Goal: Task Accomplishment & Management: Manage account settings

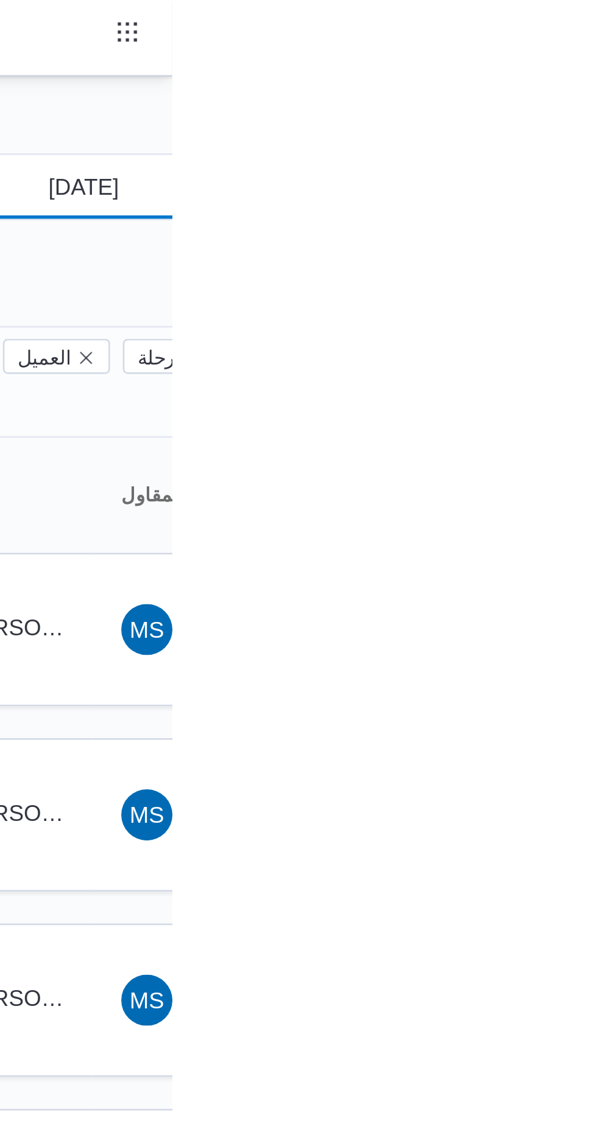
click at [554, 69] on input "[DATE]" at bounding box center [554, 71] width 138 height 24
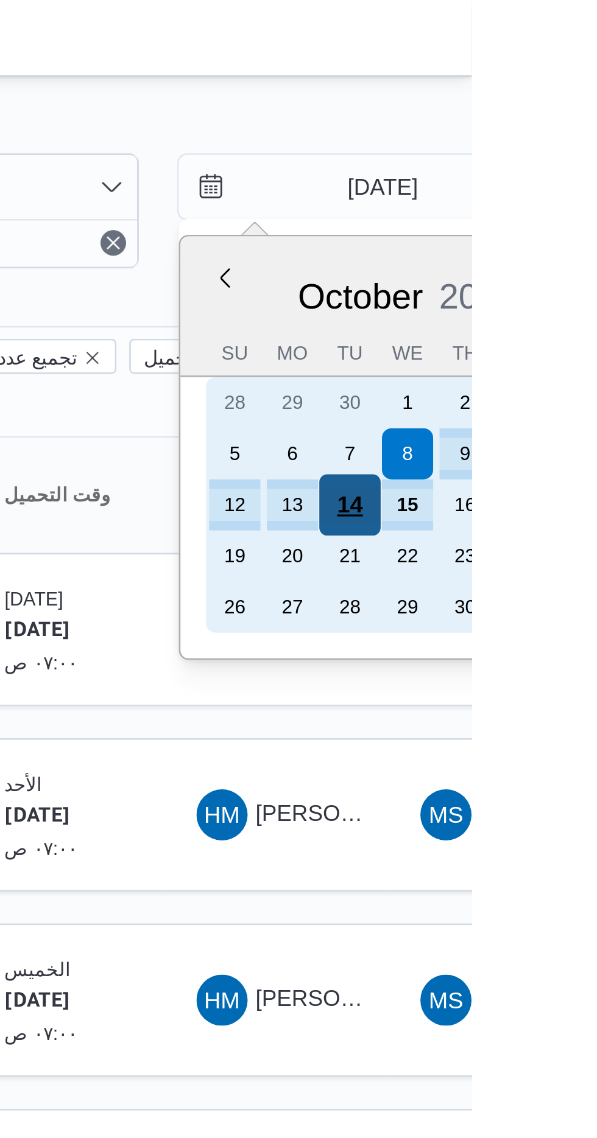
click at [555, 193] on div "14" at bounding box center [550, 192] width 23 height 23
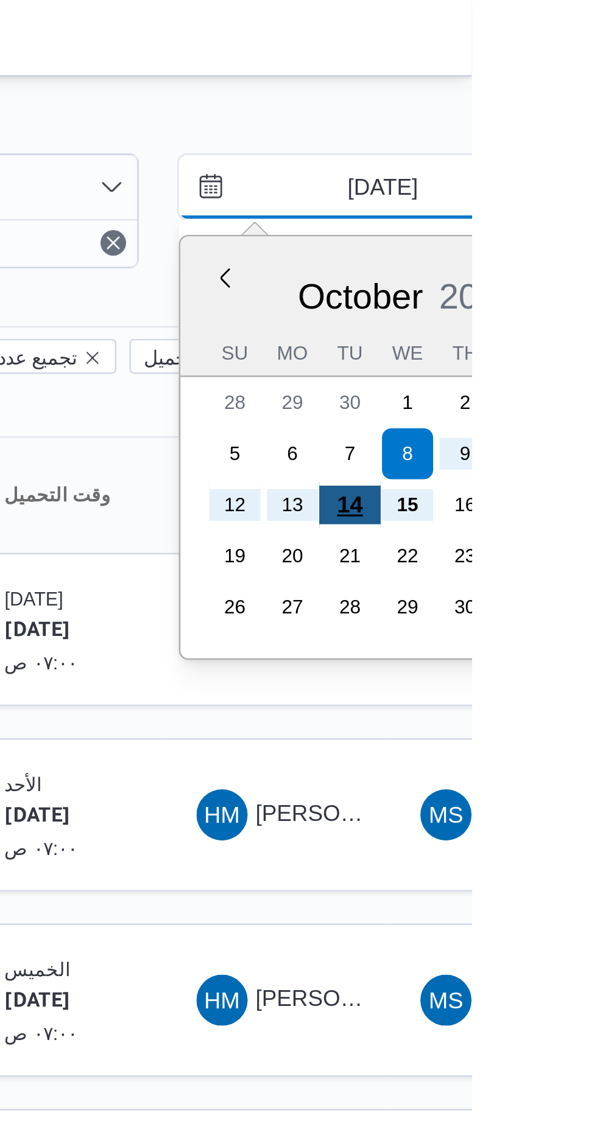
type input "[DATE]"
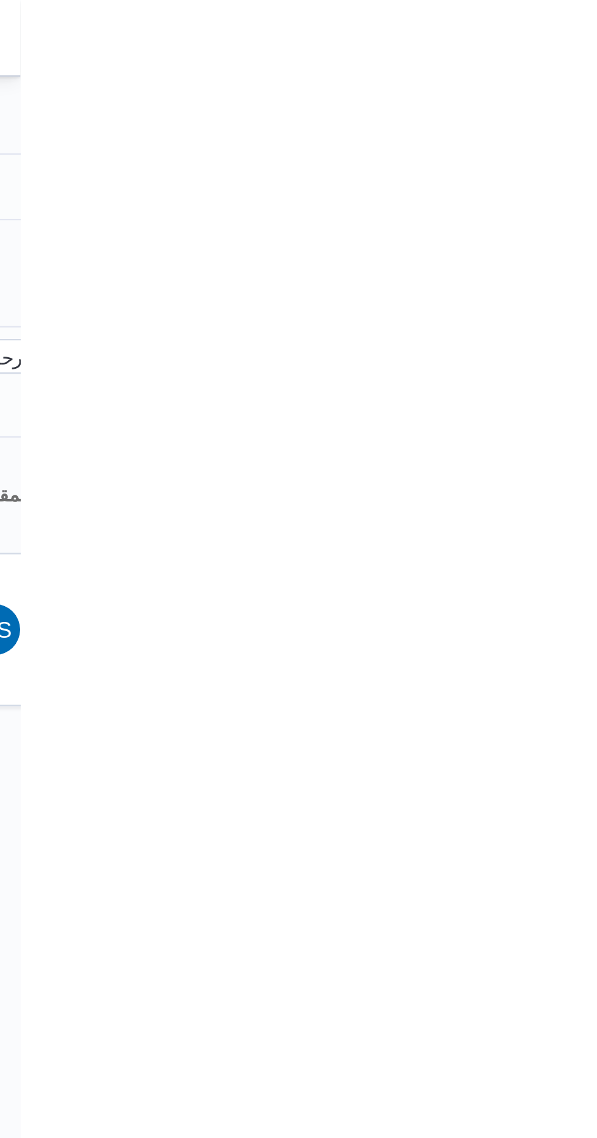
type input "[DATE]"
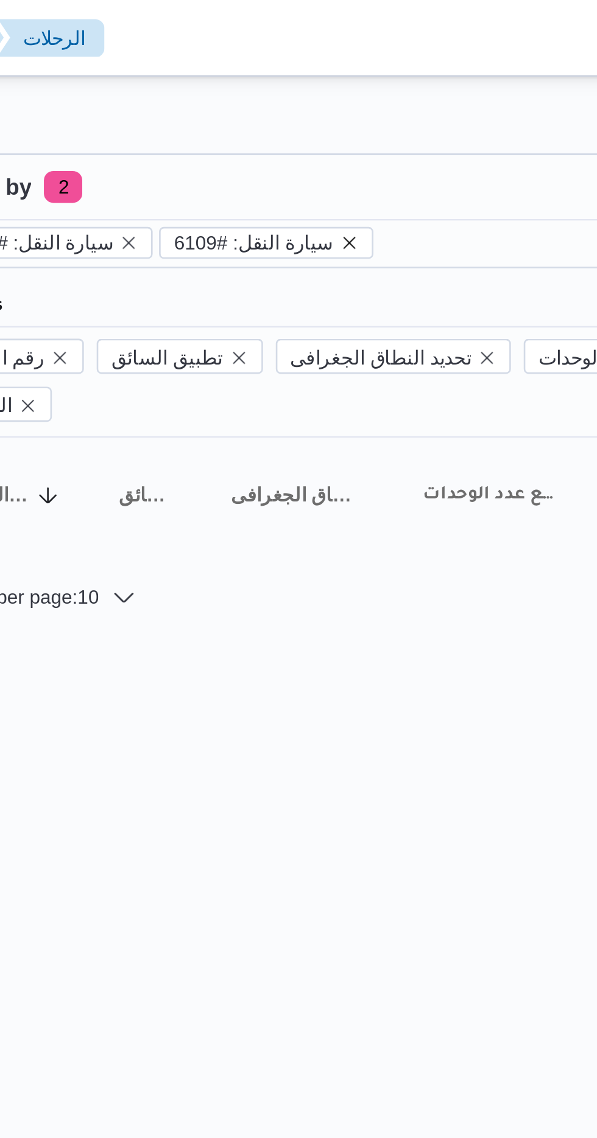
click at [314, 93] on icon "remove selected entity" at bounding box center [317, 92] width 7 height 7
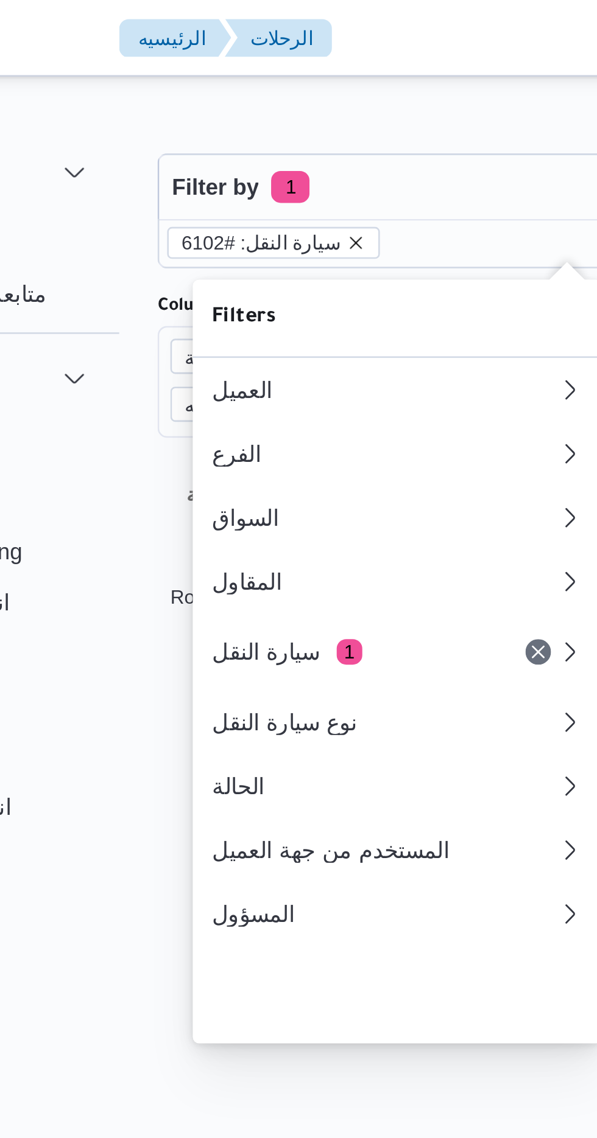
click at [230, 93] on icon "remove selected entity" at bounding box center [233, 92] width 7 height 7
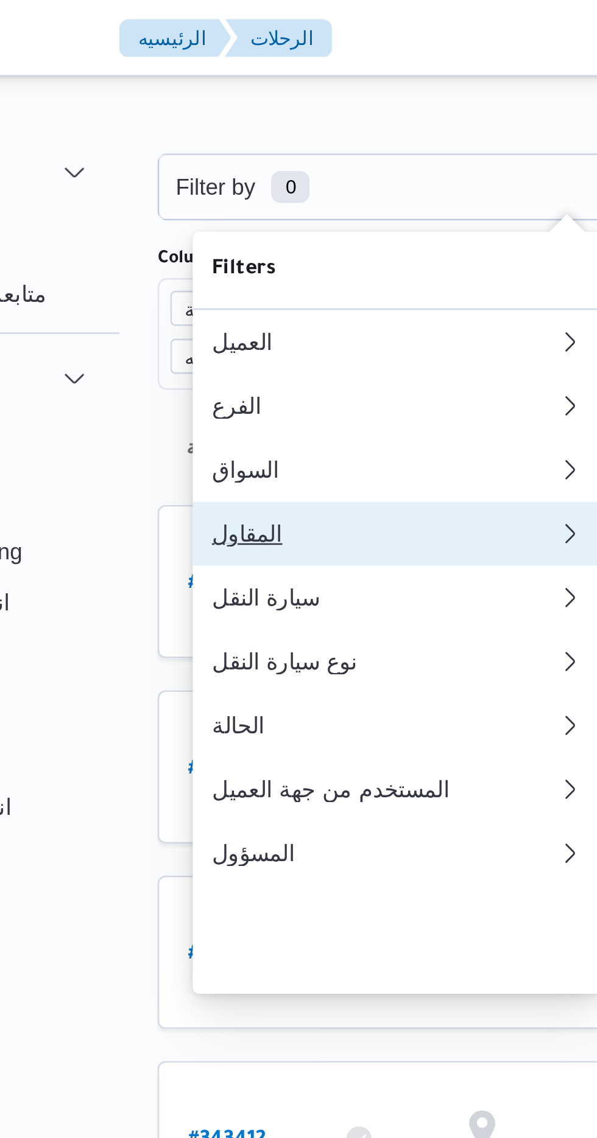
click at [195, 208] on div "المقاول" at bounding box center [244, 203] width 131 height 10
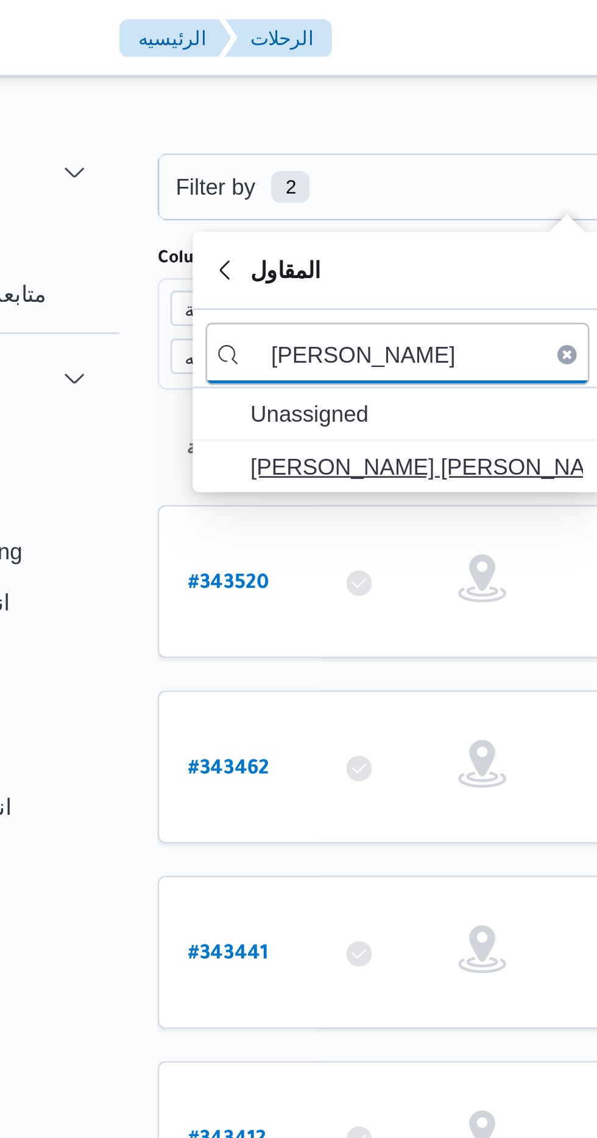
type input "[PERSON_NAME]"
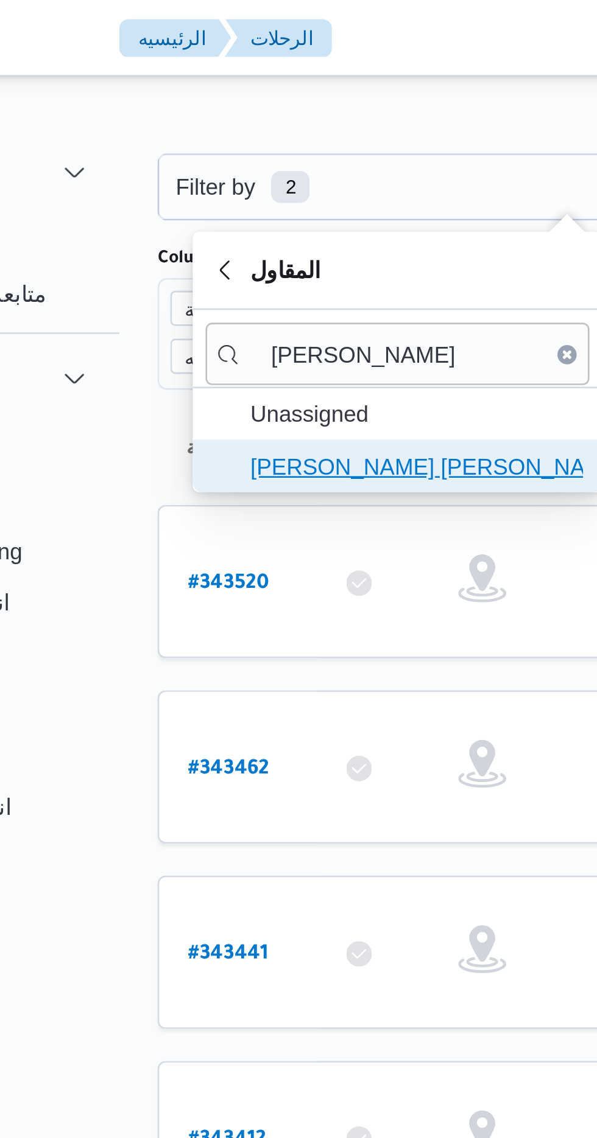
click at [223, 177] on span "[PERSON_NAME] [PERSON_NAME]" at bounding box center [257, 177] width 127 height 15
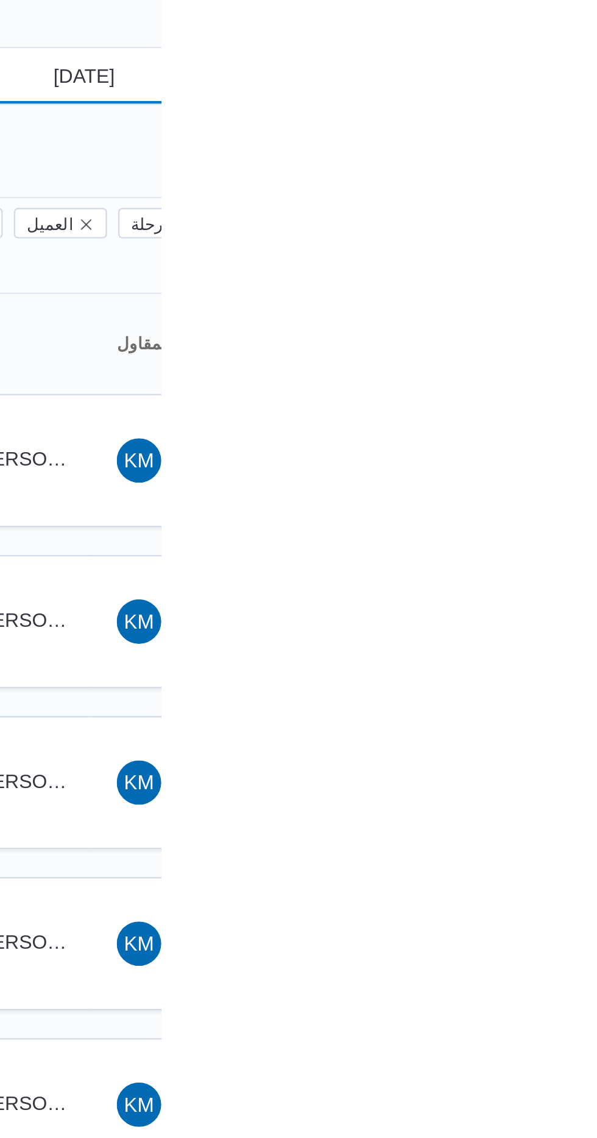
click at [556, 69] on input "[DATE]" at bounding box center [554, 71] width 138 height 24
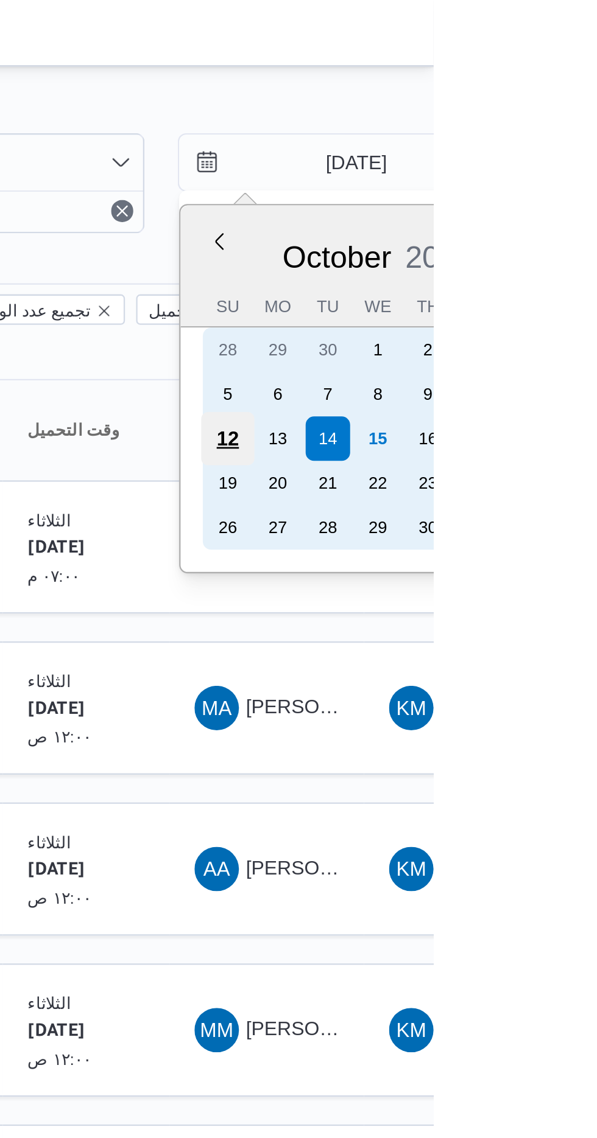
click at [505, 191] on div "12" at bounding box center [506, 192] width 23 height 23
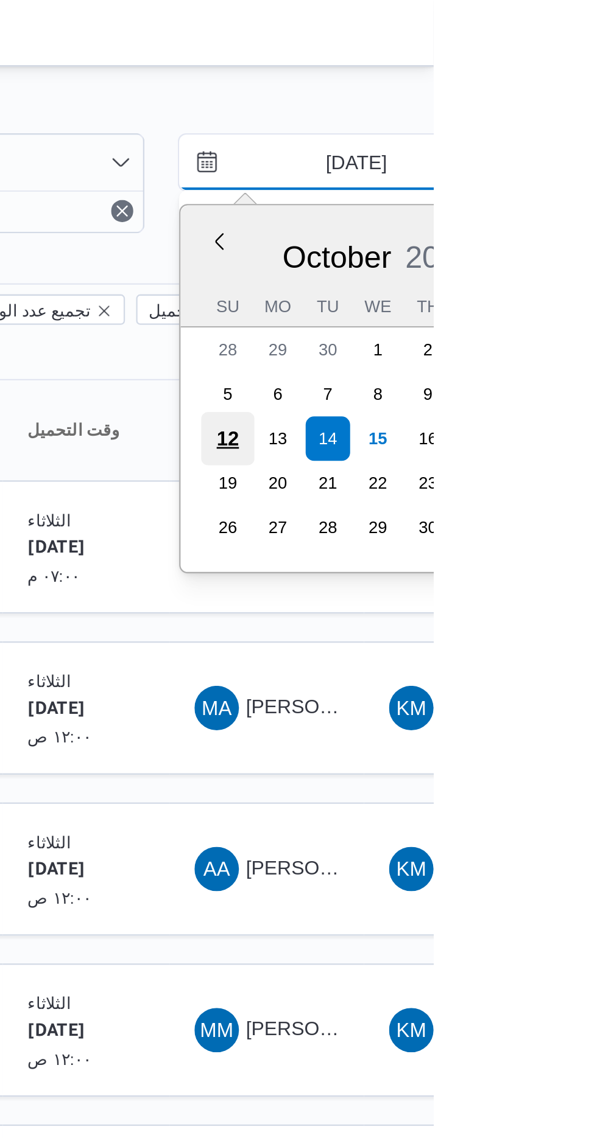
type input "[DATE]"
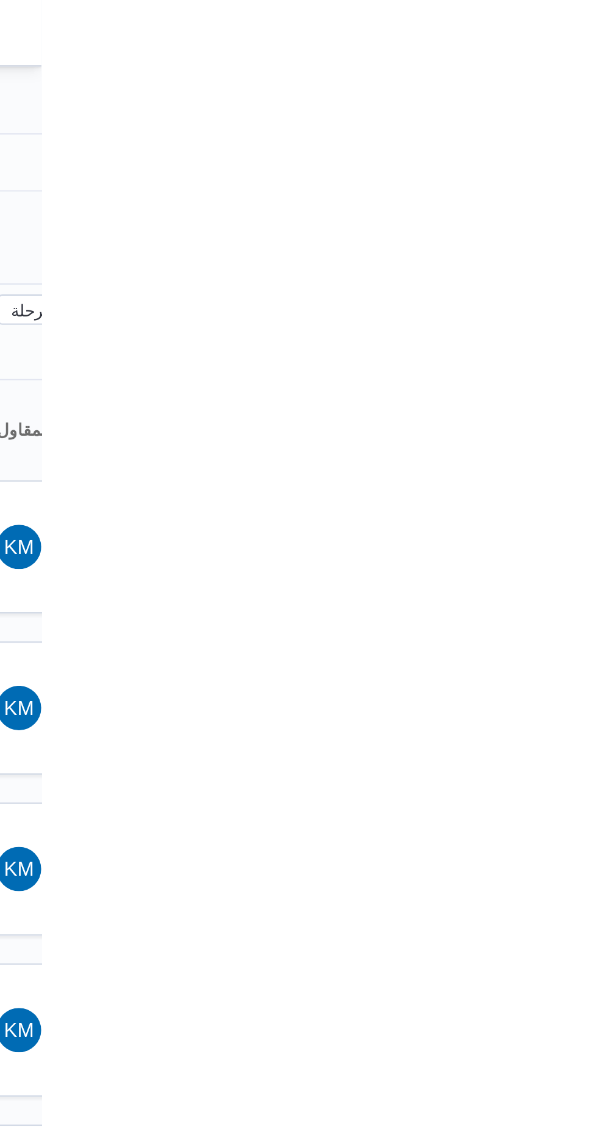
type input "[DATE]"
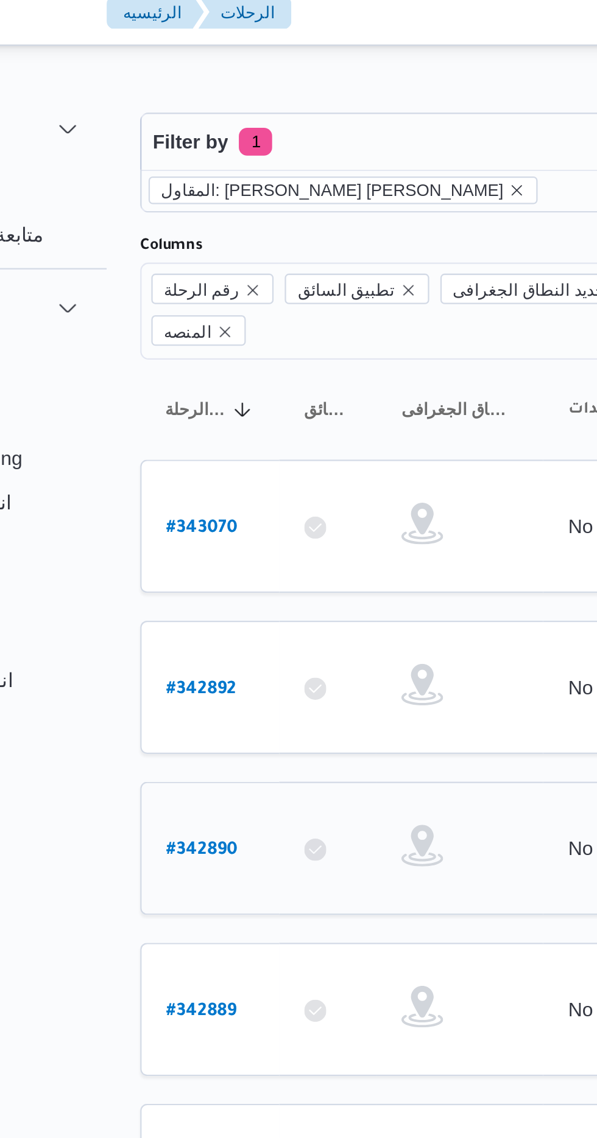
click at [171, 378] on b "# 342890" at bounding box center [185, 382] width 31 height 9
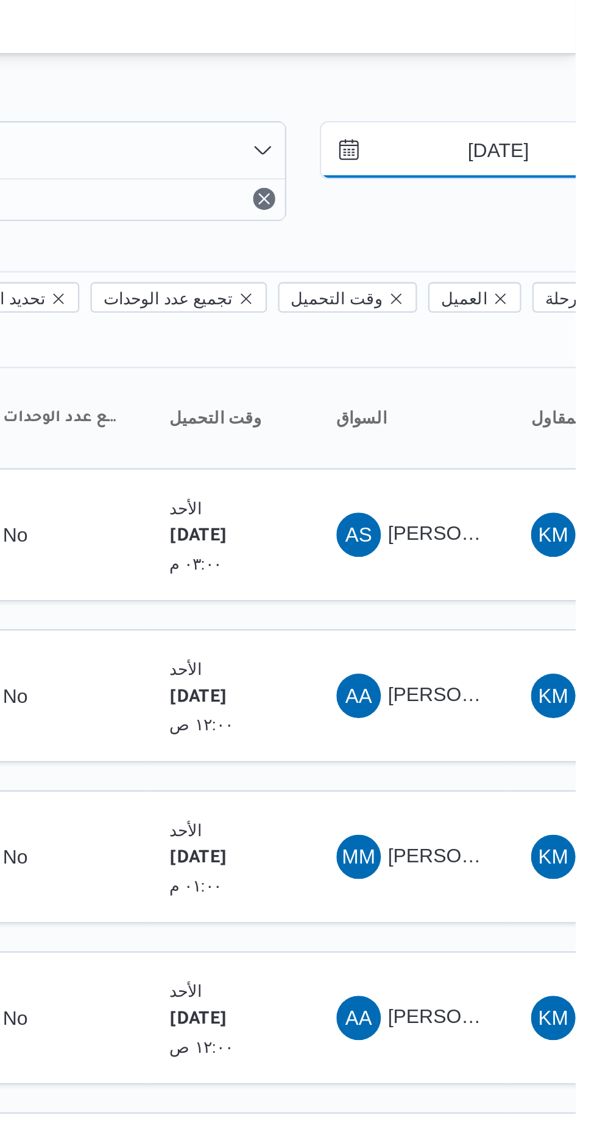
click at [558, 67] on input "[DATE]" at bounding box center [554, 71] width 138 height 24
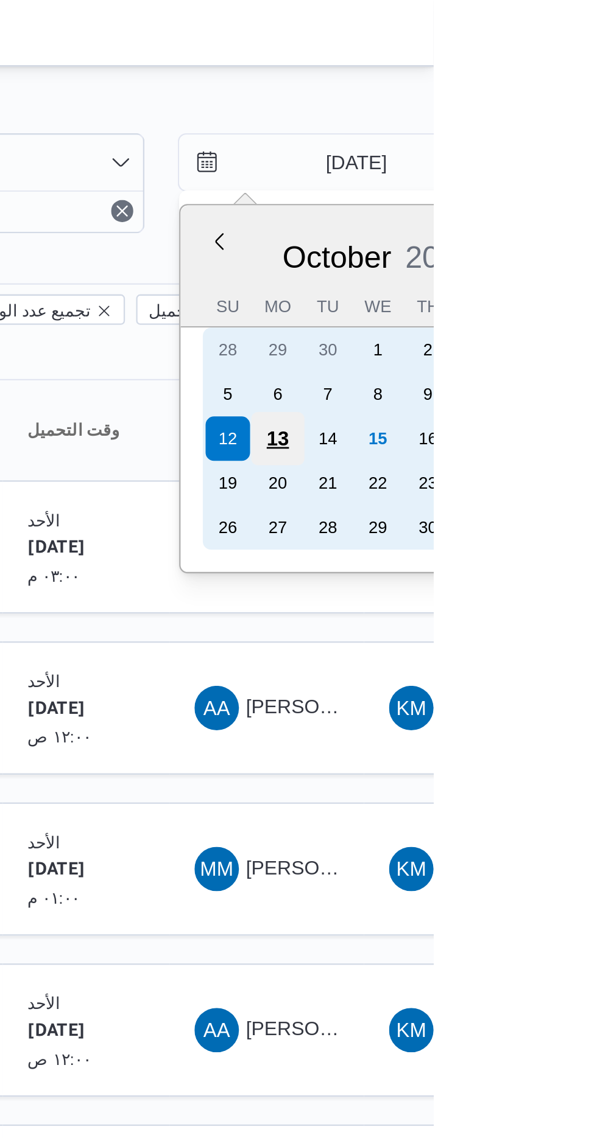
click at [527, 185] on div "13" at bounding box center [528, 192] width 23 height 23
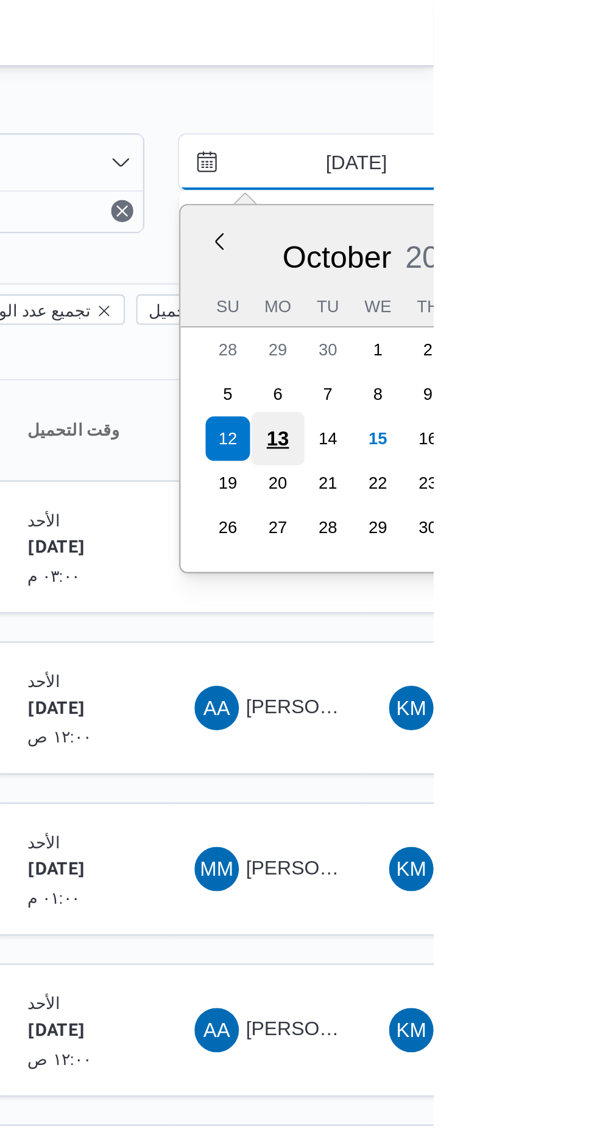
type input "[DATE]"
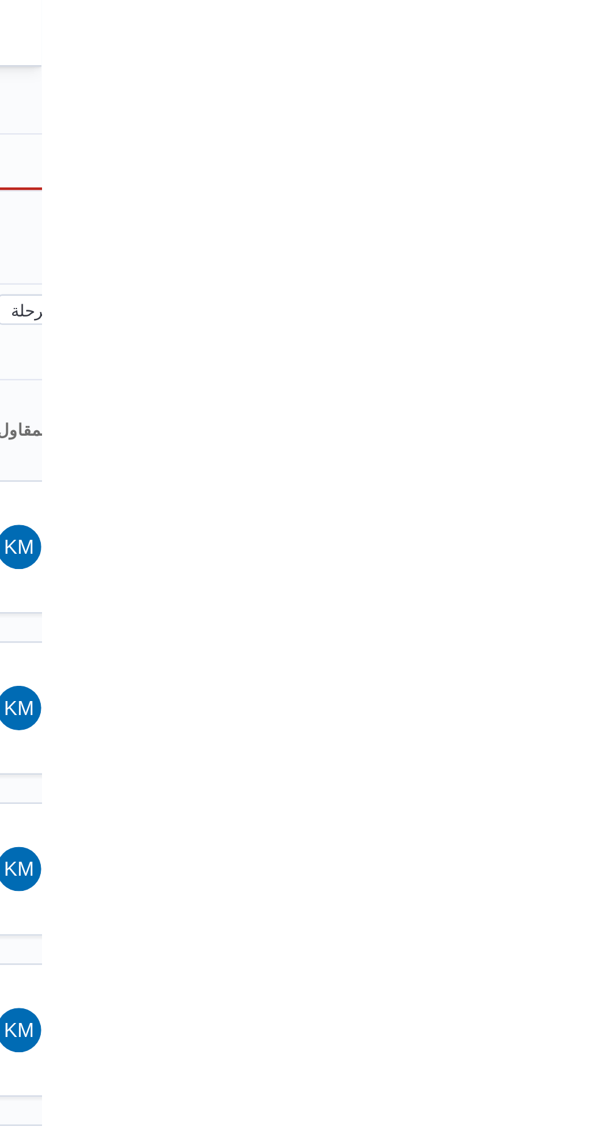
type input "[DATE]"
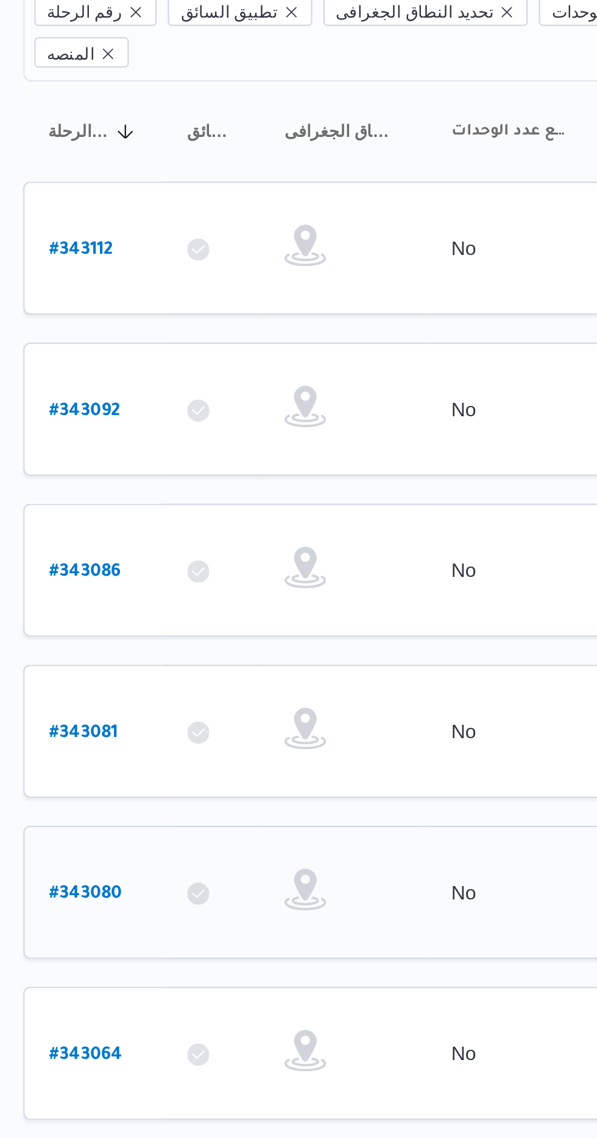
click at [185, 519] on b "# 343080" at bounding box center [186, 523] width 32 height 9
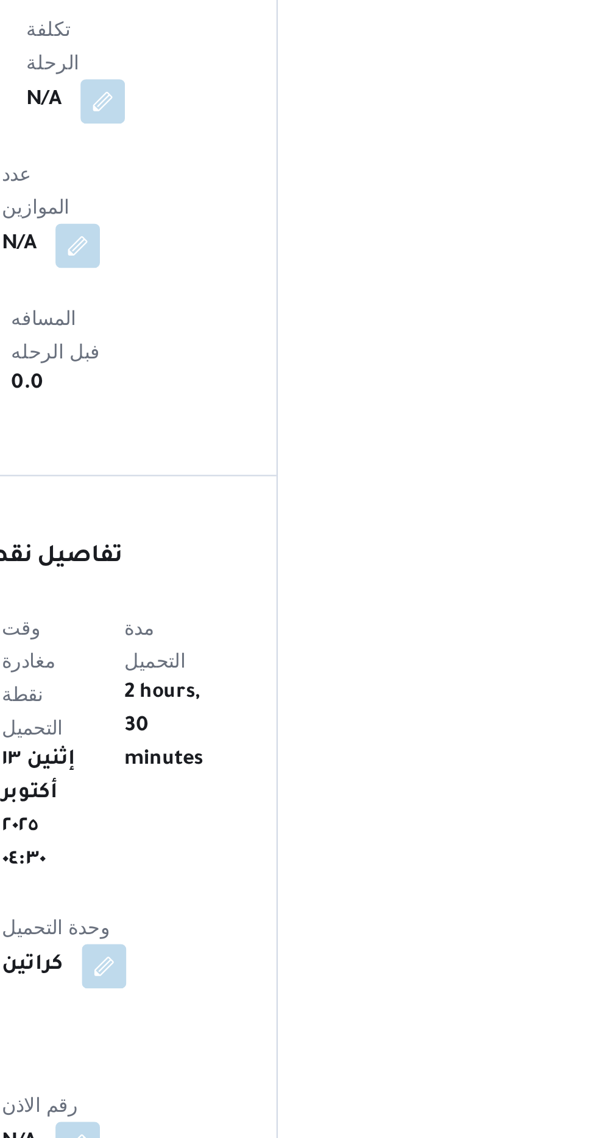
scroll to position [709, 0]
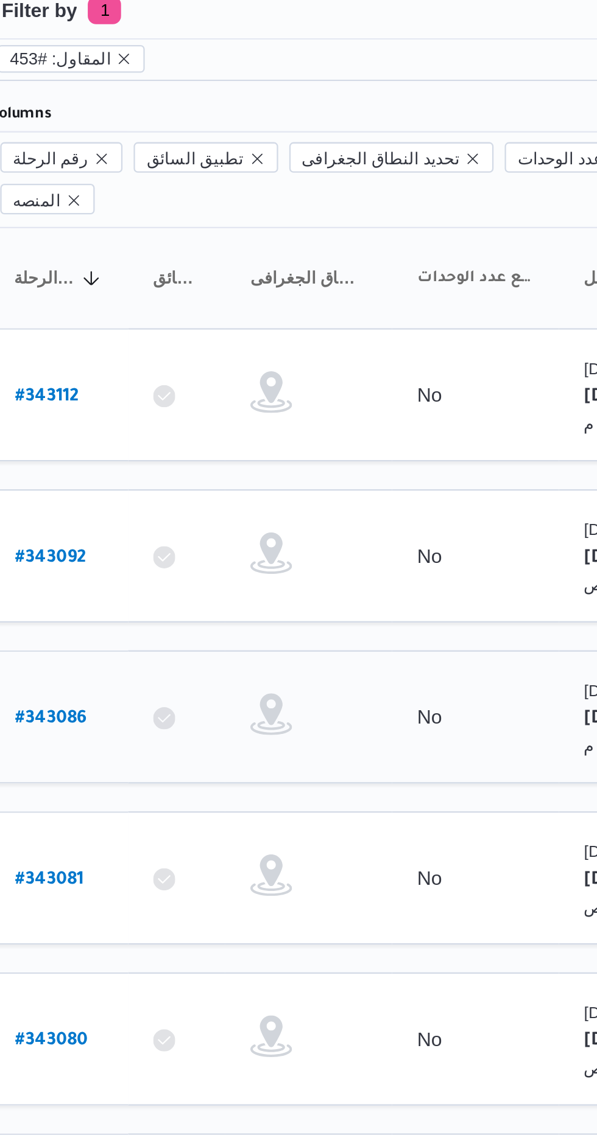
click at [183, 378] on b "# 343086" at bounding box center [185, 382] width 31 height 9
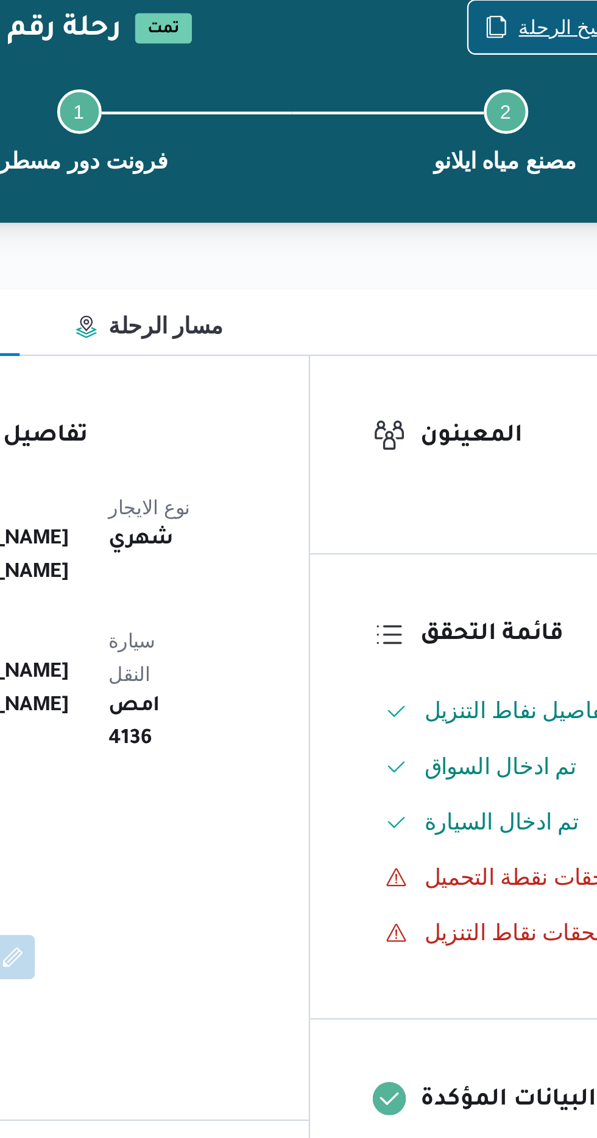
click at [474, 77] on span "نسخ الرحلة" at bounding box center [486, 78] width 70 height 23
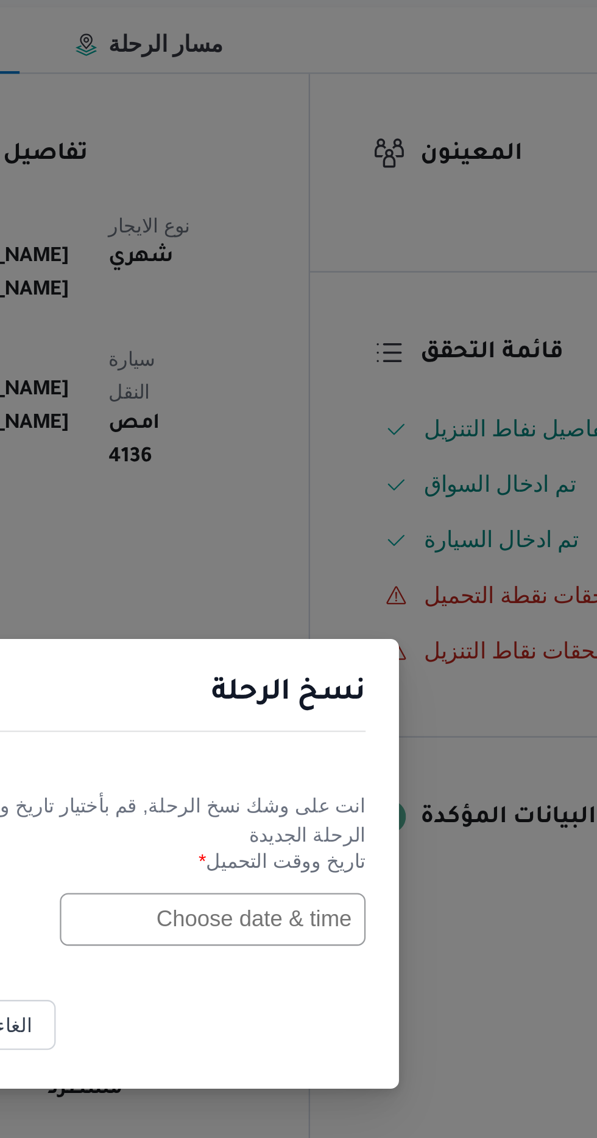
click at [318, 596] on input "text" at bounding box center [339, 593] width 134 height 23
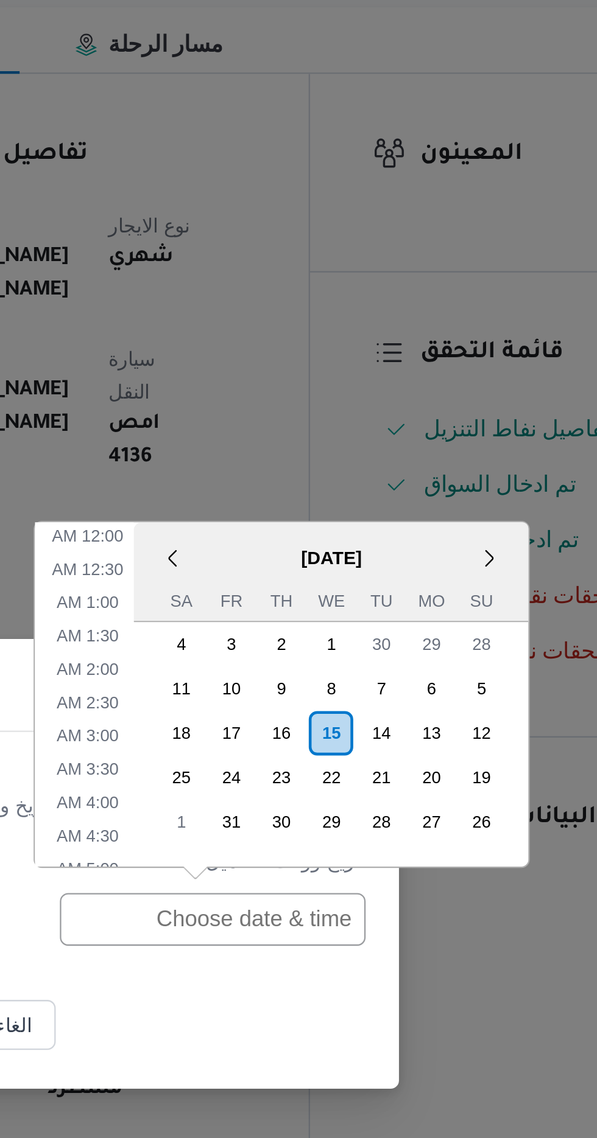
scroll to position [369, 0]
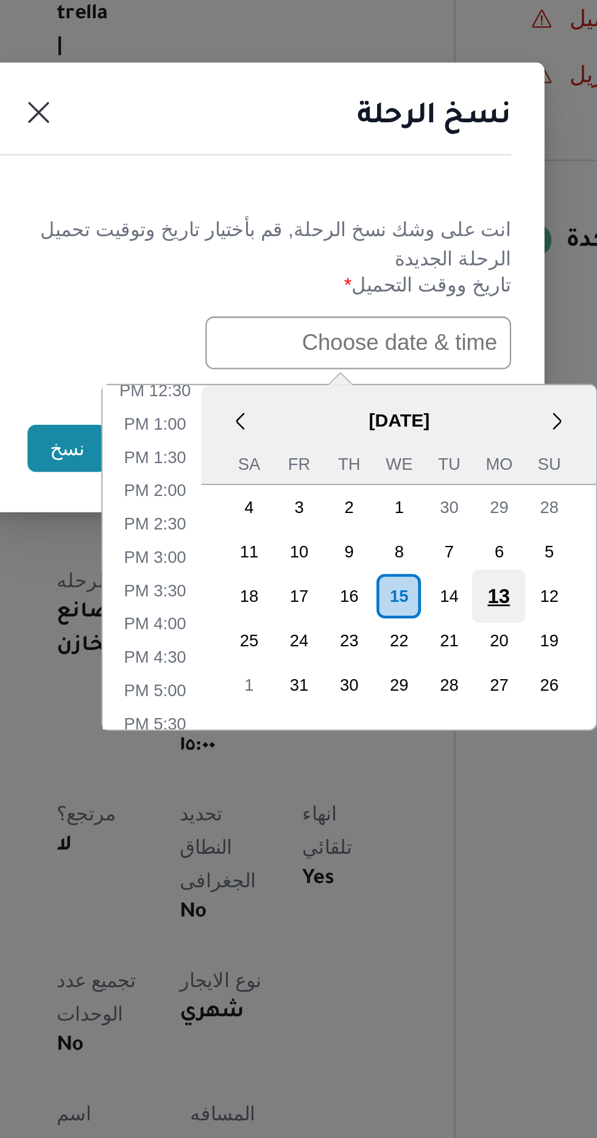
click at [394, 697] on div "13" at bounding box center [399, 704] width 23 height 23
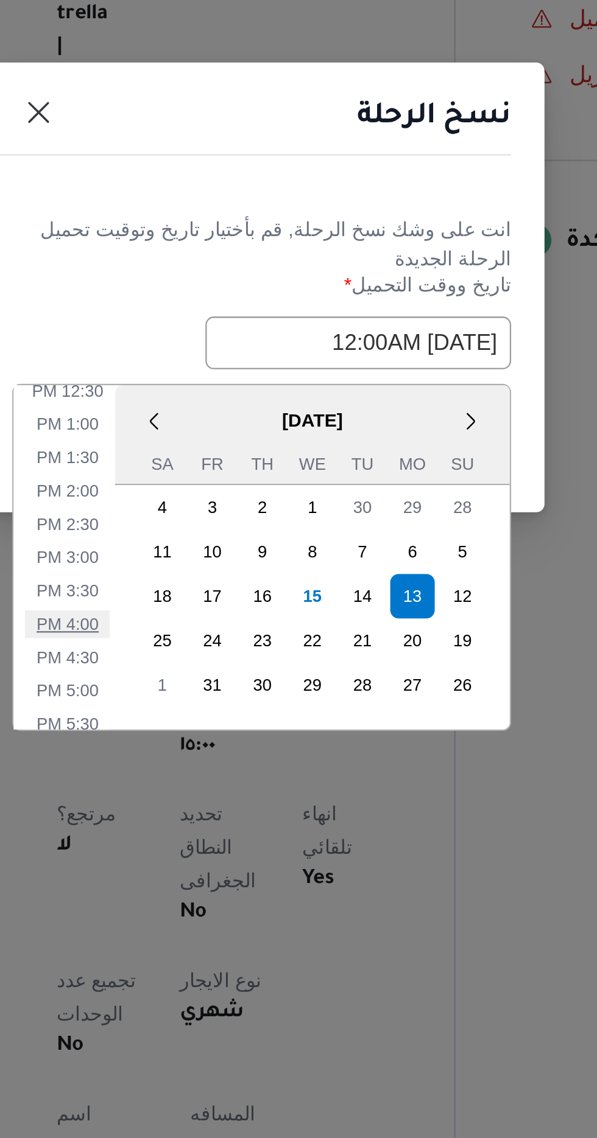
click at [211, 714] on li "4:00 PM" at bounding box center [210, 716] width 37 height 12
type input "[DATE] 4:00PM"
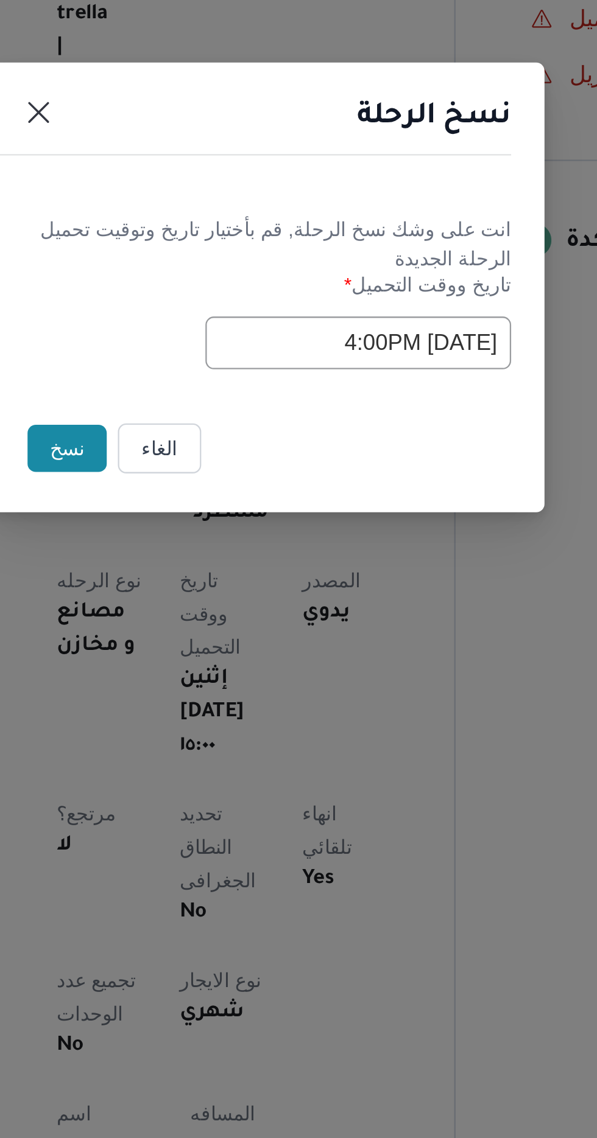
click at [197, 633] on button "نسخ" at bounding box center [211, 639] width 35 height 21
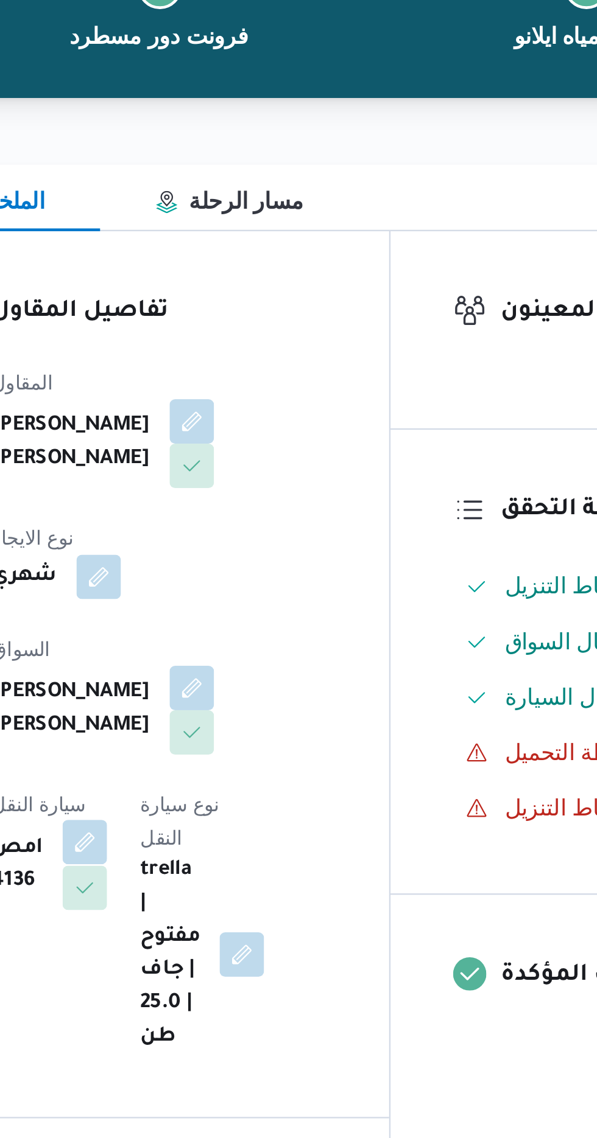
click at [257, 481] on button "button" at bounding box center [246, 490] width 19 height 19
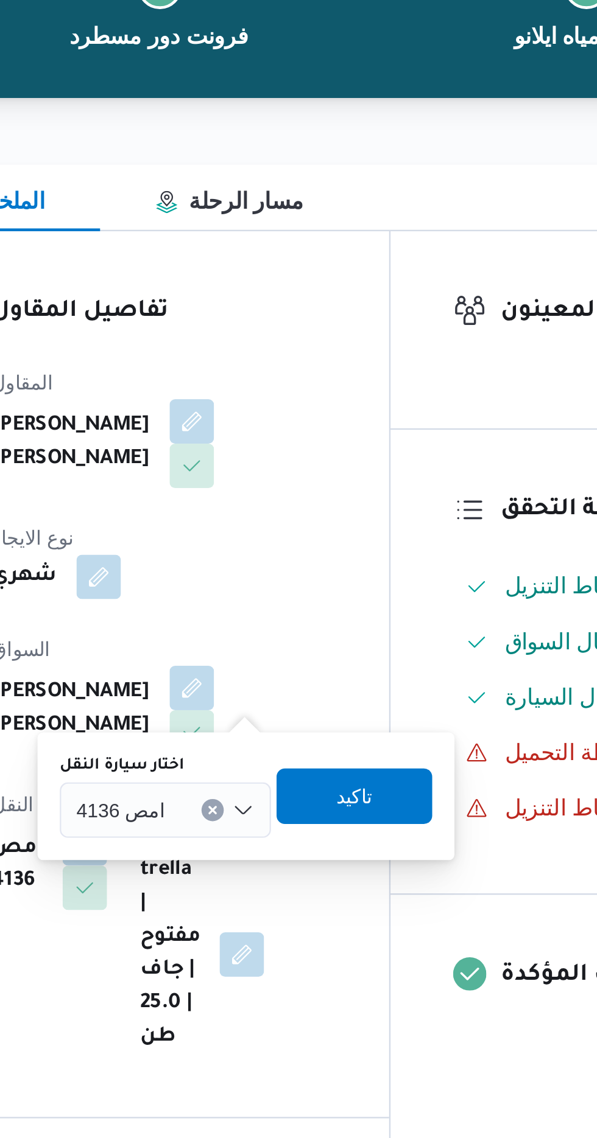
click at [293, 474] on div "امص 4136" at bounding box center [282, 477] width 93 height 24
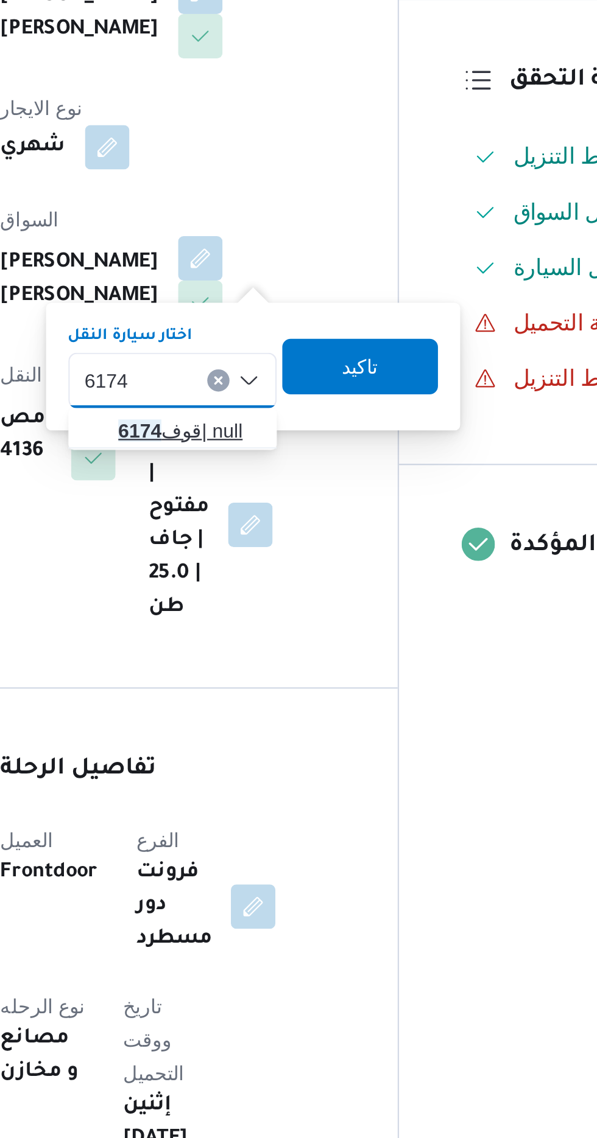
type input "6174"
click at [289, 498] on span "قوف 6174 | null" at bounding box center [289, 498] width 62 height 15
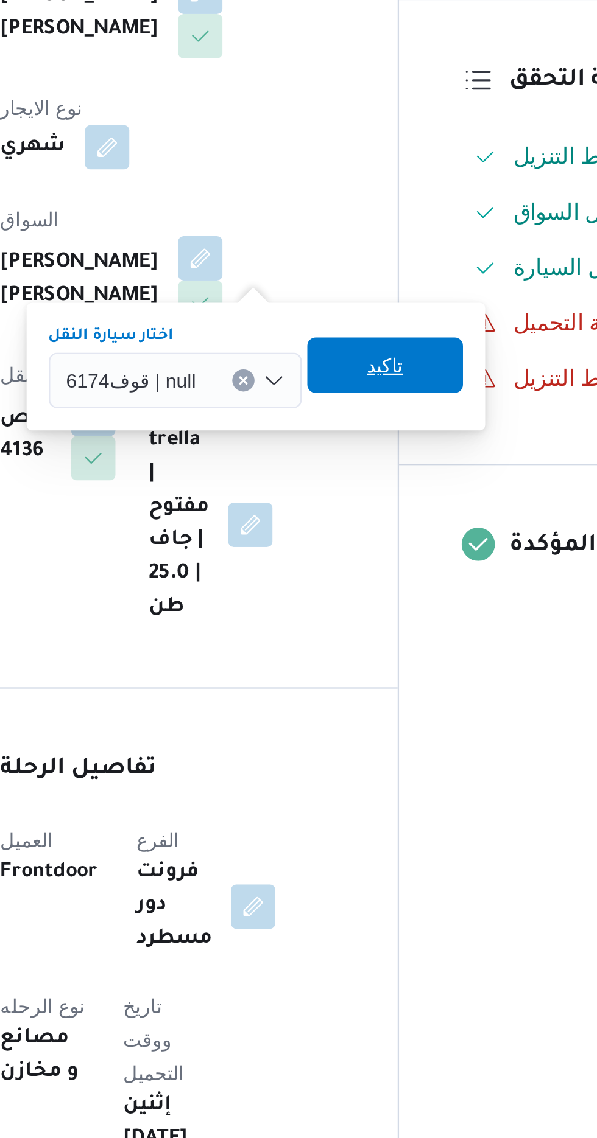
click at [376, 471] on span "تاكيد" at bounding box center [375, 470] width 16 height 15
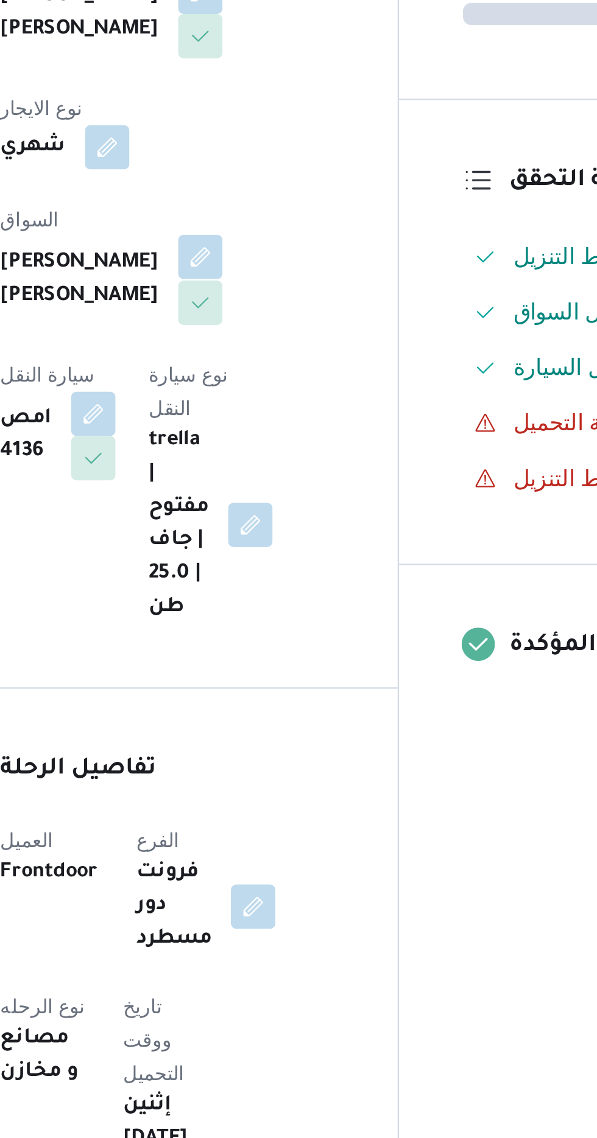
click at [284, 413] on button "button" at bounding box center [293, 422] width 19 height 19
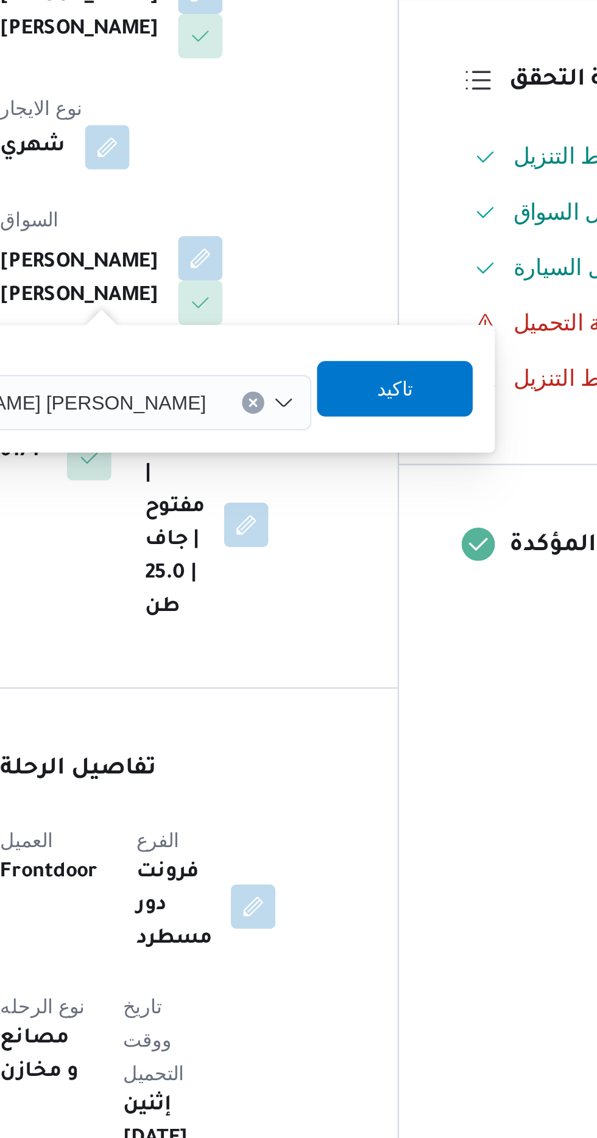
click at [301, 488] on input "اختار السواق" at bounding box center [301, 486] width 1 height 15
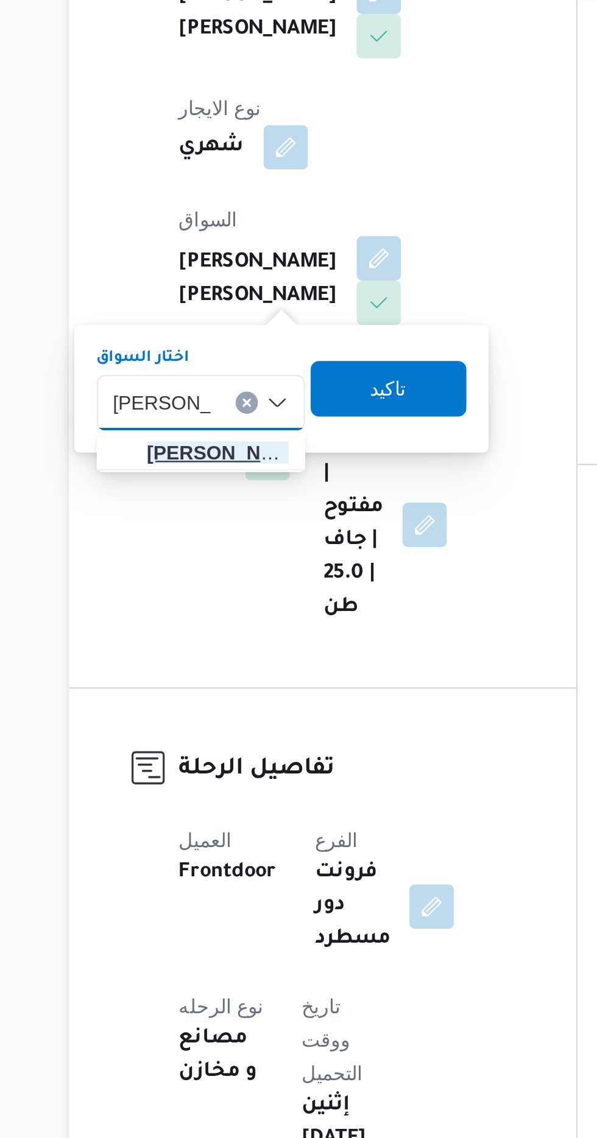
type input "[PERSON_NAME]"
click at [230, 514] on span "[PERSON_NAME] د [PERSON_NAME]" at bounding box center [223, 508] width 62 height 15
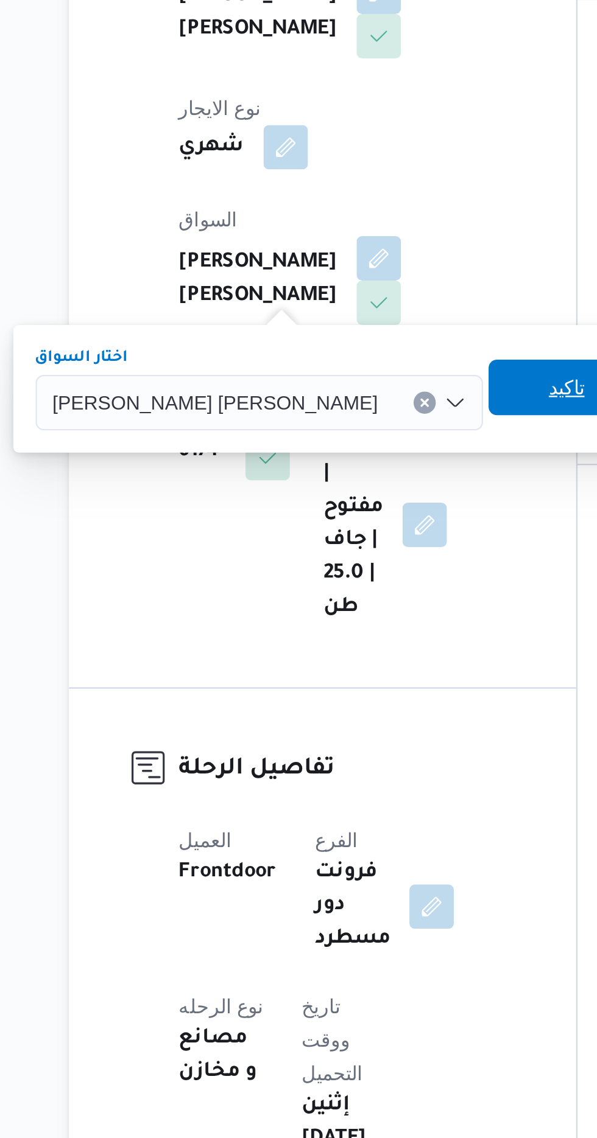
click at [368, 480] on span "تاكيد" at bounding box center [376, 479] width 16 height 15
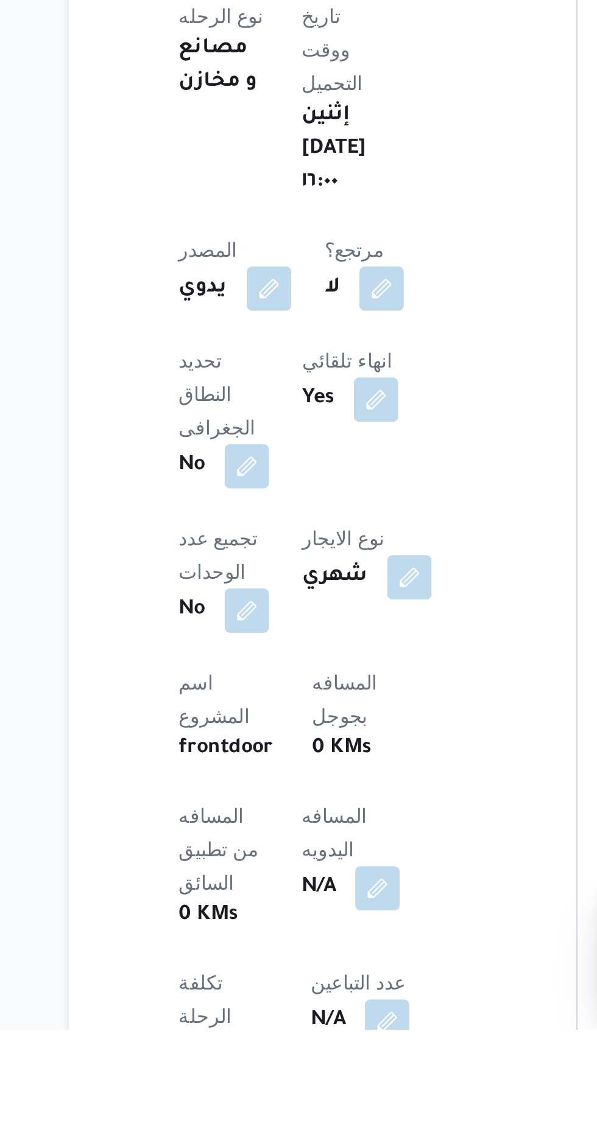
scroll to position [58, 0]
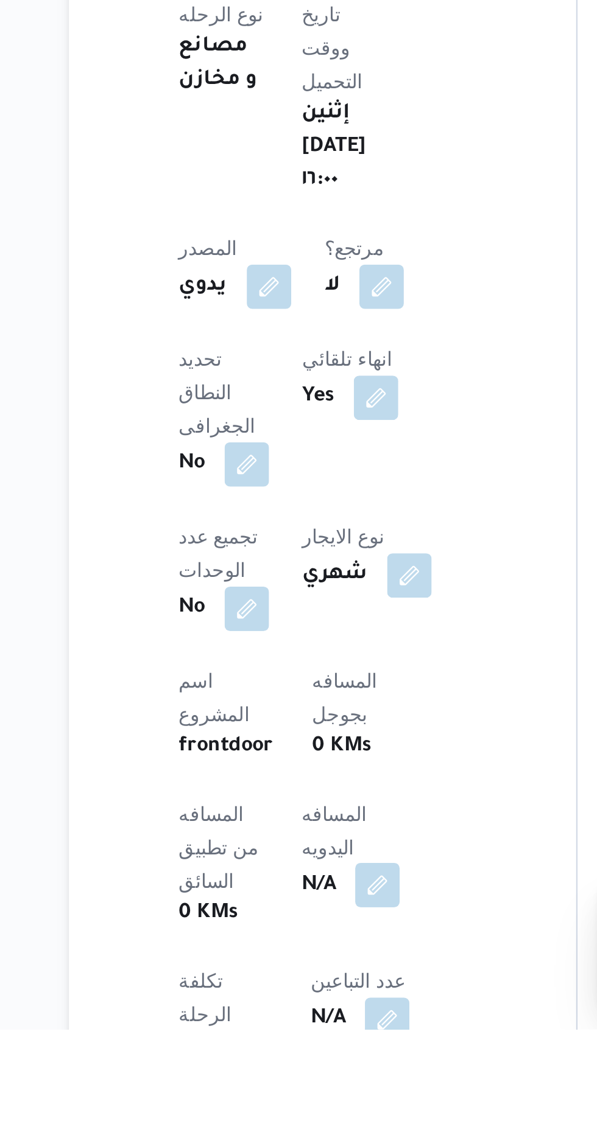
click at [284, 1065] on button "button" at bounding box center [293, 1074] width 19 height 19
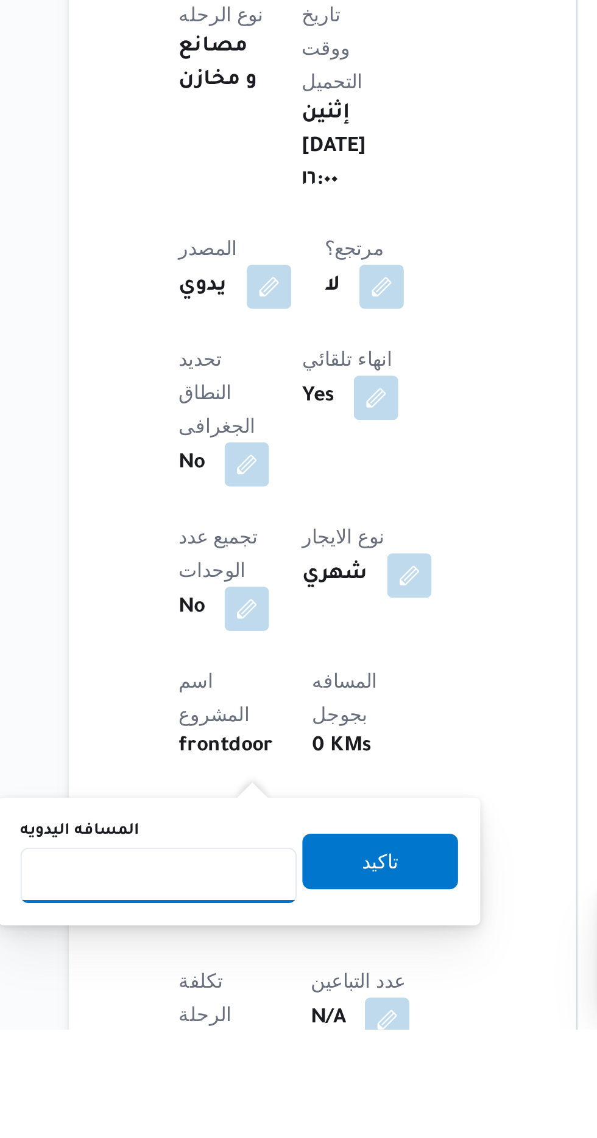
click at [217, 1069] on input "المسافه اليدويه" at bounding box center [197, 1071] width 121 height 24
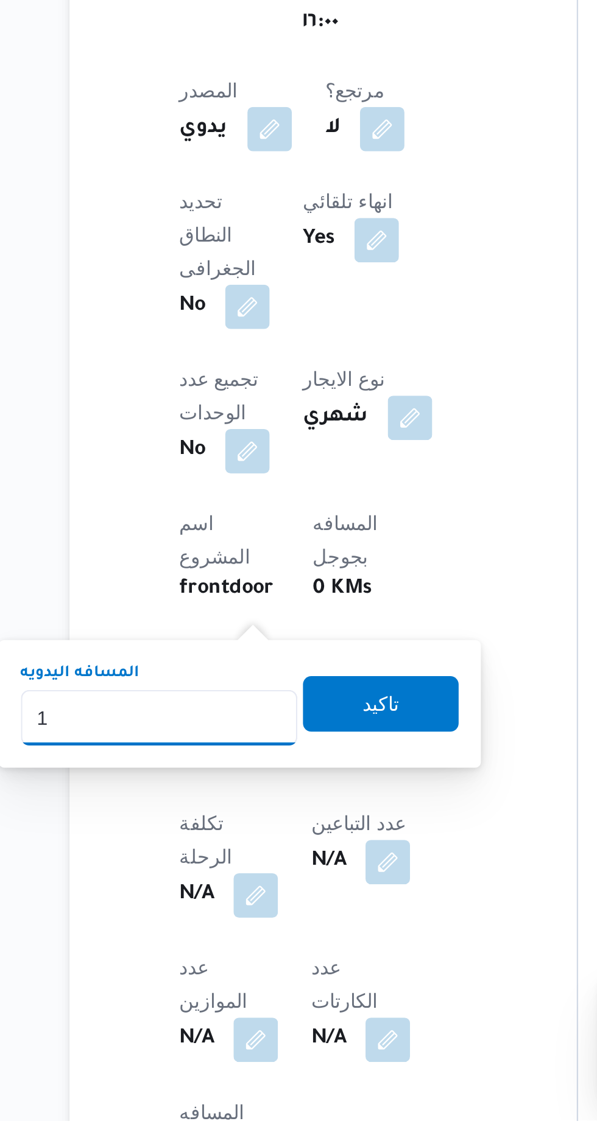
scroll to position [167, 0]
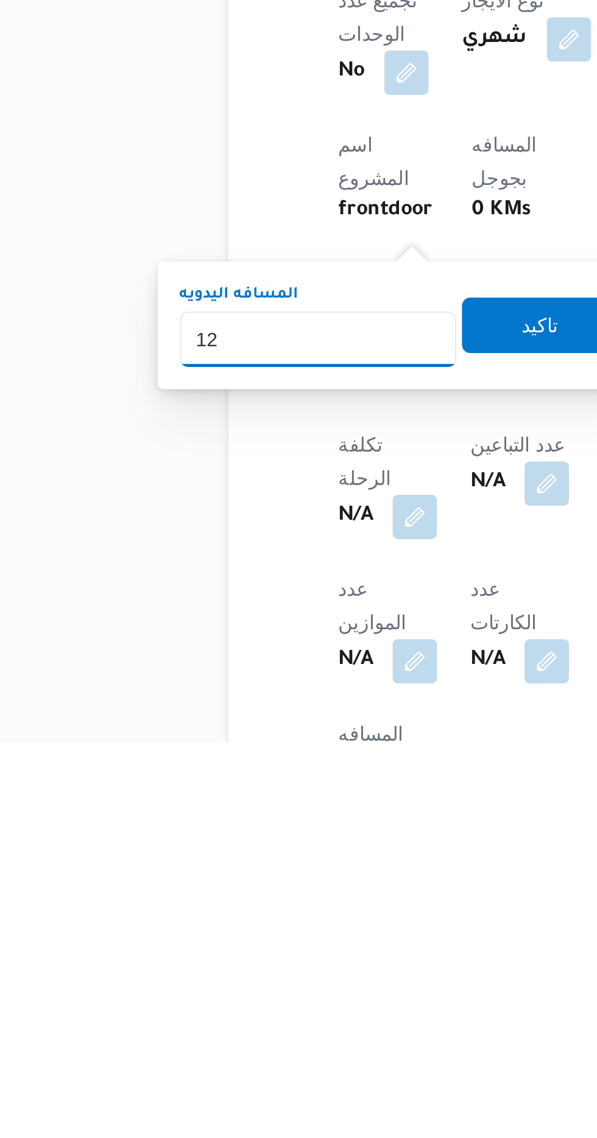
type input "120"
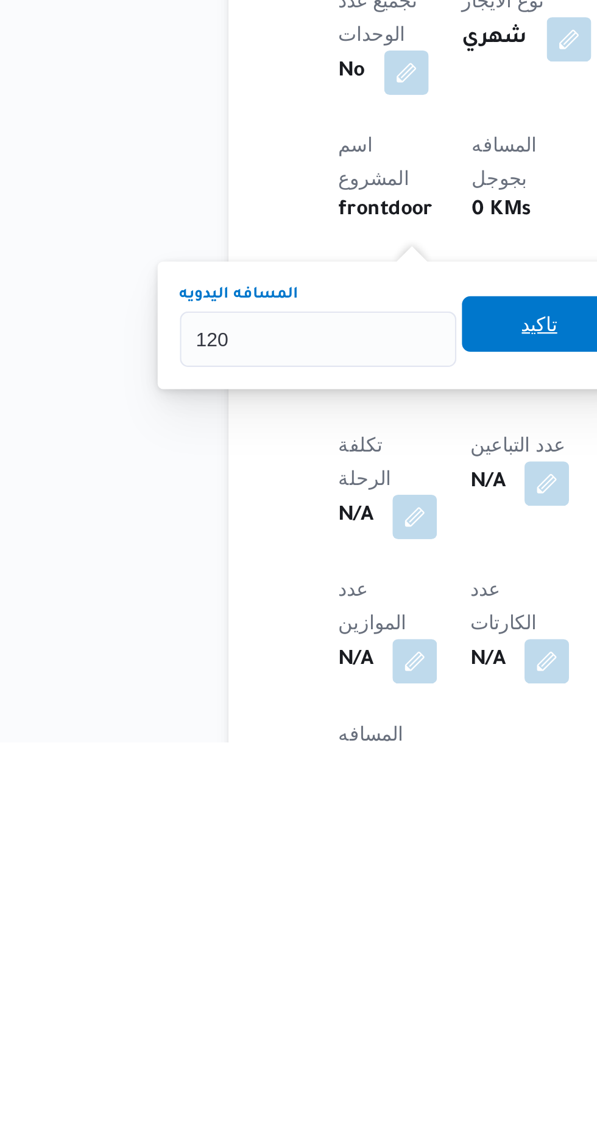
click at [299, 953] on span "تاكيد" at bounding box center [295, 955] width 16 height 15
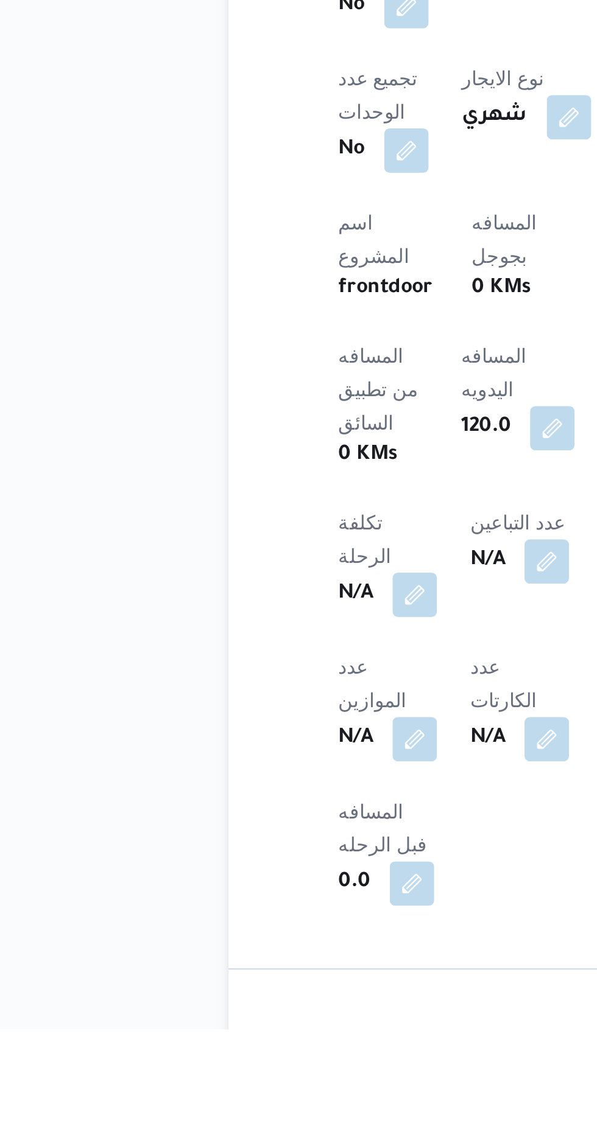
scroll to position [264, 0]
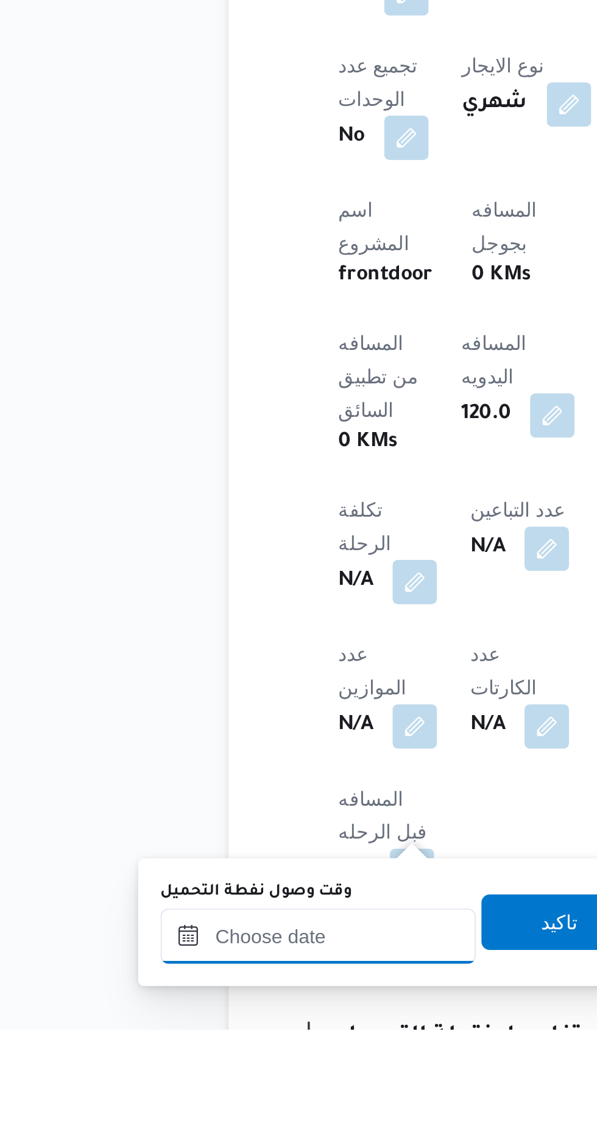
click at [229, 1092] on input "وقت وصول نفطة التحميل" at bounding box center [197, 1097] width 138 height 24
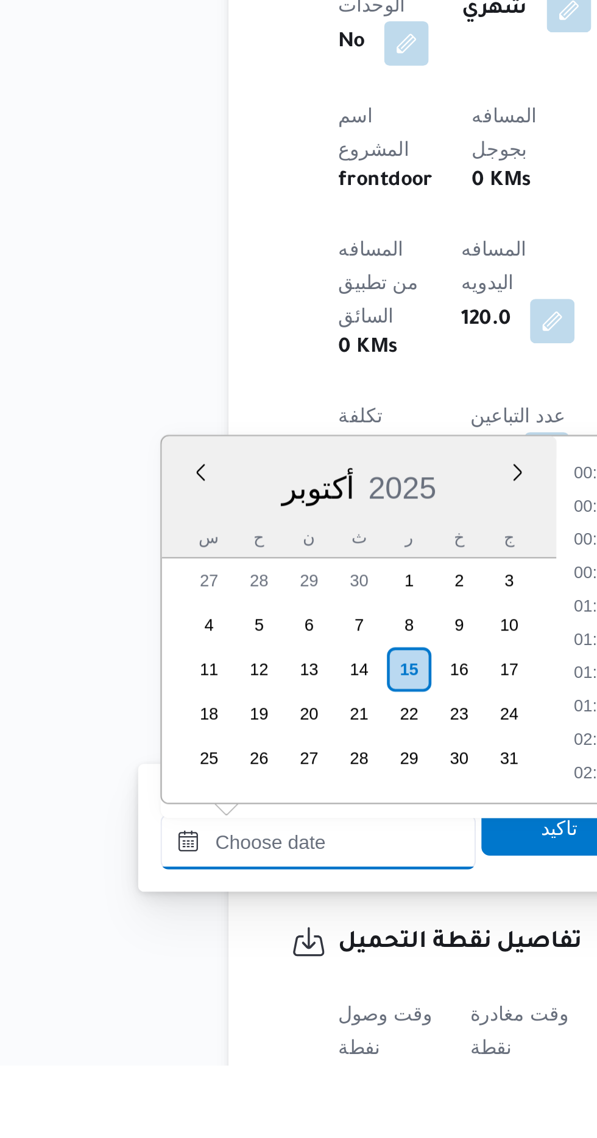
scroll to position [817, 0]
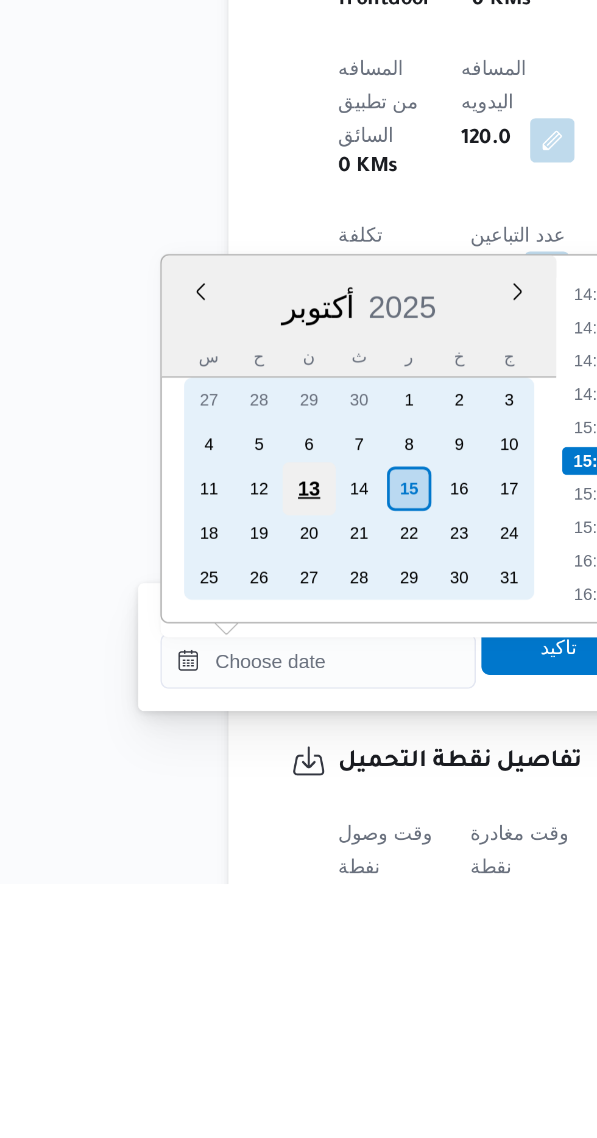
click at [192, 959] on div "13" at bounding box center [192, 964] width 23 height 23
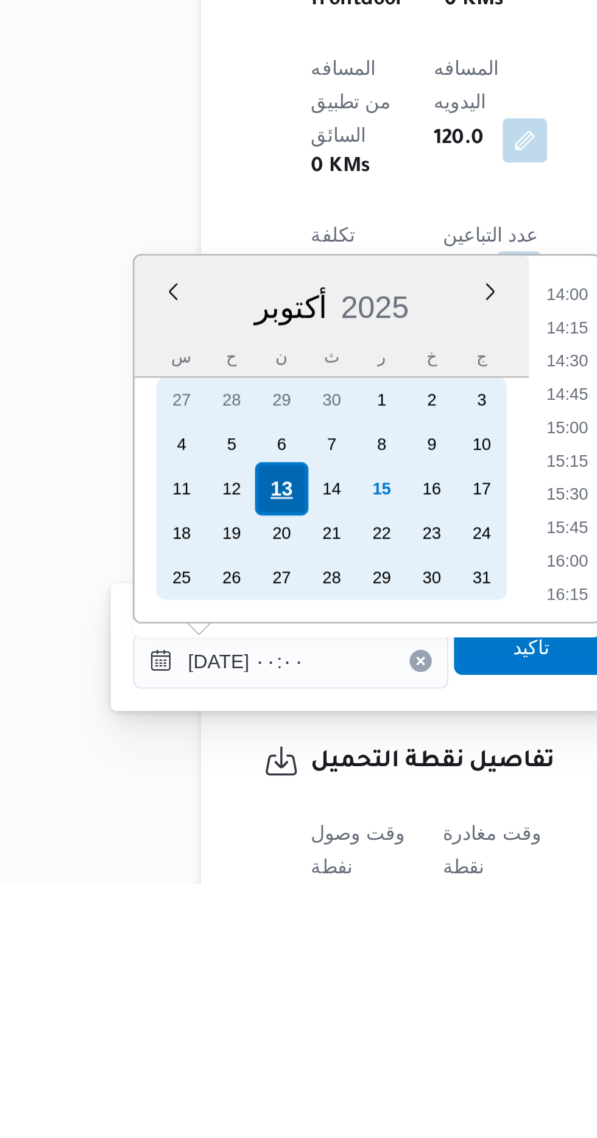
scroll to position [0, 0]
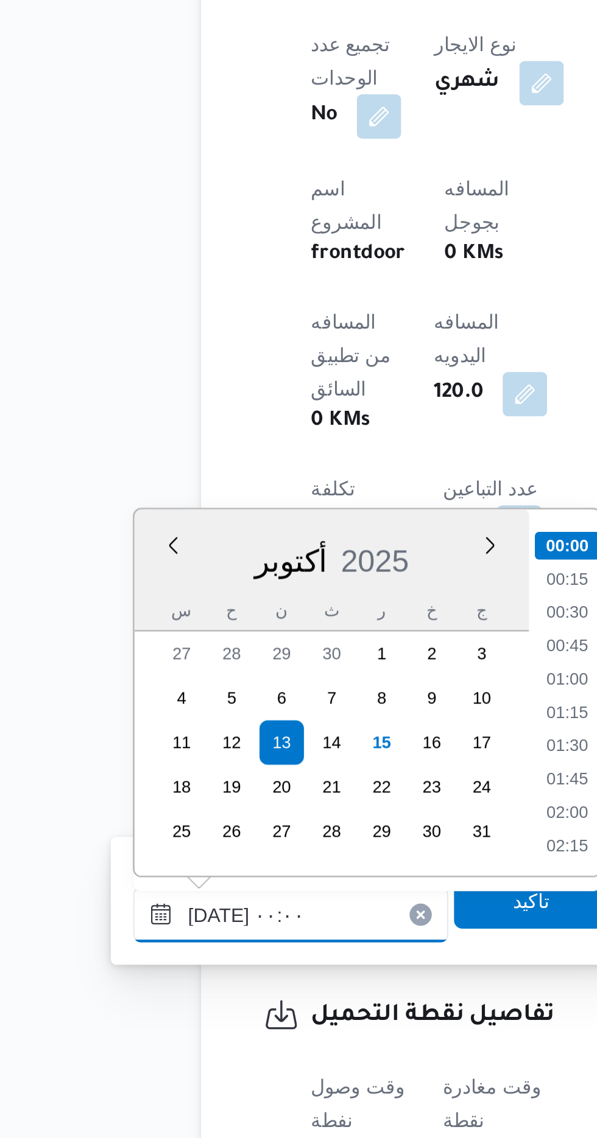
click at [133, 1040] on input "[DATE] ٠٠:٠٠" at bounding box center [197, 1040] width 138 height 24
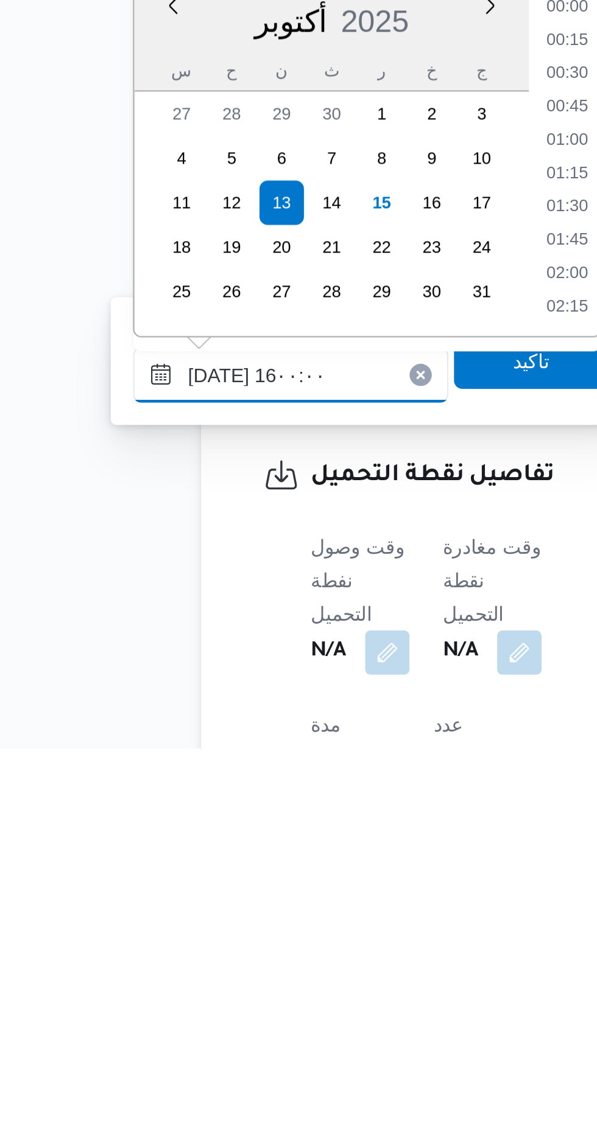
scroll to position [807, 0]
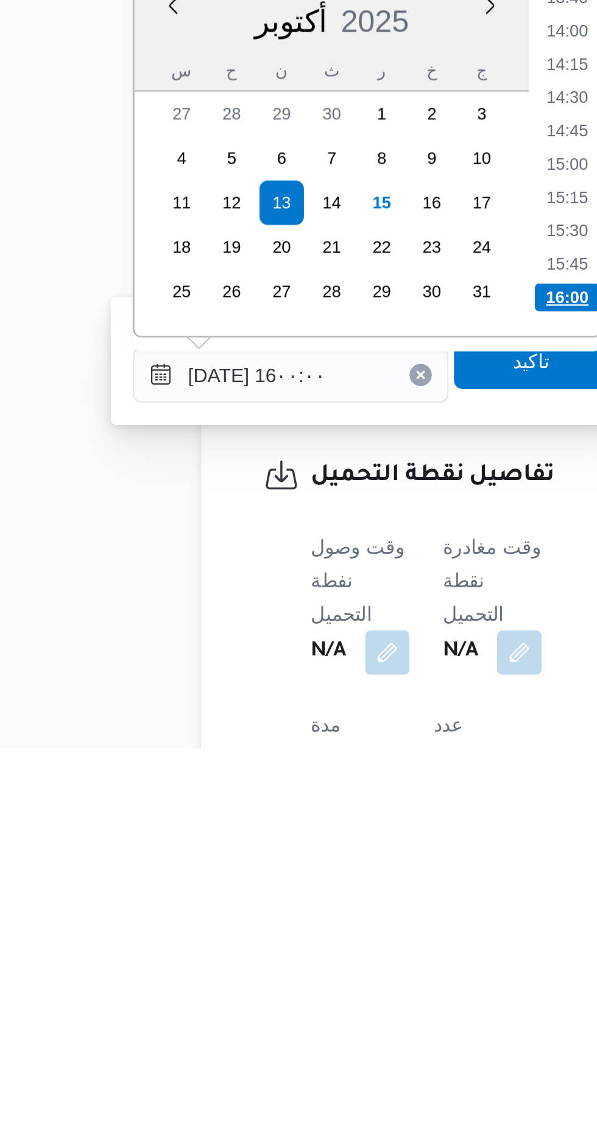
click at [310, 938] on li "16:00" at bounding box center [318, 940] width 29 height 12
type input "[DATE] ١٦:٠٠"
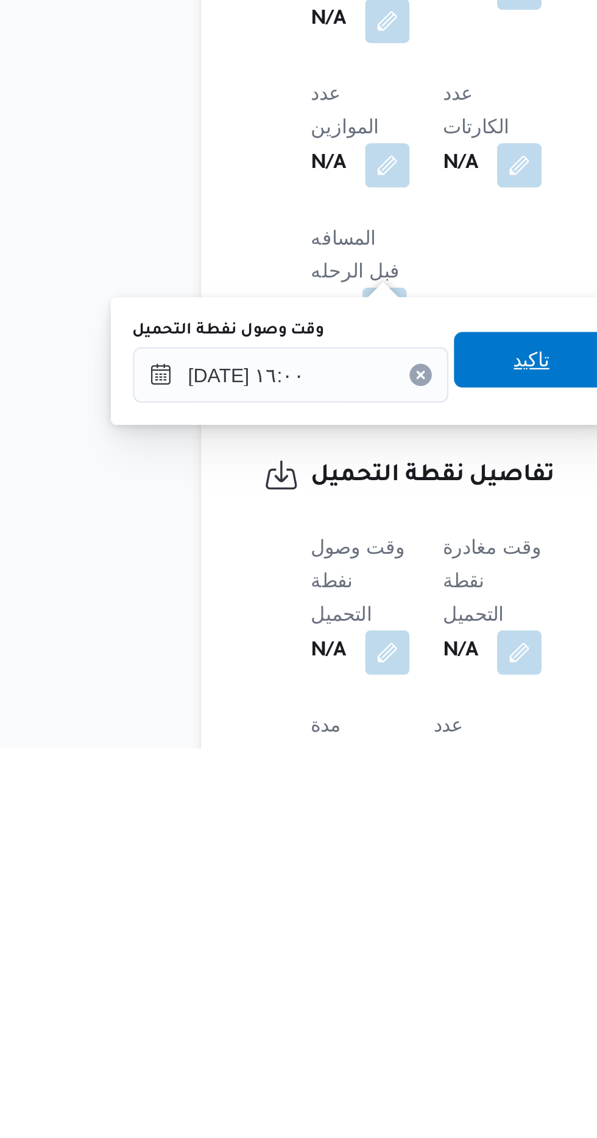
click at [309, 970] on span "تاكيد" at bounding box center [303, 968] width 16 height 15
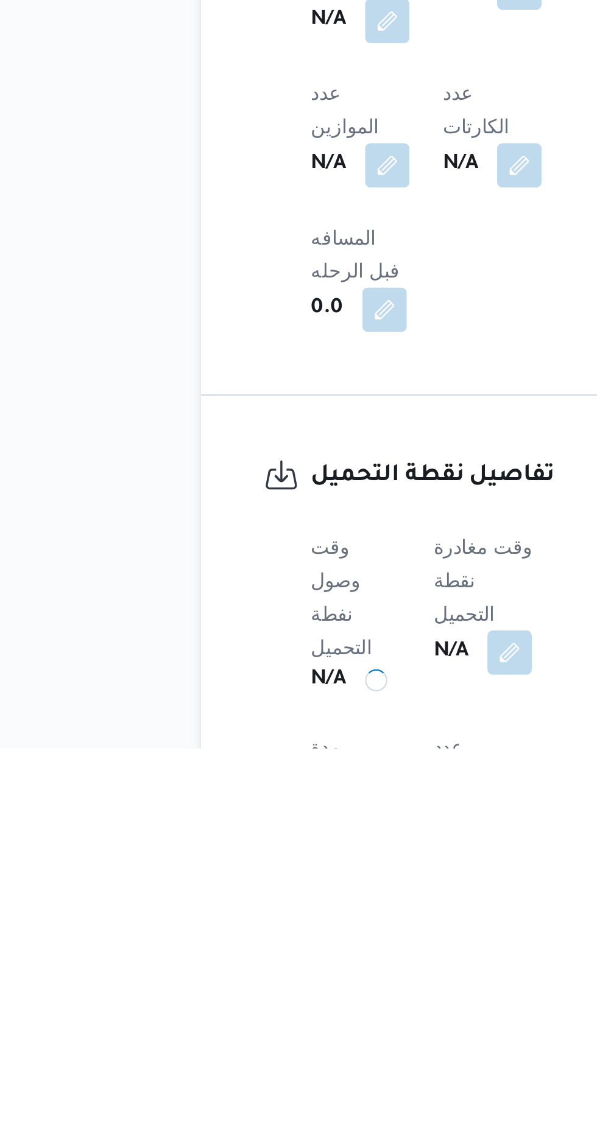
scroll to position [387, 0]
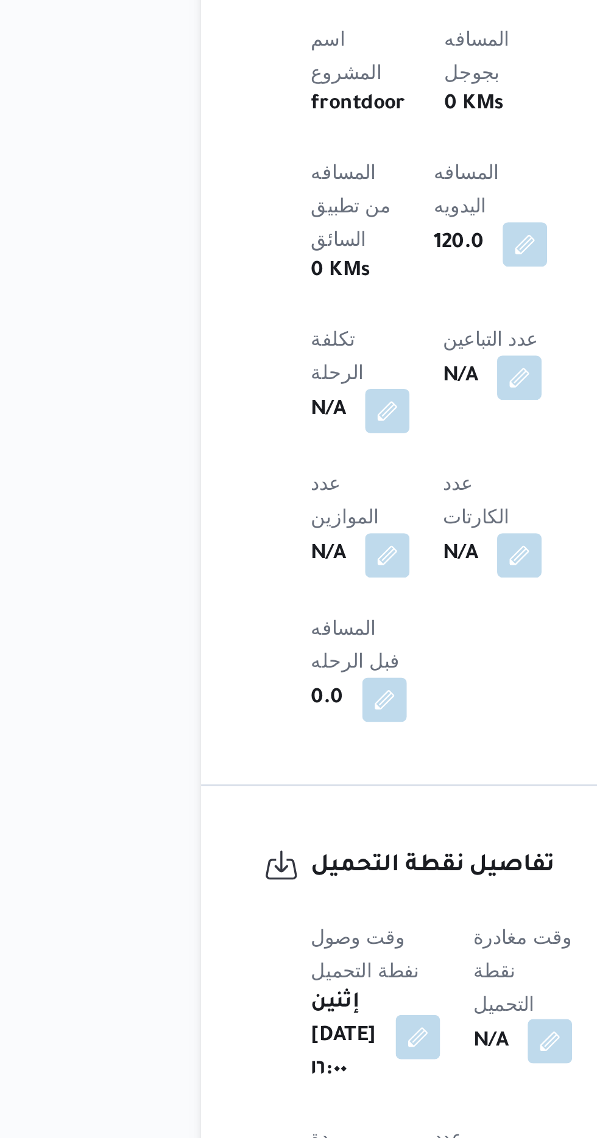
click at [303, 1086] on button "button" at bounding box center [310, 1095] width 19 height 19
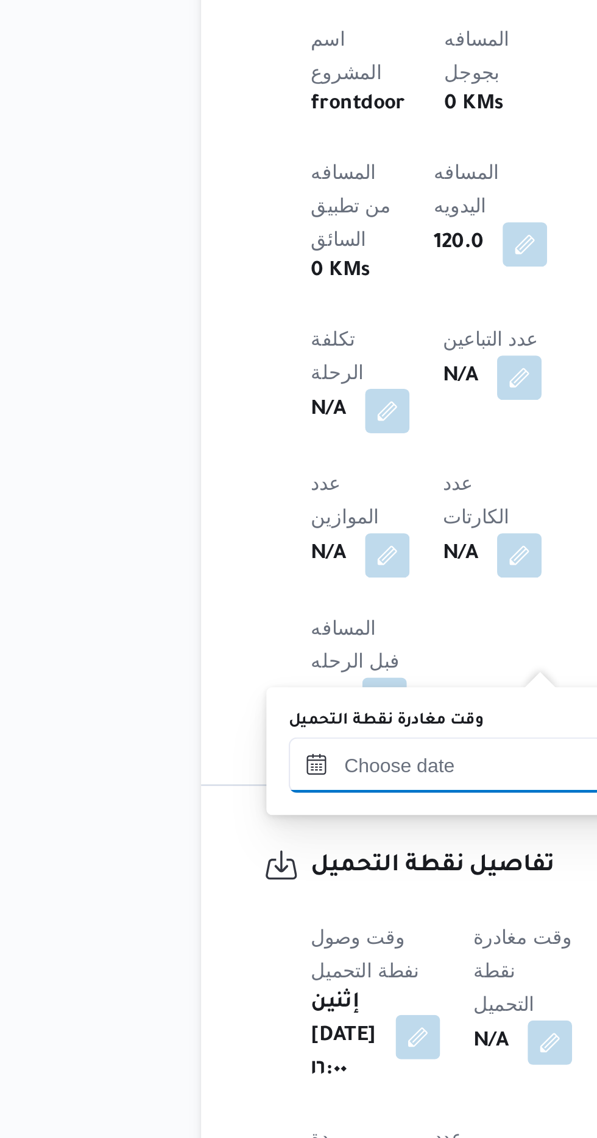
click at [252, 974] on input "وقت مغادرة نقطة التحميل" at bounding box center [266, 974] width 138 height 24
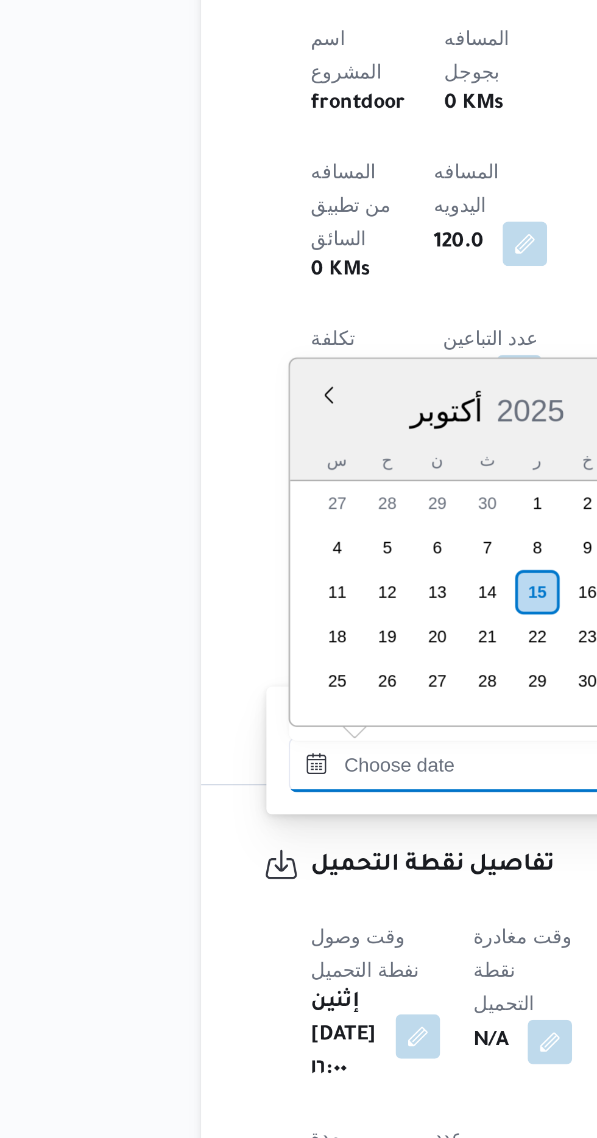
scroll to position [817, 0]
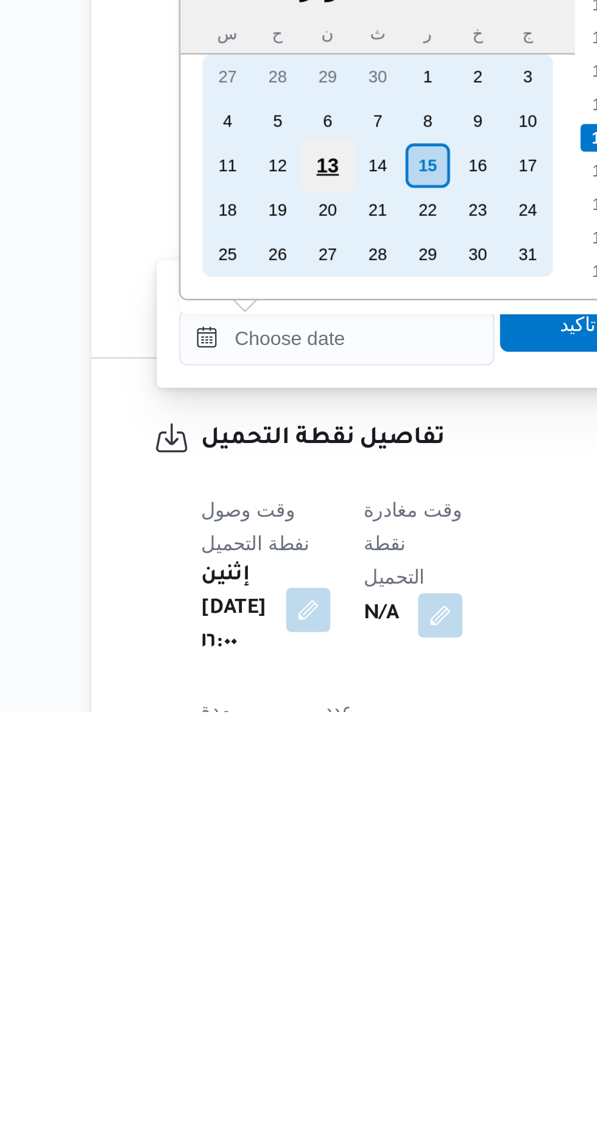
click at [262, 896] on div "13" at bounding box center [261, 899] width 23 height 23
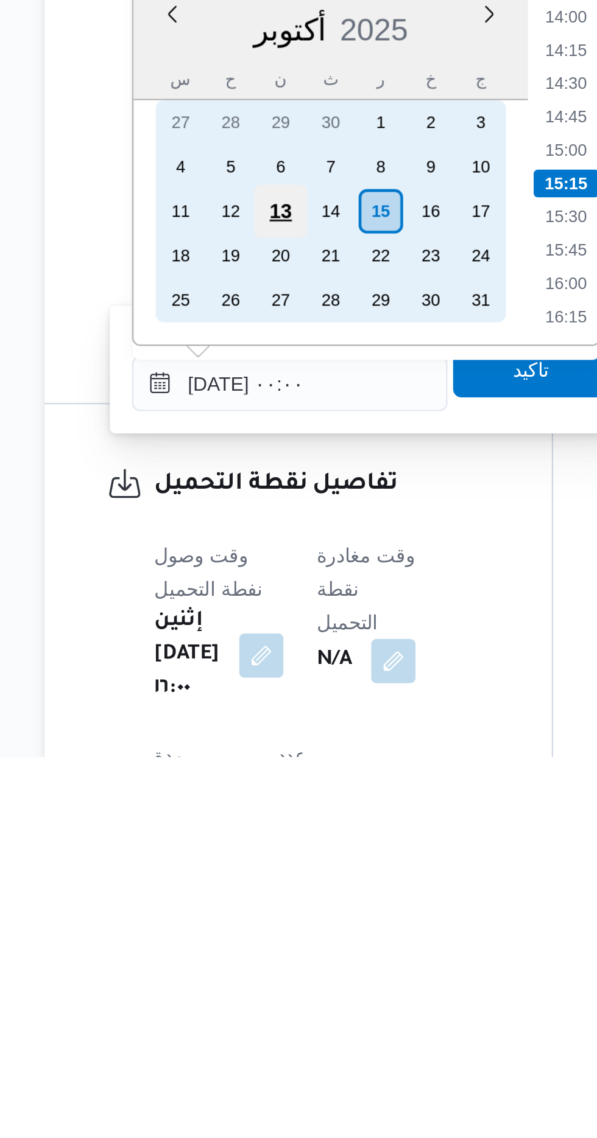
scroll to position [387, 0]
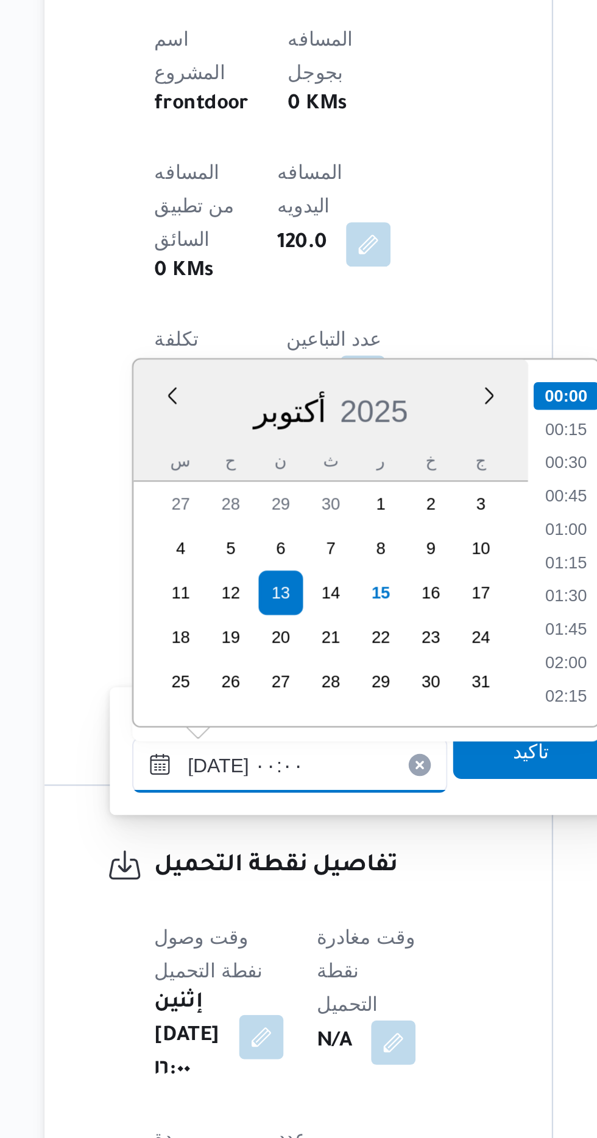
click at [208, 976] on input "[DATE] ٠٠:٠٠" at bounding box center [266, 974] width 138 height 24
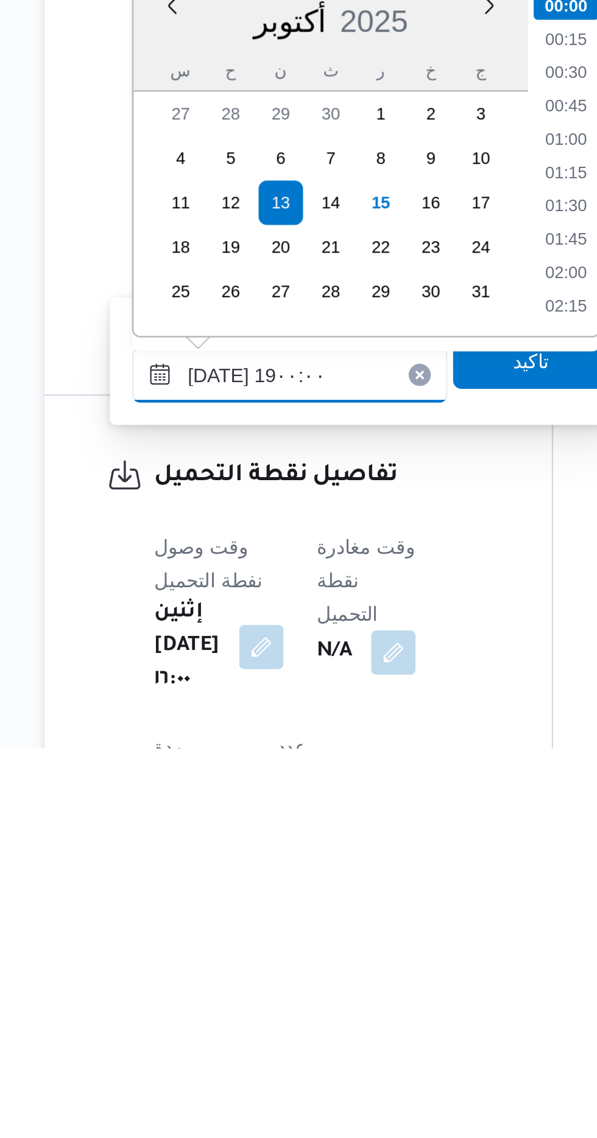
scroll to position [983, 0]
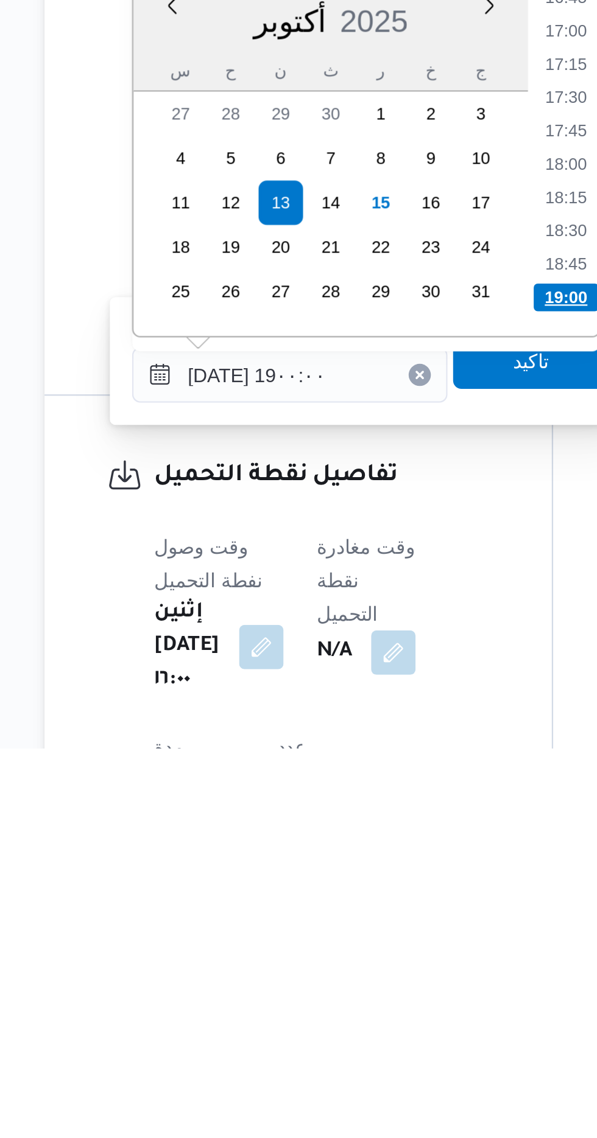
click at [387, 938] on li "19:00" at bounding box center [387, 940] width 29 height 12
type input "[DATE] ١٩:٠٠"
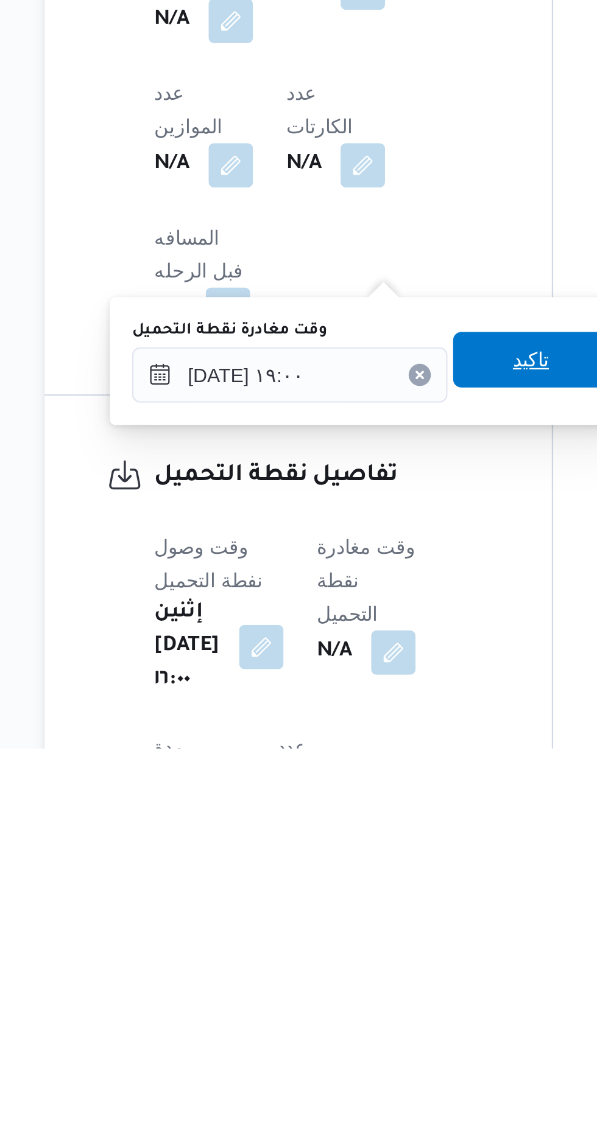
click at [374, 963] on span "تاكيد" at bounding box center [371, 968] width 68 height 24
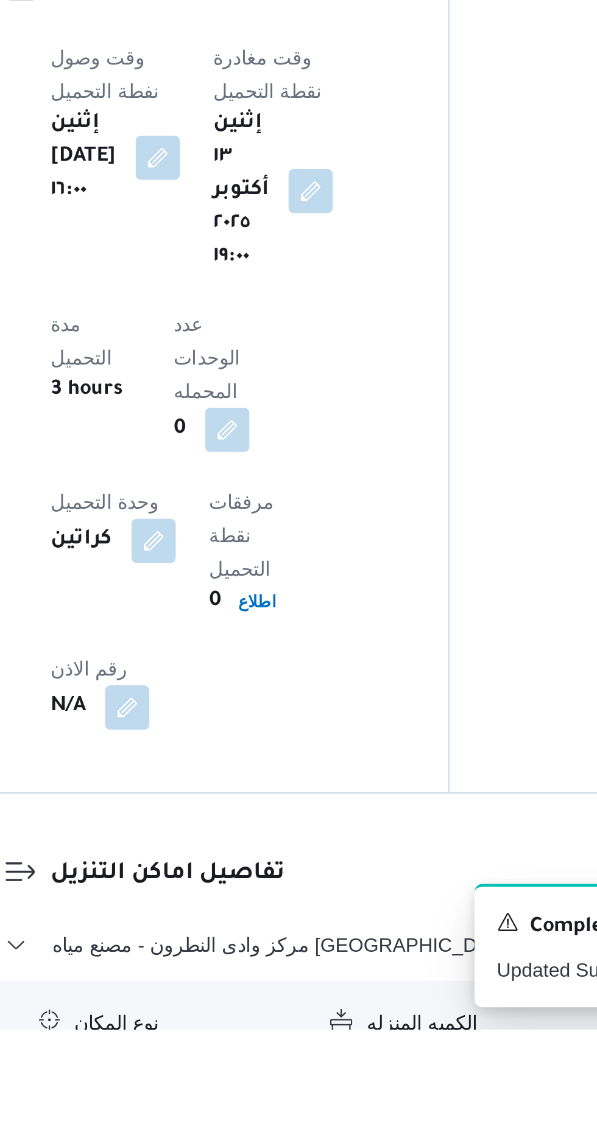
scroll to position [726, 0]
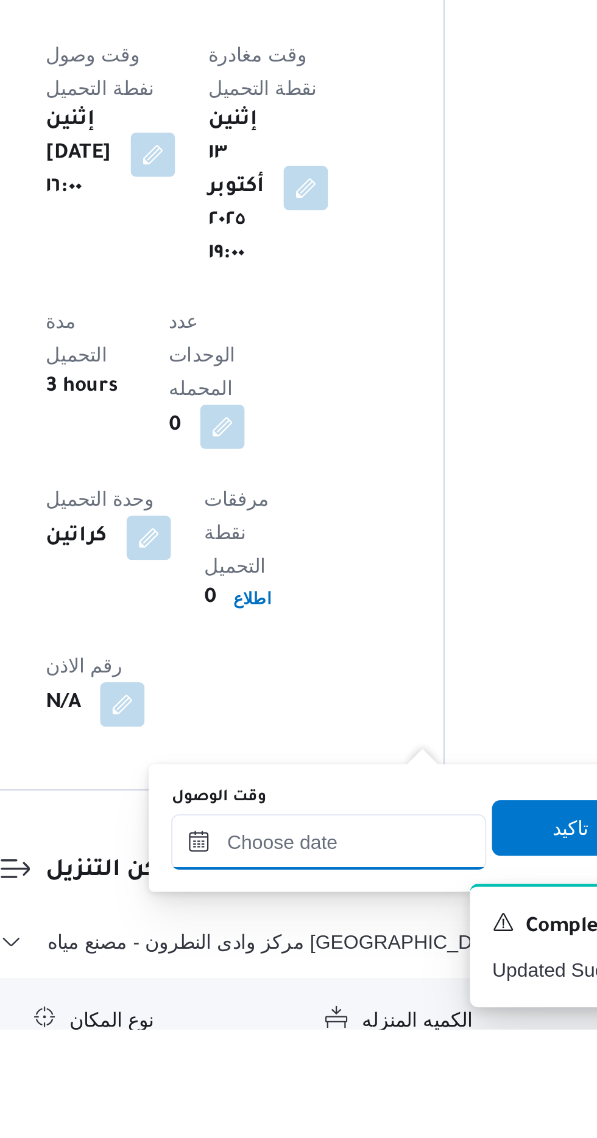
click at [348, 1053] on input "وقت الوصول" at bounding box center [330, 1056] width 138 height 24
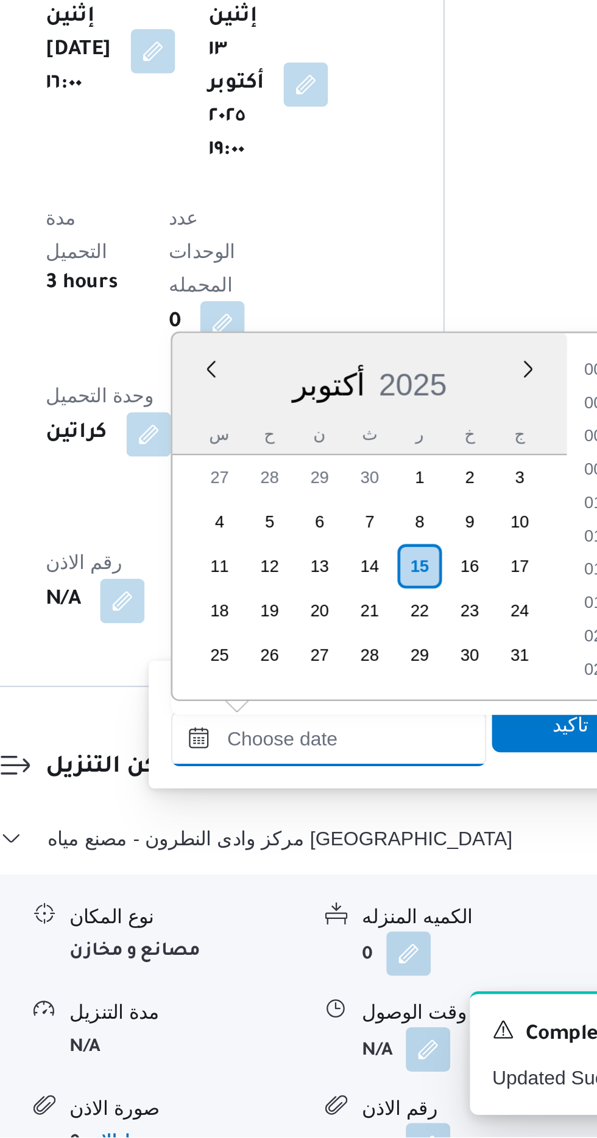
scroll to position [817, 0]
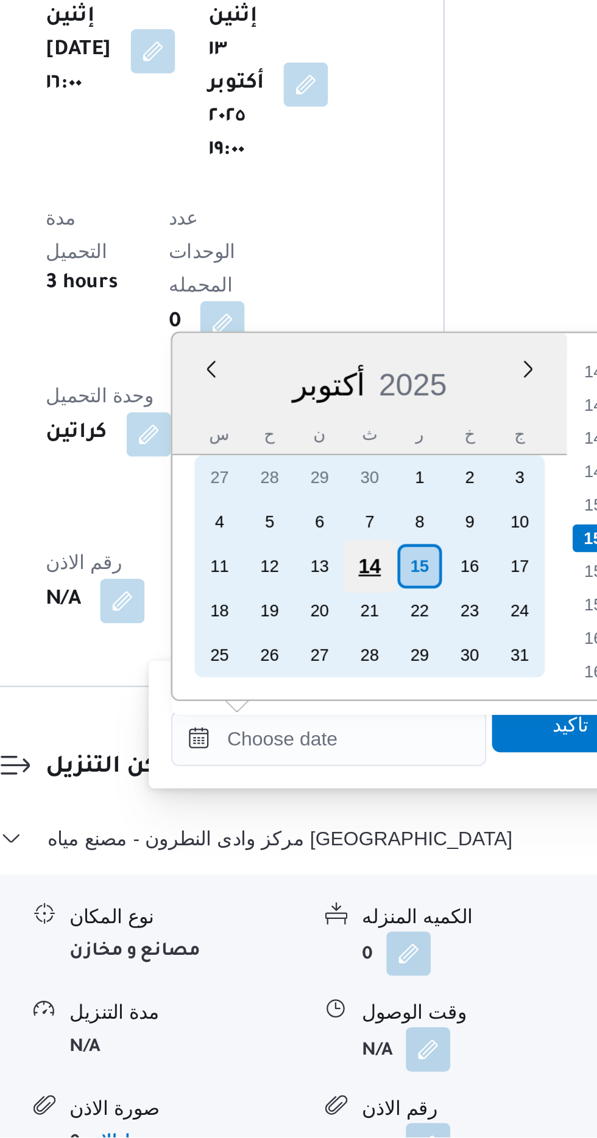
click at [346, 886] on div "14" at bounding box center [348, 888] width 23 height 23
type input "[DATE] ٠٠:٠٠"
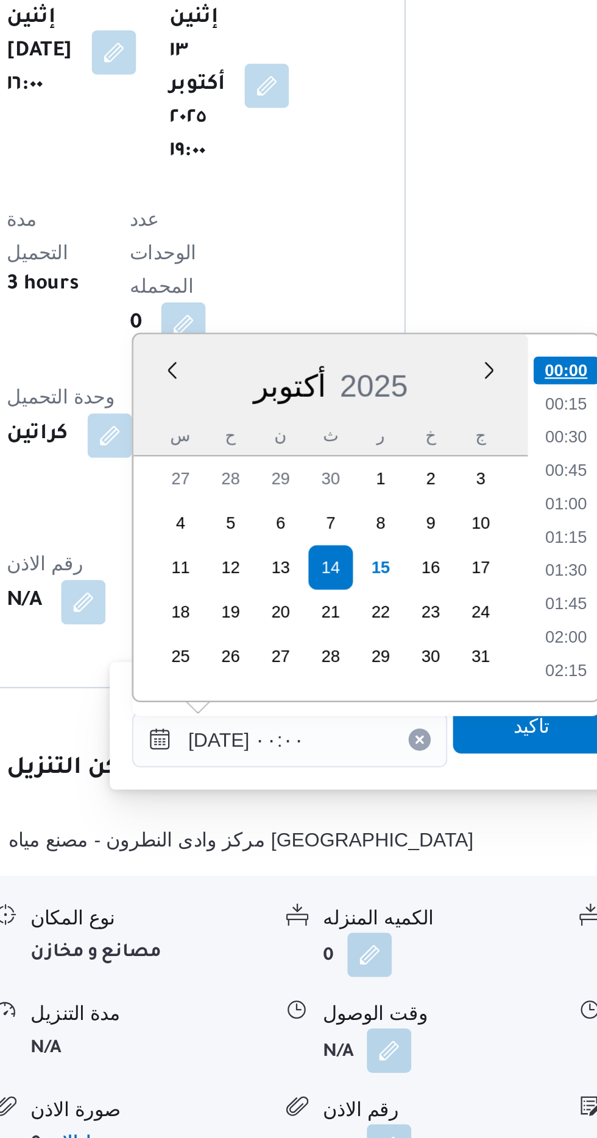
click at [456, 796] on li "00:00" at bounding box center [451, 802] width 29 height 12
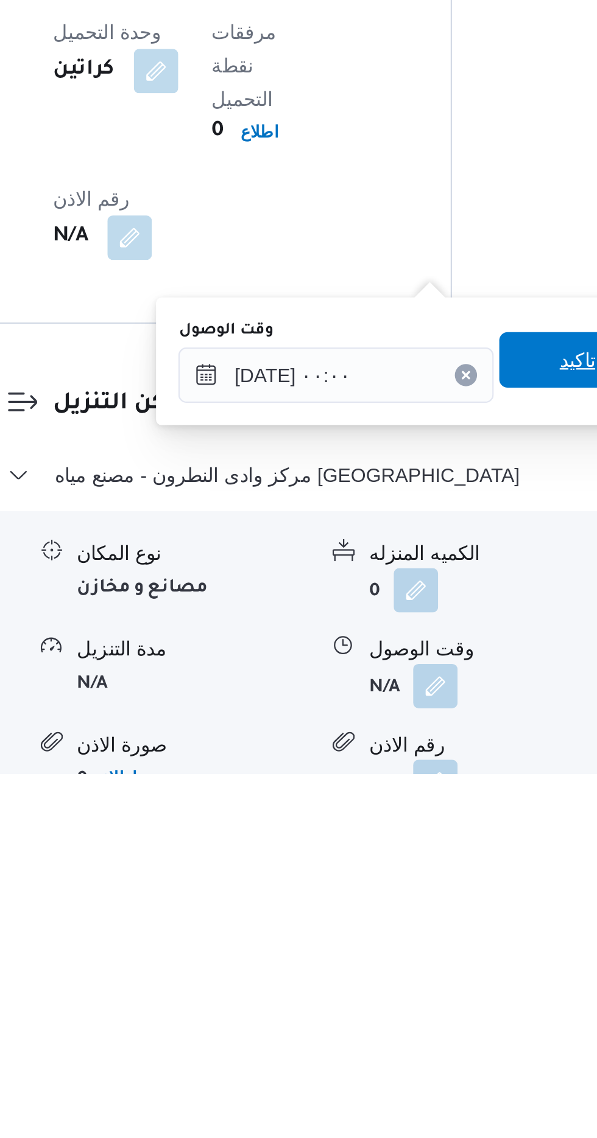
click at [432, 948] on span "تاكيد" at bounding box center [436, 957] width 68 height 24
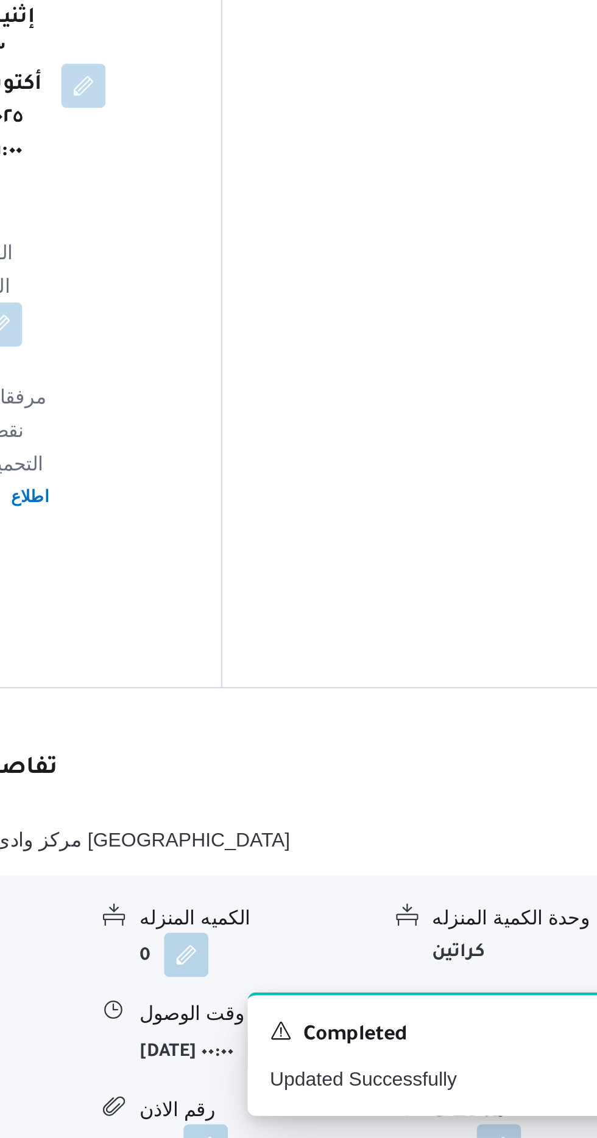
click at [505, 1090] on button "button" at bounding box center [502, 1099] width 19 height 19
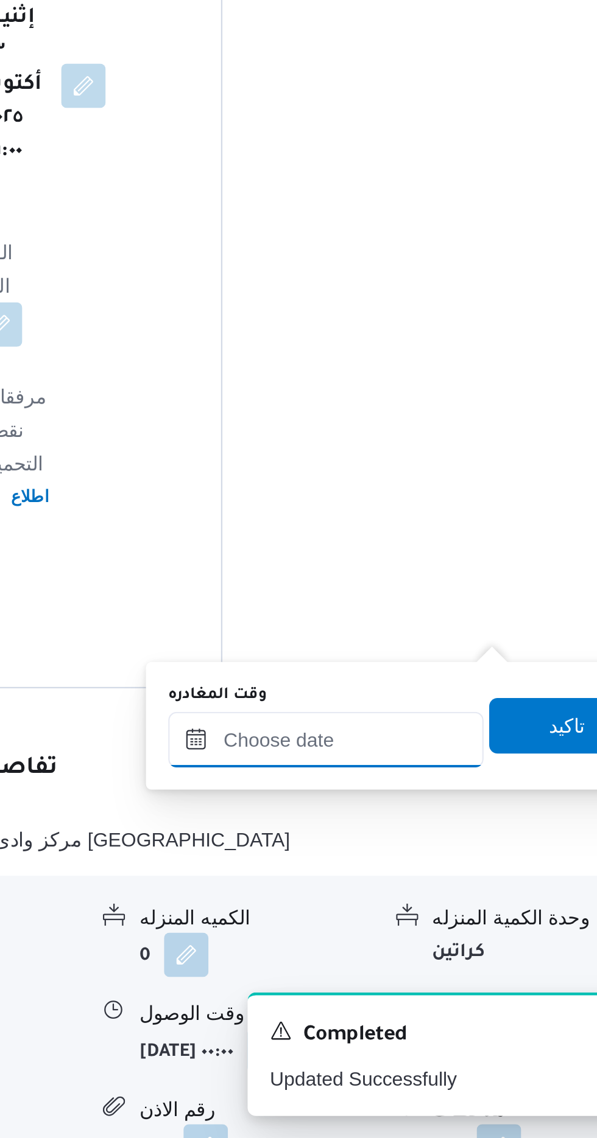
click at [446, 962] on input "وقت المغادره" at bounding box center [426, 964] width 138 height 24
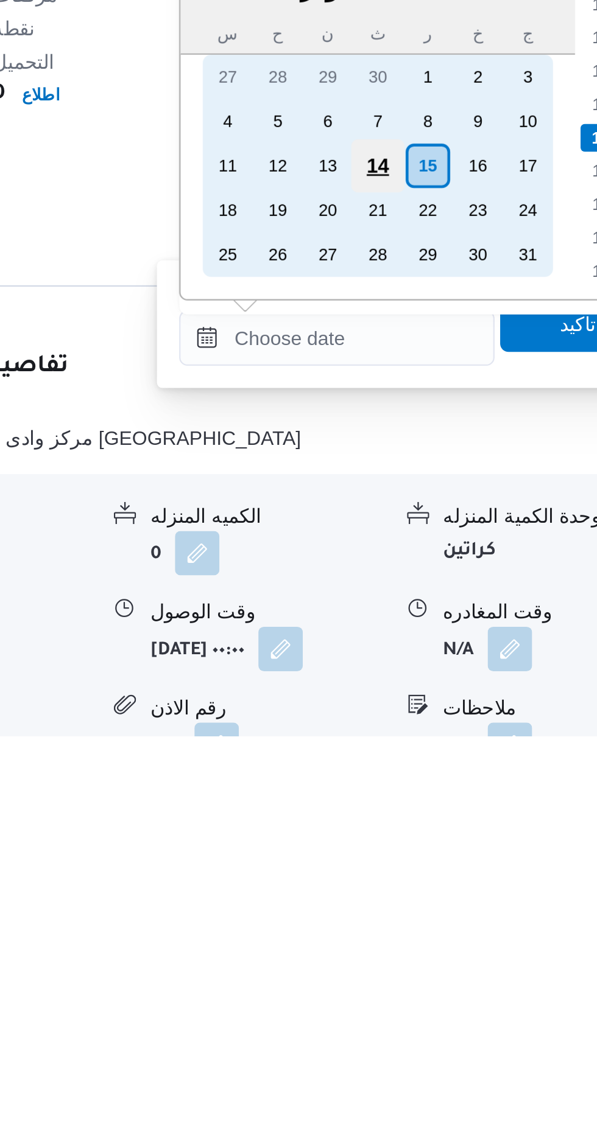
click at [446, 882] on div "14" at bounding box center [444, 888] width 23 height 23
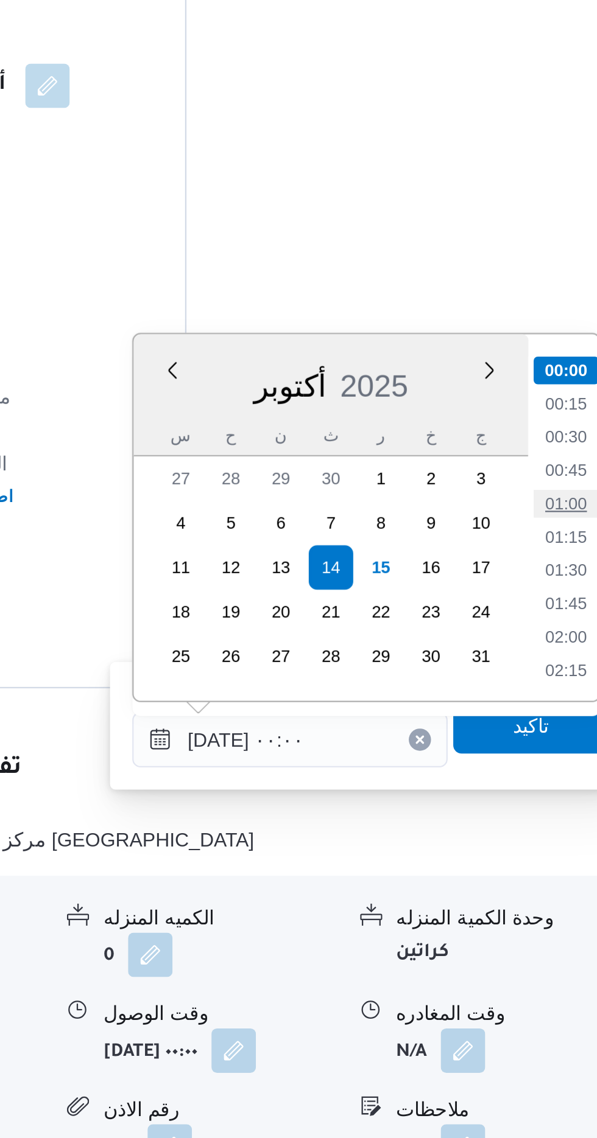
click at [552, 856] on li "01:00" at bounding box center [547, 860] width 28 height 12
type input "[DATE] ٠١:٠٠"
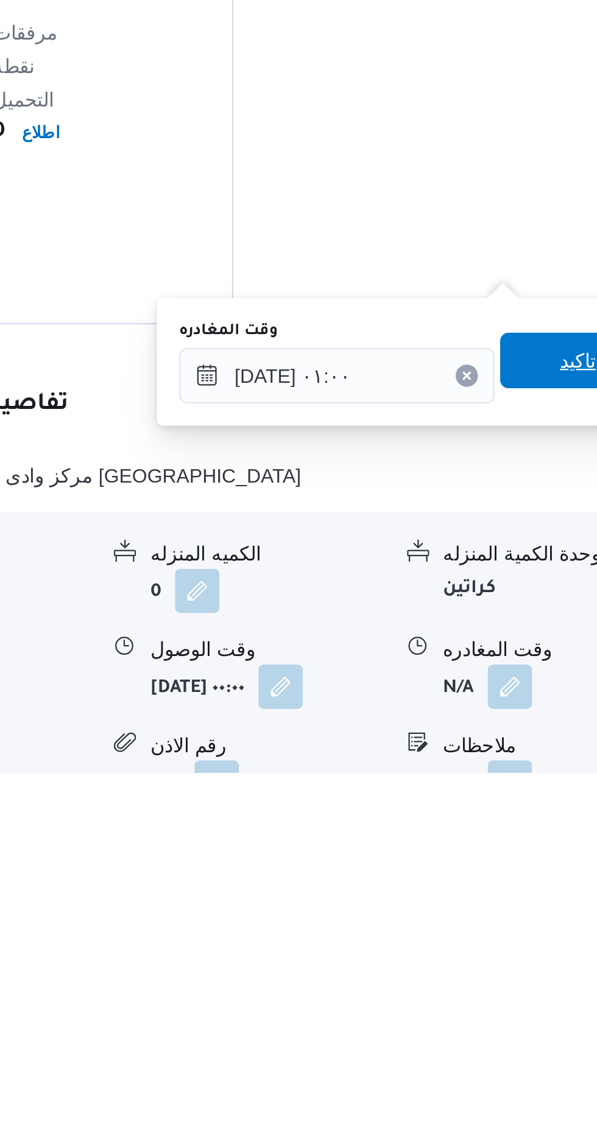
click at [528, 958] on span "تاكيد" at bounding box center [532, 957] width 68 height 24
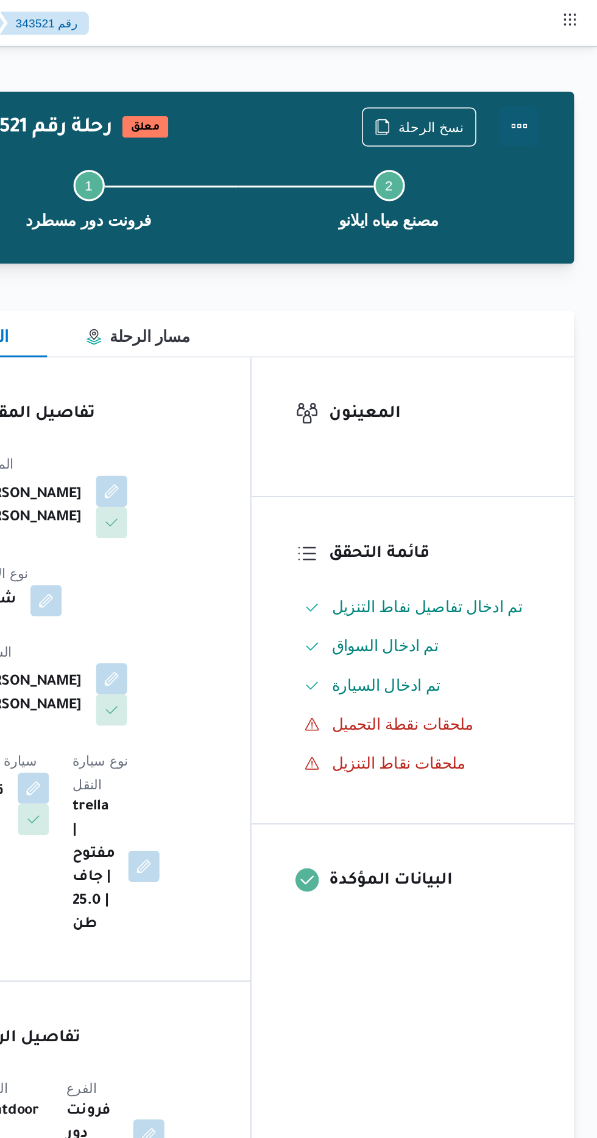
click at [556, 75] on button "Actions" at bounding box center [548, 78] width 24 height 24
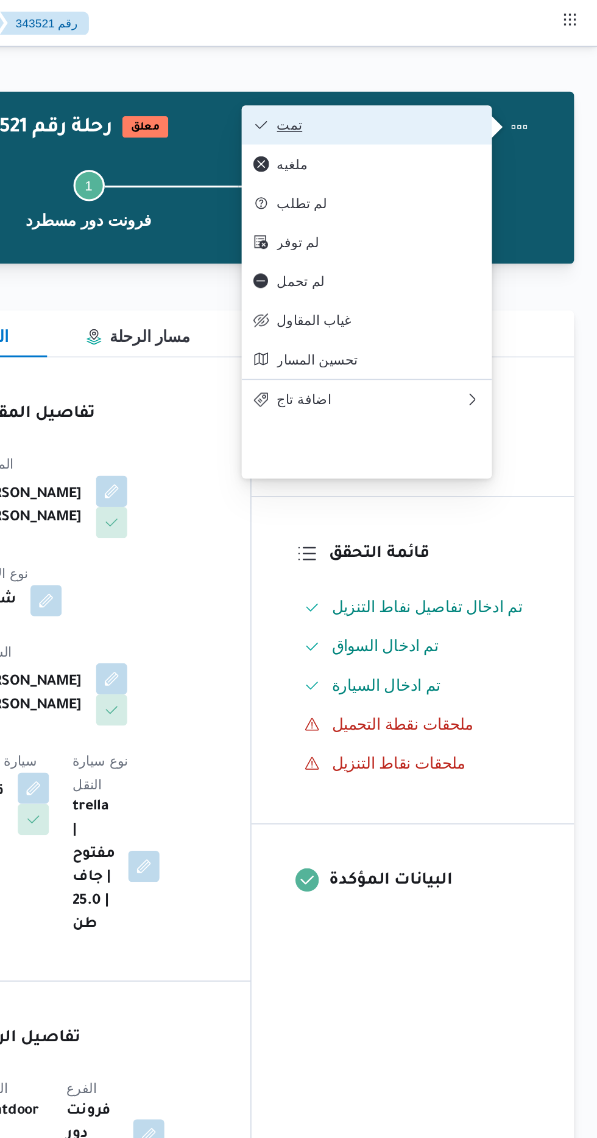
click at [516, 78] on span "تمت" at bounding box center [460, 78] width 127 height 10
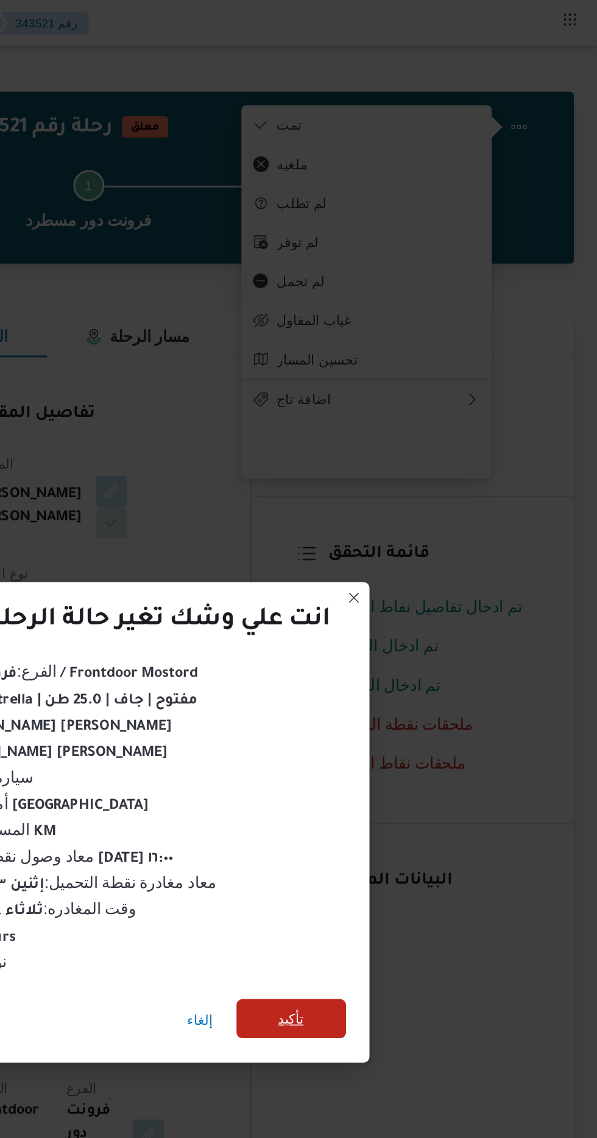
click at [405, 624] on span "تأكيد" at bounding box center [406, 635] width 68 height 24
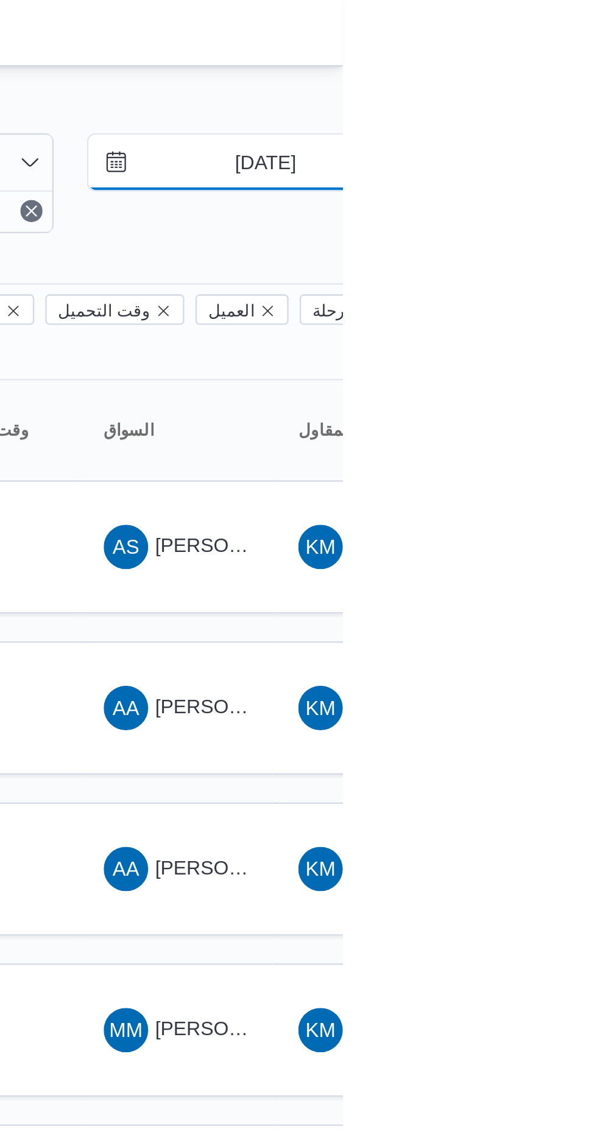
click at [549, 68] on input "[DATE]" at bounding box center [554, 71] width 138 height 24
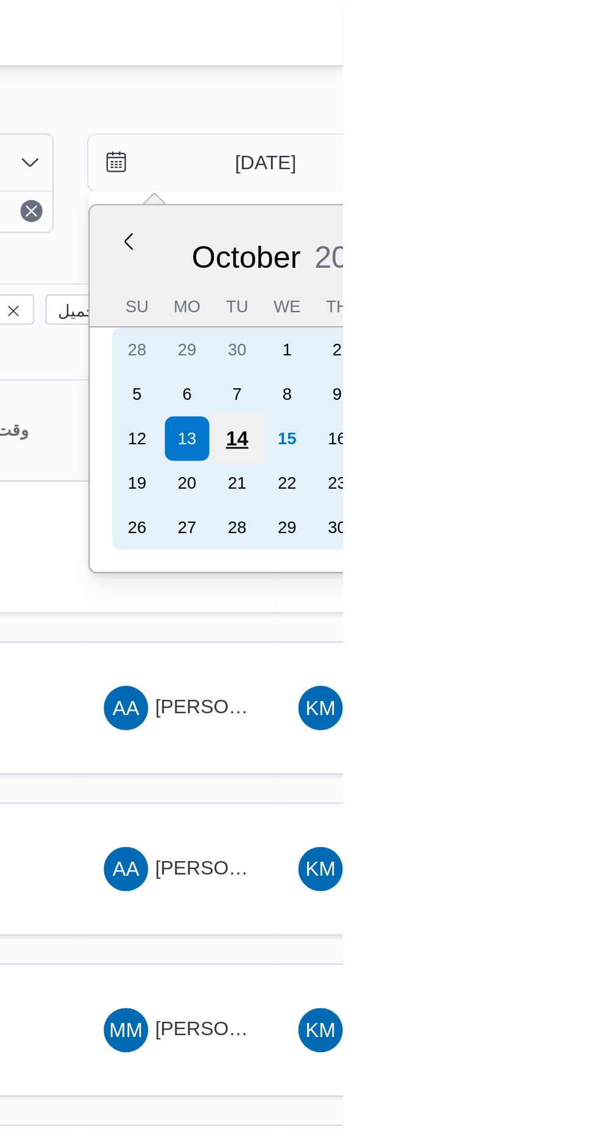
click at [551, 189] on div "14" at bounding box center [550, 192] width 23 height 23
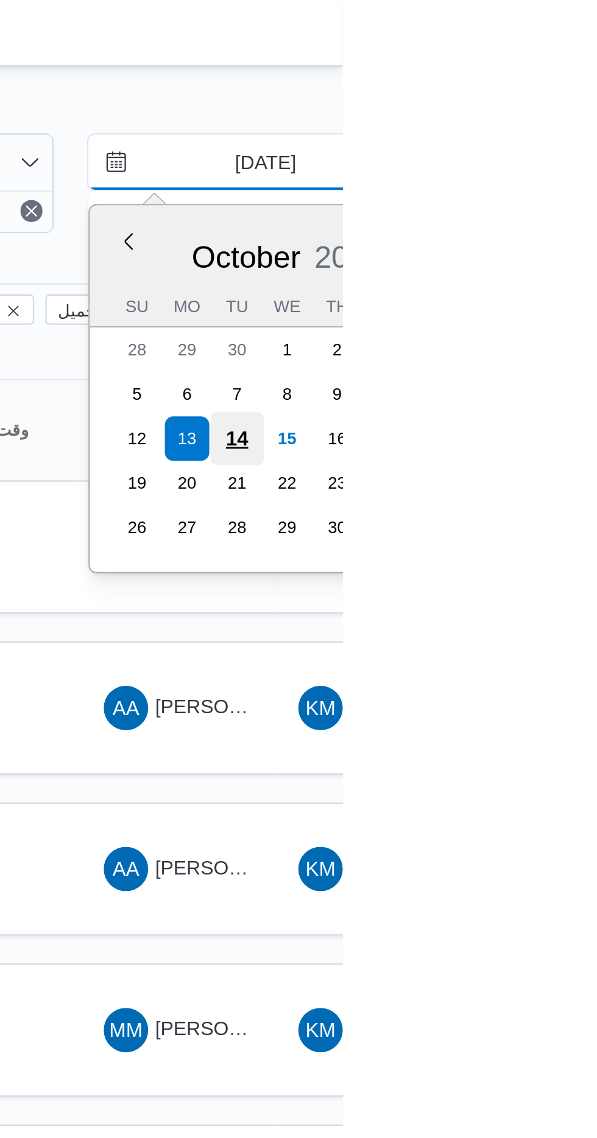
type input "[DATE]"
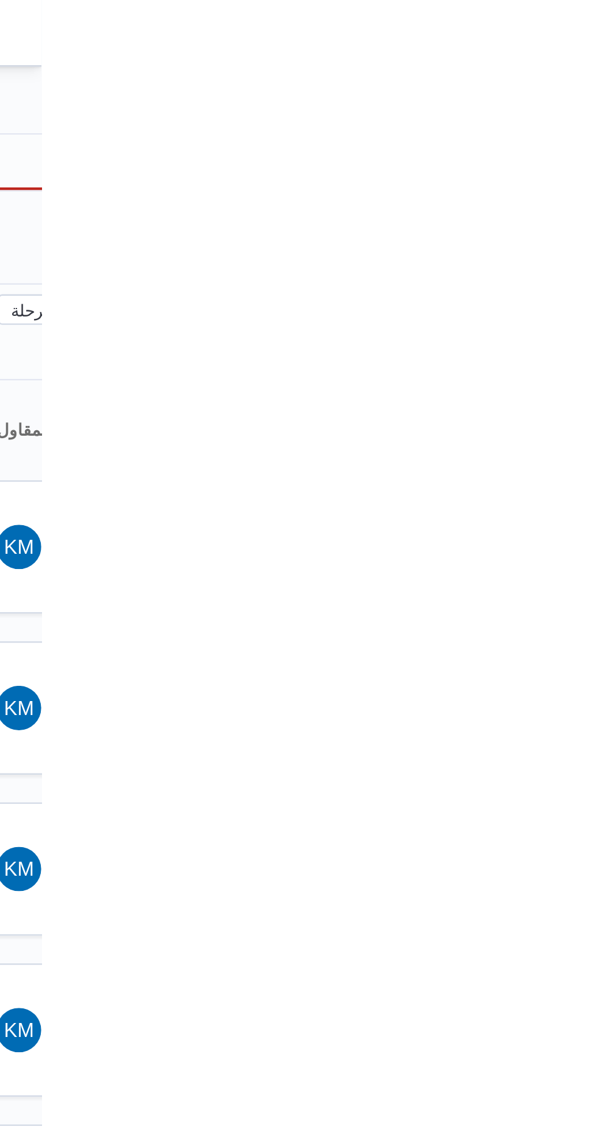
type input "[DATE]"
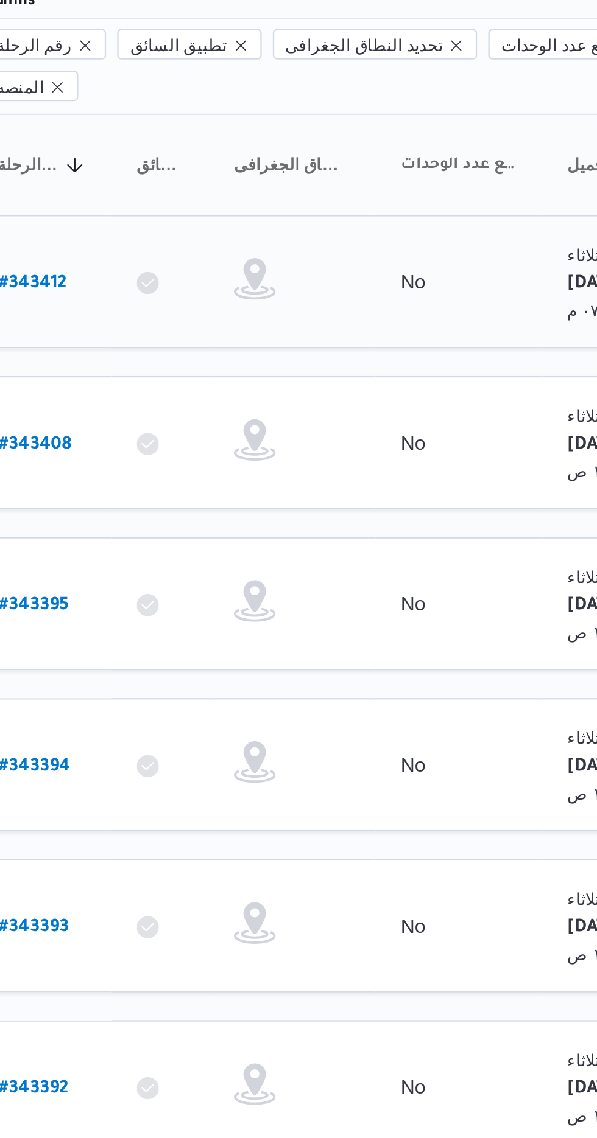
click at [184, 232] on link "# 343412" at bounding box center [185, 240] width 30 height 16
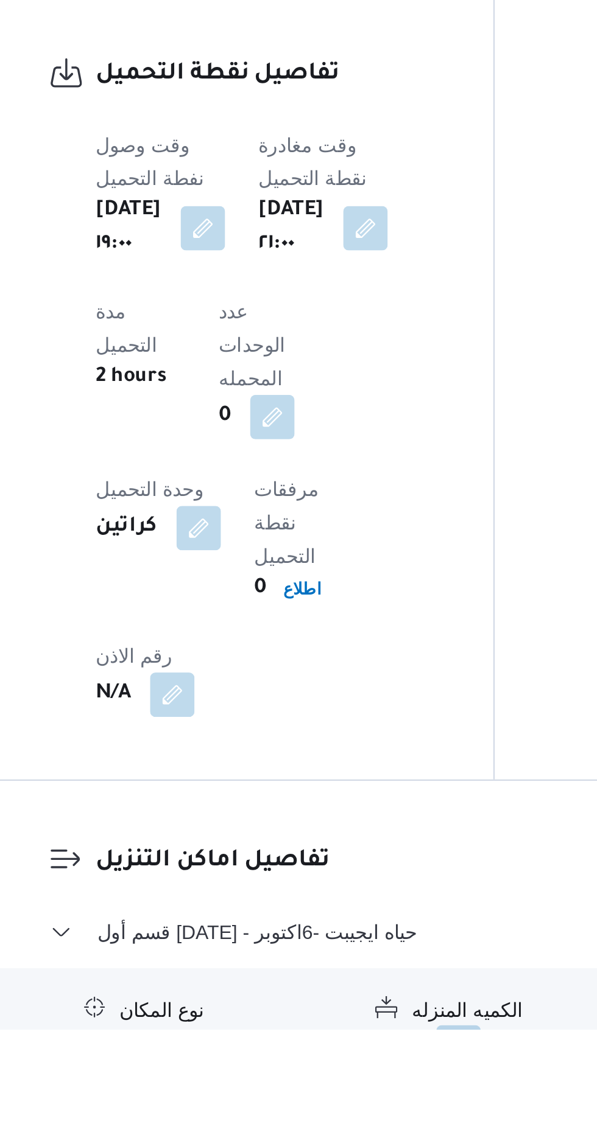
scroll to position [675, 0]
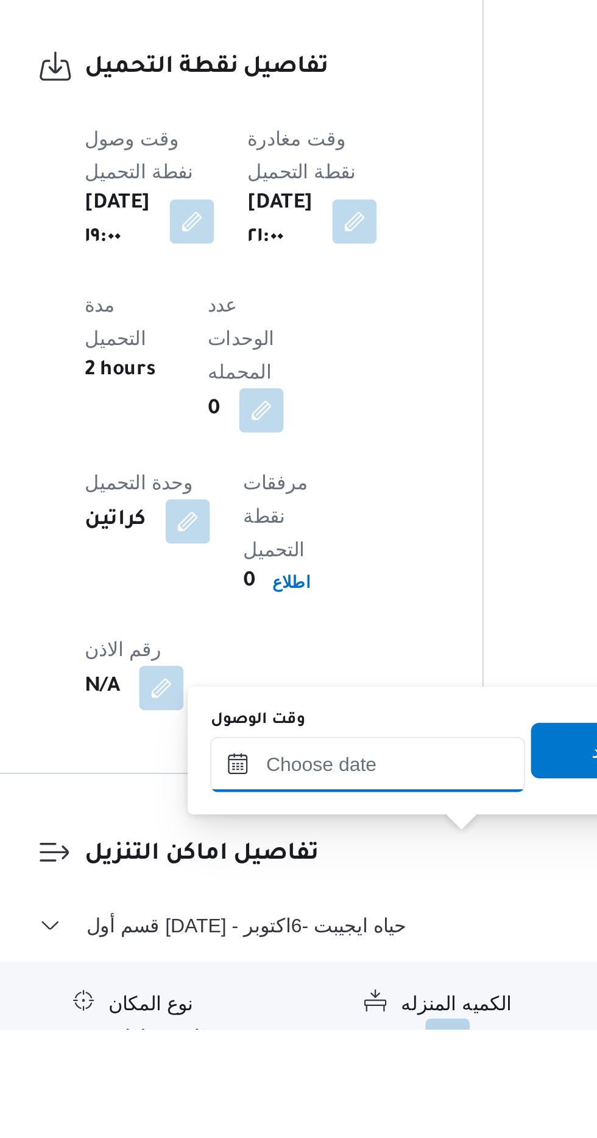
click at [312, 1024] on input "وقت الوصول" at bounding box center [330, 1022] width 138 height 24
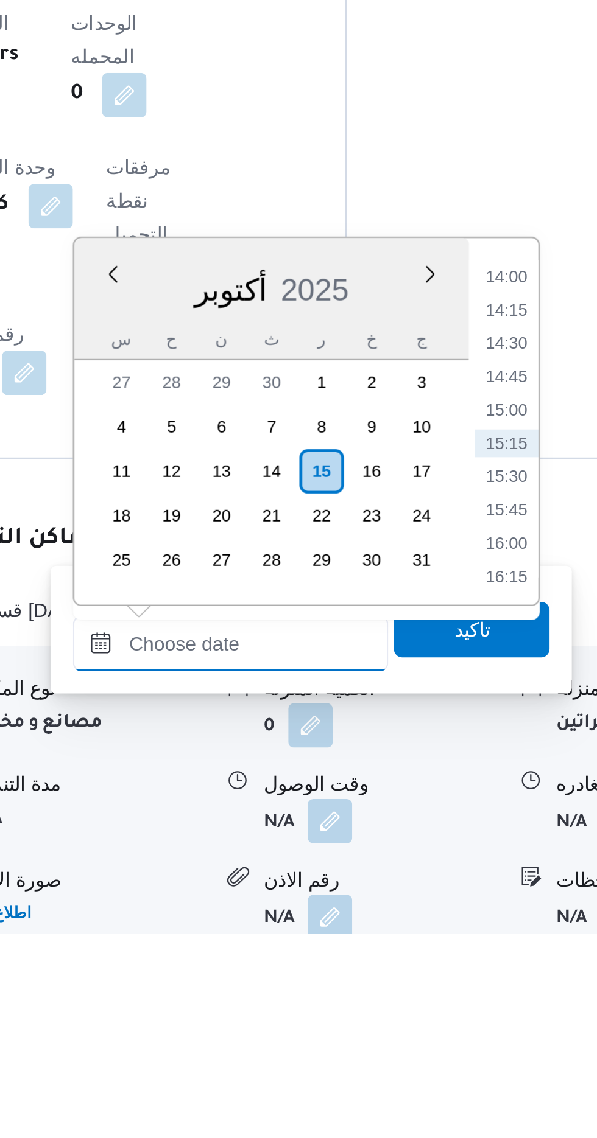
scroll to position [771, 0]
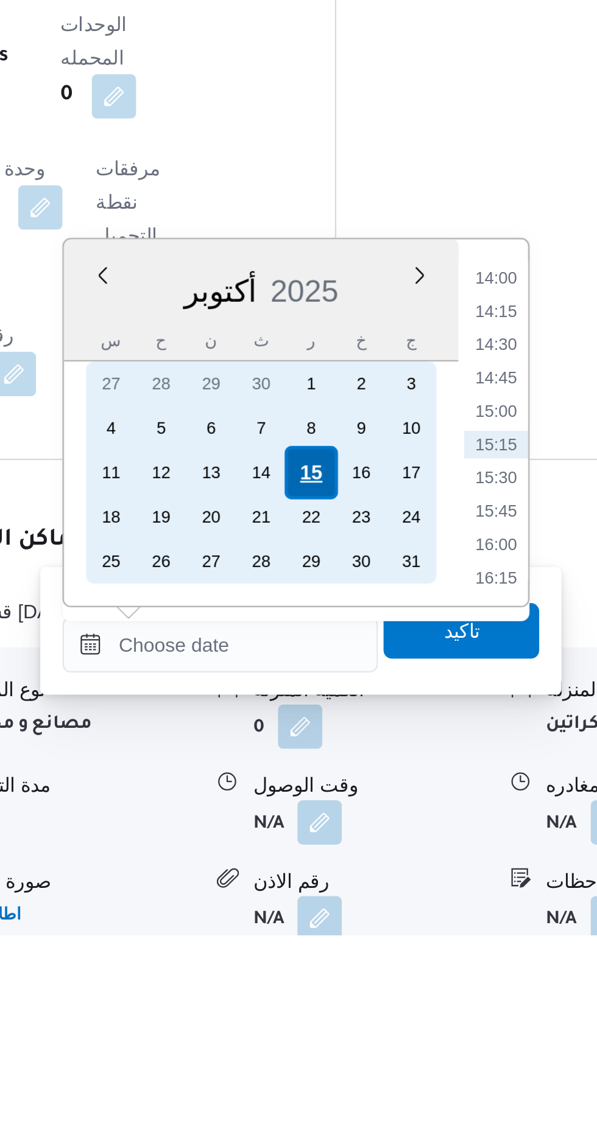
click at [368, 938] on div "15" at bounding box center [370, 935] width 23 height 23
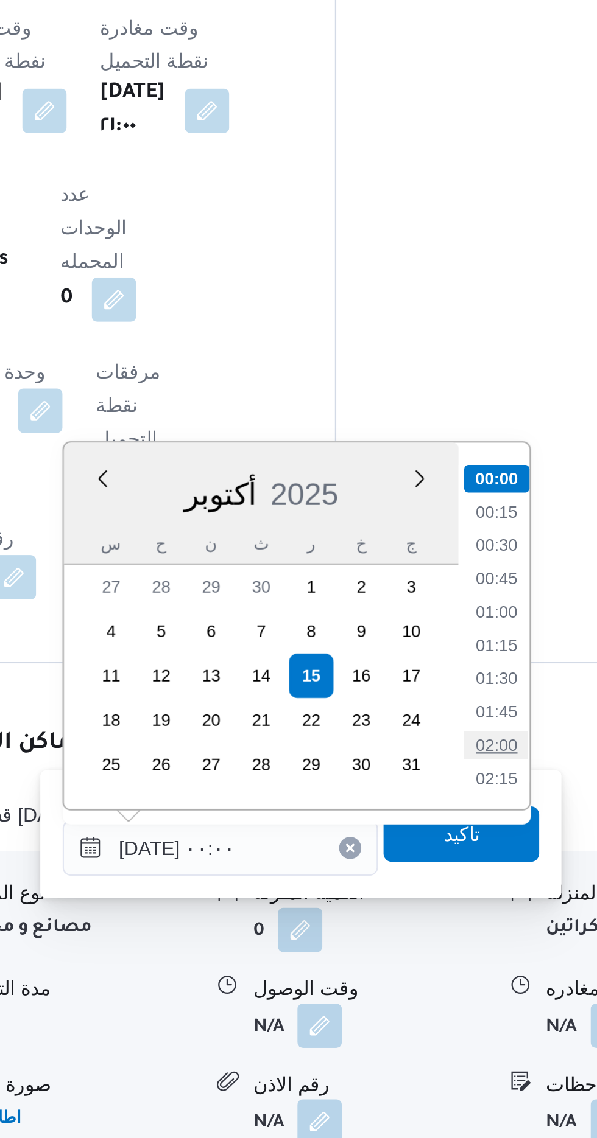
click at [441, 967] on li "02:00" at bounding box center [452, 966] width 28 height 12
type input "[DATE] ٠٢:٠٠"
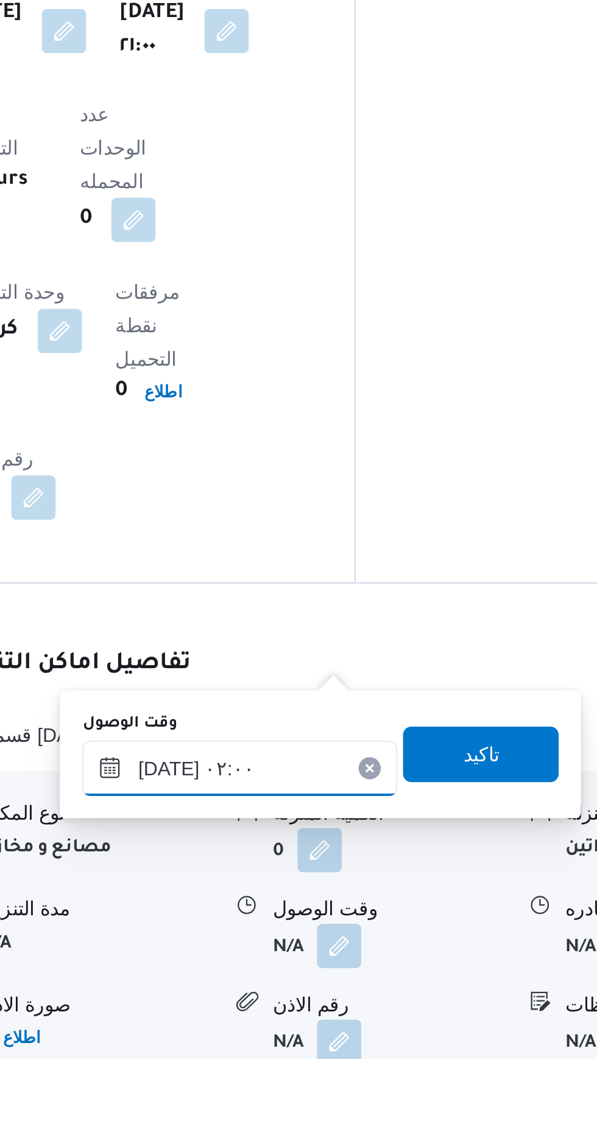
scroll to position [808, 0]
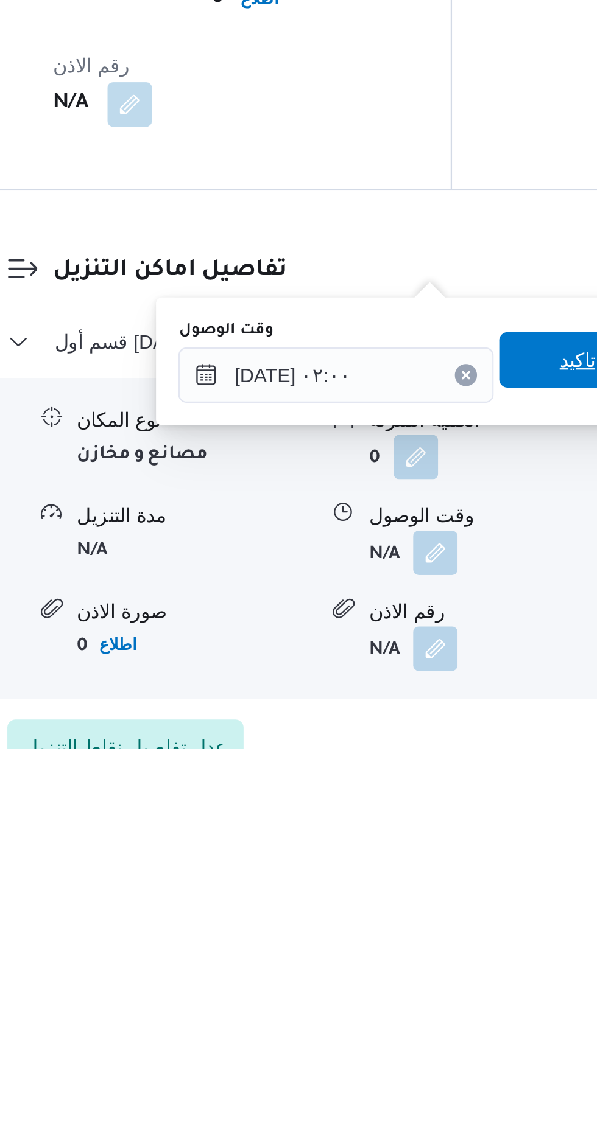
click at [421, 969] on span "تاكيد" at bounding box center [436, 968] width 68 height 24
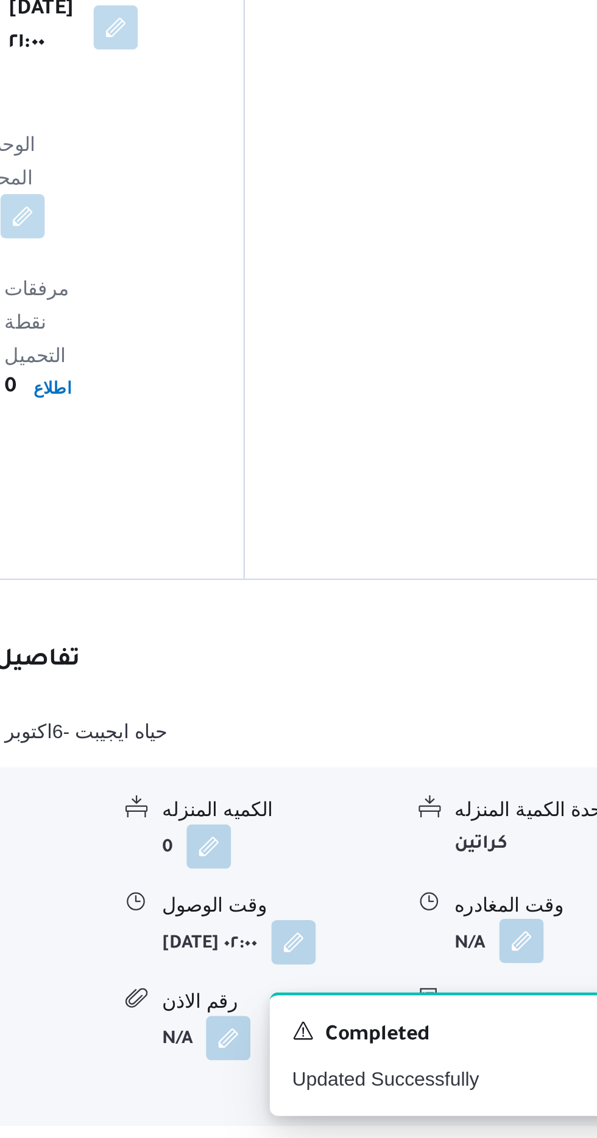
click at [497, 1042] on button "button" at bounding box center [502, 1051] width 19 height 19
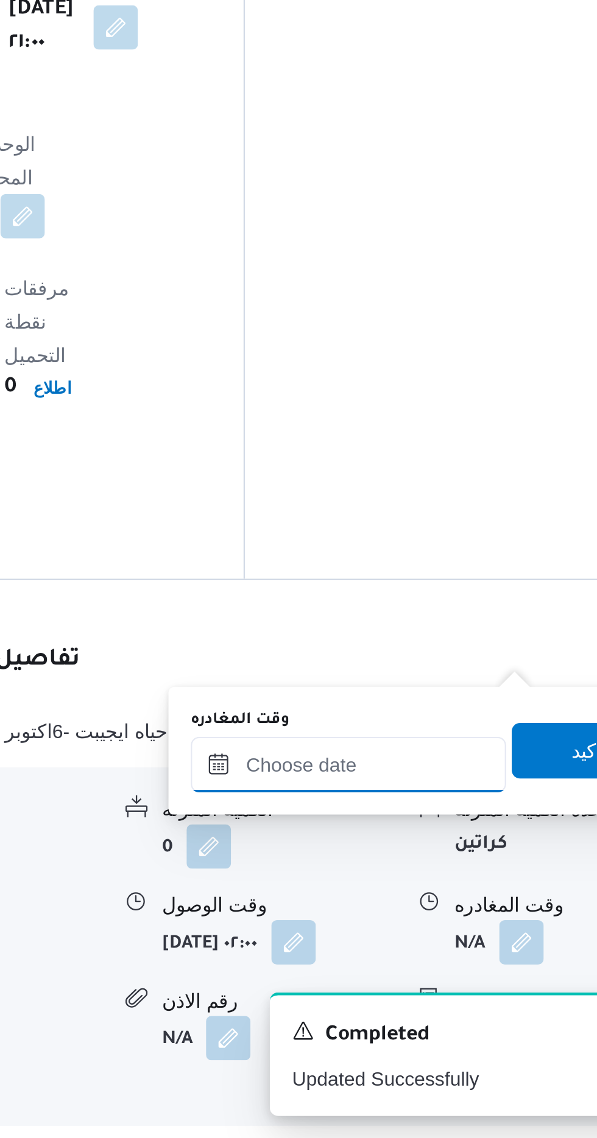
click at [413, 974] on input "وقت المغادره" at bounding box center [426, 974] width 138 height 24
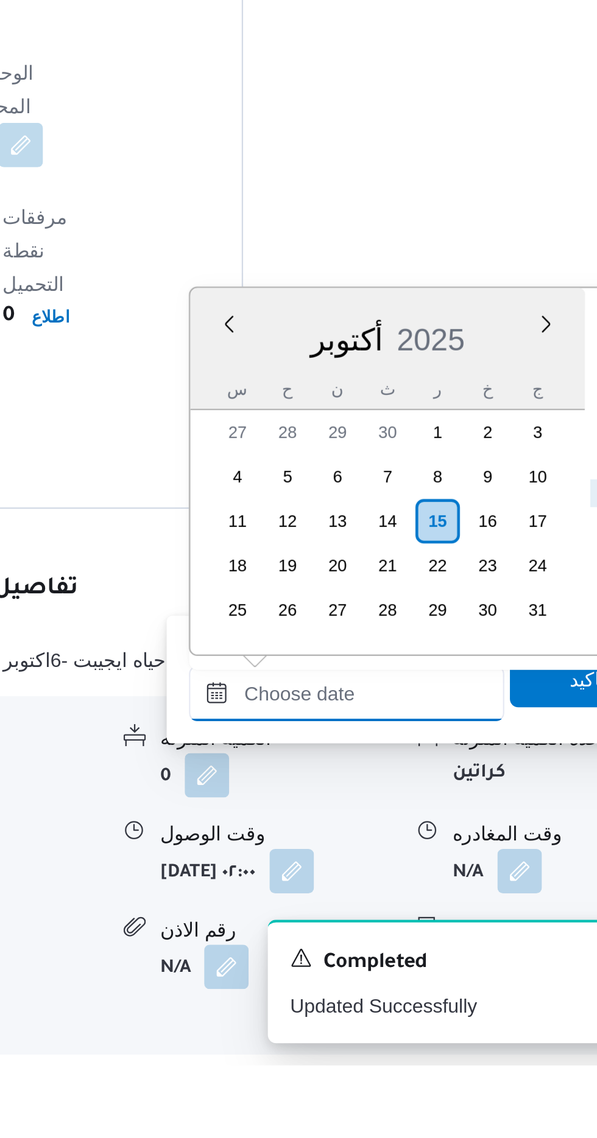
scroll to position [807, 0]
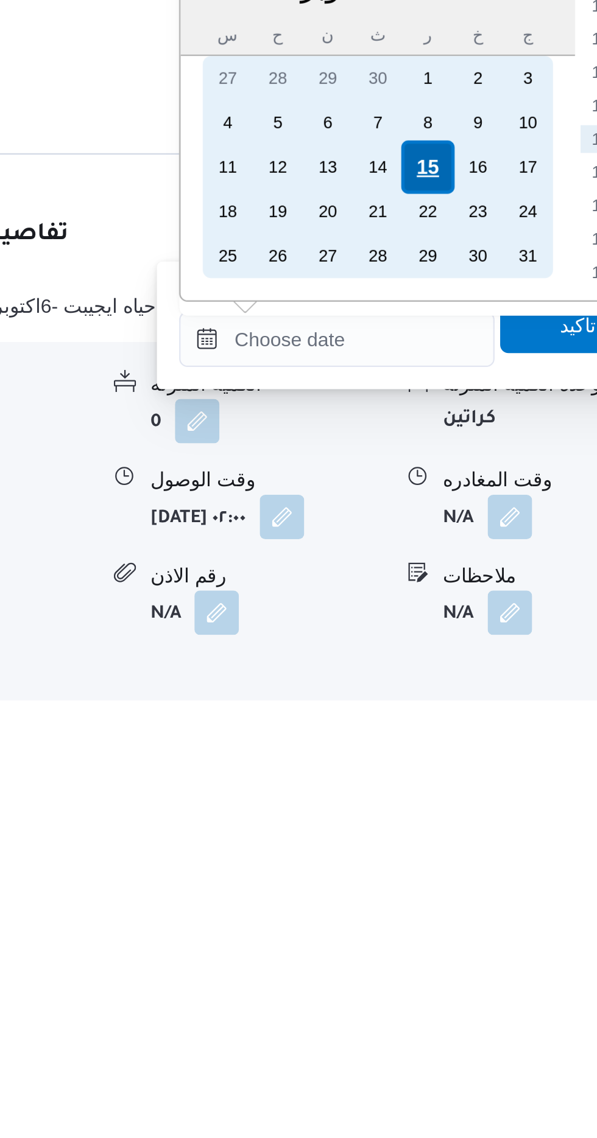
click at [466, 899] on div "15" at bounding box center [466, 899] width 23 height 23
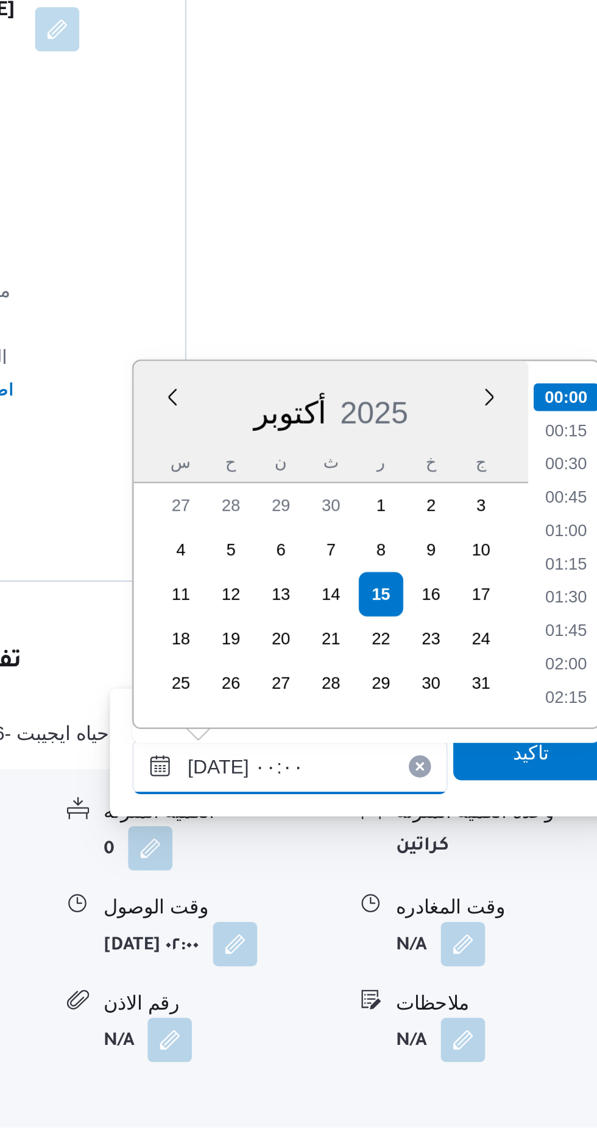
click at [369, 972] on input "[DATE] ٠٠:٠٠" at bounding box center [426, 975] width 138 height 24
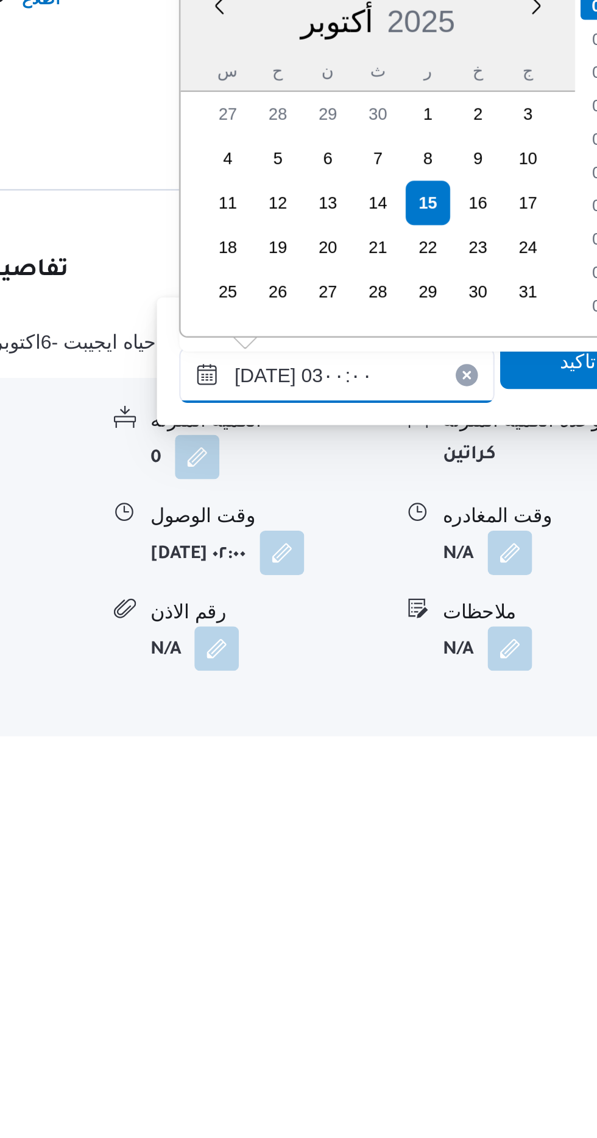
scroll to position [47, 0]
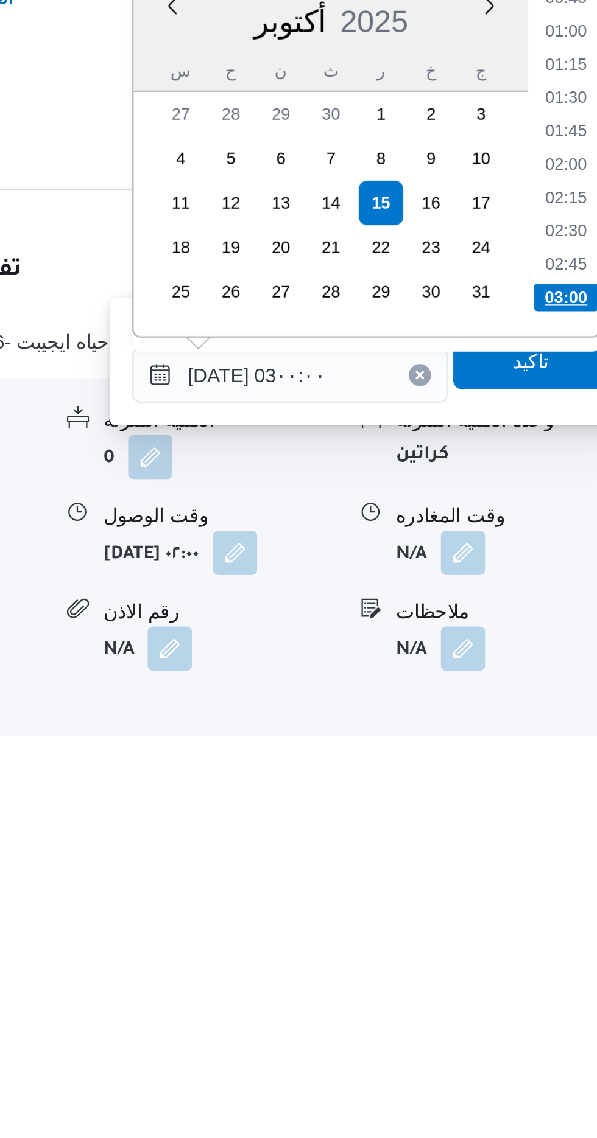
click at [533, 939] on li "03:00" at bounding box center [547, 940] width 29 height 12
type input "[DATE] ٠٣:٠٠"
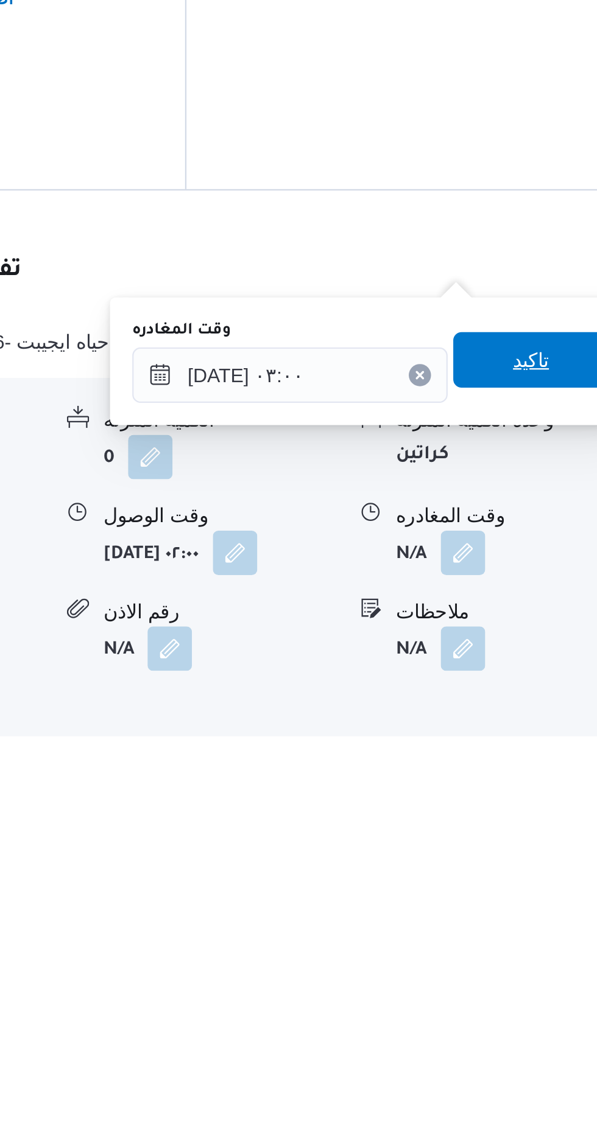
click at [531, 969] on span "تاكيد" at bounding box center [532, 968] width 68 height 24
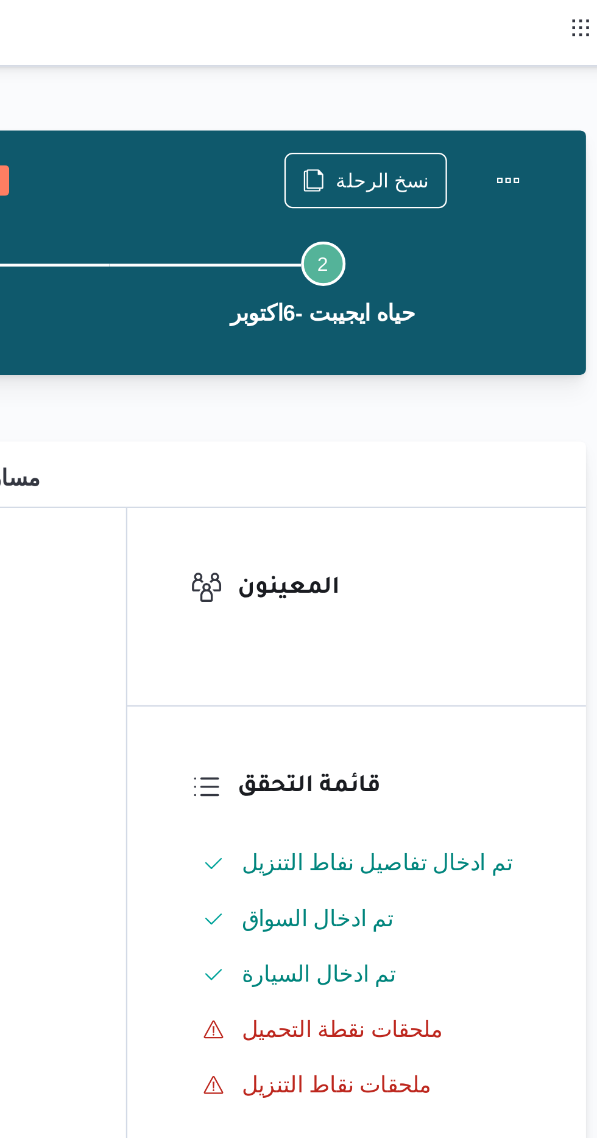
scroll to position [0, 0]
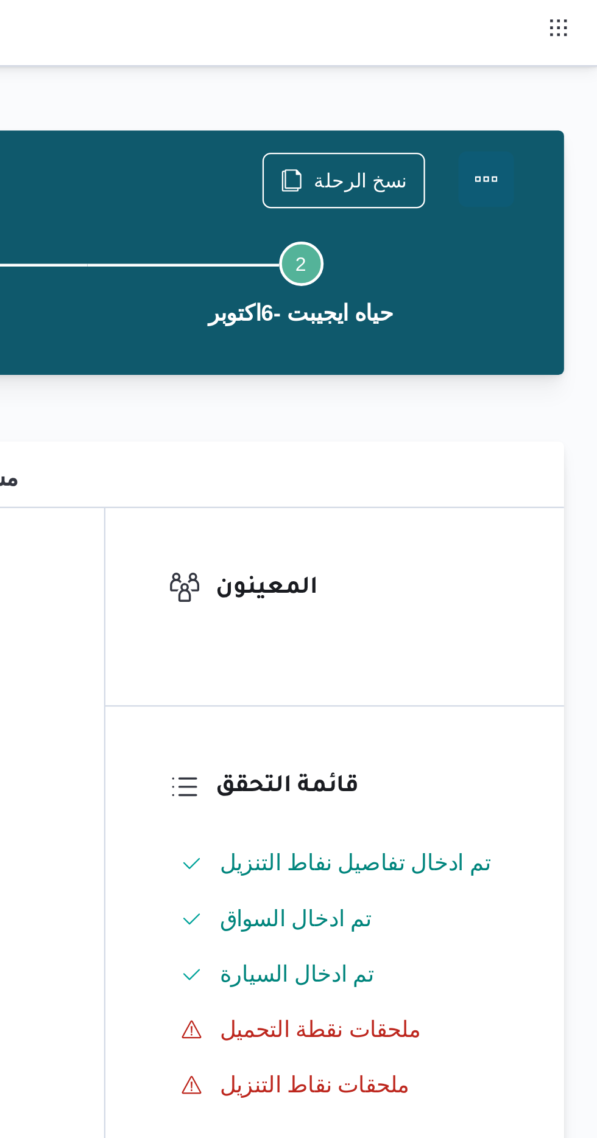
click at [554, 79] on button "Actions" at bounding box center [548, 78] width 24 height 24
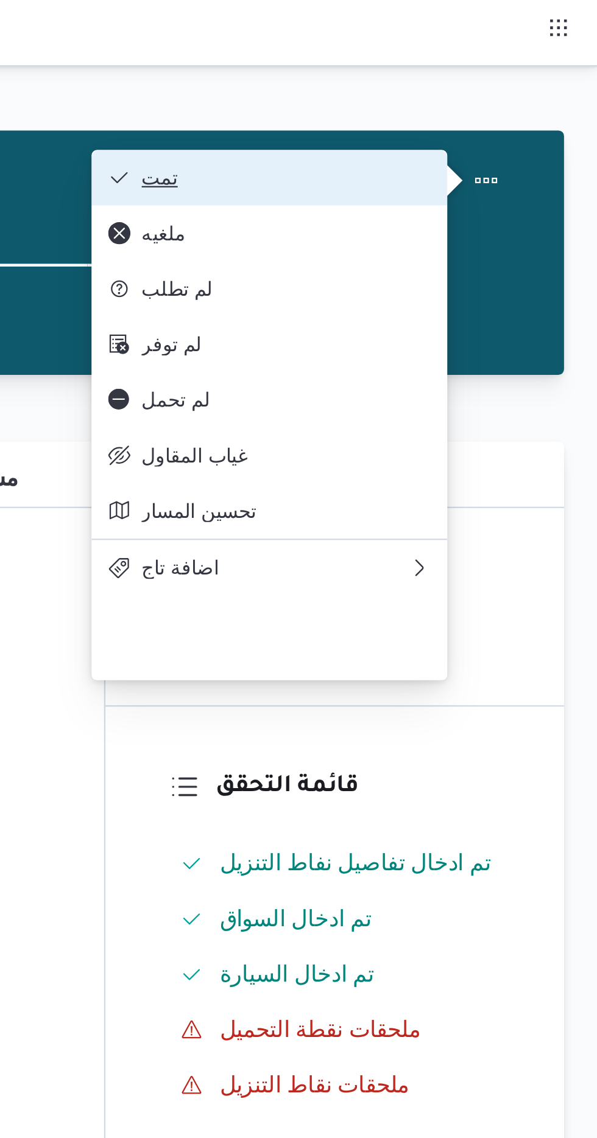
click at [423, 69] on button "تمت" at bounding box center [453, 78] width 156 height 24
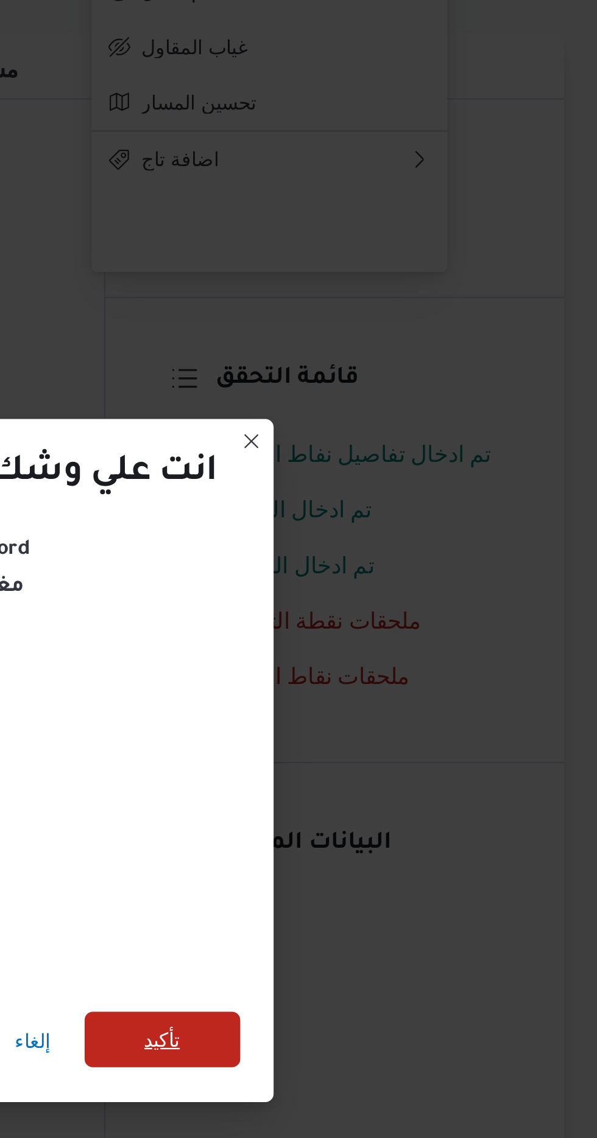
click at [409, 634] on span "تأكيد" at bounding box center [406, 635] width 16 height 15
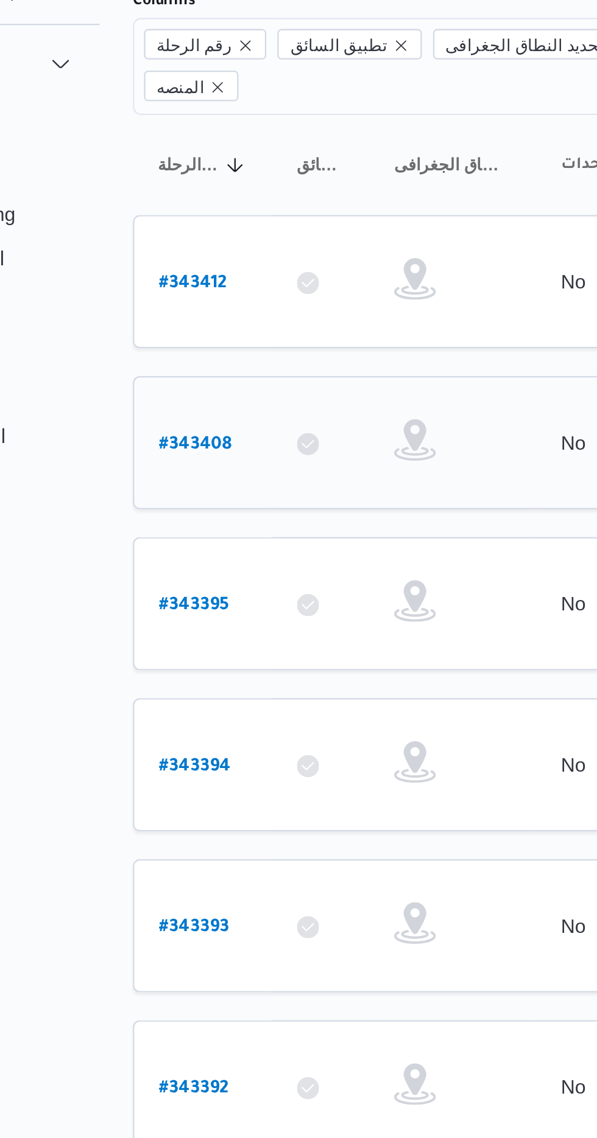
click at [185, 307] on b "# 343408" at bounding box center [186, 311] width 32 height 9
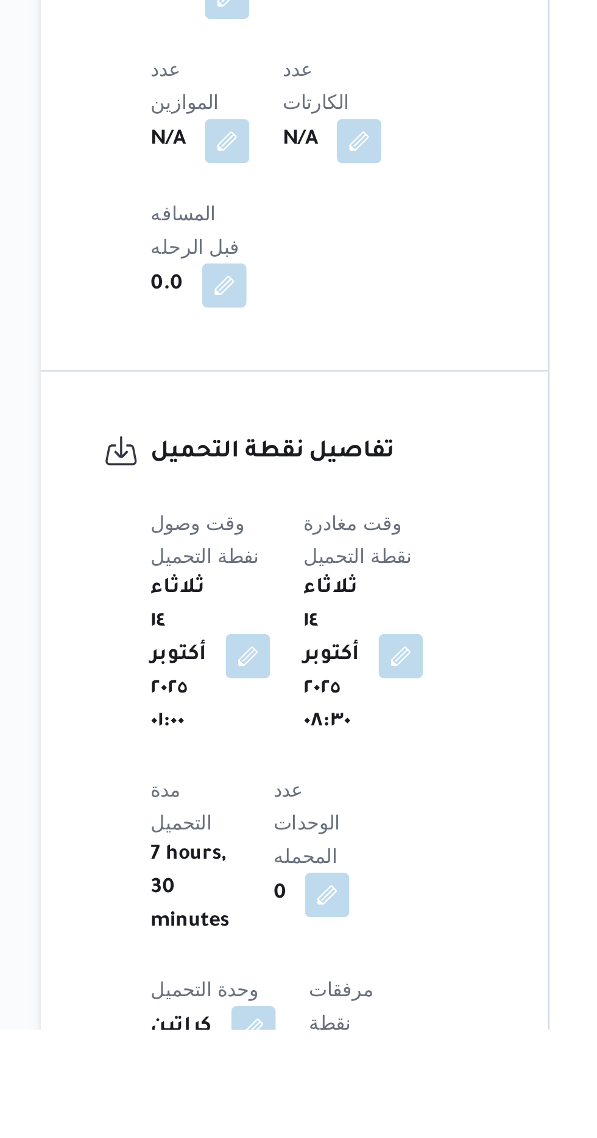
scroll to position [528, 0]
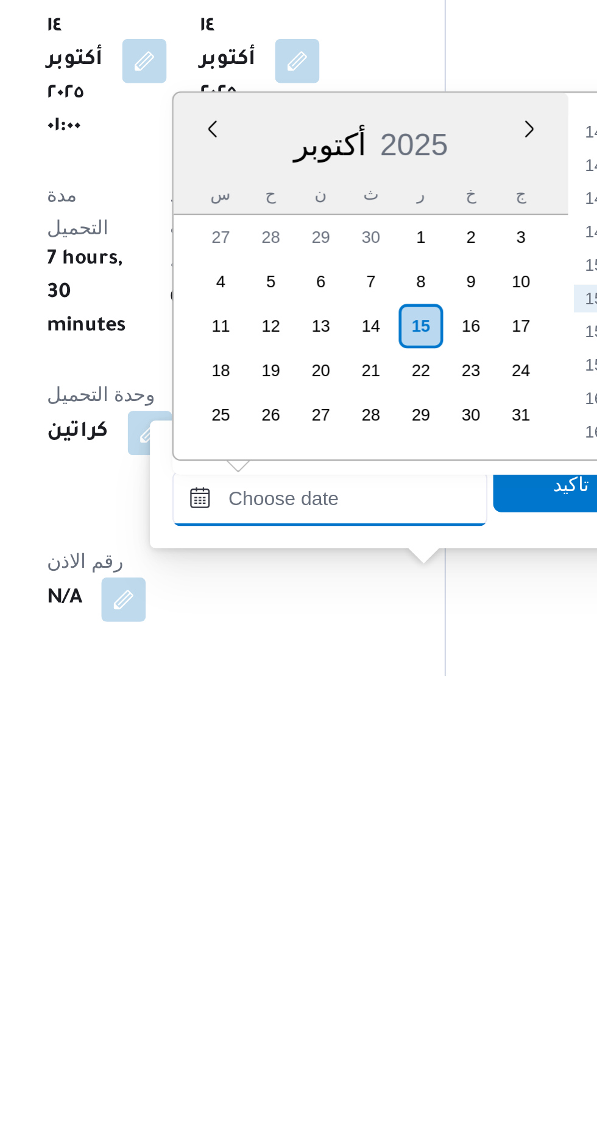
scroll to position [683, 0]
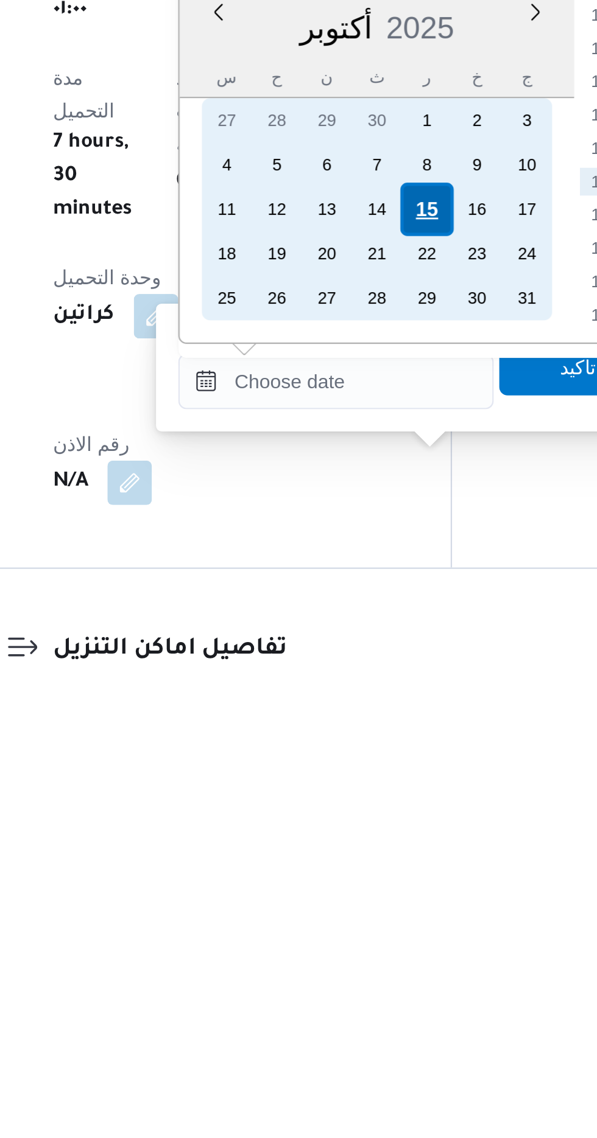
click at [371, 929] on div "15" at bounding box center [370, 933] width 23 height 23
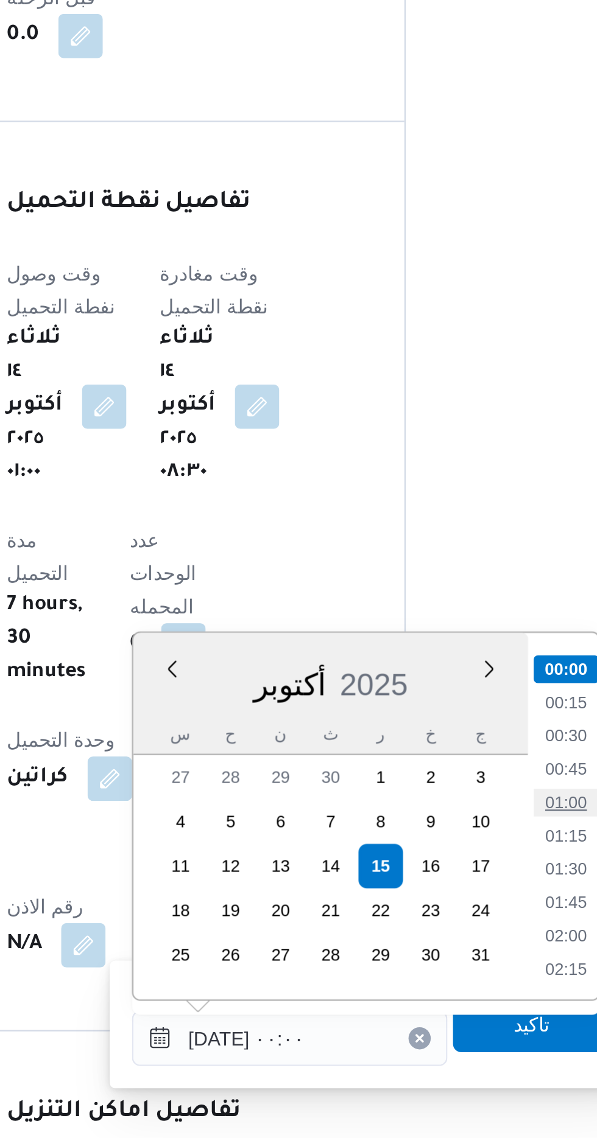
click at [457, 989] on li "01:00" at bounding box center [452, 991] width 28 height 12
type input "[DATE] ٠١:٠٠"
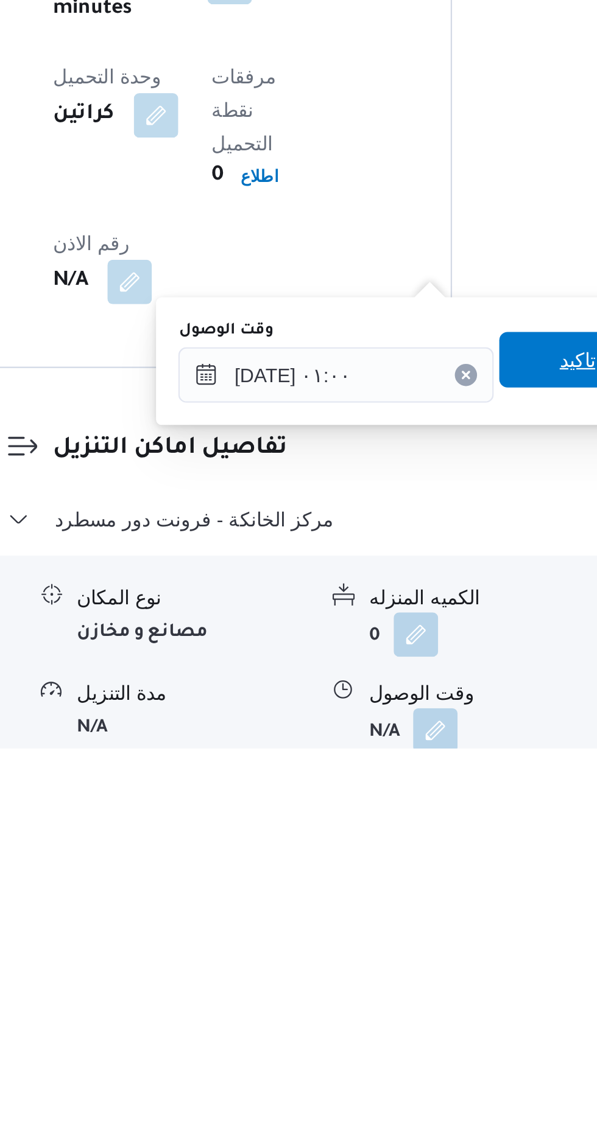
click at [440, 969] on span "تاكيد" at bounding box center [436, 968] width 16 height 15
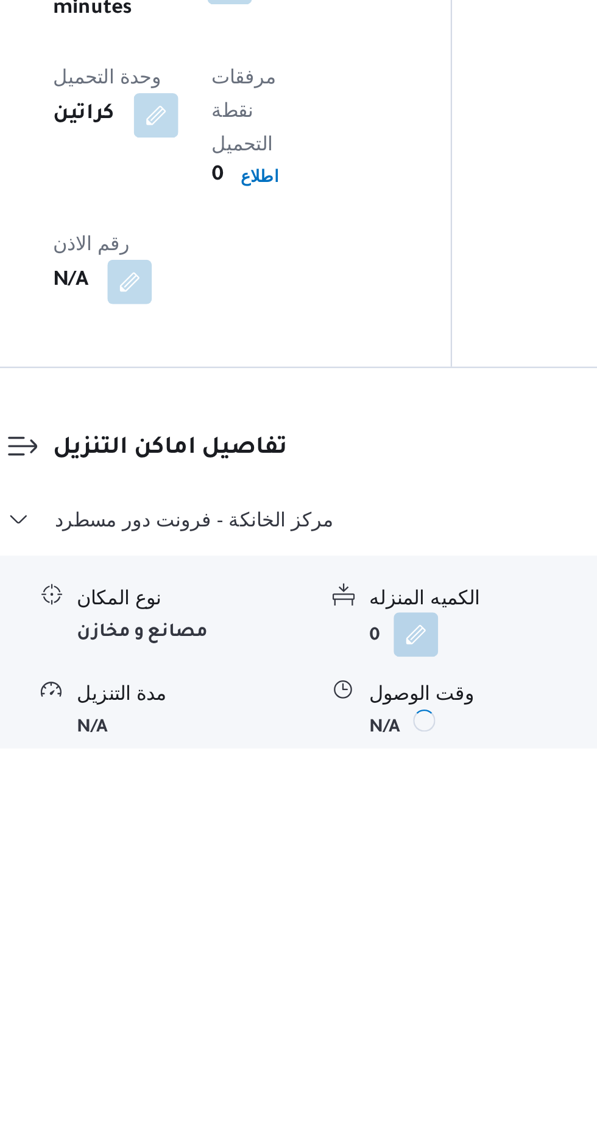
scroll to position [803, 0]
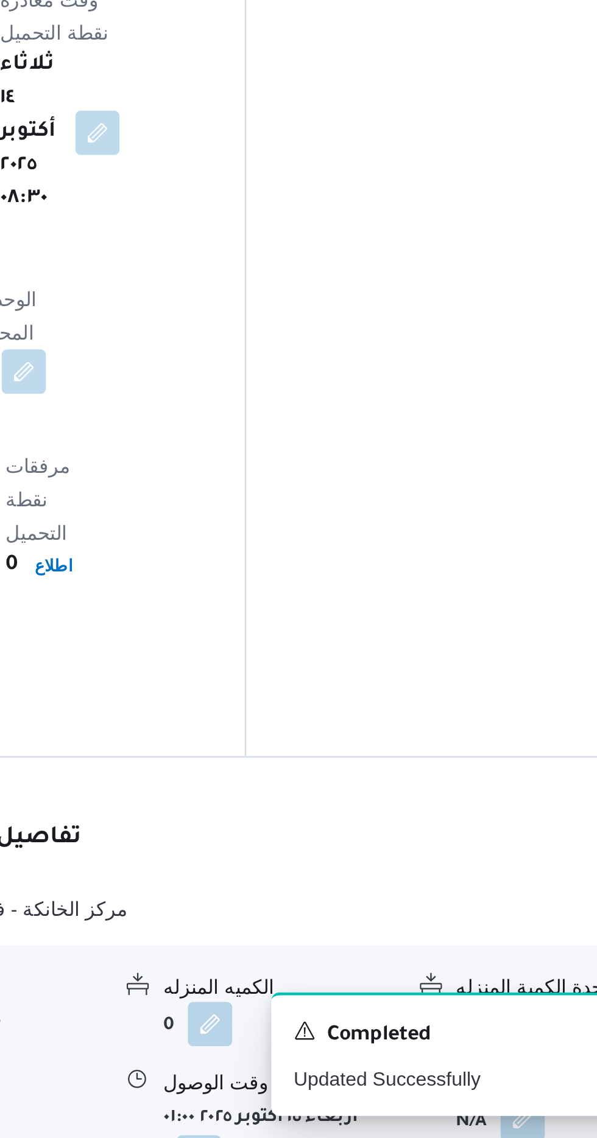
click at [500, 1120] on button "button" at bounding box center [502, 1129] width 19 height 19
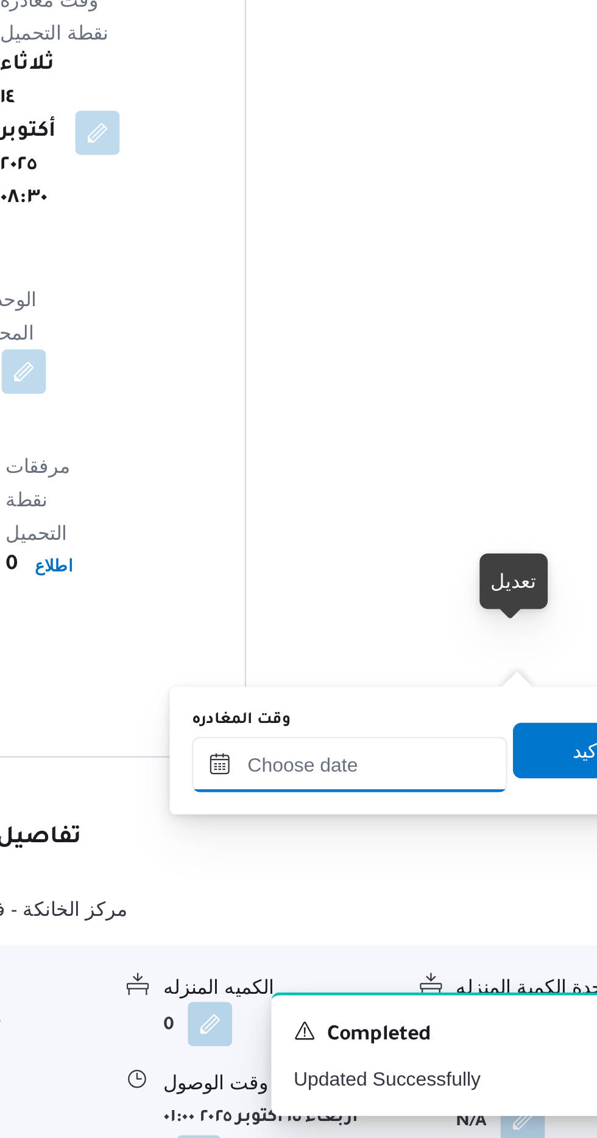
click at [462, 970] on input "وقت المغادره" at bounding box center [426, 974] width 138 height 24
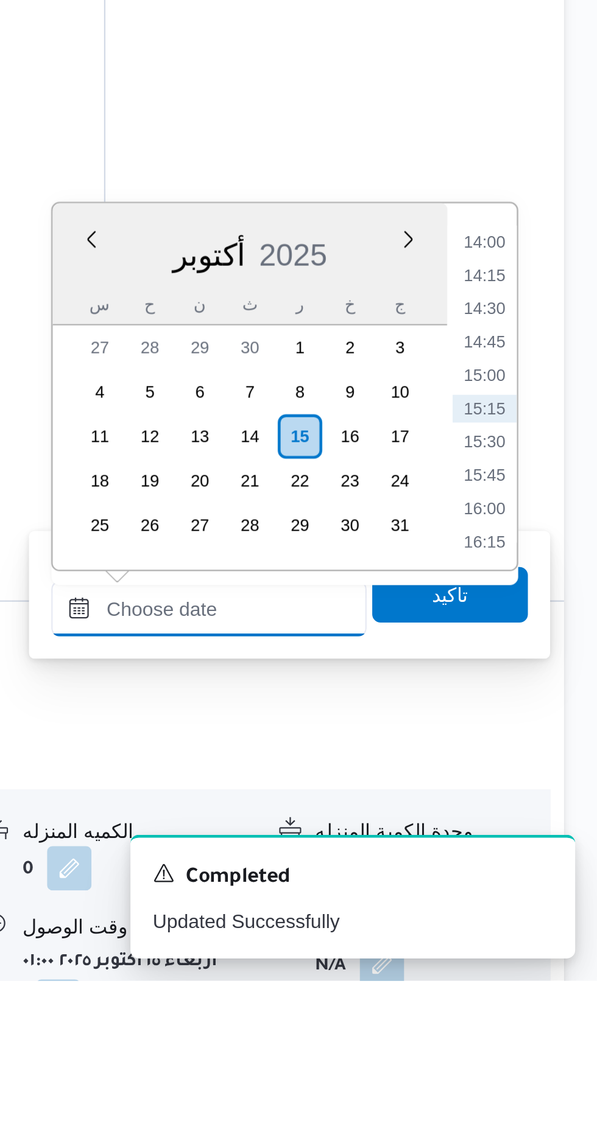
scroll to position [802, 0]
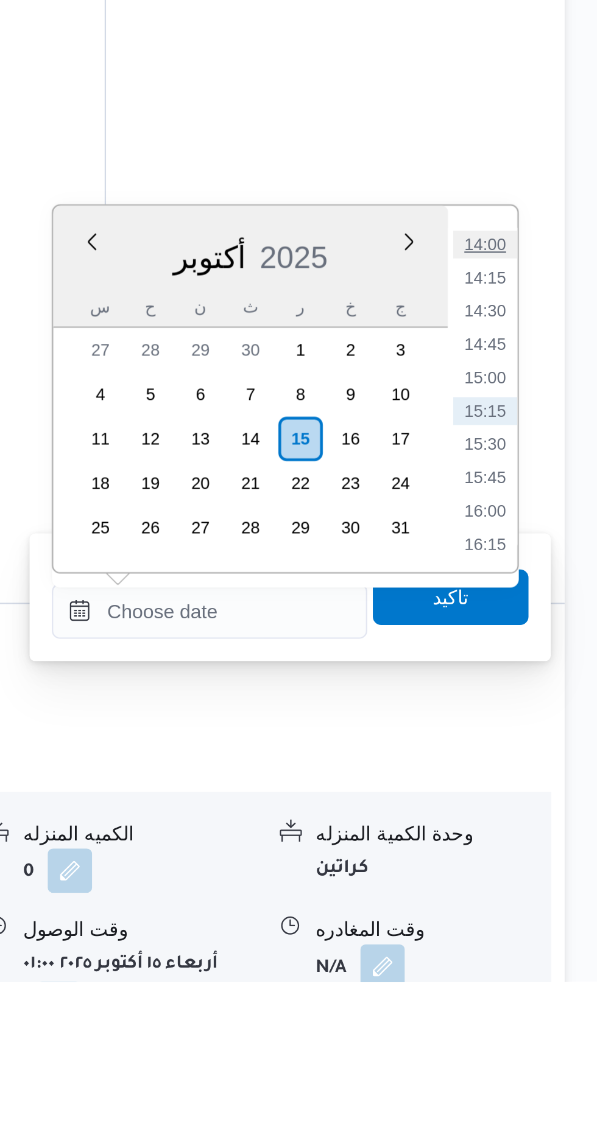
click at [546, 812] on li "14:00" at bounding box center [547, 815] width 28 height 12
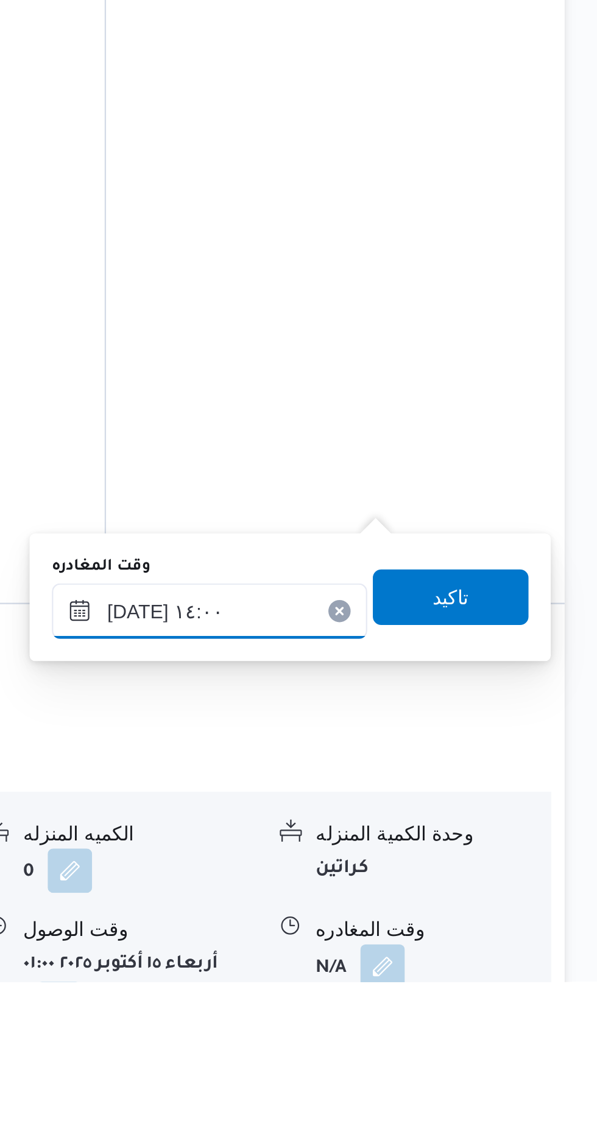
click at [465, 970] on input "[DATE] ١٤:٠٠" at bounding box center [426, 976] width 138 height 24
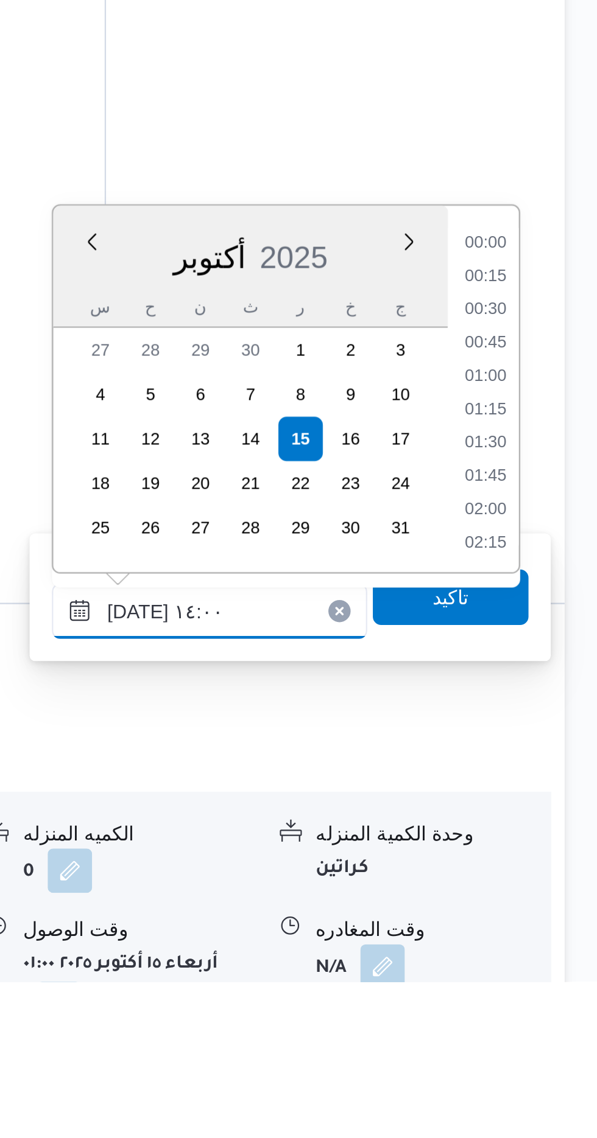
scroll to position [744, 0]
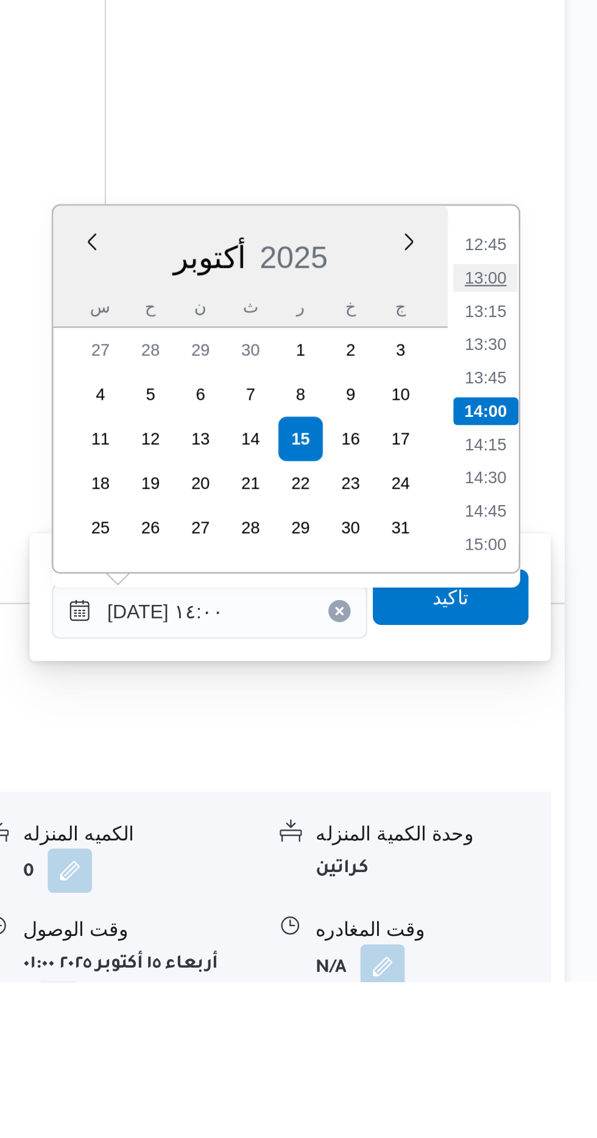
click at [546, 826] on li "13:00" at bounding box center [547, 830] width 28 height 12
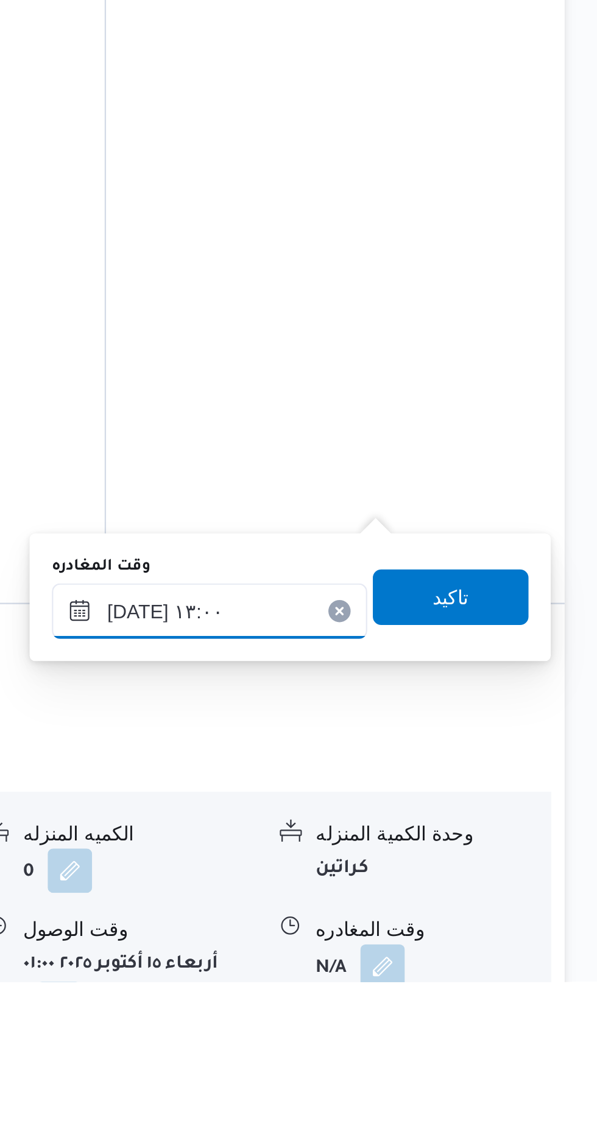
click at [468, 972] on input "[DATE] ١٣:٠٠" at bounding box center [426, 976] width 138 height 24
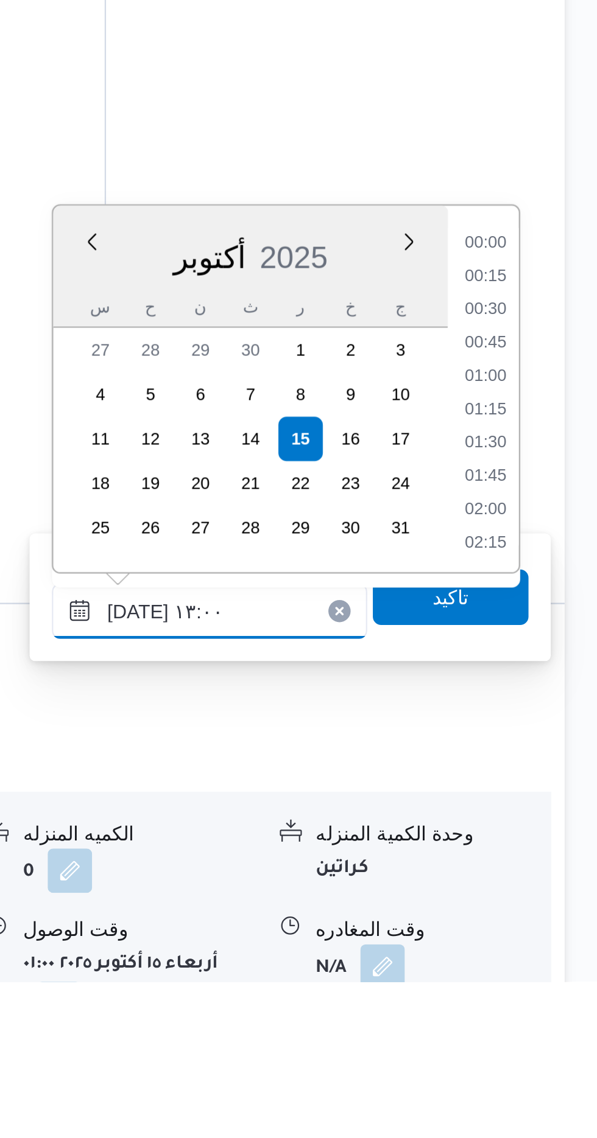
scroll to position [685, 0]
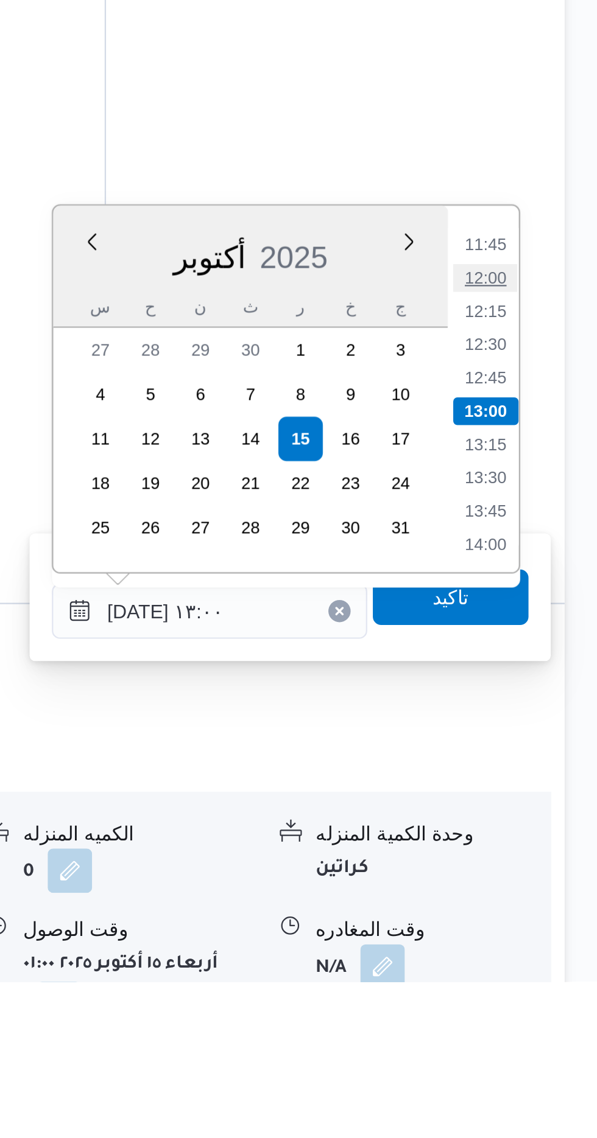
click at [548, 826] on li "12:00" at bounding box center [547, 830] width 28 height 12
type input "[DATE] ١٢:٠٠"
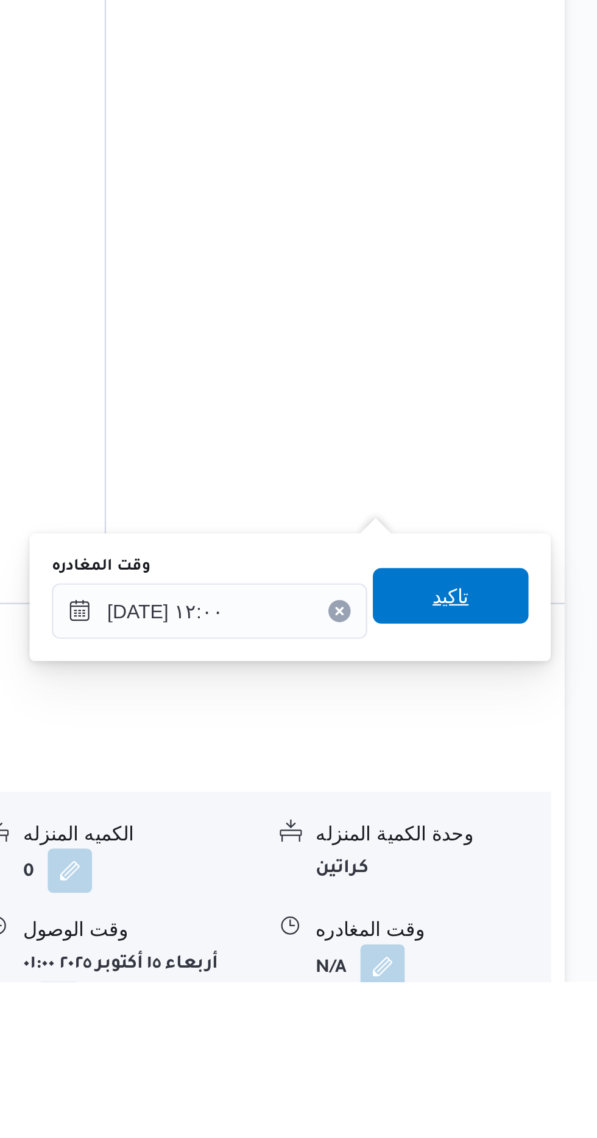
click at [540, 967] on span "تاكيد" at bounding box center [532, 969] width 16 height 15
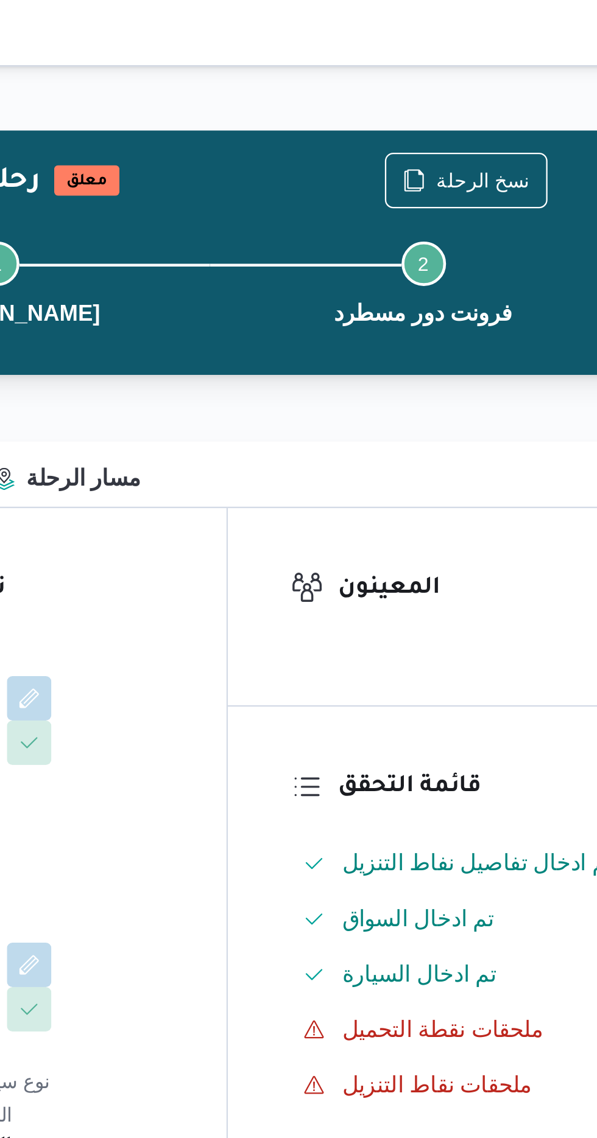
scroll to position [0, 0]
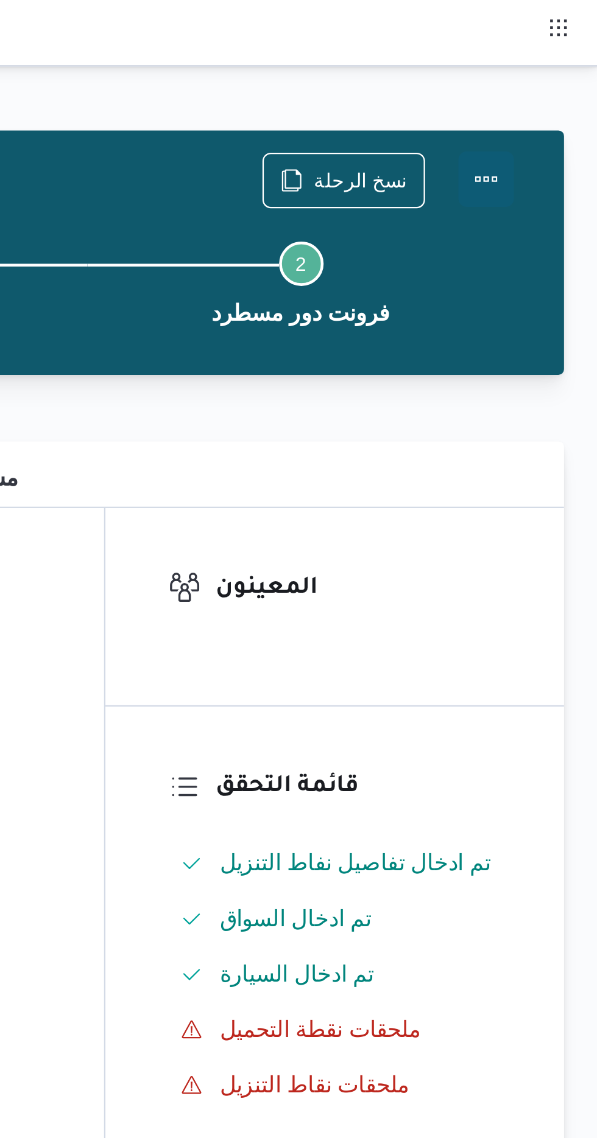
click at [552, 77] on button "Actions" at bounding box center [548, 78] width 24 height 24
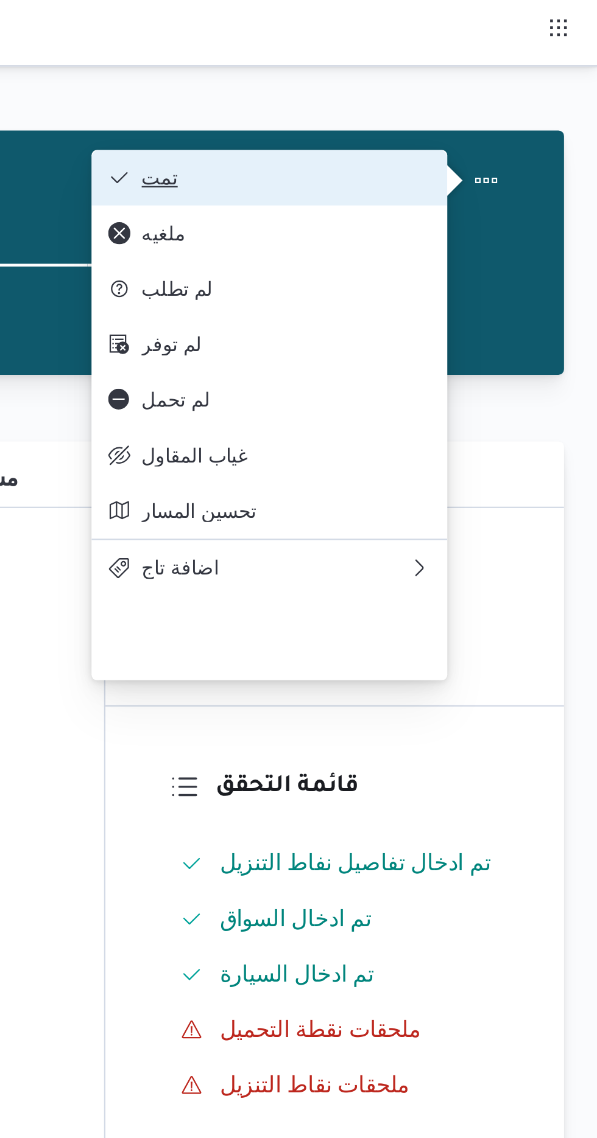
click at [514, 82] on span "تمت" at bounding box center [460, 78] width 127 height 10
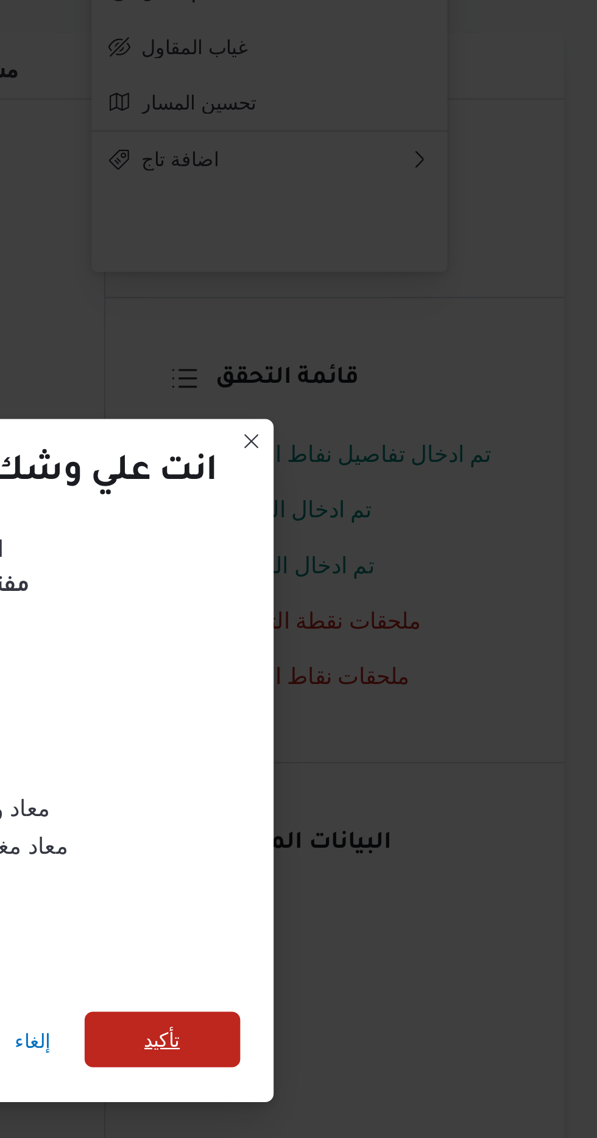
click at [418, 628] on span "تأكيد" at bounding box center [406, 635] width 68 height 24
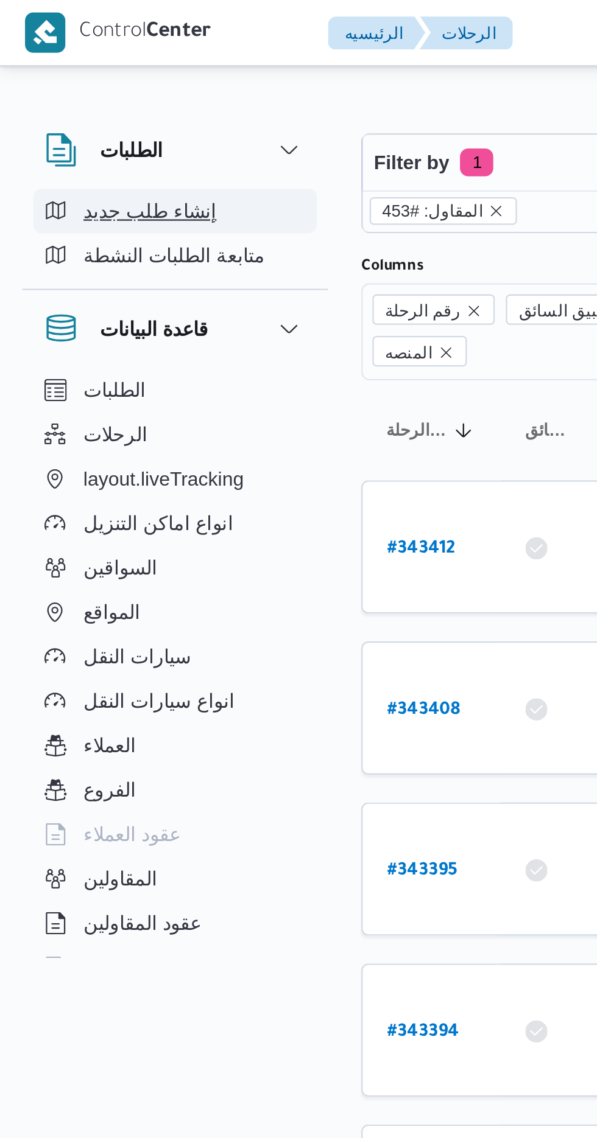
click at [107, 85] on button "إنشاء طلب جديد" at bounding box center [77, 92] width 124 height 19
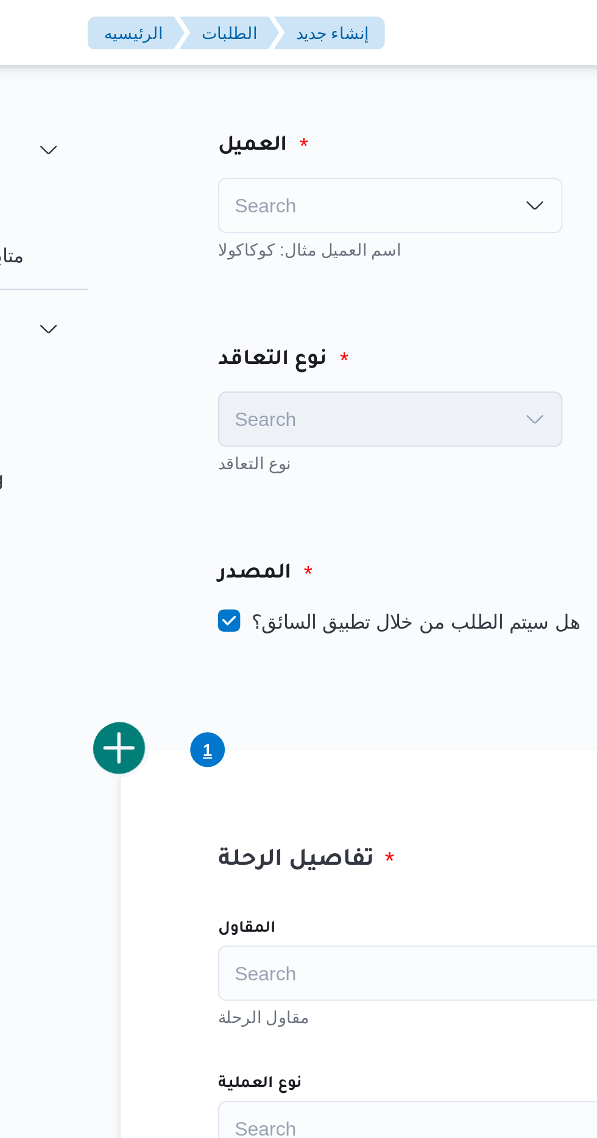
click at [295, 84] on div "Search" at bounding box center [276, 90] width 151 height 24
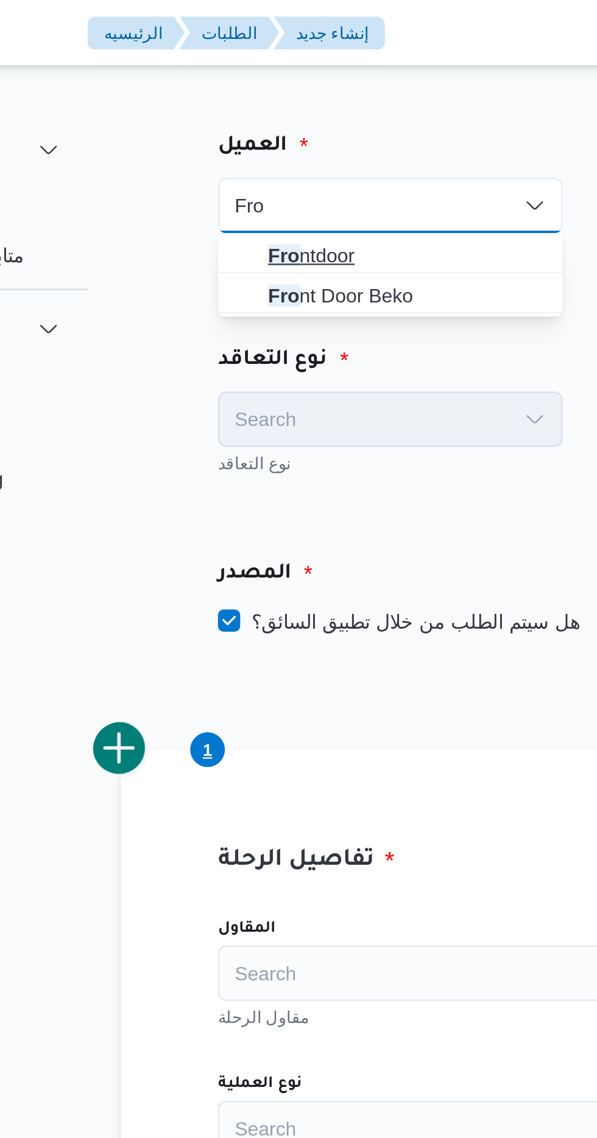
type input "Fro"
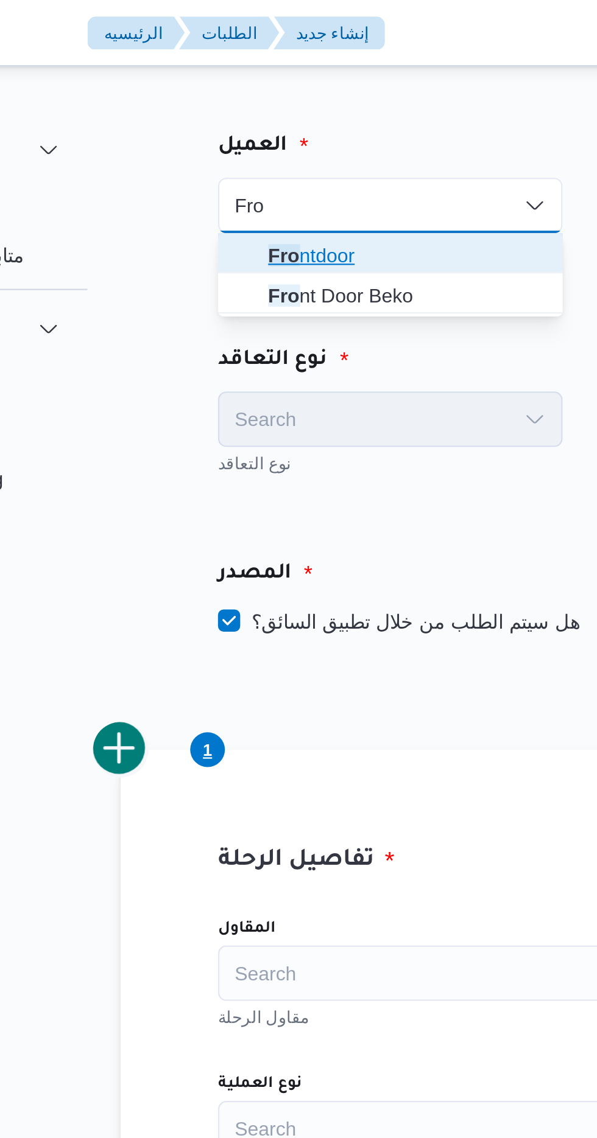
click at [287, 108] on span "Fro ntdoor" at bounding box center [284, 112] width 122 height 15
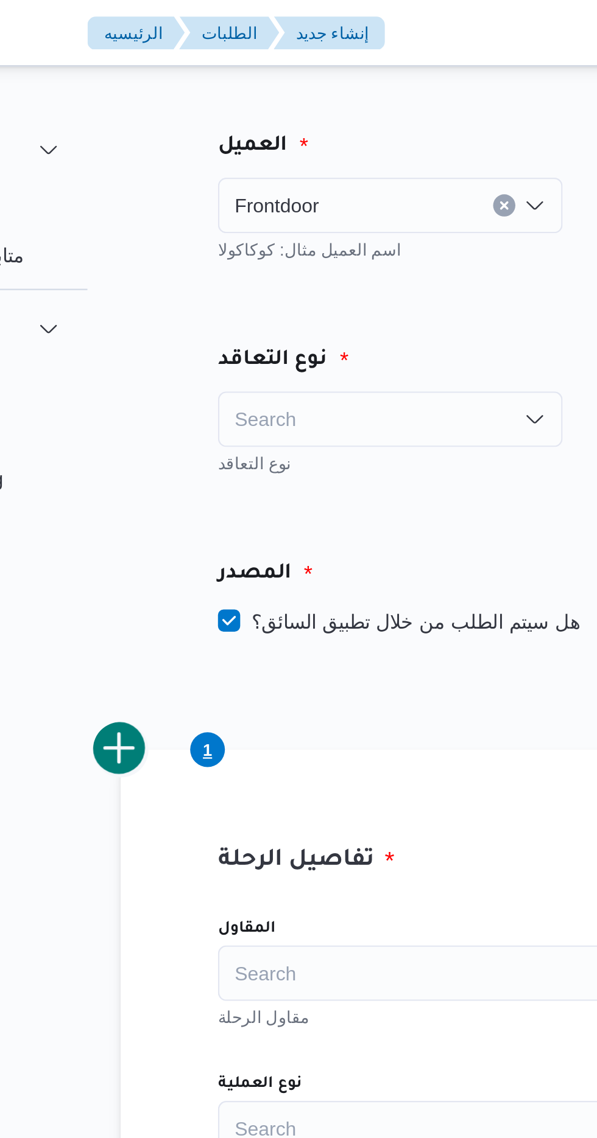
click at [284, 180] on div "Search" at bounding box center [276, 184] width 151 height 24
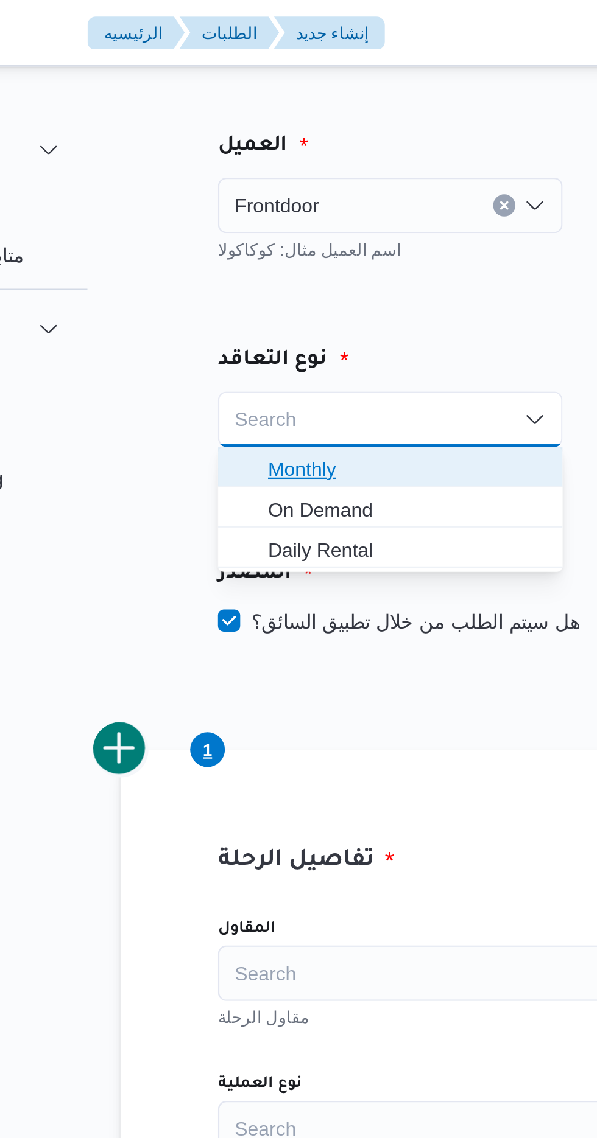
click at [286, 209] on span "Monthly" at bounding box center [284, 205] width 122 height 15
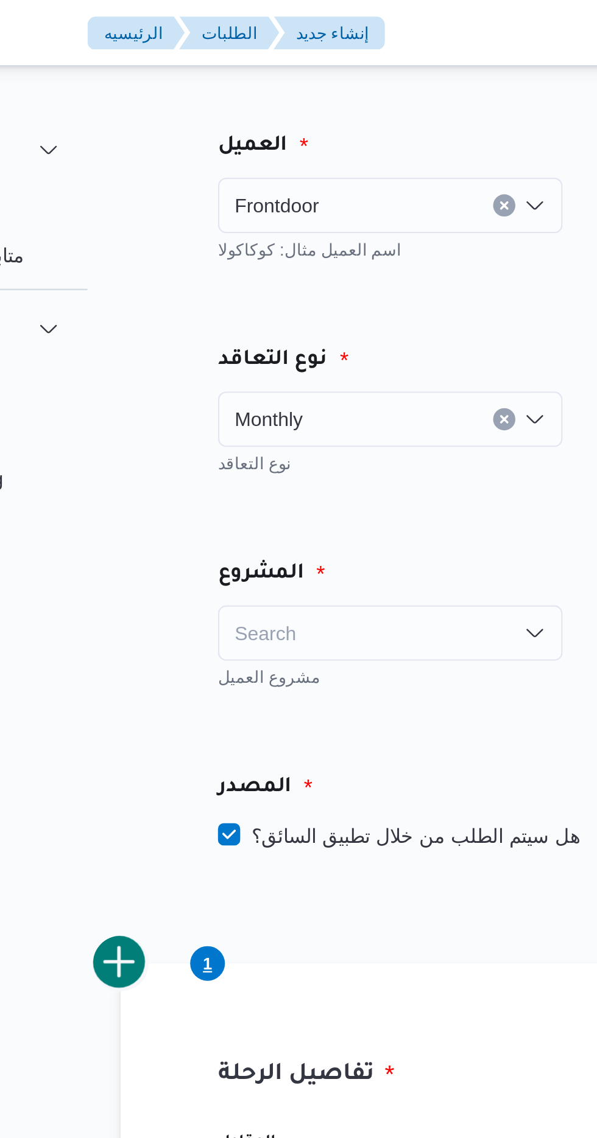
click at [282, 270] on div "Search" at bounding box center [276, 277] width 151 height 24
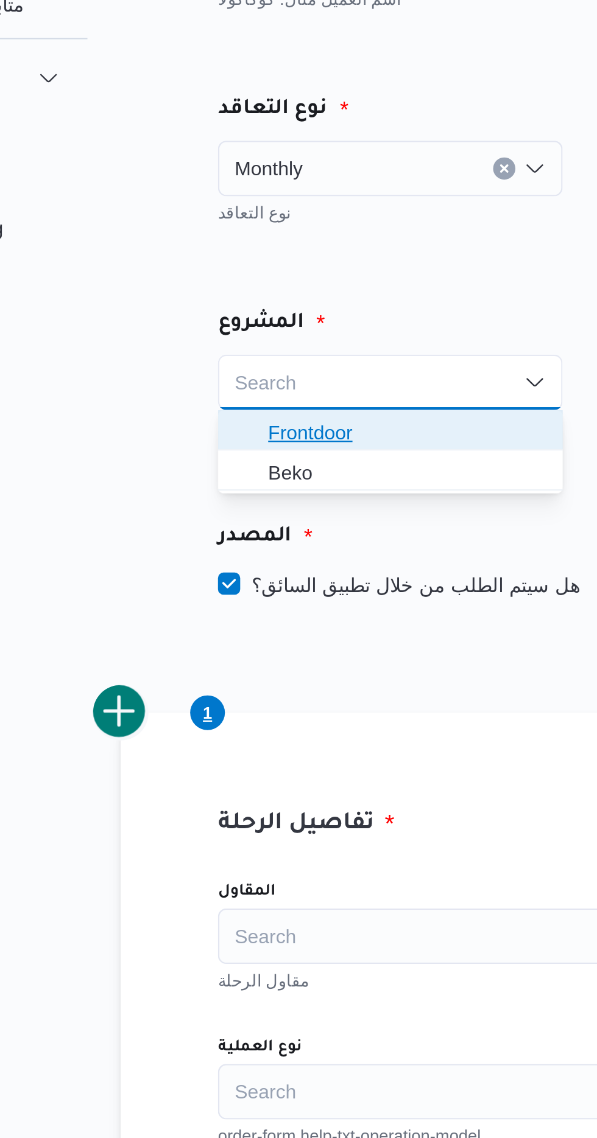
click at [310, 296] on span "Frontdoor" at bounding box center [284, 299] width 122 height 15
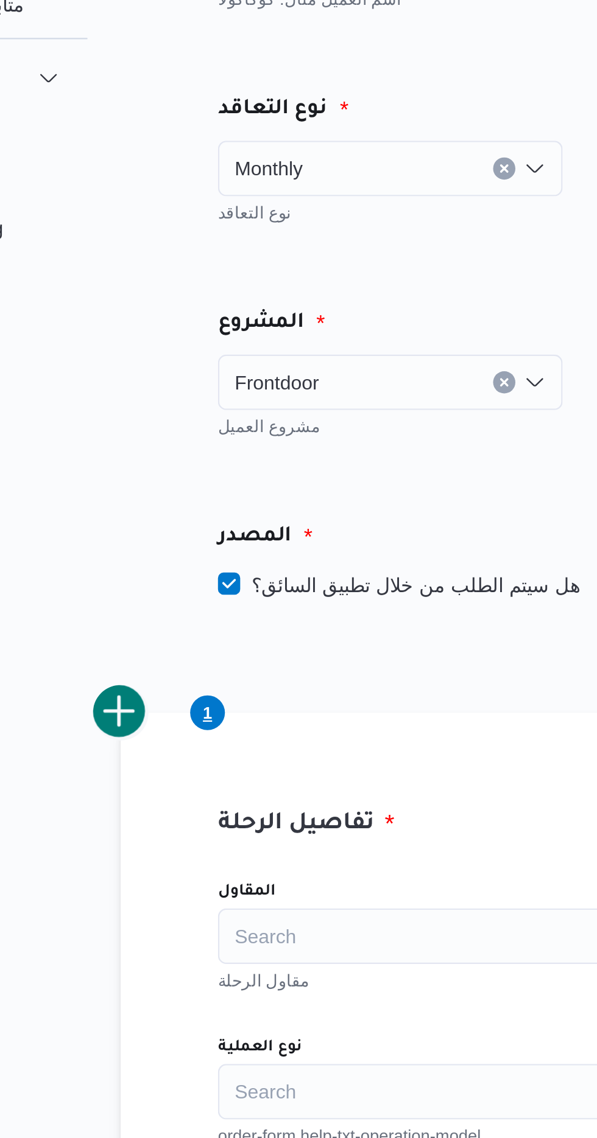
click at [298, 363] on label "هل سيتم الطلب من خلال تطبيق السائق؟" at bounding box center [280, 366] width 158 height 15
checkbox input "false"
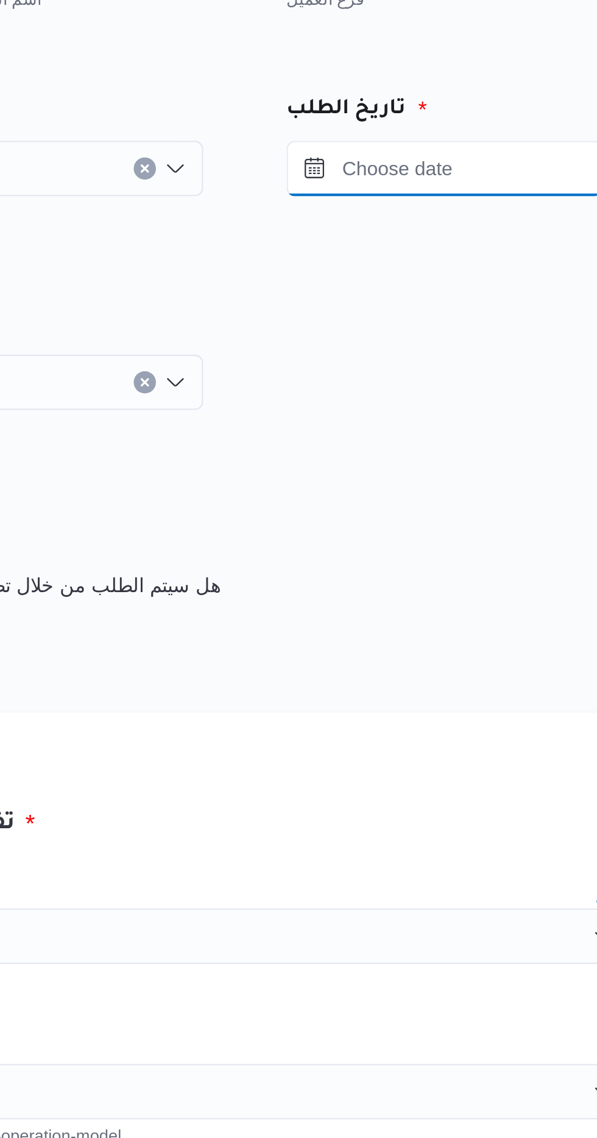
click at [478, 187] on input "Press the down key to open a popover containing a calendar." at bounding box center [457, 184] width 138 height 24
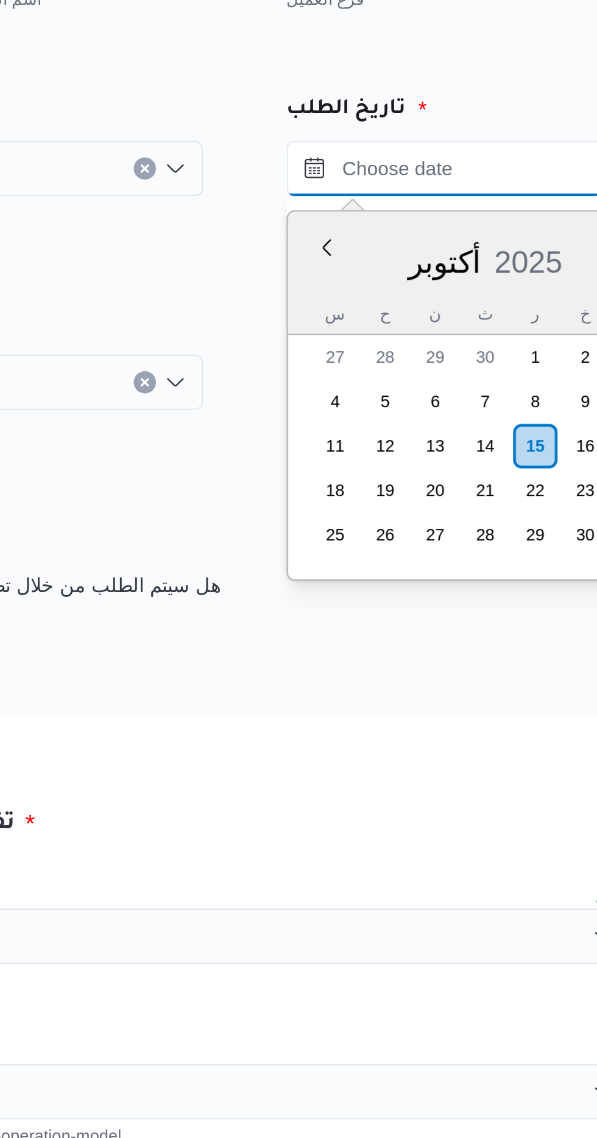
scroll to position [817, 0]
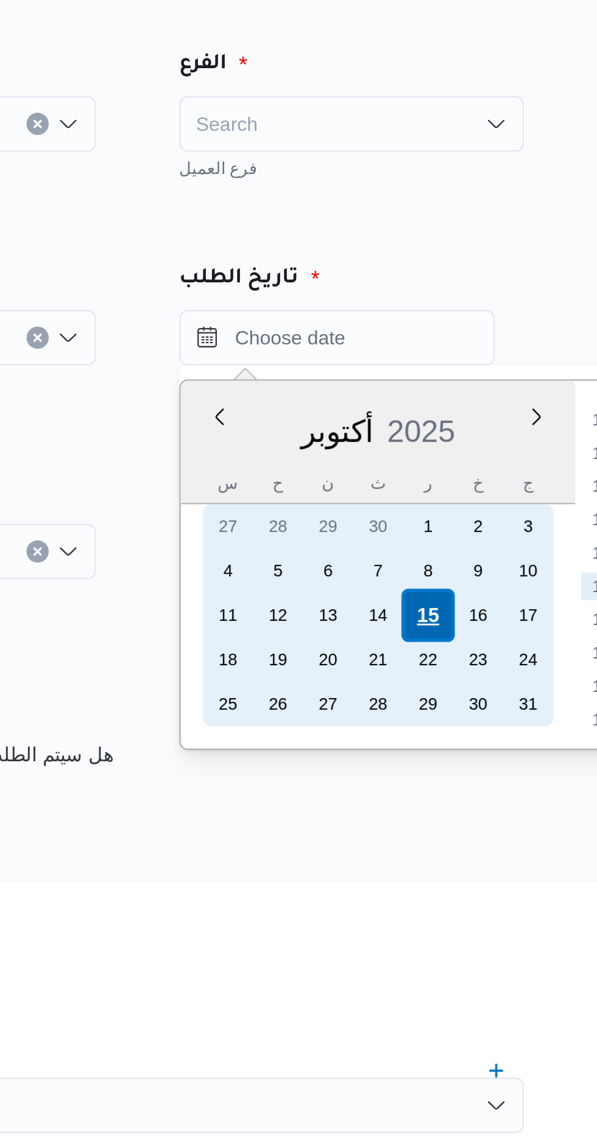
click at [496, 306] on div "15" at bounding box center [497, 305] width 23 height 23
type input "[DATE] ٠٠:٠٠"
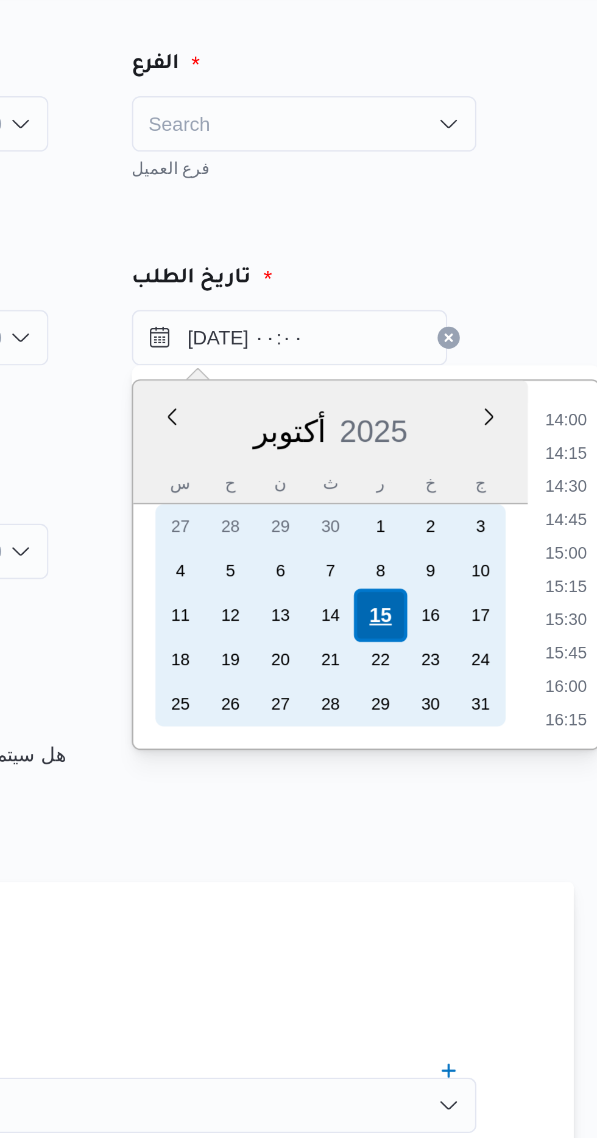
scroll to position [0, 0]
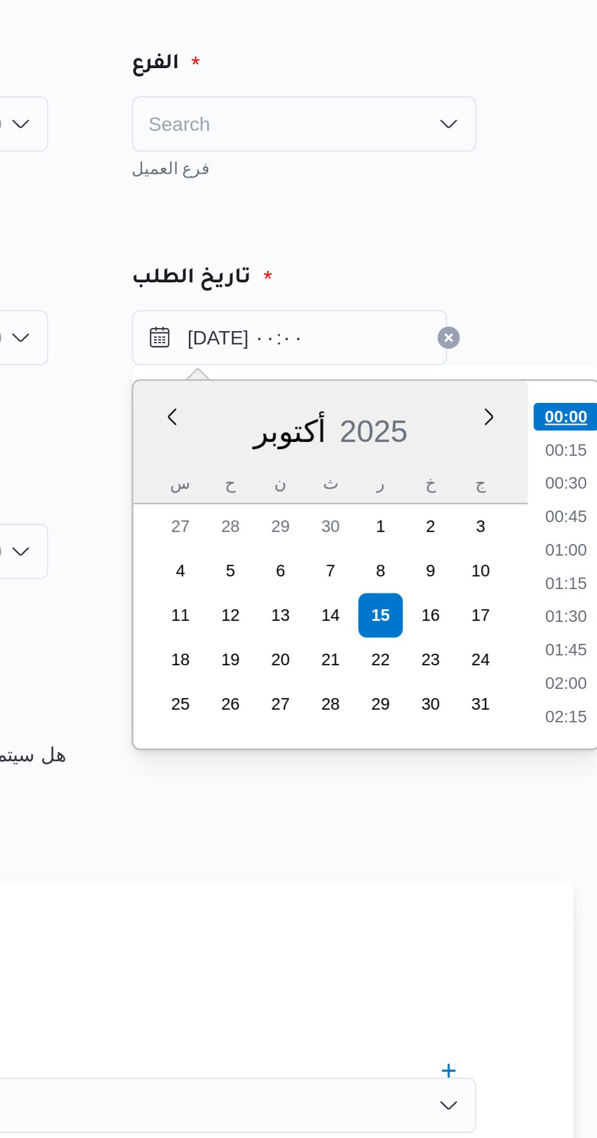
click at [584, 220] on li "00:00" at bounding box center [578, 218] width 29 height 12
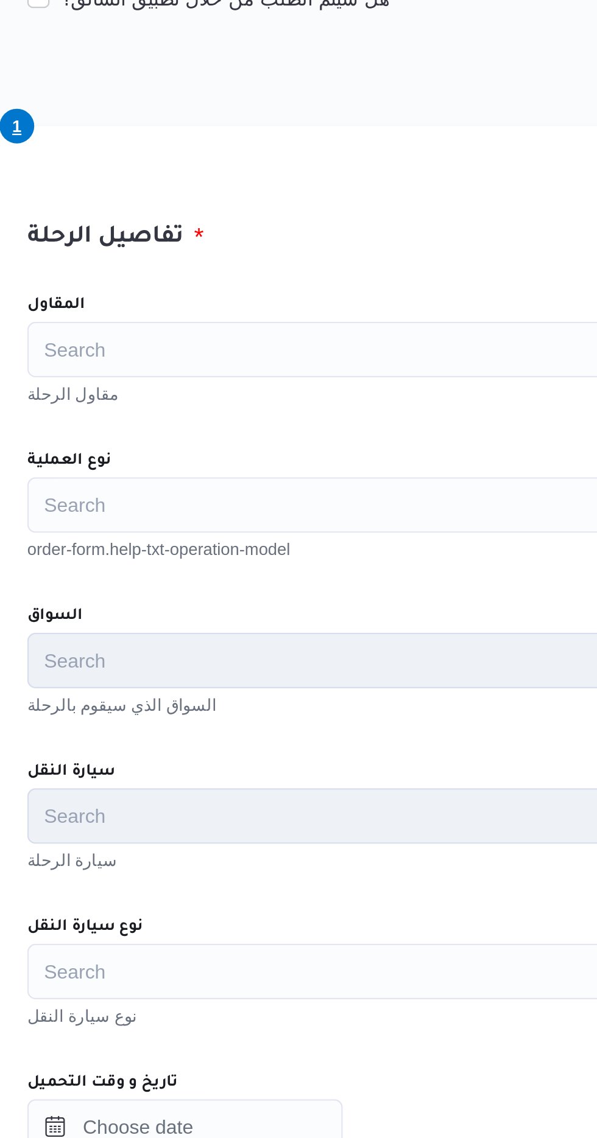
click at [395, 519] on div "Search" at bounding box center [370, 520] width 338 height 24
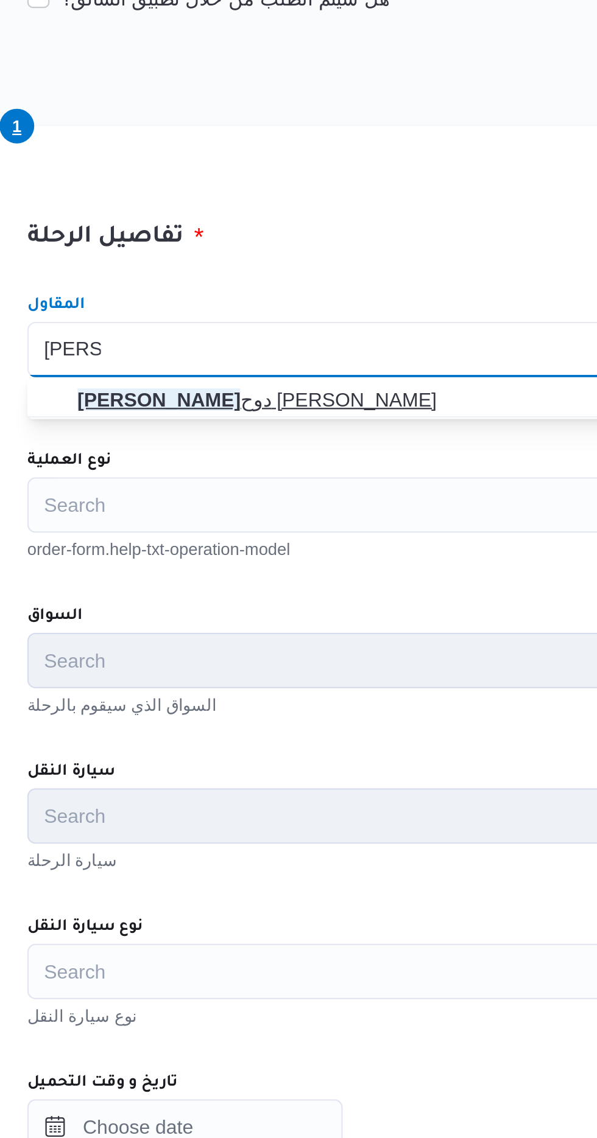
type input "[PERSON_NAME]"
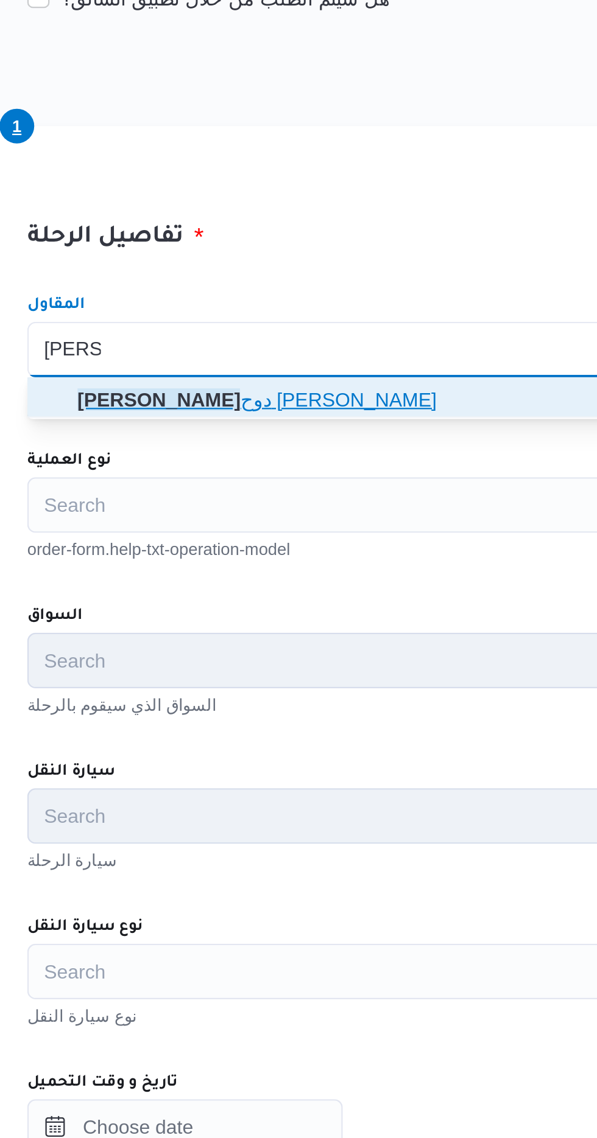
click at [351, 533] on span "[PERSON_NAME] دوح [PERSON_NAME]" at bounding box center [370, 542] width 329 height 19
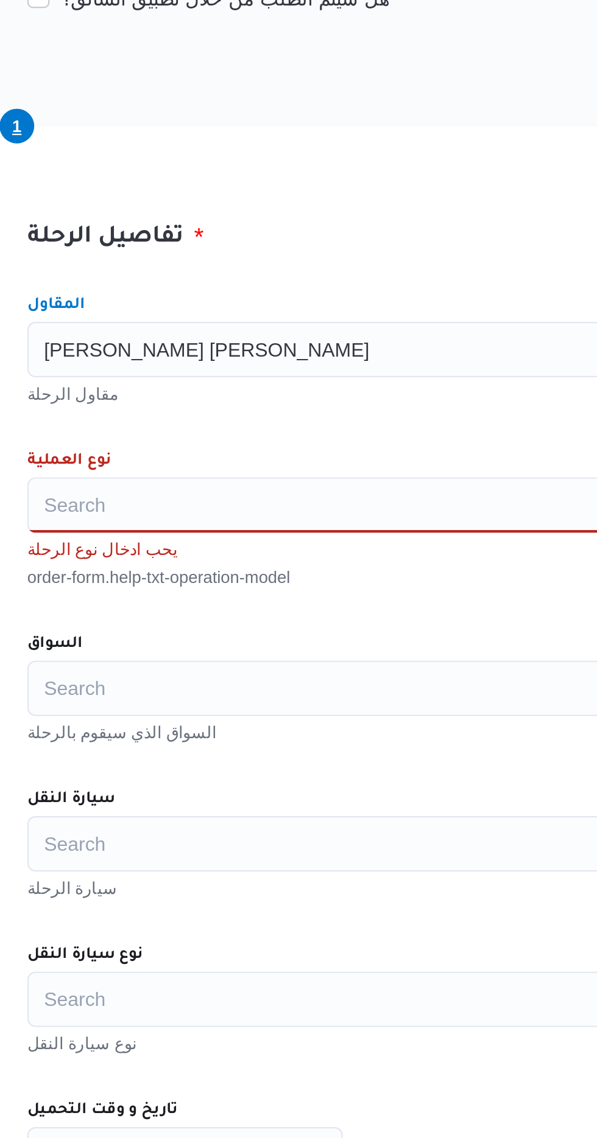
click at [334, 583] on div "Search" at bounding box center [370, 589] width 338 height 24
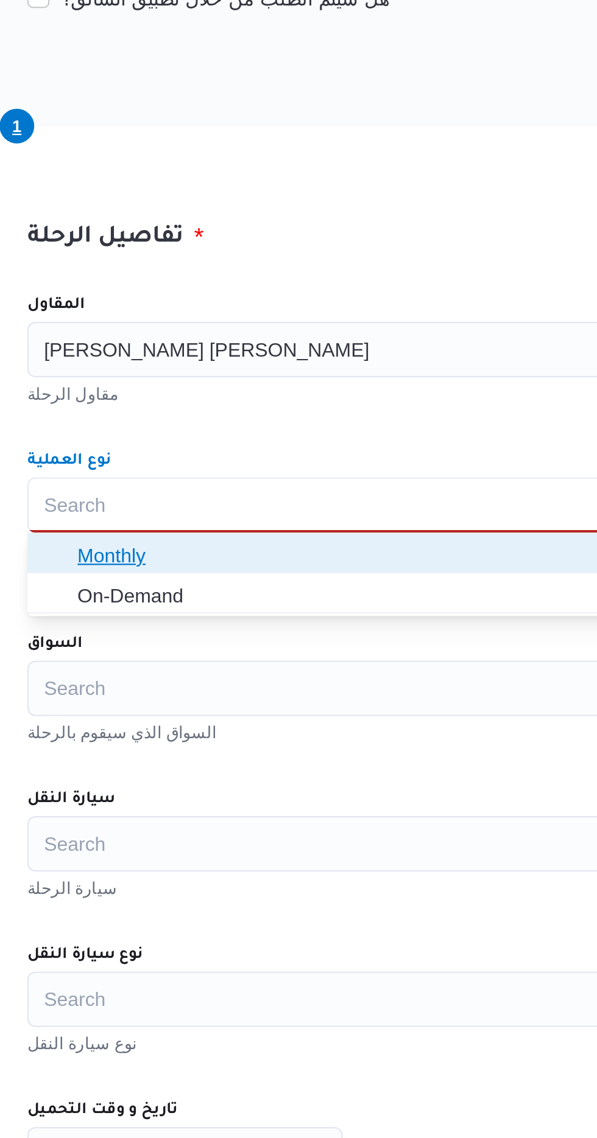
click at [335, 611] on span "Monthly" at bounding box center [377, 610] width 309 height 15
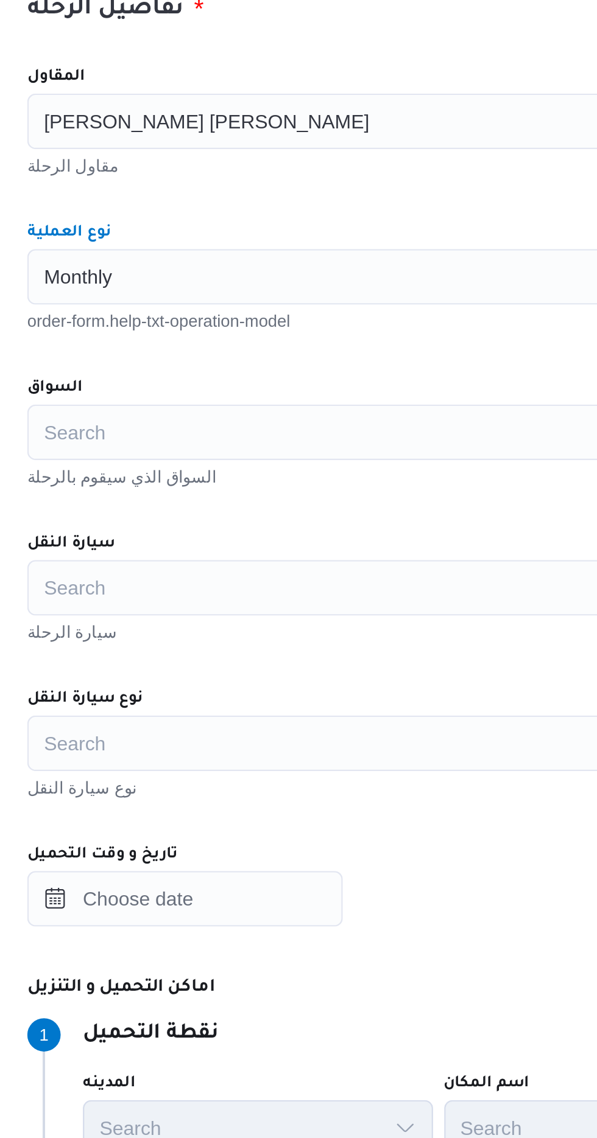
click at [338, 657] on div "Search" at bounding box center [370, 657] width 338 height 24
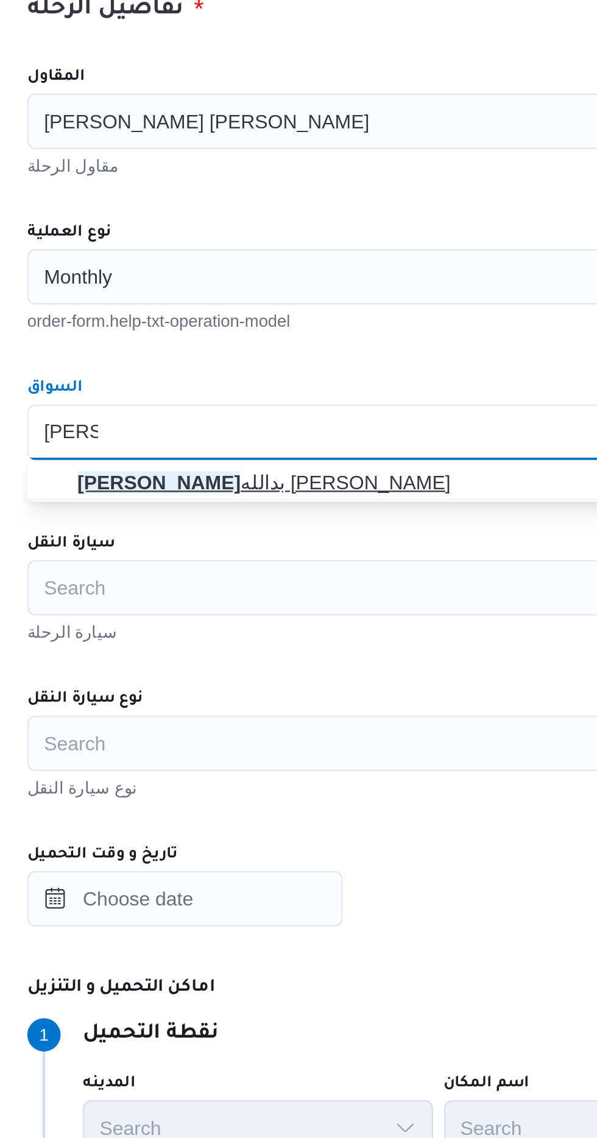
type input "[PERSON_NAME]"
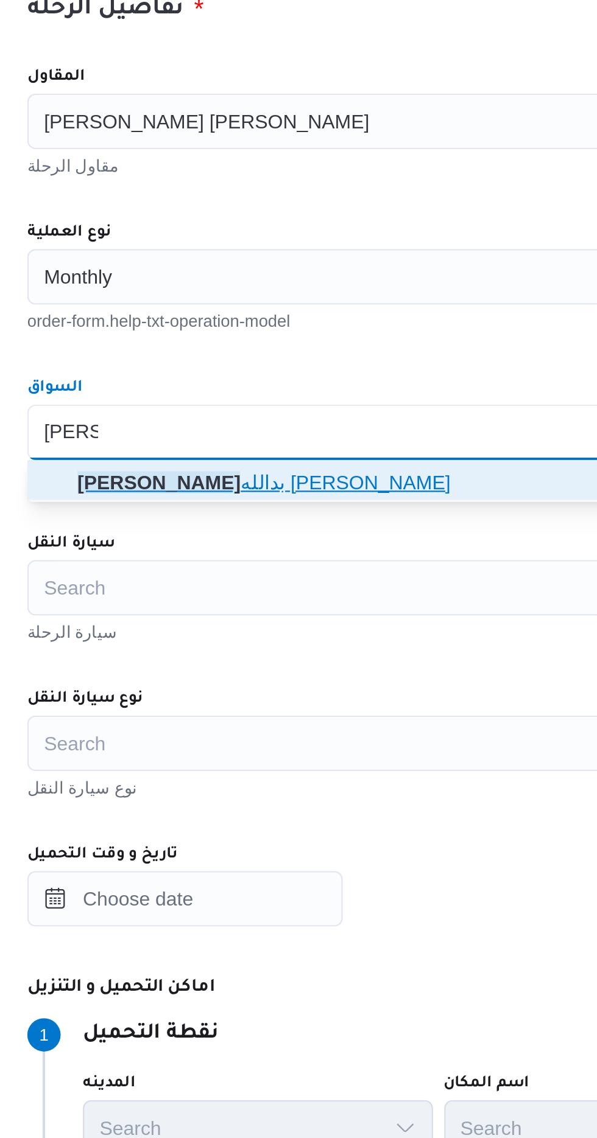
click at [321, 676] on span "[PERSON_NAME] بدالله [PERSON_NAME]" at bounding box center [377, 678] width 309 height 15
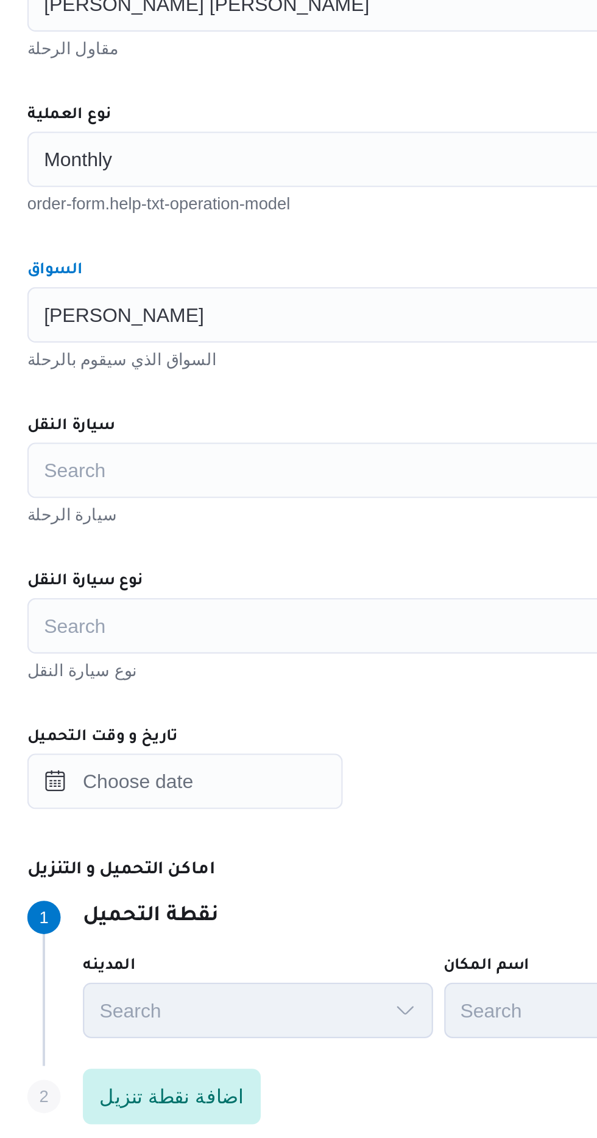
click at [353, 724] on div "Search" at bounding box center [370, 725] width 338 height 24
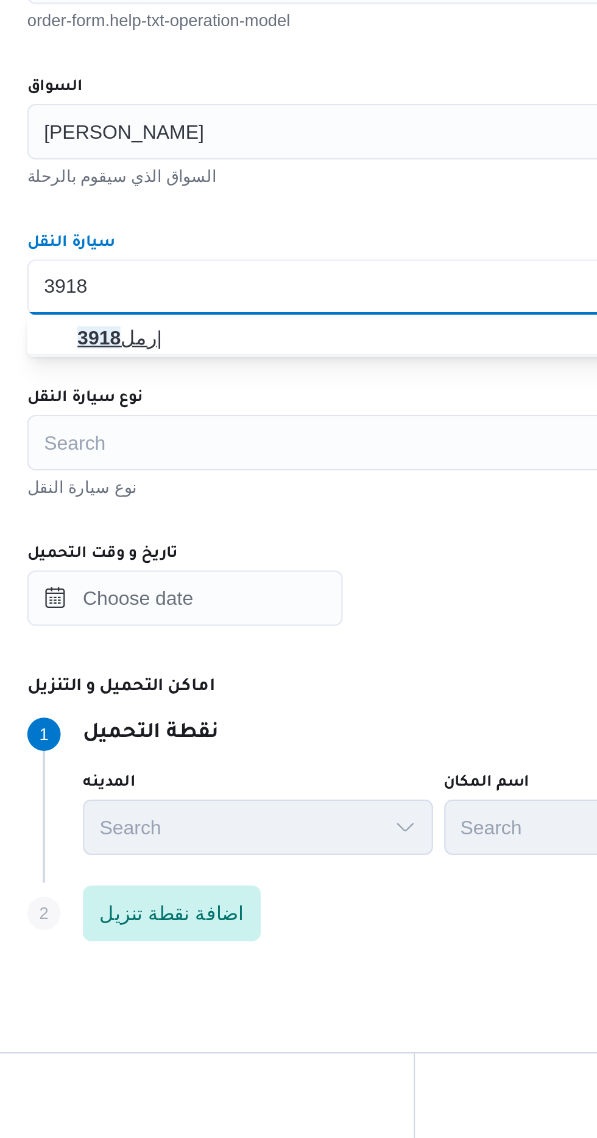
type input "3918"
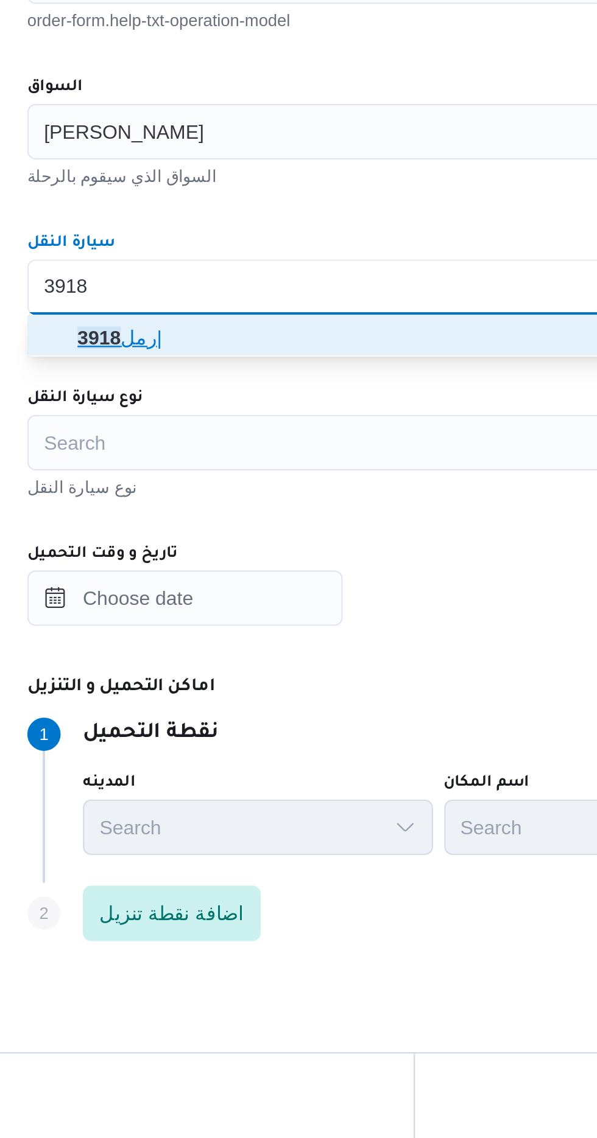
click at [335, 737] on span "رمل 3918 |" at bounding box center [370, 746] width 329 height 19
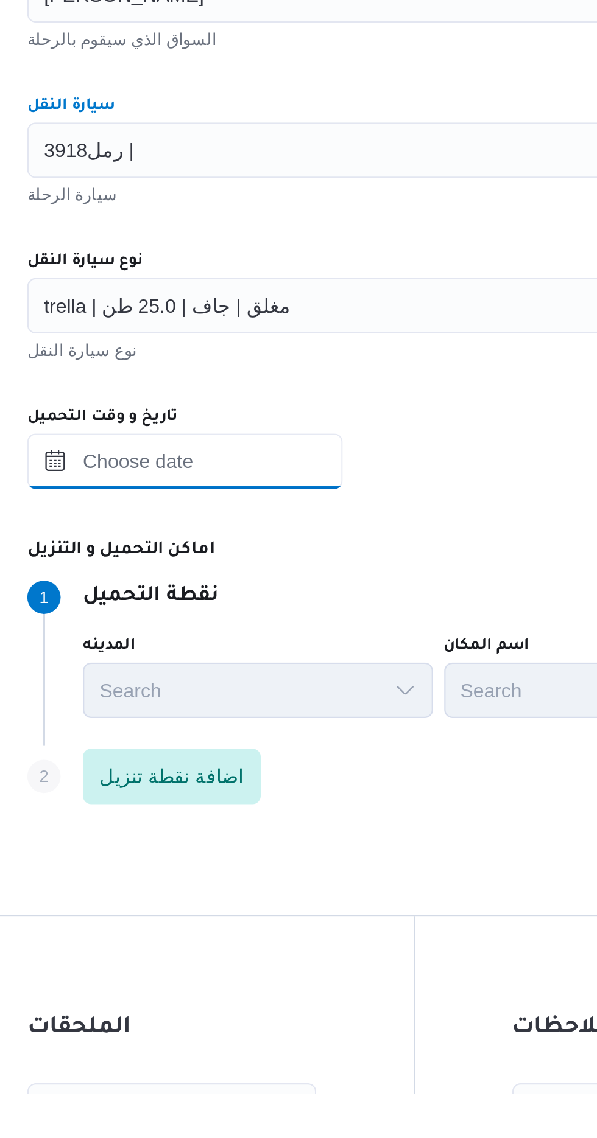
click at [323, 860] on input "تاريخ و وقت التحميل" at bounding box center [270, 861] width 138 height 24
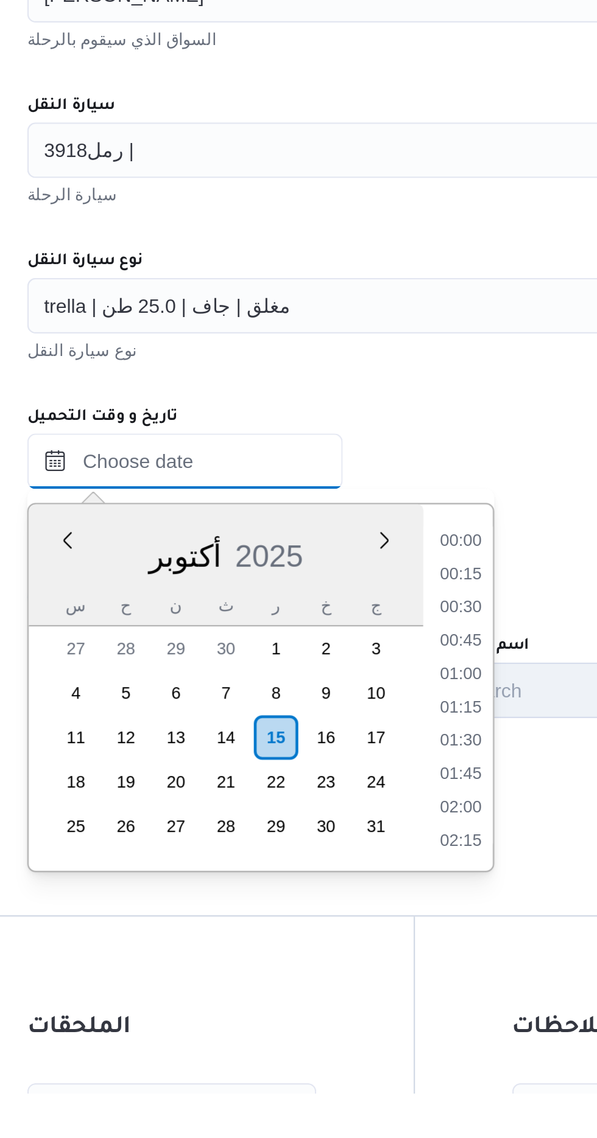
scroll to position [817, 0]
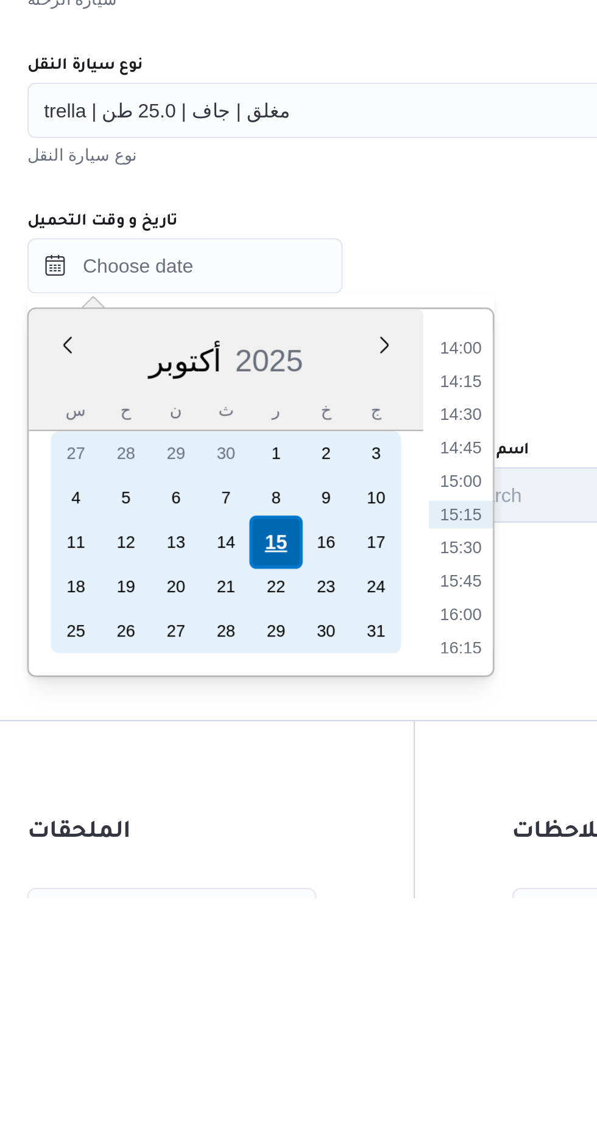
click at [312, 979] on div "15" at bounding box center [309, 982] width 23 height 23
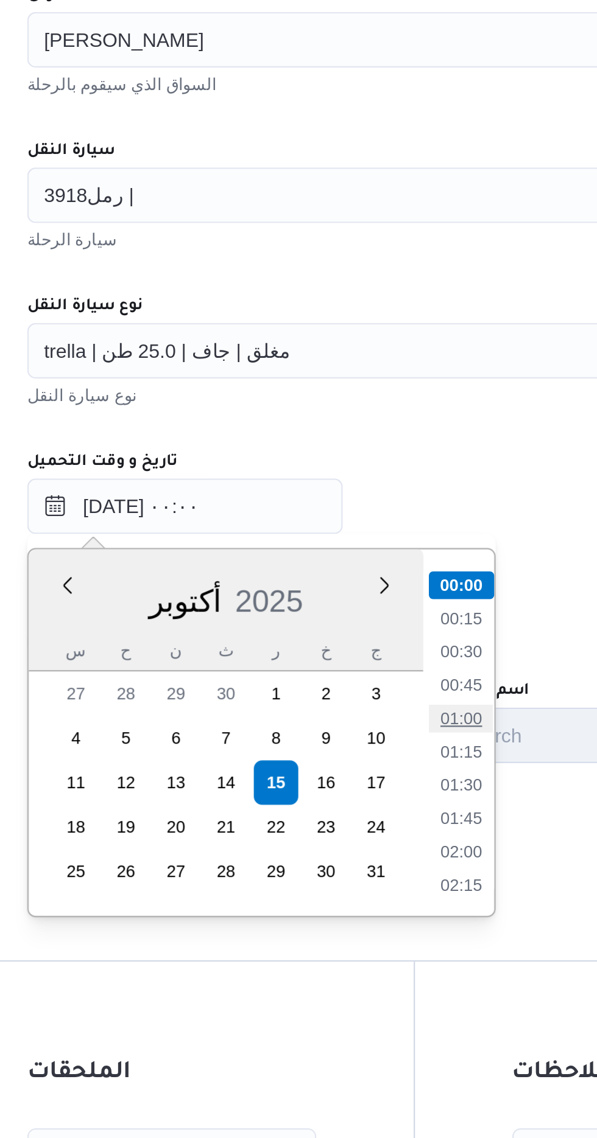
click at [390, 951] on li "01:00" at bounding box center [391, 954] width 28 height 12
type input "[DATE] ٠١:٠٠"
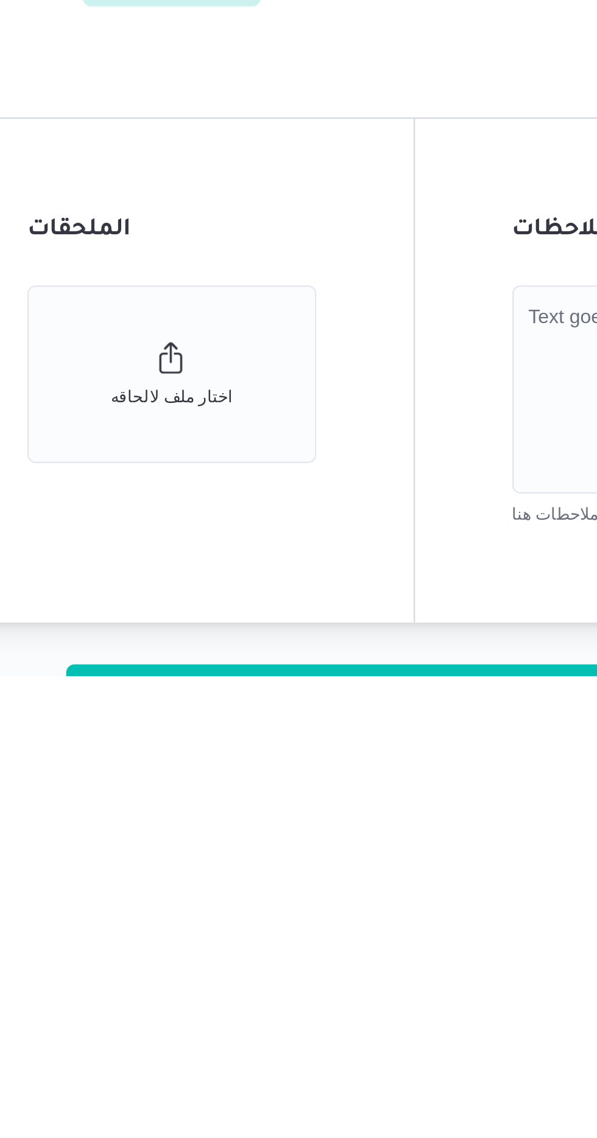
scroll to position [168, 0]
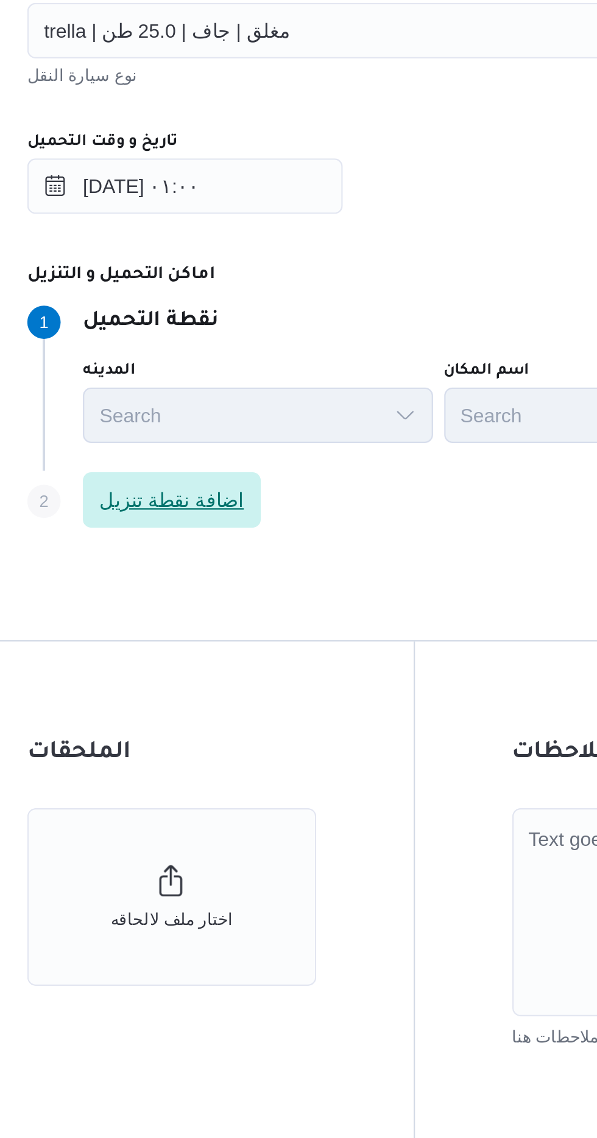
click at [289, 823] on span "اضافة نقطة تنزيل" at bounding box center [264, 831] width 78 height 24
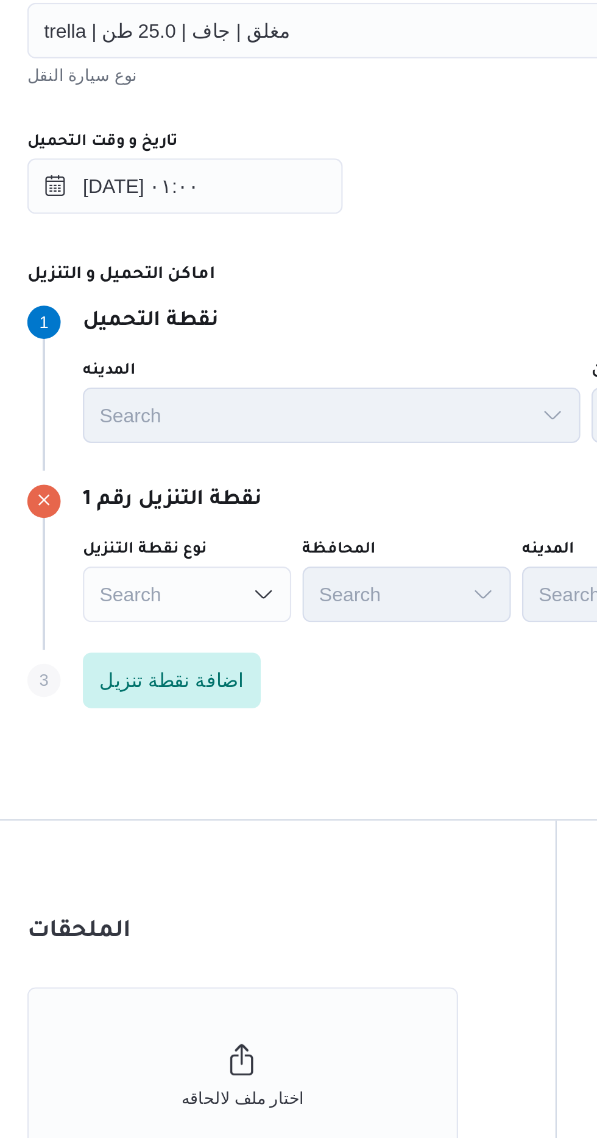
scroll to position [77, 0]
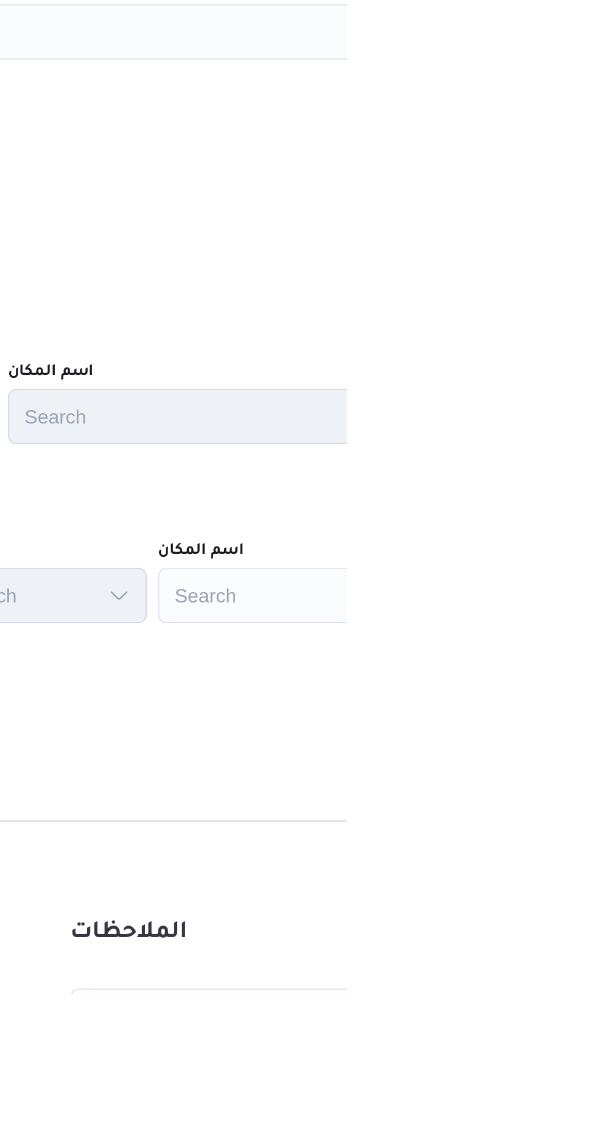
click at [596, 960] on div "Search" at bounding box center [590, 964] width 152 height 24
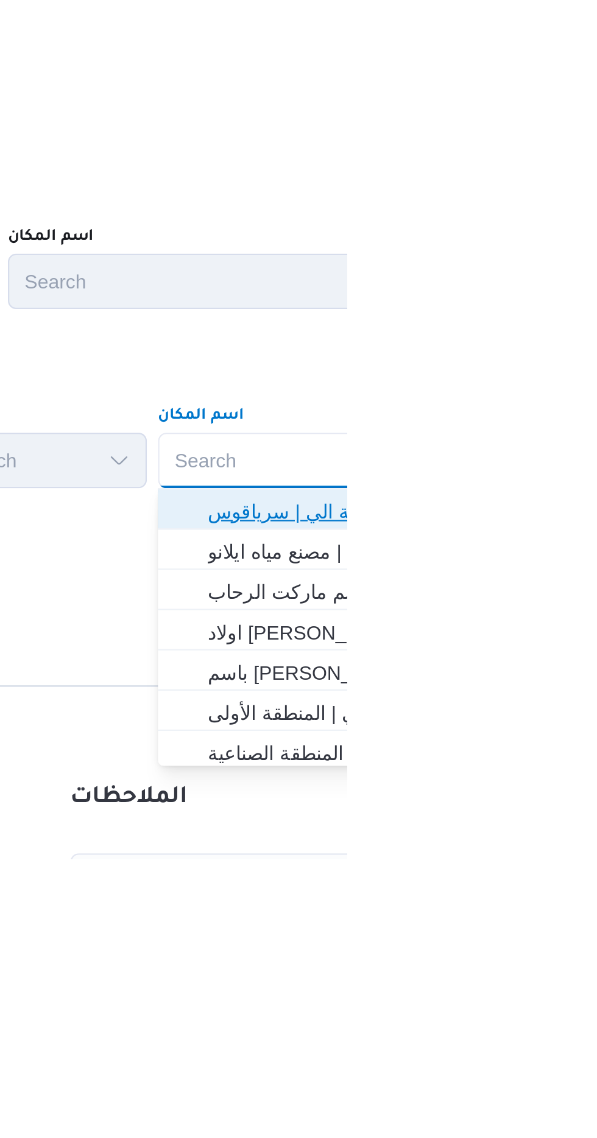
click at [596, 986] on span "فرونت دور مسطرد | شركة الي | سرياقوس" at bounding box center [597, 986] width 123 height 15
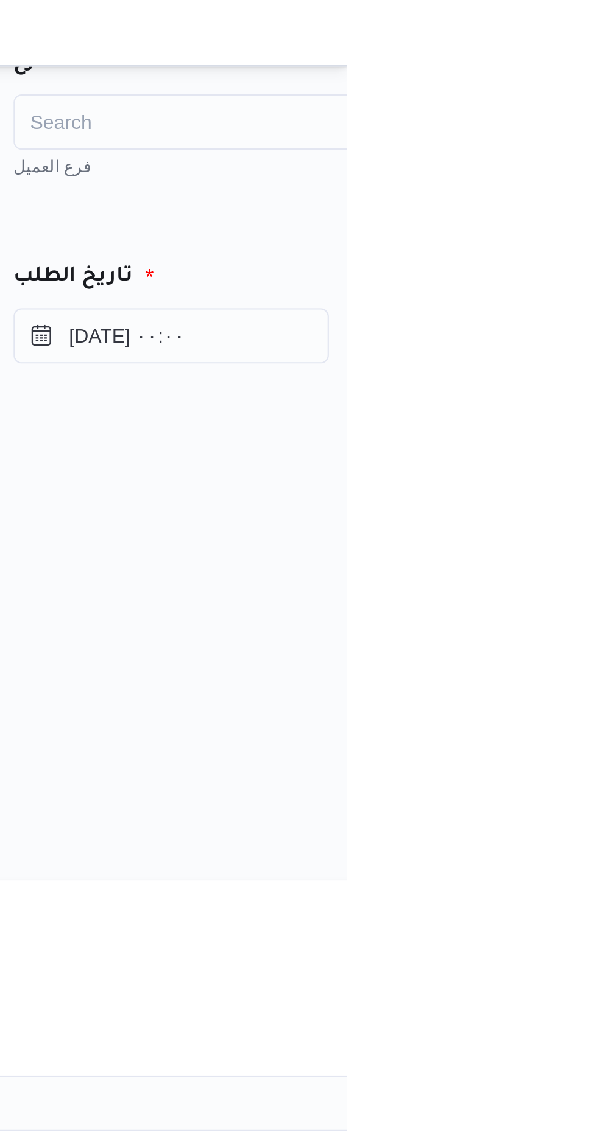
scroll to position [0, 0]
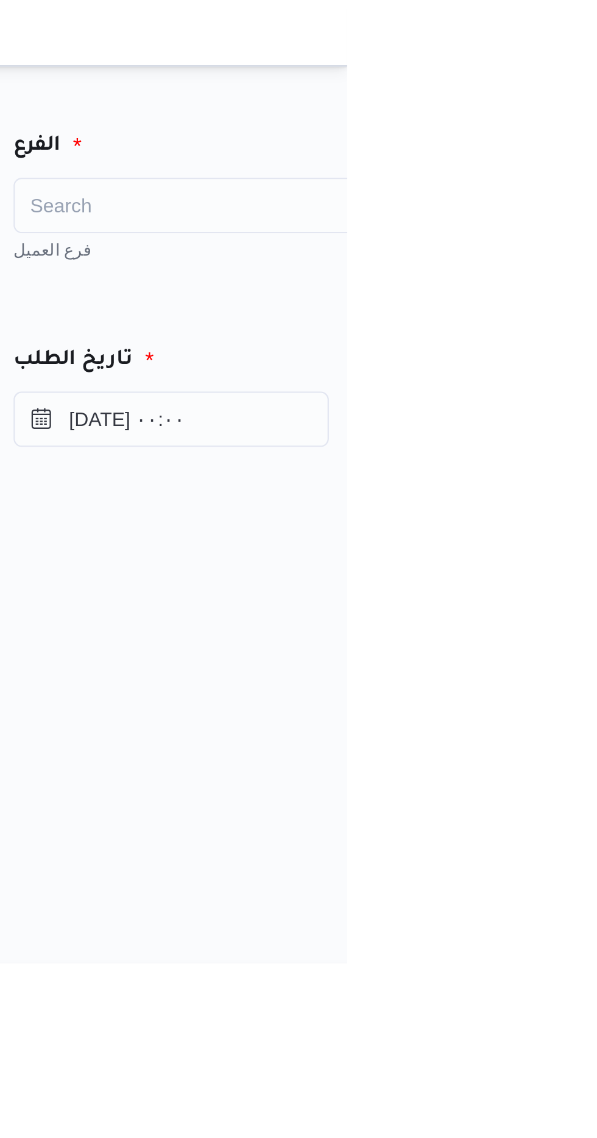
click at [596, 80] on div "Search" at bounding box center [557, 90] width 213 height 24
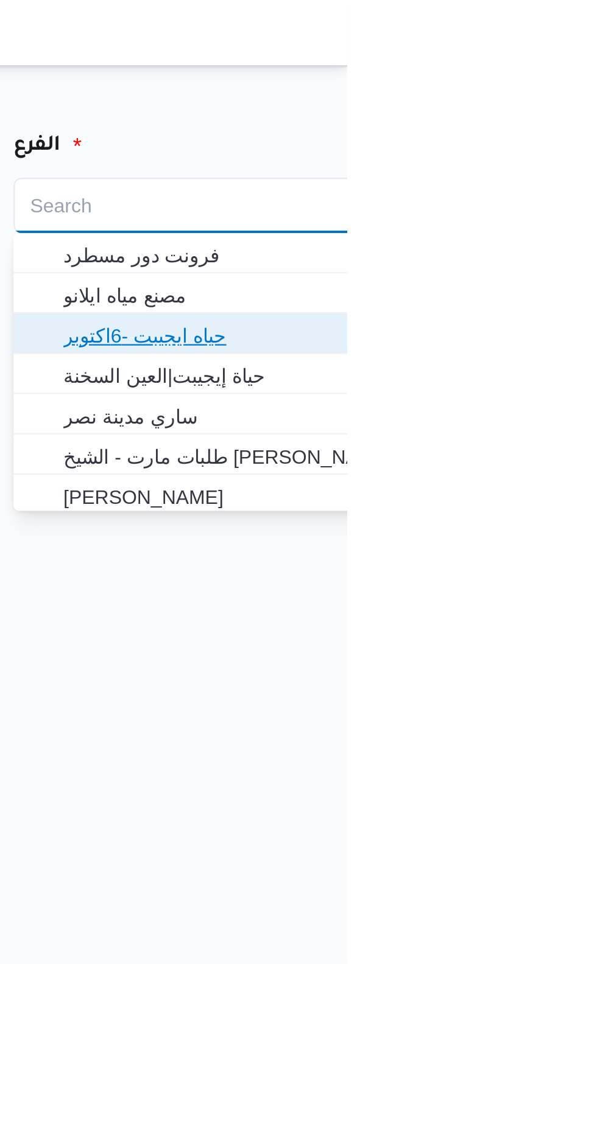
click at [596, 147] on span "حياه ايجيبت -6اكتوبر" at bounding box center [564, 147] width 184 height 15
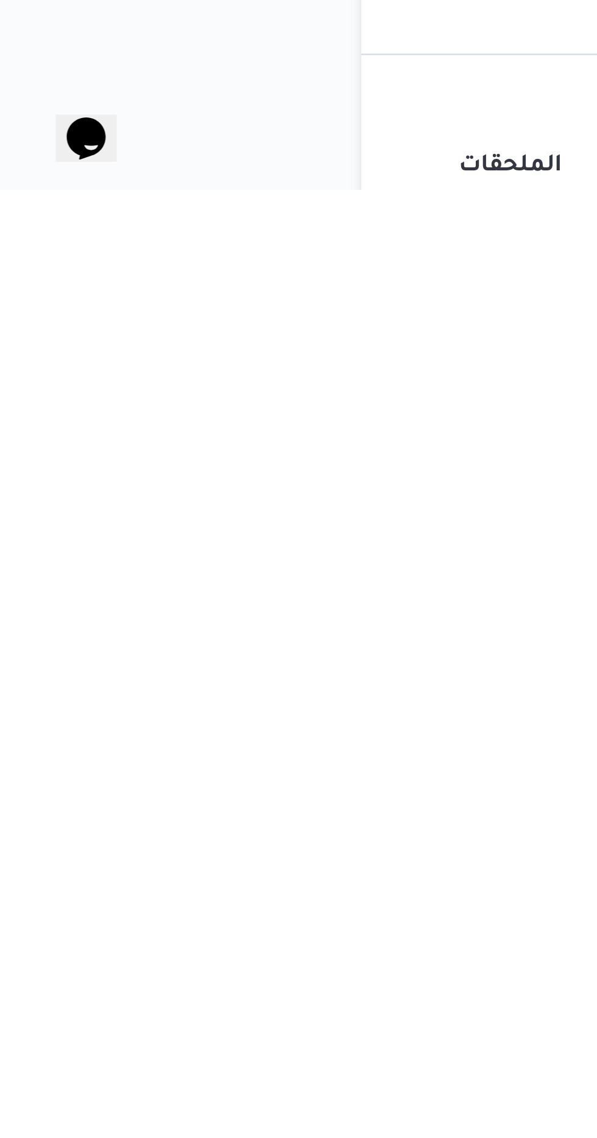
scroll to position [73, 0]
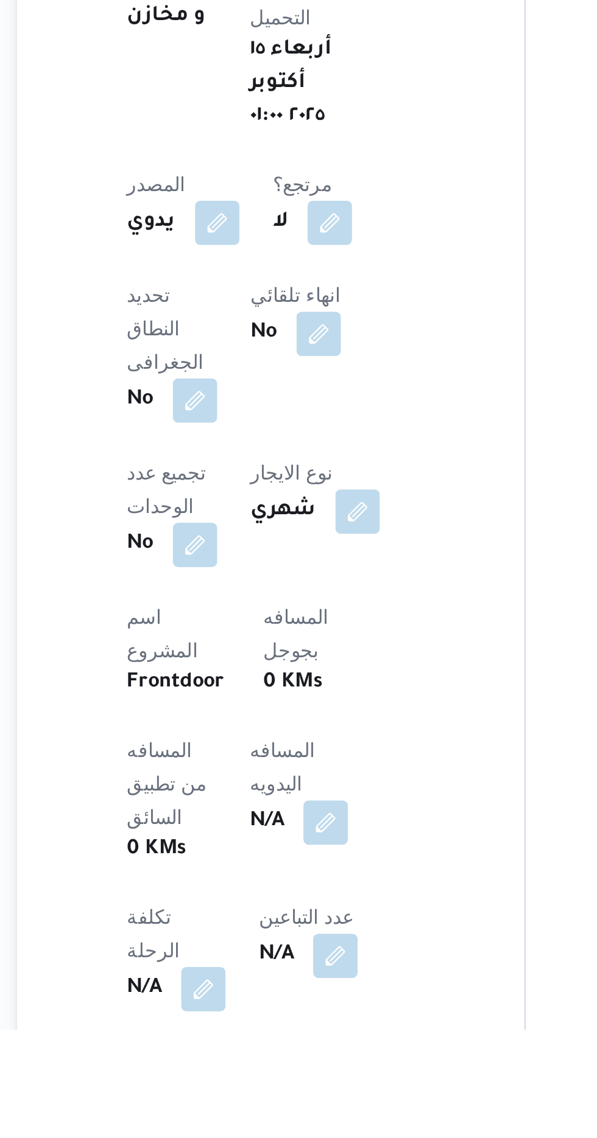
scroll to position [87, 0]
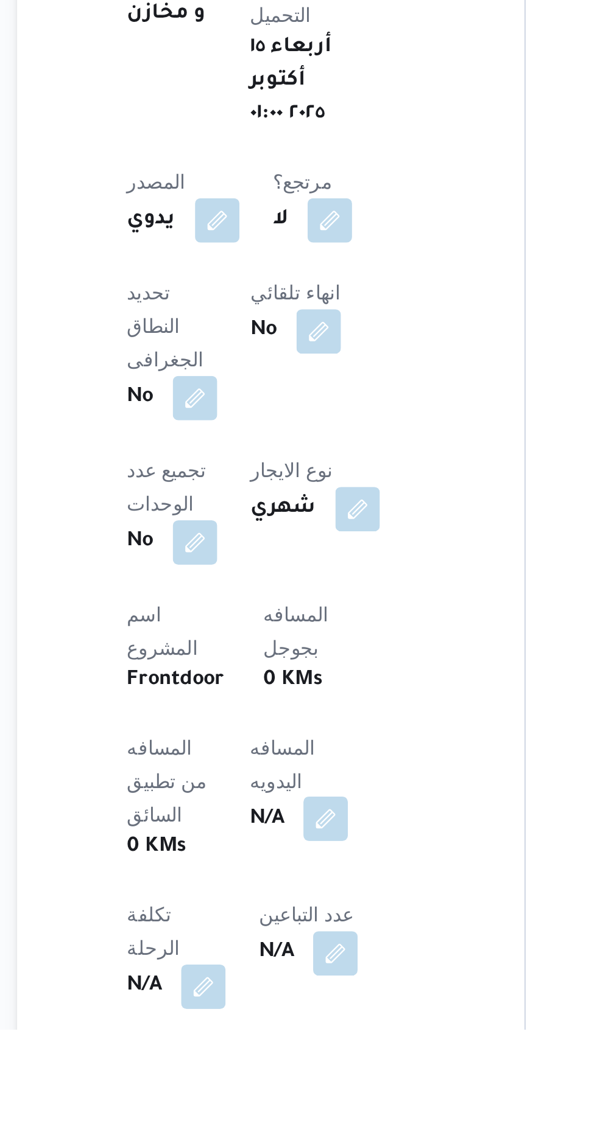
click at [284, 1036] on button "button" at bounding box center [293, 1045] width 19 height 19
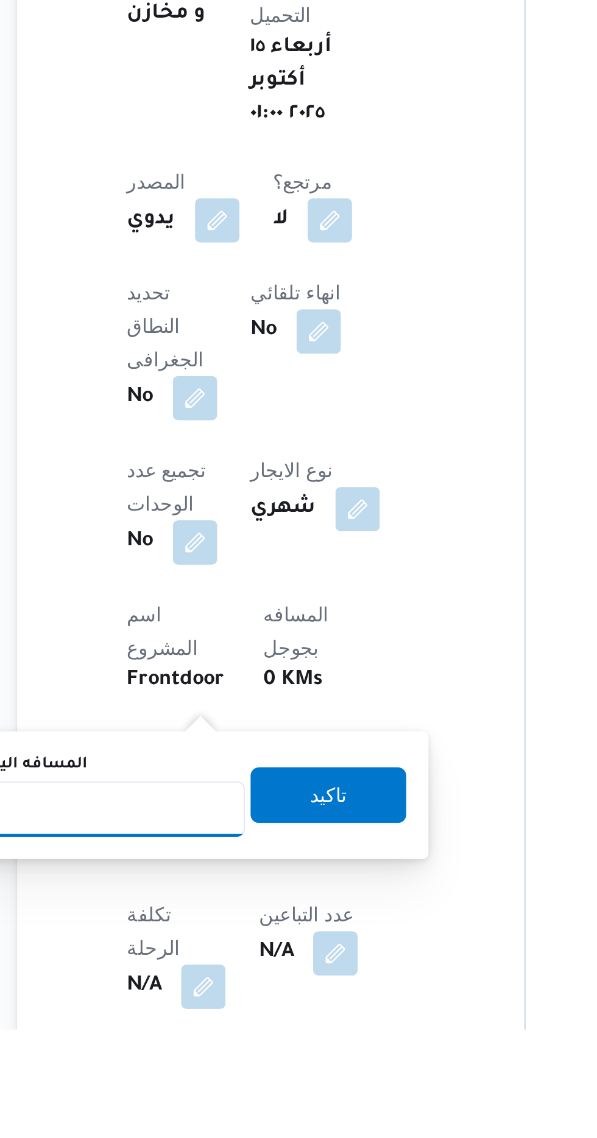
click at [209, 1040] on input "المسافه اليدويه" at bounding box center [197, 1041] width 121 height 24
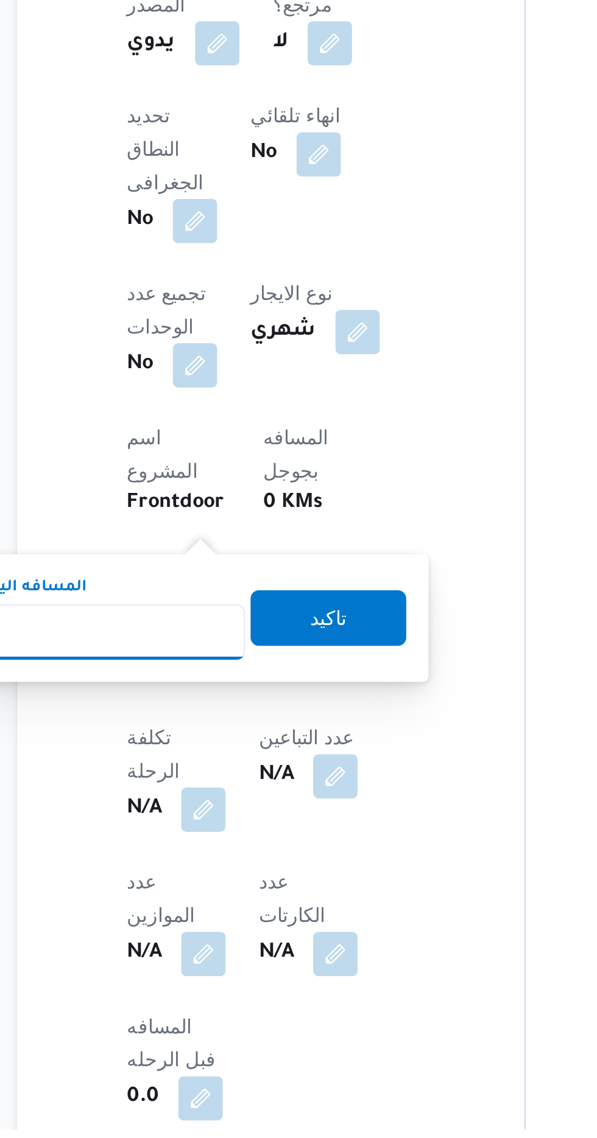
scroll to position [219, 0]
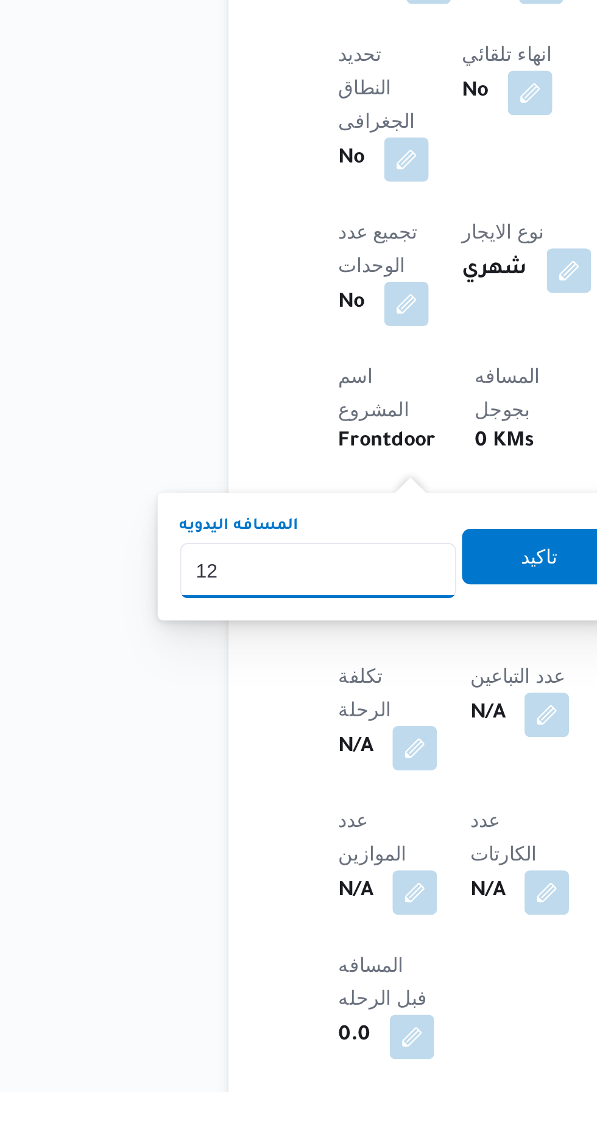
type input "1"
type input "200"
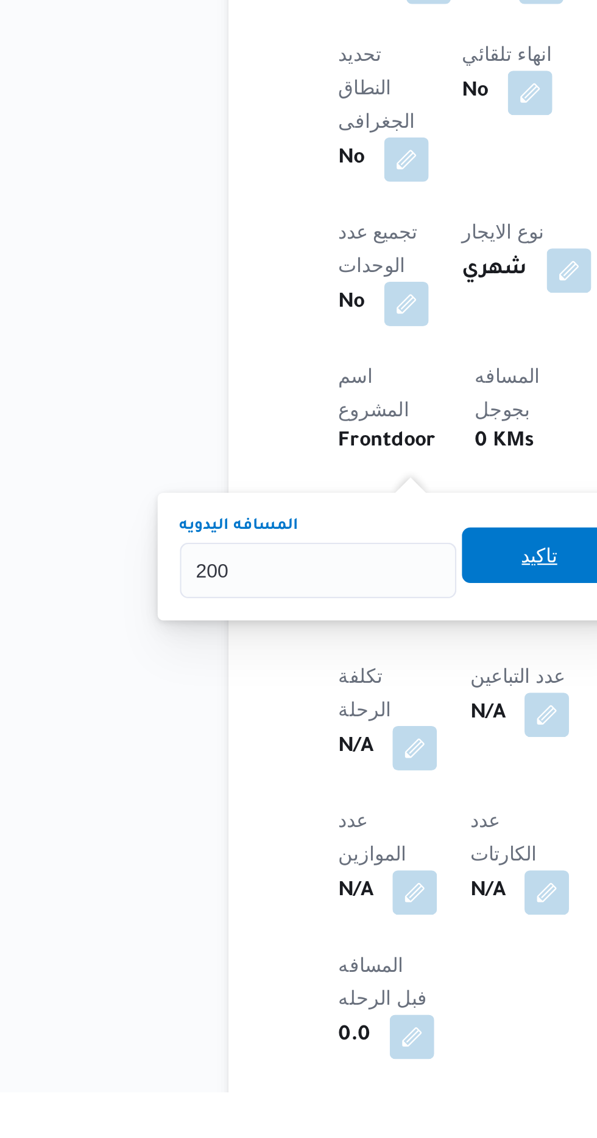
click at [296, 892] on span "تاكيد" at bounding box center [295, 903] width 68 height 24
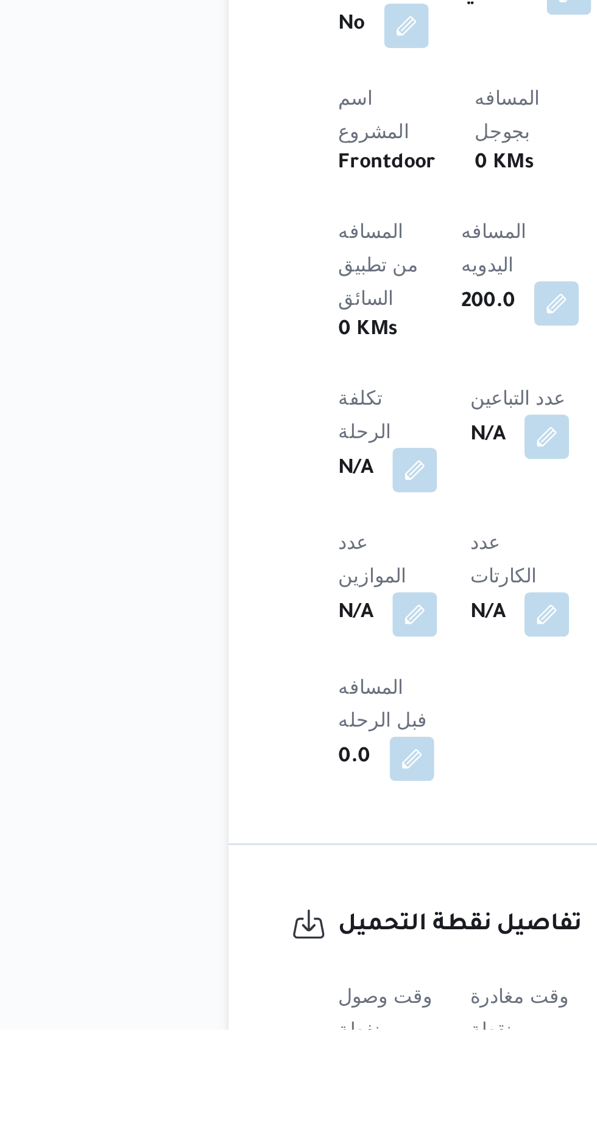
scroll to position [318, 0]
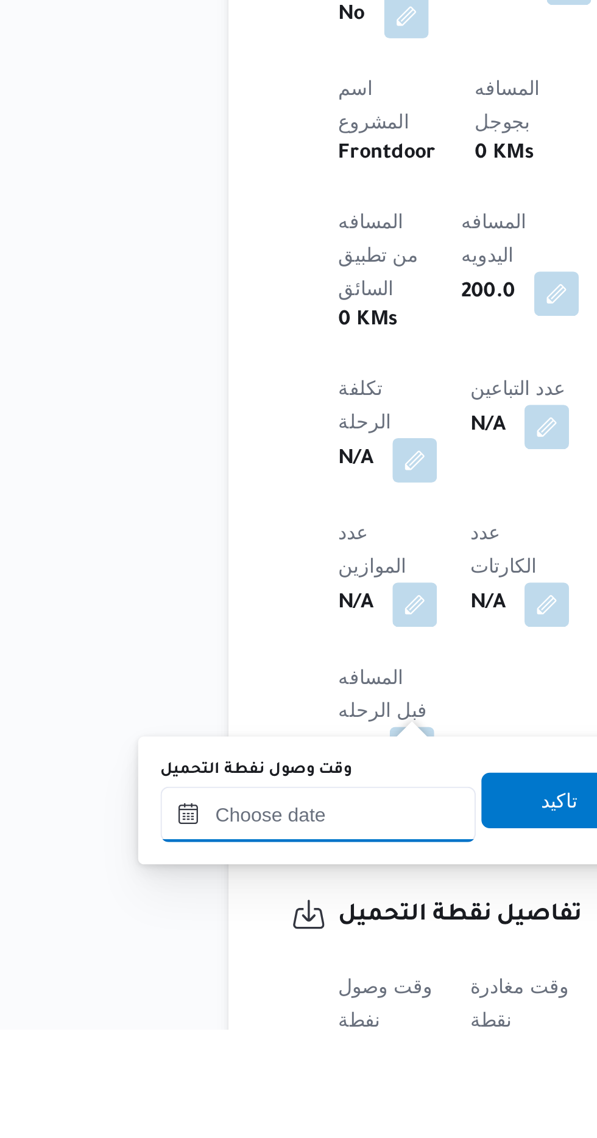
click at [232, 1042] on input "وقت وصول نفطة التحميل" at bounding box center [197, 1044] width 138 height 24
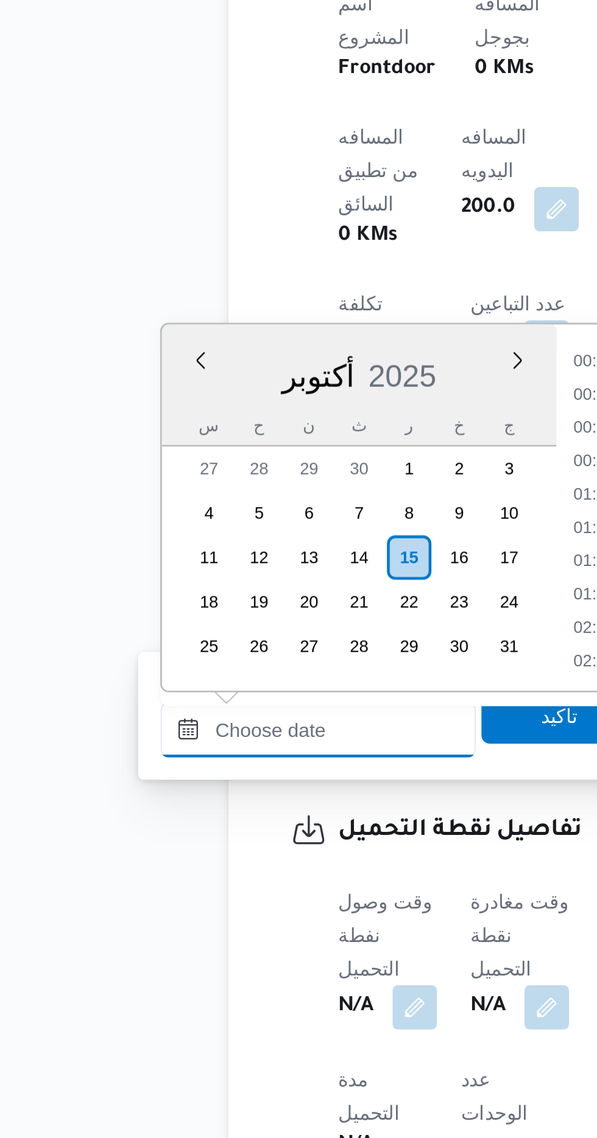
scroll to position [817, 0]
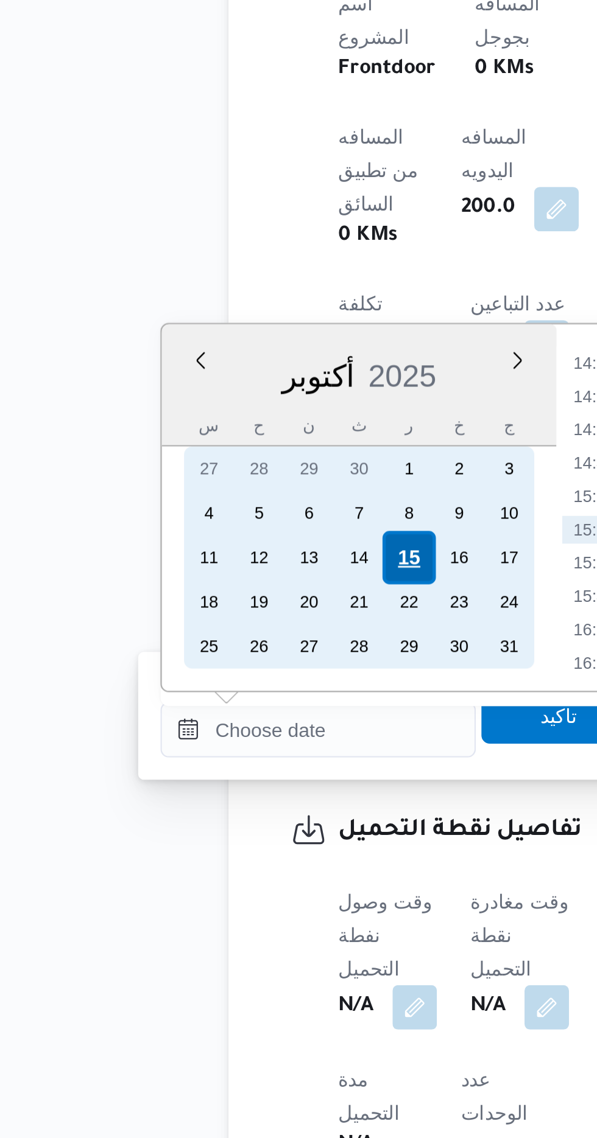
click at [239, 880] on div "15" at bounding box center [236, 883] width 23 height 23
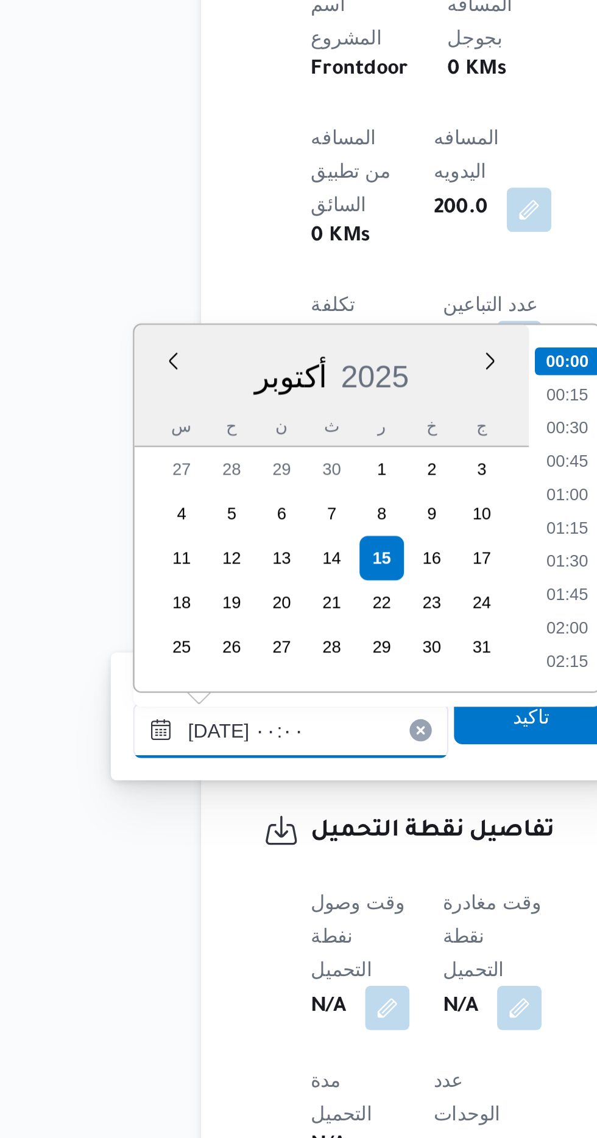
click at [138, 963] on input "[DATE] ٠٠:٠٠" at bounding box center [197, 959] width 138 height 24
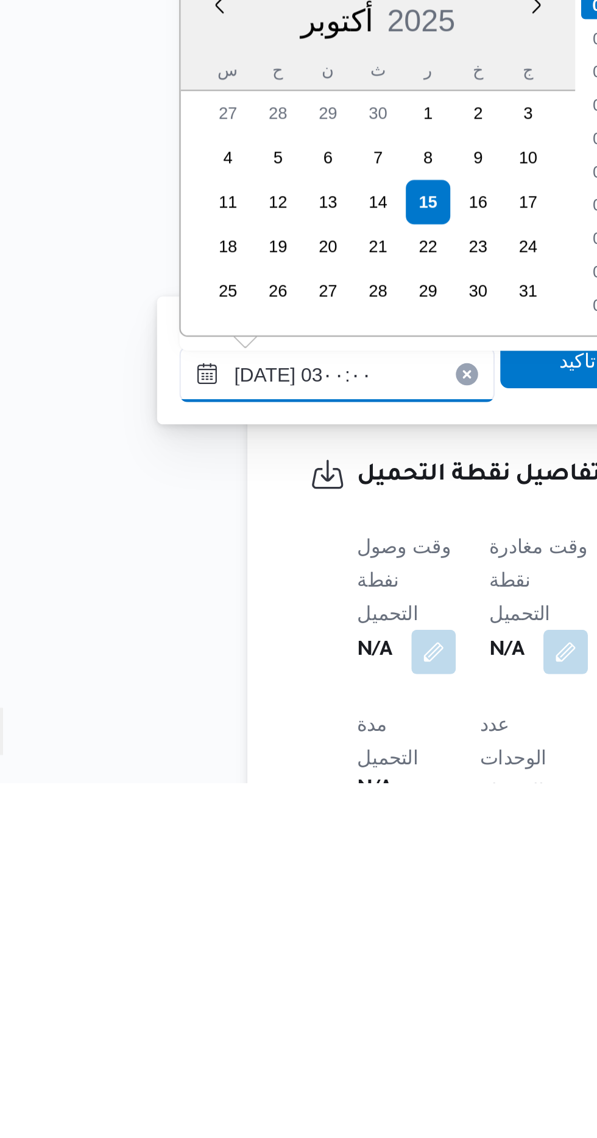
scroll to position [47, 0]
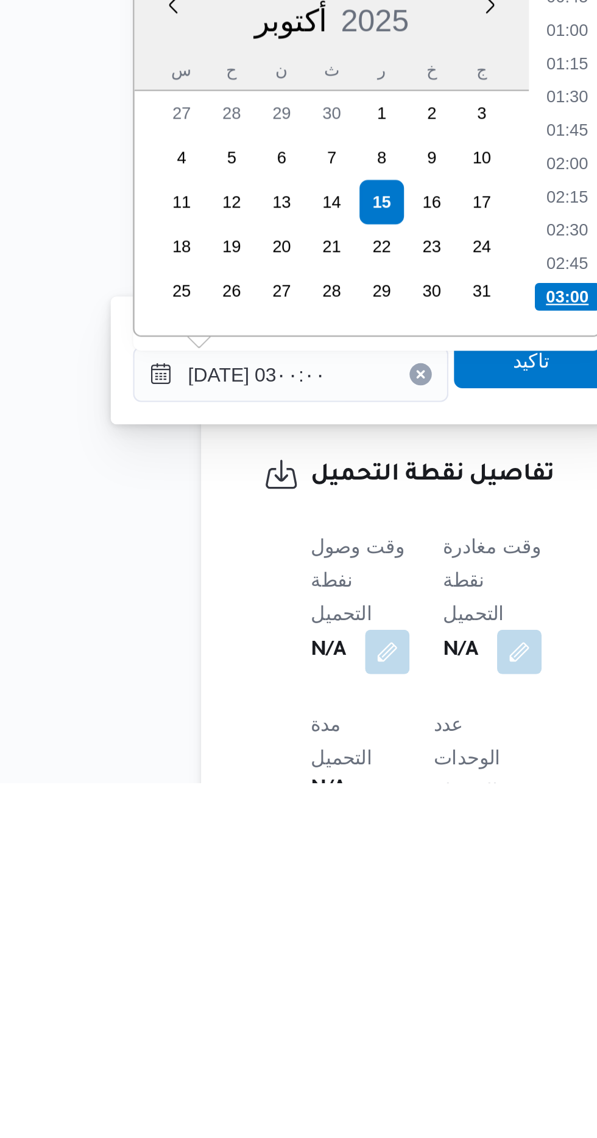
click at [312, 919] on li "03:00" at bounding box center [318, 925] width 29 height 12
type input "[DATE] ٠٣:٠٠"
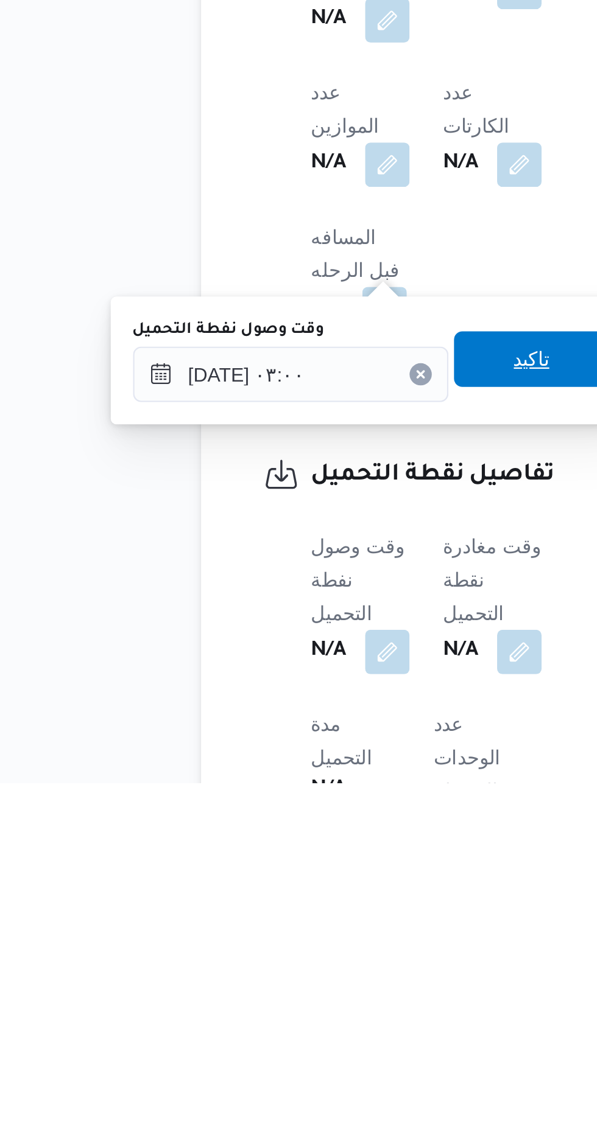
click at [310, 950] on span "تاكيد" at bounding box center [303, 952] width 16 height 15
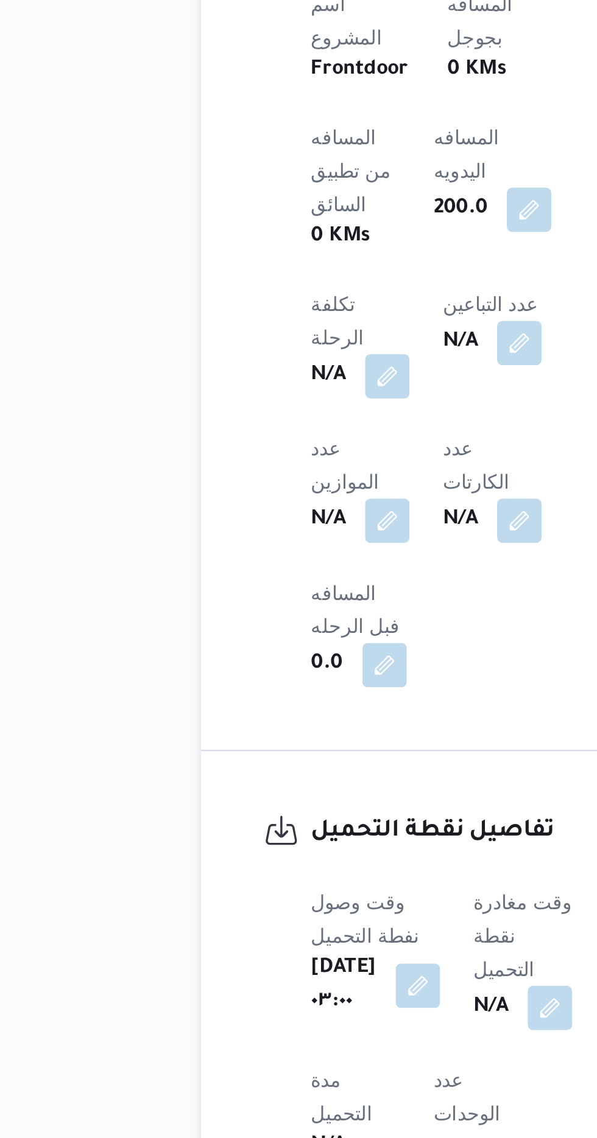
click at [298, 1071] on span at bounding box center [308, 1080] width 26 height 19
click at [306, 1071] on button "button" at bounding box center [310, 1080] width 19 height 19
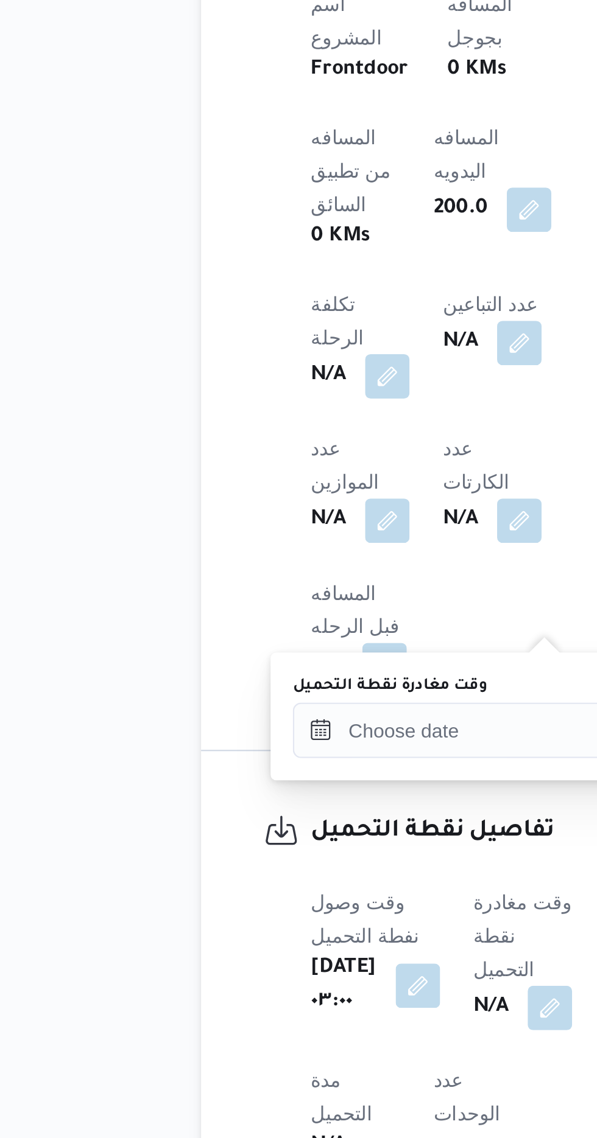
click at [268, 941] on label "وقت مغادرة نقطة التحميل" at bounding box center [240, 940] width 85 height 10
click at [268, 947] on input "وقت مغادرة نقطة التحميل" at bounding box center [267, 959] width 138 height 24
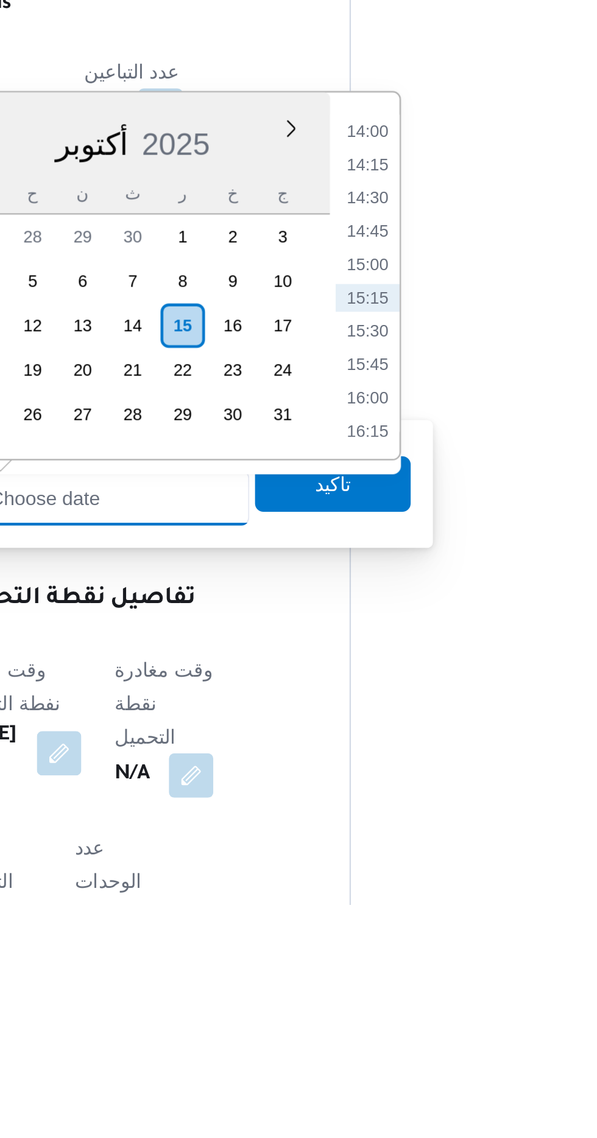
scroll to position [402, 0]
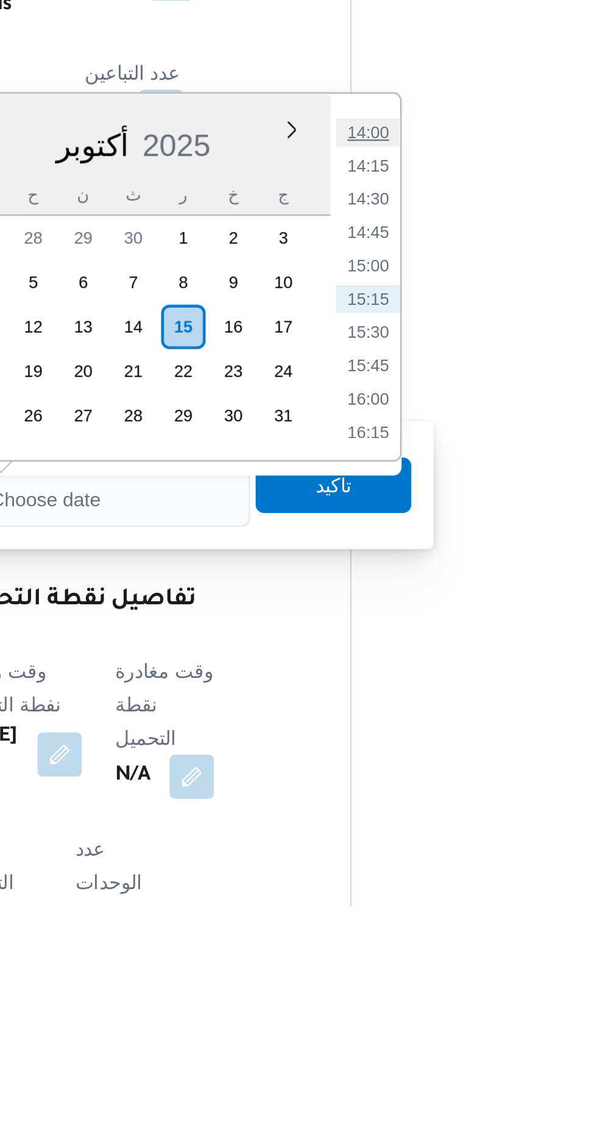
click at [390, 798] on li "14:00" at bounding box center [388, 799] width 28 height 12
type input "[DATE] ١٤:٠٠"
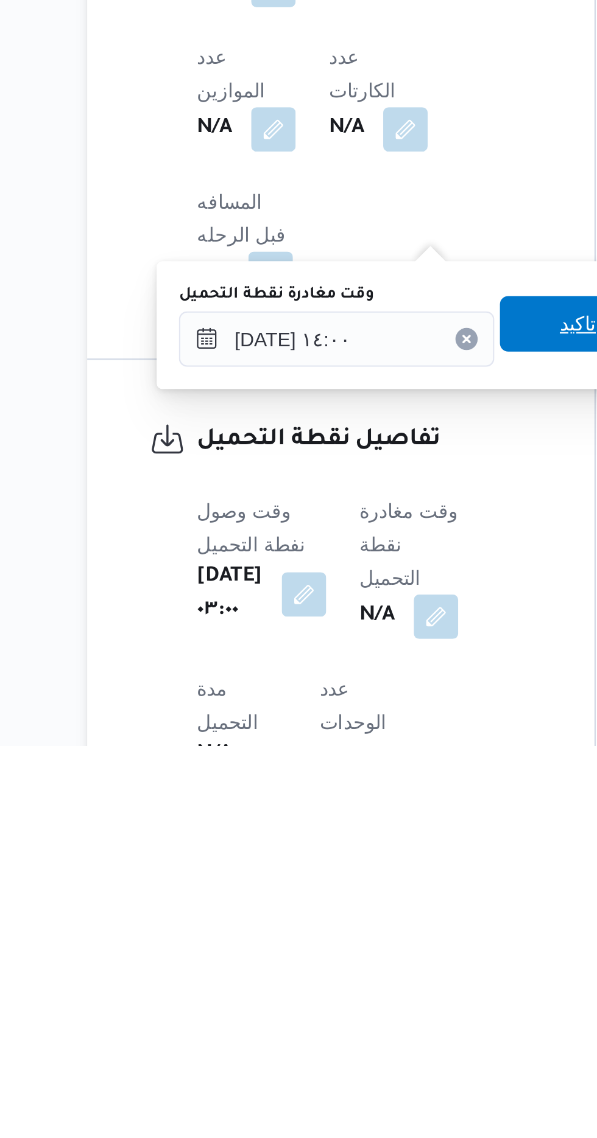
click at [366, 952] on span "تاكيد" at bounding box center [373, 953] width 68 height 24
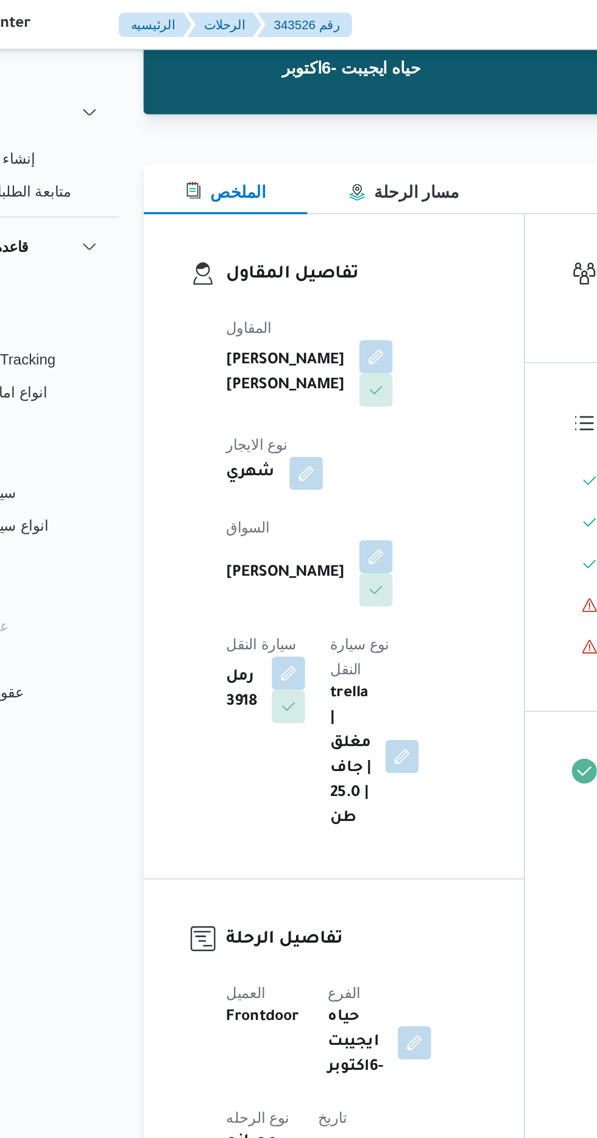
scroll to position [0, 0]
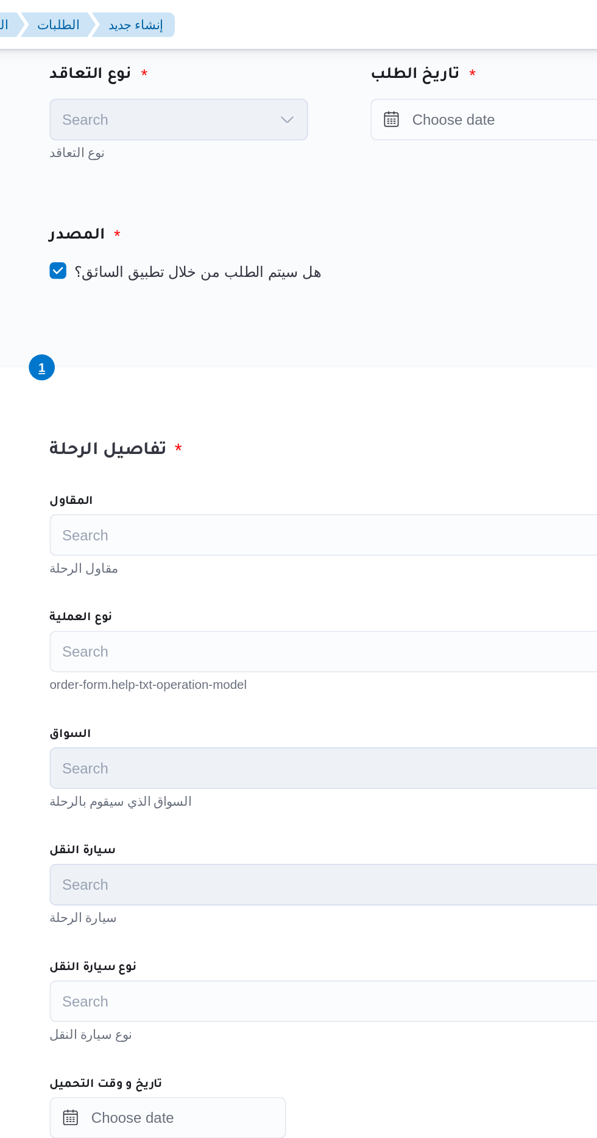
scroll to position [73, 0]
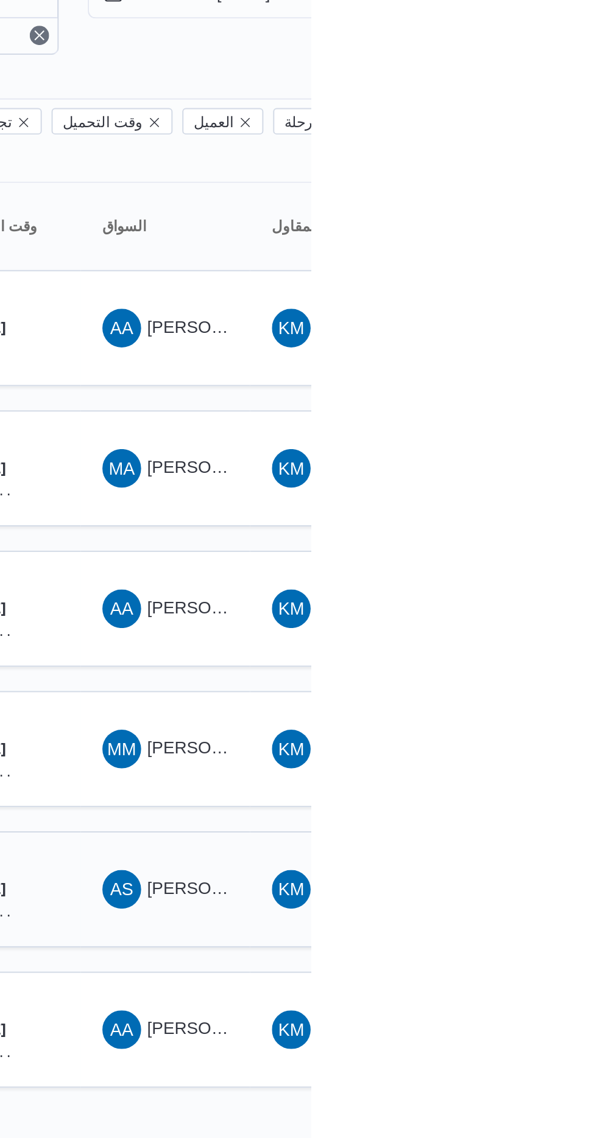
click at [521, 517] on span "[PERSON_NAME] [PERSON_NAME]" at bounding box center [585, 522] width 142 height 10
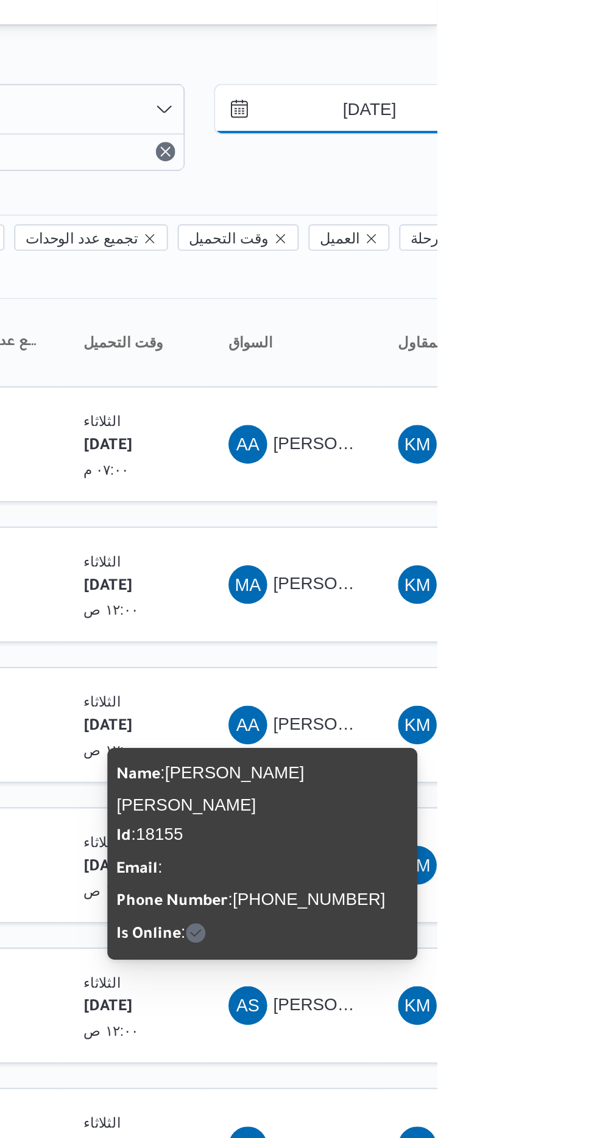
click at [558, 73] on input "[DATE]" at bounding box center [554, 71] width 138 height 24
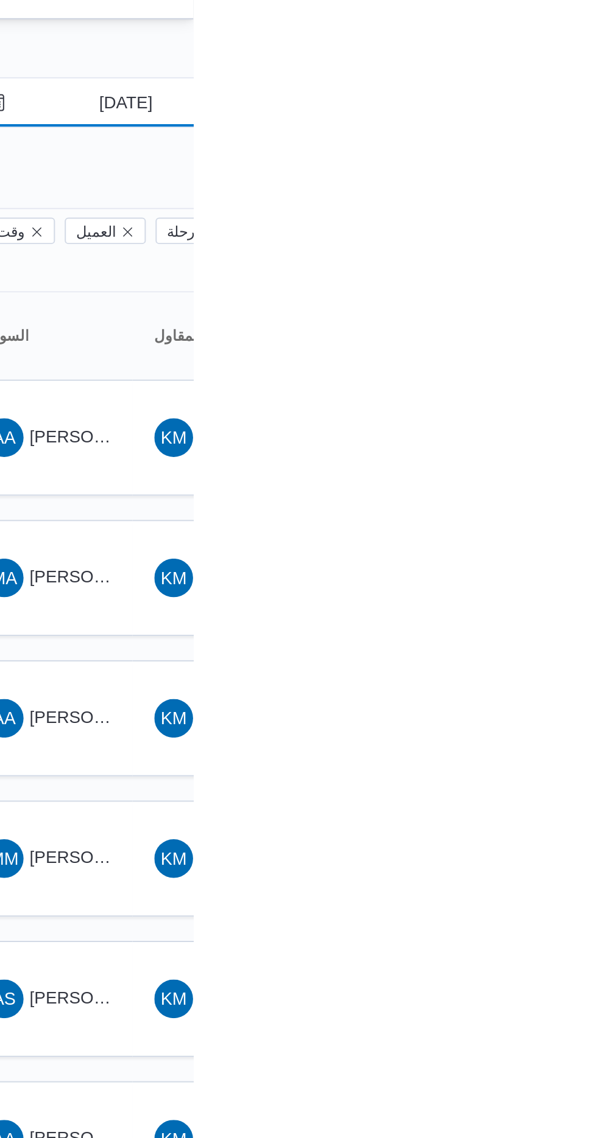
click at [566, 69] on input "[DATE]" at bounding box center [554, 71] width 138 height 24
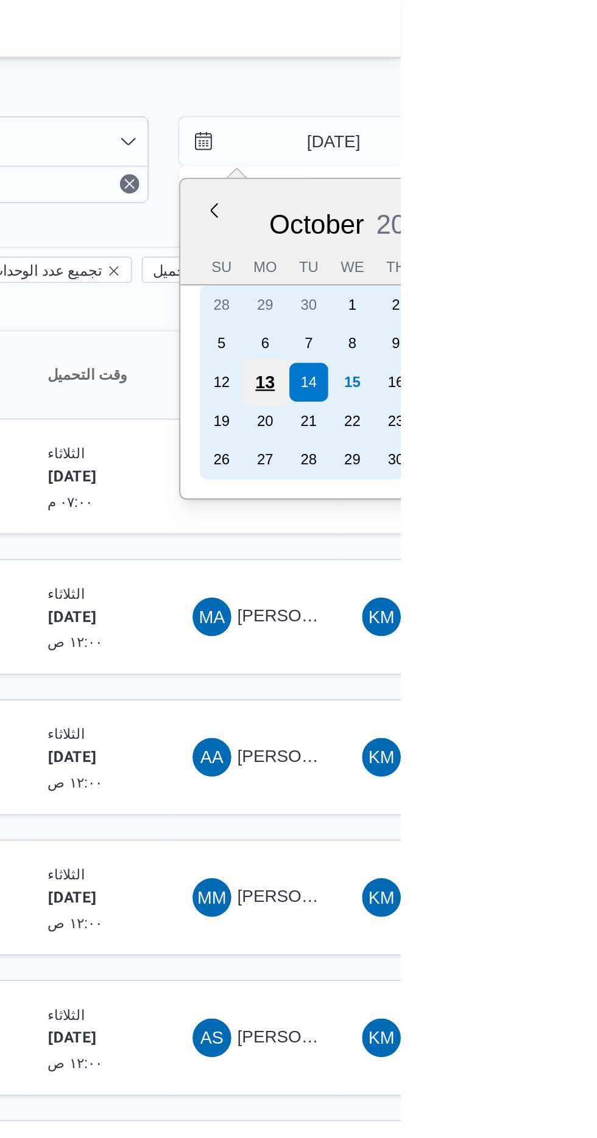
click at [530, 194] on div "13" at bounding box center [528, 192] width 23 height 23
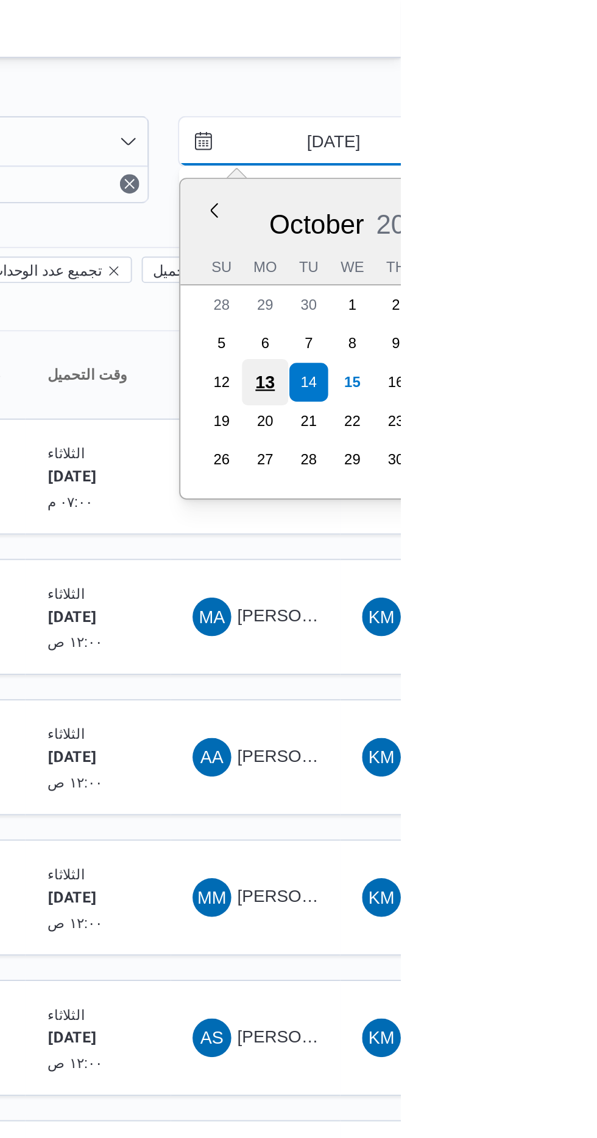
type input "[DATE]"
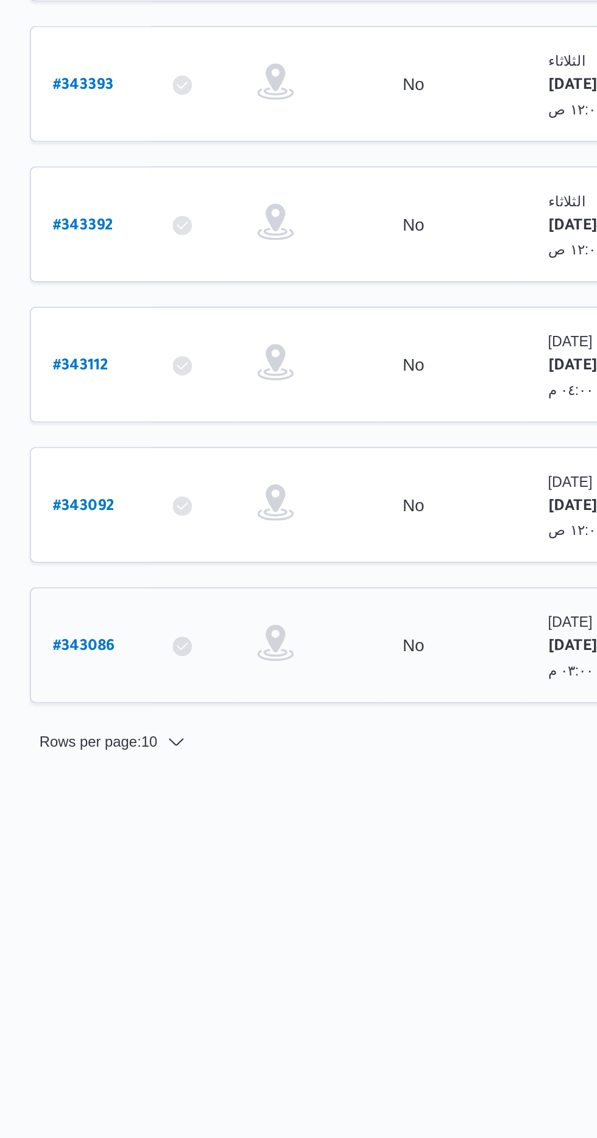
click at [171, 872] on b "# 343086" at bounding box center [185, 876] width 31 height 9
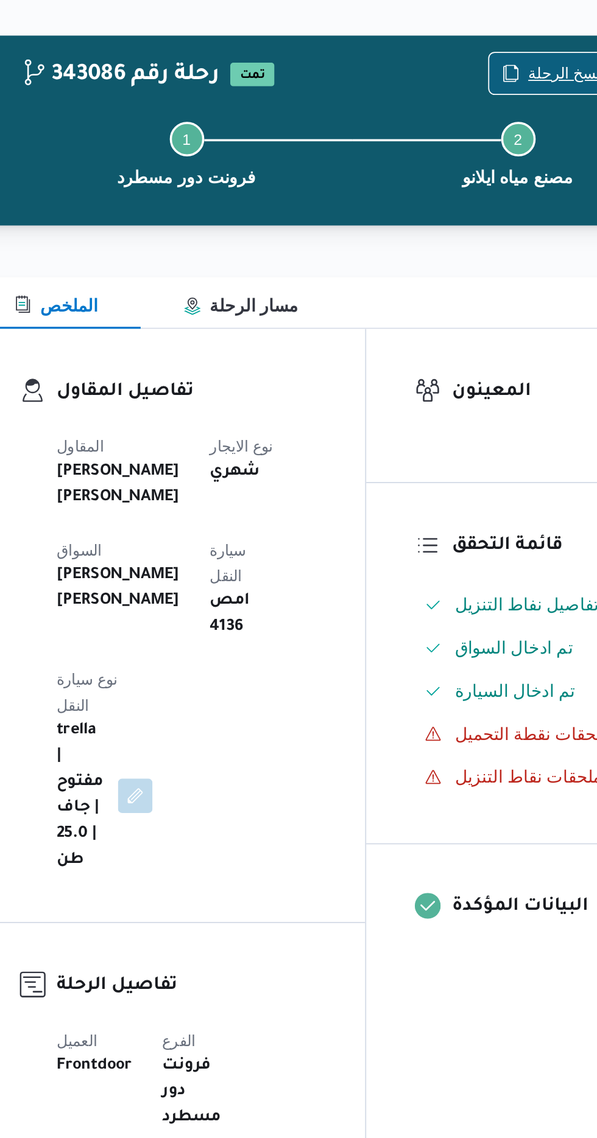
click at [482, 74] on span "نسخ الرحلة" at bounding box center [492, 78] width 41 height 15
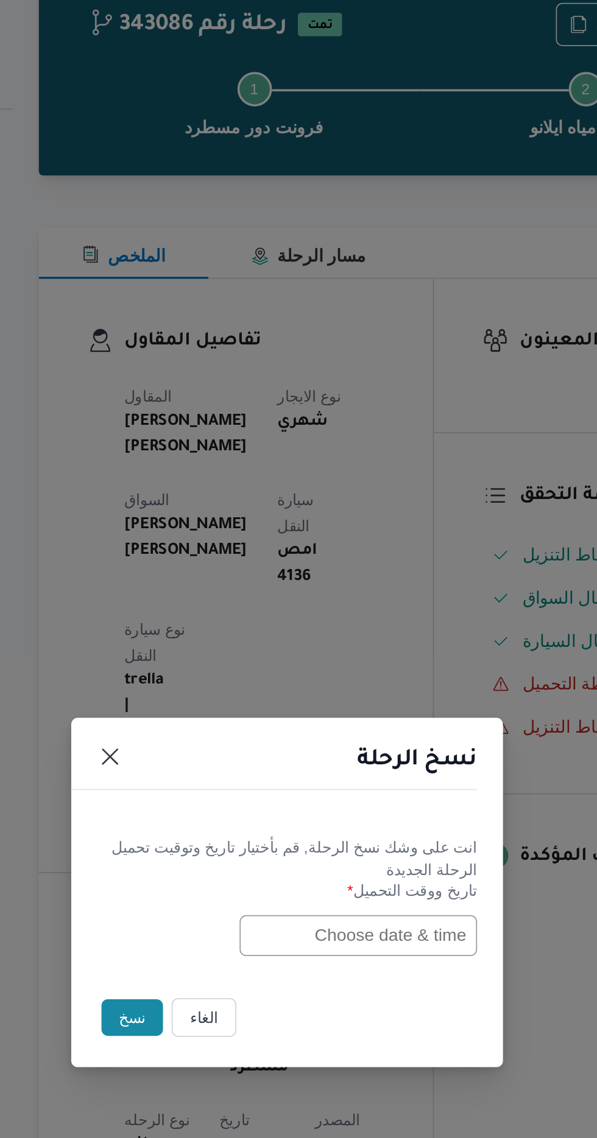
click at [323, 605] on input "text" at bounding box center [339, 593] width 134 height 23
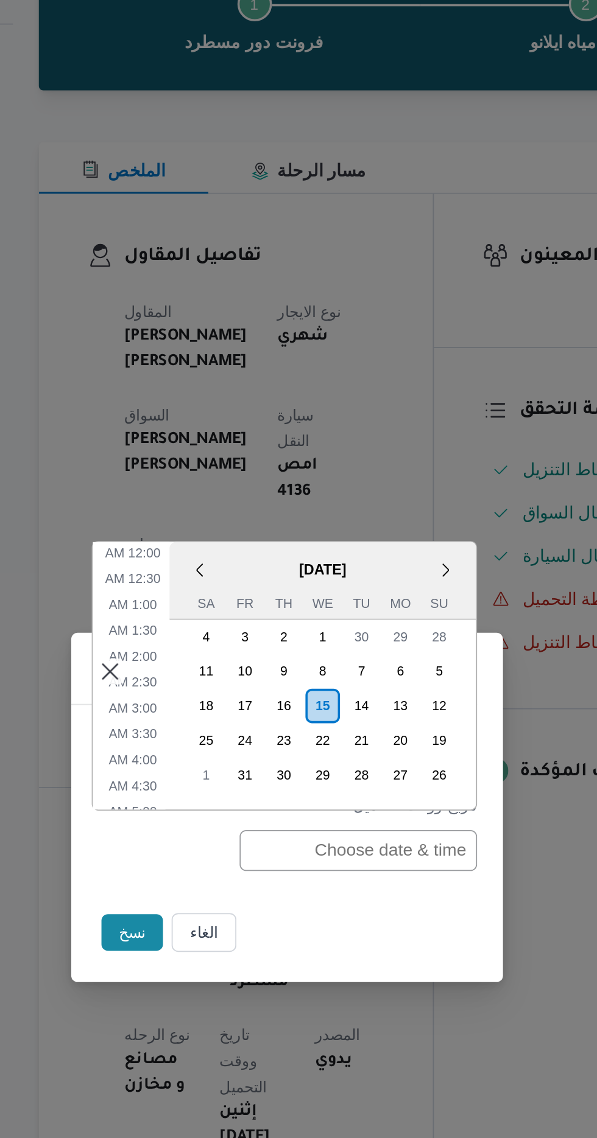
scroll to position [369, 0]
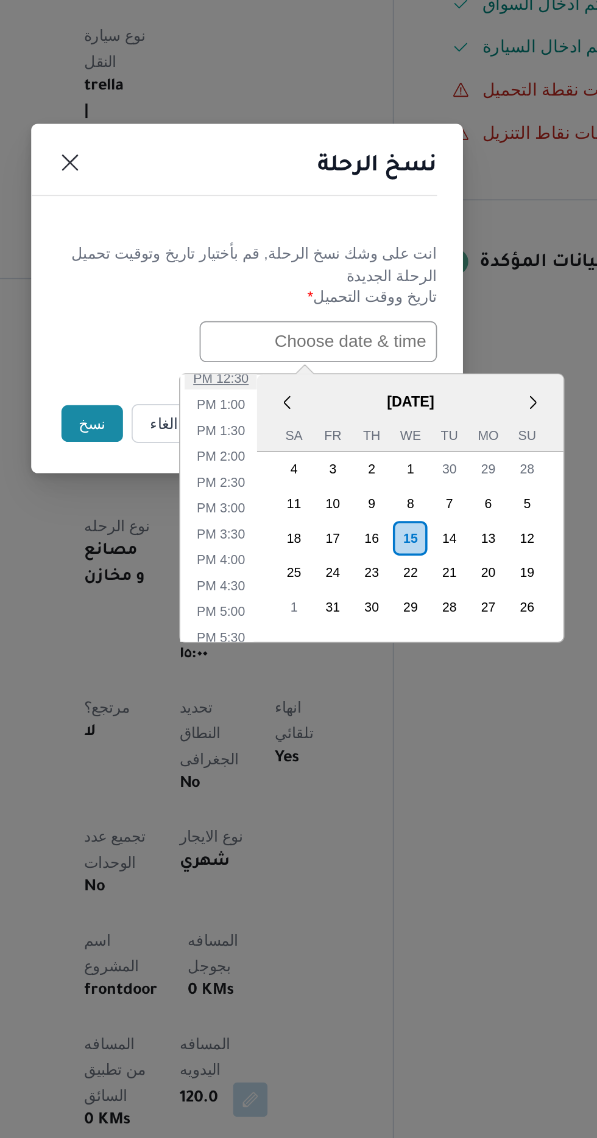
click at [286, 614] on li "12:30 PM" at bounding box center [283, 614] width 41 height 12
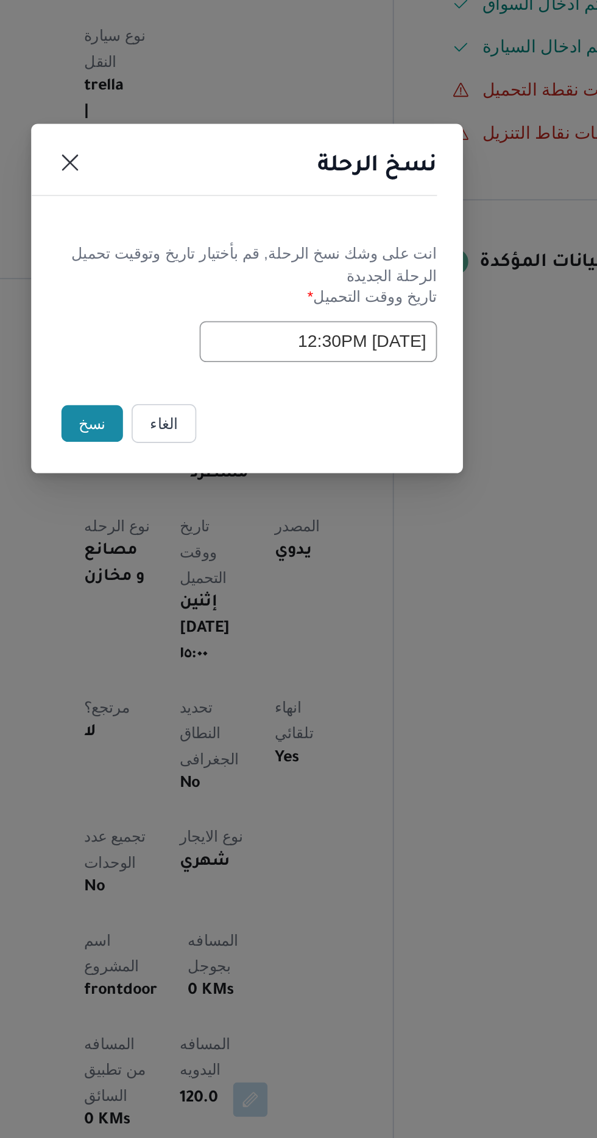
click at [342, 591] on input "[DATE] 12:30PM" at bounding box center [339, 593] width 134 height 23
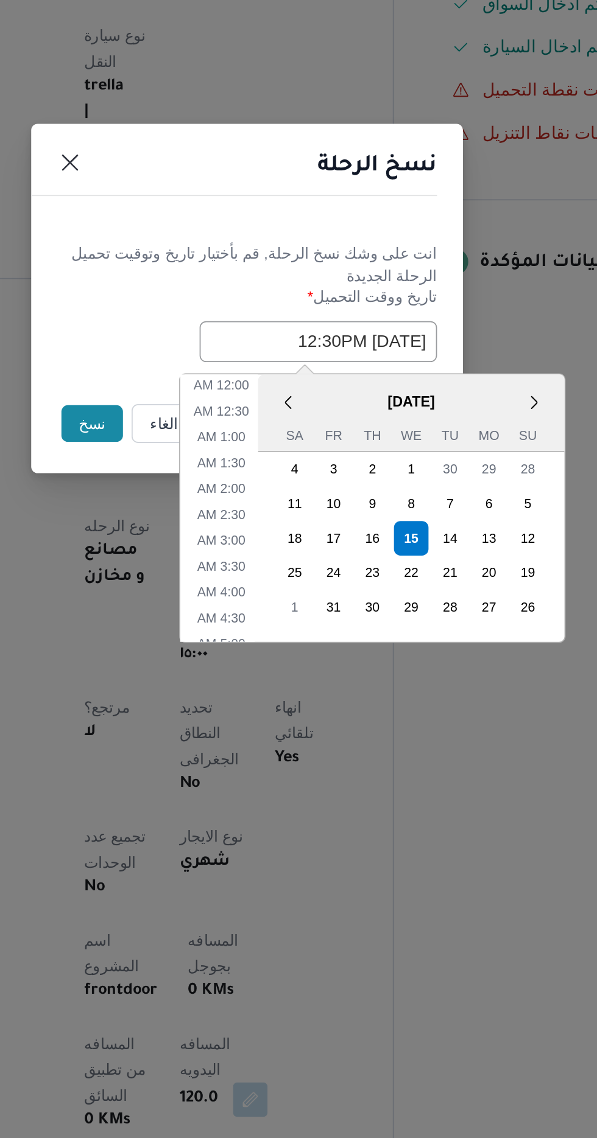
scroll to position [296, 0]
click at [287, 667] on li "12:00 PM" at bounding box center [283, 673] width 41 height 12
type input "[DATE] 12:00PM"
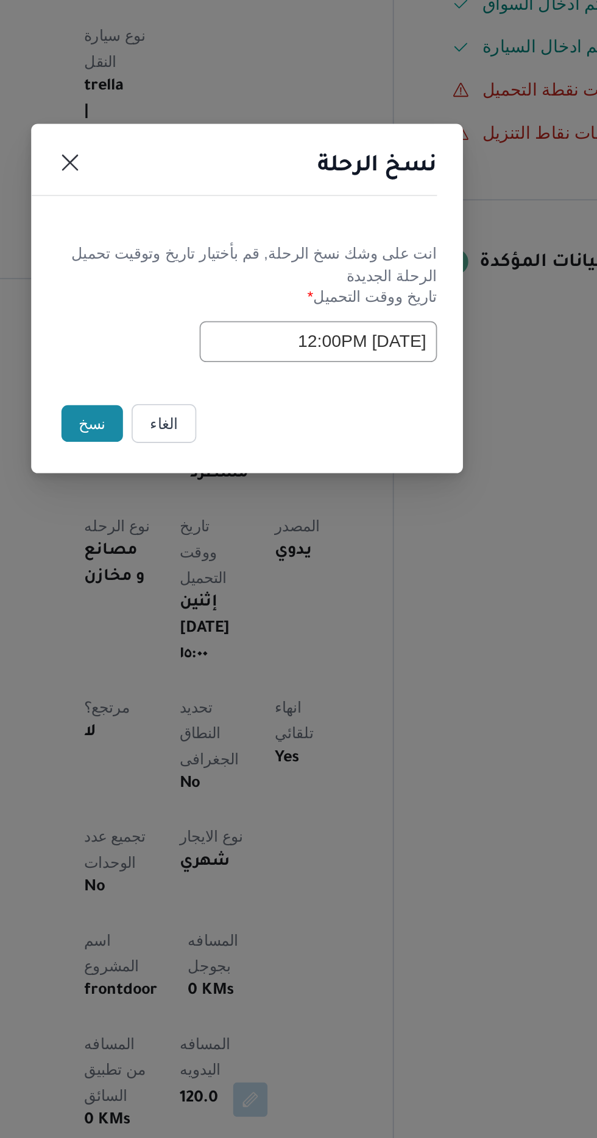
click at [198, 631] on button "نسخ" at bounding box center [211, 639] width 35 height 21
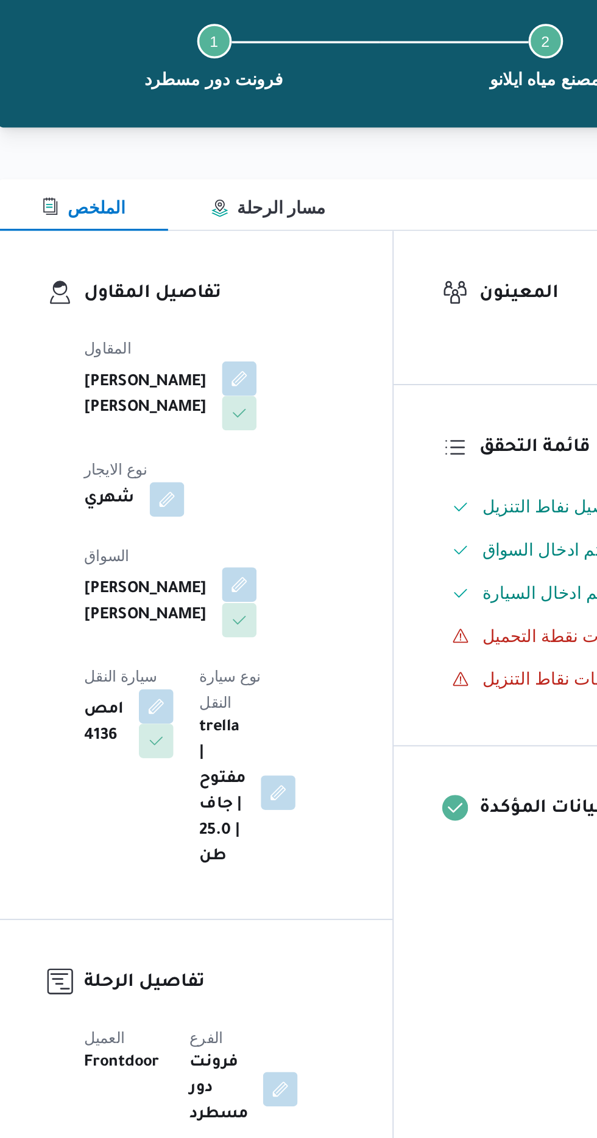
click at [284, 413] on button "button" at bounding box center [293, 422] width 19 height 19
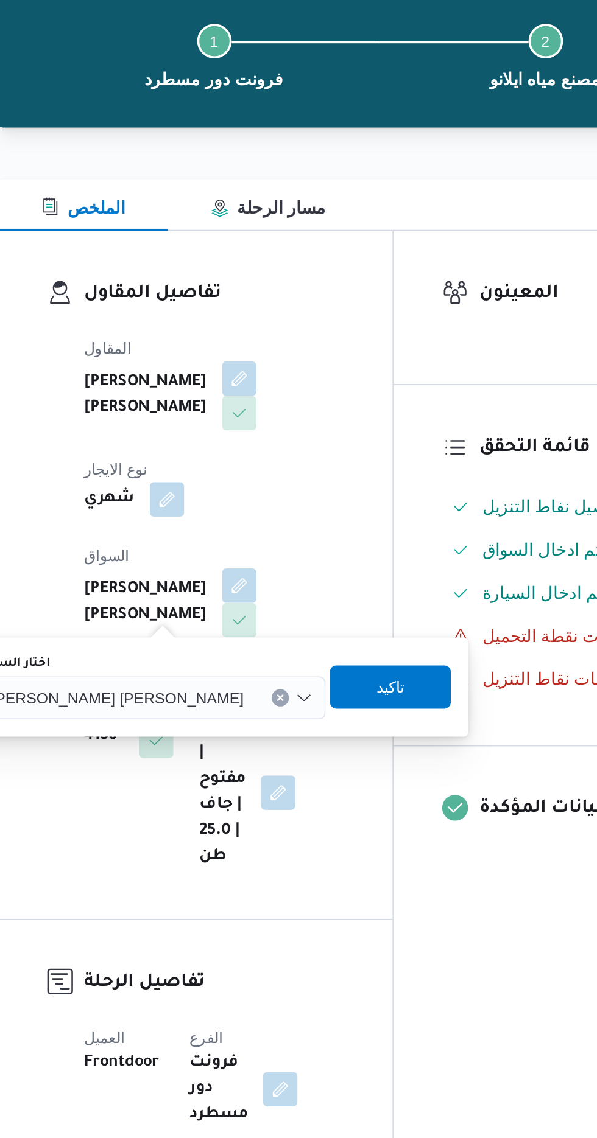
click at [234, 482] on span "[PERSON_NAME] [PERSON_NAME]" at bounding box center [225, 485] width 142 height 13
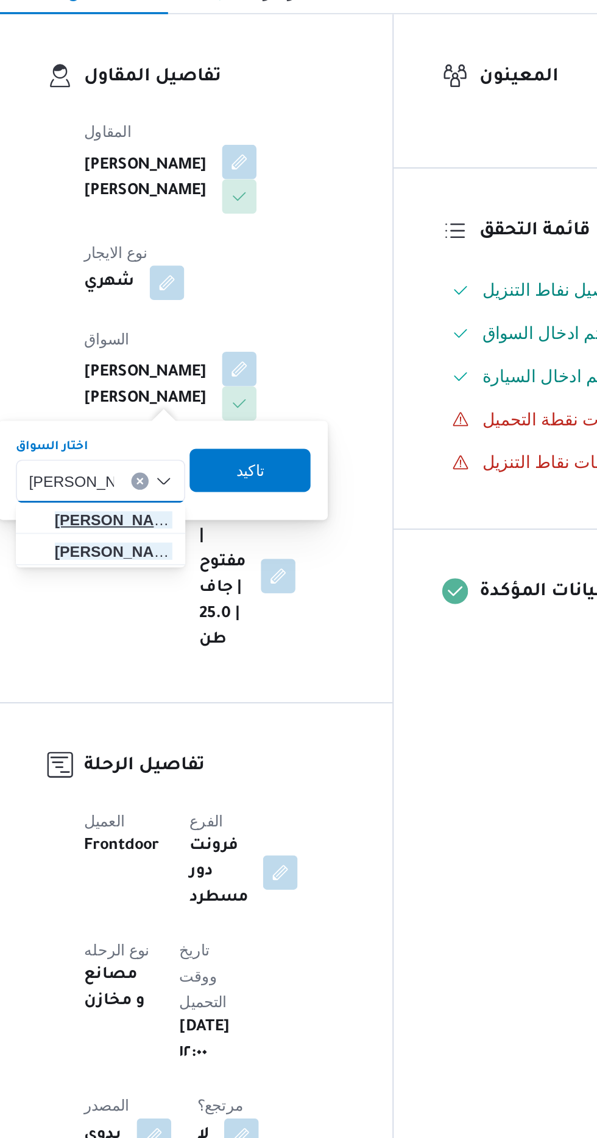
type input "[PERSON_NAME]"
click at [237, 502] on span "[PERSON_NAME]" at bounding box center [223, 508] width 66 height 15
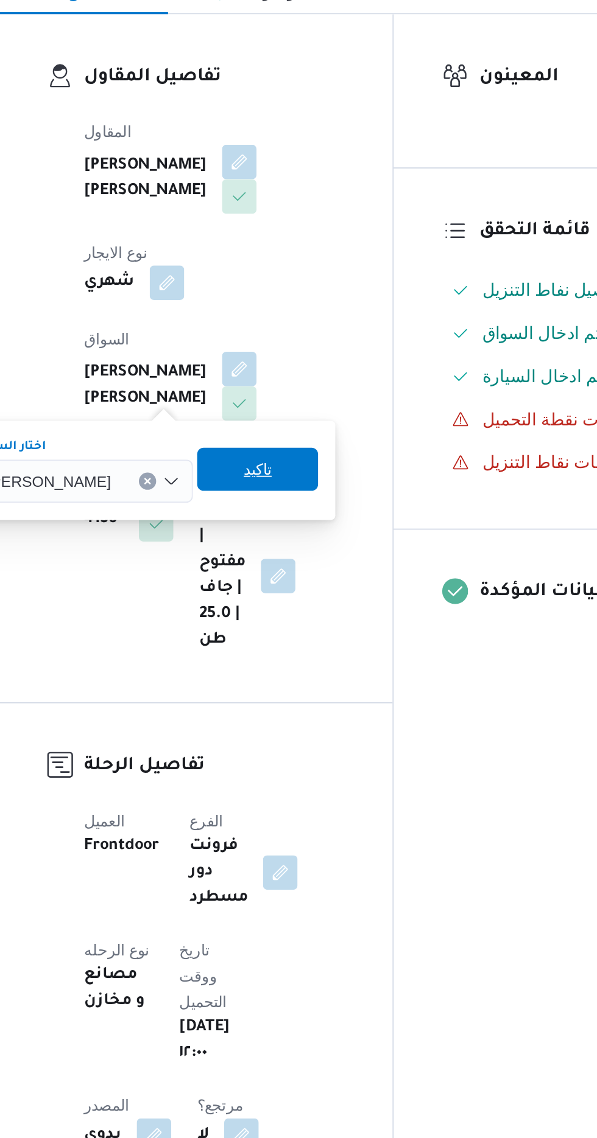
click at [312, 476] on span "تاكيد" at bounding box center [304, 479] width 16 height 15
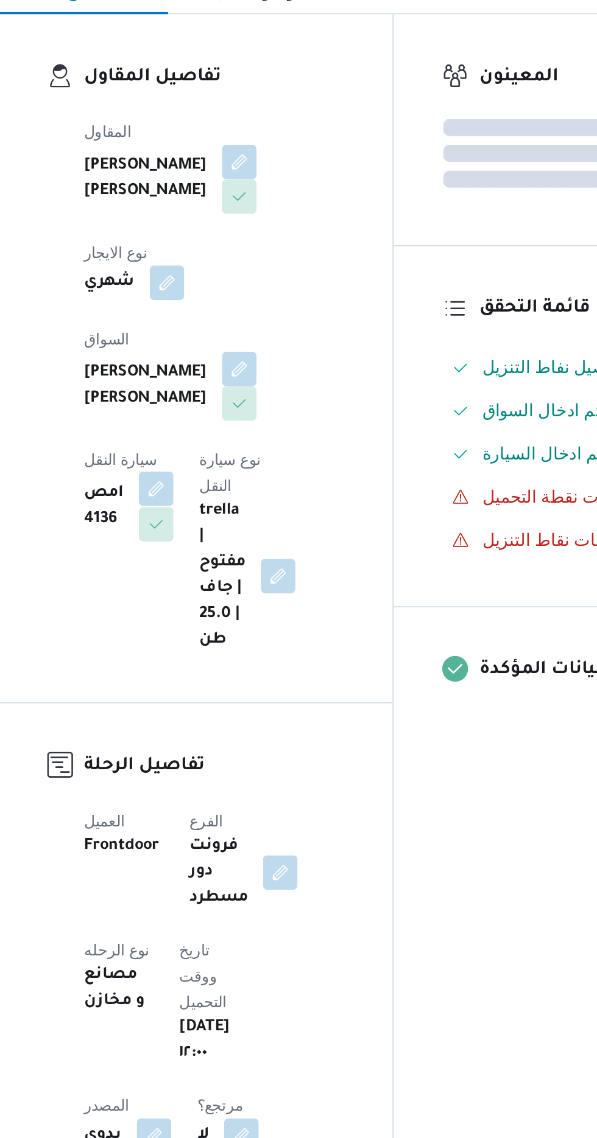
click at [257, 481] on button "button" at bounding box center [246, 490] width 19 height 19
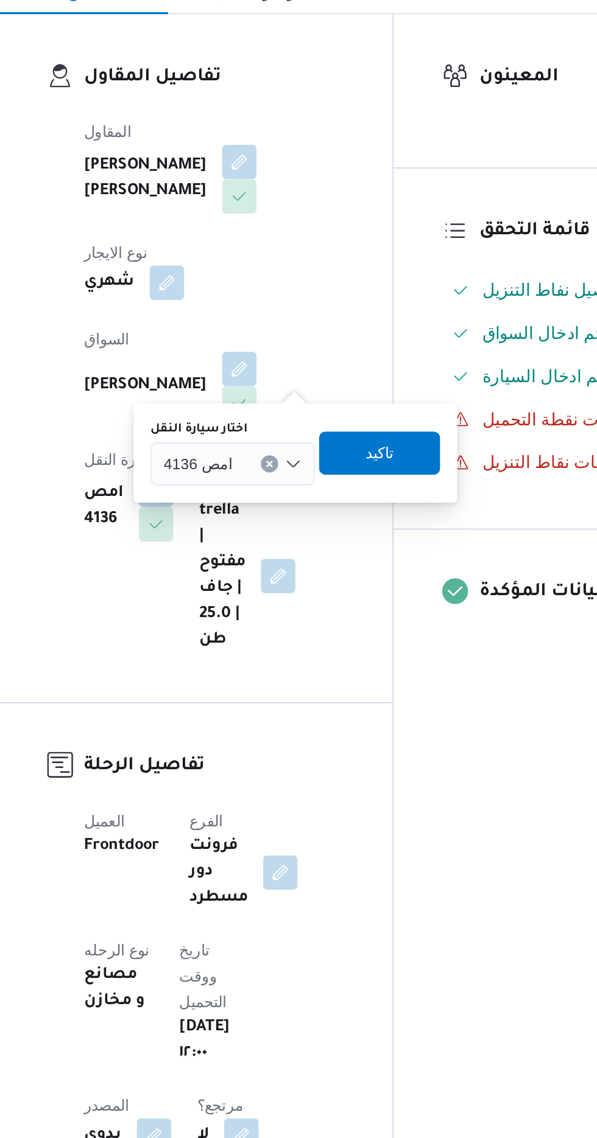
click at [269, 468] on div "امص 4136" at bounding box center [290, 477] width 93 height 24
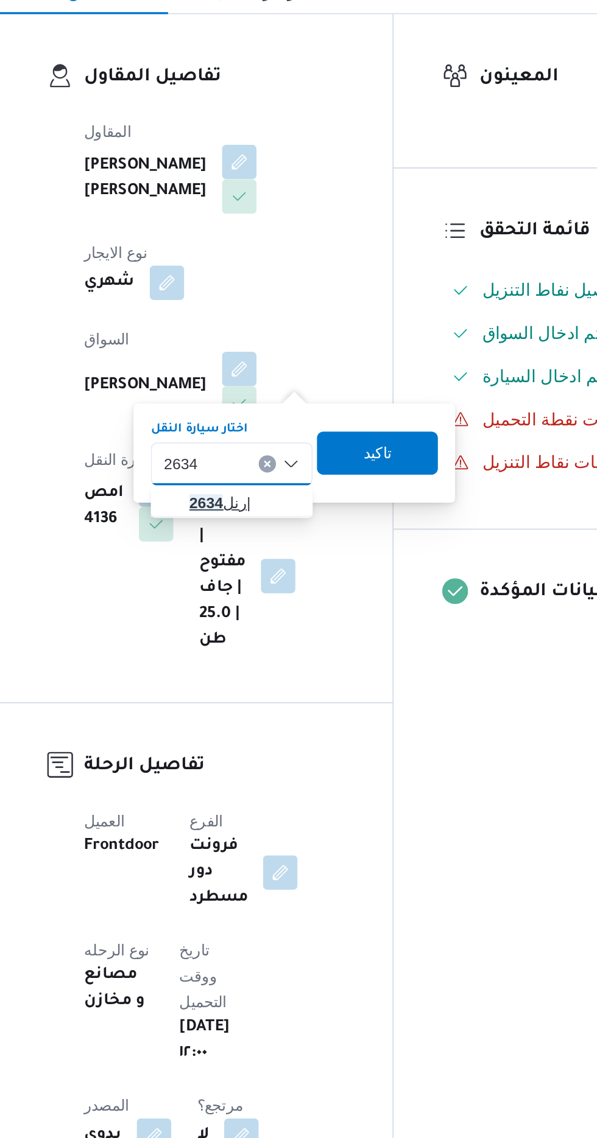
type input "2634"
click at [295, 499] on span "رنل 2634 |" at bounding box center [297, 498] width 62 height 15
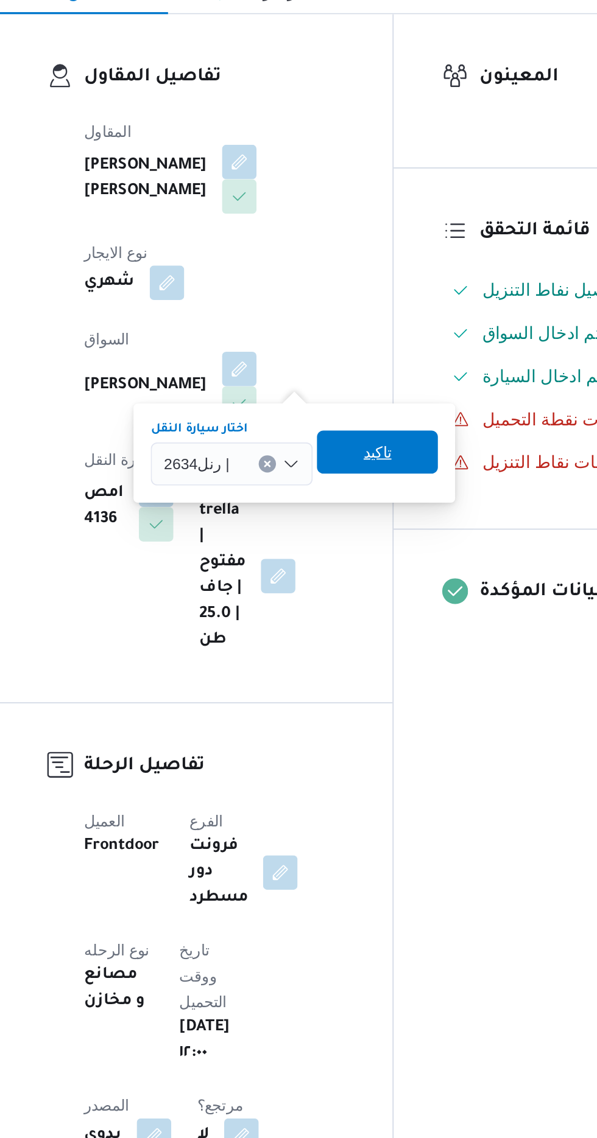
click at [381, 475] on span "تاكيد" at bounding box center [372, 470] width 68 height 24
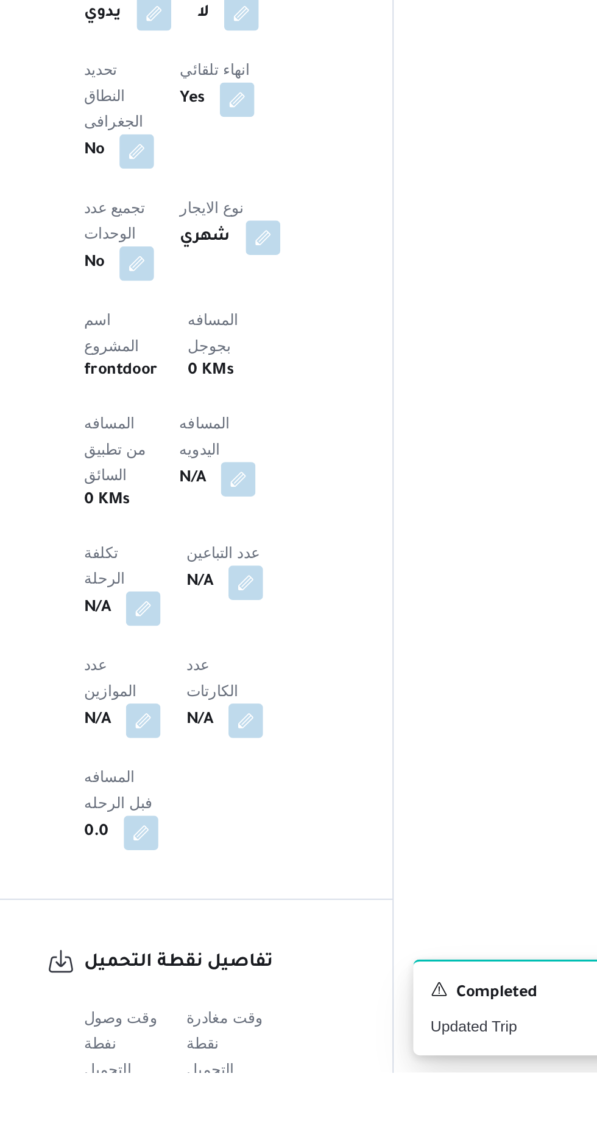
scroll to position [315, 0]
click at [240, 1138] on button "button" at bounding box center [239, 1152] width 19 height 19
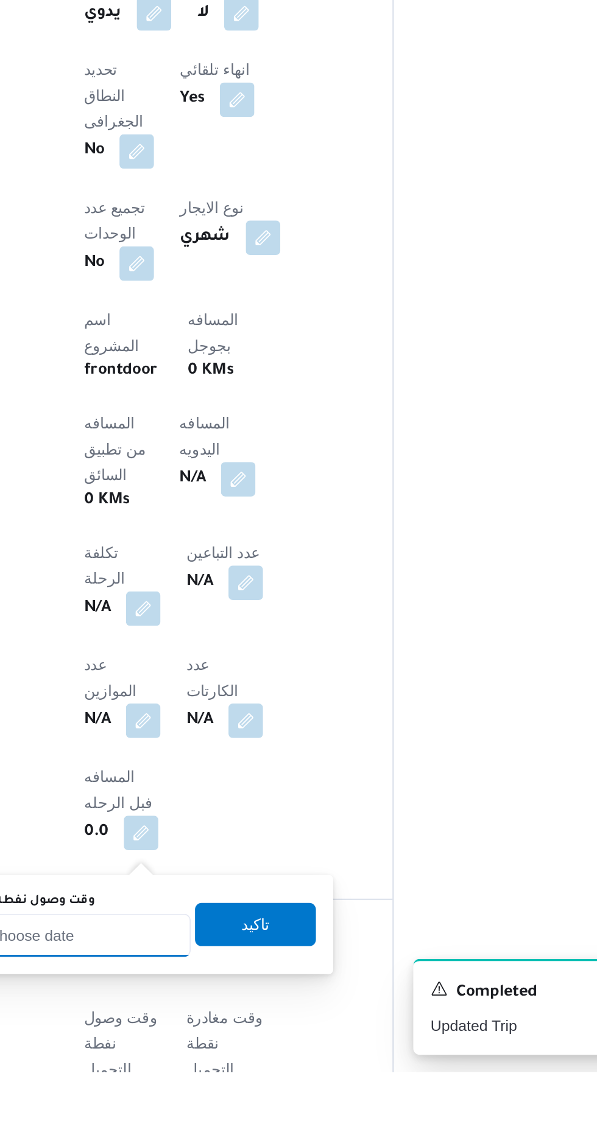
click at [233, 1062] on input "وقت وصول نفطة التحميل" at bounding box center [197, 1061] width 138 height 24
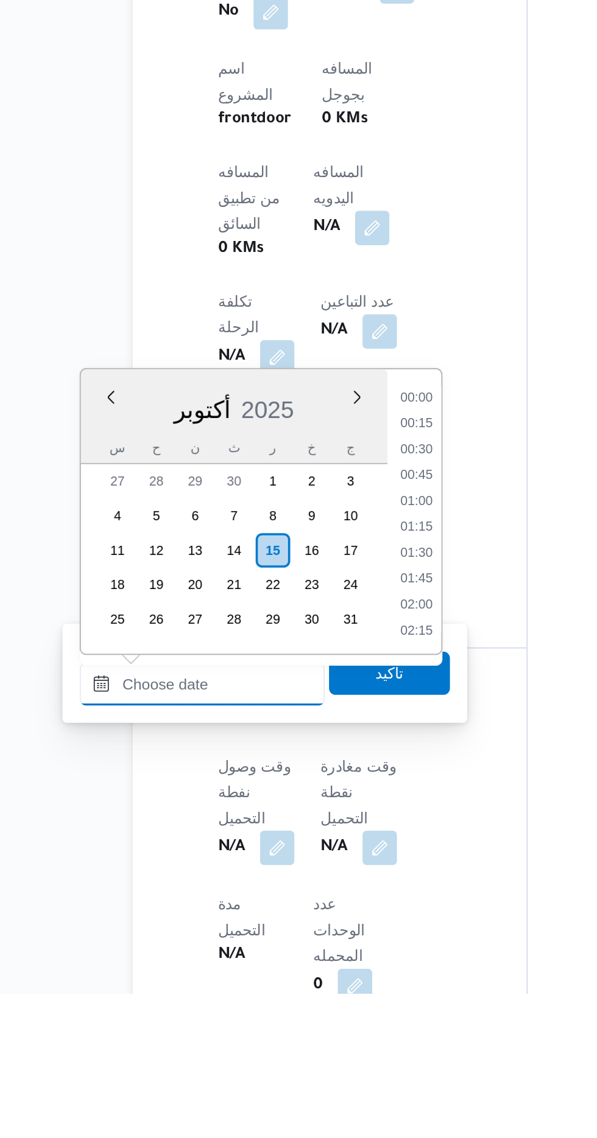
scroll to position [817, 0]
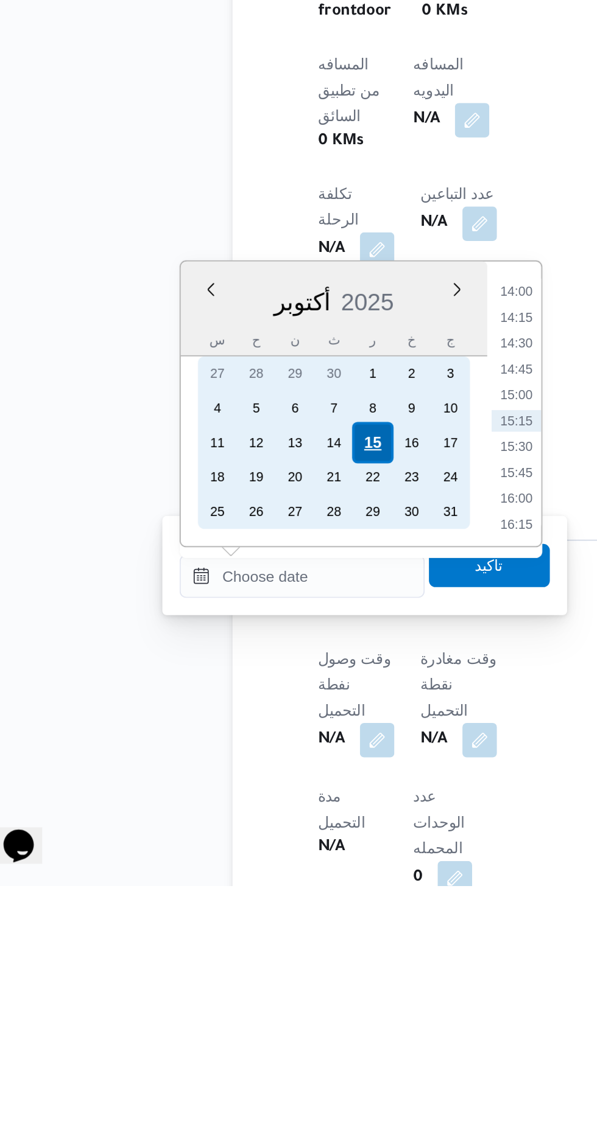
click at [237, 886] on div "15" at bounding box center [236, 888] width 23 height 23
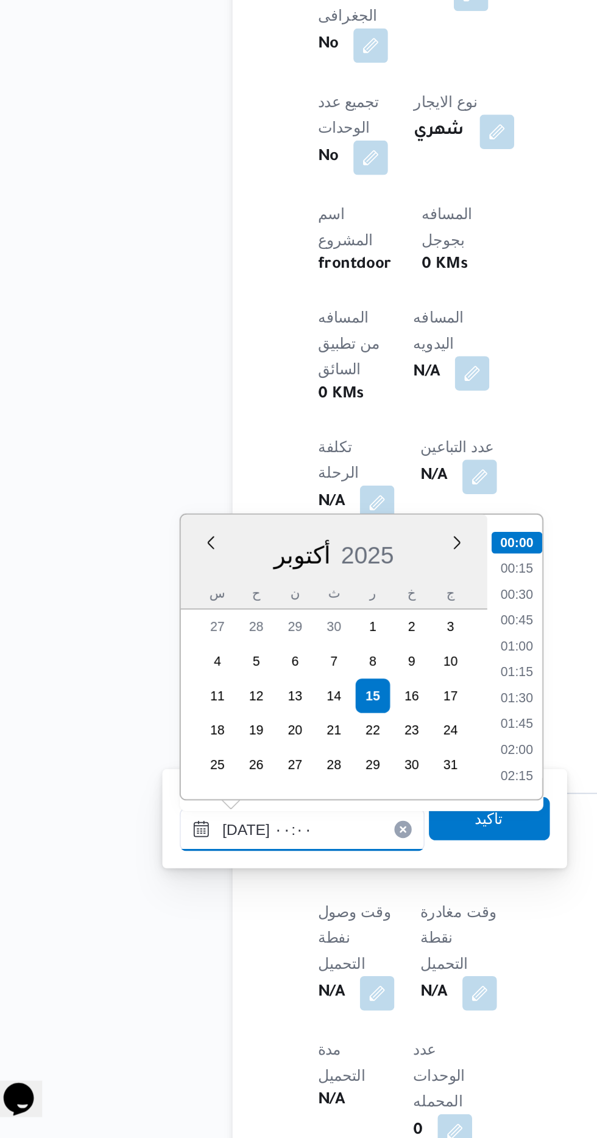
click at [137, 966] on input "[DATE] ٠٠:٠٠" at bounding box center [197, 964] width 138 height 24
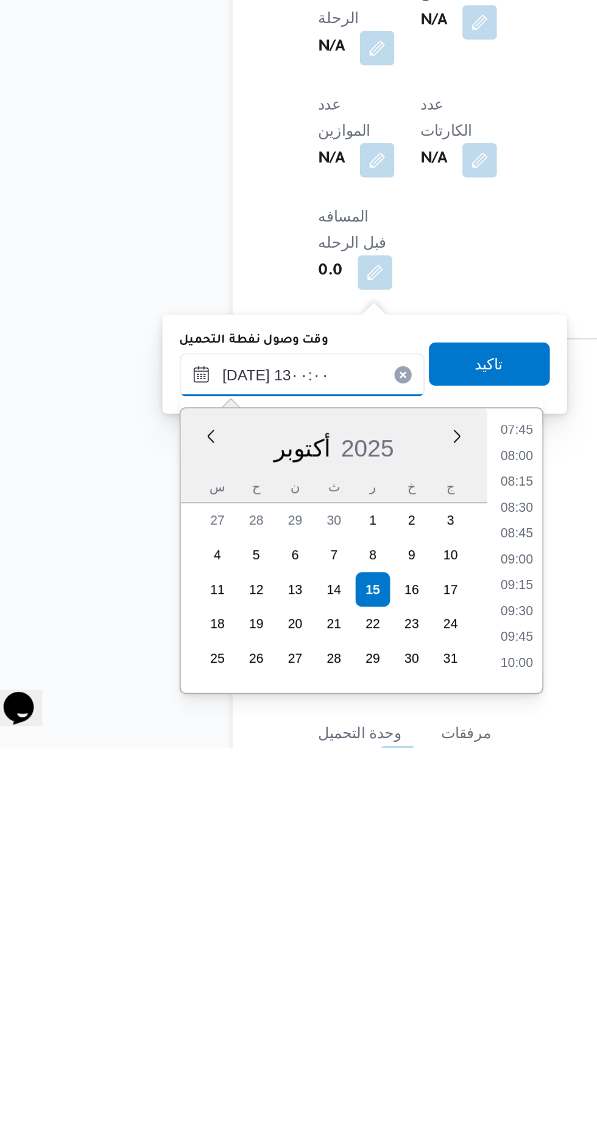
scroll to position [632, 0]
click at [317, 1018] on li "11:45" at bounding box center [318, 1017] width 28 height 12
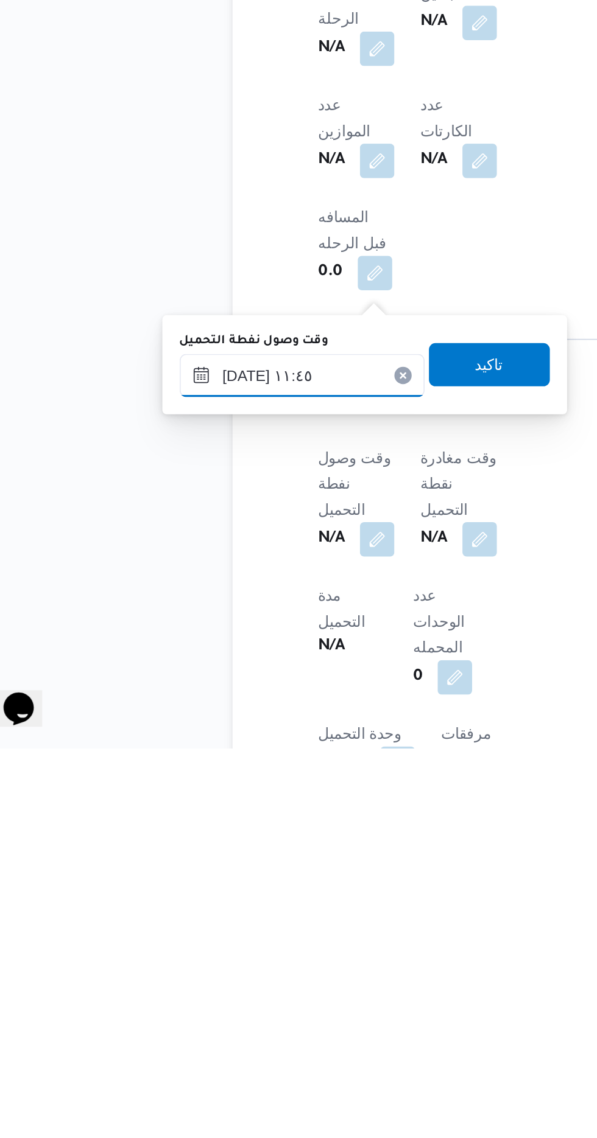
scroll to position [449, 0]
click at [230, 924] on input "[DATE] ١١:٤٥" at bounding box center [197, 928] width 138 height 24
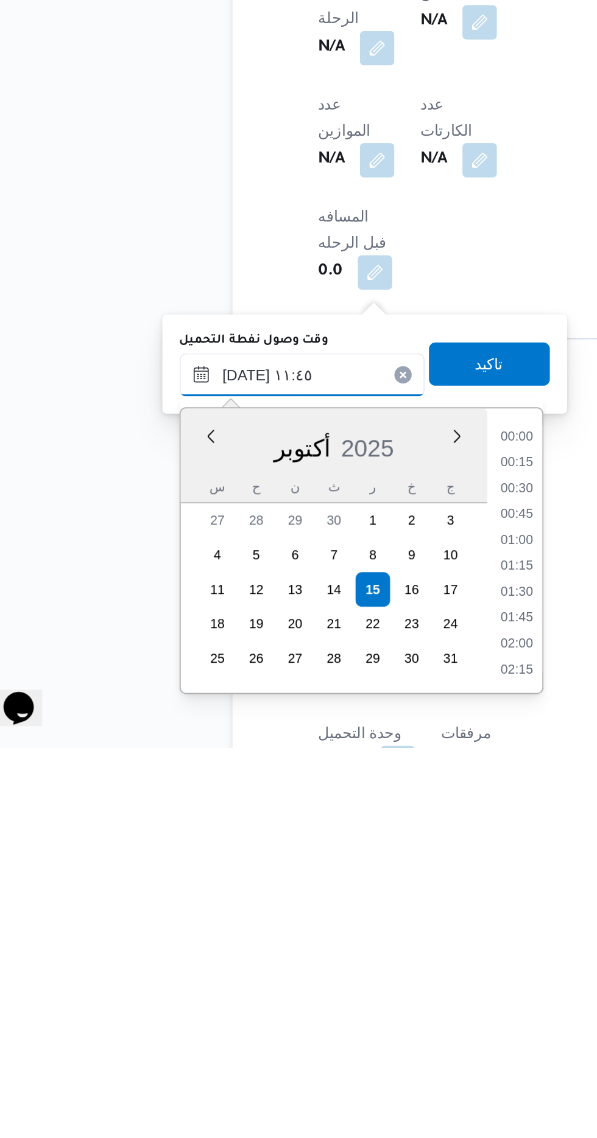
scroll to position [612, 0]
click at [320, 1048] on li "12:00" at bounding box center [318, 1051] width 28 height 12
type input "[DATE] ١٢:٠٠"
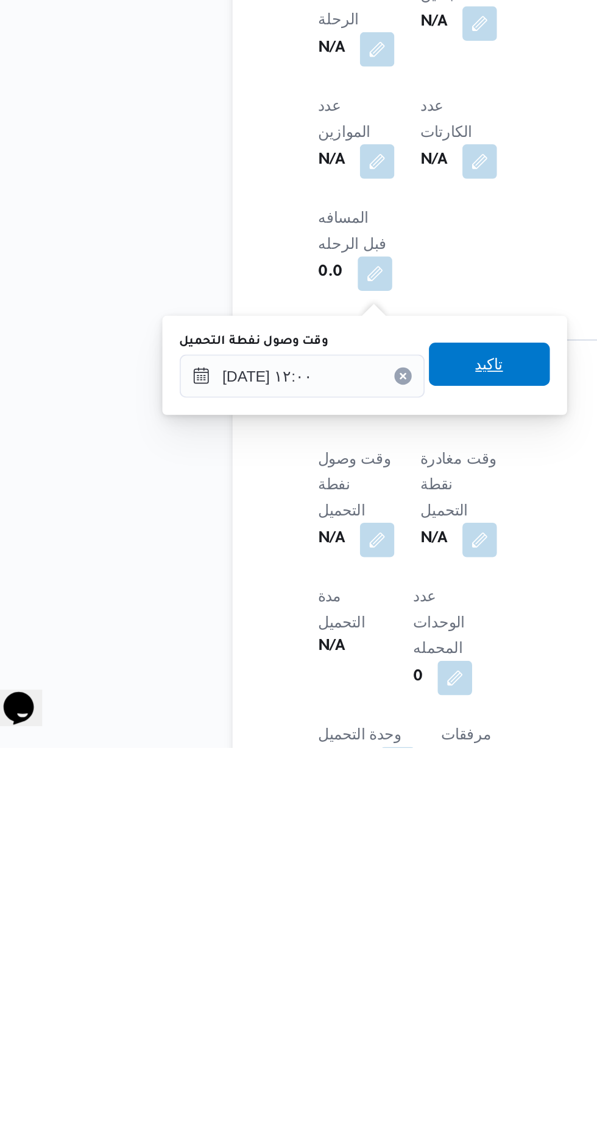
click at [311, 925] on span "تاكيد" at bounding box center [303, 921] width 16 height 15
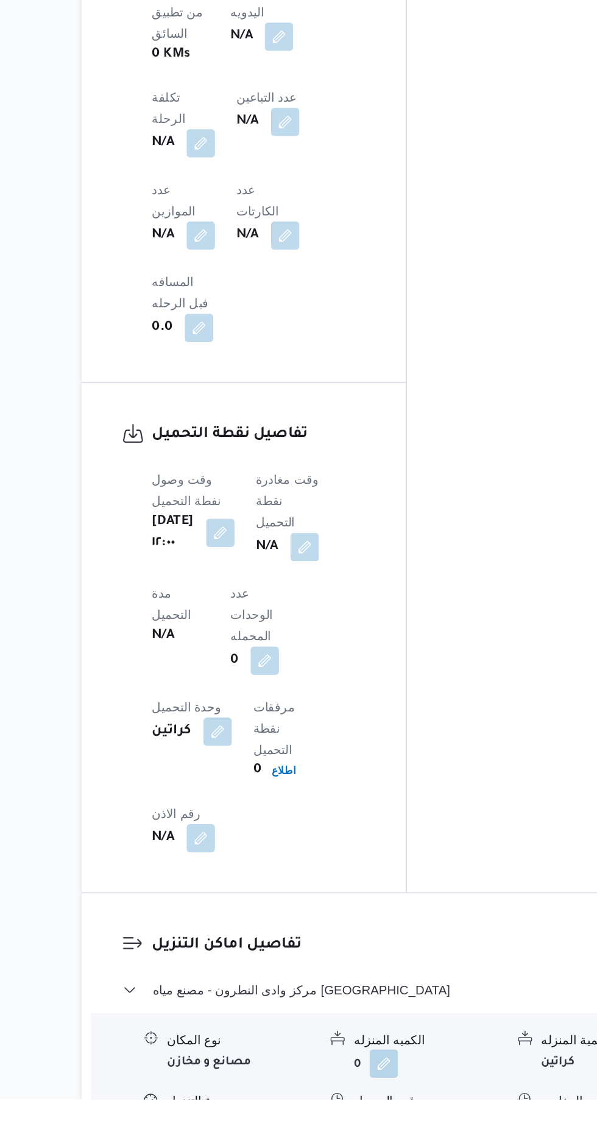
scroll to position [728, 0]
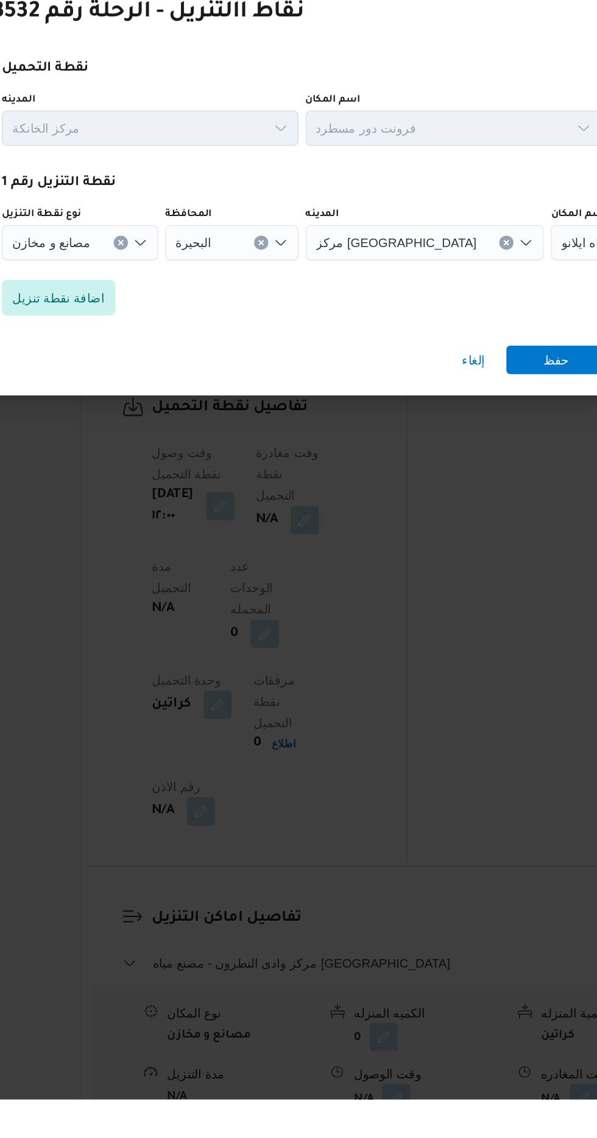
click at [487, 557] on span "مصنع مياه ايلانو" at bounding box center [514, 550] width 54 height 13
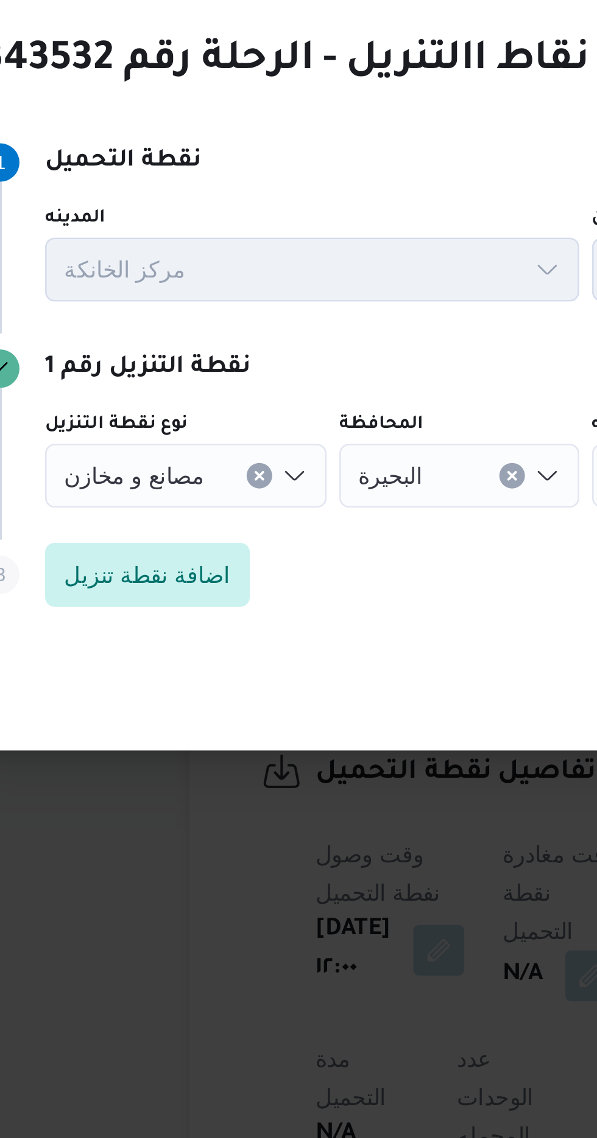
click at [183, 549] on icon "Clear input" at bounding box center [185, 551] width 5 height 5
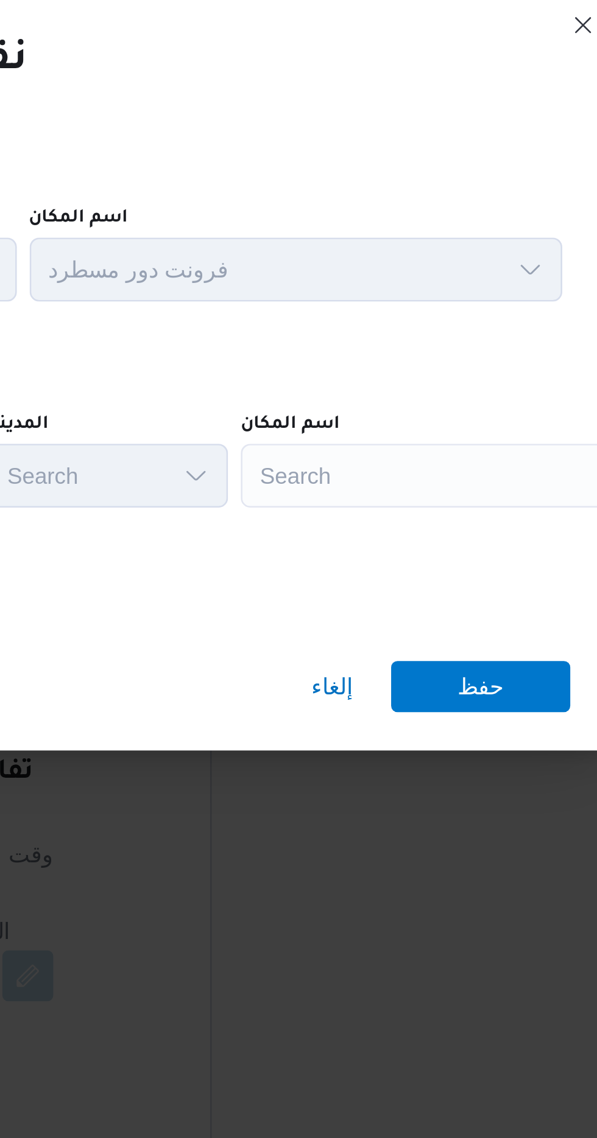
click at [482, 543] on div "Search" at bounding box center [468, 551] width 152 height 24
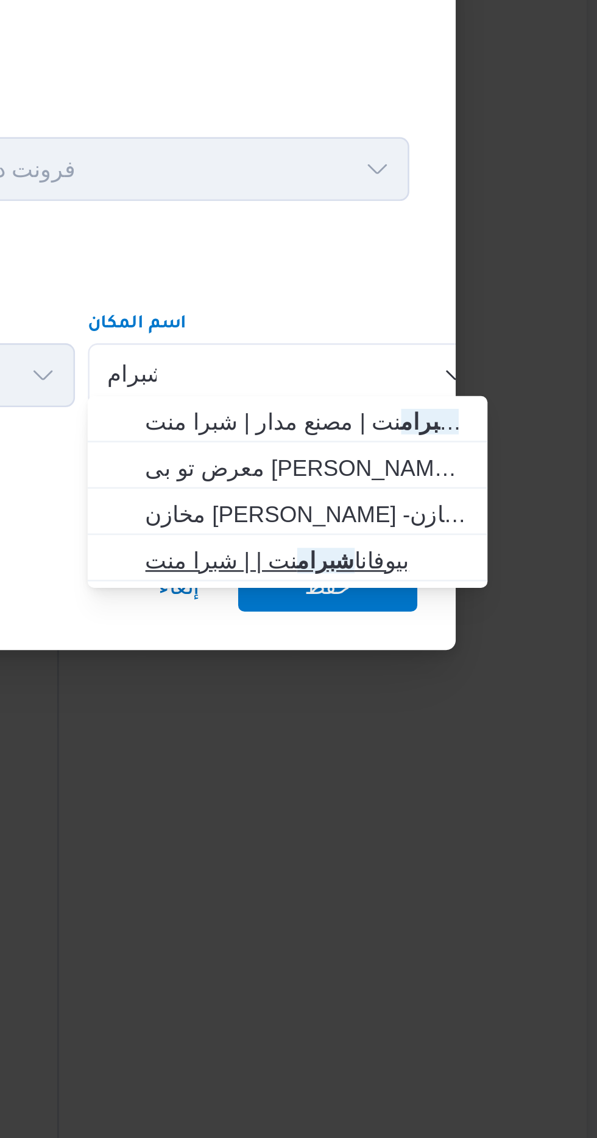
type input "شبرام"
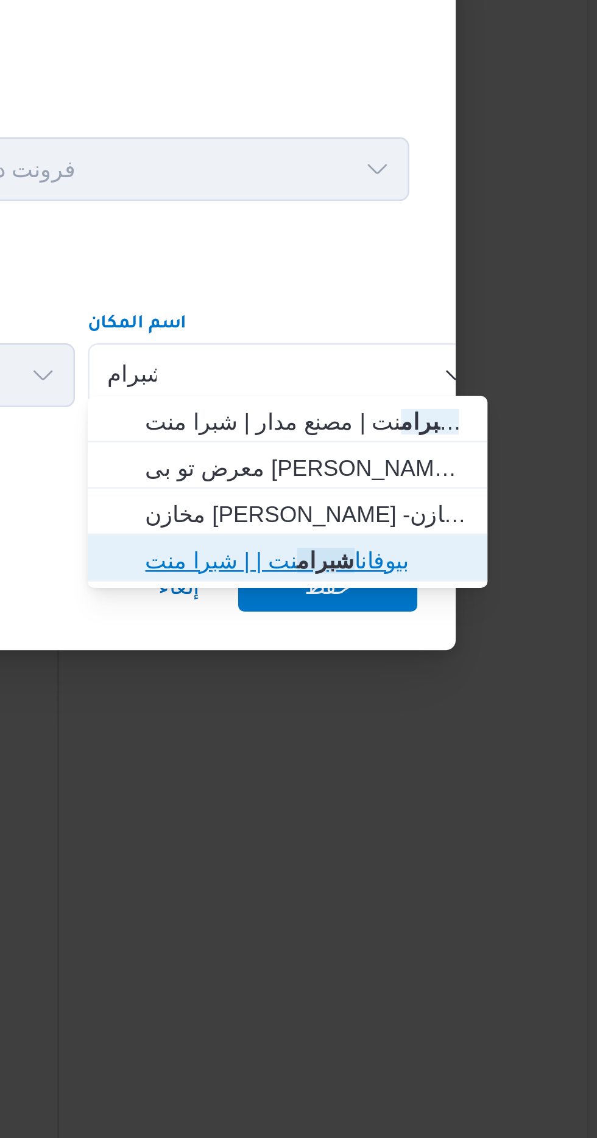
click at [497, 620] on span "بيوفانا شبرام نت | | شبرا منت" at bounding box center [475, 621] width 123 height 15
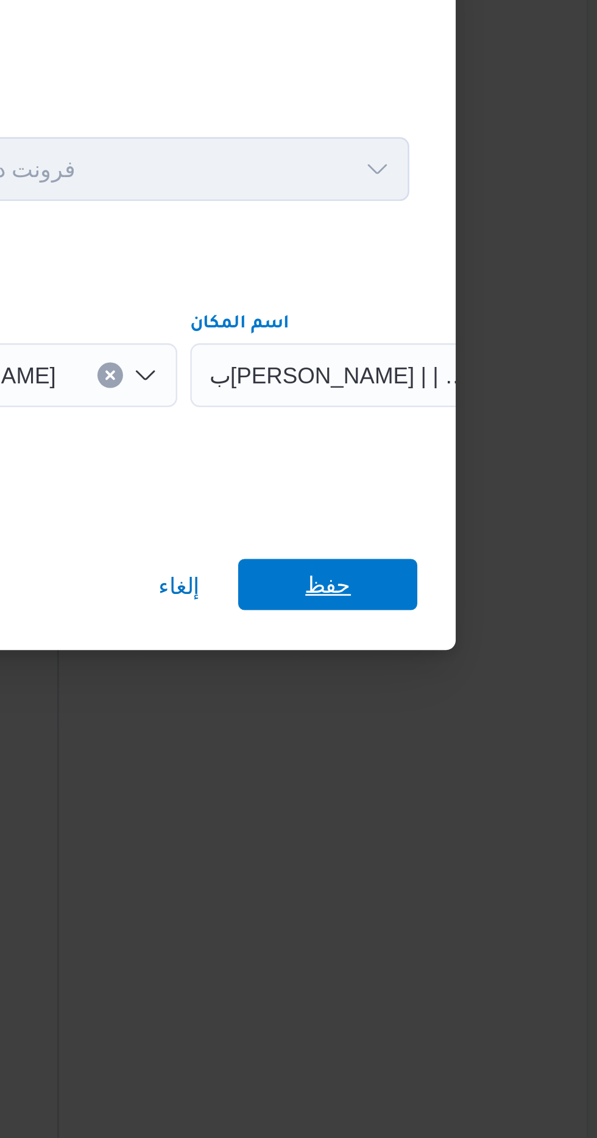
click at [500, 621] on span "حفظ" at bounding box center [483, 630] width 68 height 19
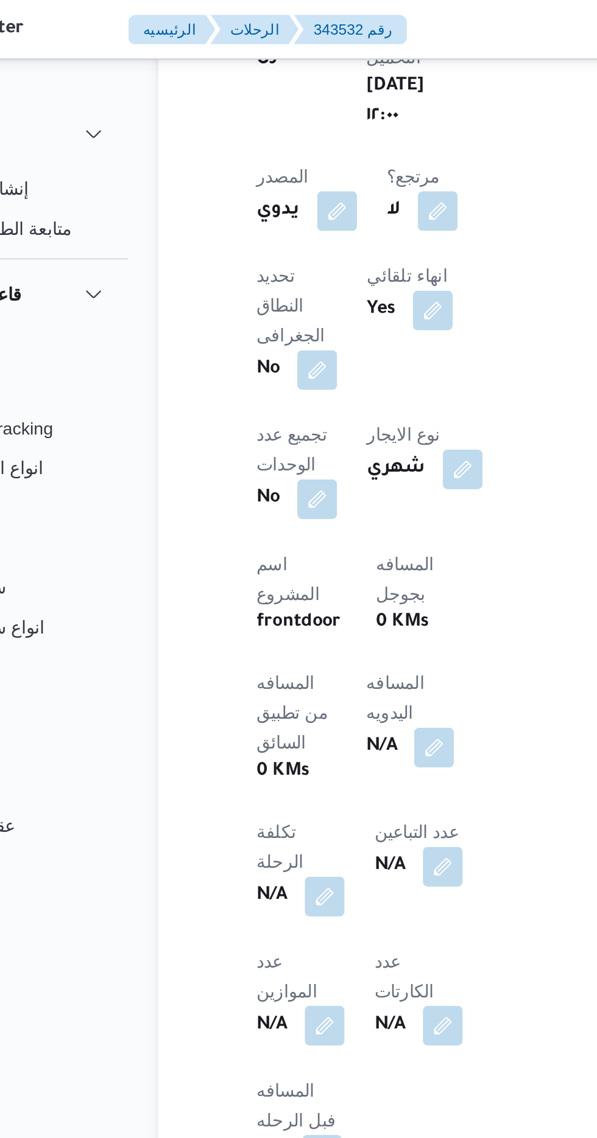
scroll to position [751, 0]
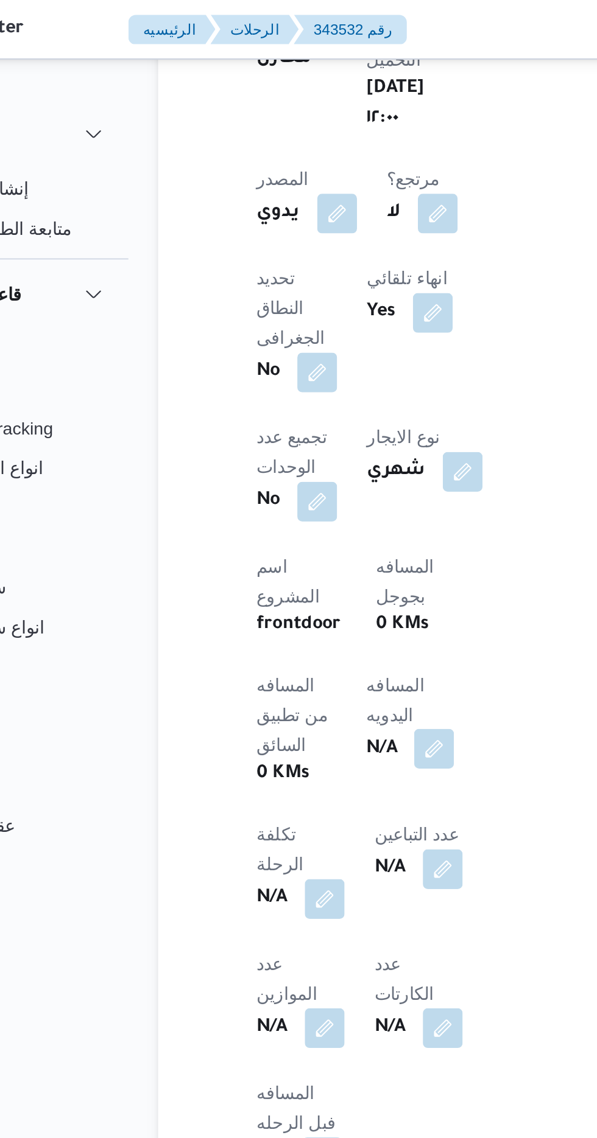
click at [284, 357] on button "button" at bounding box center [293, 366] width 19 height 19
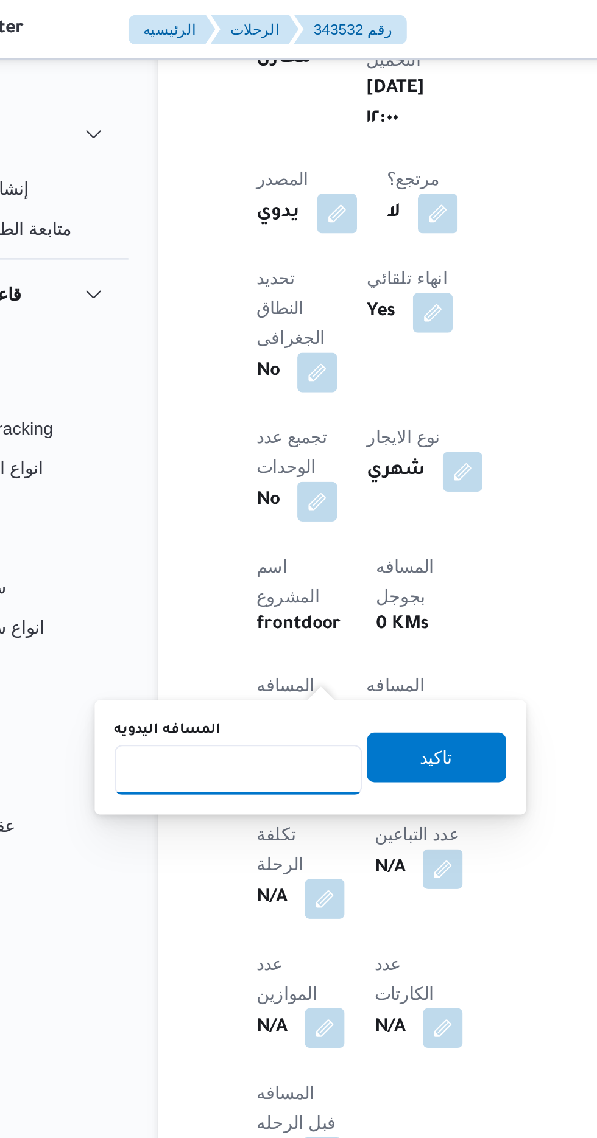
click at [195, 381] on input "المسافه اليدويه" at bounding box center [197, 377] width 121 height 24
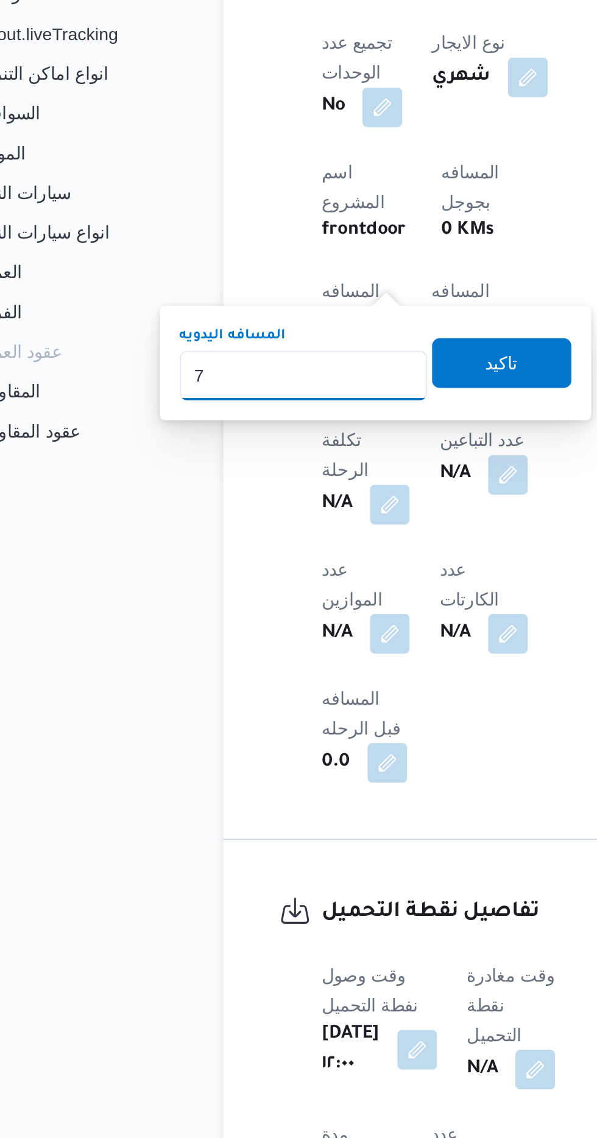
type input "70"
click at [299, 367] on span "تاكيد" at bounding box center [295, 370] width 16 height 15
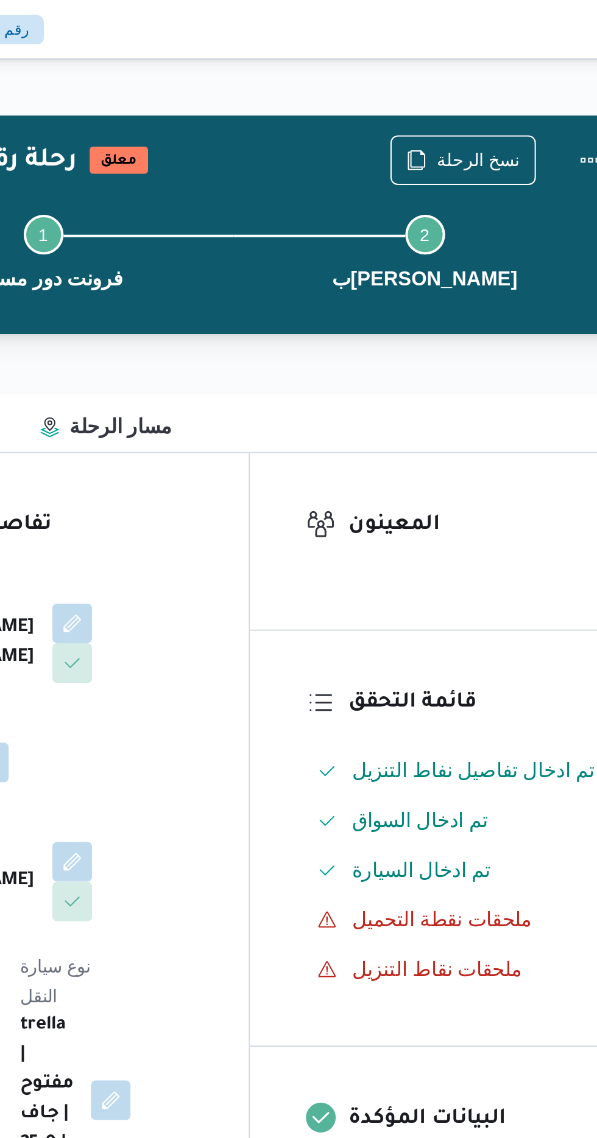
scroll to position [0, 0]
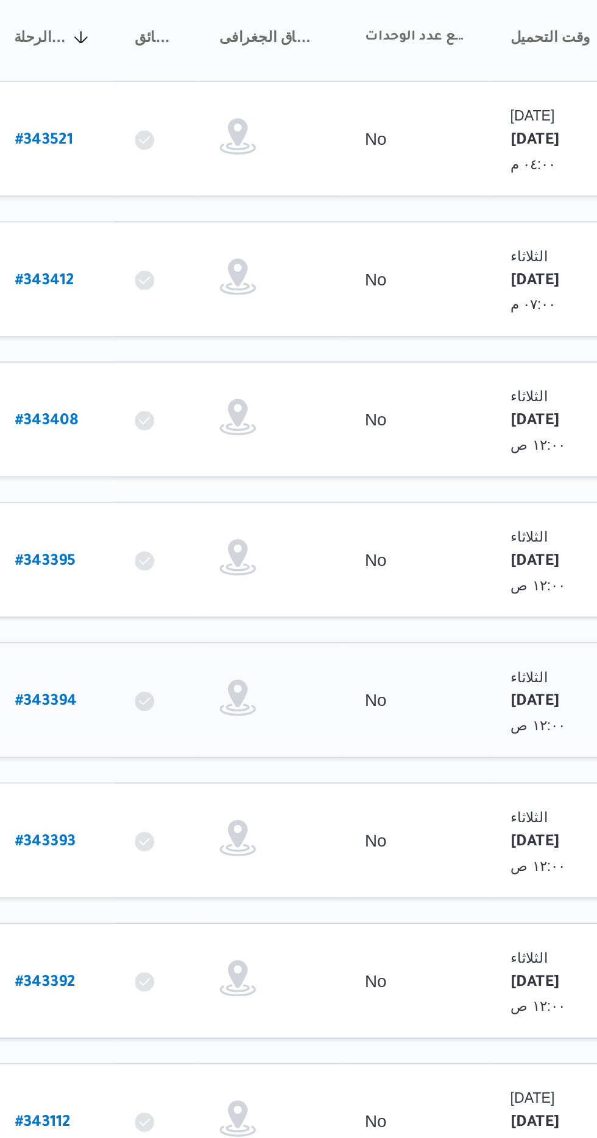
click at [187, 519] on b "# 343394" at bounding box center [185, 523] width 31 height 9
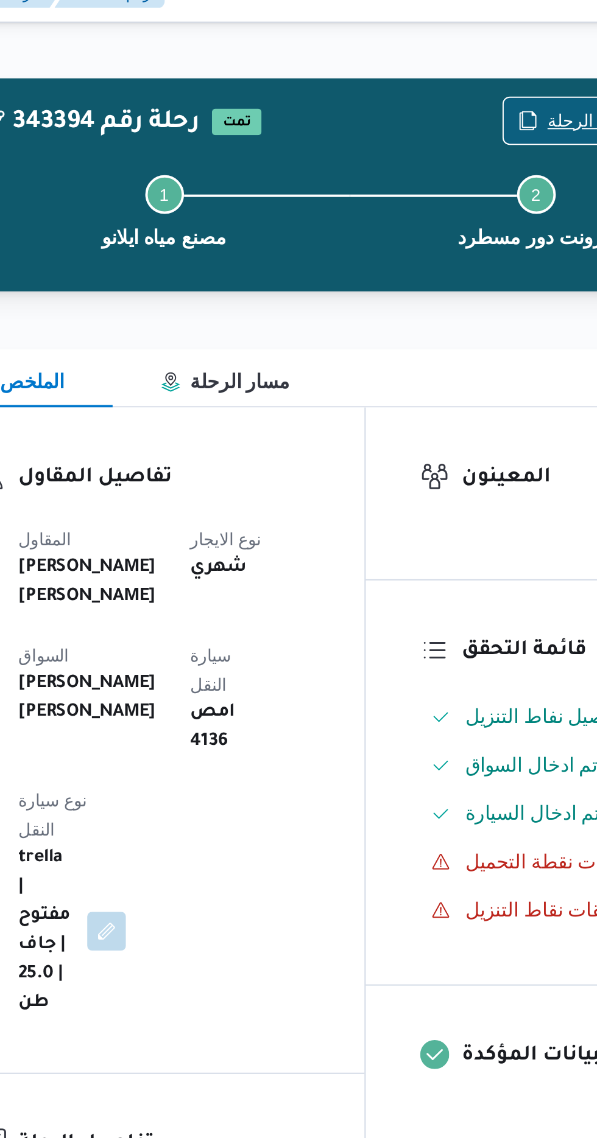
click at [468, 75] on icon "button" at bounding box center [463, 79] width 10 height 10
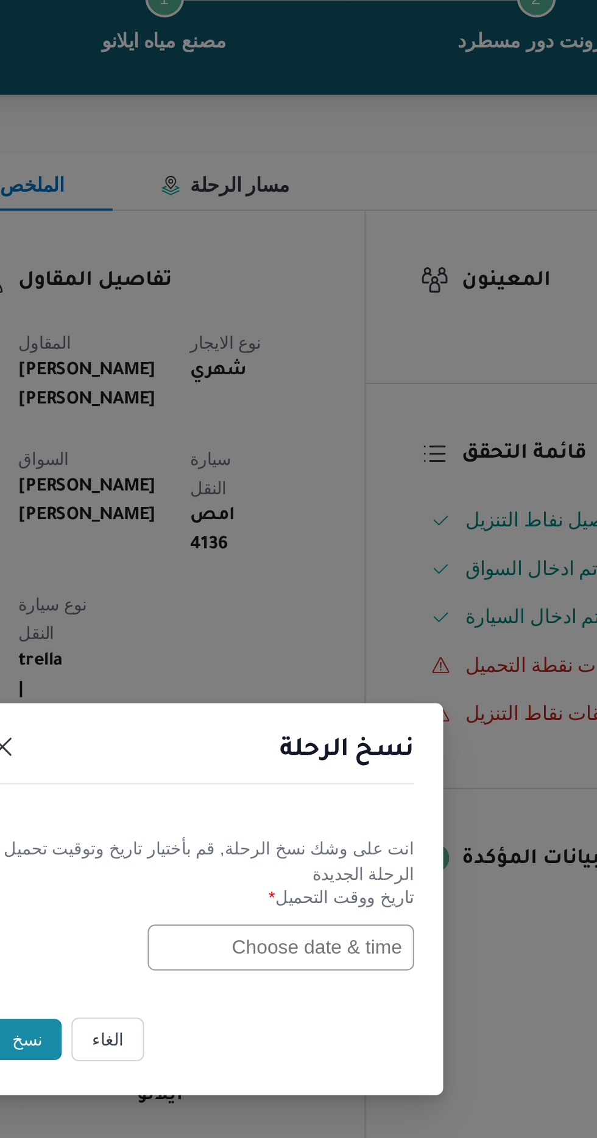
click at [317, 589] on input "text" at bounding box center [339, 593] width 134 height 23
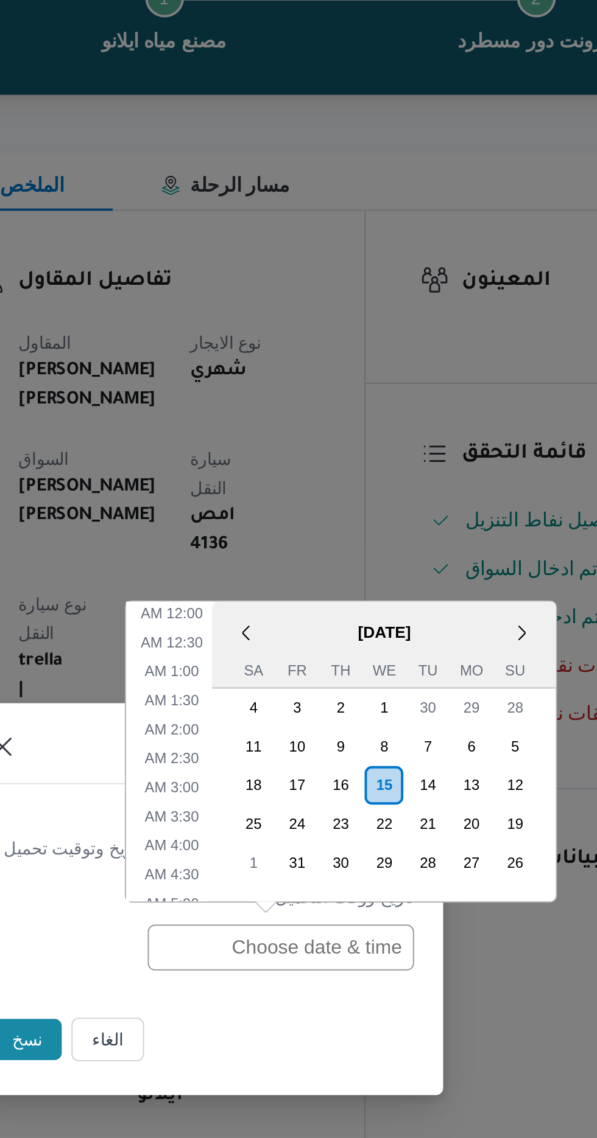
scroll to position [369, 0]
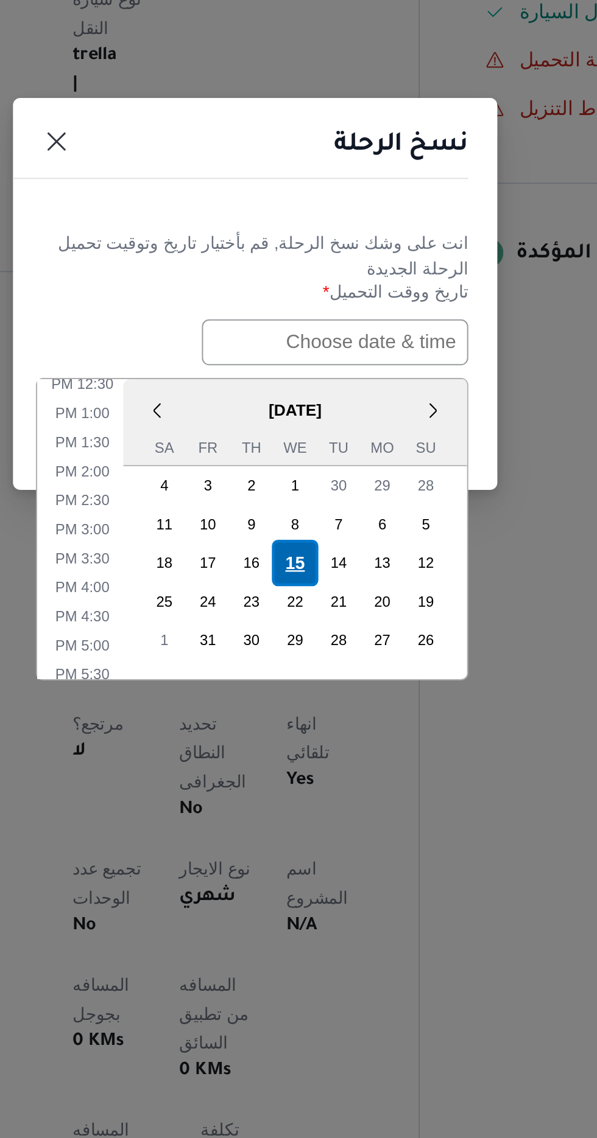
click at [319, 702] on div "15" at bounding box center [318, 704] width 23 height 23
type input "[DATE] 12:00AM"
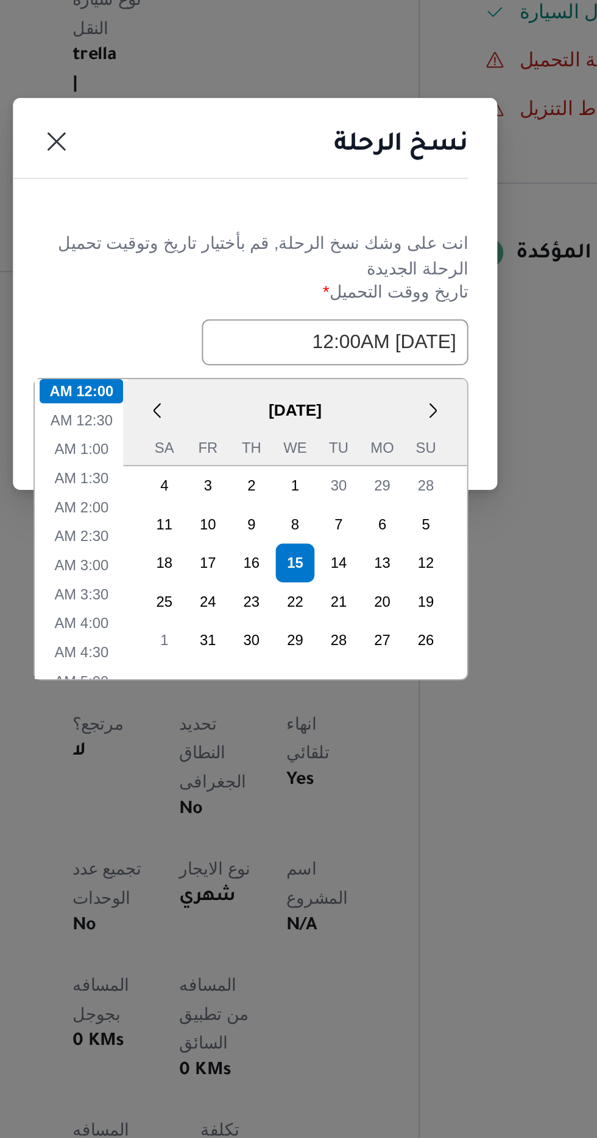
click at [370, 507] on header "نسخ الرحلة" at bounding box center [284, 498] width 244 height 26
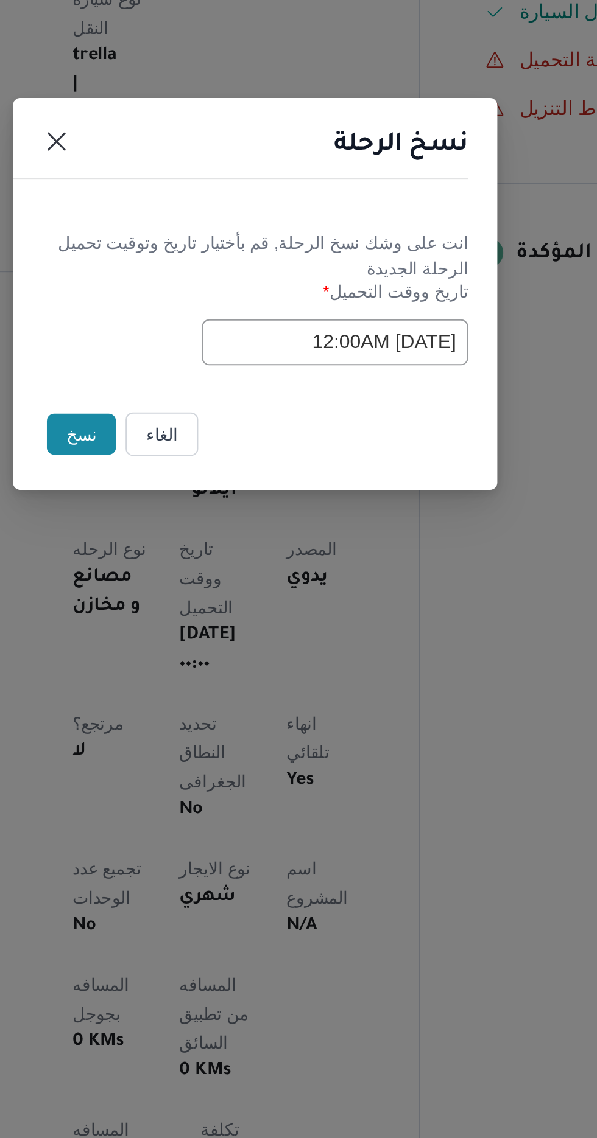
click at [207, 633] on button "نسخ" at bounding box center [211, 639] width 35 height 21
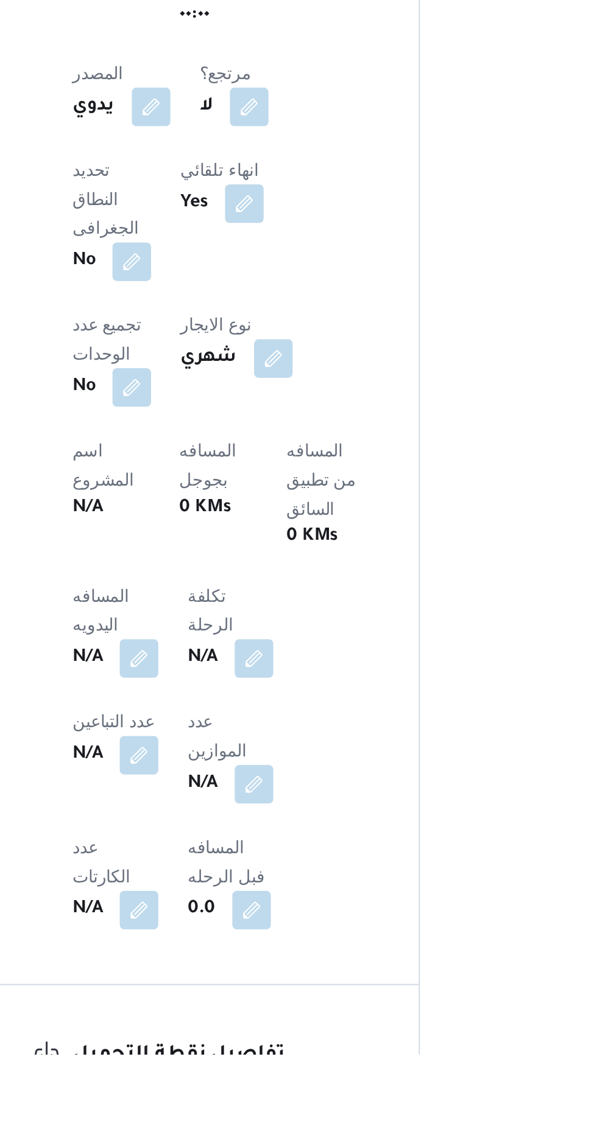
scroll to position [198, 0]
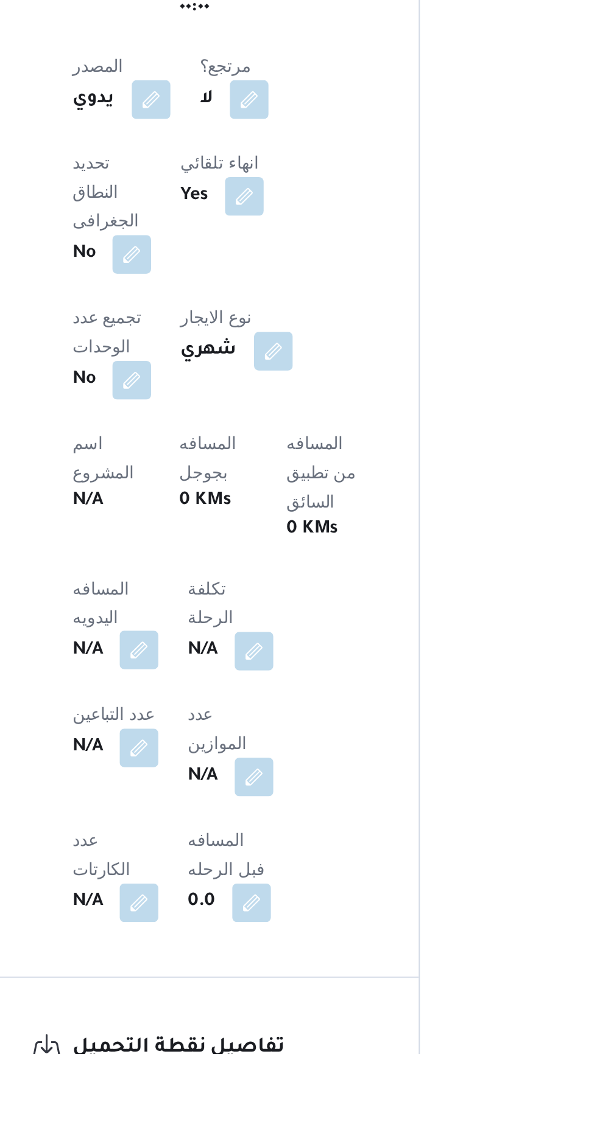
click at [233, 925] on button "button" at bounding box center [239, 934] width 19 height 19
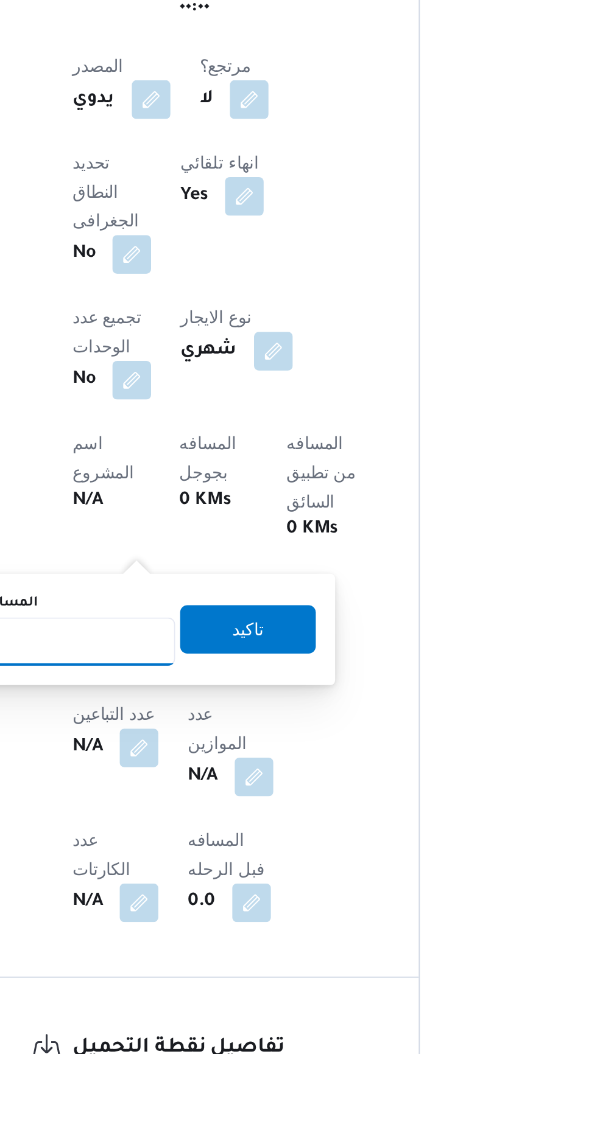
click at [236, 928] on input "المسافه اليدويه" at bounding box center [197, 931] width 121 height 24
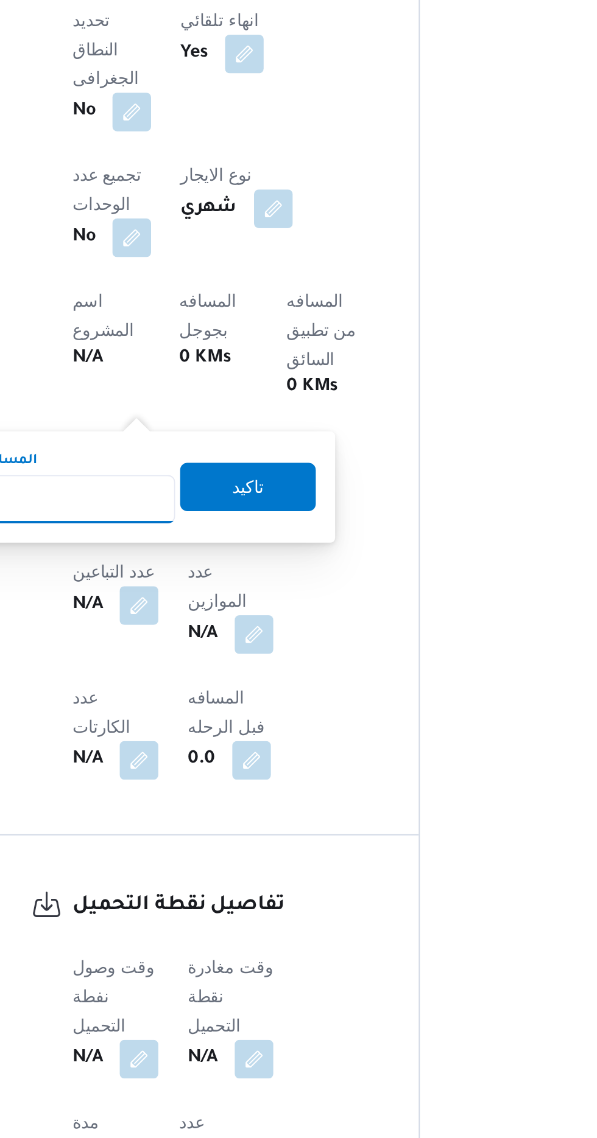
scroll to position [312, 0]
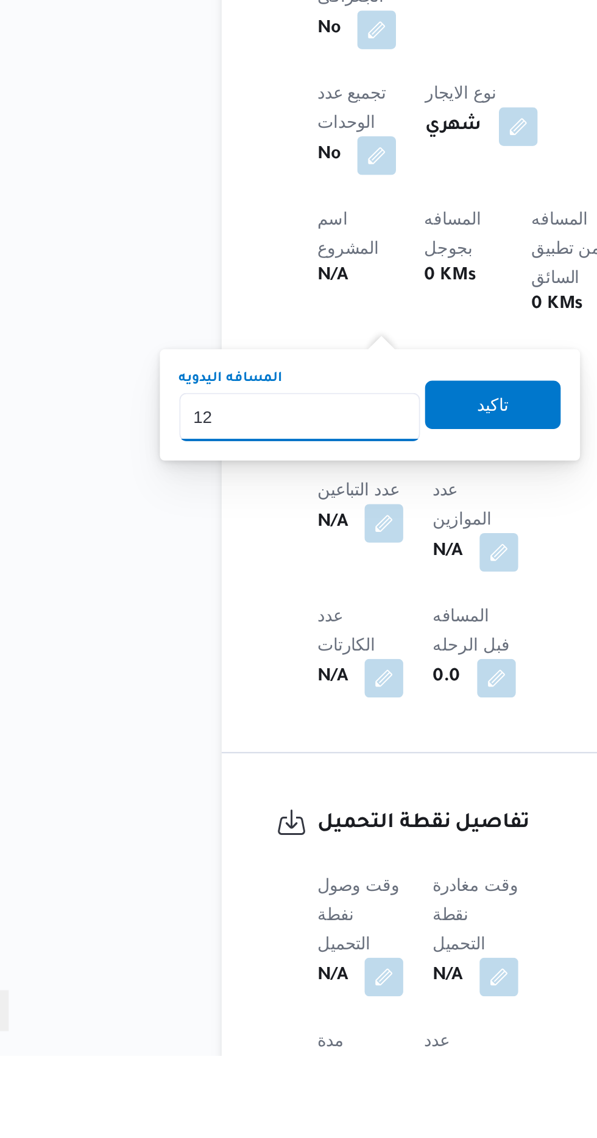
type input "120"
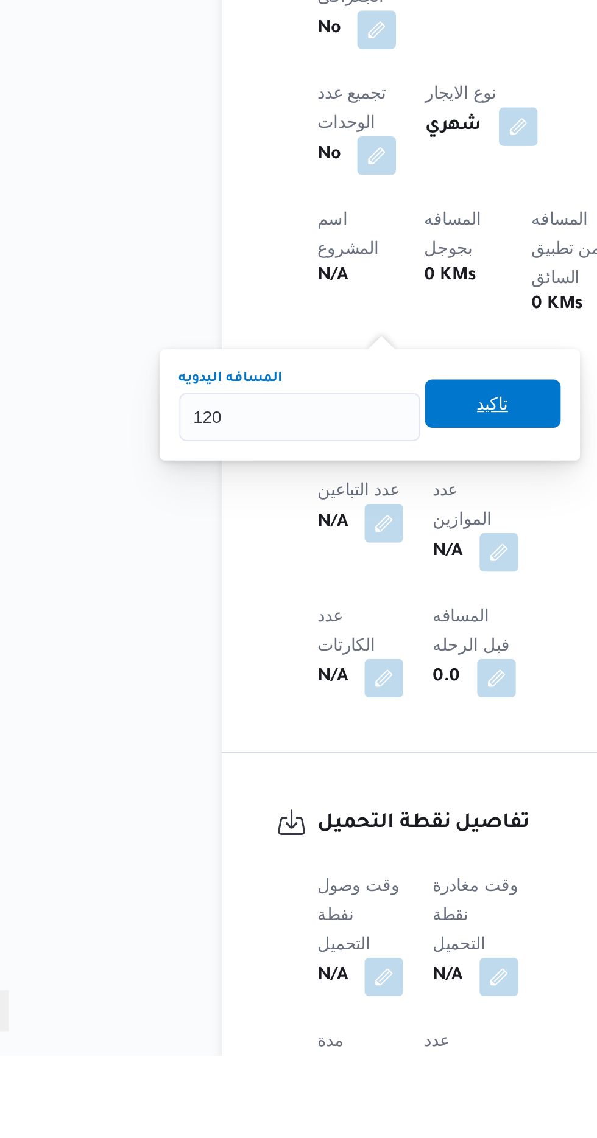
click at [293, 813] on span "تاكيد" at bounding box center [295, 810] width 68 height 24
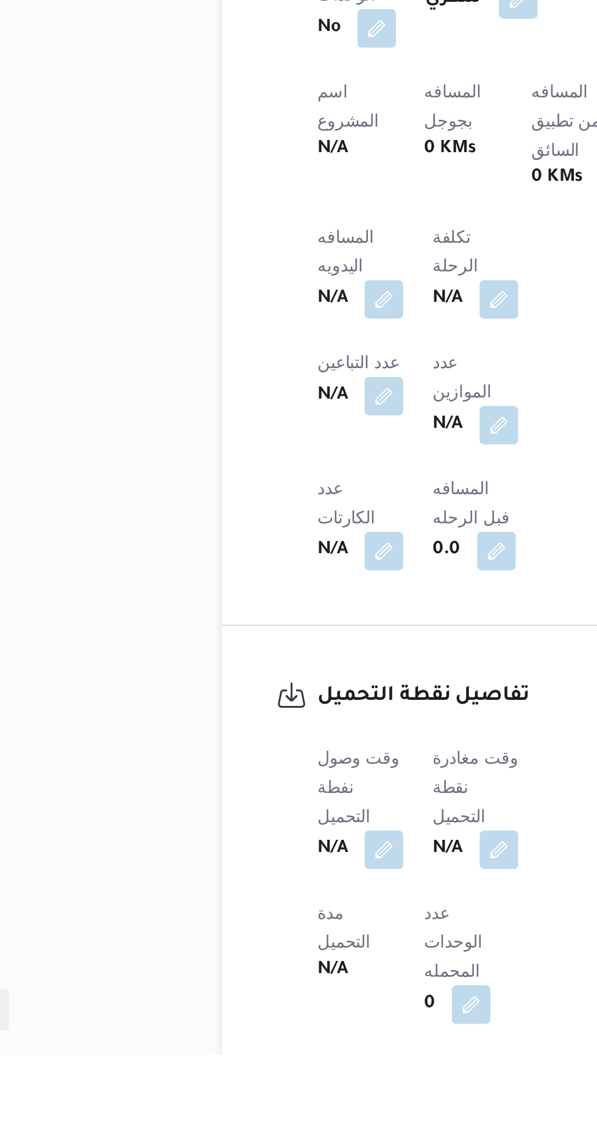
scroll to position [390, 0]
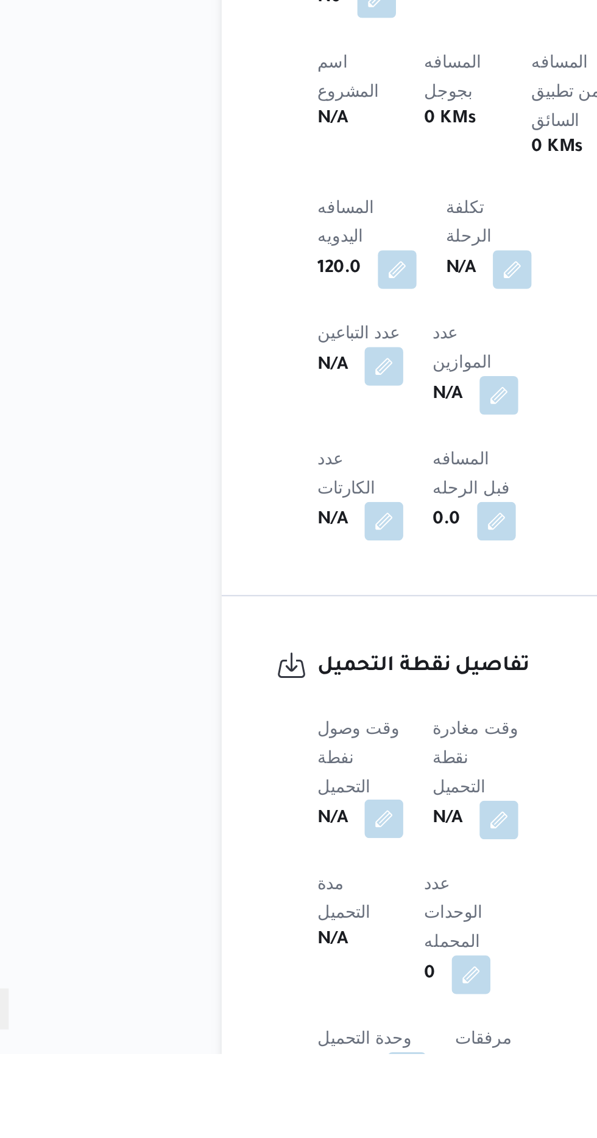
click at [242, 1011] on button "button" at bounding box center [239, 1020] width 19 height 19
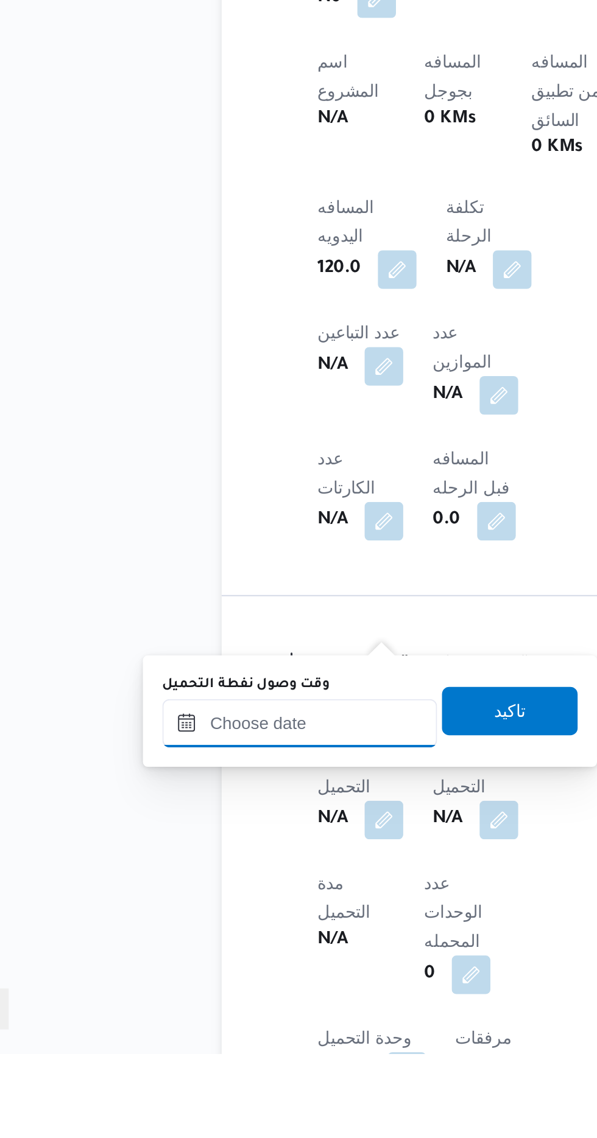
click at [228, 968] on input "وقت وصول نفطة التحميل" at bounding box center [197, 972] width 138 height 24
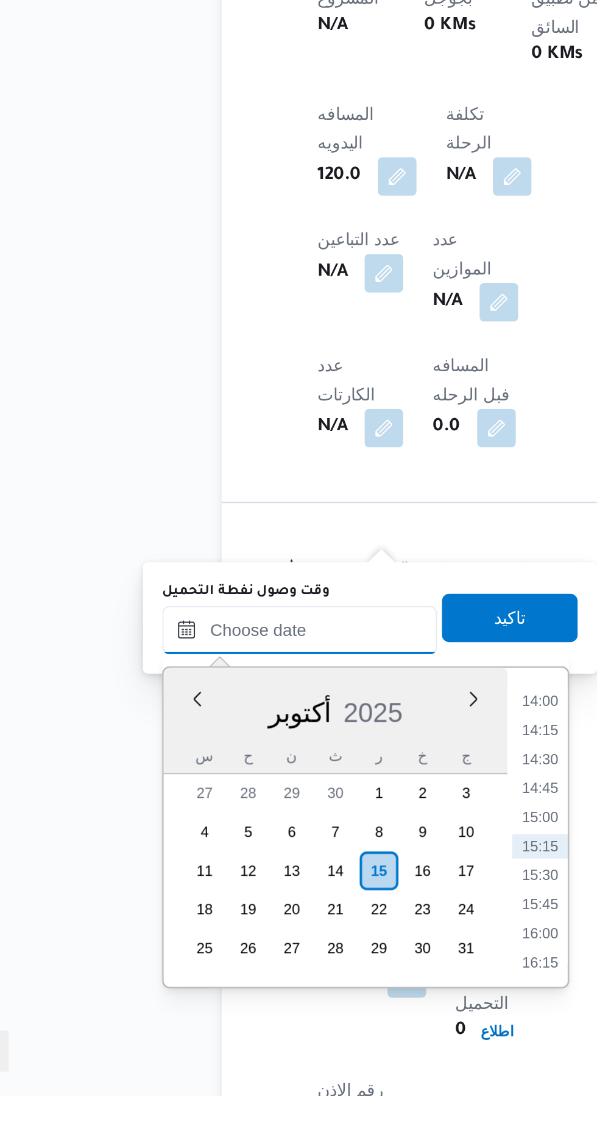
scroll to position [458, 0]
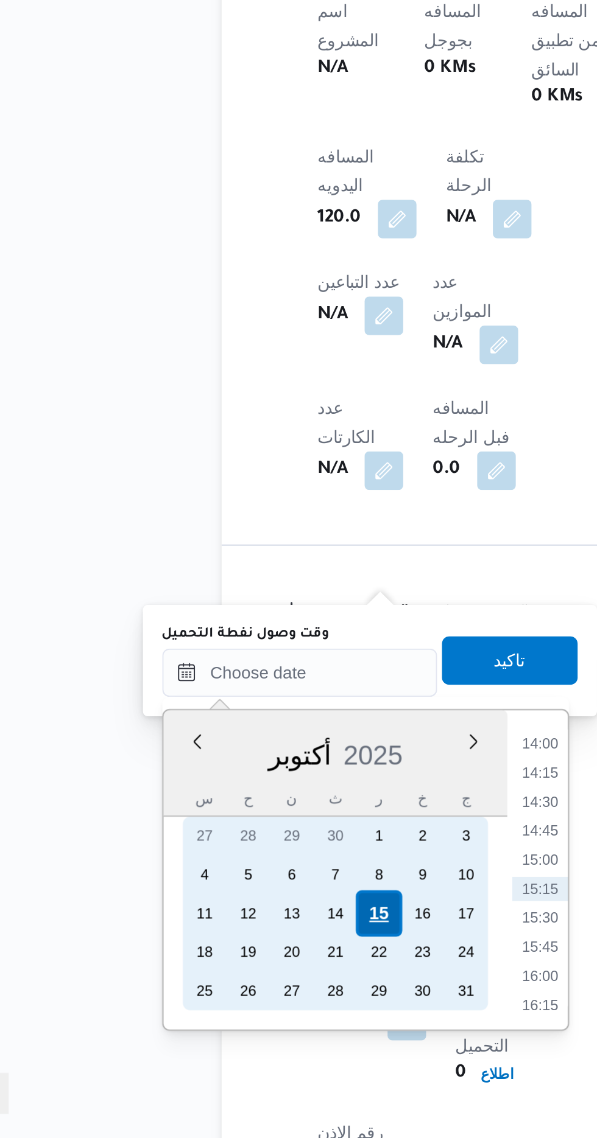
click at [237, 1024] on div "15" at bounding box center [236, 1025] width 23 height 23
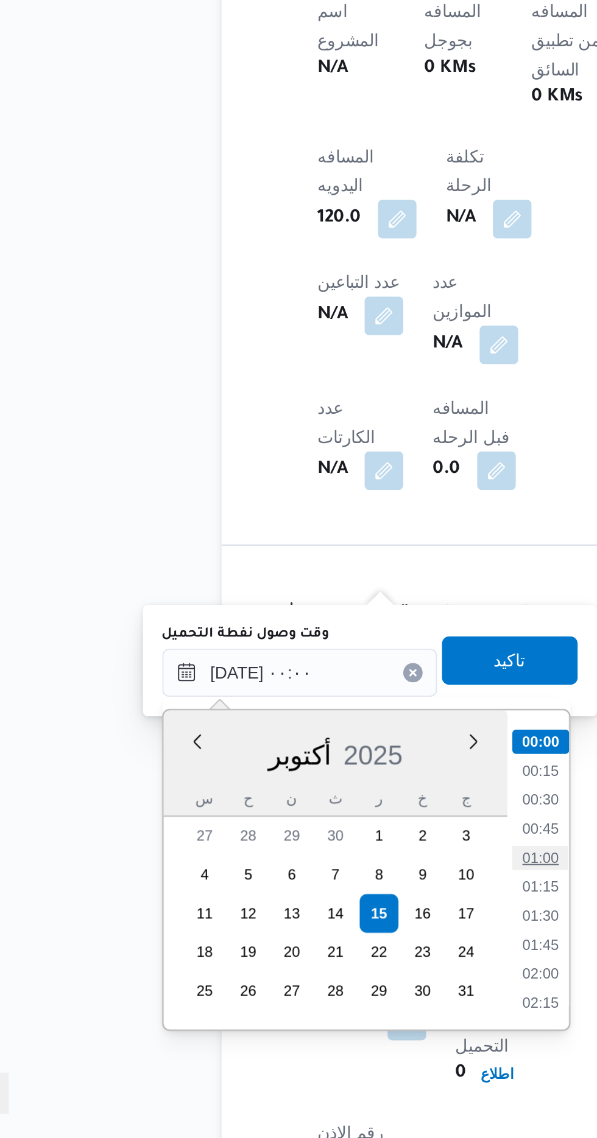
click at [318, 996] on li "01:00" at bounding box center [318, 997] width 28 height 12
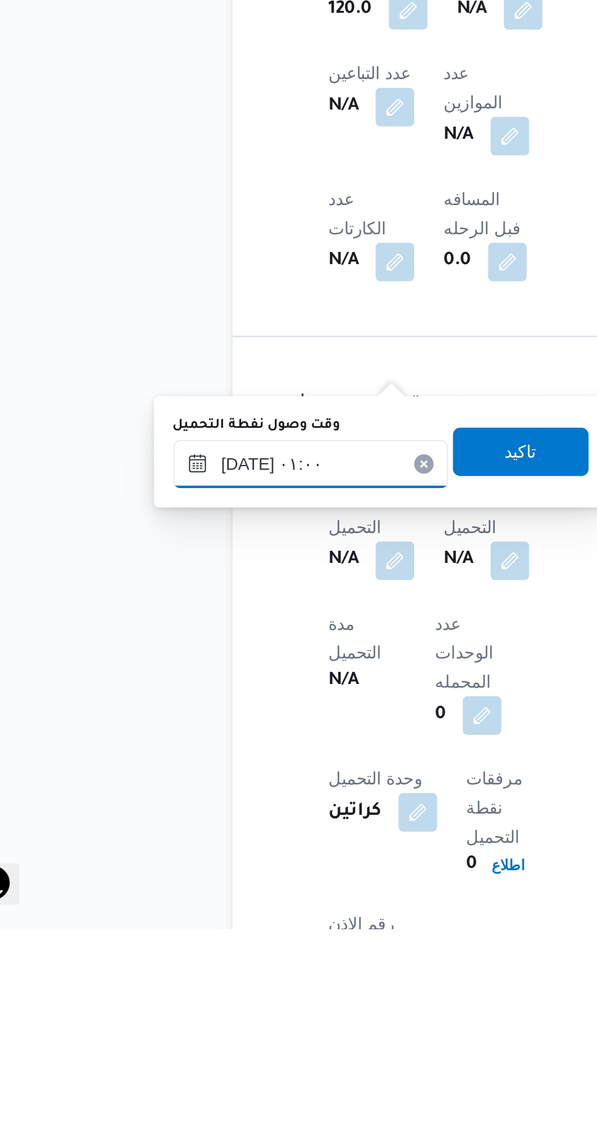
scroll to position [457, 0]
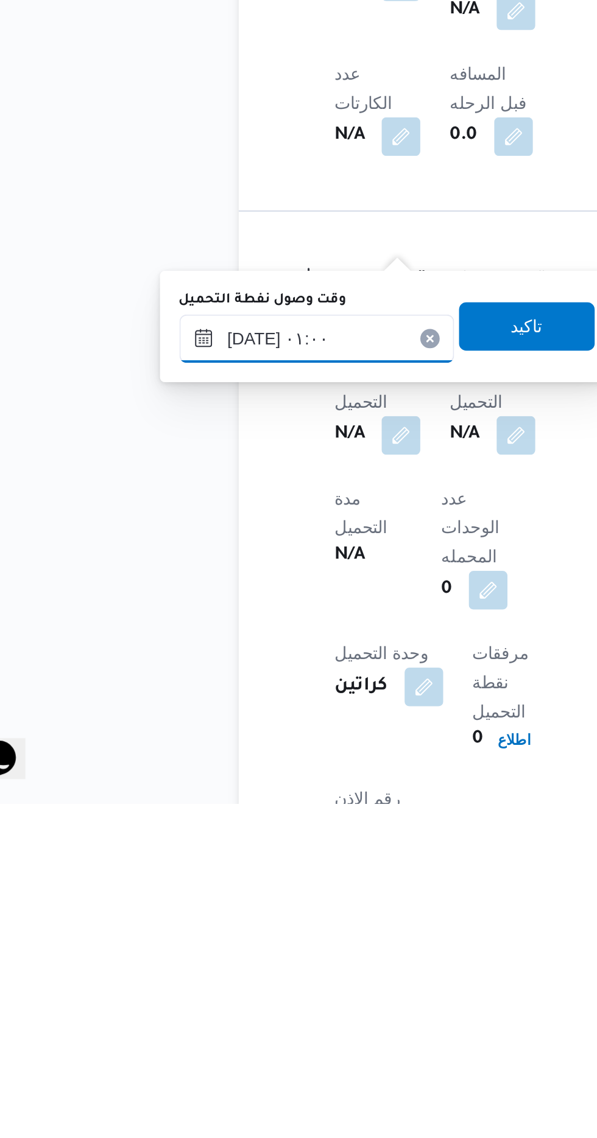
click at [226, 897] on input "[DATE] ٠١:٠٠" at bounding box center [197, 904] width 138 height 24
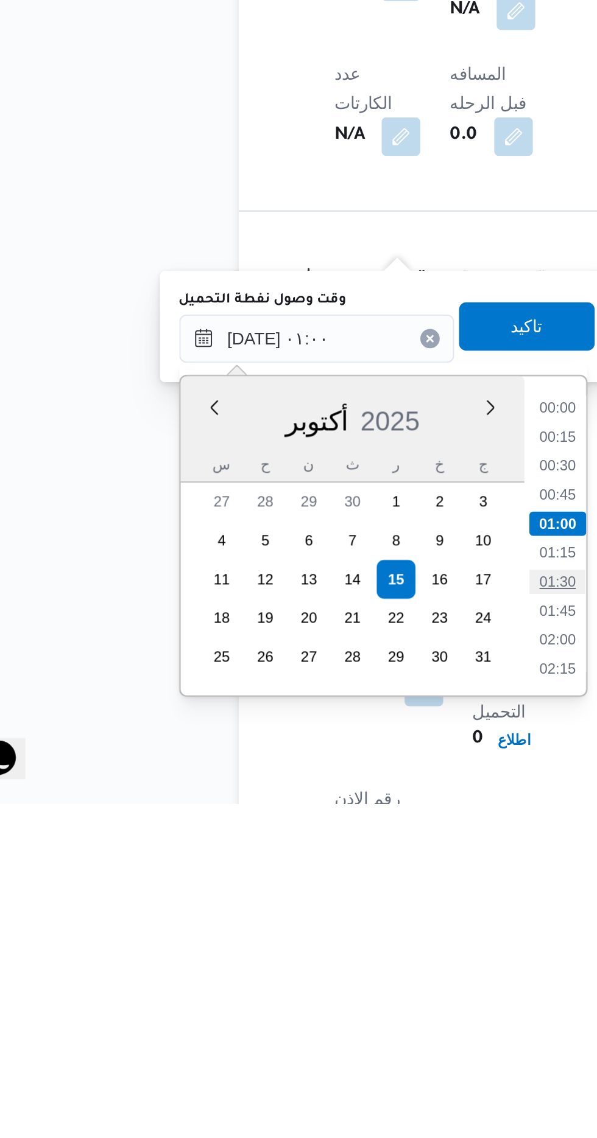
click at [319, 1022] on li "01:30" at bounding box center [318, 1027] width 28 height 12
type input "[DATE] ٠١:٣٠"
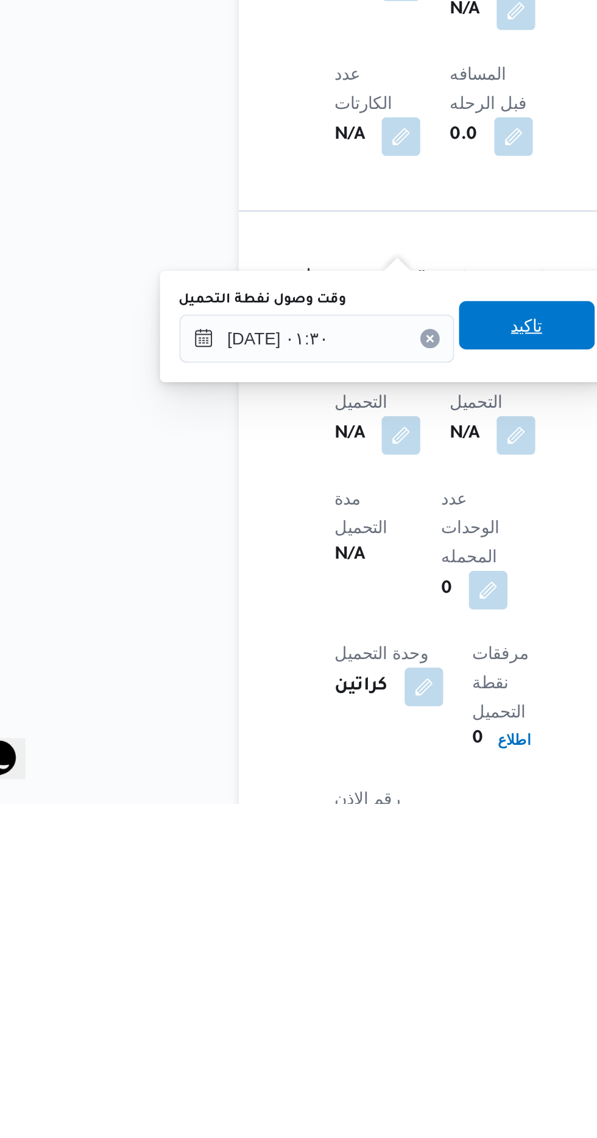
click at [309, 903] on span "تاكيد" at bounding box center [303, 898] width 16 height 15
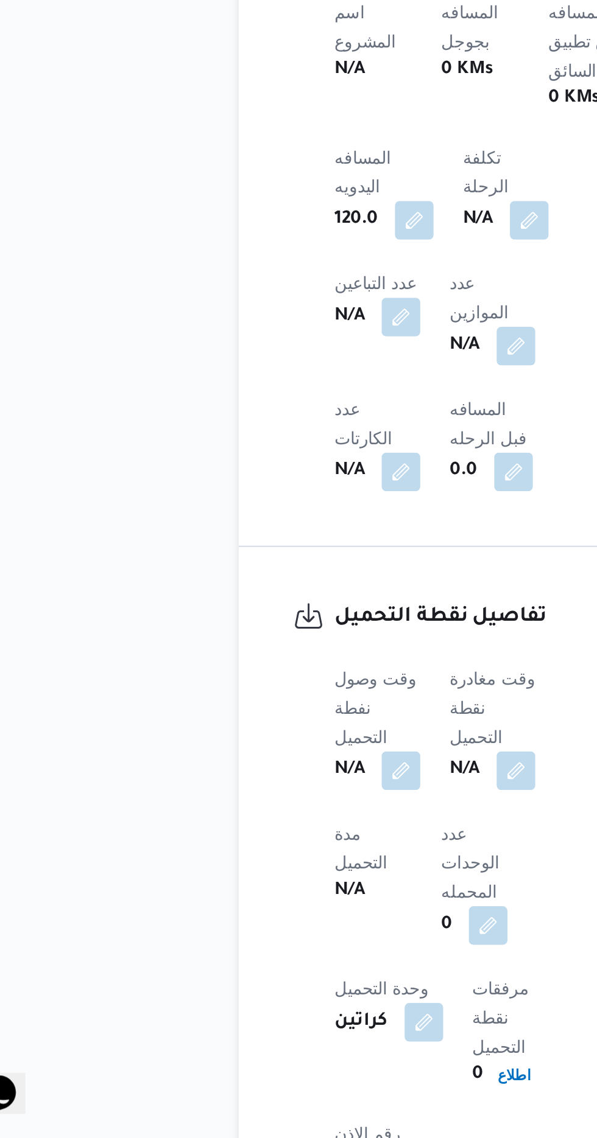
click at [304, 902] on span "وقت مغادرة نقطة التحميل" at bounding box center [285, 921] width 43 height 39
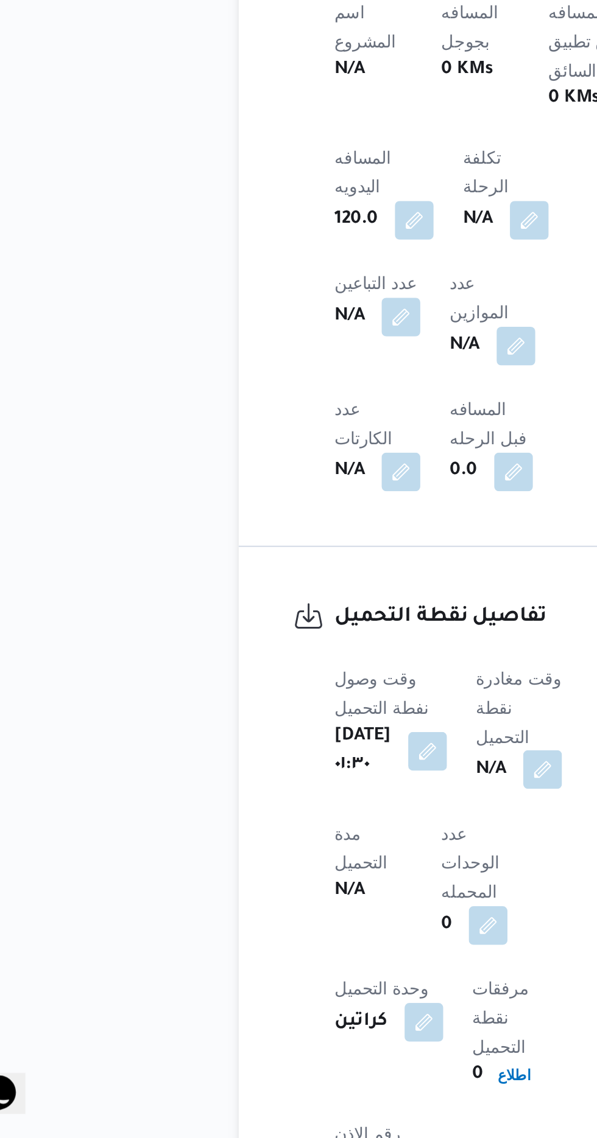
click at [306, 943] on button "button" at bounding box center [310, 952] width 19 height 19
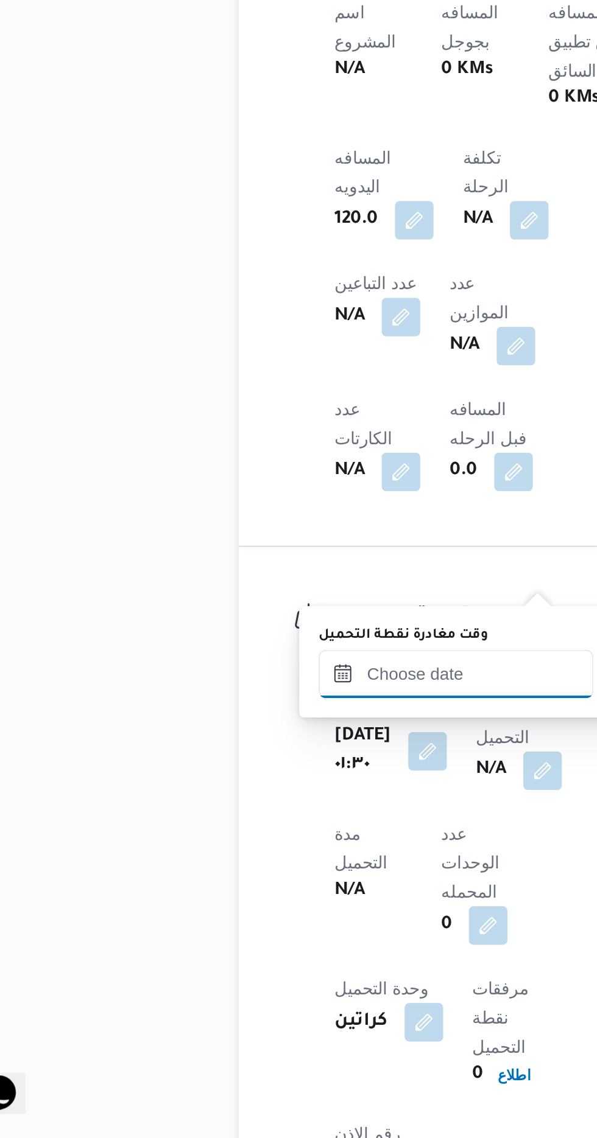
click at [282, 901] on input "وقت مغادرة نقطة التحميل" at bounding box center [267, 904] width 138 height 24
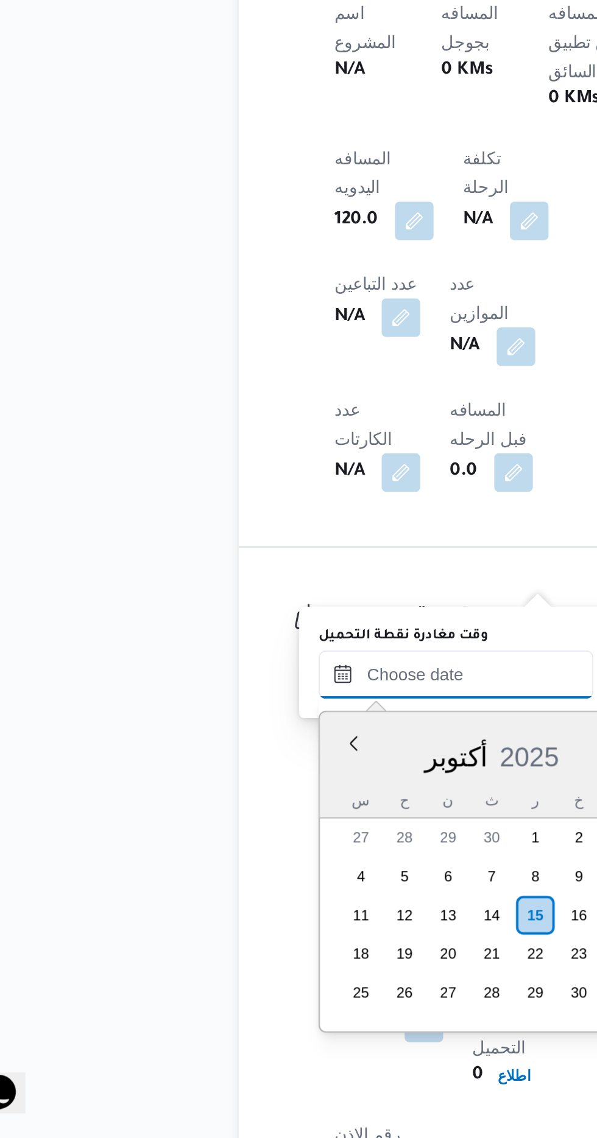
scroll to position [817, 0]
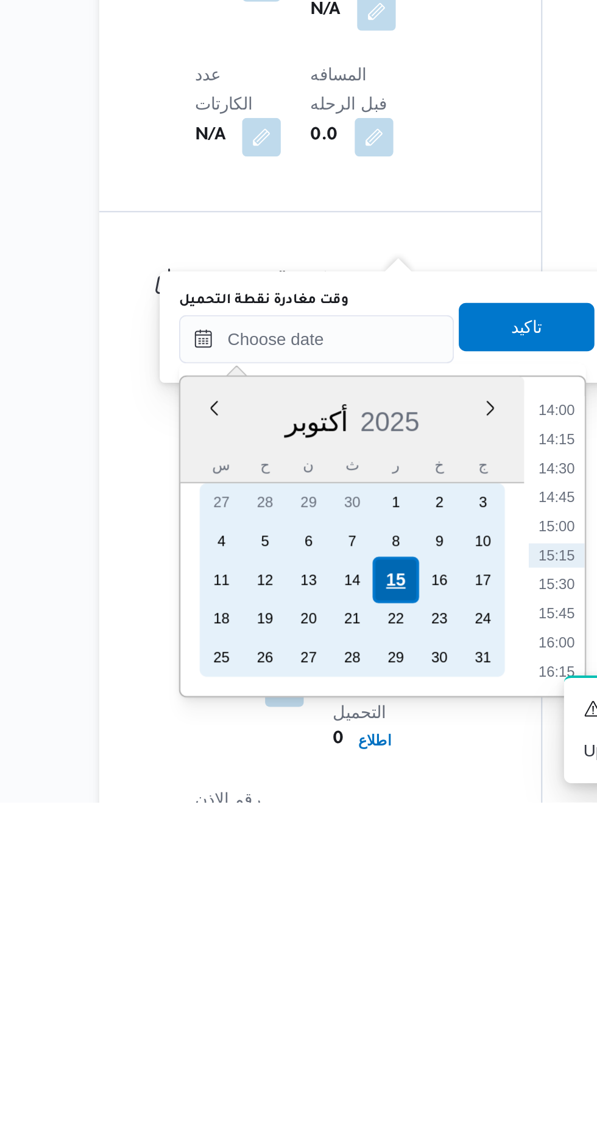
click at [306, 1028] on div "15" at bounding box center [307, 1026] width 23 height 23
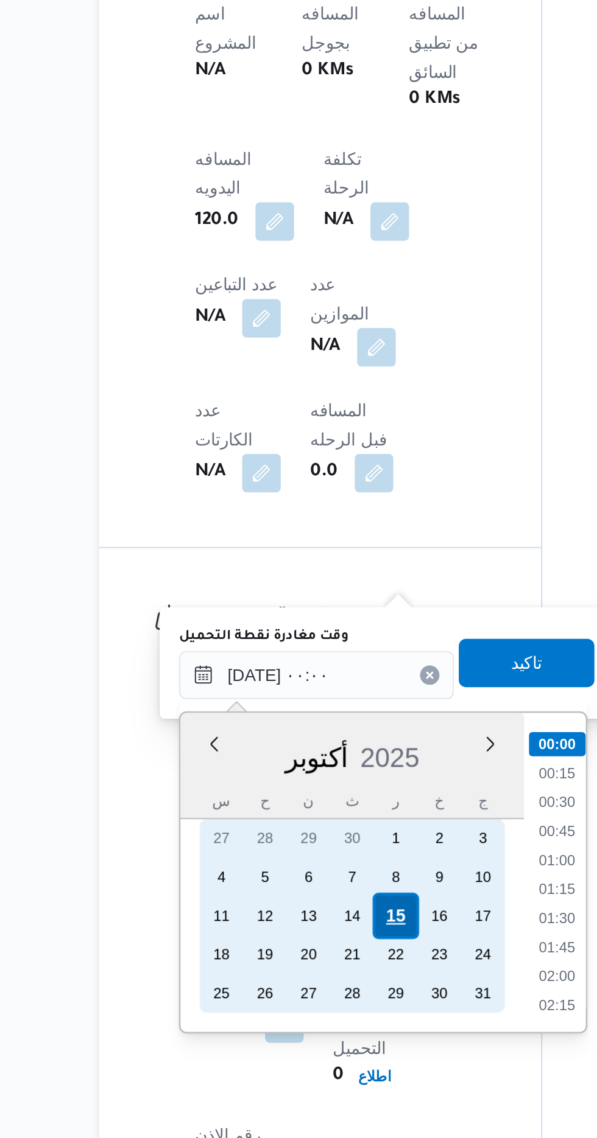
scroll to position [457, 0]
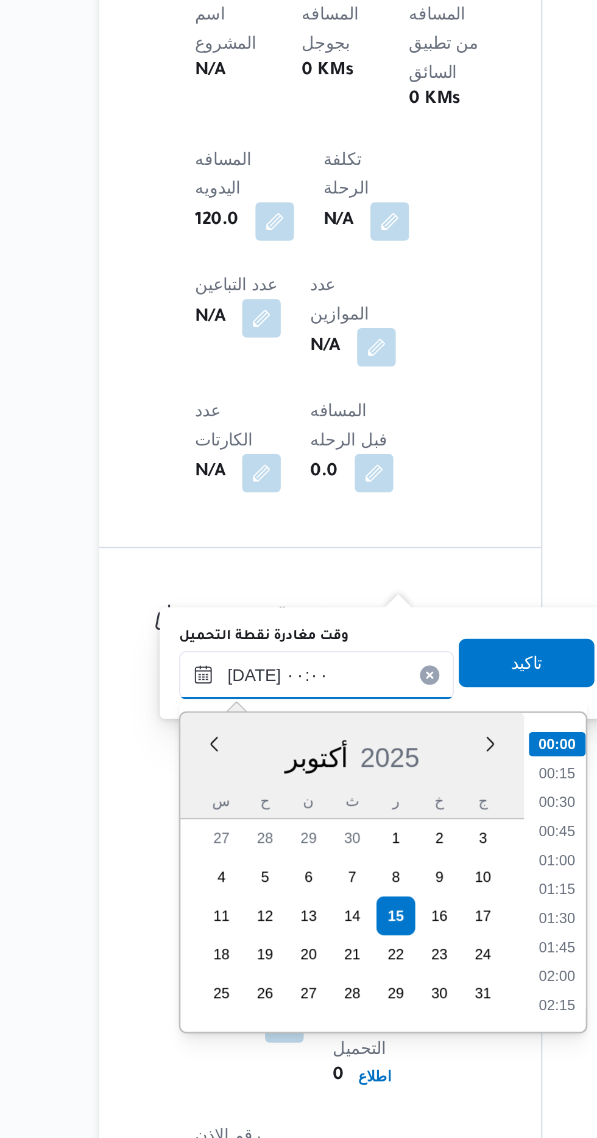
click at [206, 912] on input "[DATE] ٠٠:٠٠" at bounding box center [267, 905] width 138 height 24
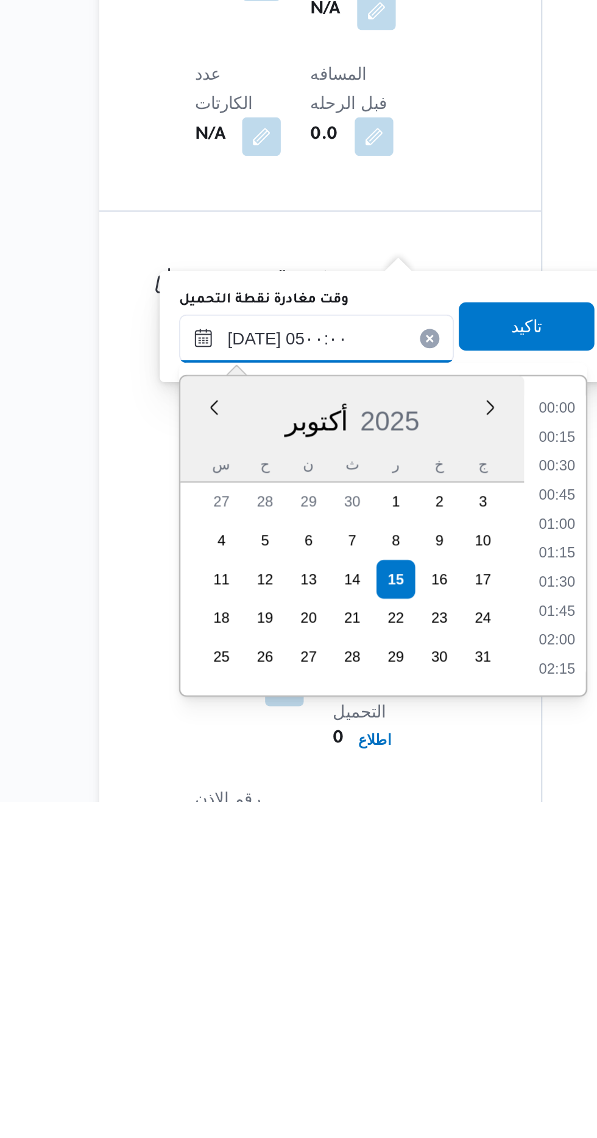
scroll to position [164, 0]
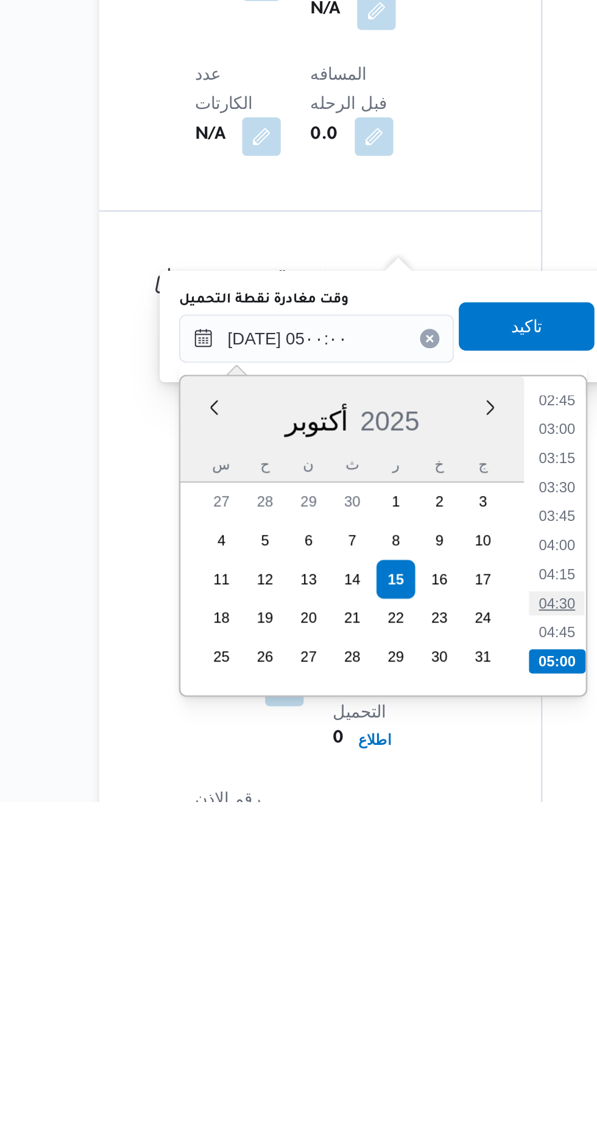
click at [386, 1037] on li "04:30" at bounding box center [388, 1039] width 28 height 12
type input "[DATE] ٠٤:٣٠"
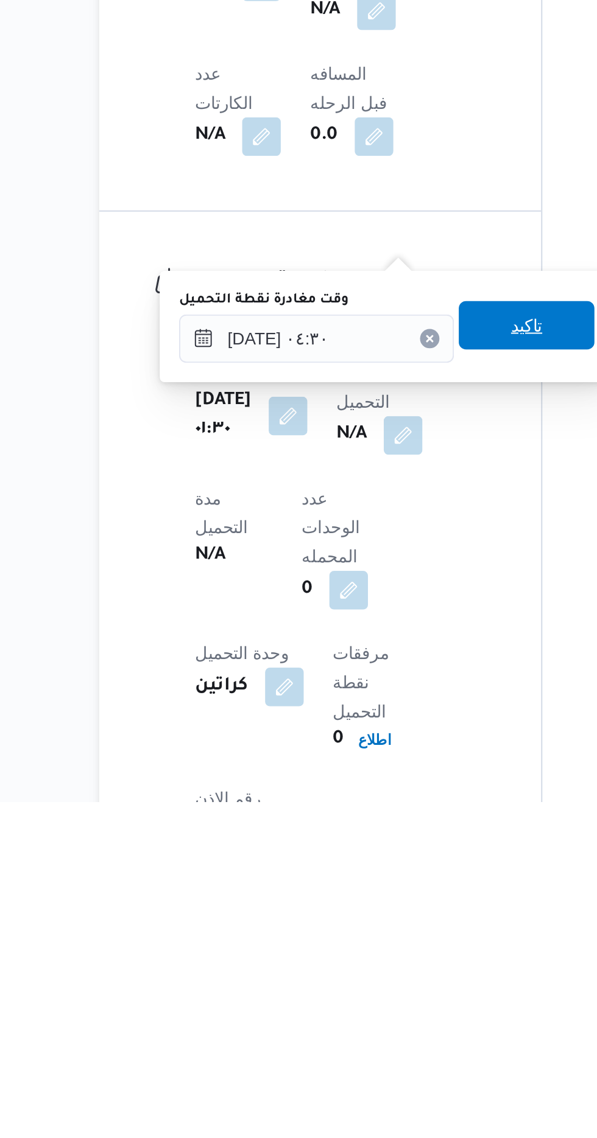
click at [375, 901] on span "تاكيد" at bounding box center [373, 898] width 68 height 24
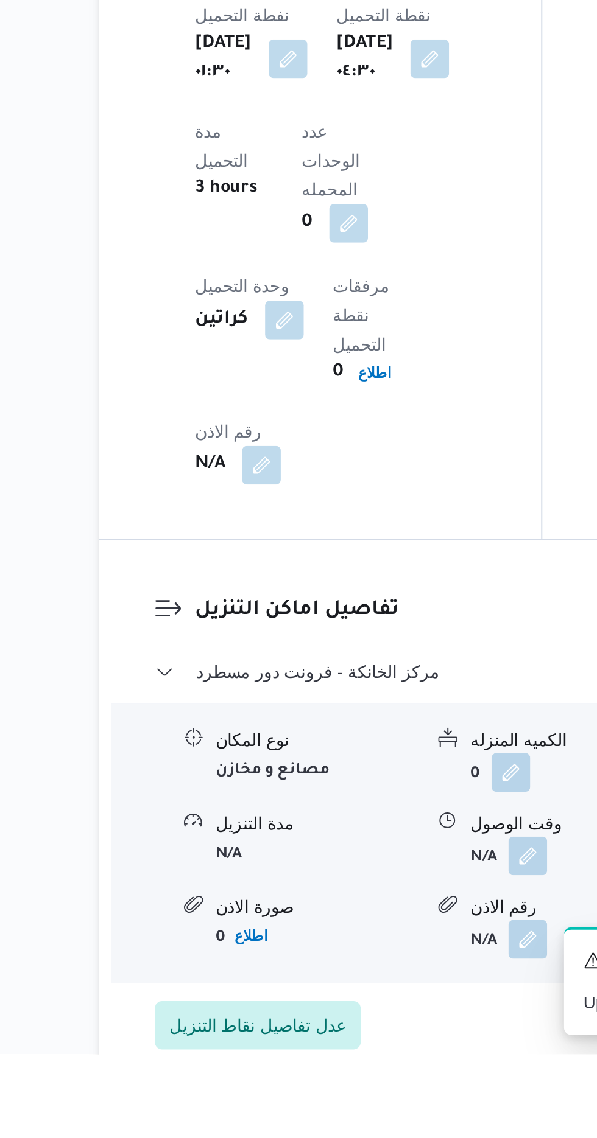
scroll to position [768, 0]
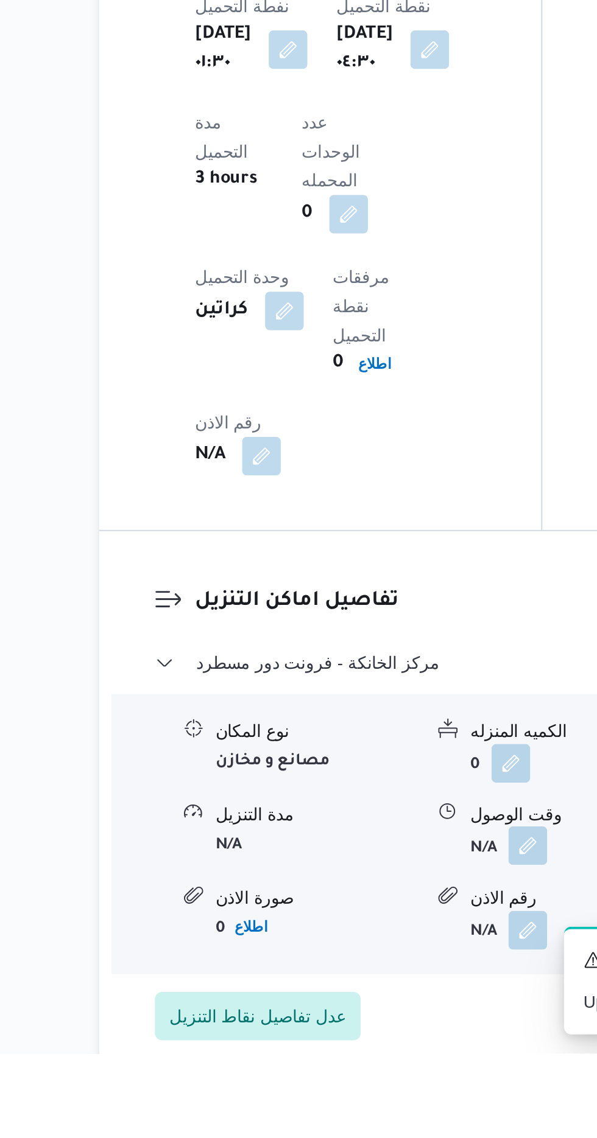
click at [373, 1024] on button "button" at bounding box center [373, 1033] width 19 height 19
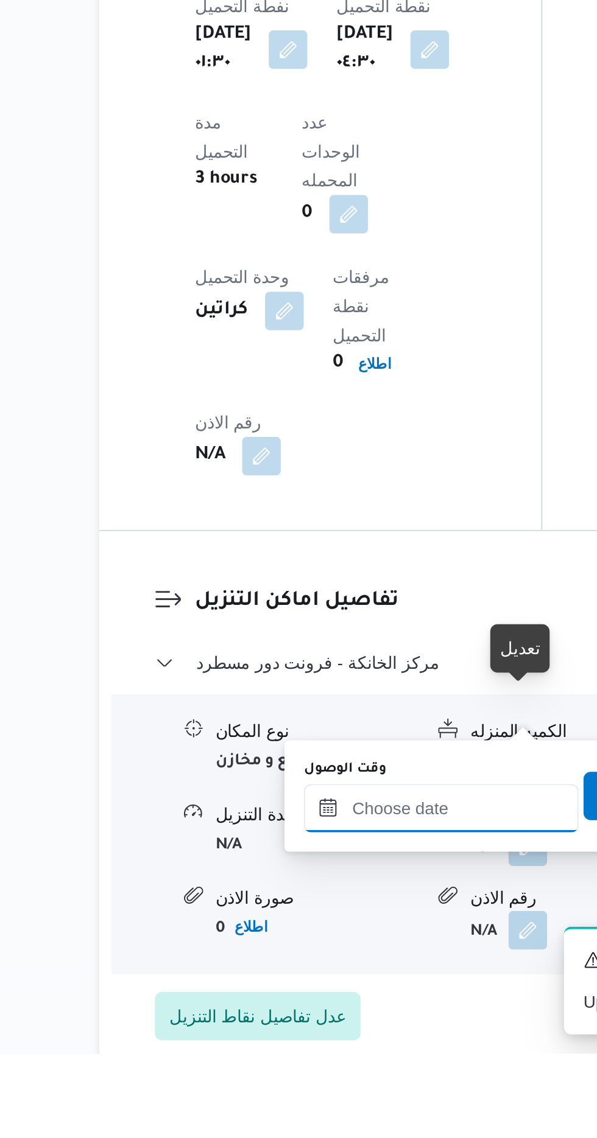
click at [342, 1010] on input "وقت الوصول" at bounding box center [330, 1015] width 138 height 24
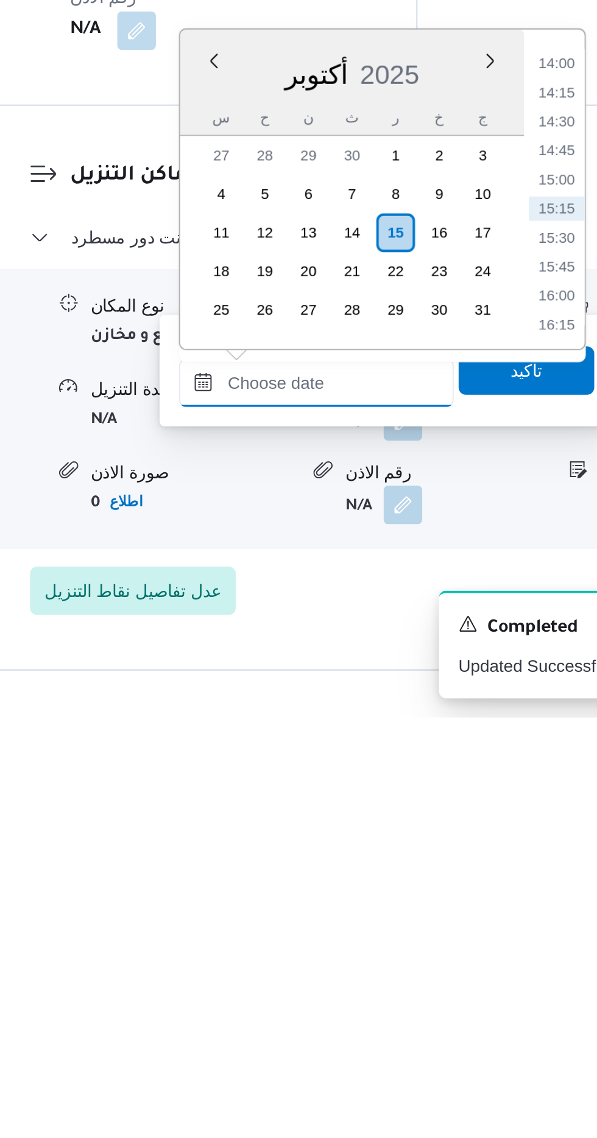
scroll to position [813, 0]
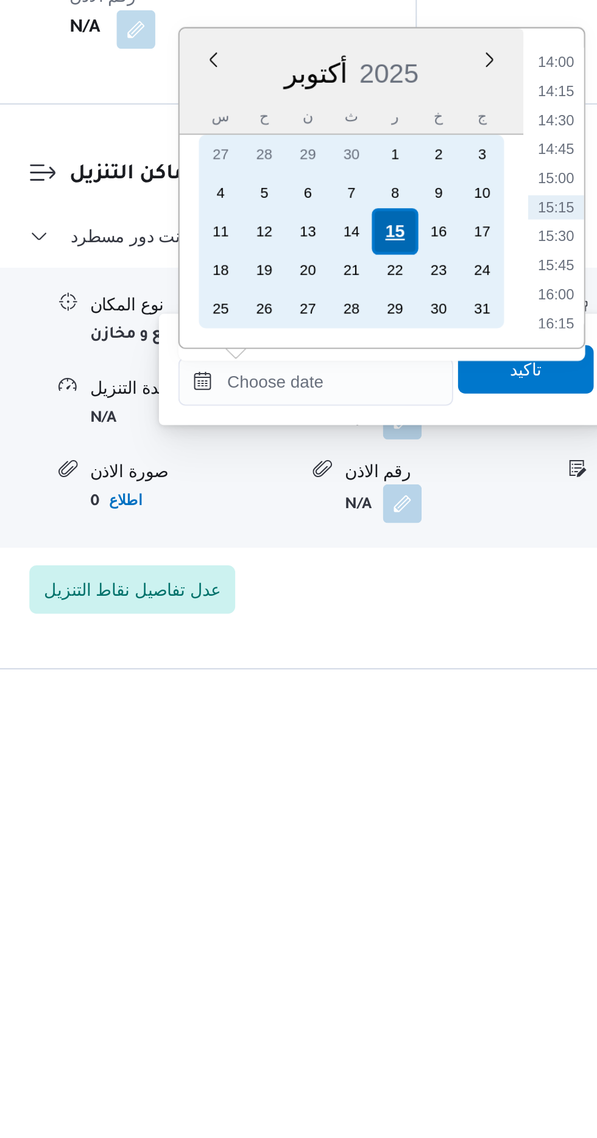
click at [371, 890] on div "15" at bounding box center [370, 894] width 23 height 23
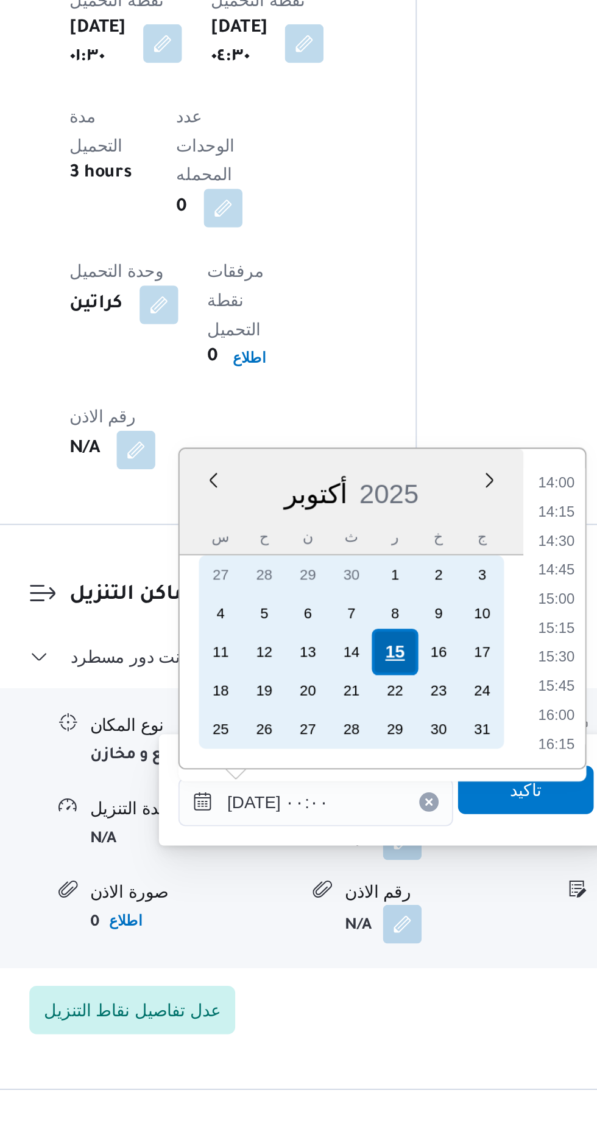
scroll to position [0, 0]
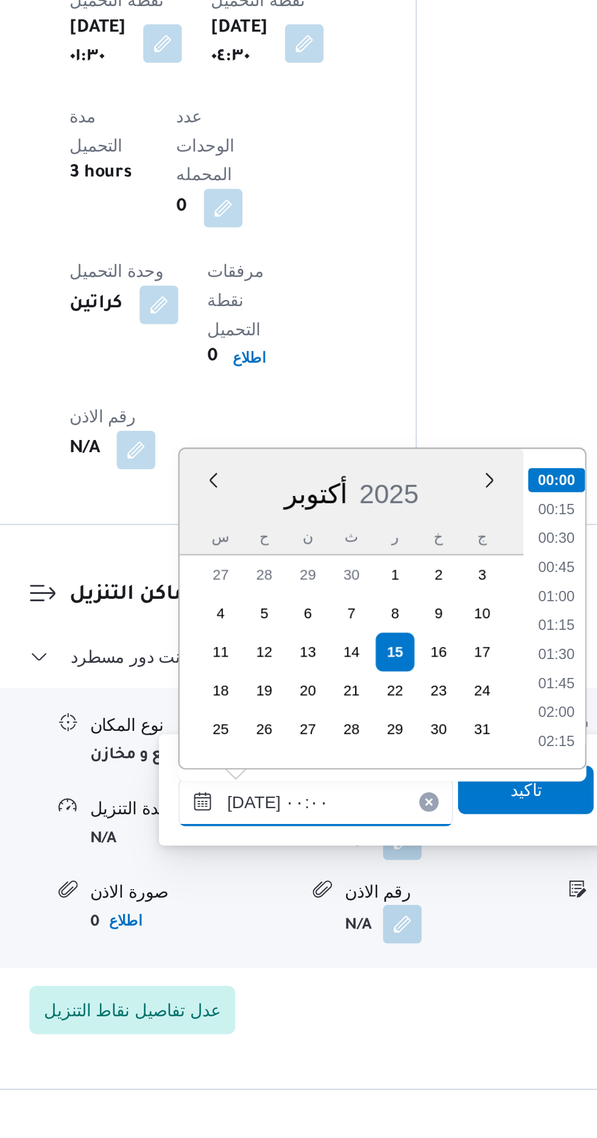
click at [267, 970] on input "[DATE] ٠٠:٠٠" at bounding box center [330, 969] width 138 height 24
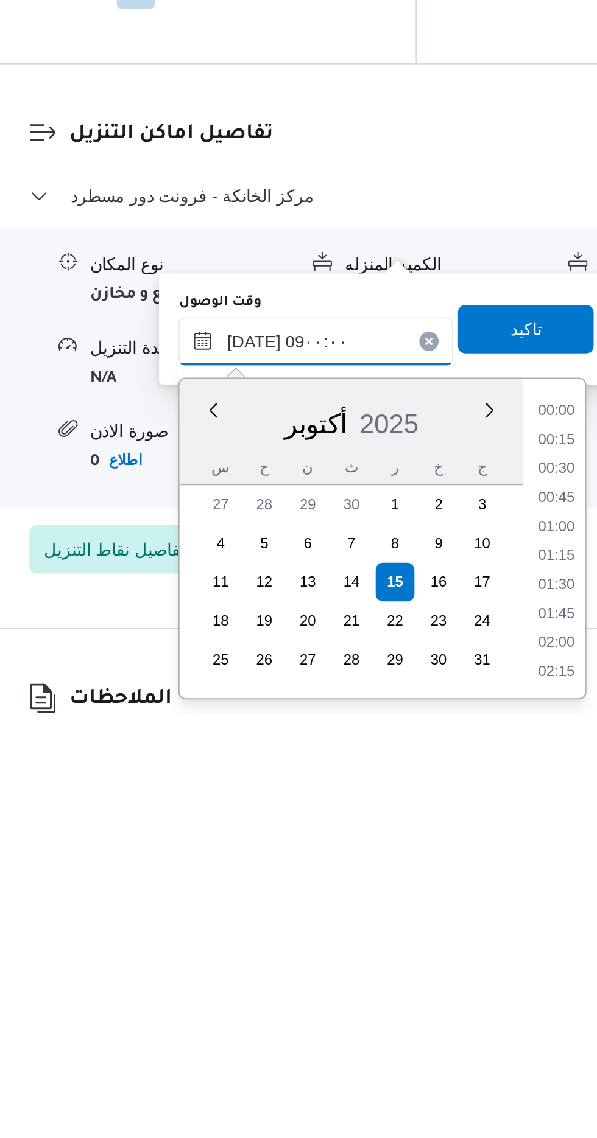
scroll to position [398, 0]
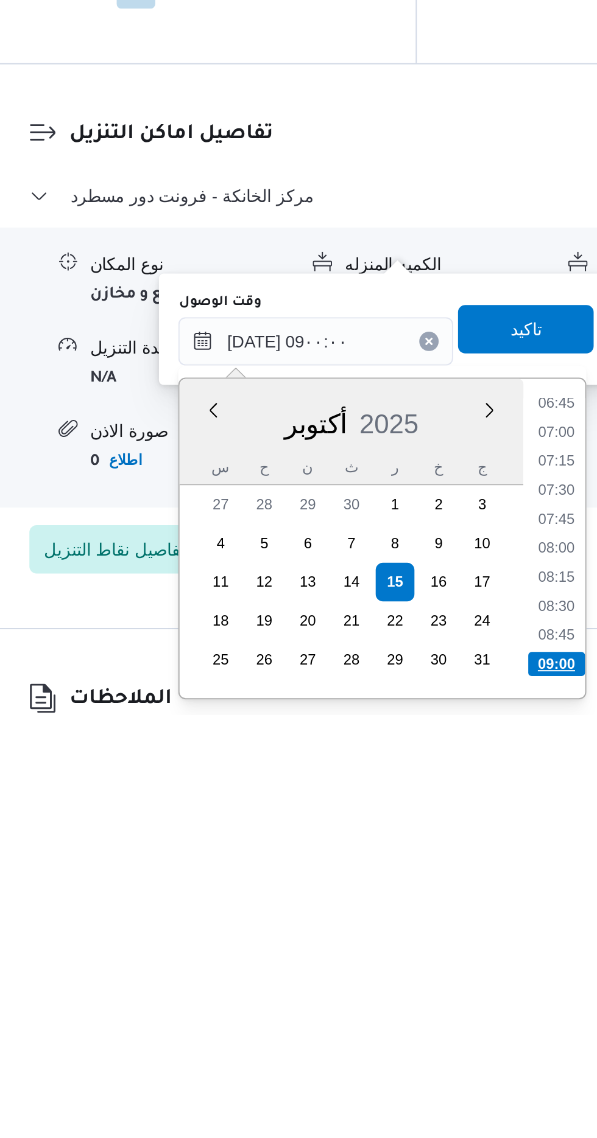
click at [452, 1109] on li "09:00" at bounding box center [451, 1113] width 29 height 12
type input "[DATE] ٠٩:٠٠"
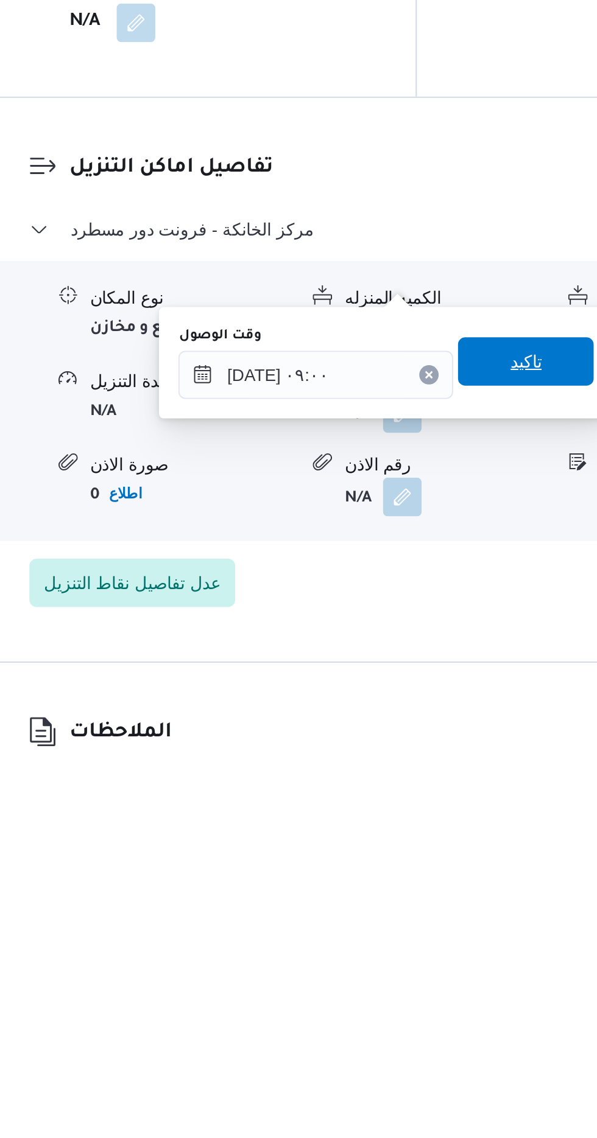
click at [441, 939] on span "تاكيد" at bounding box center [436, 943] width 16 height 15
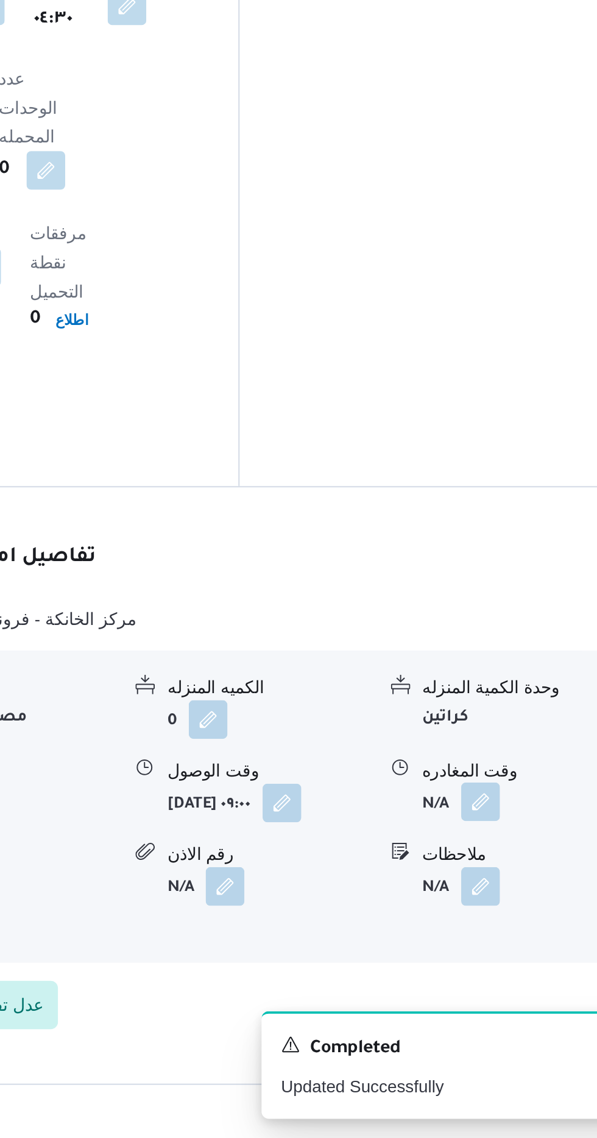
click at [503, 959] on button "button" at bounding box center [502, 968] width 19 height 19
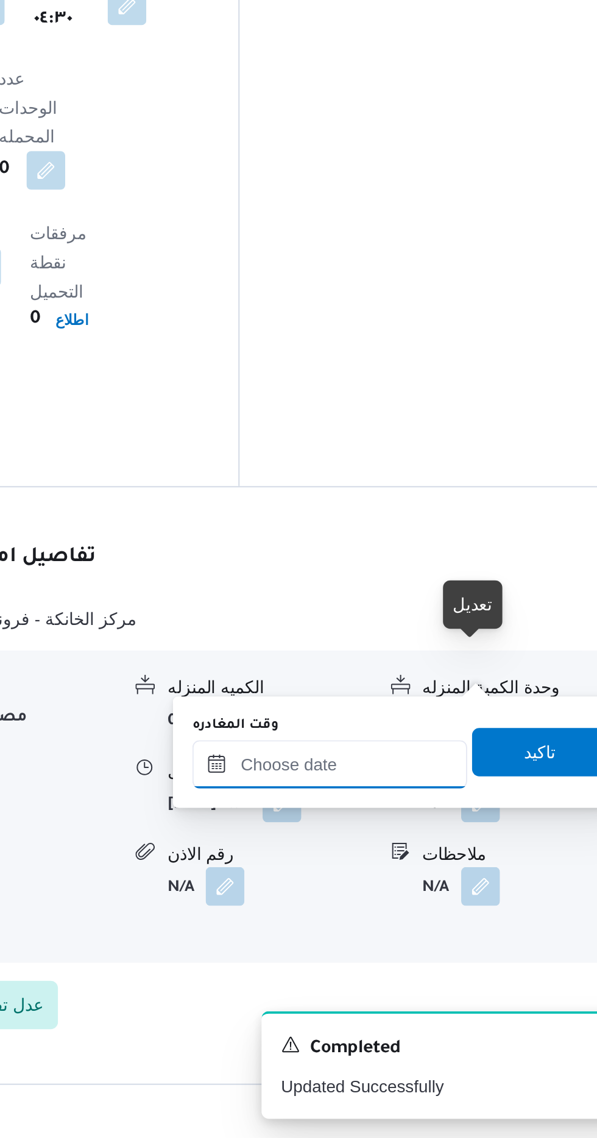
click at [449, 948] on input "وقت المغادره" at bounding box center [426, 950] width 138 height 24
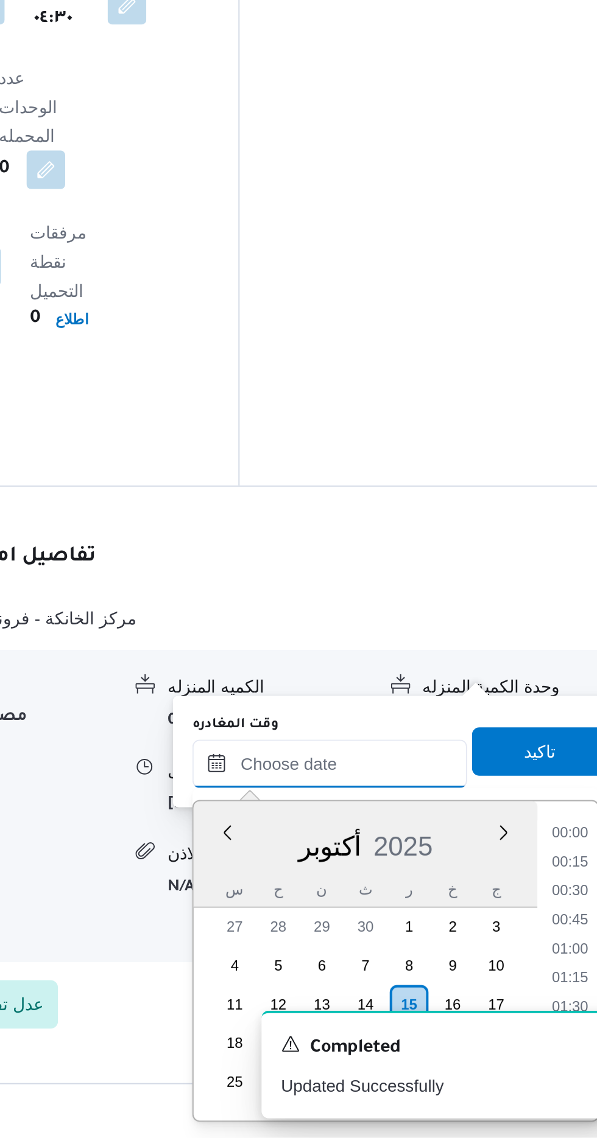
scroll to position [817, 0]
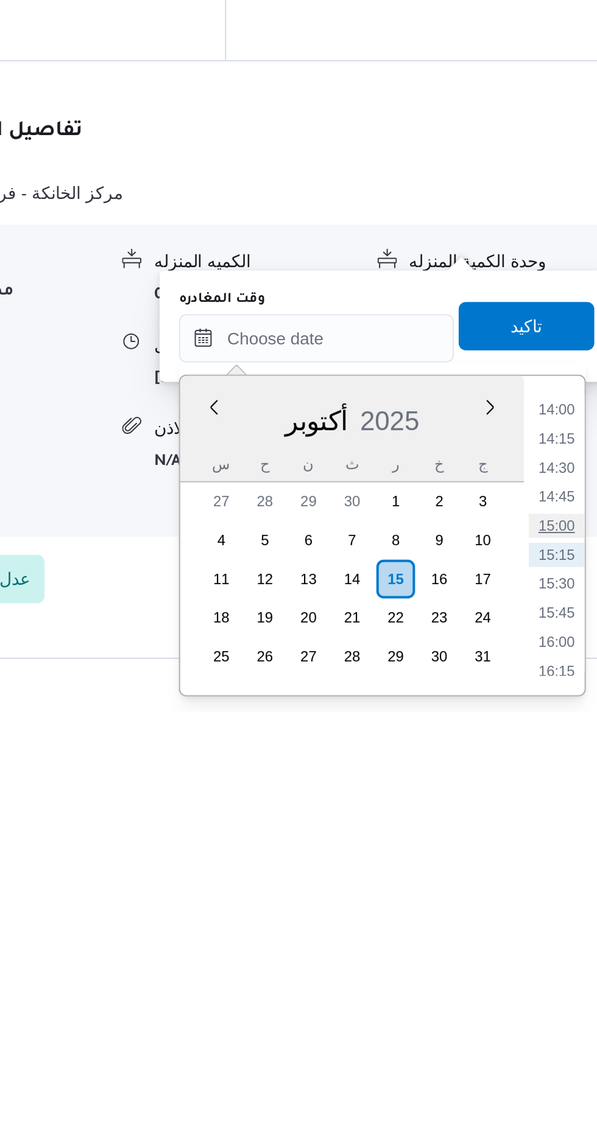
click at [547, 1044] on li "15:00" at bounding box center [547, 1045] width 28 height 12
type input "[DATE] ١٥:٠٠"
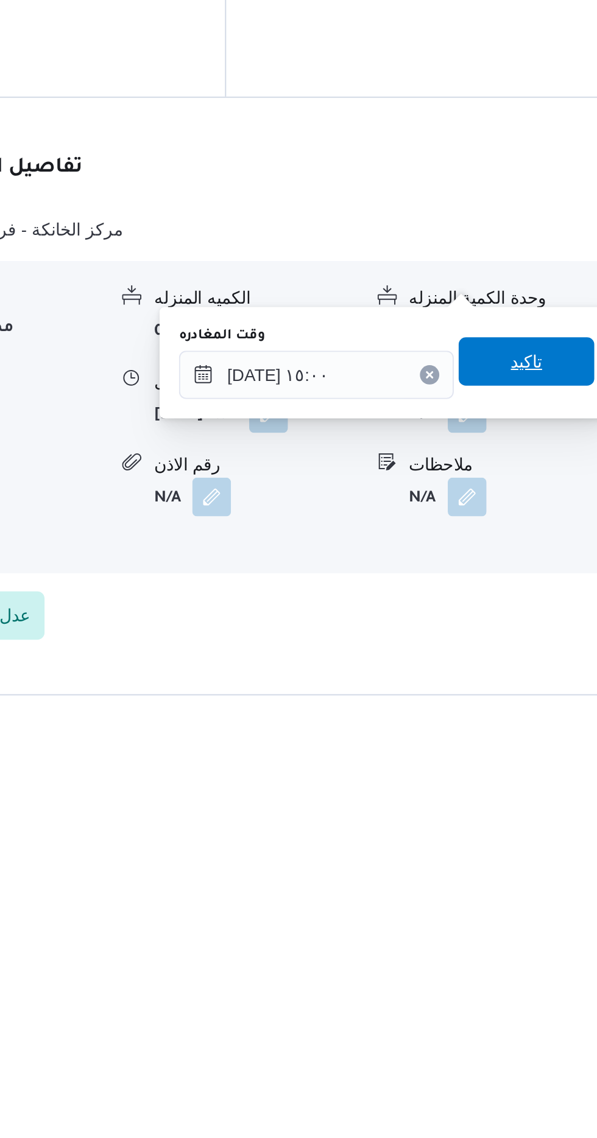
click at [542, 934] on span "تاكيد" at bounding box center [532, 943] width 68 height 24
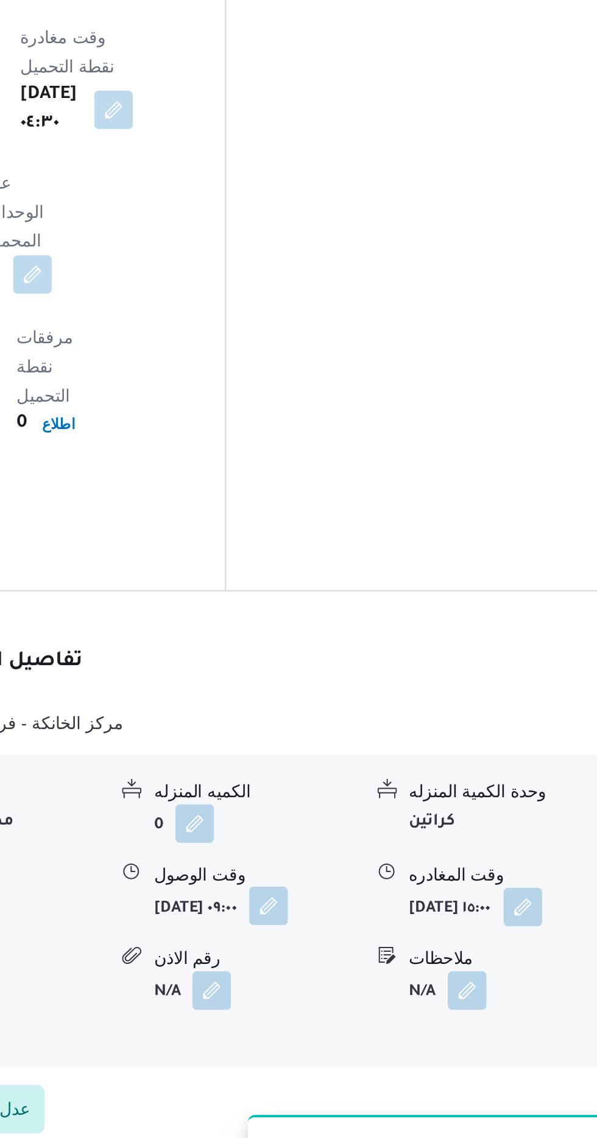
click at [393, 959] on button "button" at bounding box center [402, 968] width 19 height 19
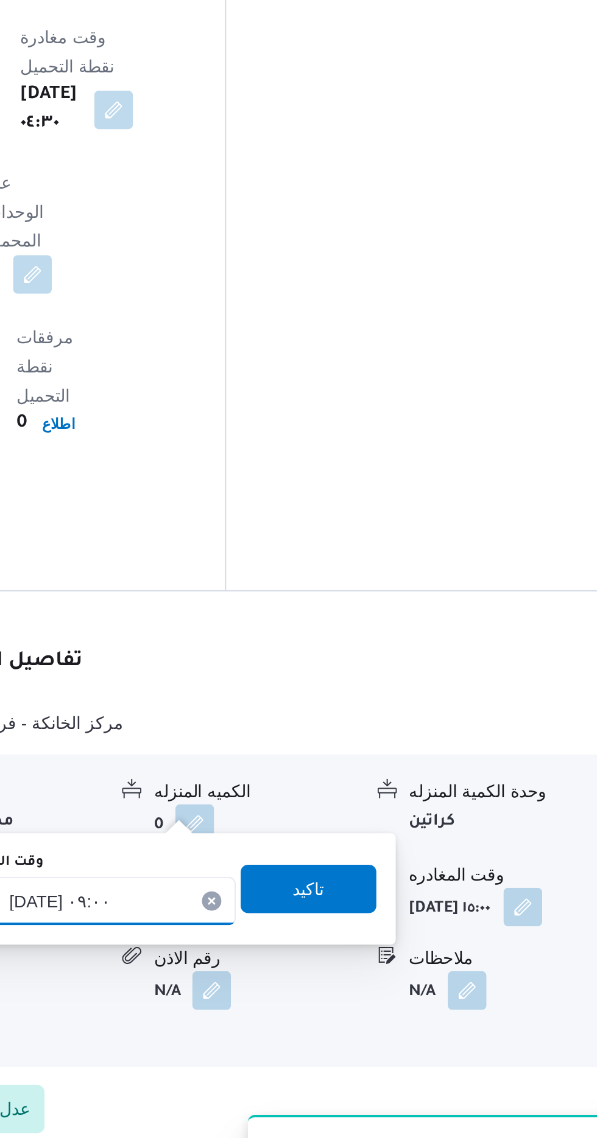
click at [341, 959] on div "[DATE] ٠٩:٠٠" at bounding box center [317, 967] width 138 height 24
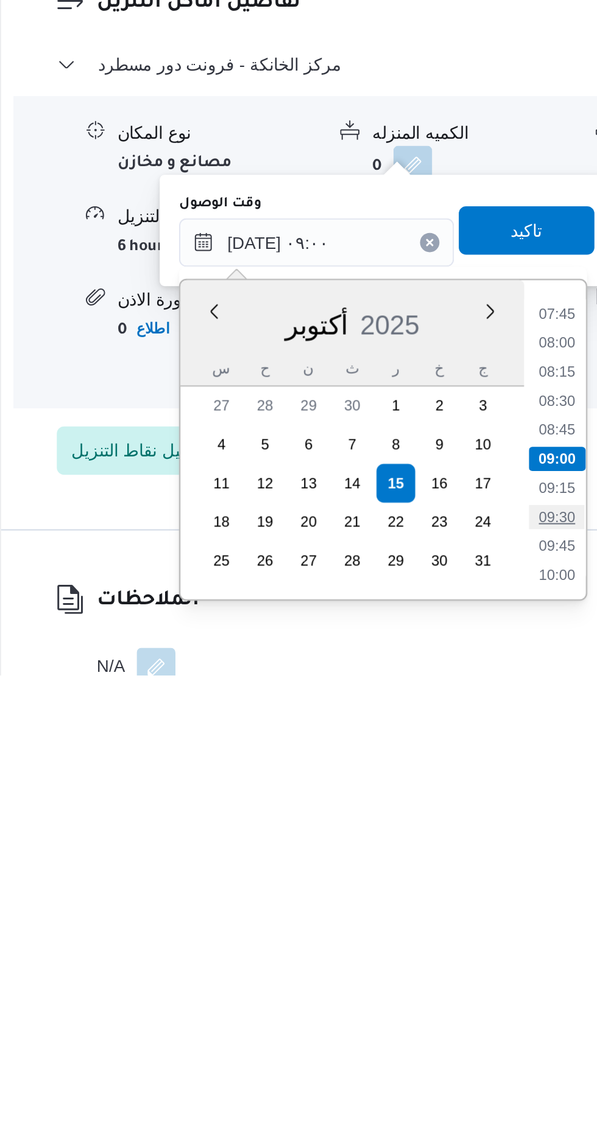
click at [433, 1057] on li "09:30" at bounding box center [438, 1059] width 28 height 12
type input "[DATE] ٠٩:٣٠"
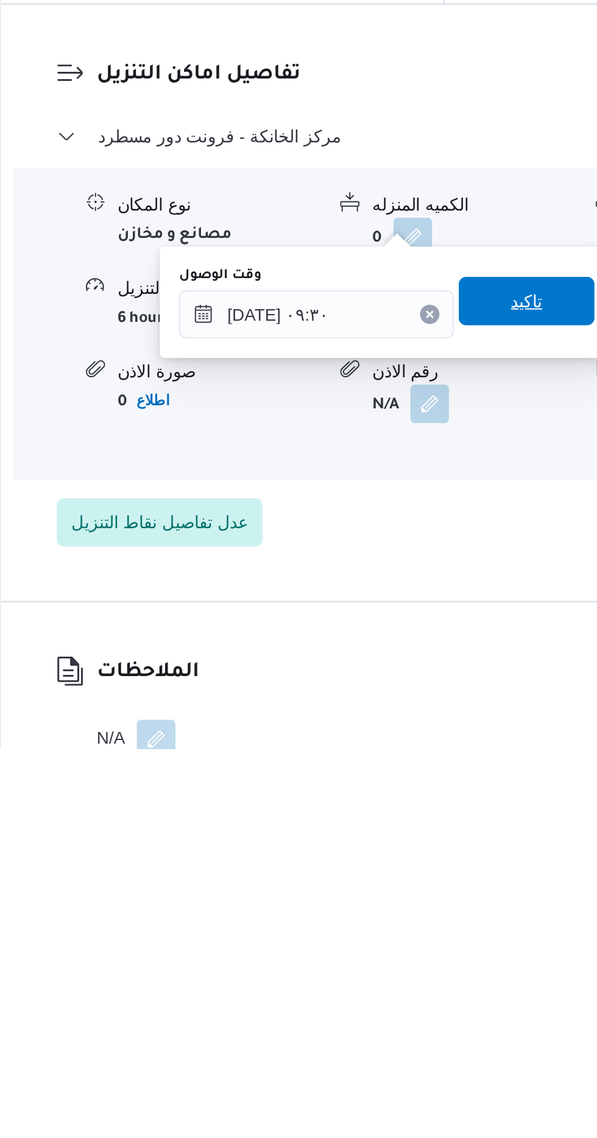
click at [430, 911] on span "تاكيد" at bounding box center [423, 913] width 16 height 15
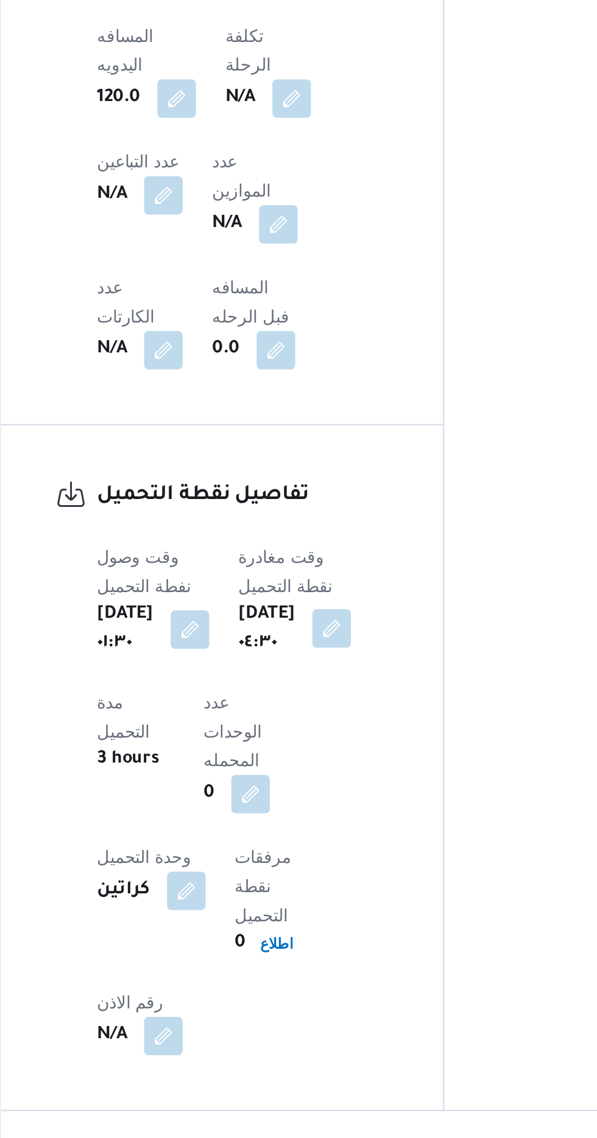
click at [329, 512] on button "button" at bounding box center [324, 521] width 19 height 19
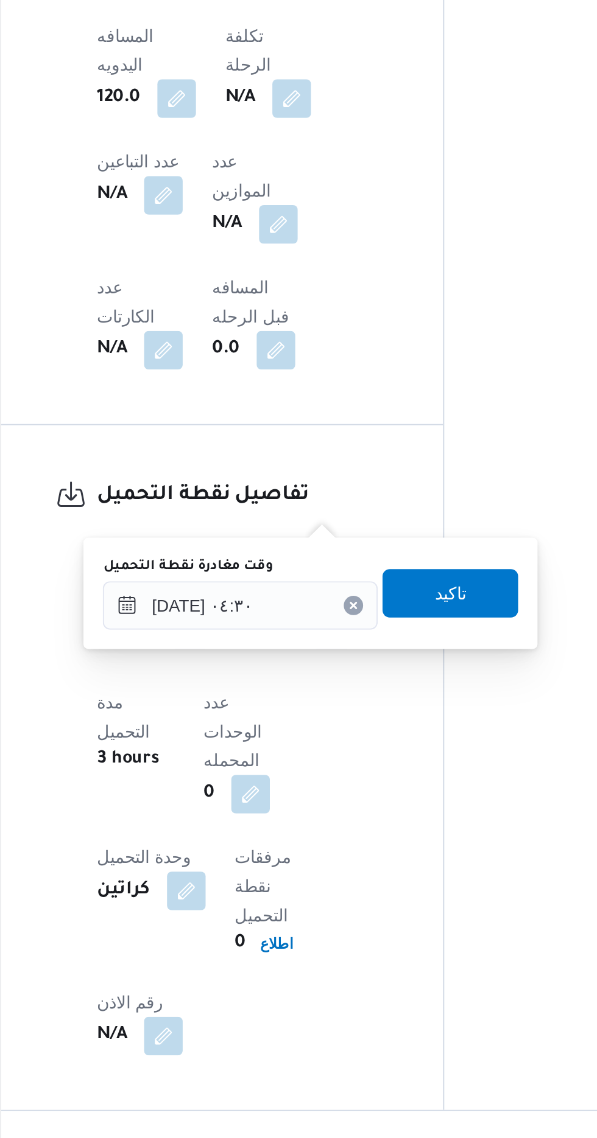
click at [289, 491] on label "وقت مغادرة نقطة التحميل" at bounding box center [251, 491] width 85 height 10
click at [289, 498] on input "[DATE] ٠٤:٣٠" at bounding box center [278, 510] width 138 height 24
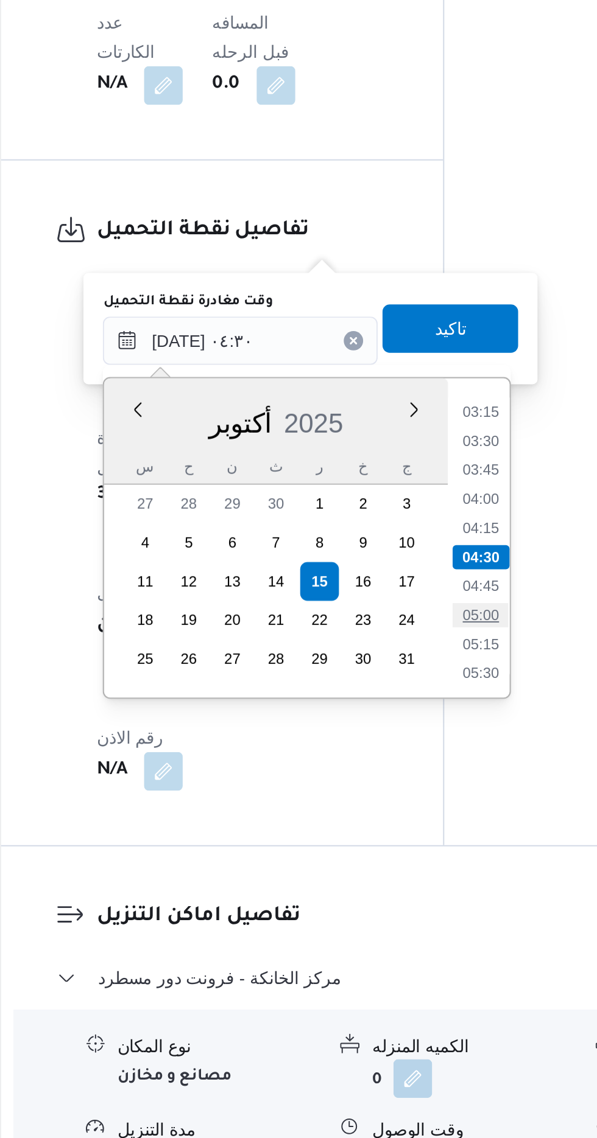
click at [401, 648] on li "05:00" at bounding box center [400, 648] width 28 height 12
type input "[DATE] ٠٤:٣٠"
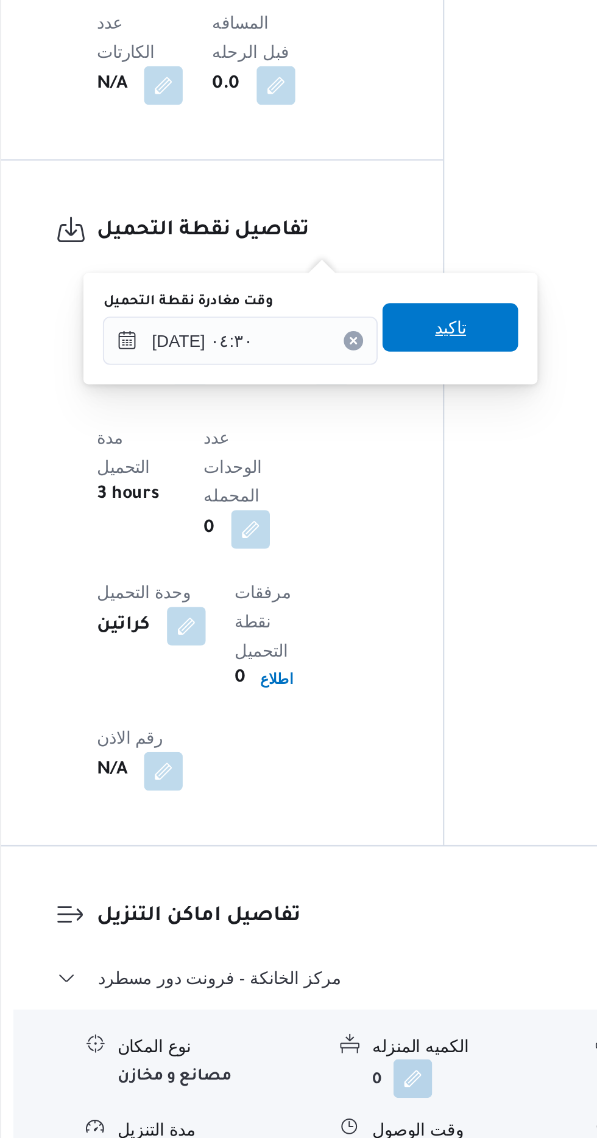
click at [404, 502] on span "تاكيد" at bounding box center [384, 503] width 68 height 24
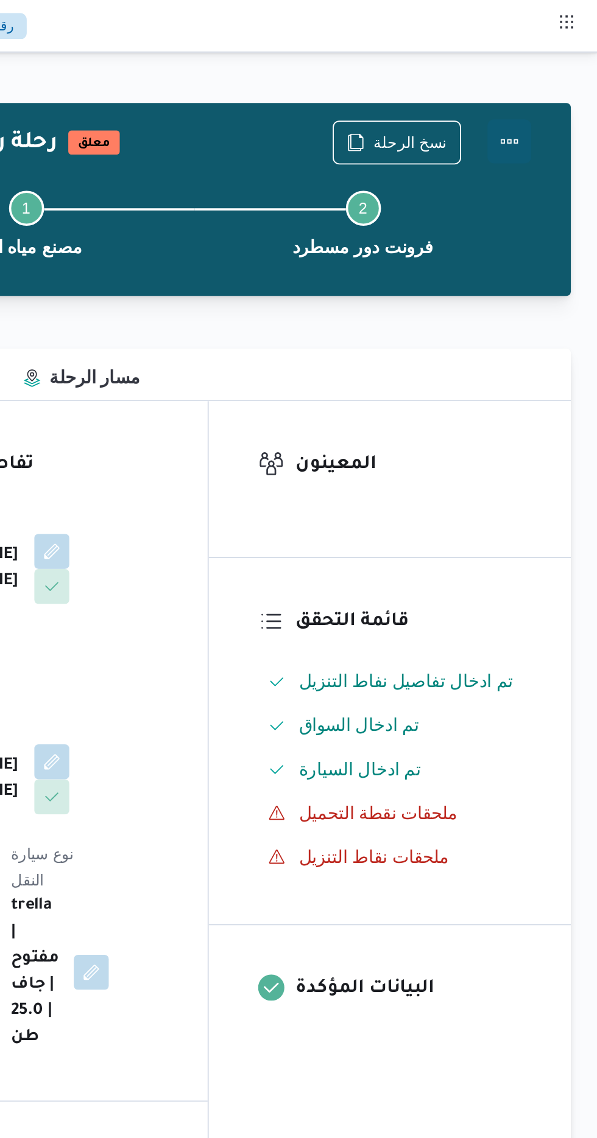
click at [552, 75] on button "Actions" at bounding box center [548, 78] width 24 height 24
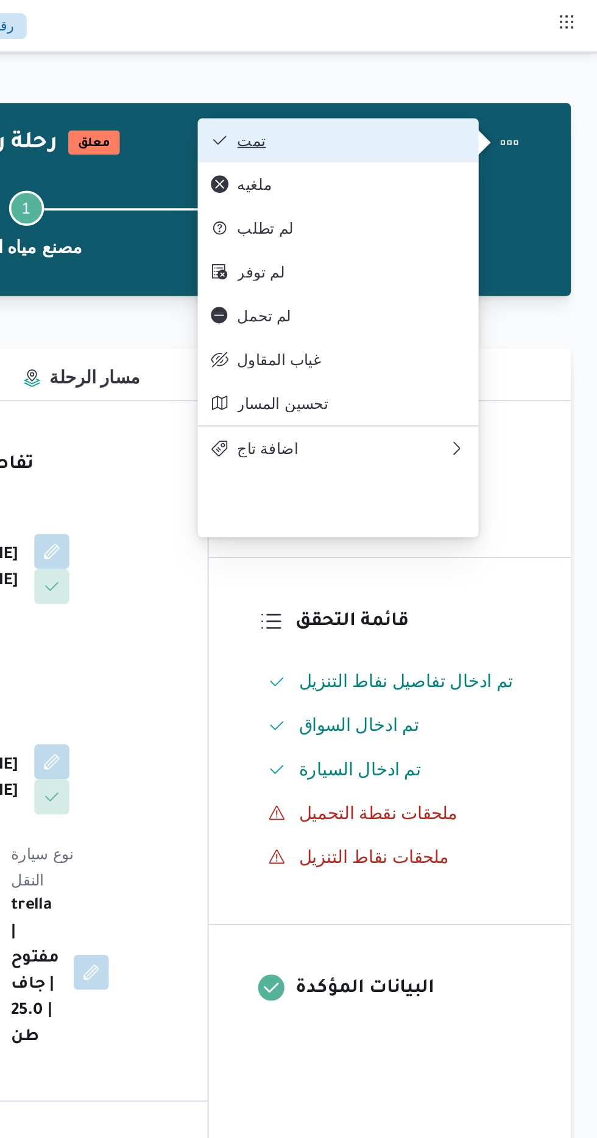
click at [508, 73] on span "تمت" at bounding box center [460, 78] width 127 height 10
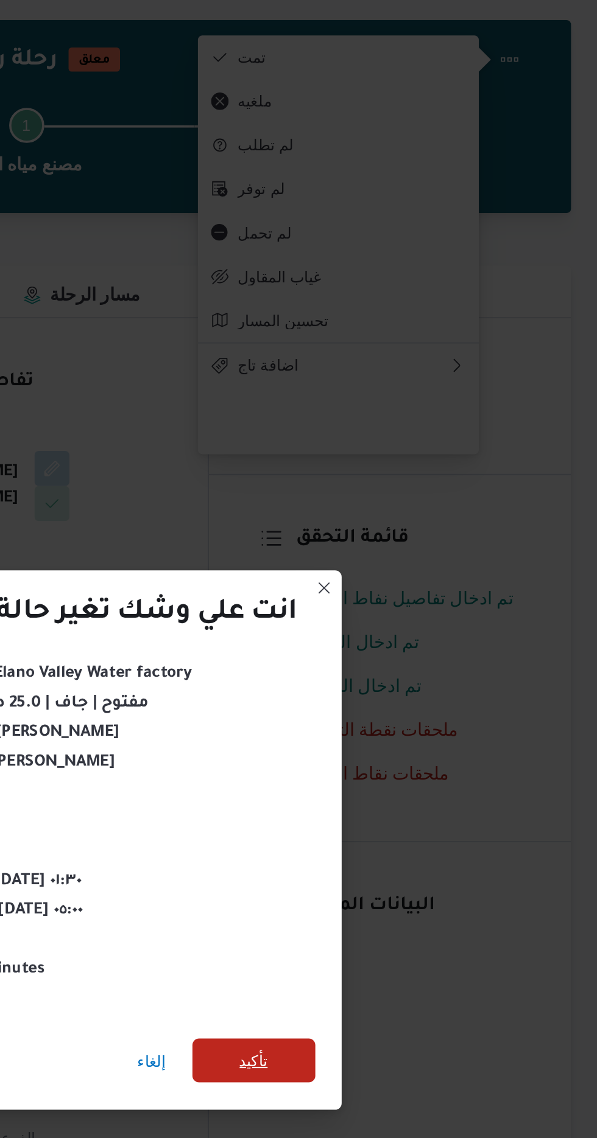
click at [414, 623] on span "تأكيد" at bounding box center [406, 635] width 68 height 24
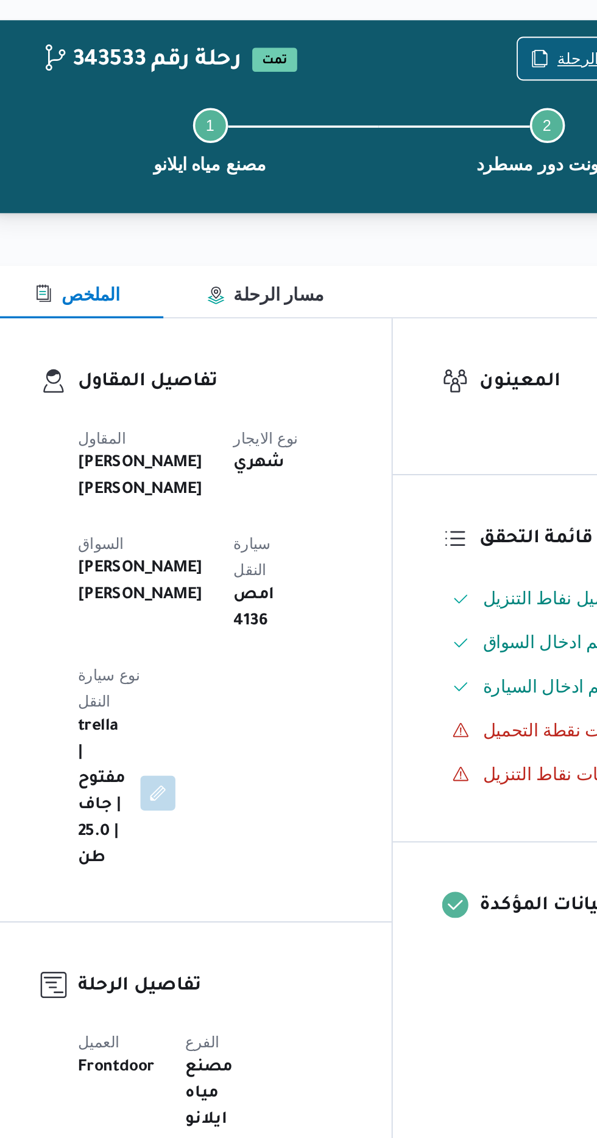
click at [468, 71] on span "نسخ الرحلة" at bounding box center [486, 78] width 70 height 23
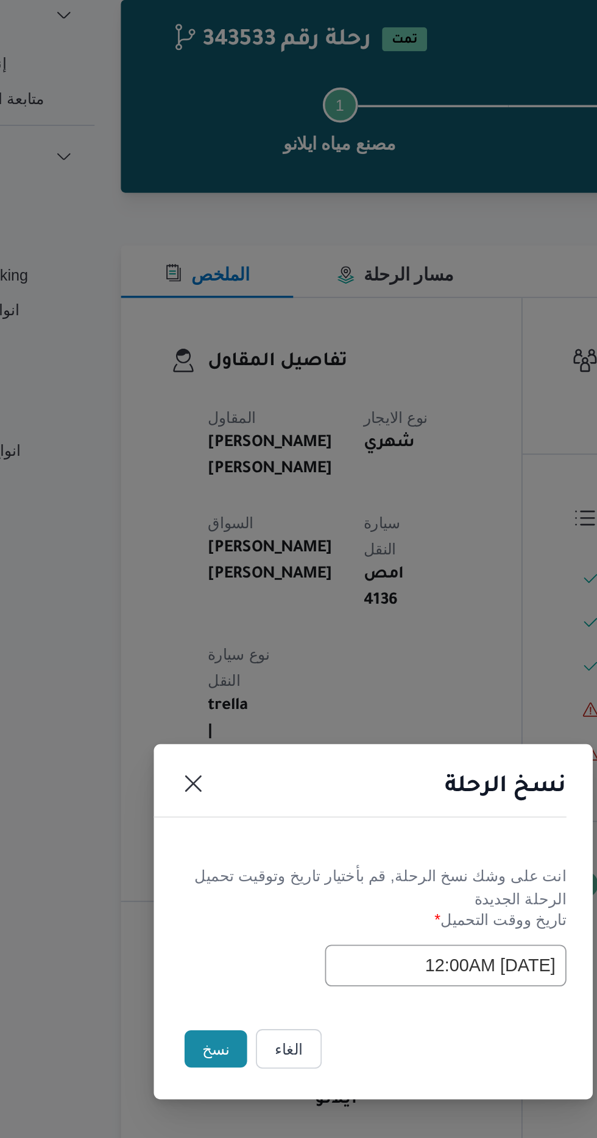
click at [197, 640] on button "نسخ" at bounding box center [211, 639] width 35 height 21
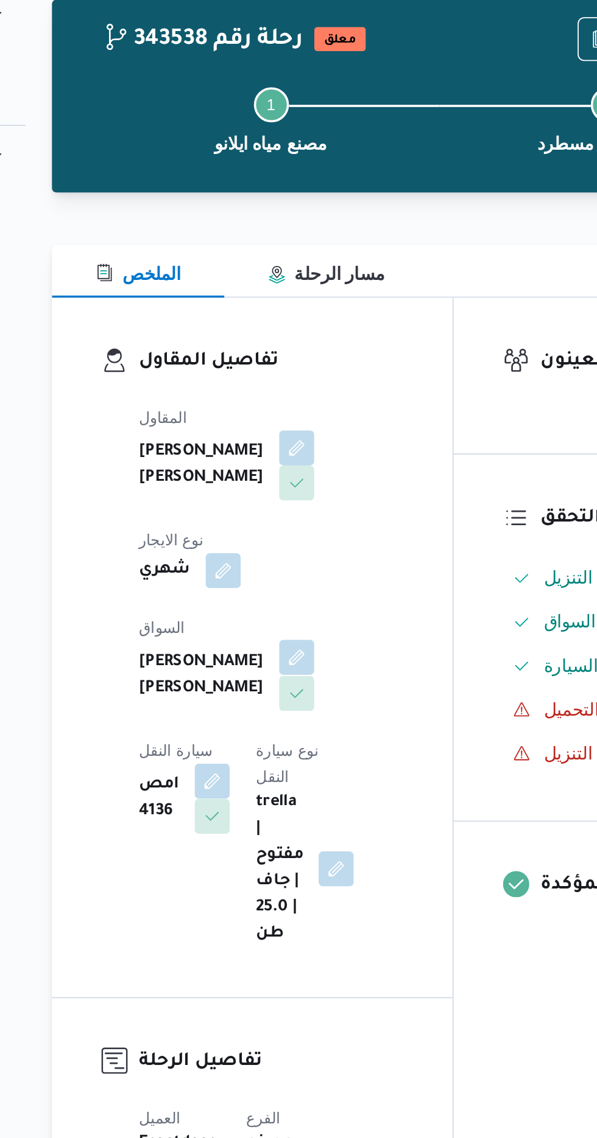
click at [284, 418] on button "button" at bounding box center [293, 422] width 19 height 19
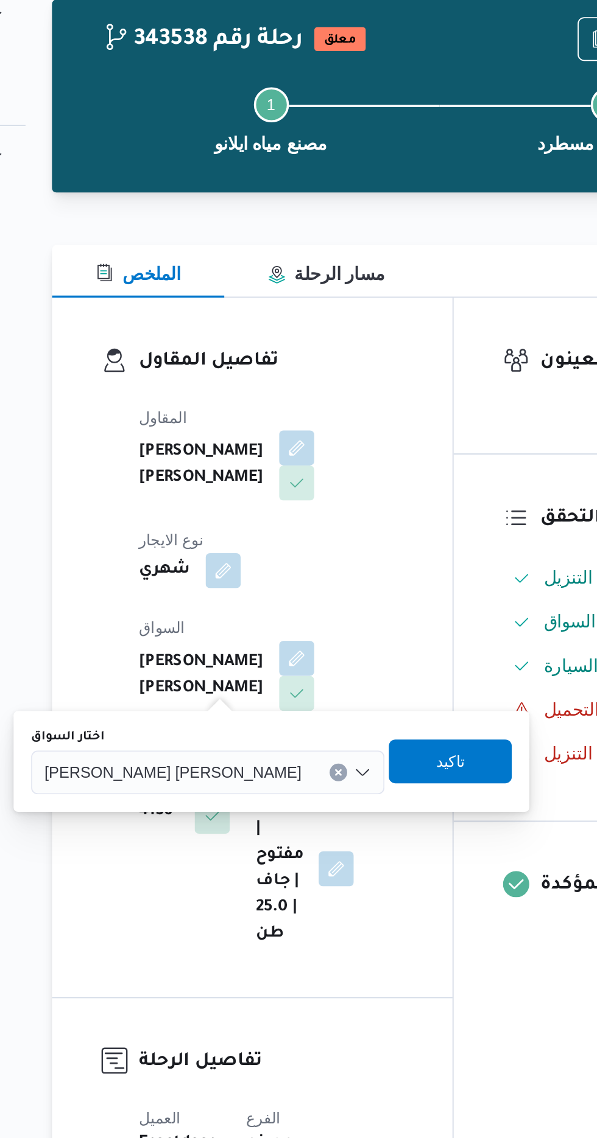
click at [204, 483] on span "[PERSON_NAME] [PERSON_NAME]" at bounding box center [225, 485] width 142 height 13
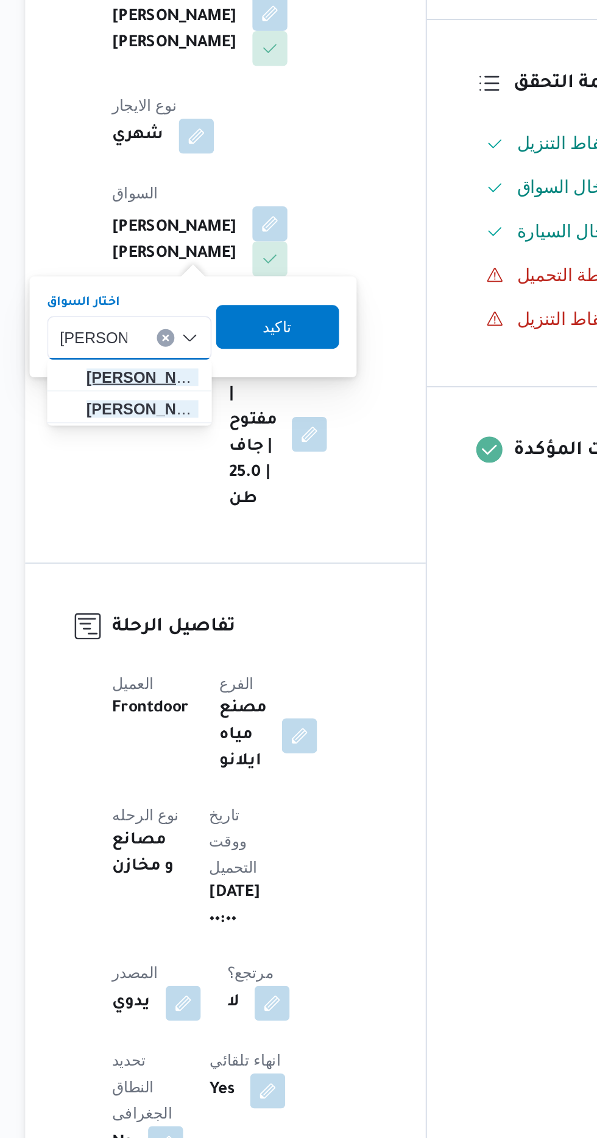
type input "[PERSON_NAME]"
click at [230, 505] on span "[PERSON_NAME] د [PERSON_NAME]" at bounding box center [223, 508] width 62 height 15
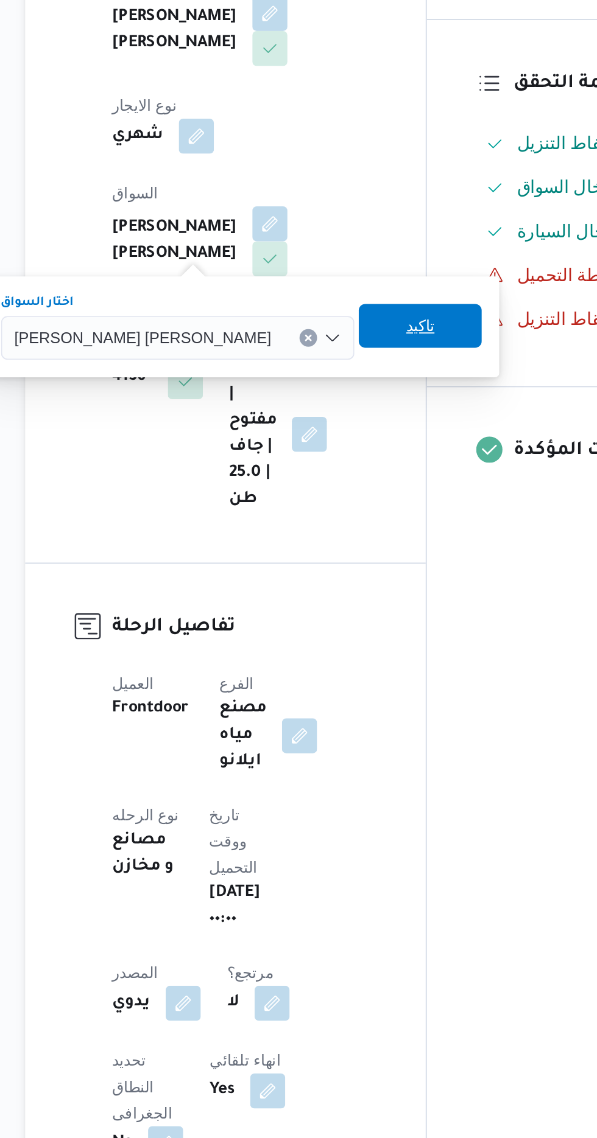
click at [343, 475] on span "تاكيد" at bounding box center [377, 480] width 68 height 24
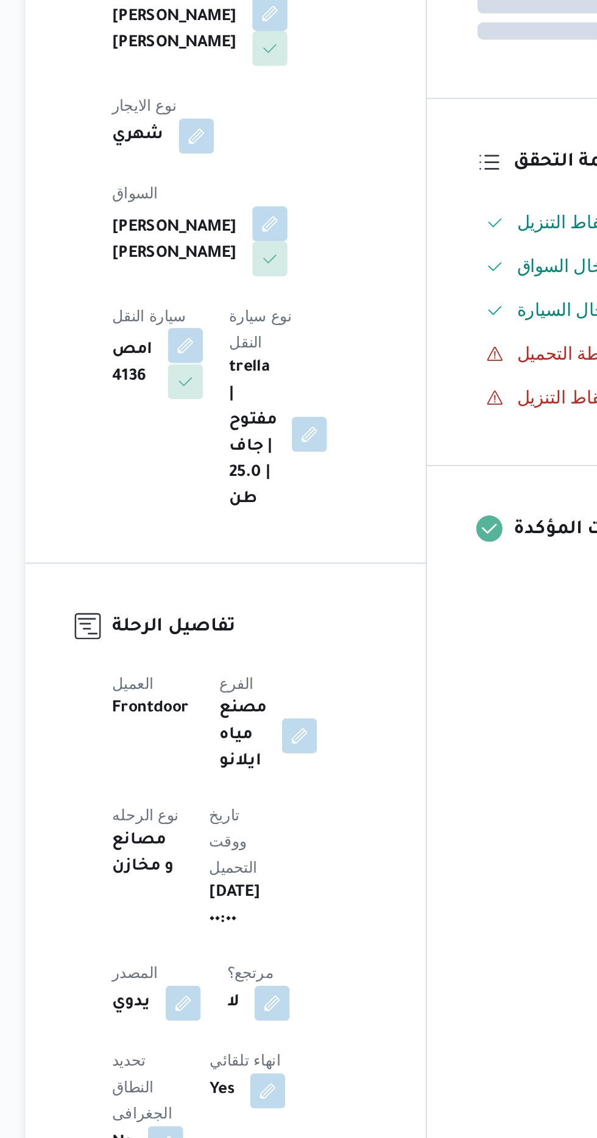
click at [257, 481] on button "button" at bounding box center [246, 490] width 19 height 19
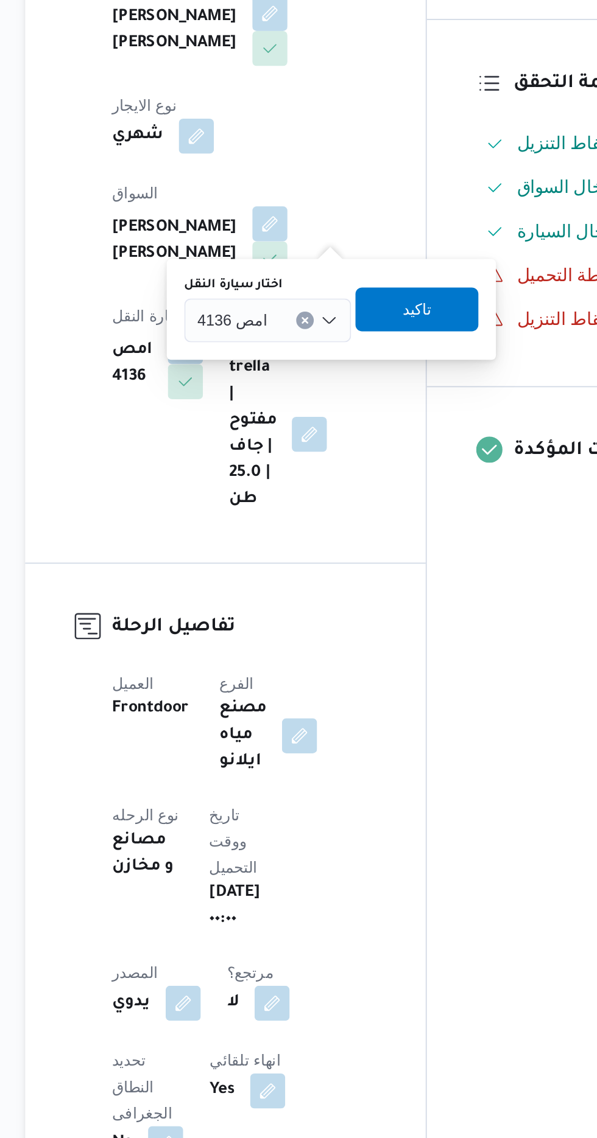
click at [281, 472] on span "امص 4136" at bounding box center [273, 475] width 39 height 13
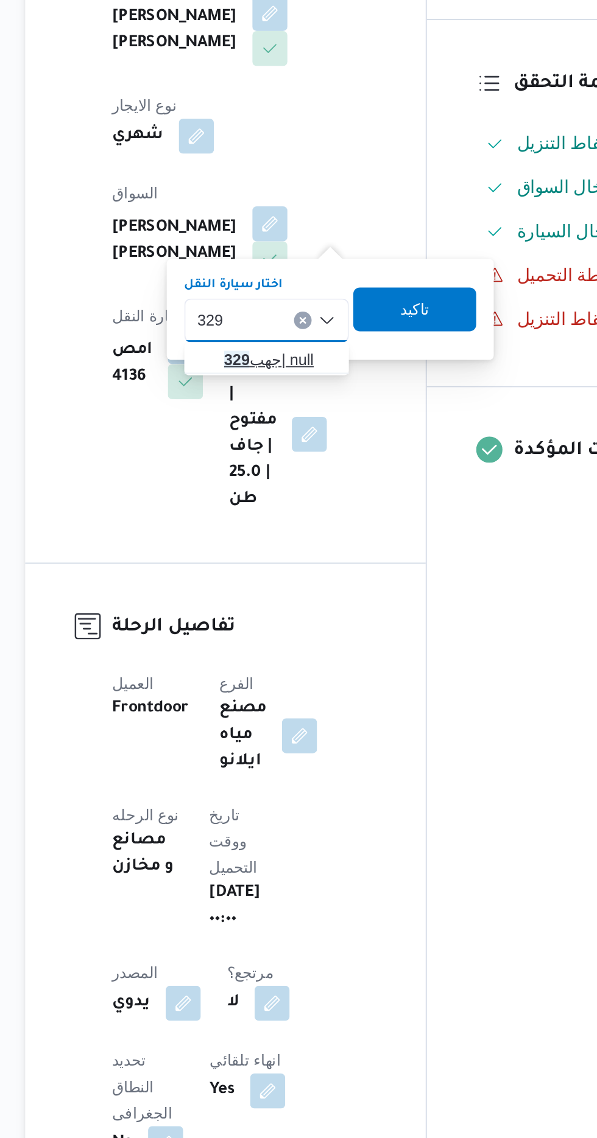
type input "329"
click at [302, 494] on span "جهب 329 | null" at bounding box center [299, 498] width 62 height 15
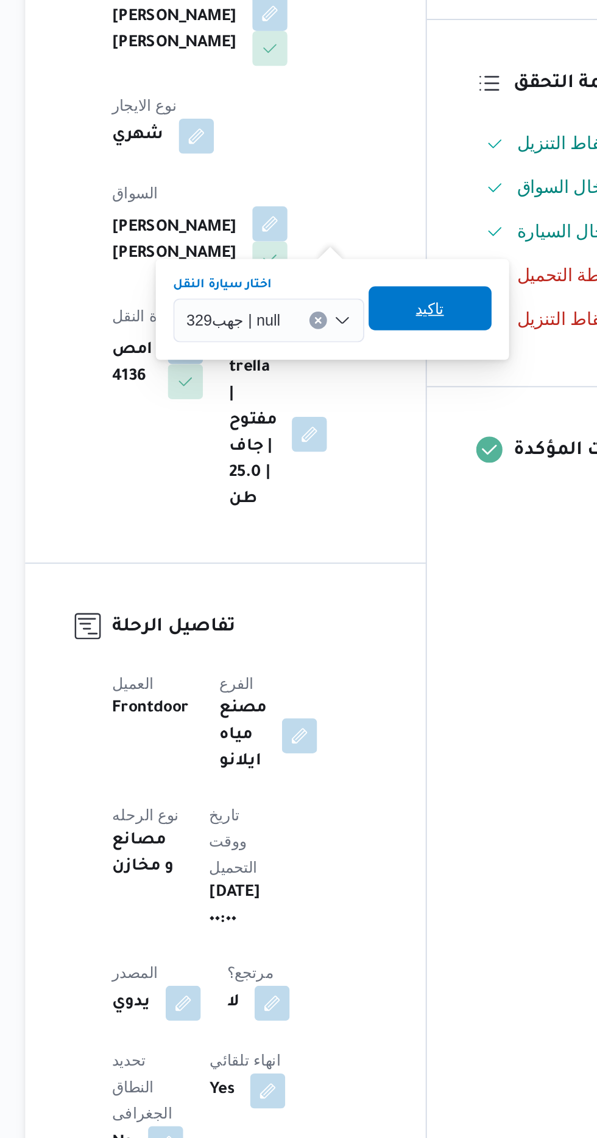
click at [384, 468] on span "تاكيد" at bounding box center [383, 470] width 16 height 15
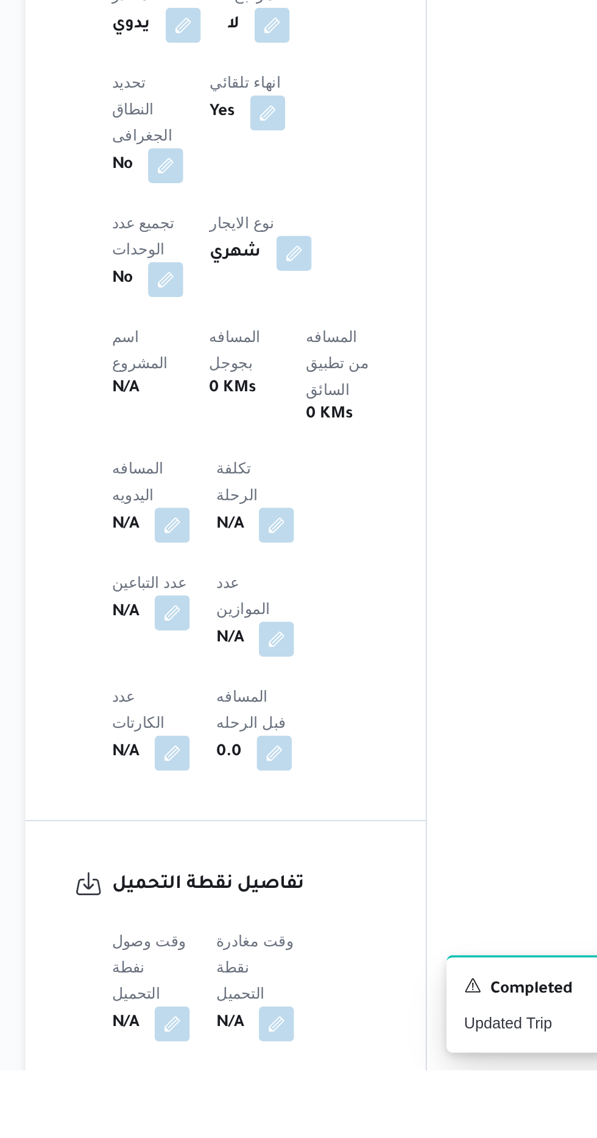
scroll to position [324, 0]
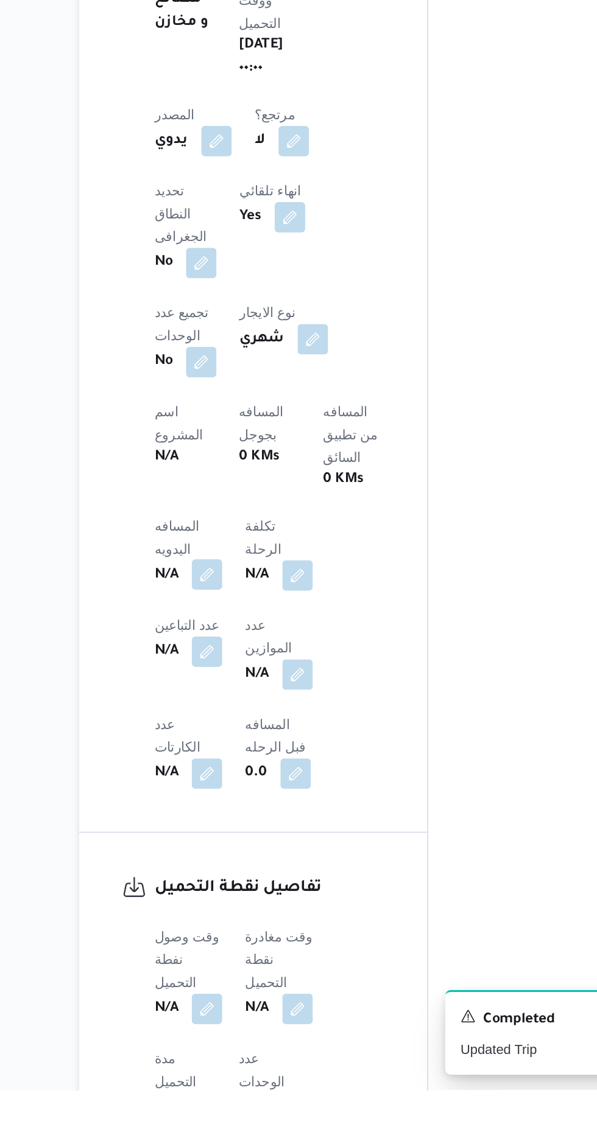
click at [244, 799] on button "button" at bounding box center [239, 808] width 19 height 19
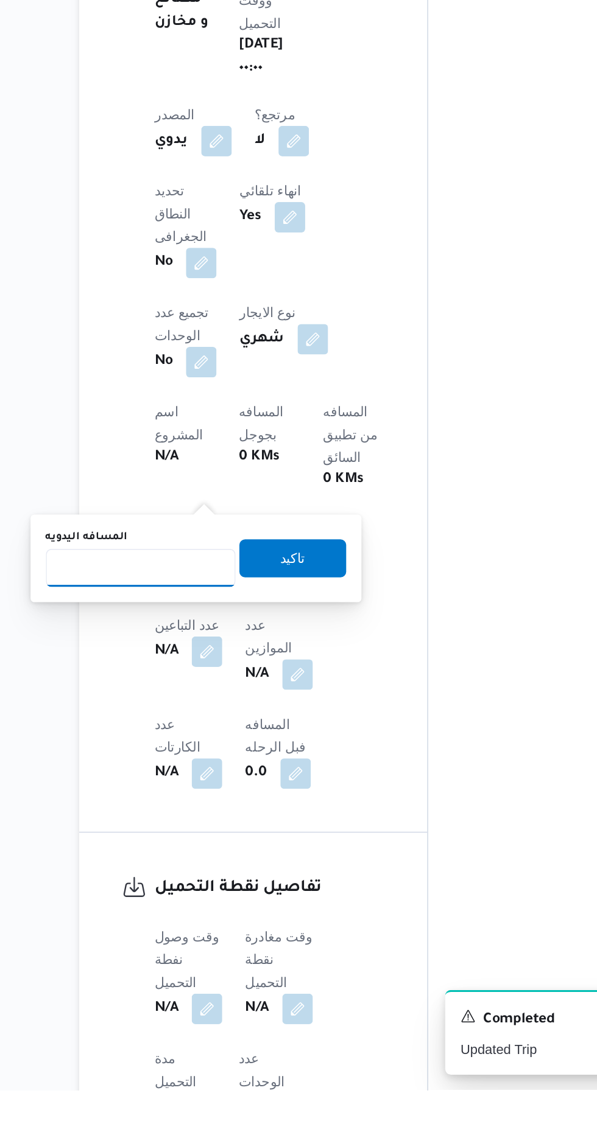
click at [232, 805] on input "المسافه اليدويه" at bounding box center [197, 805] width 121 height 24
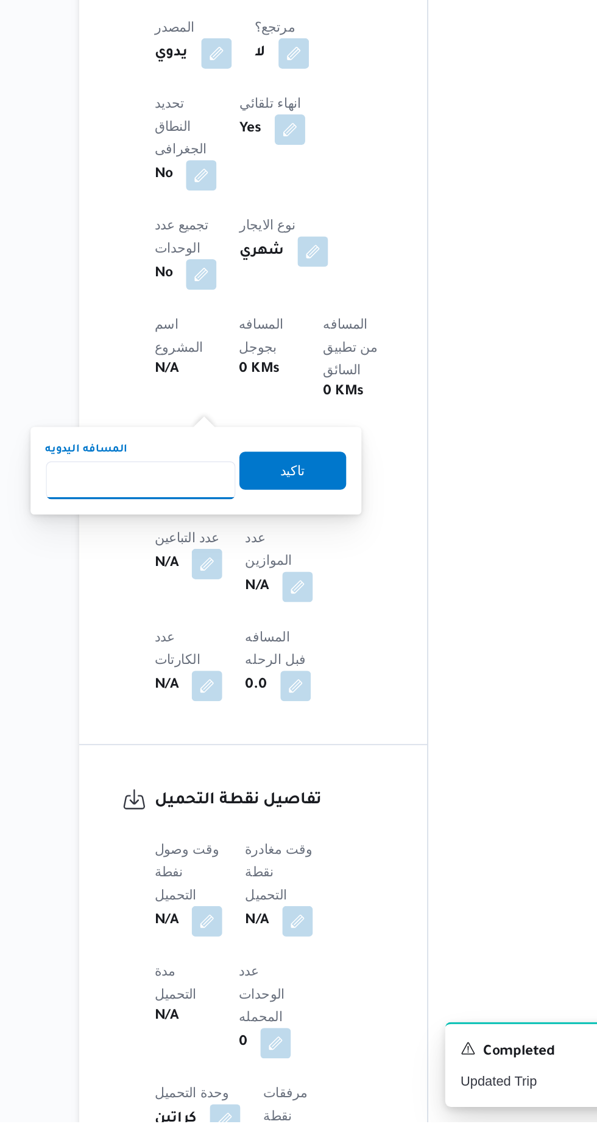
scroll to position [415, 0]
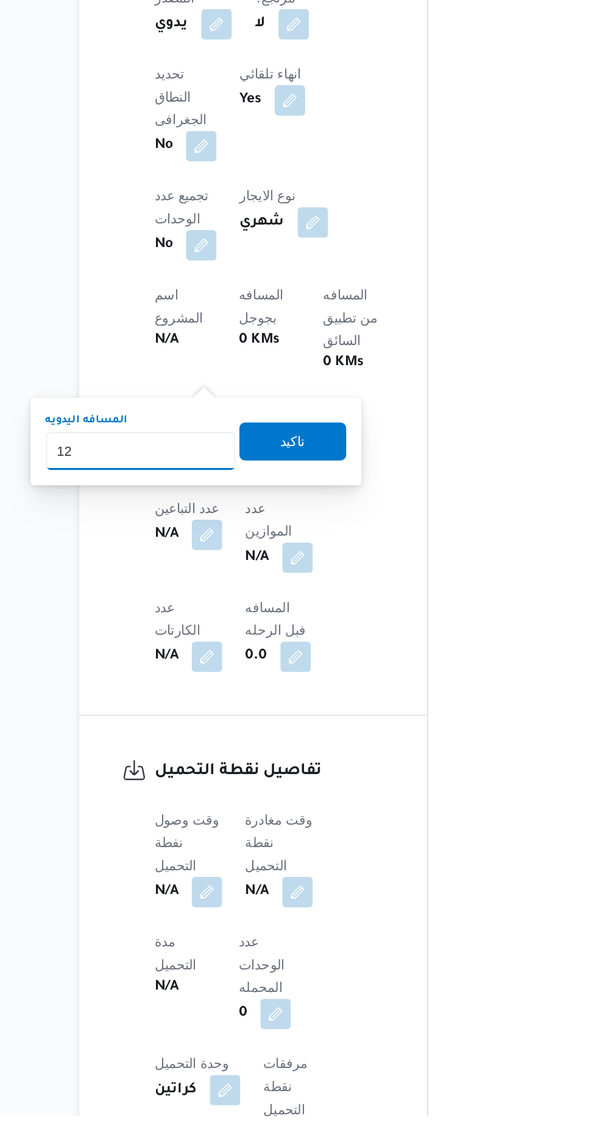
type input "120"
click at [324, 709] on span "تاكيد" at bounding box center [295, 707] width 68 height 24
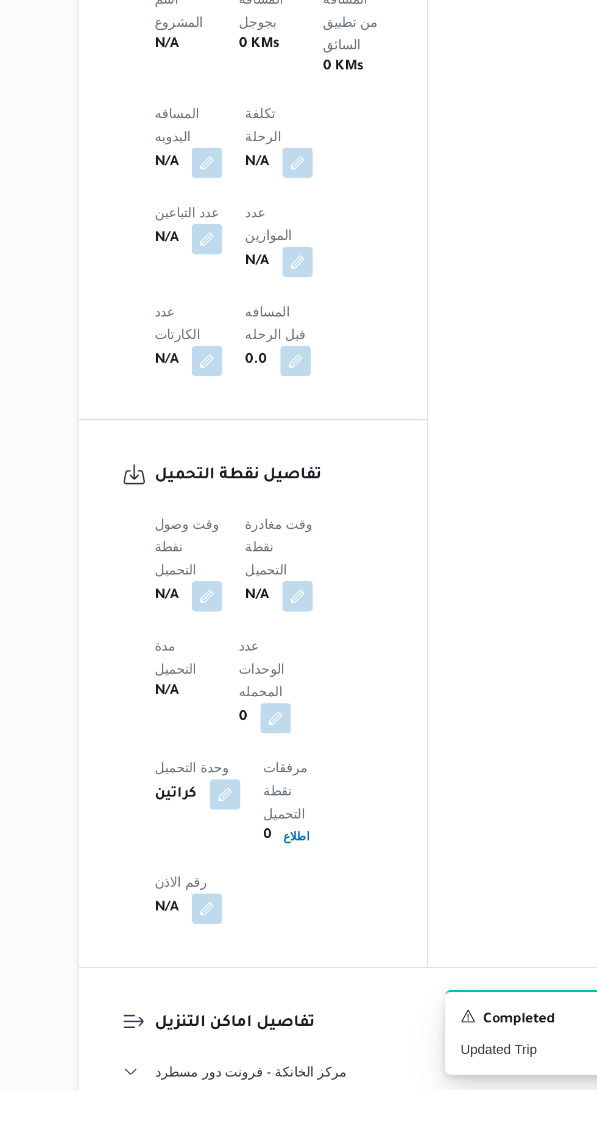
scroll to position [590, 0]
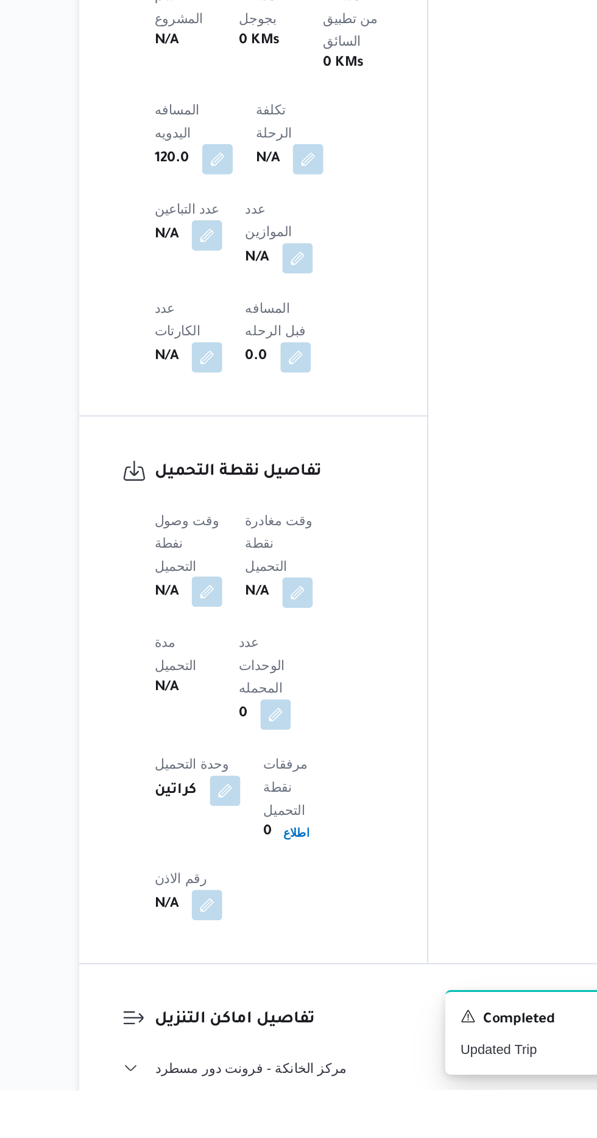
click at [248, 810] on button "button" at bounding box center [239, 819] width 19 height 19
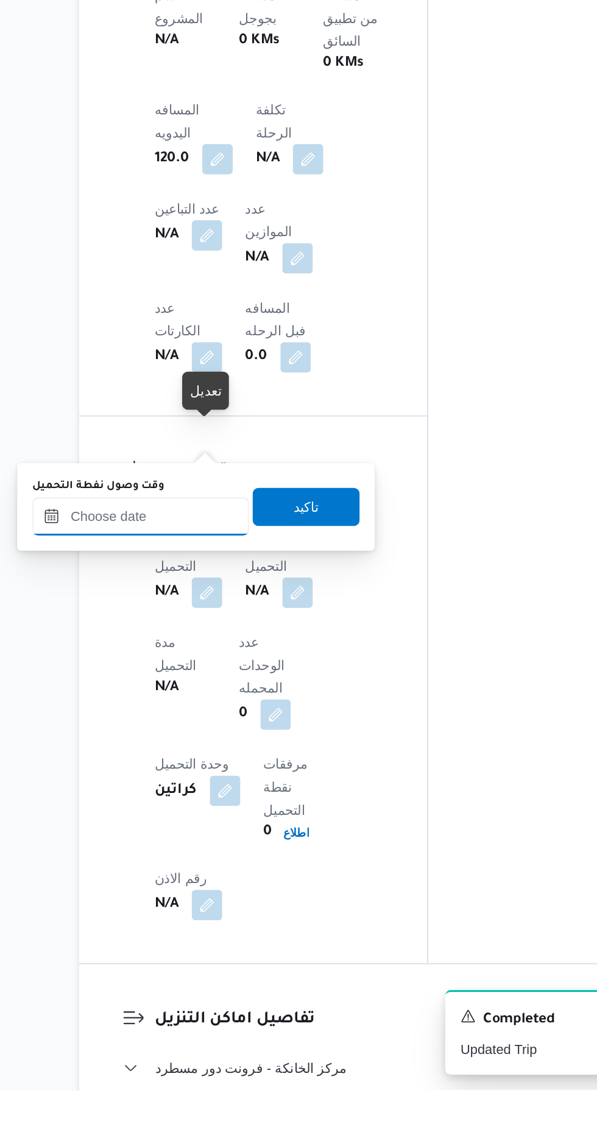
click at [230, 775] on input "وقت وصول نفطة التحميل" at bounding box center [197, 772] width 138 height 24
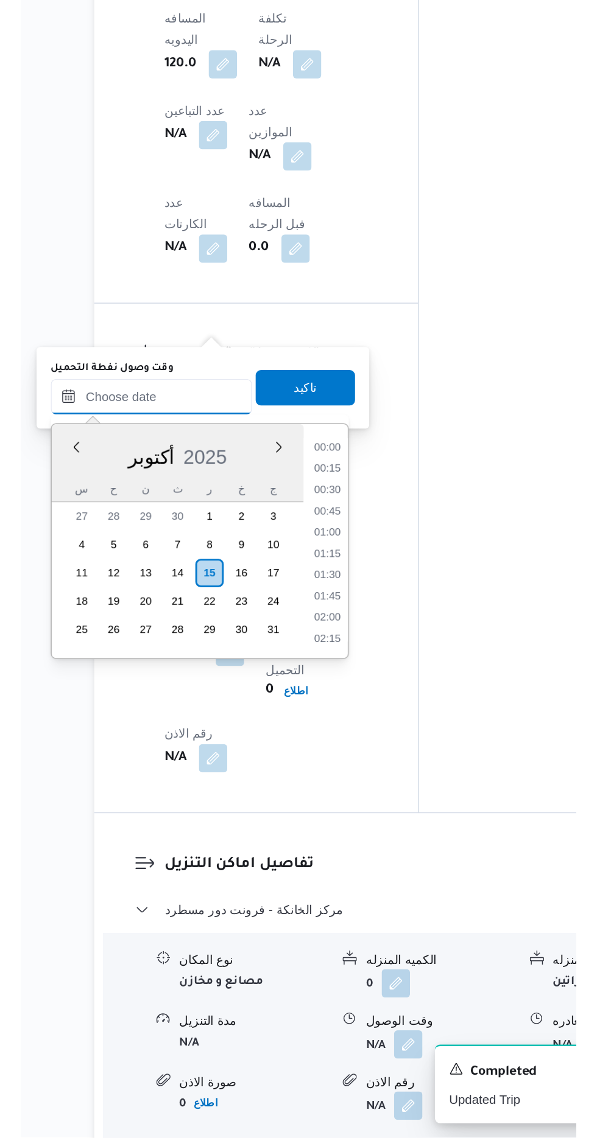
scroll to position [817, 0]
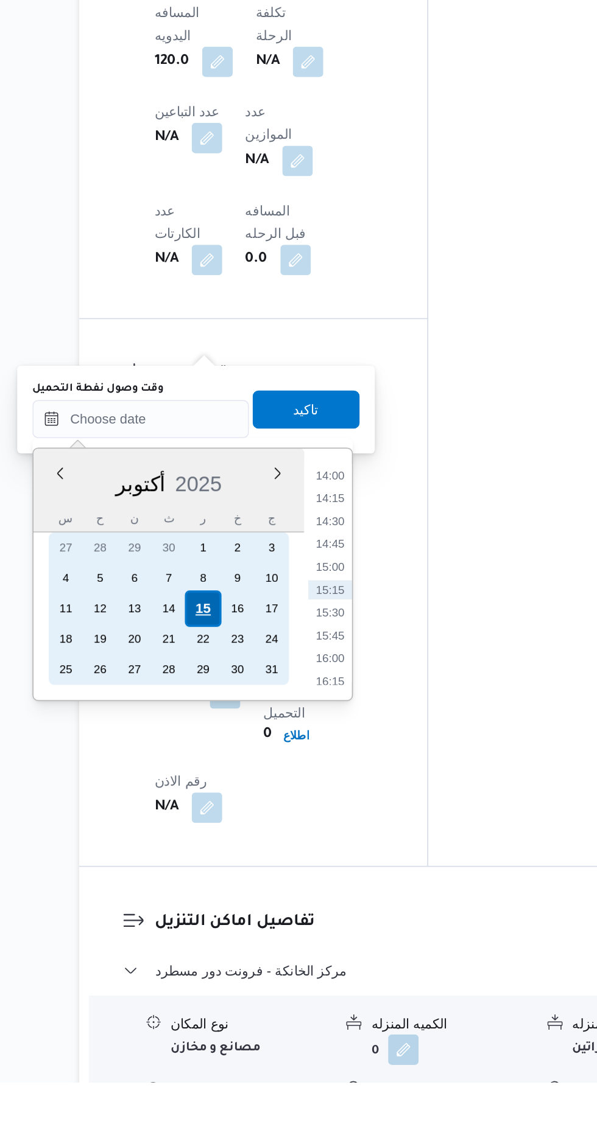
click at [239, 834] on div "15" at bounding box center [236, 835] width 23 height 23
type input "[DATE] ٠٠:٠٠"
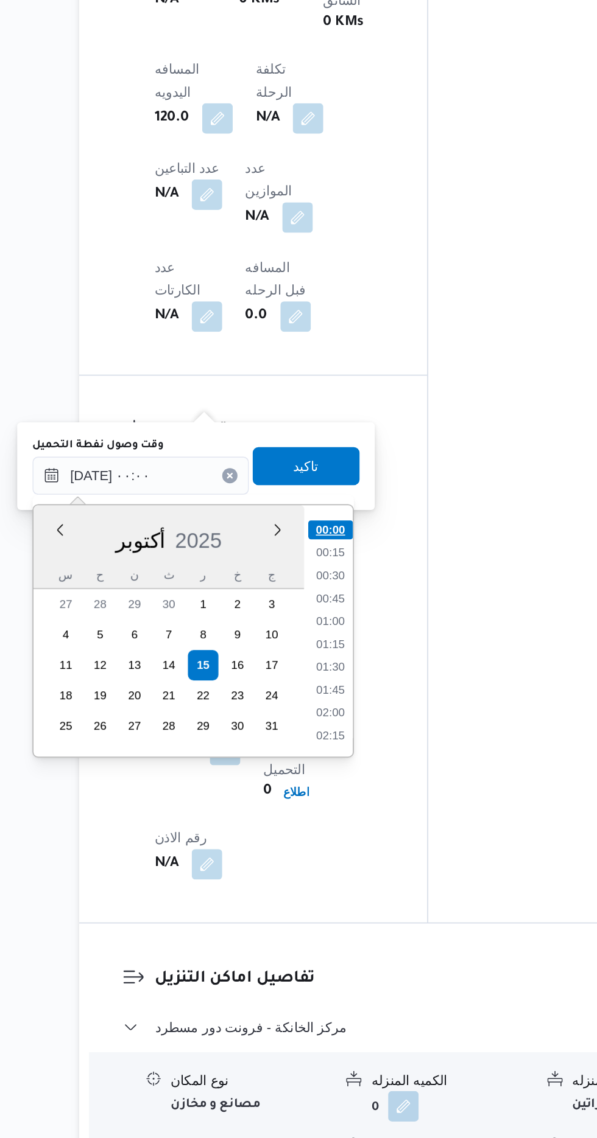
click at [323, 745] on li "00:00" at bounding box center [318, 749] width 29 height 12
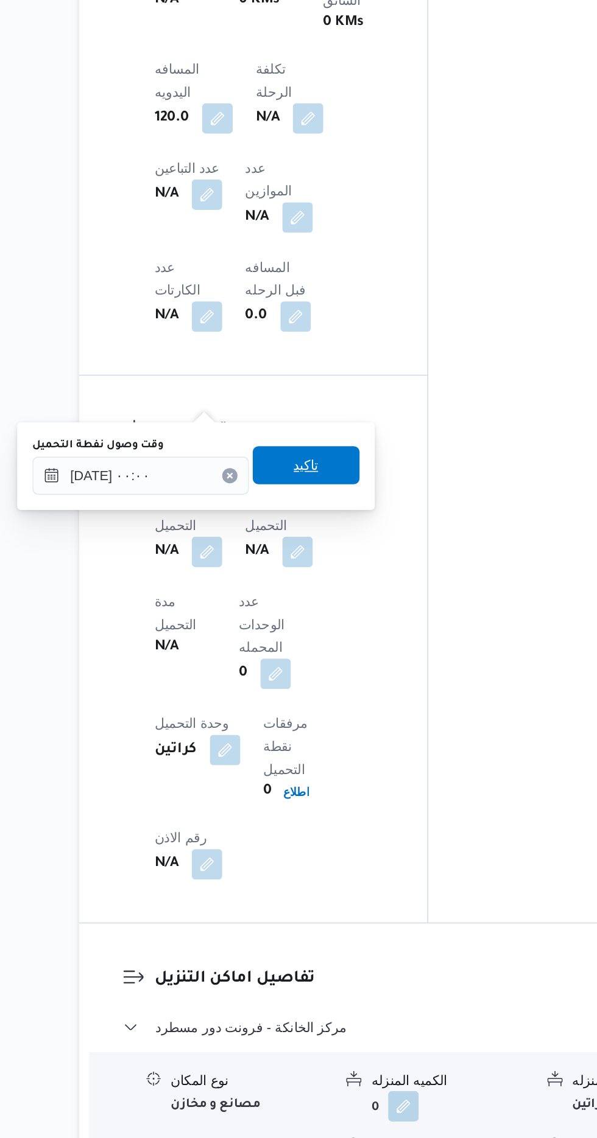
click at [323, 707] on span "تاكيد" at bounding box center [303, 708] width 68 height 24
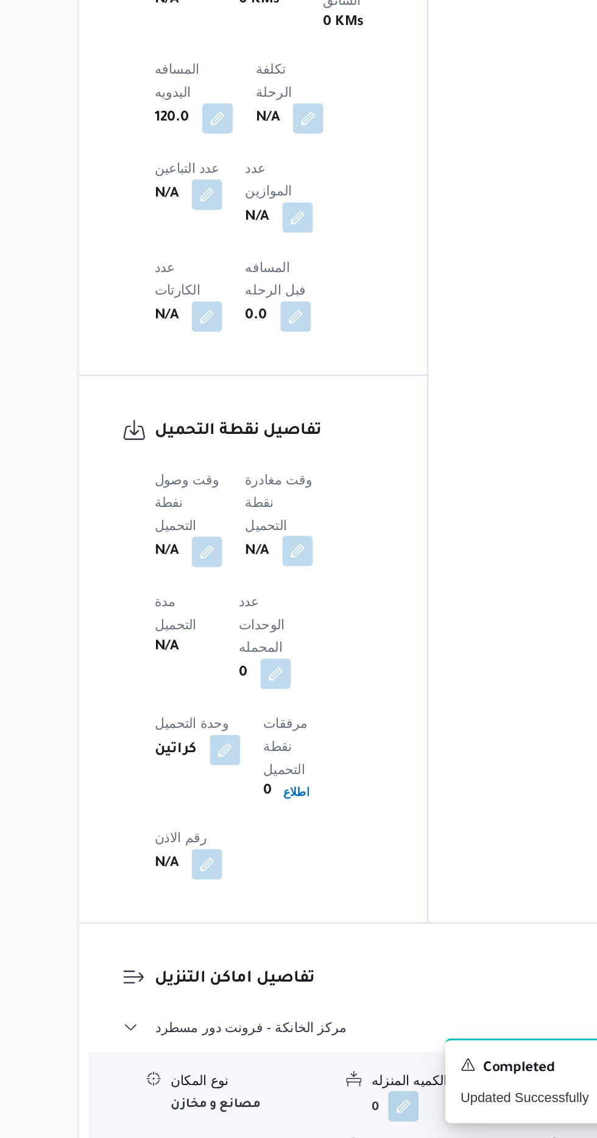
click at [307, 753] on button "button" at bounding box center [297, 762] width 19 height 19
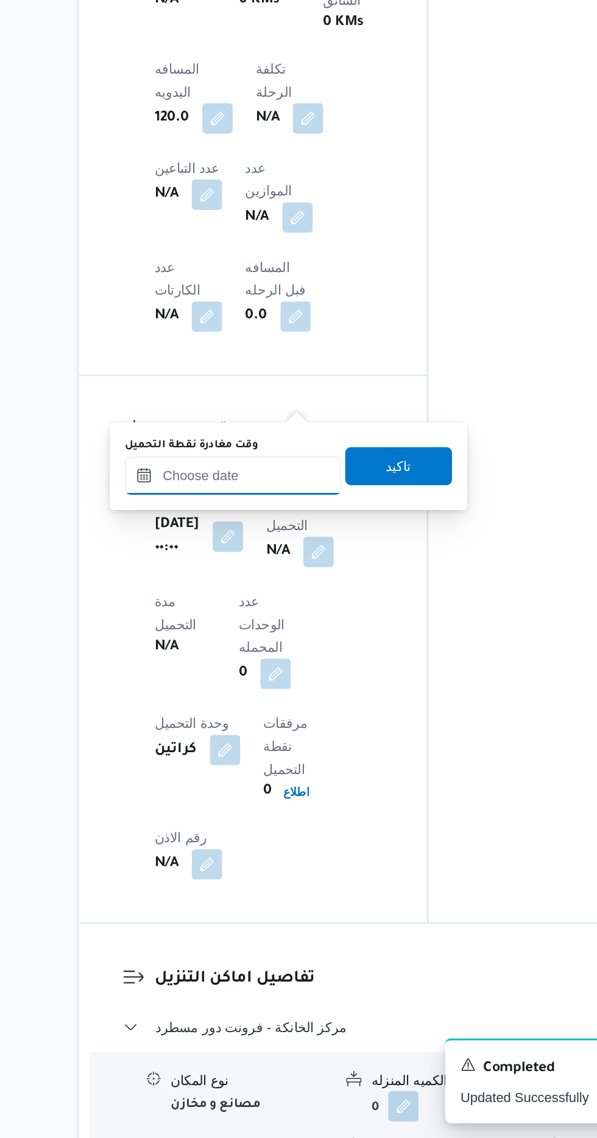
click at [286, 712] on input "وقت مغادرة نقطة التحميل" at bounding box center [257, 715] width 138 height 24
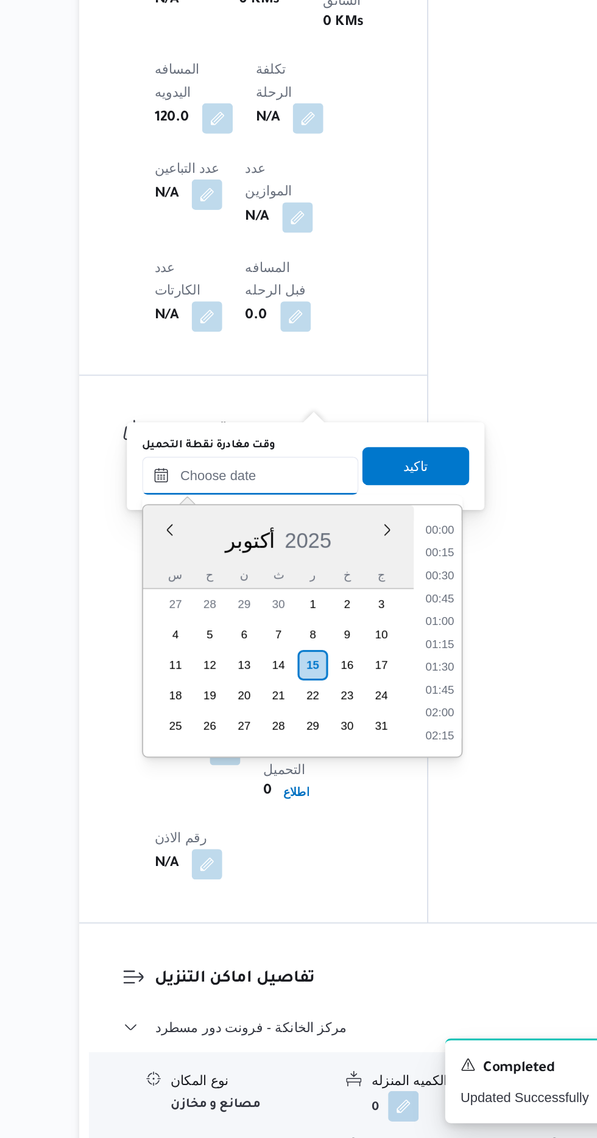
scroll to position [817, 0]
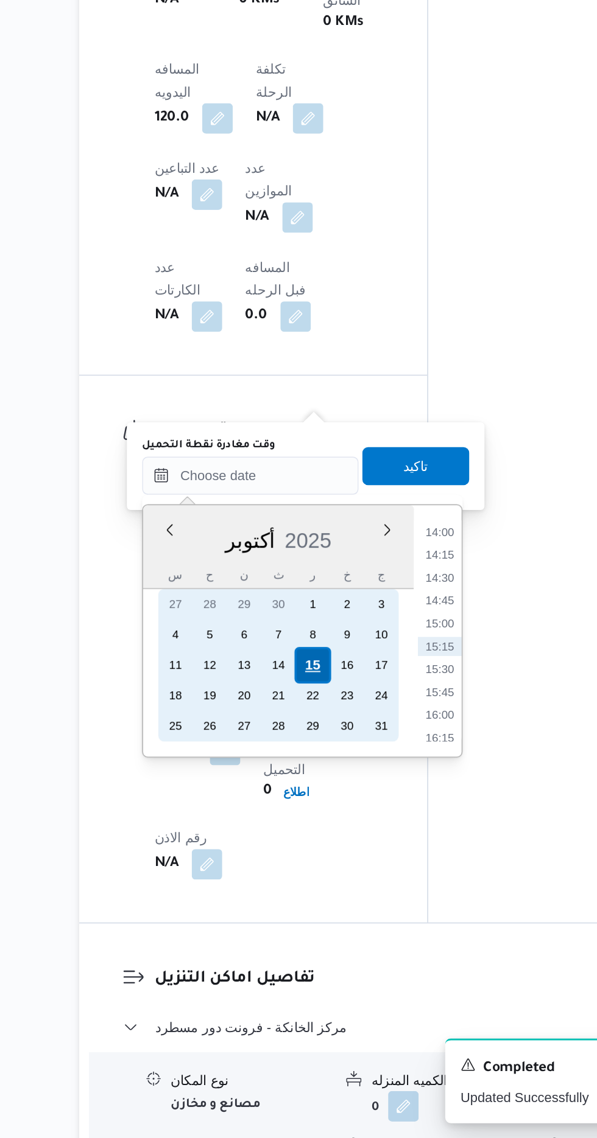
click at [307, 834] on div "15" at bounding box center [307, 835] width 23 height 23
type input "[DATE] ٠٠:٠٠"
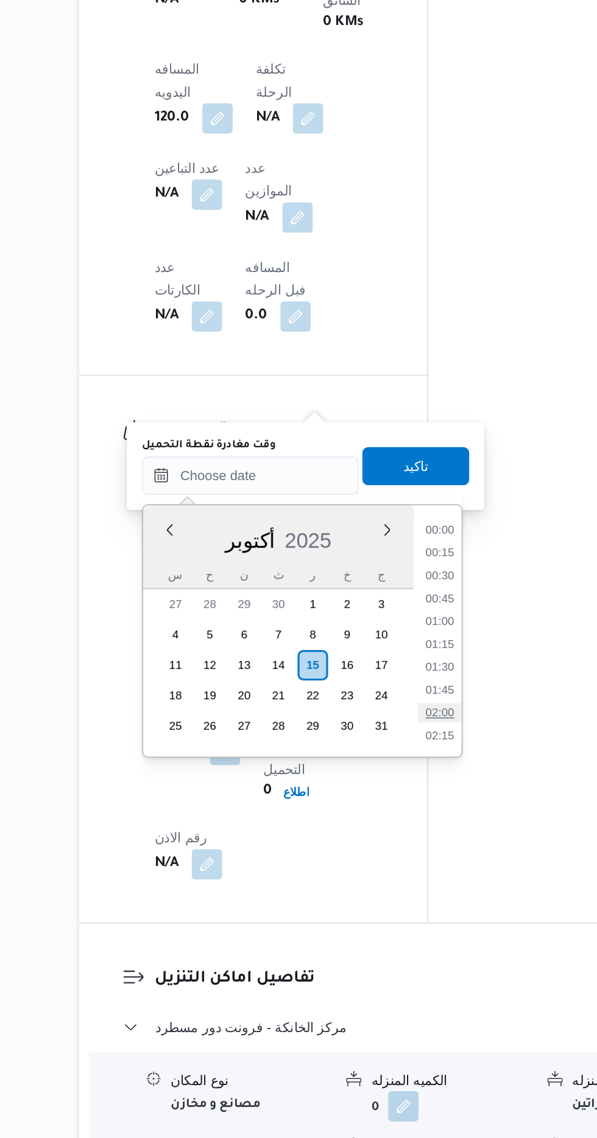
click at [390, 864] on li "02:00" at bounding box center [388, 866] width 28 height 12
type input "[DATE] ٠٢:٠٠"
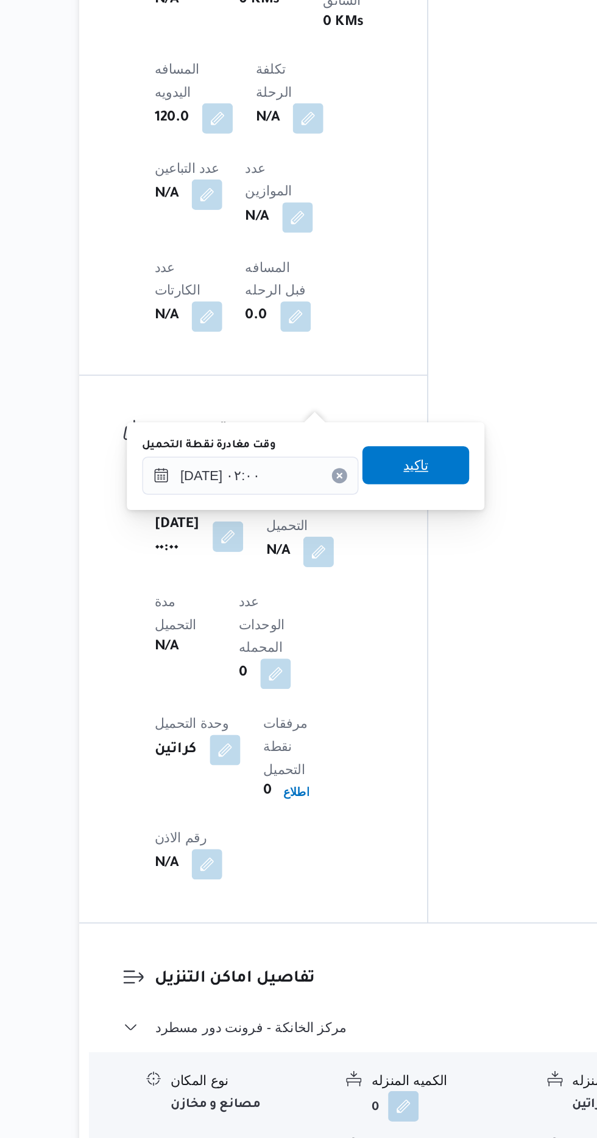
click at [381, 706] on span "تاكيد" at bounding box center [373, 708] width 16 height 15
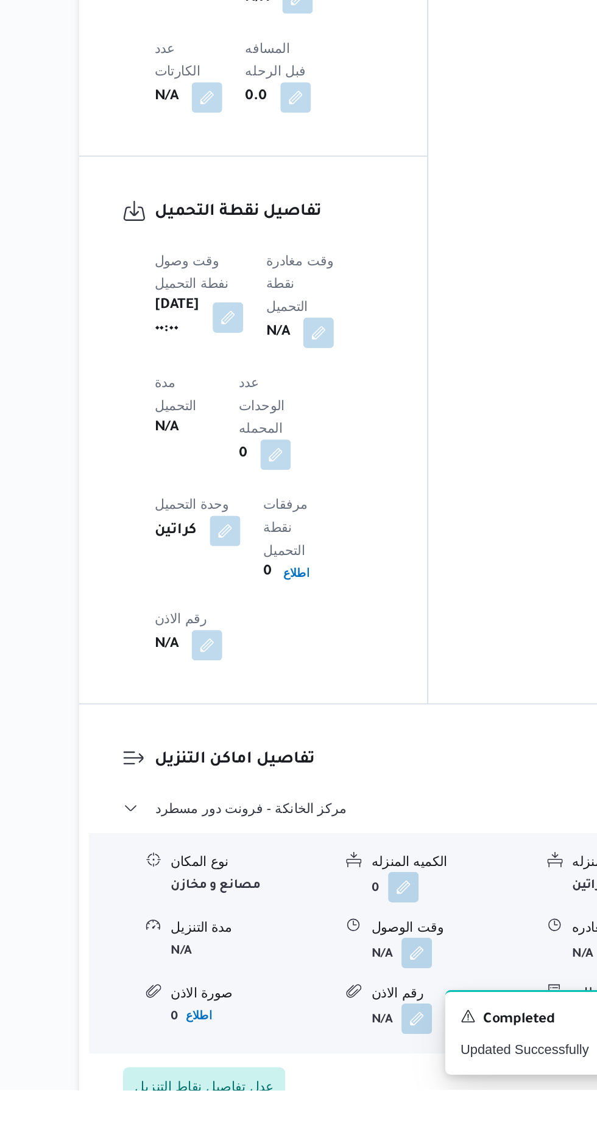
scroll to position [757, 0]
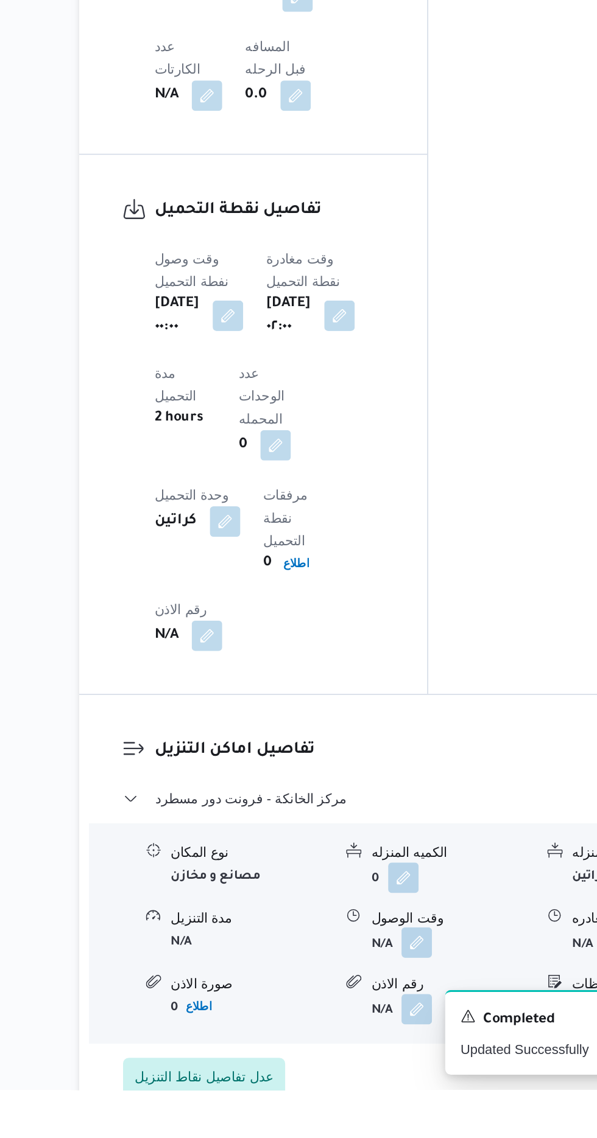
click at [374, 1034] on button "button" at bounding box center [373, 1043] width 19 height 19
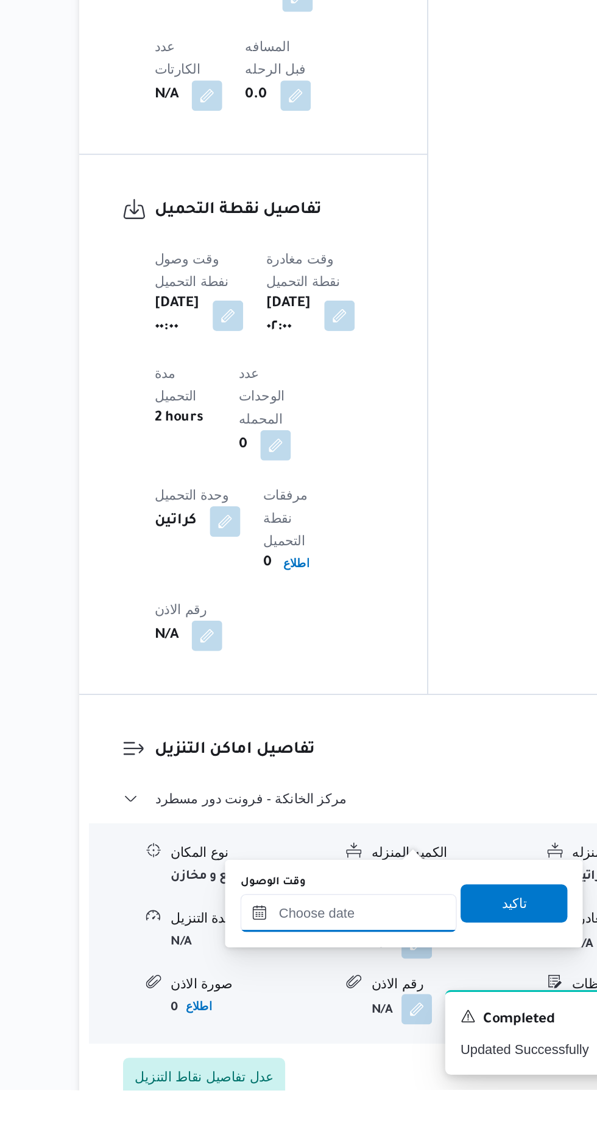
click at [341, 1020] on input "وقت الوصول" at bounding box center [330, 1025] width 138 height 24
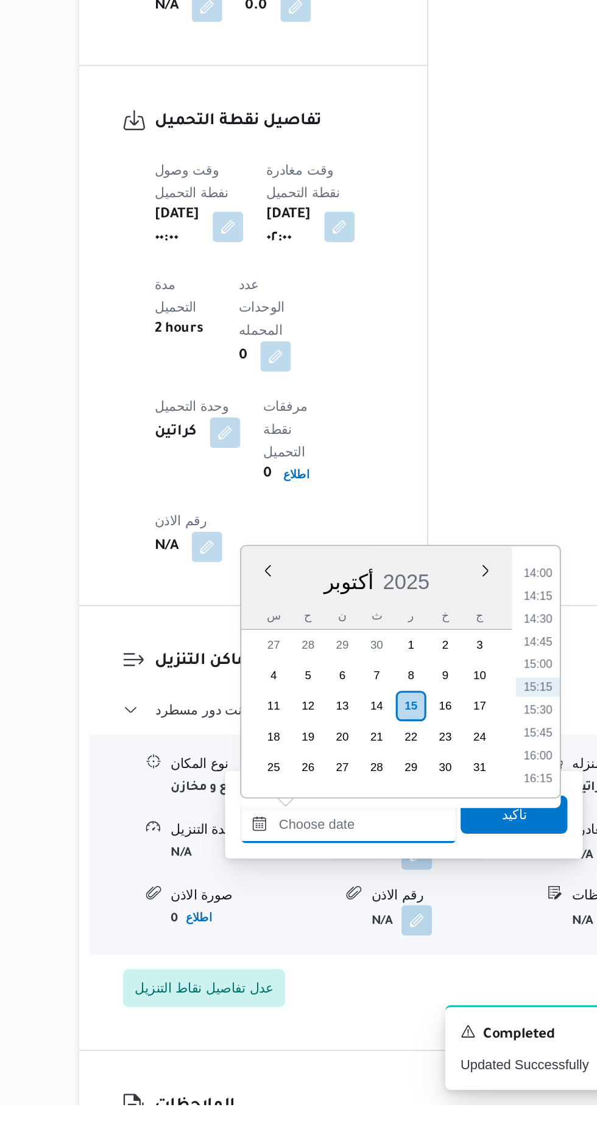
scroll to position [860, 0]
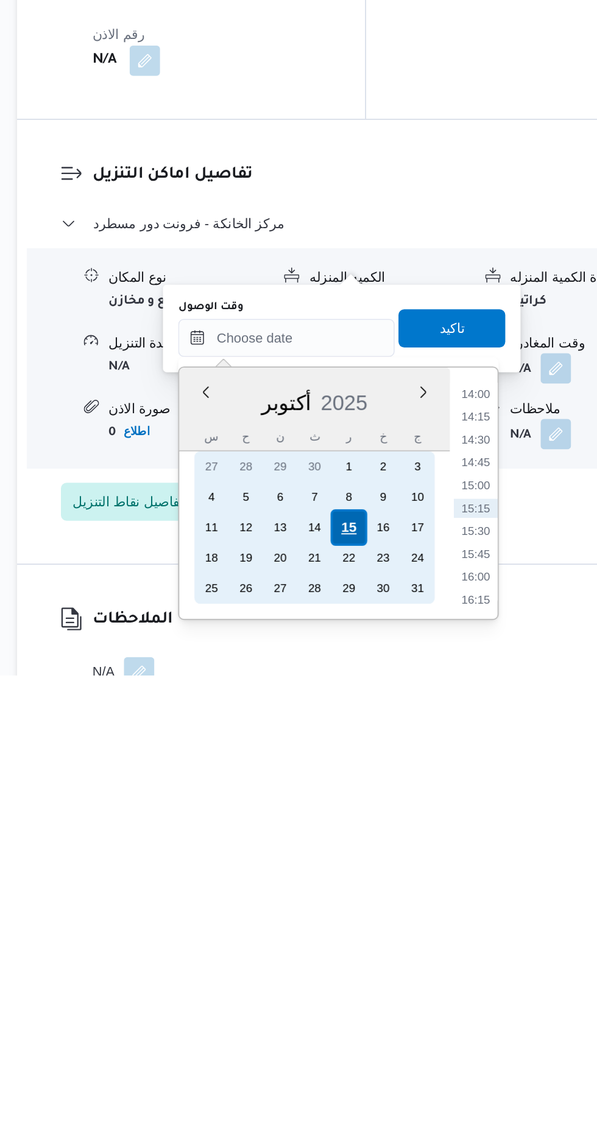
click at [370, 1042] on div "15" at bounding box center [370, 1044] width 23 height 23
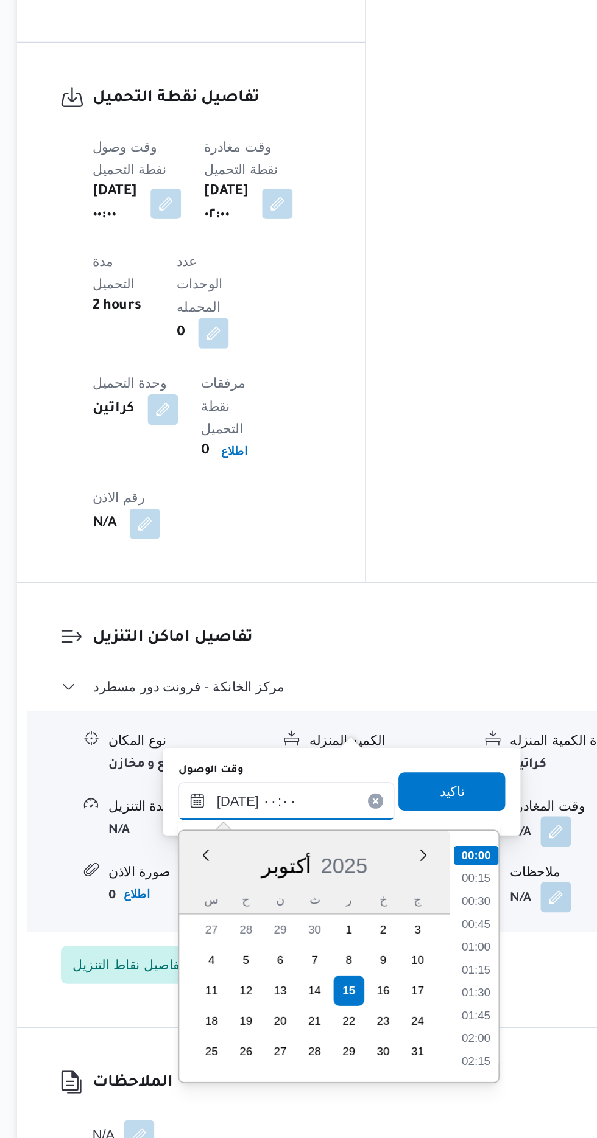
click at [269, 928] on input "[DATE] ٠٠:٠٠" at bounding box center [330, 923] width 138 height 24
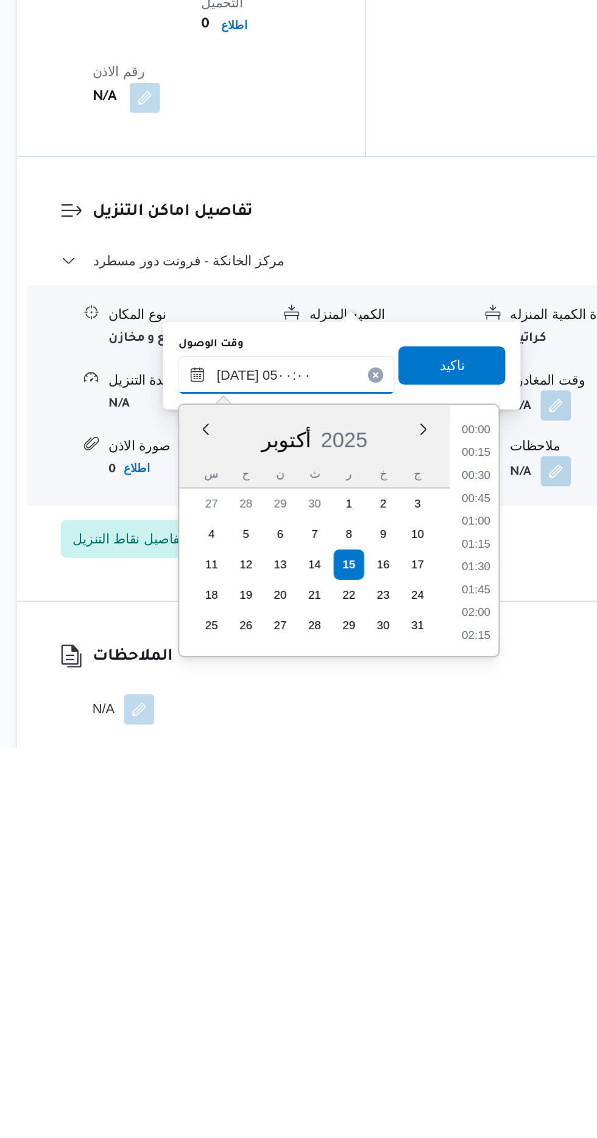
scroll to position [164, 0]
click at [452, 1062] on li "05:00" at bounding box center [451, 1063] width 29 height 12
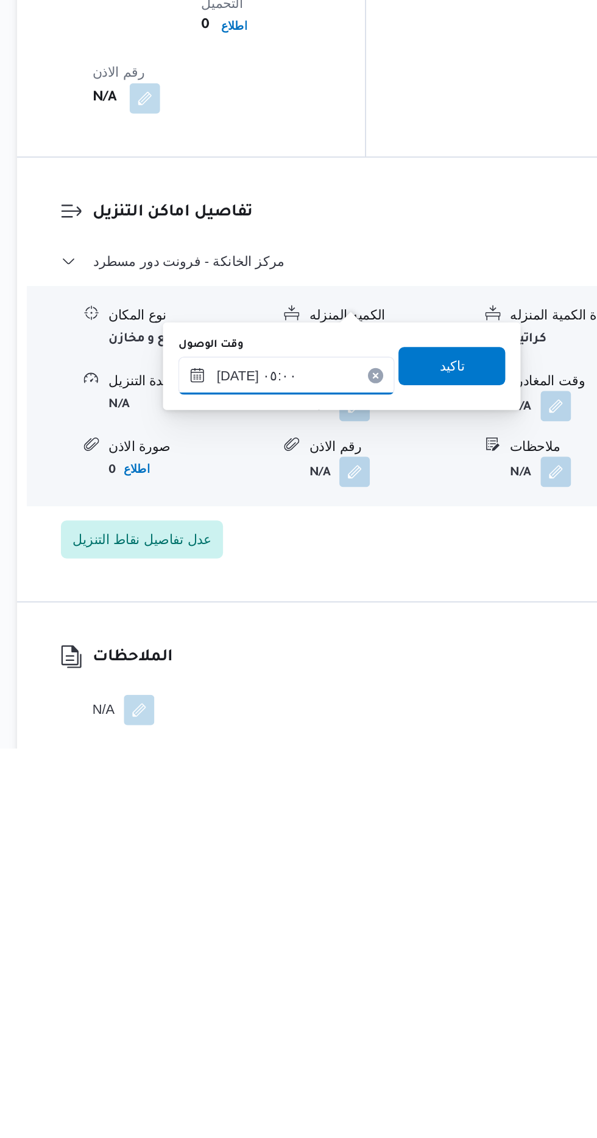
scroll to position [882, 0]
click at [359, 893] on input "[DATE] ٠٥:٠٠" at bounding box center [330, 900] width 138 height 24
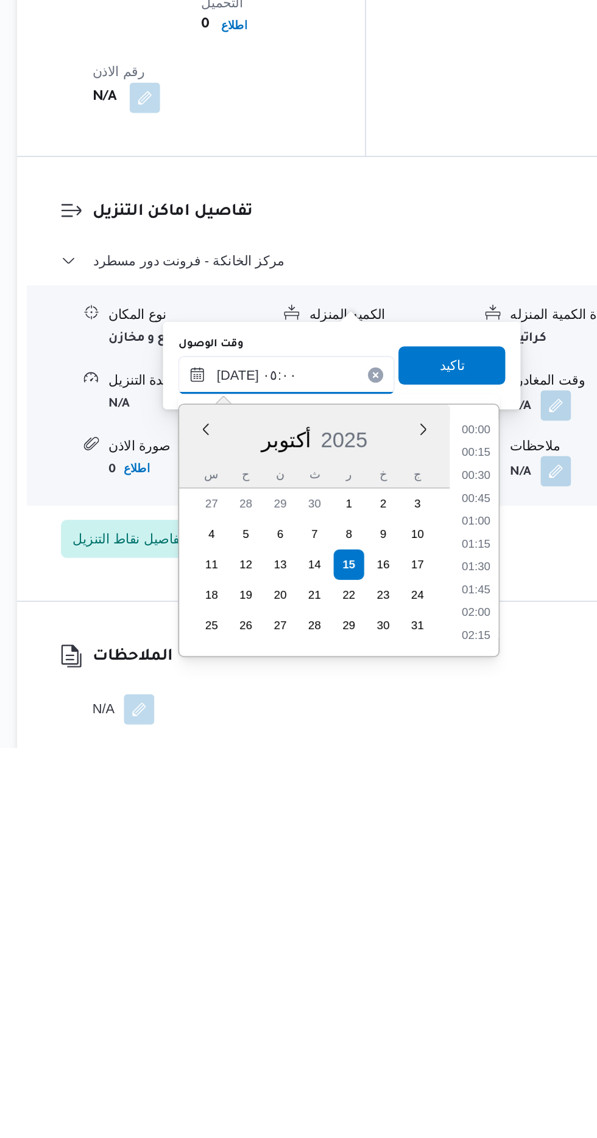
scroll to position [218, 0]
click at [448, 1065] on li "06:00" at bounding box center [452, 1068] width 28 height 12
type input "[DATE] ٠٦:٠٠"
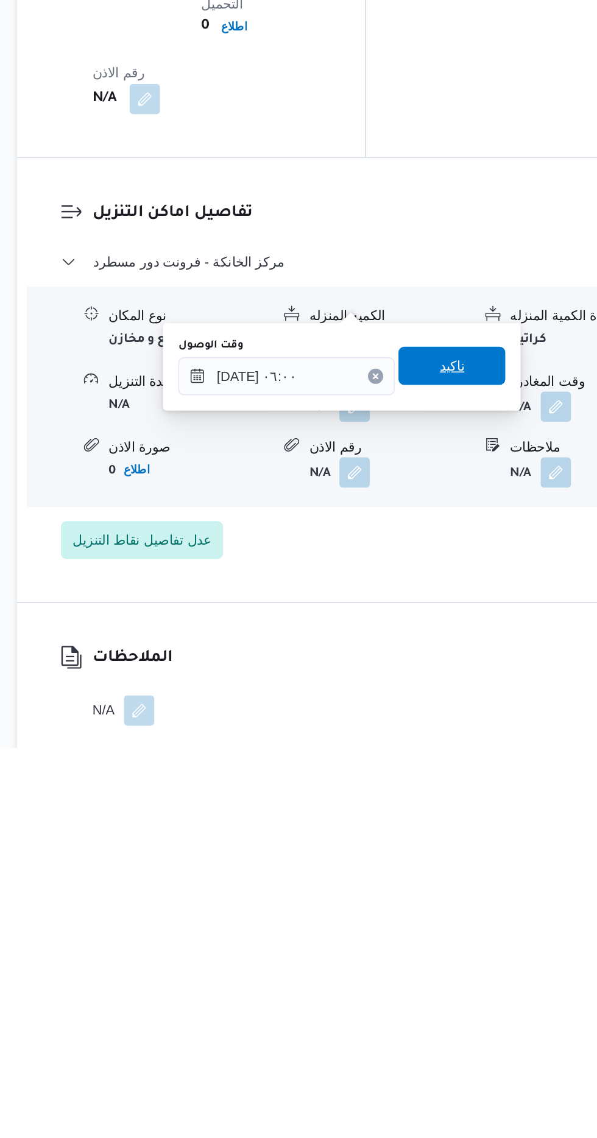
click at [444, 896] on span "تاكيد" at bounding box center [436, 894] width 16 height 15
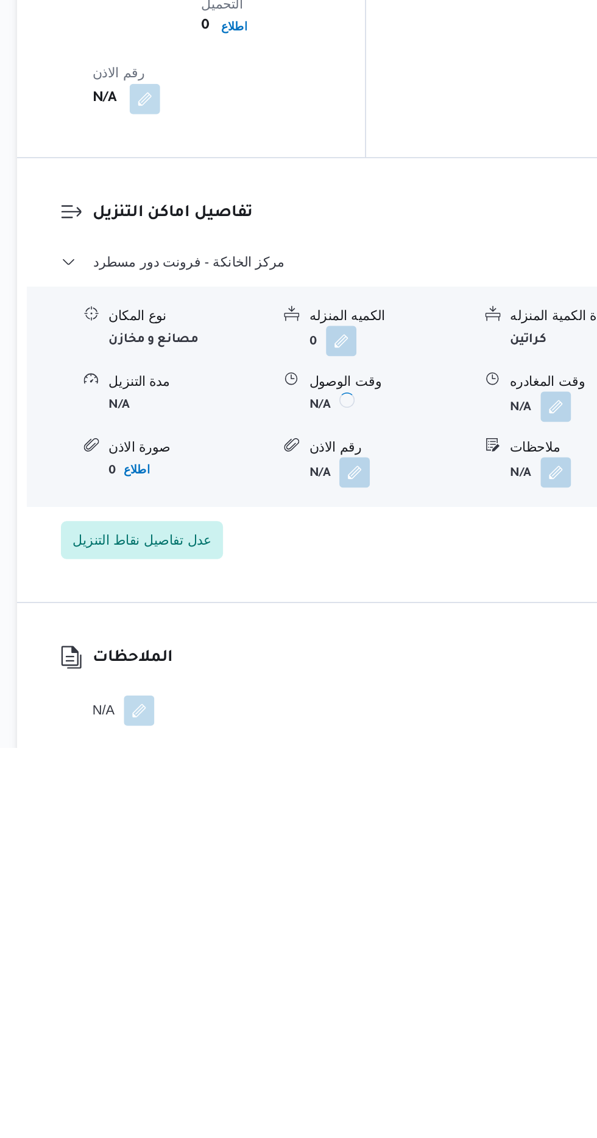
scroll to position [882, 0]
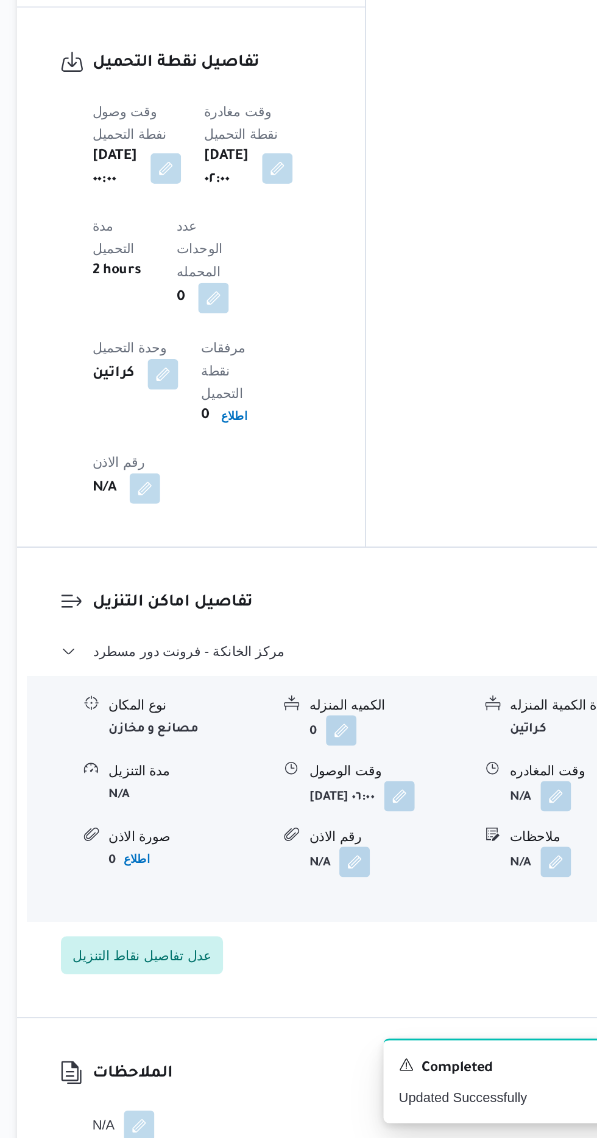
click at [499, 910] on span at bounding box center [499, 919] width 26 height 19
click at [508, 910] on button "button" at bounding box center [502, 919] width 19 height 19
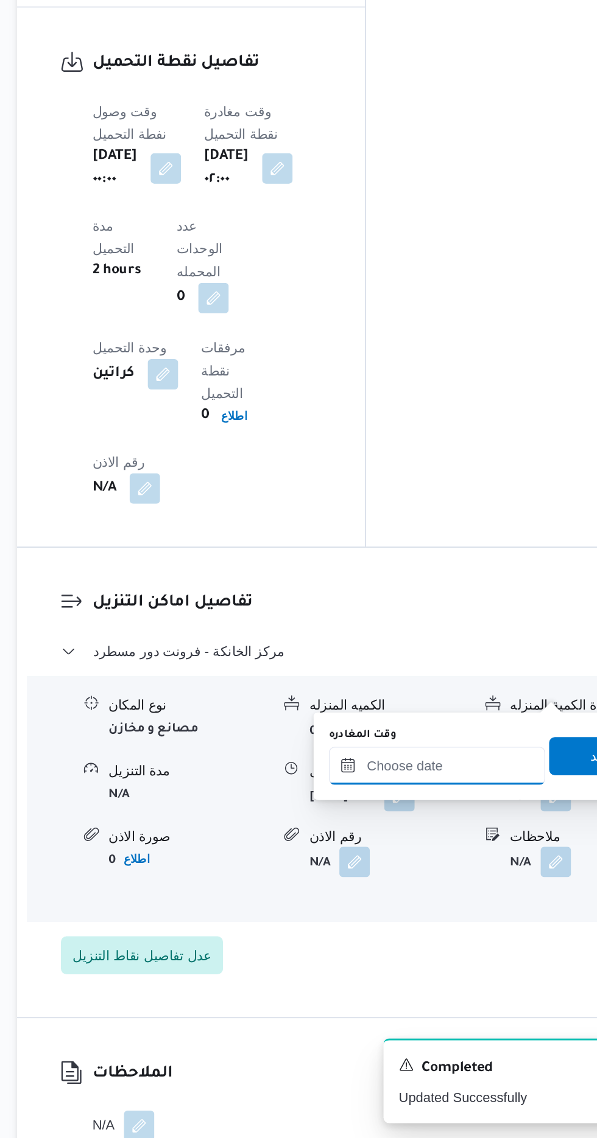
click at [437, 897] on input "وقت المغادره" at bounding box center [426, 900] width 138 height 24
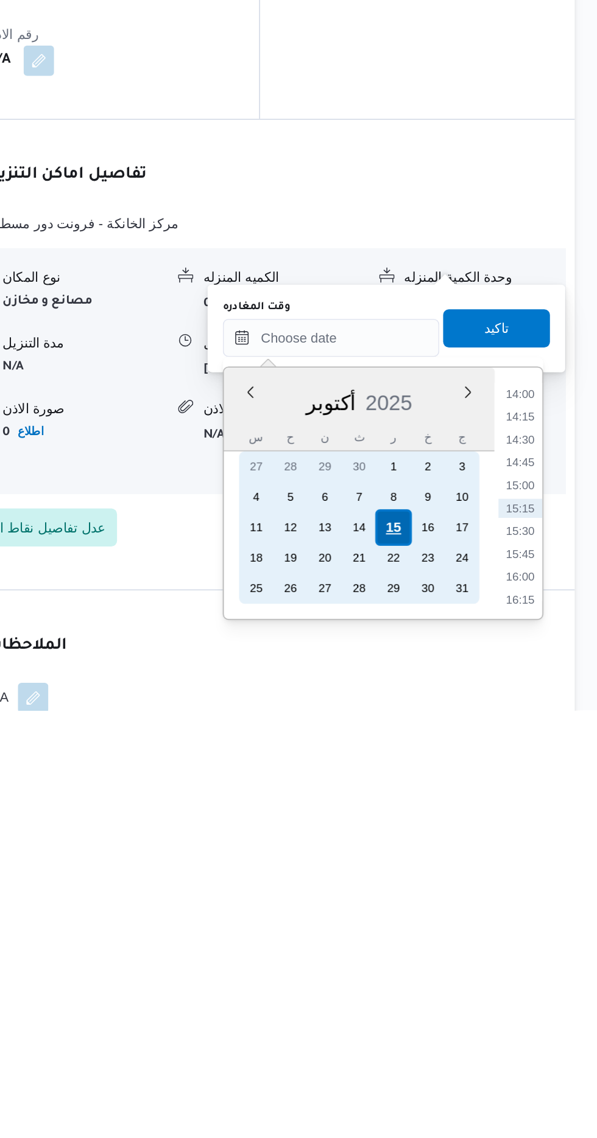
click at [468, 1023] on div "15" at bounding box center [466, 1021] width 23 height 23
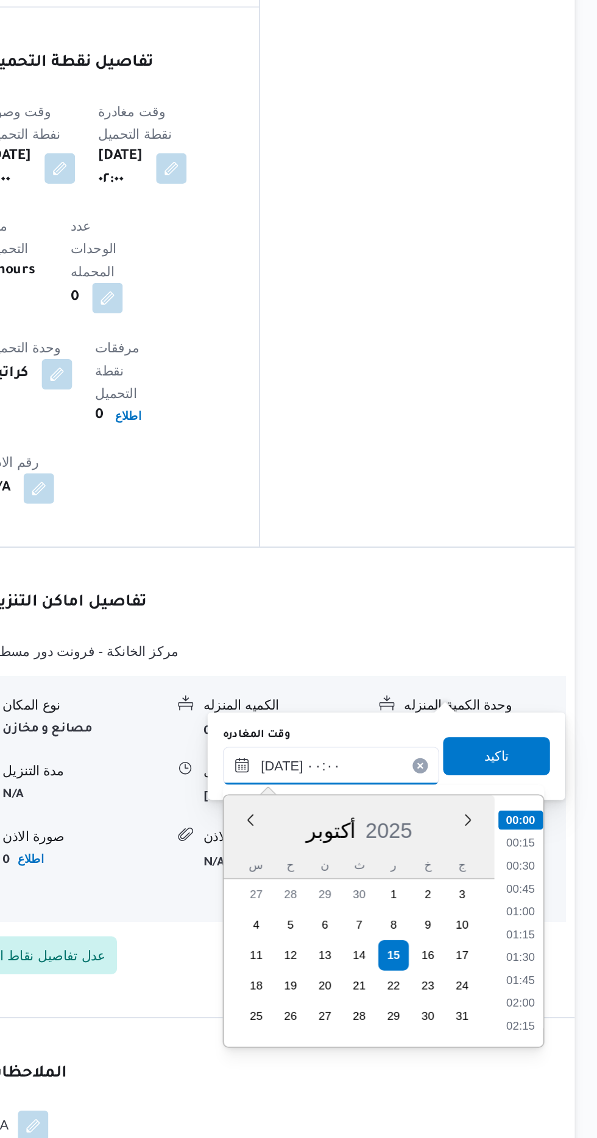
click at [362, 906] on input "[DATE] ٠٠:٠٠" at bounding box center [426, 900] width 138 height 24
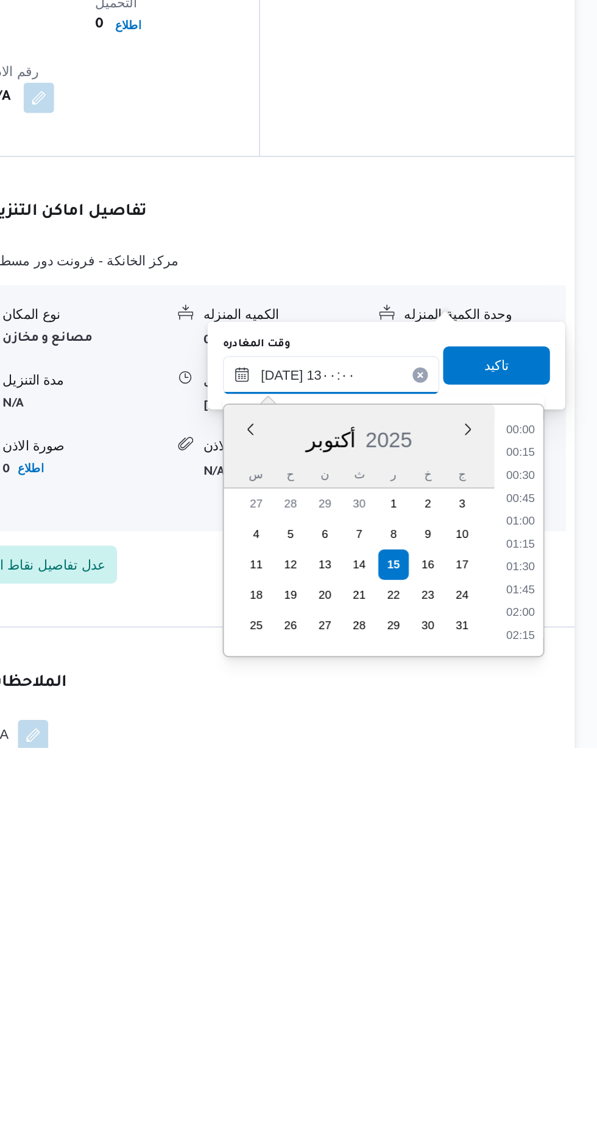
scroll to position [632, 0]
click at [542, 1062] on li "13:00" at bounding box center [547, 1063] width 29 height 12
type input "[DATE] ١٣:٠٠"
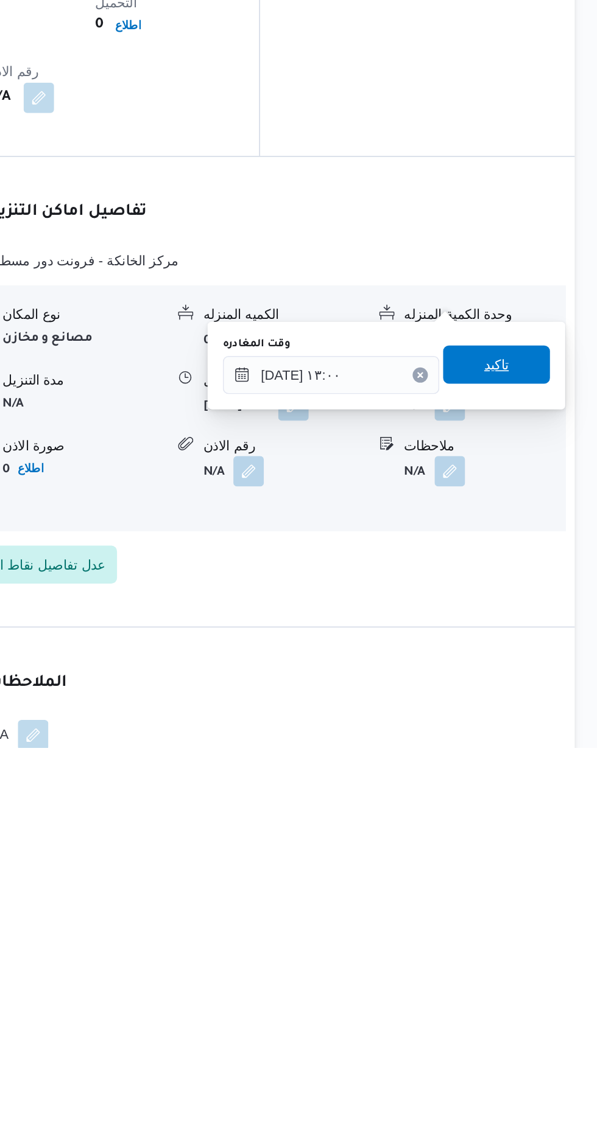
click at [540, 894] on span "تاكيد" at bounding box center [532, 893] width 16 height 15
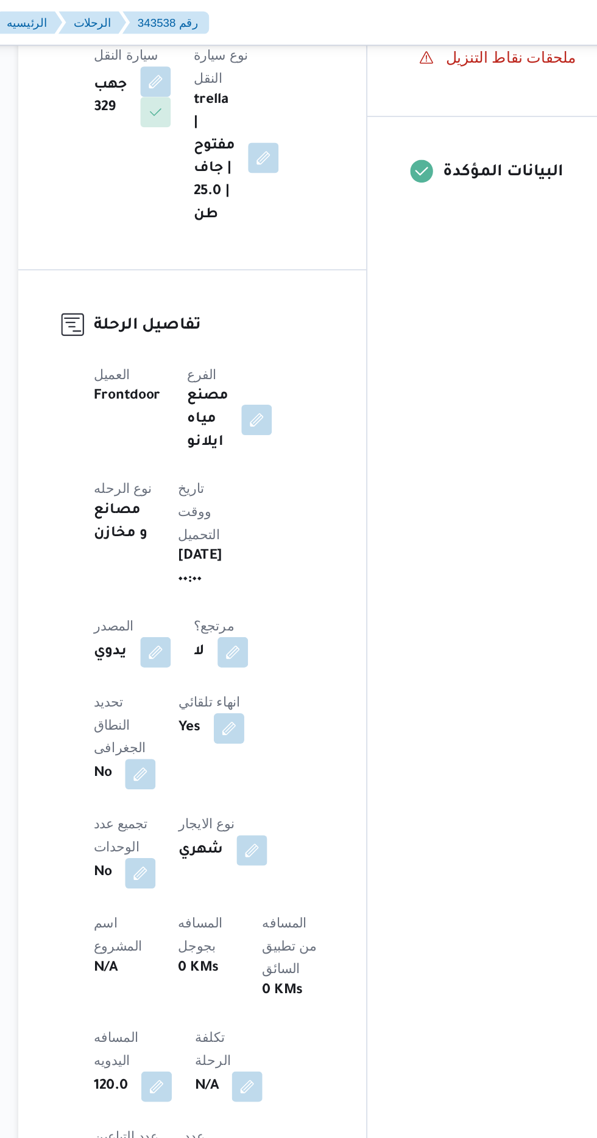
scroll to position [207, 0]
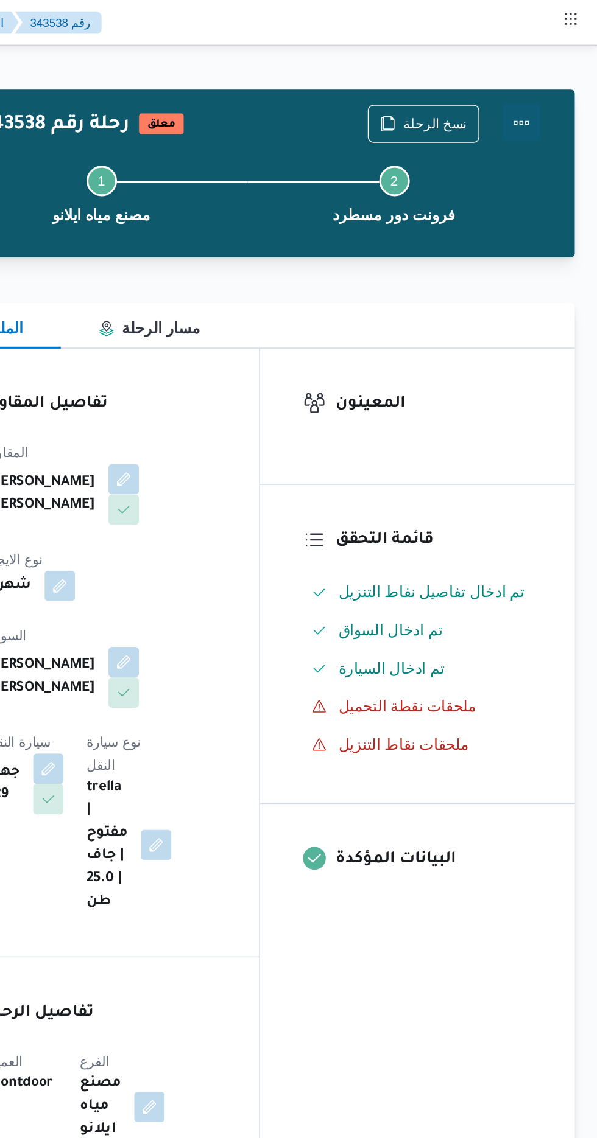
click at [557, 77] on button "Actions" at bounding box center [548, 78] width 24 height 24
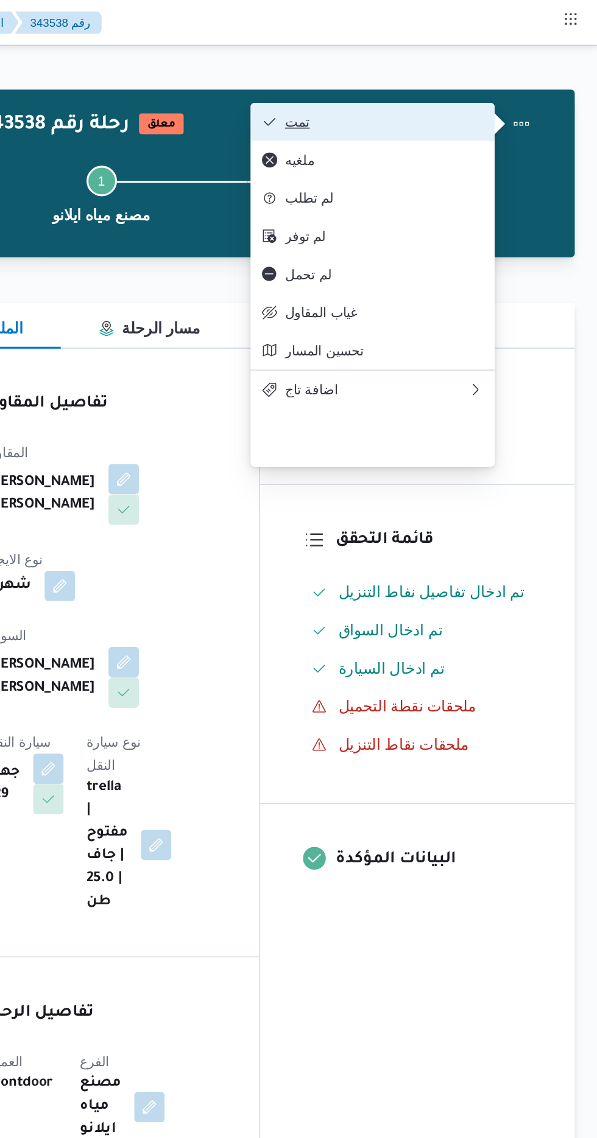
click at [516, 71] on button "تمت" at bounding box center [453, 78] width 156 height 24
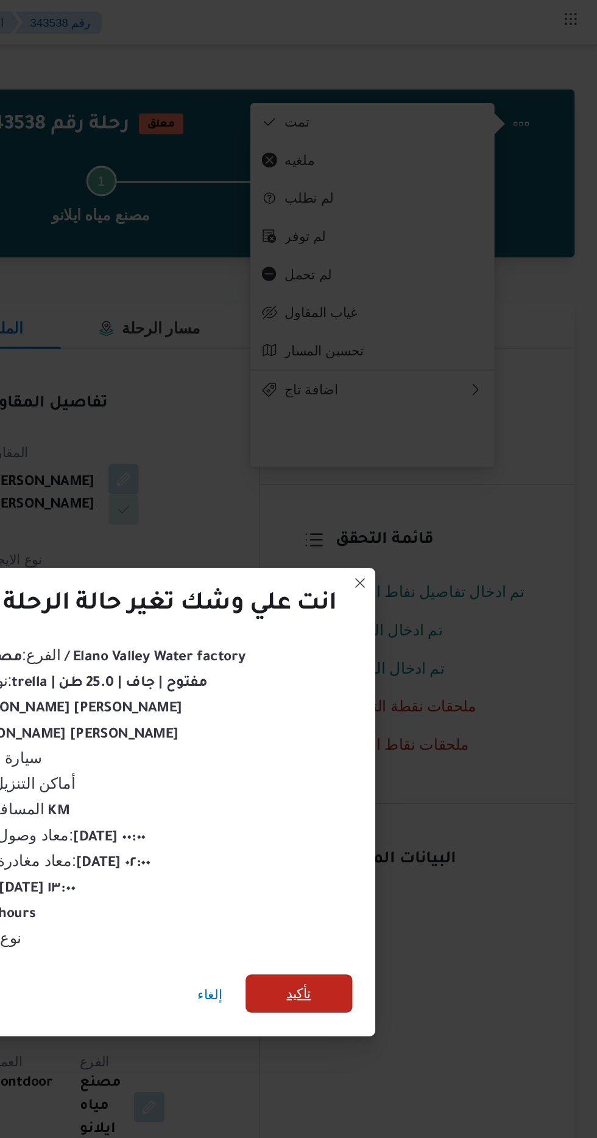
click at [407, 630] on span "تأكيد" at bounding box center [406, 635] width 16 height 15
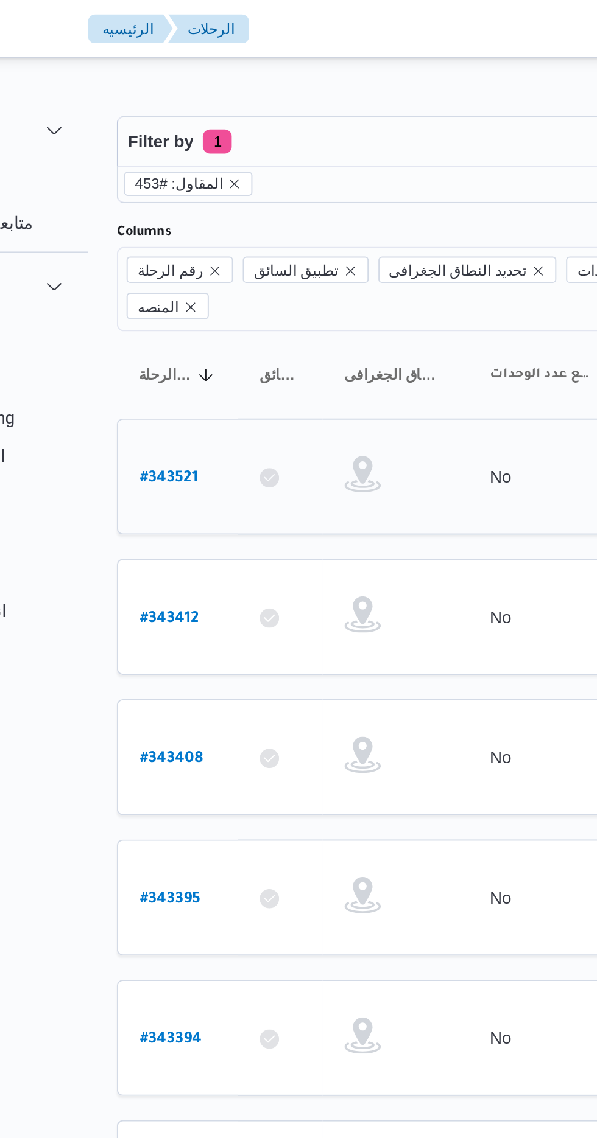
click at [178, 237] on b "# 343521" at bounding box center [184, 241] width 29 height 9
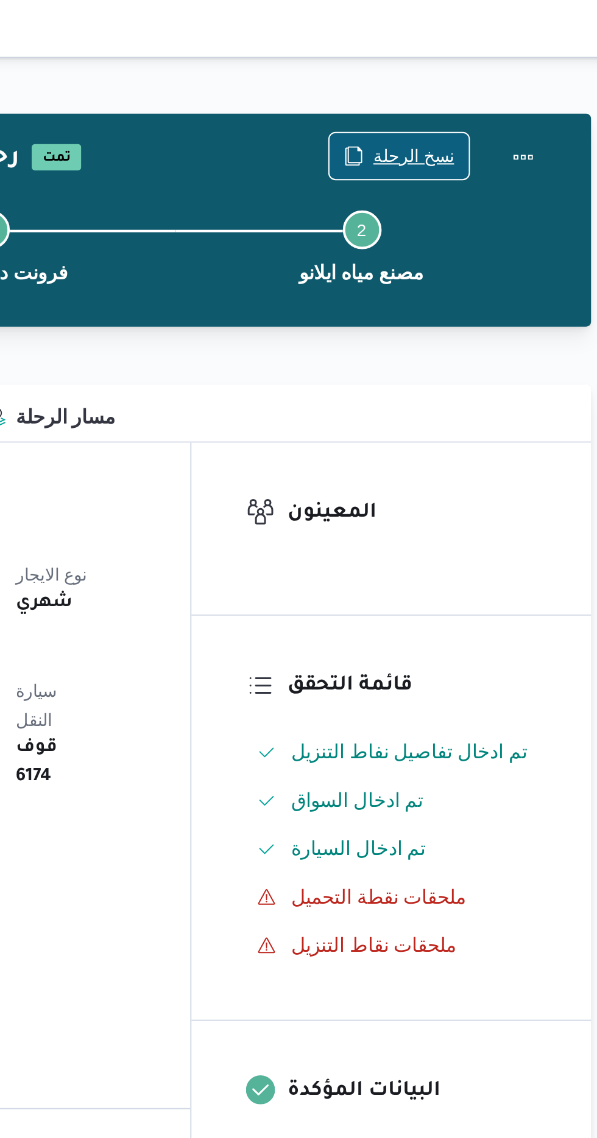
click at [475, 72] on span "نسخ الرحلة" at bounding box center [486, 78] width 70 height 23
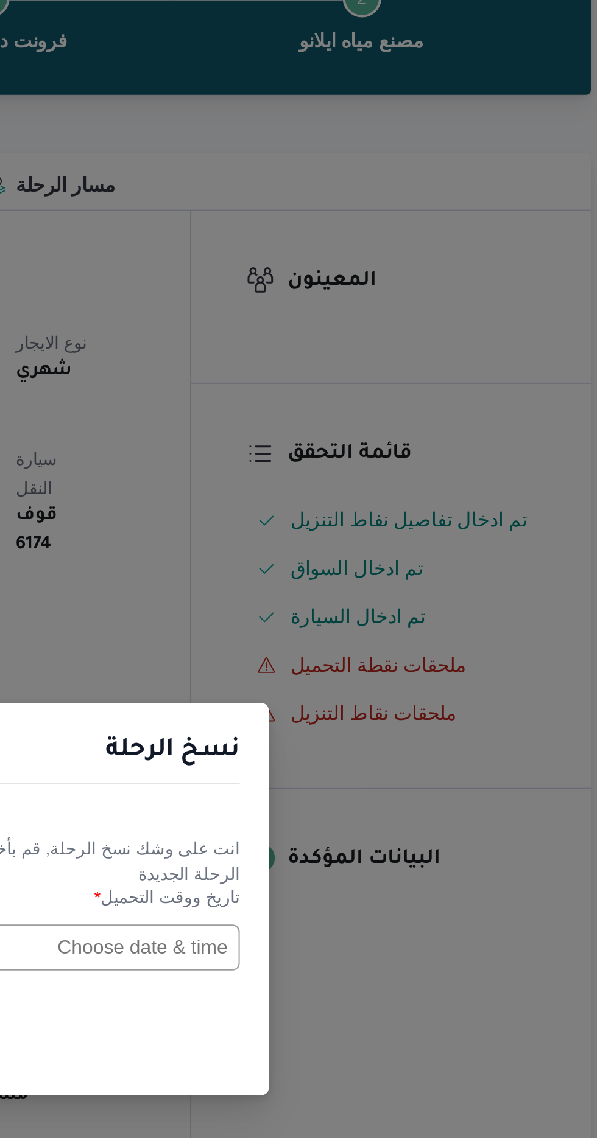
click at [346, 592] on input "text" at bounding box center [339, 593] width 134 height 23
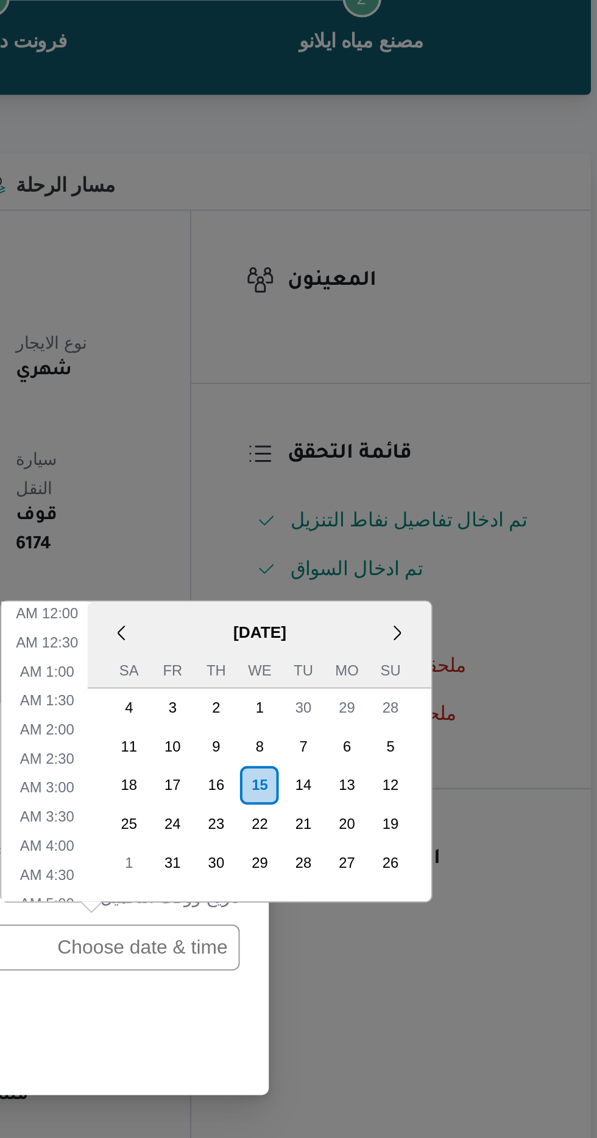
scroll to position [369, 0]
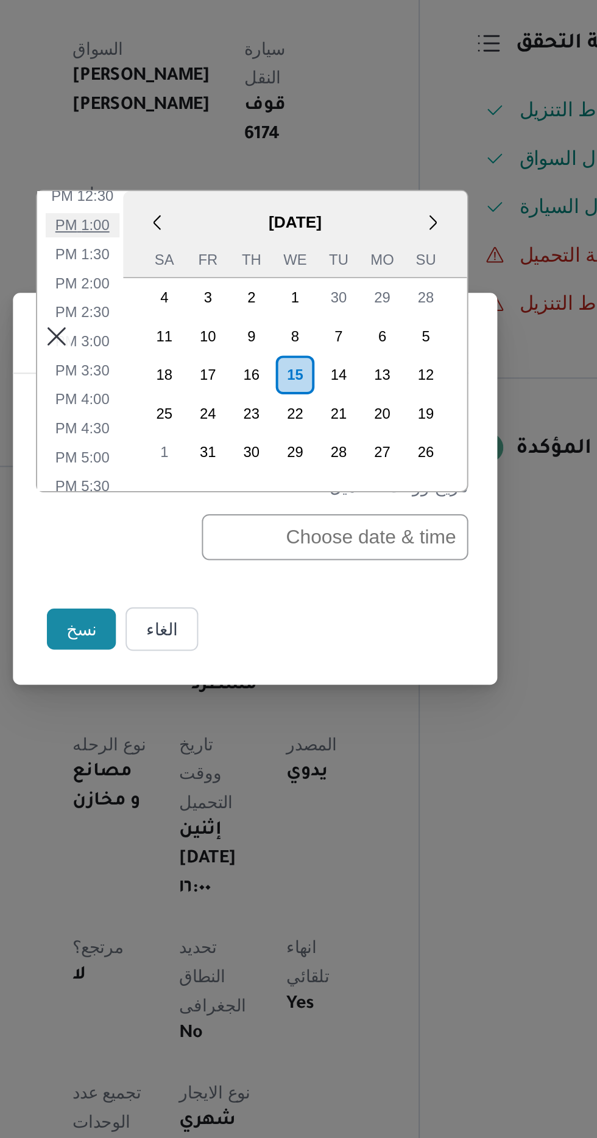
click at [208, 439] on li "1:00 PM" at bounding box center [211, 436] width 37 height 12
type input "[DATE] 1:00PM"
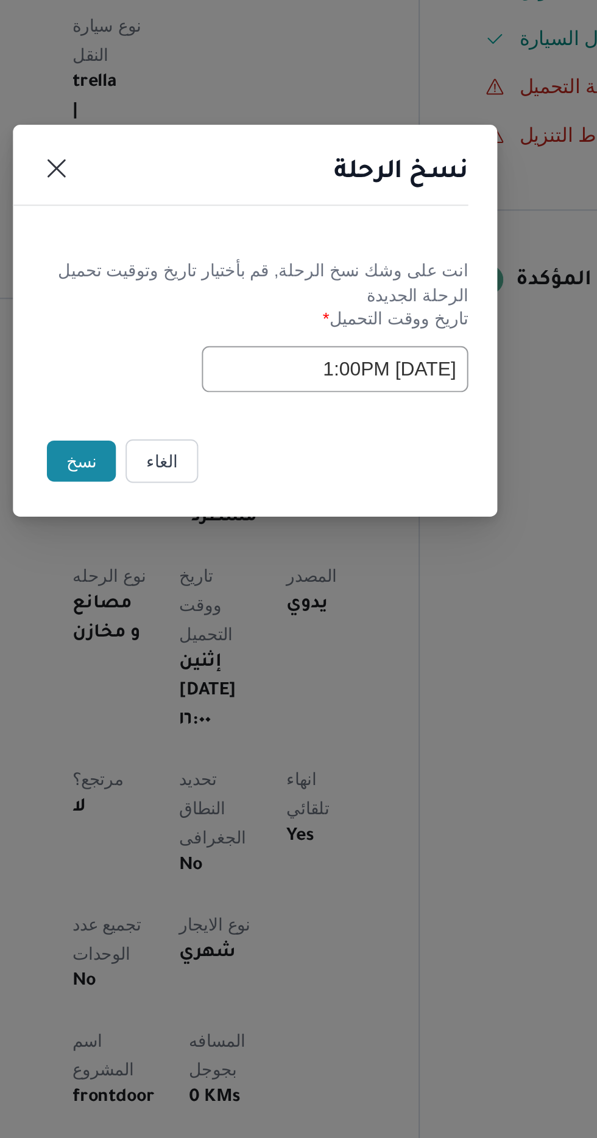
click at [205, 639] on button "نسخ" at bounding box center [211, 639] width 35 height 21
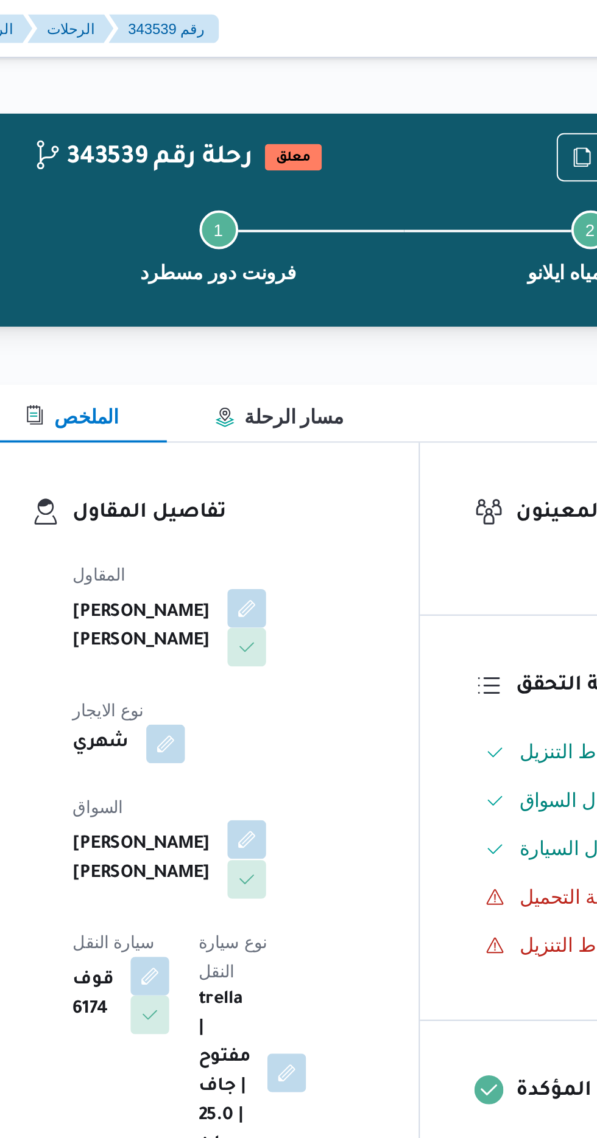
click at [284, 418] on button "button" at bounding box center [293, 422] width 19 height 19
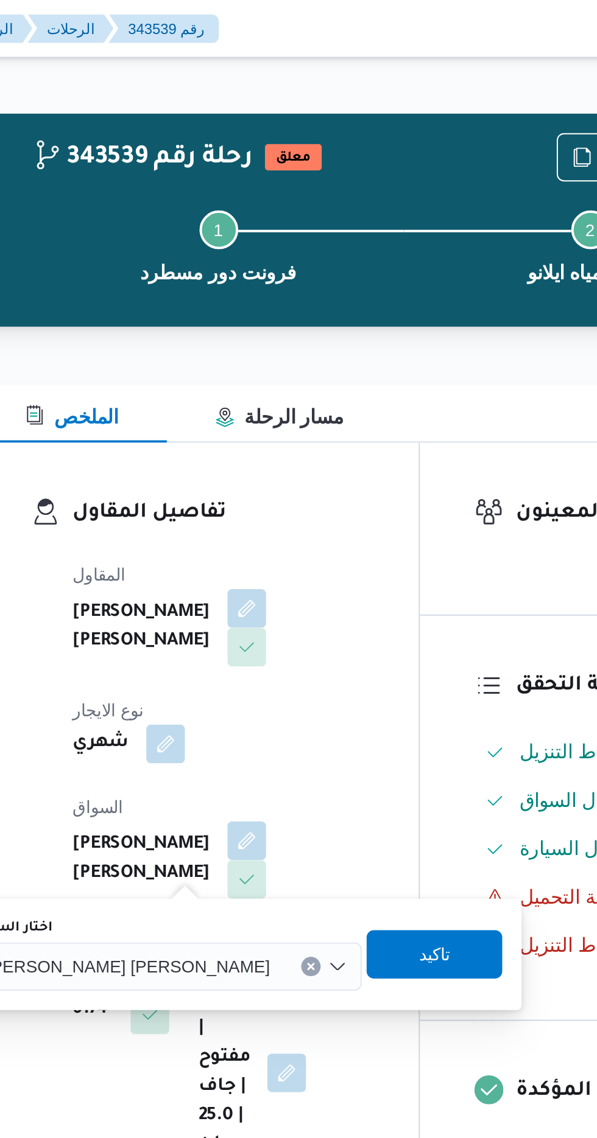
click at [230, 479] on div "[PERSON_NAME] [PERSON_NAME]" at bounding box center [254, 486] width 196 height 24
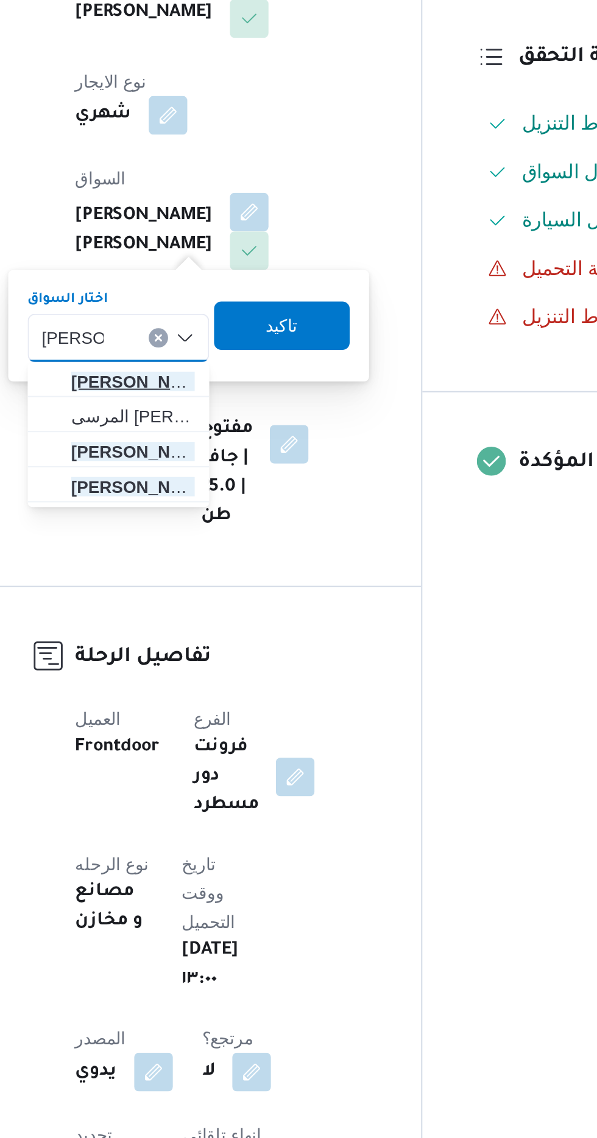
type input "[PERSON_NAME]"
click at [218, 512] on span "[PERSON_NAME] [PERSON_NAME]" at bounding box center [236, 508] width 62 height 15
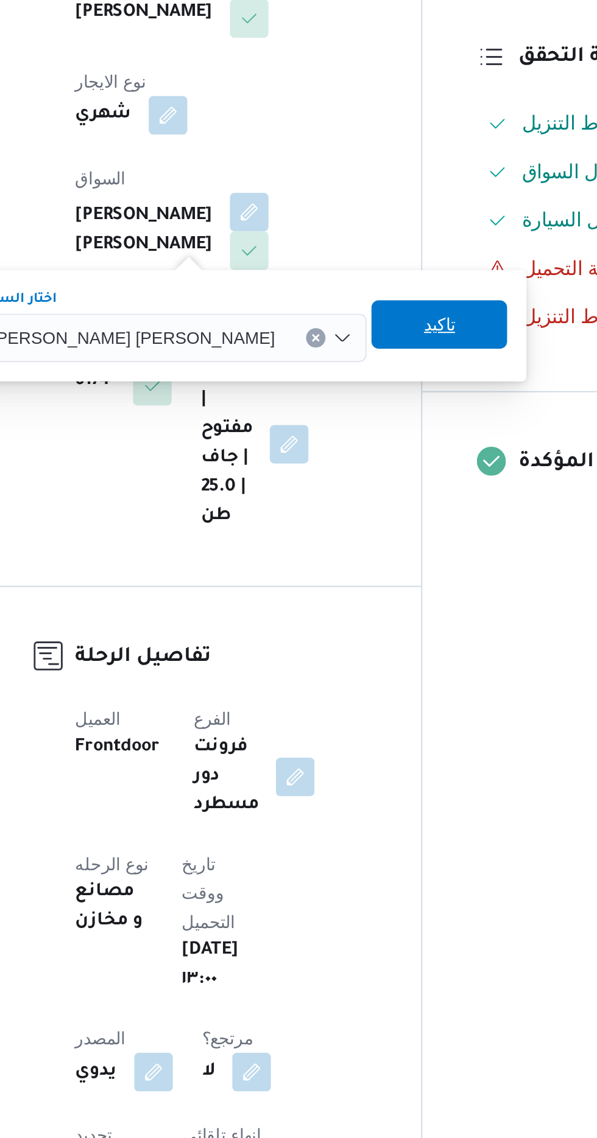
click at [356, 477] on span "تاكيد" at bounding box center [390, 480] width 68 height 24
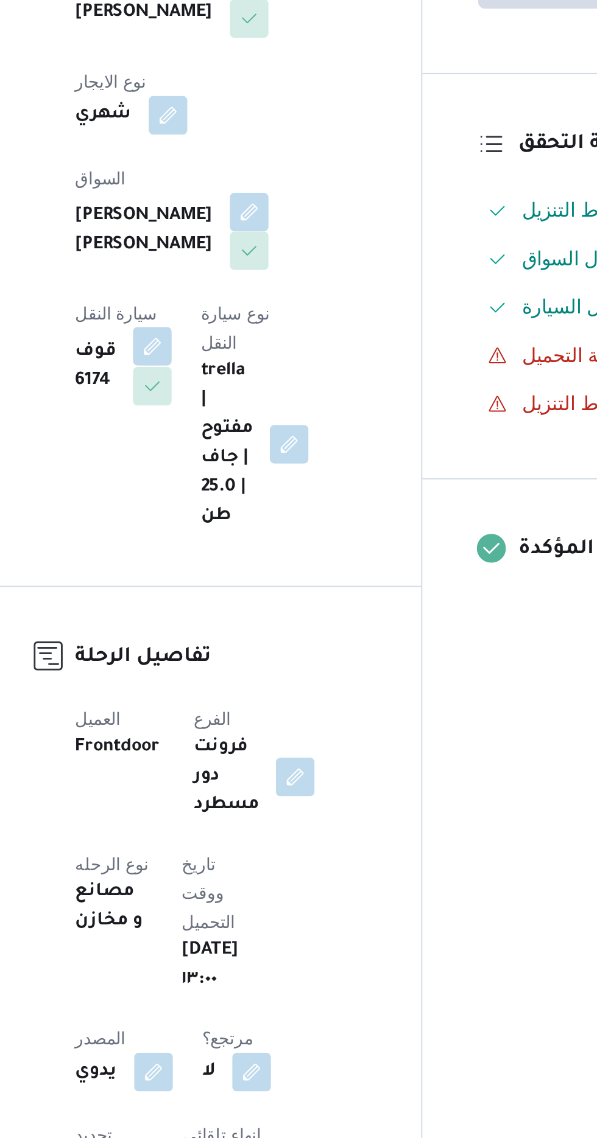
click at [255, 481] on button "button" at bounding box center [245, 490] width 19 height 19
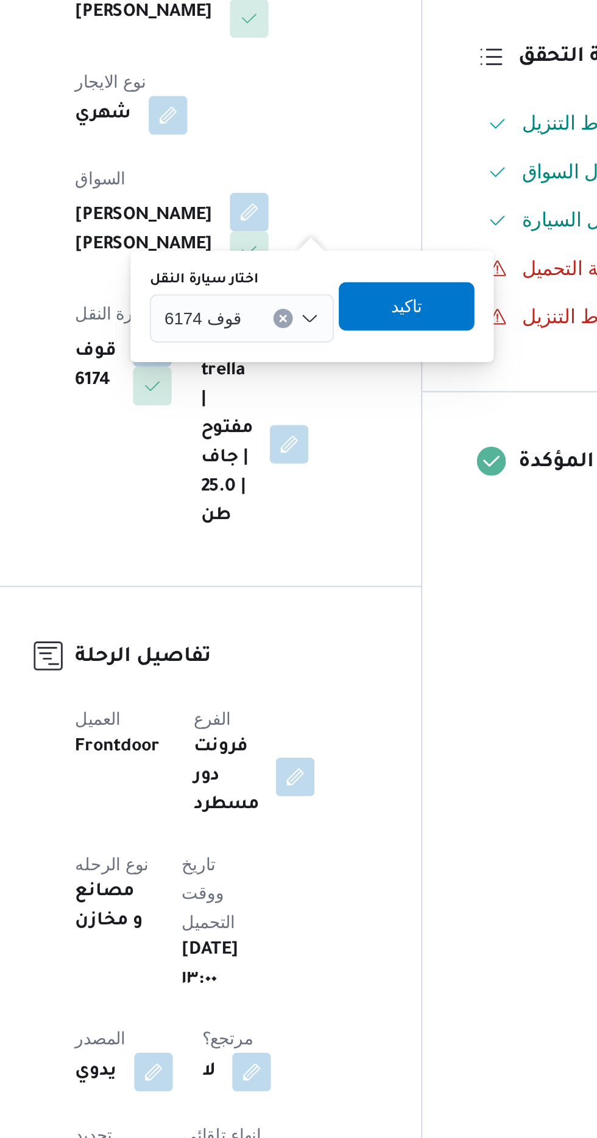
click at [273, 473] on span "قوف 6174" at bounding box center [270, 475] width 39 height 13
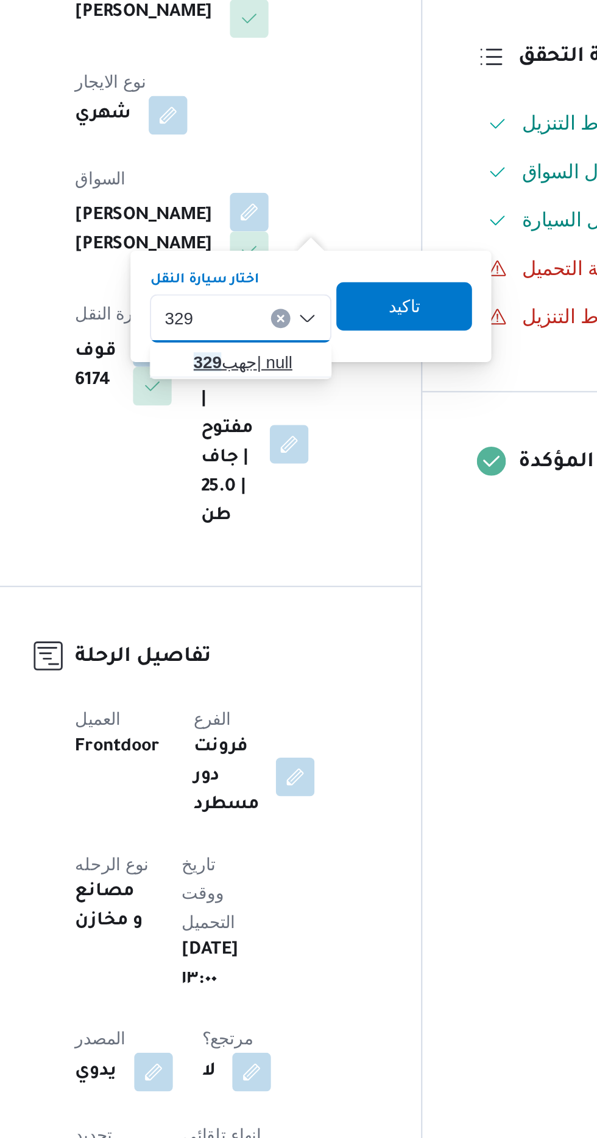
type input "329"
click at [272, 499] on mark "329" at bounding box center [273, 499] width 14 height 10
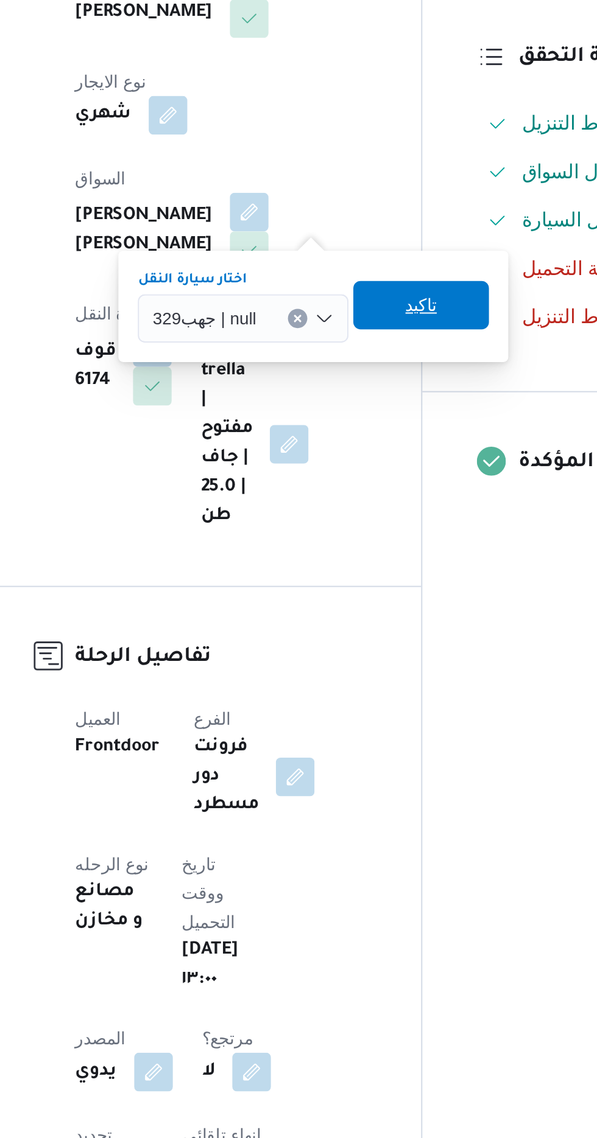
click at [364, 473] on span "تاكيد" at bounding box center [380, 470] width 68 height 24
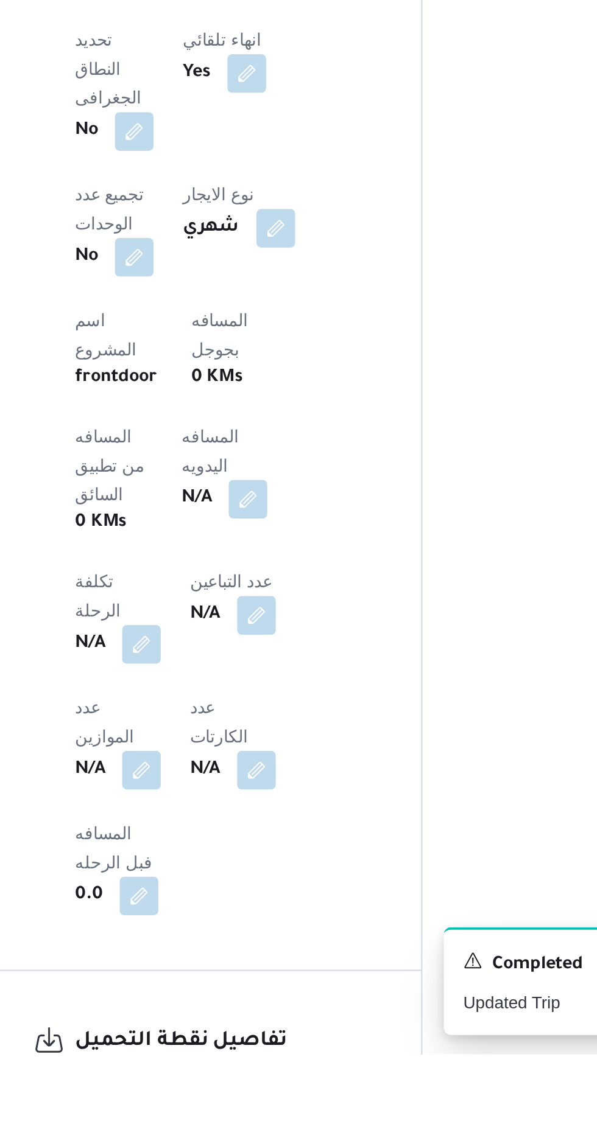
scroll to position [261, 0]
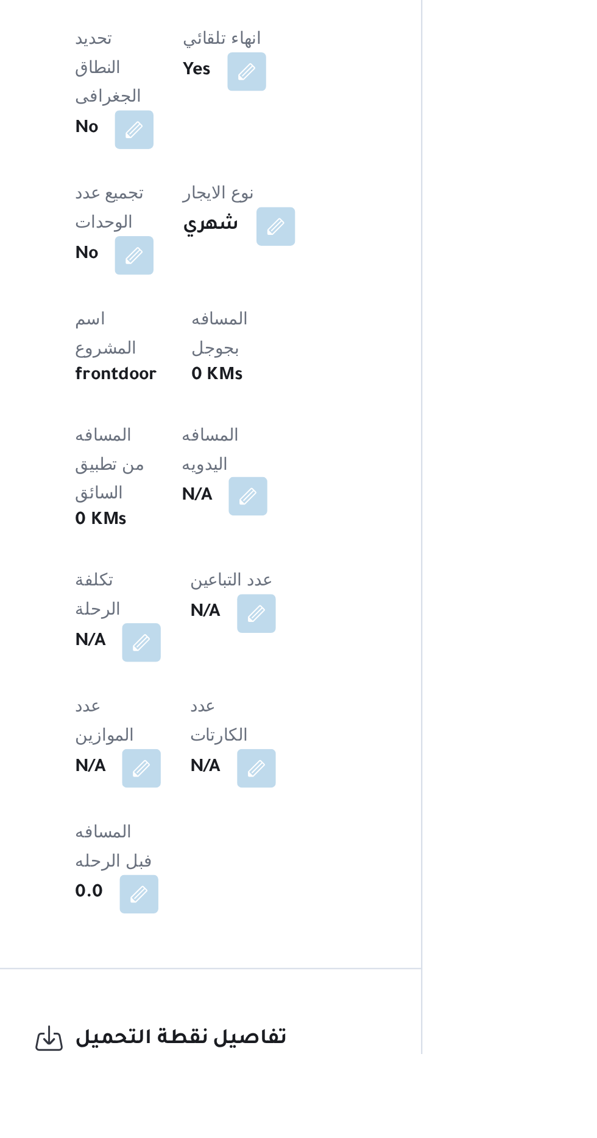
click at [284, 848] on button "button" at bounding box center [293, 857] width 19 height 19
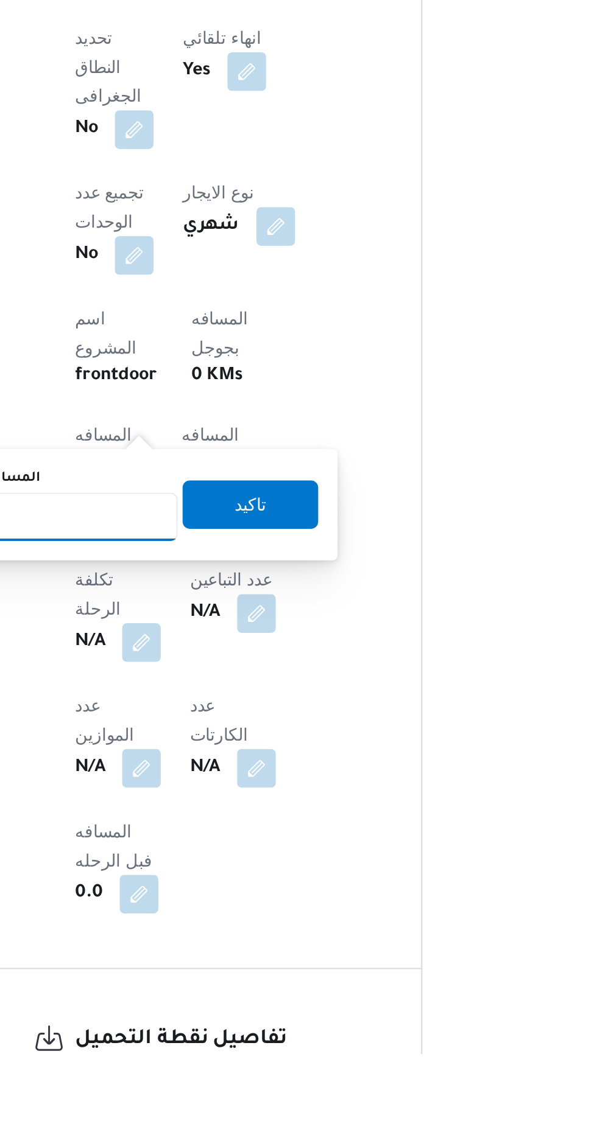
click at [211, 869] on input "المسافه اليدويه" at bounding box center [197, 868] width 121 height 24
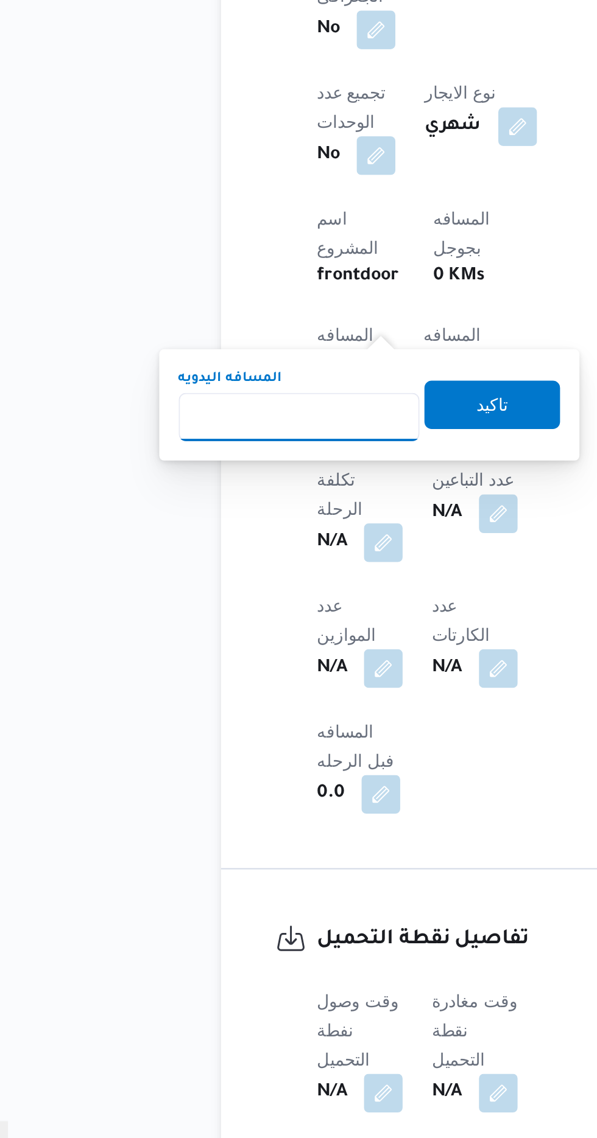
scroll to position [377, 0]
type input "120"
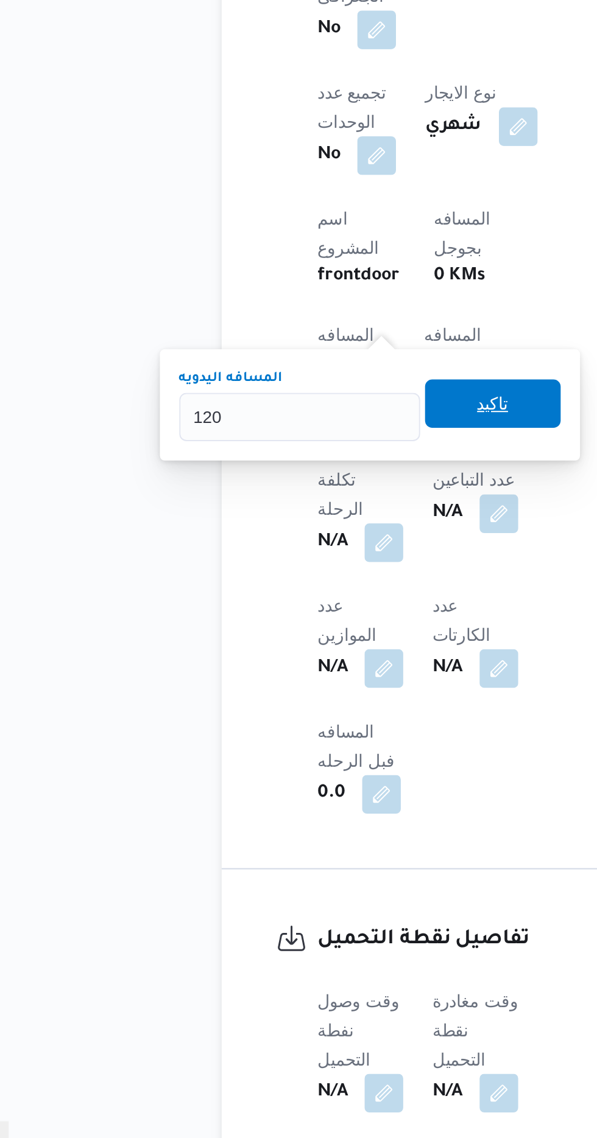
click at [275, 745] on span "تاكيد" at bounding box center [295, 744] width 68 height 24
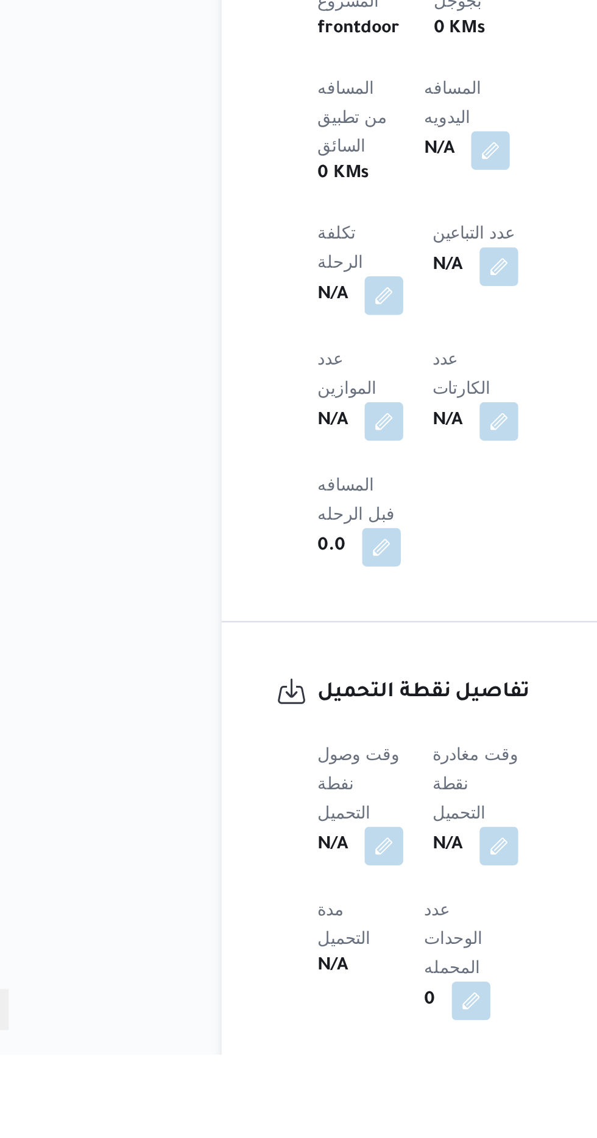
scroll to position [443, 0]
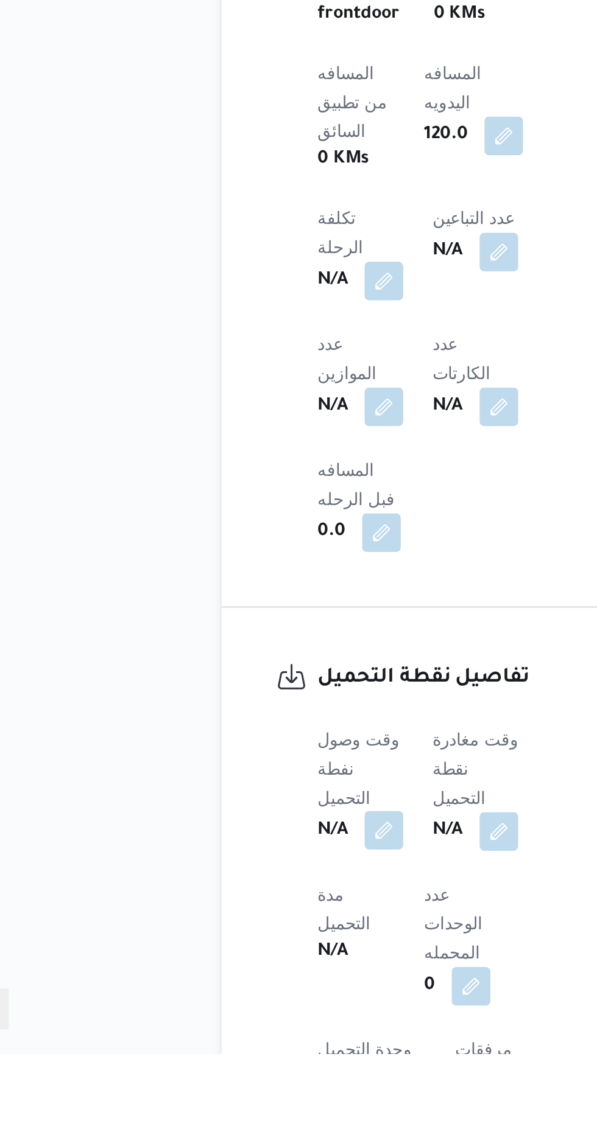
click at [233, 1016] on button "button" at bounding box center [239, 1025] width 19 height 19
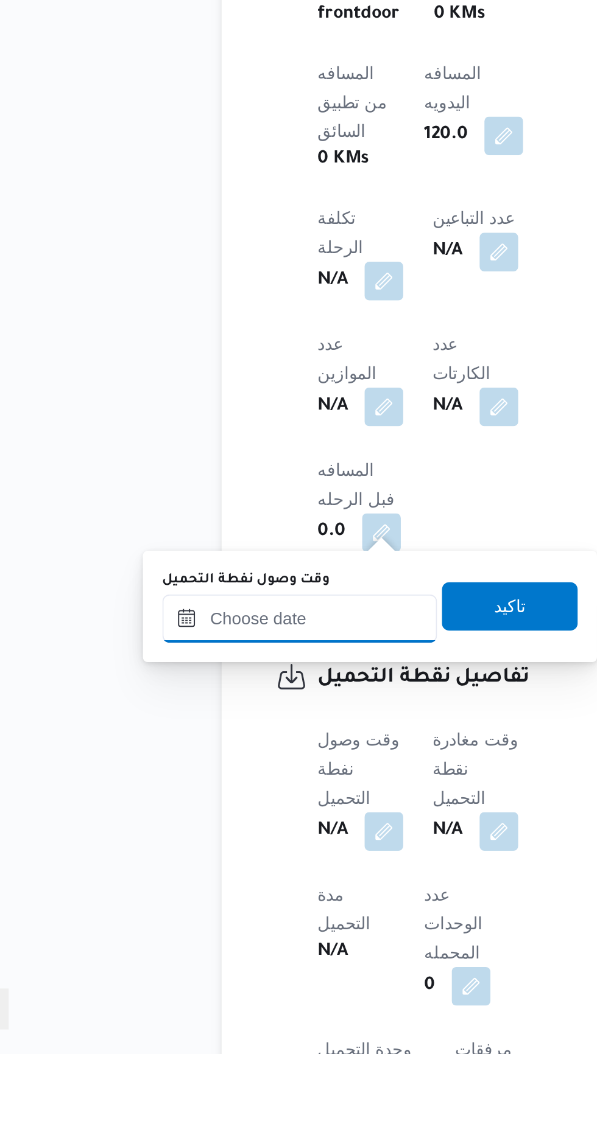
click at [180, 919] on input "وقت وصول نفطة التحميل" at bounding box center [197, 919] width 138 height 24
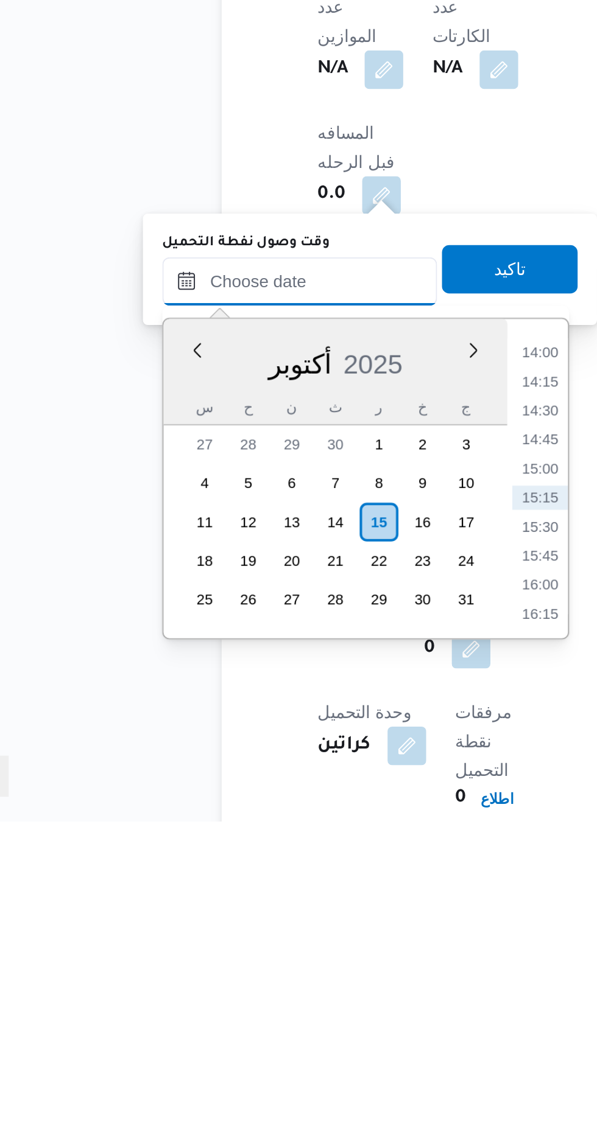
scroll to position [495, 0]
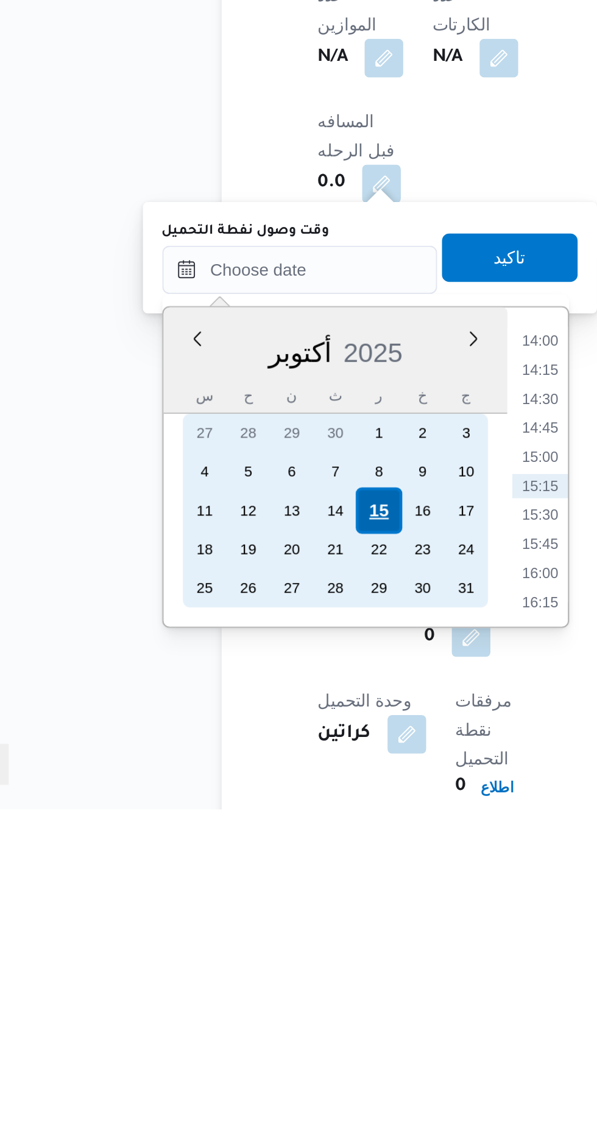
click at [233, 988] on div "15" at bounding box center [236, 987] width 23 height 23
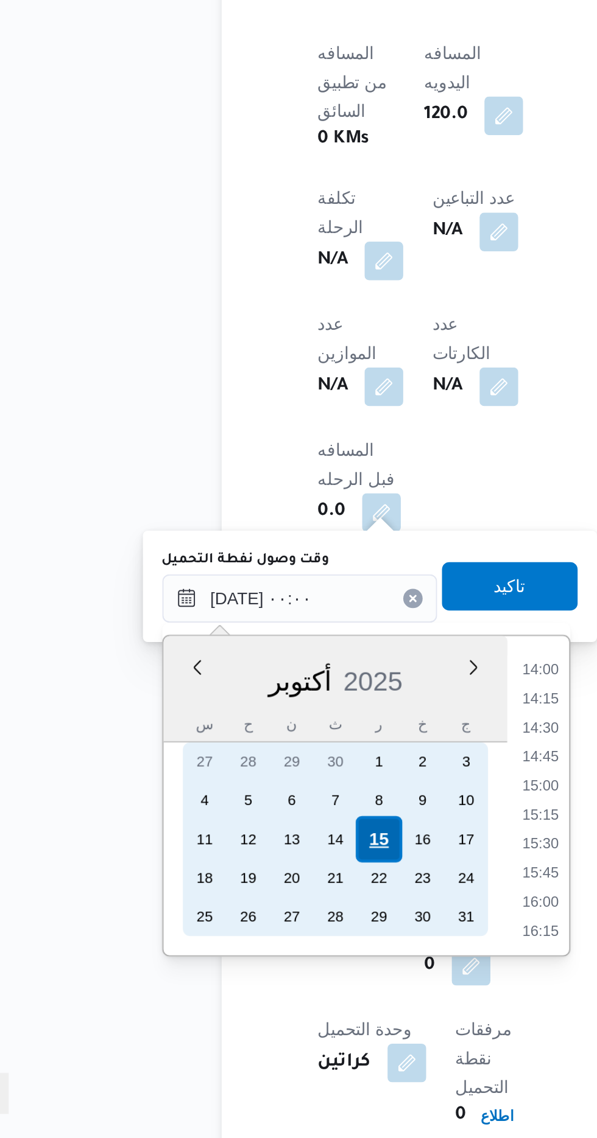
scroll to position [0, 0]
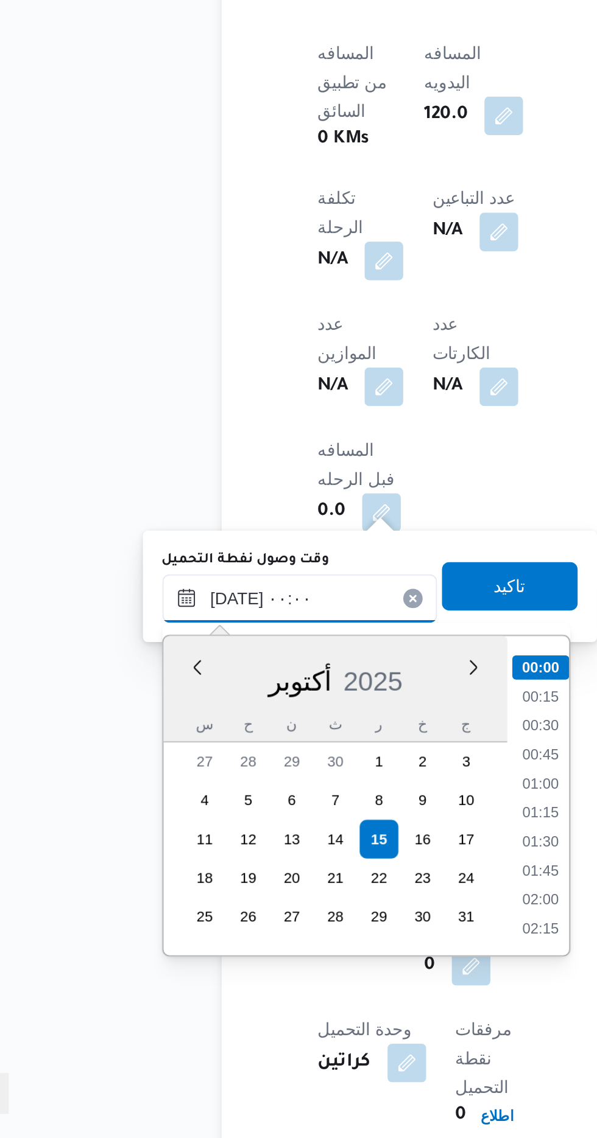
click at [142, 869] on input "[DATE] ٠٠:٠٠" at bounding box center [197, 867] width 138 height 24
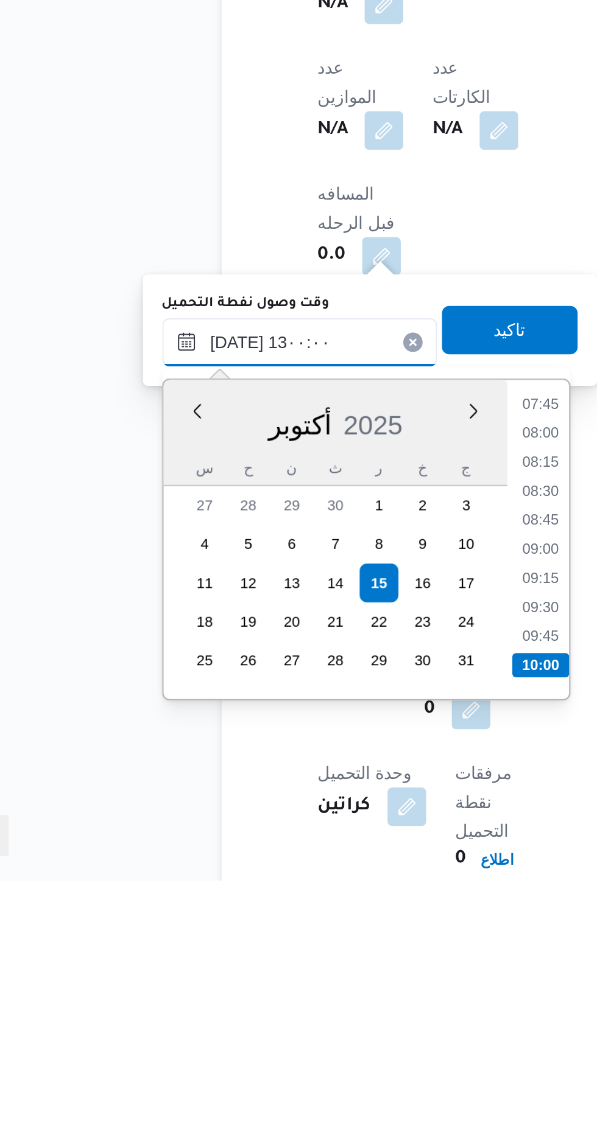
scroll to position [632, 0]
click at [307, 1025] on li "13:00" at bounding box center [318, 1030] width 29 height 12
type input "[DATE] ١٣:٠٠"
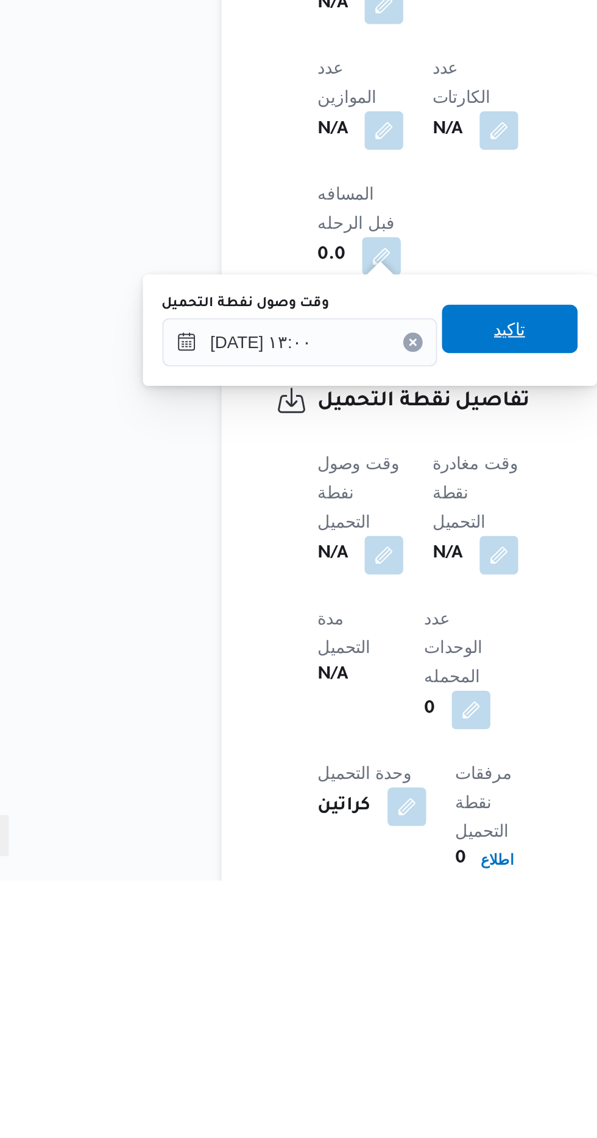
click at [293, 862] on span "تاكيد" at bounding box center [303, 861] width 68 height 24
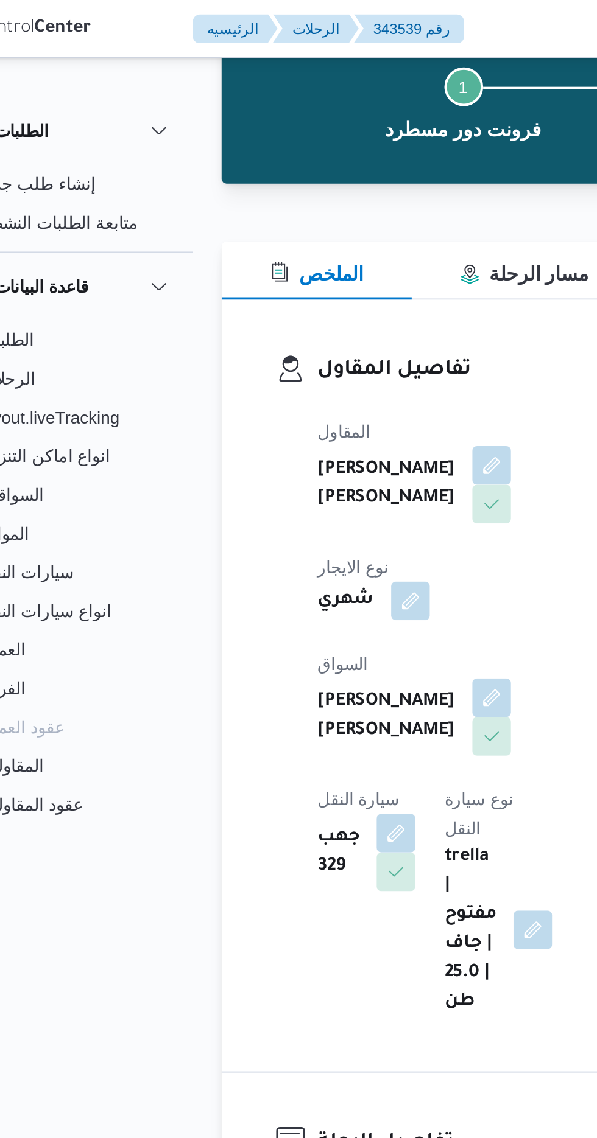
scroll to position [0, 0]
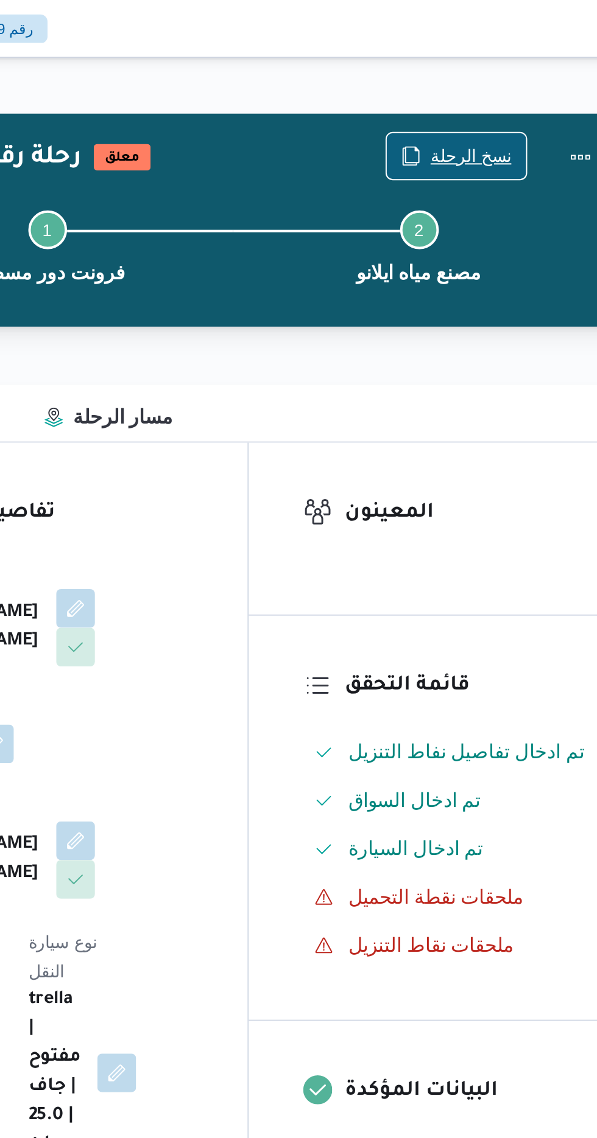
click at [486, 69] on span "نسخ الرحلة" at bounding box center [486, 78] width 70 height 23
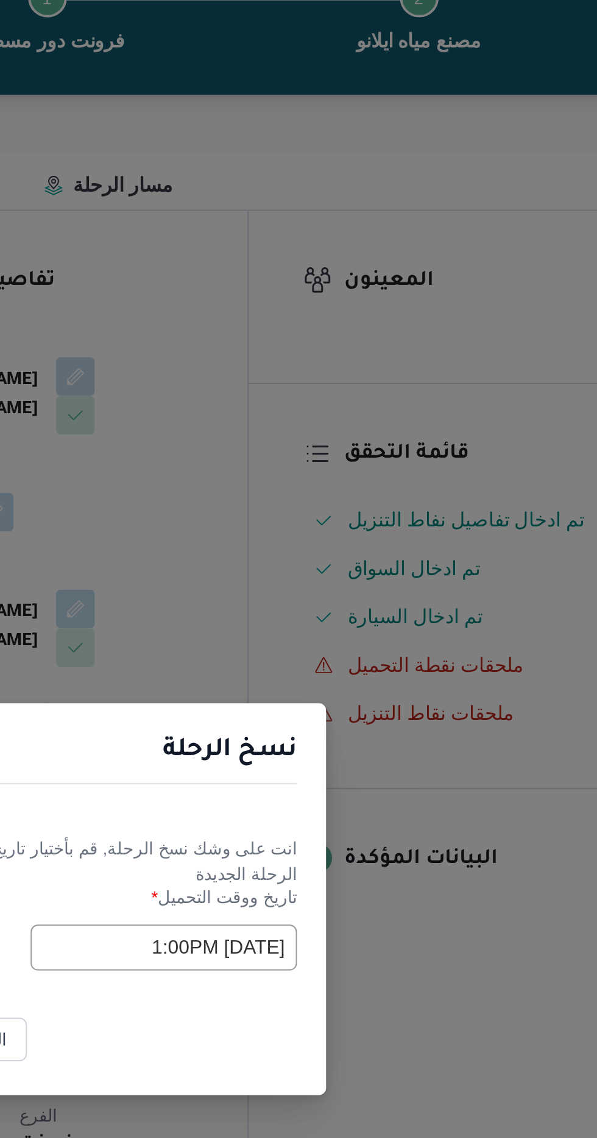
click at [352, 589] on input "[DATE] 1:00PM" at bounding box center [339, 593] width 134 height 23
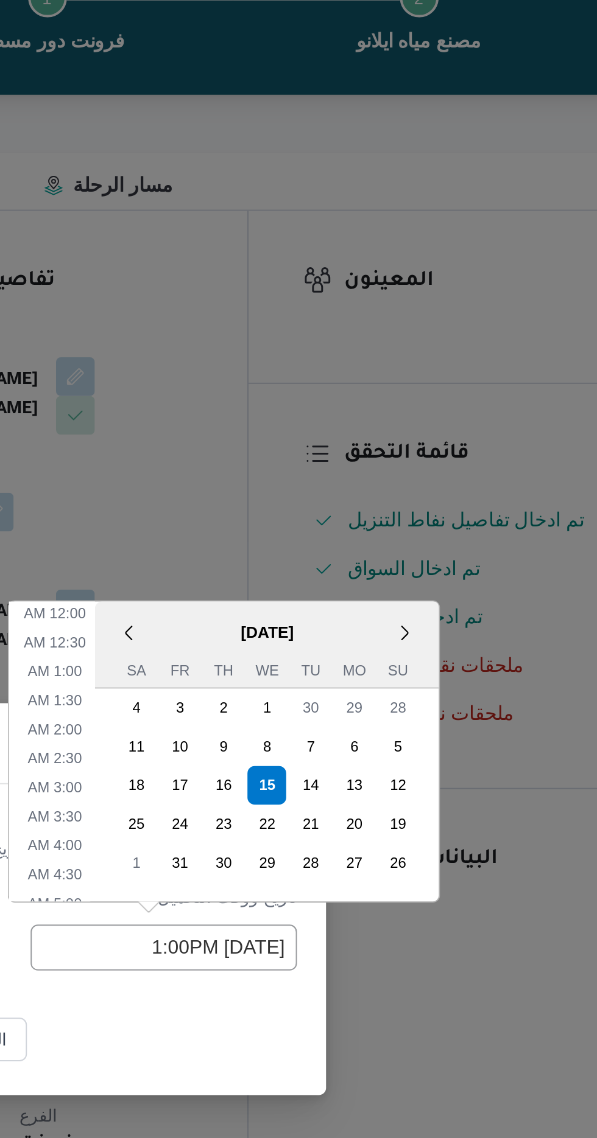
scroll to position [310, 0]
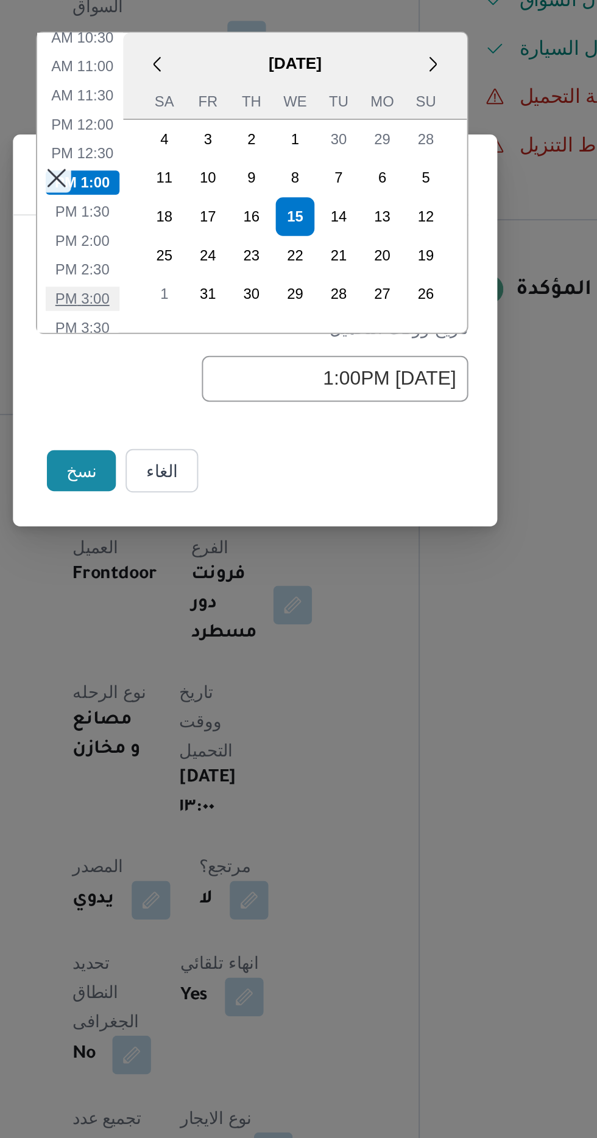
click at [206, 555] on li "3:00 PM" at bounding box center [211, 553] width 37 height 12
type input "[DATE] 3:00PM"
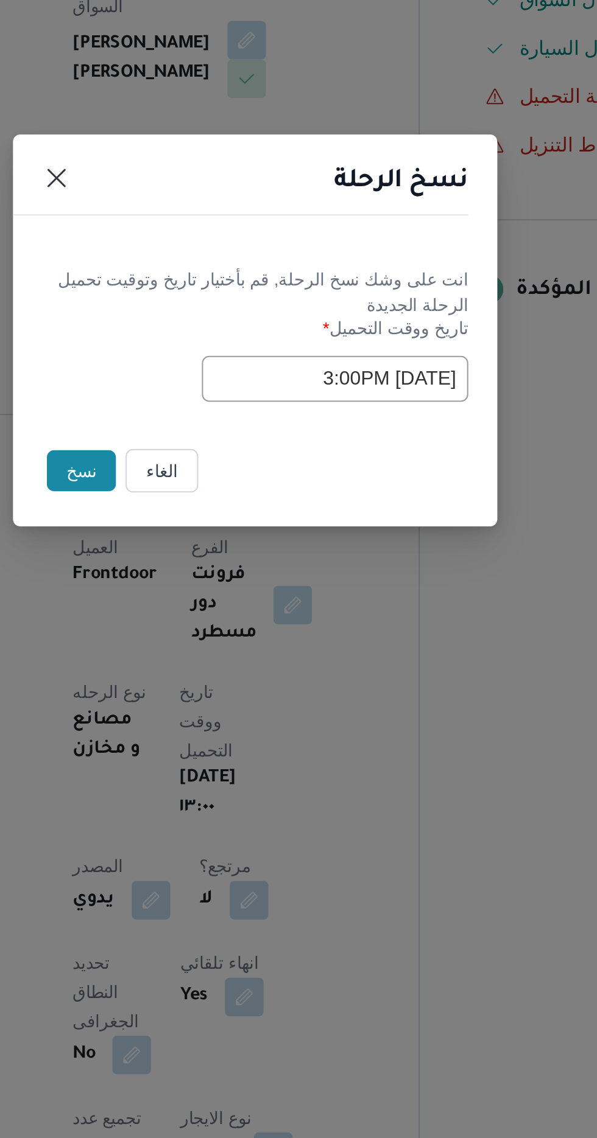
click at [205, 639] on button "نسخ" at bounding box center [211, 639] width 35 height 21
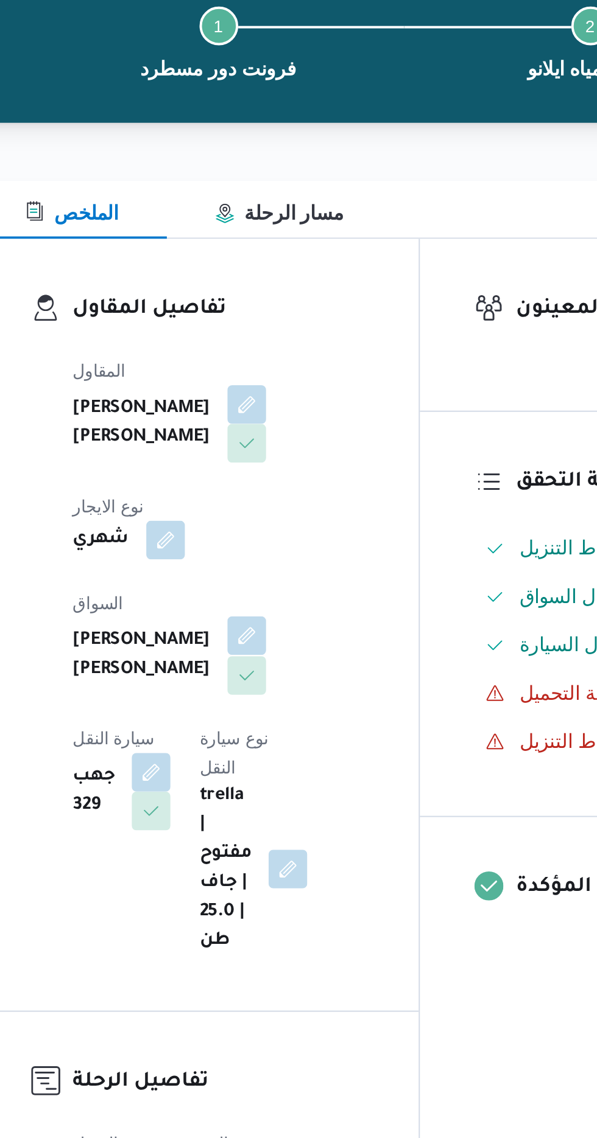
click at [284, 416] on button "button" at bounding box center [293, 422] width 19 height 19
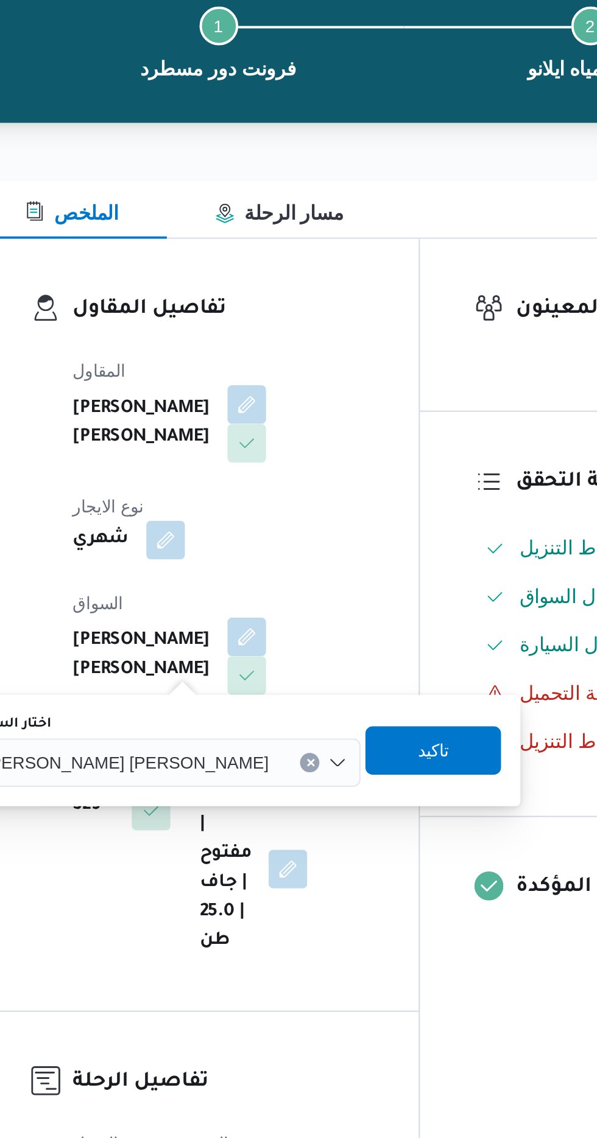
click at [239, 490] on span "[PERSON_NAME] [PERSON_NAME]" at bounding box center [234, 485] width 142 height 13
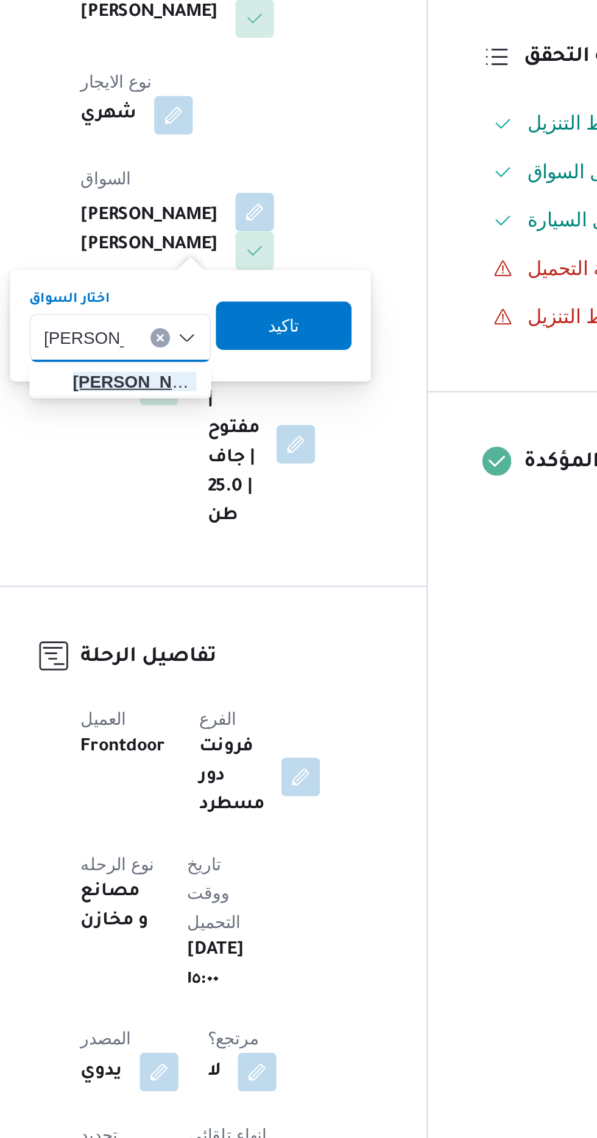
type input "[PERSON_NAME]"
click at [237, 508] on span "[PERSON_NAME] ى [PERSON_NAME]" at bounding box center [234, 508] width 62 height 15
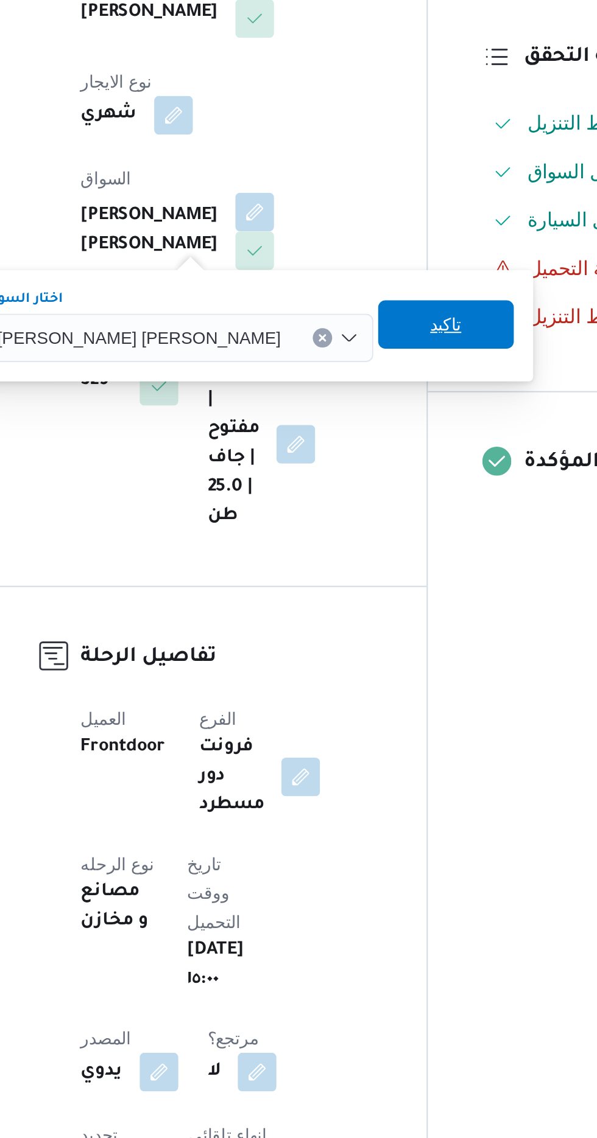
click at [382, 482] on span "تاكيد" at bounding box center [390, 479] width 16 height 15
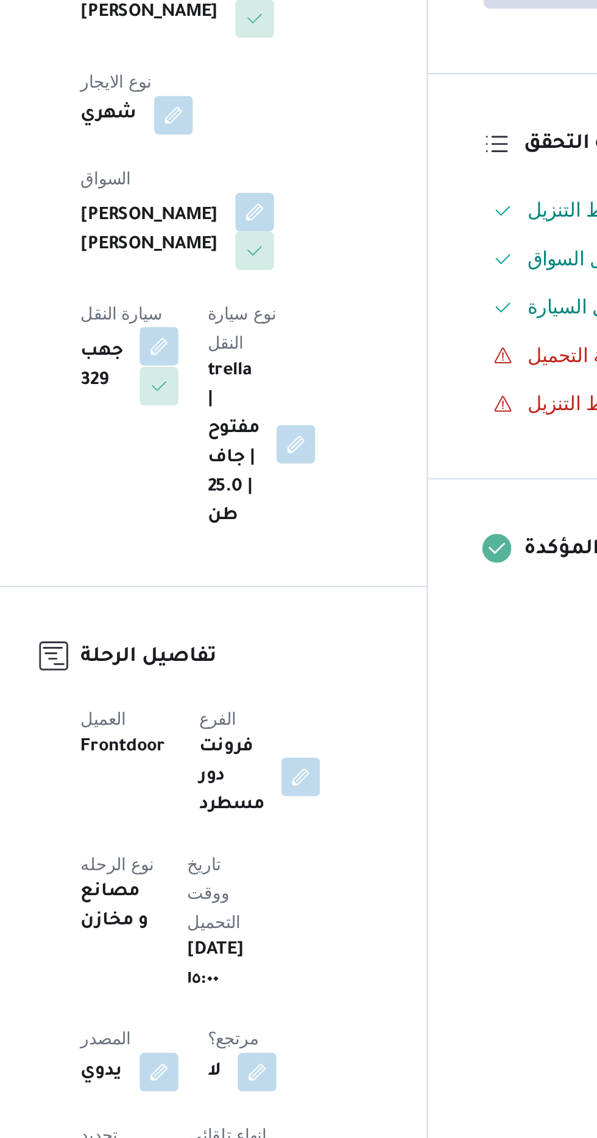
click at [256, 481] on button "button" at bounding box center [245, 490] width 19 height 19
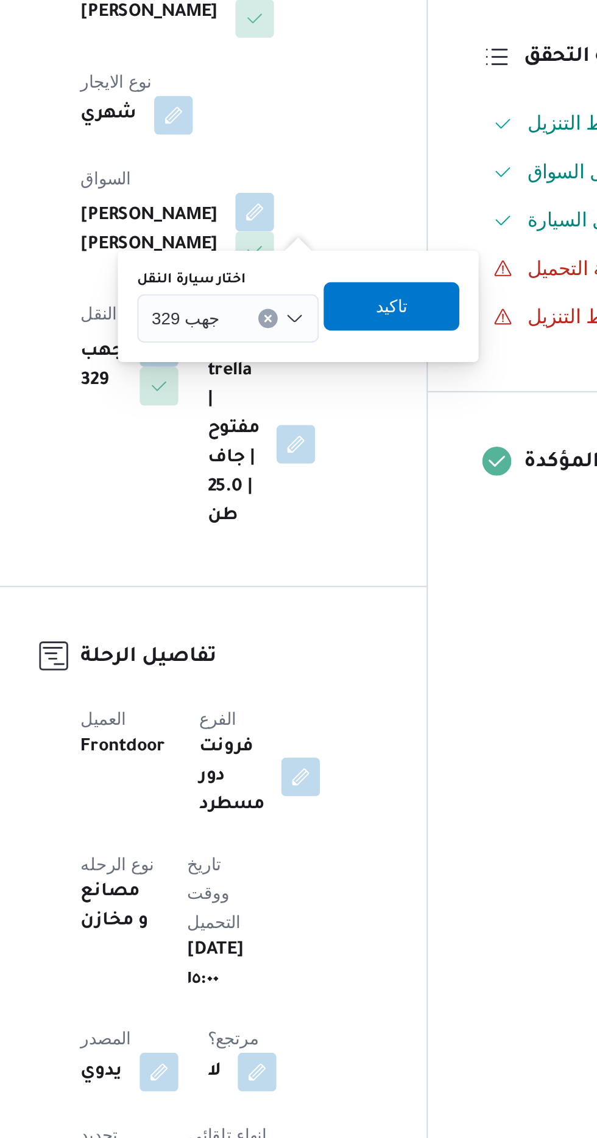
click at [290, 472] on div "جهب 329" at bounding box center [280, 477] width 91 height 24
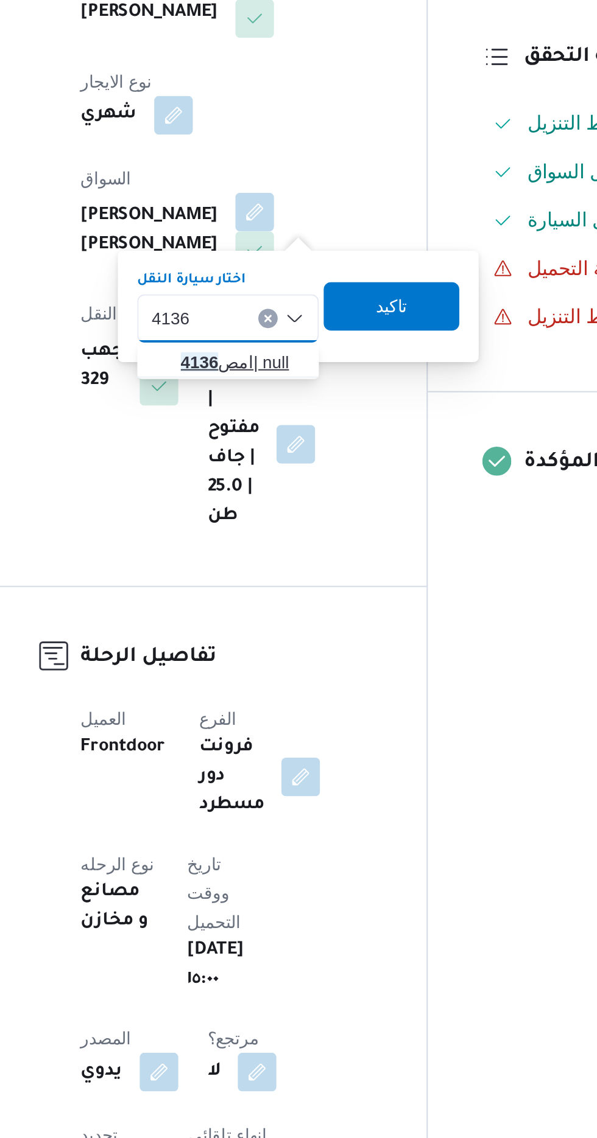
type input "4136"
click at [287, 499] on span "امص 4136 | null" at bounding box center [288, 498] width 62 height 15
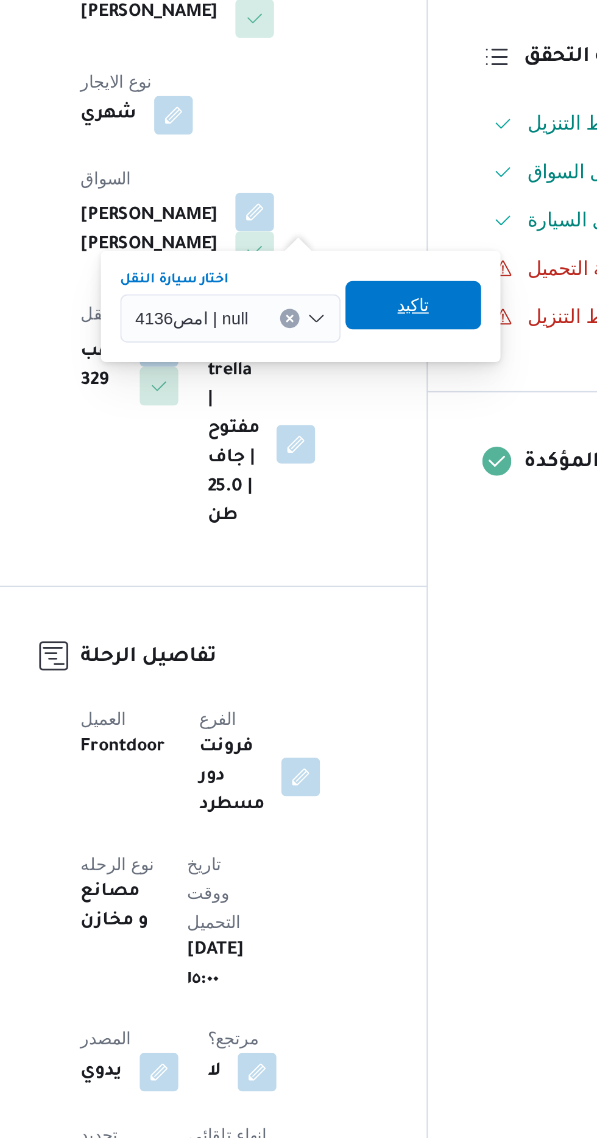
click at [373, 468] on span "تاكيد" at bounding box center [374, 470] width 16 height 15
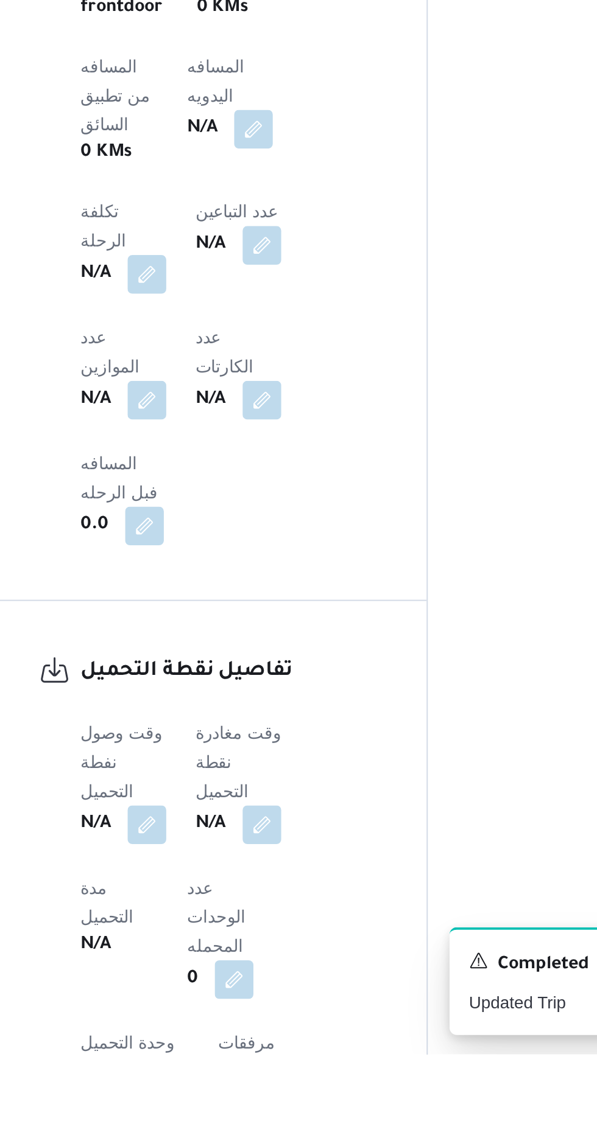
scroll to position [449, 0]
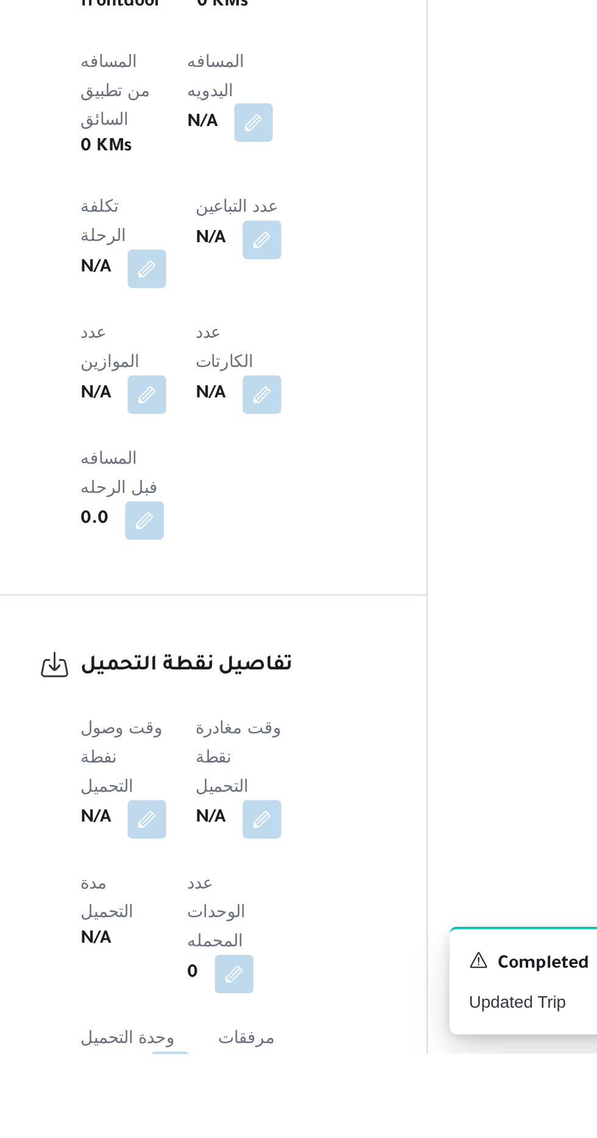
click at [284, 660] on button "button" at bounding box center [293, 669] width 19 height 19
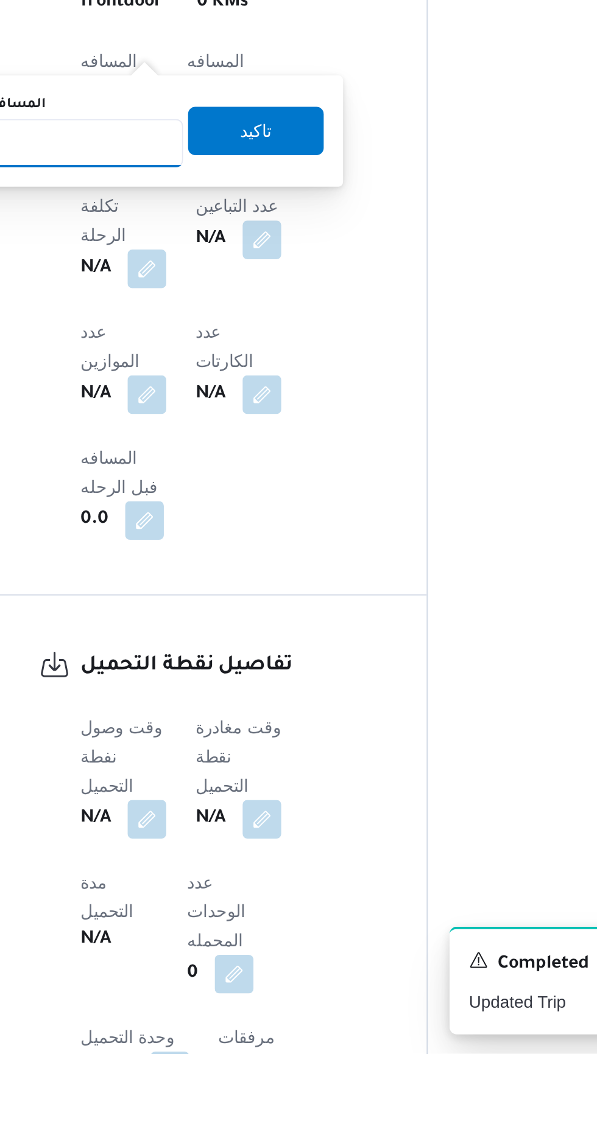
click at [233, 682] on input "المسافه اليدويه" at bounding box center [197, 680] width 121 height 24
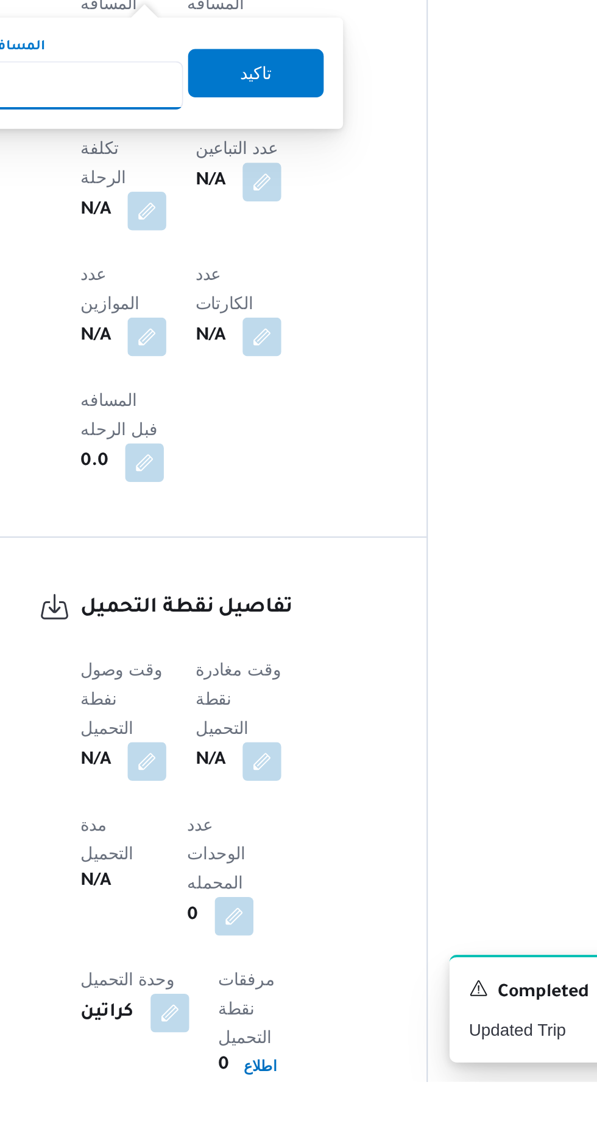
scroll to position [566, 0]
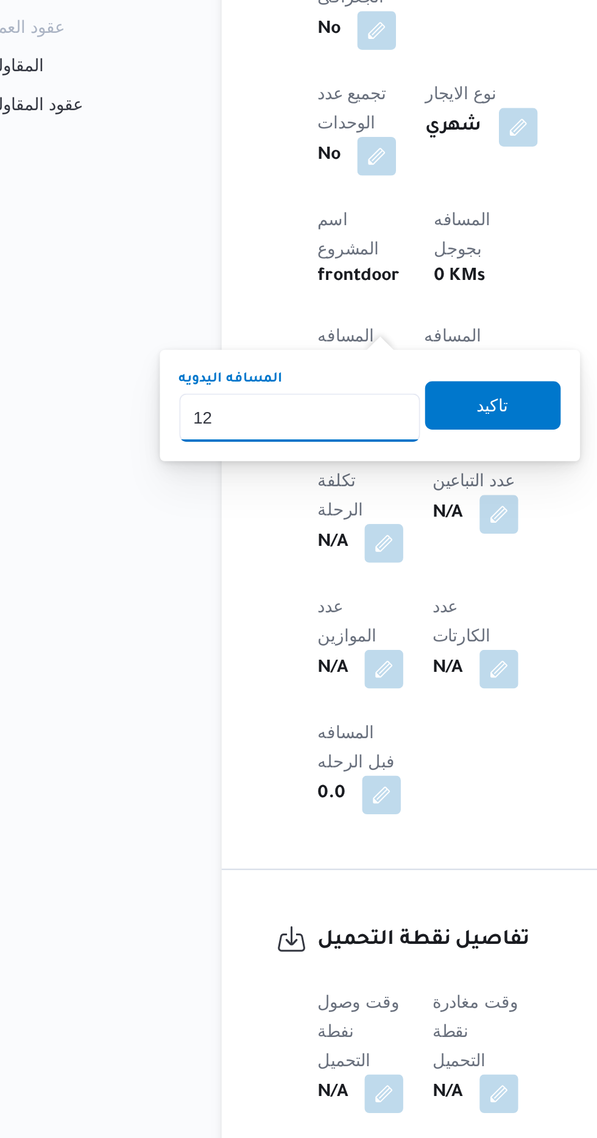
type input "120"
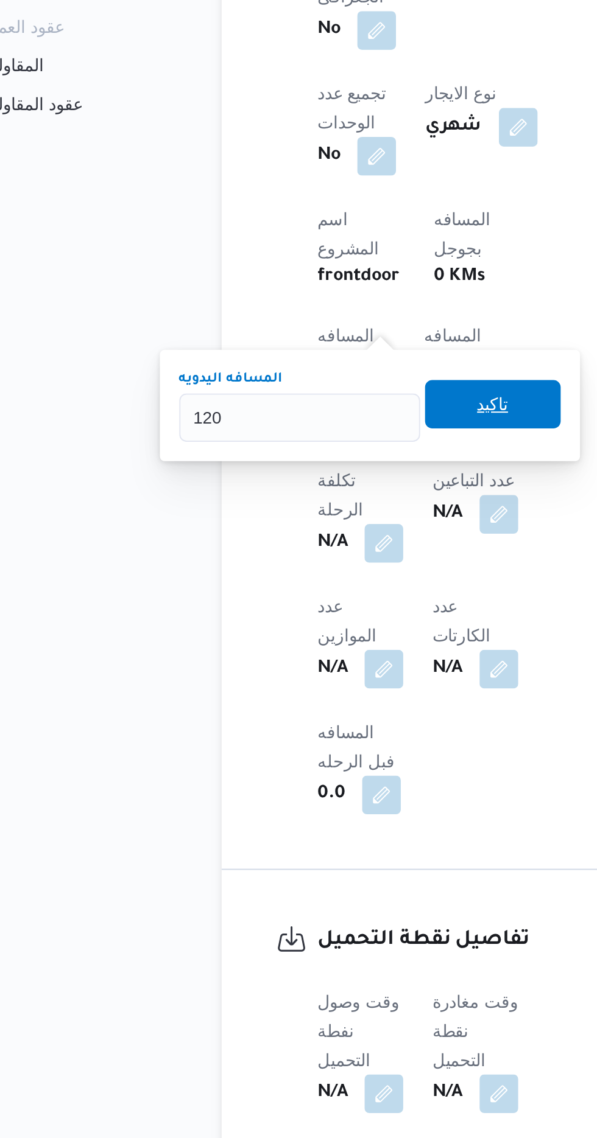
click at [314, 562] on span "تاكيد" at bounding box center [295, 556] width 68 height 24
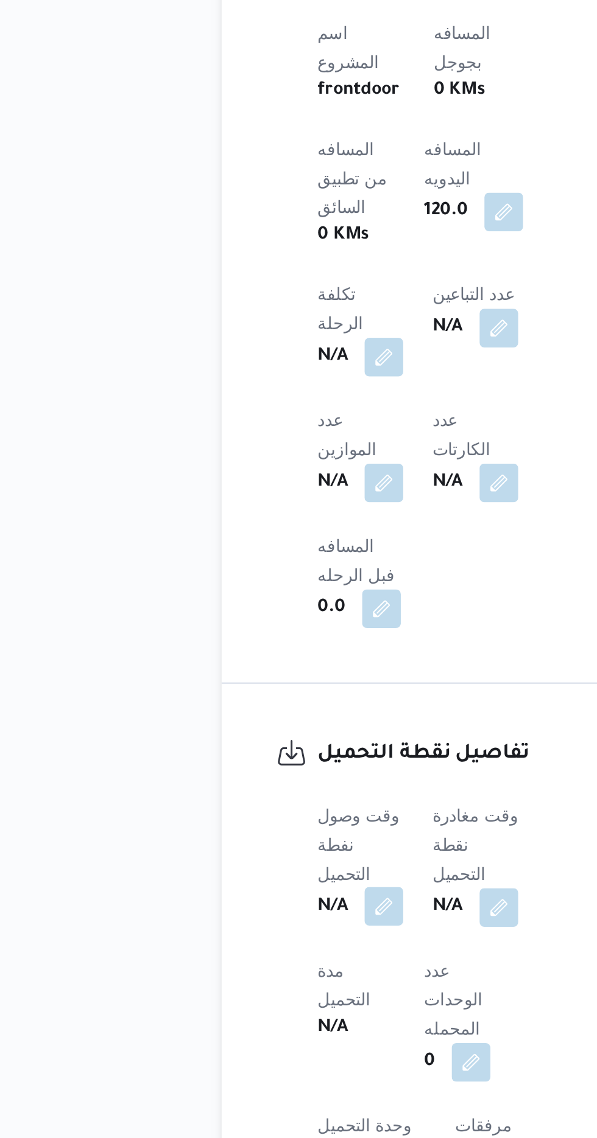
click at [242, 892] on button "button" at bounding box center [239, 901] width 19 height 19
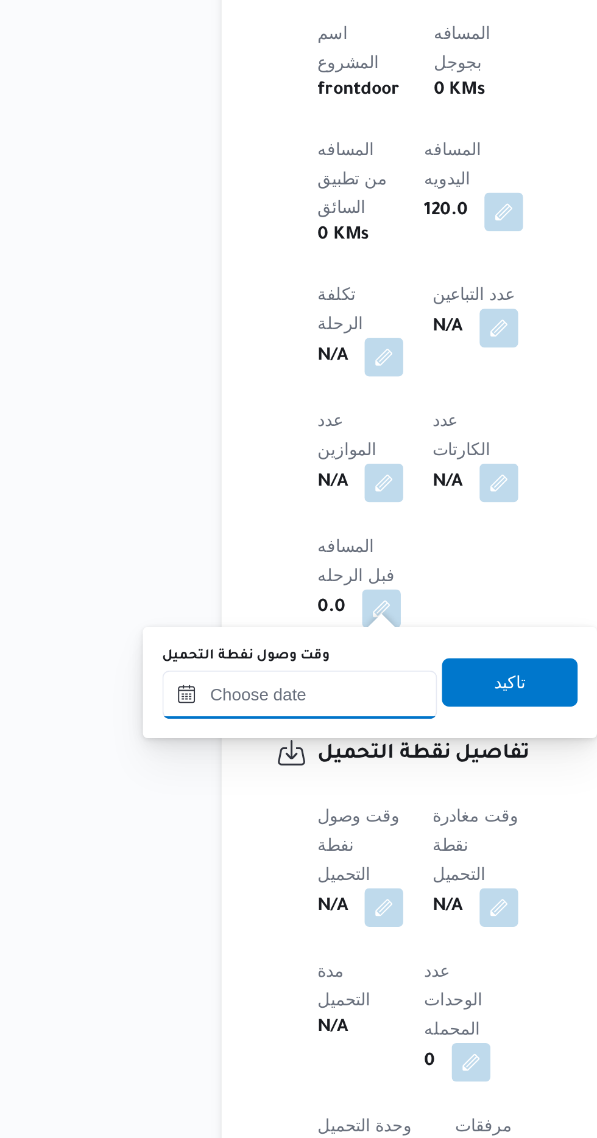
click at [224, 792] on input "وقت وصول نفطة التحميل" at bounding box center [197, 796] width 138 height 24
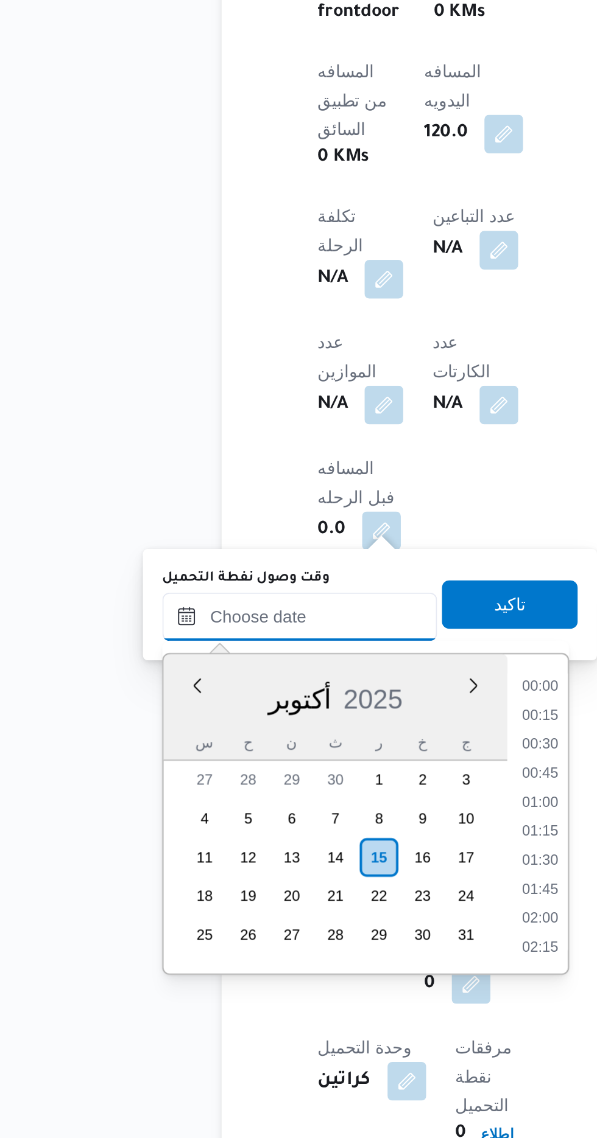
scroll to position [817, 0]
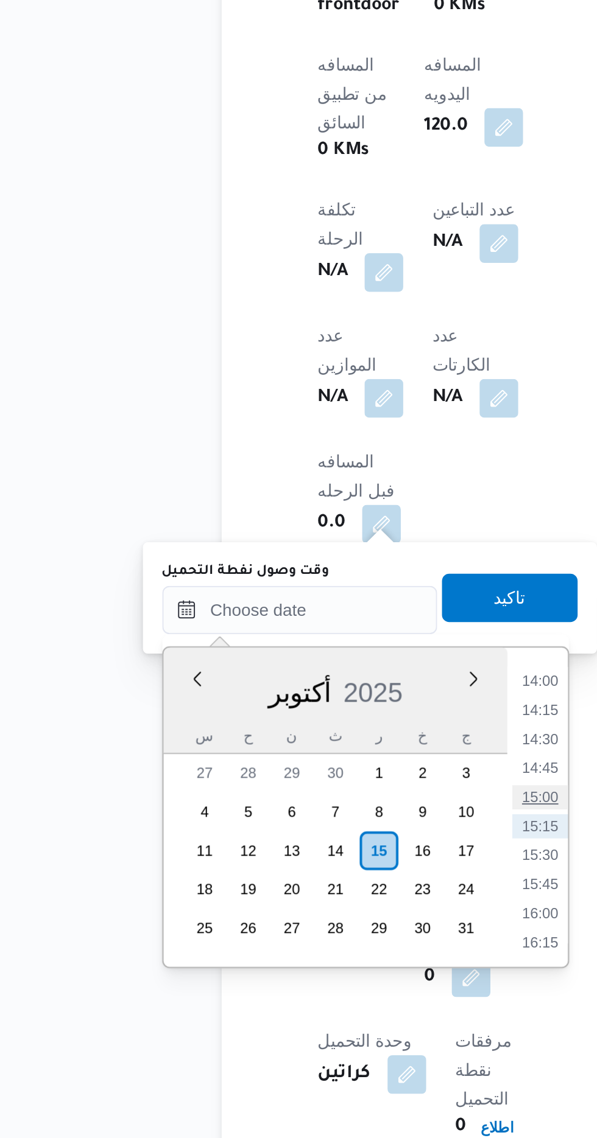
click at [317, 889] on li "15:00" at bounding box center [318, 890] width 28 height 12
type input "[DATE] ١٥:٠٠"
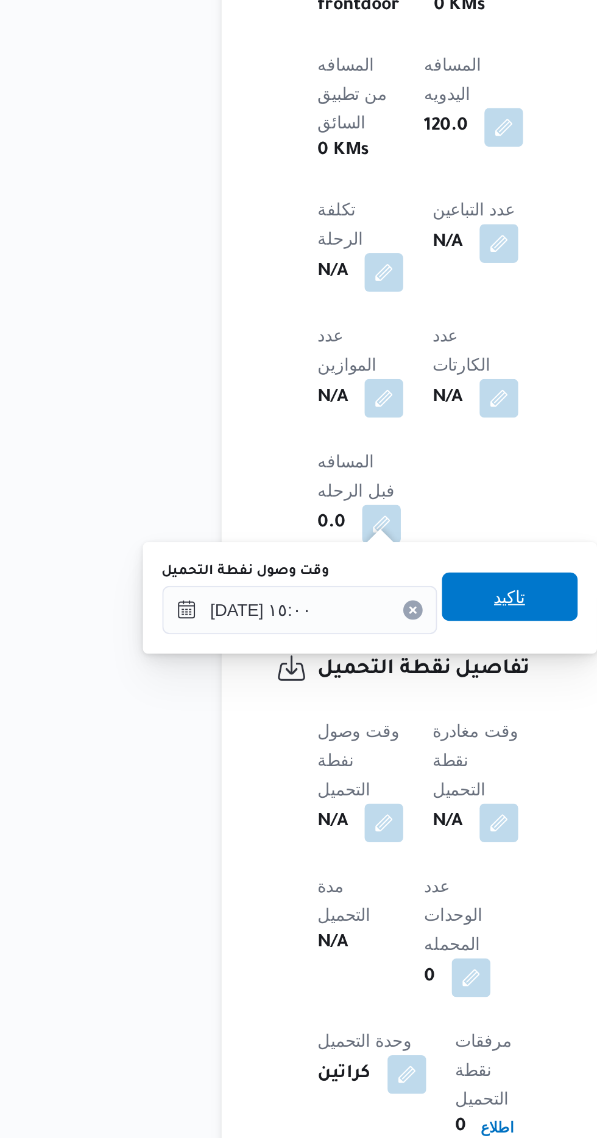
click at [311, 787] on span "تاكيد" at bounding box center [303, 789] width 16 height 15
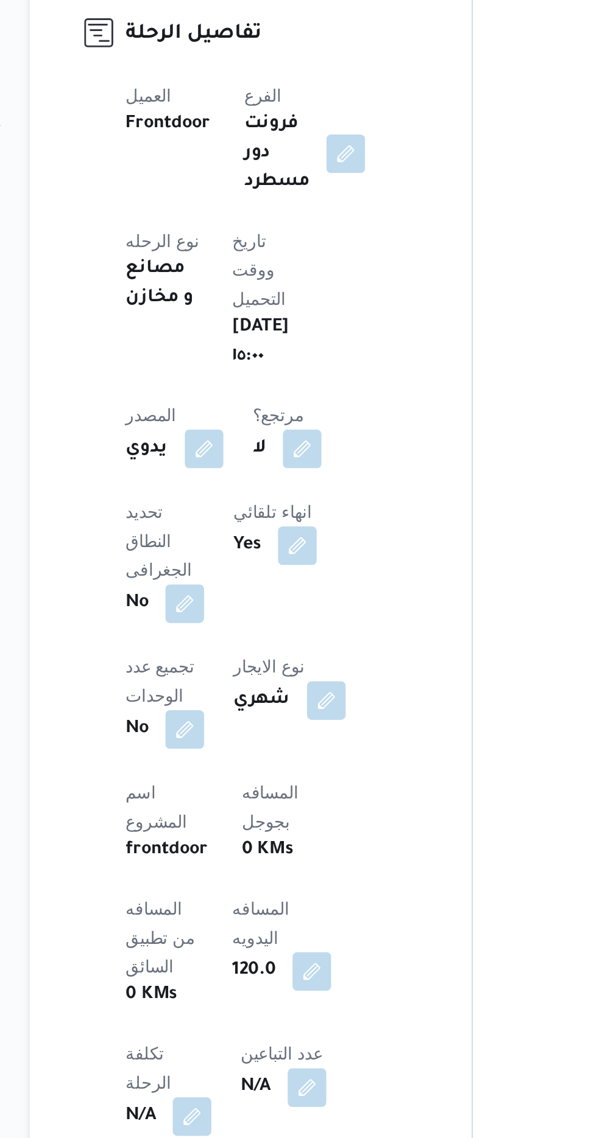
scroll to position [566, 0]
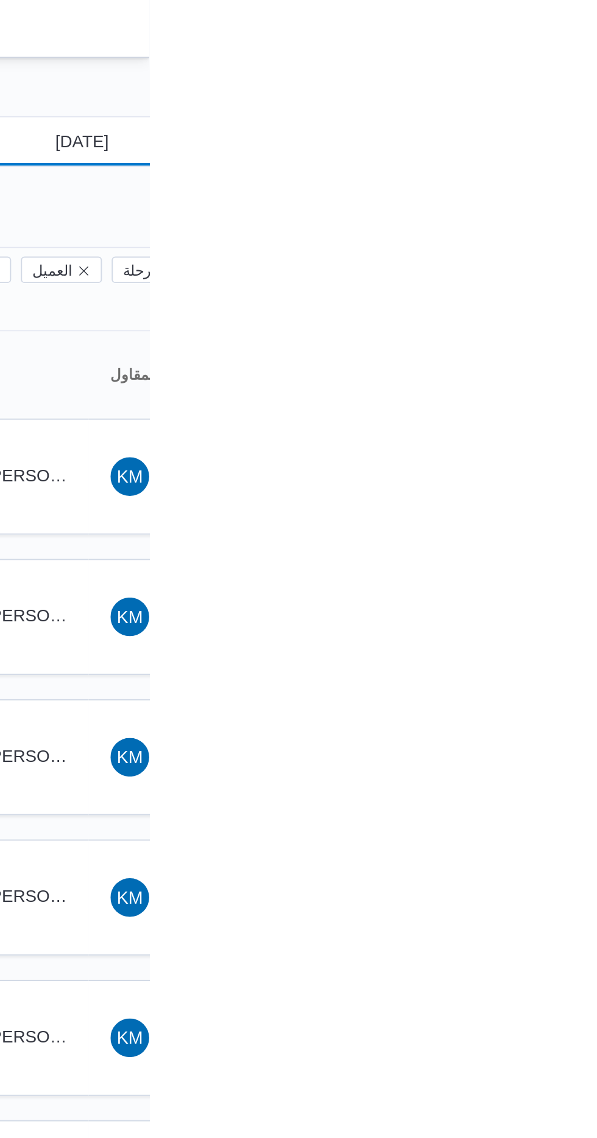
click at [569, 73] on input "[DATE]" at bounding box center [554, 71] width 138 height 24
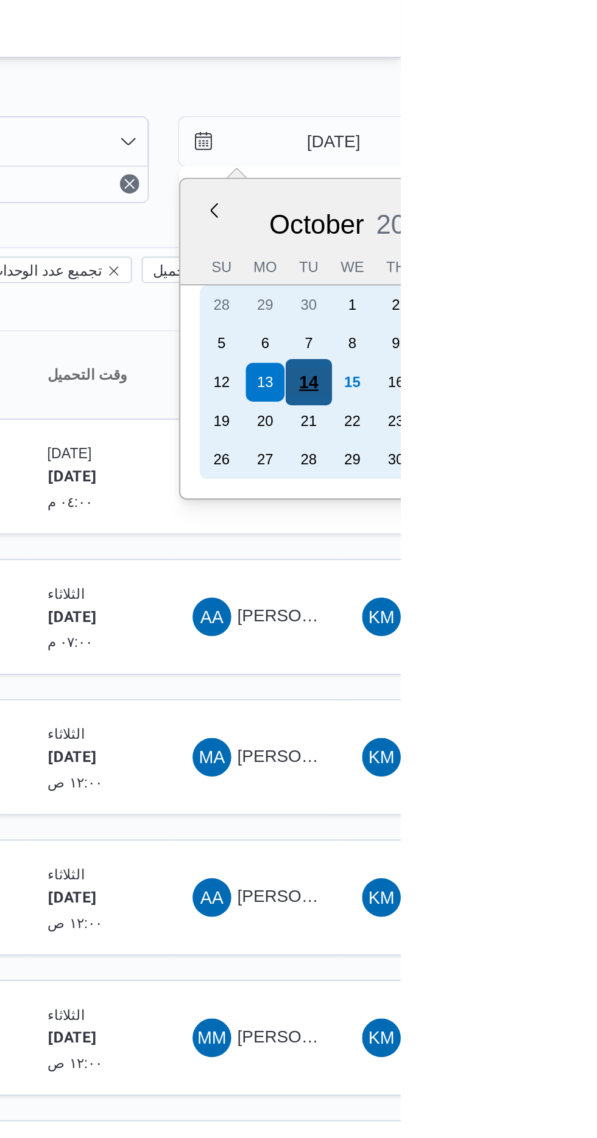
click at [550, 191] on div "14" at bounding box center [550, 192] width 23 height 23
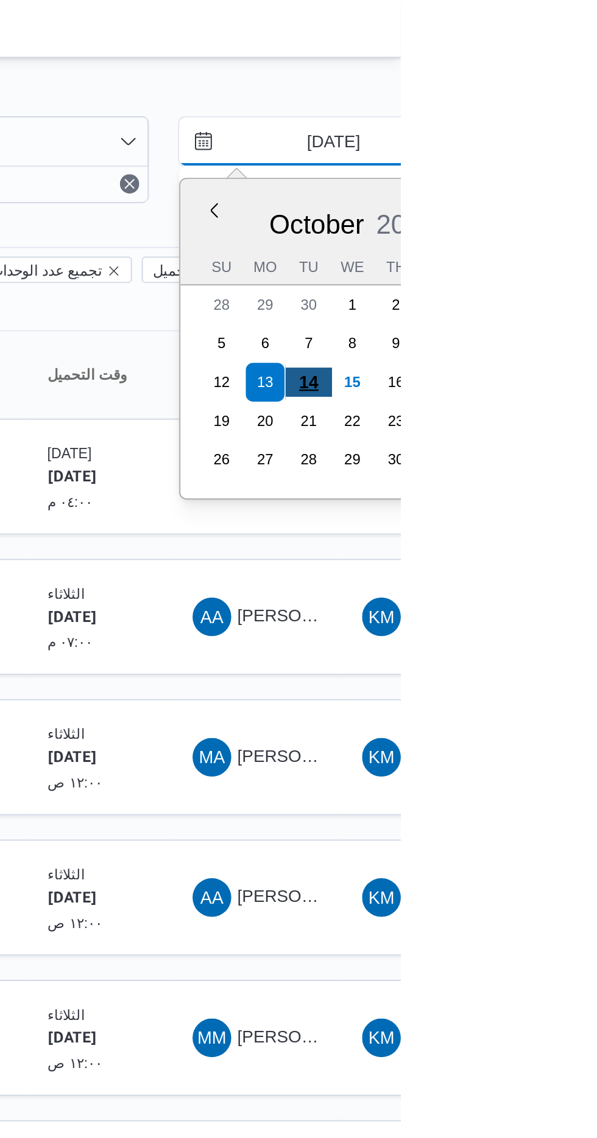
type input "[DATE]"
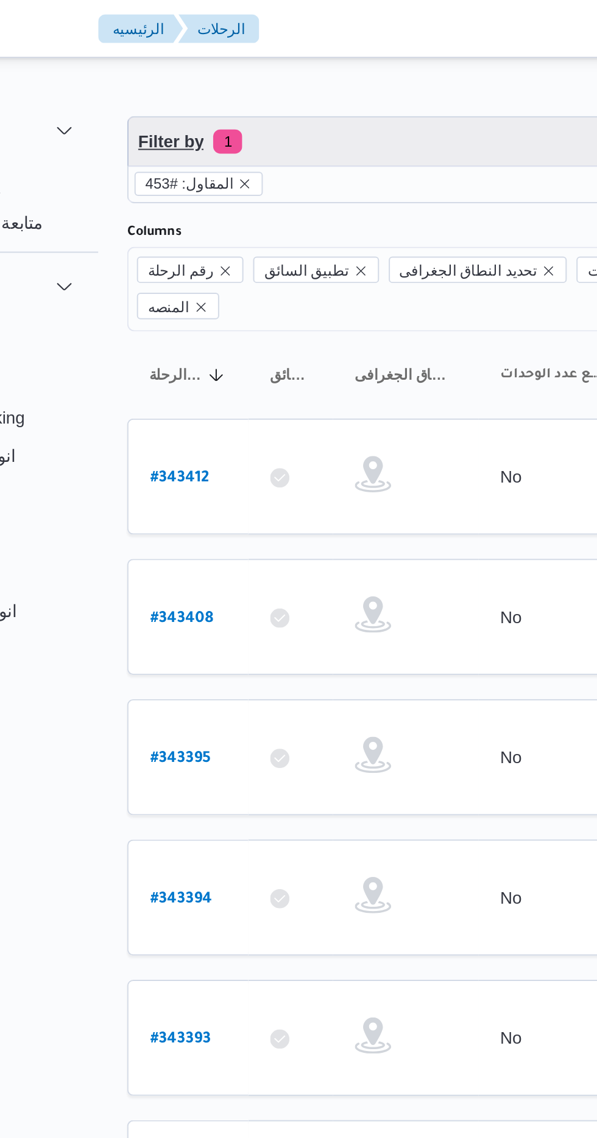
click at [284, 68] on span "Filter by 1" at bounding box center [314, 71] width 310 height 24
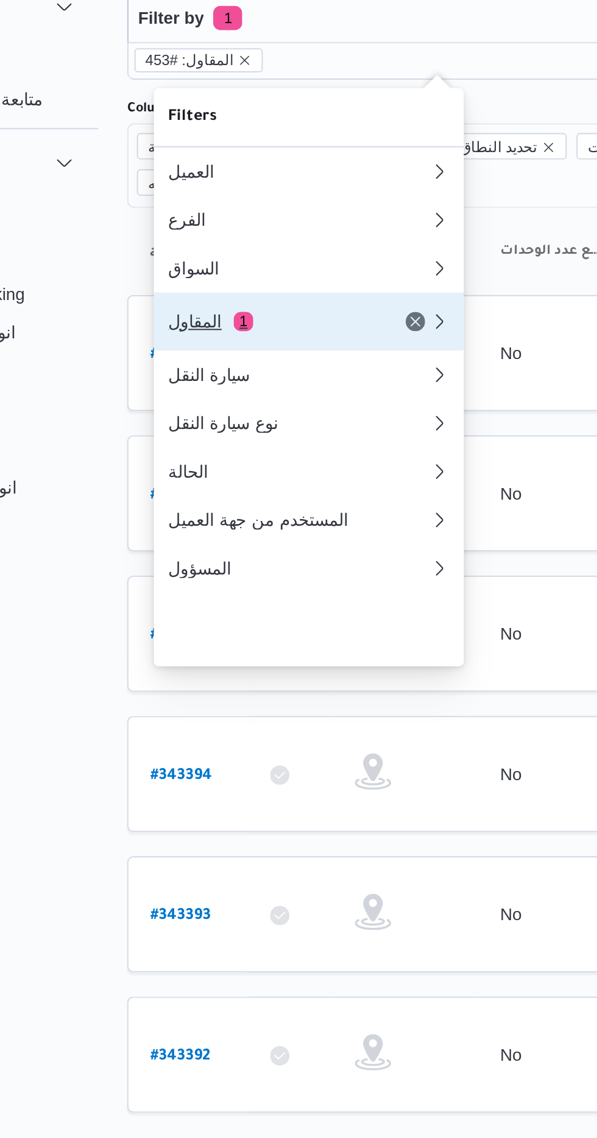
click at [254, 229] on div "المقاول 1" at bounding box center [230, 224] width 102 height 10
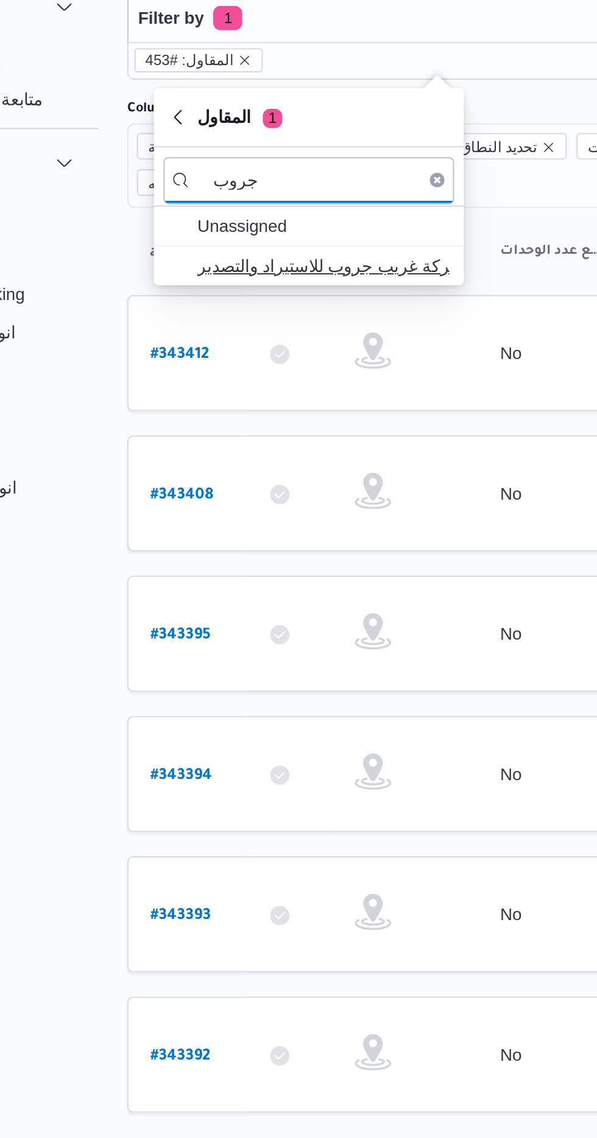
type input "جروب"
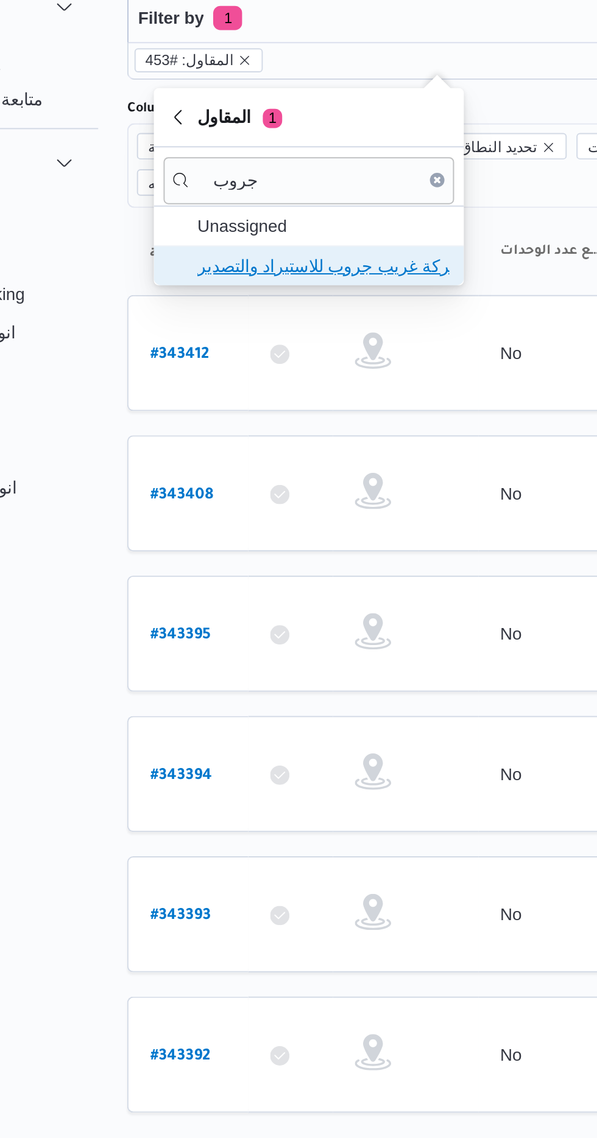
click at [279, 195] on span "شركة غريب جروب للاستيراد والتصدير" at bounding box center [257, 196] width 127 height 15
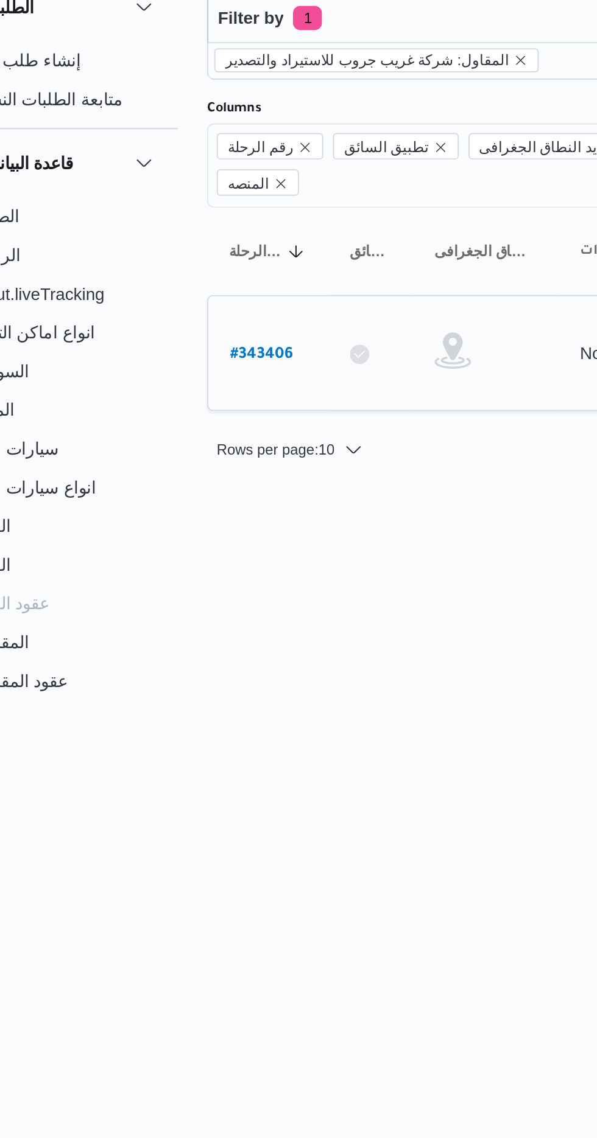
click at [181, 237] on b "# 343406" at bounding box center [186, 241] width 32 height 9
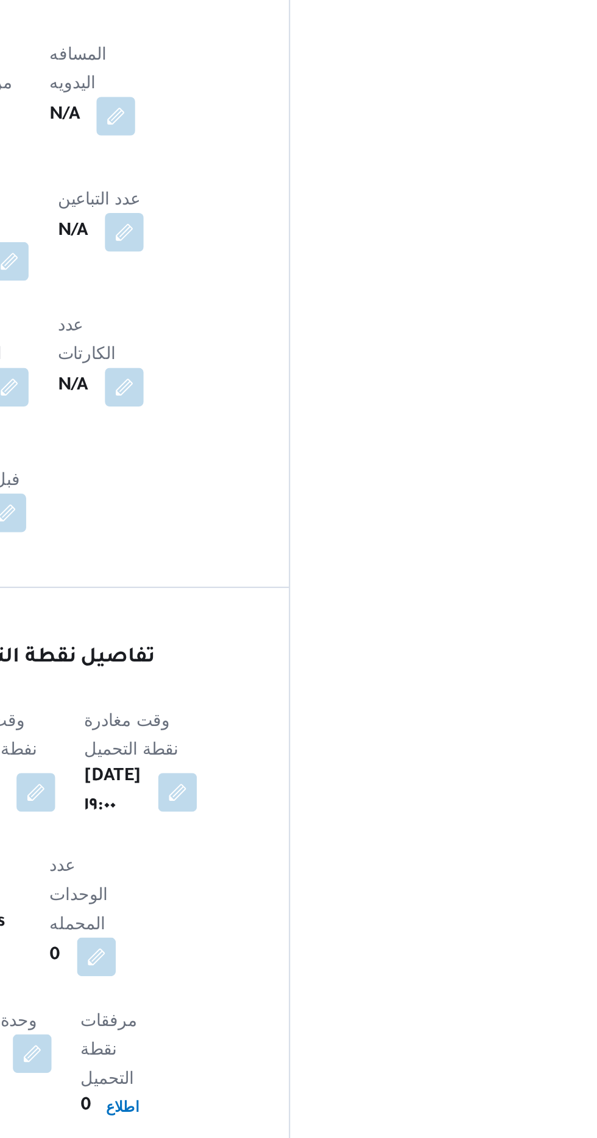
scroll to position [690, 0]
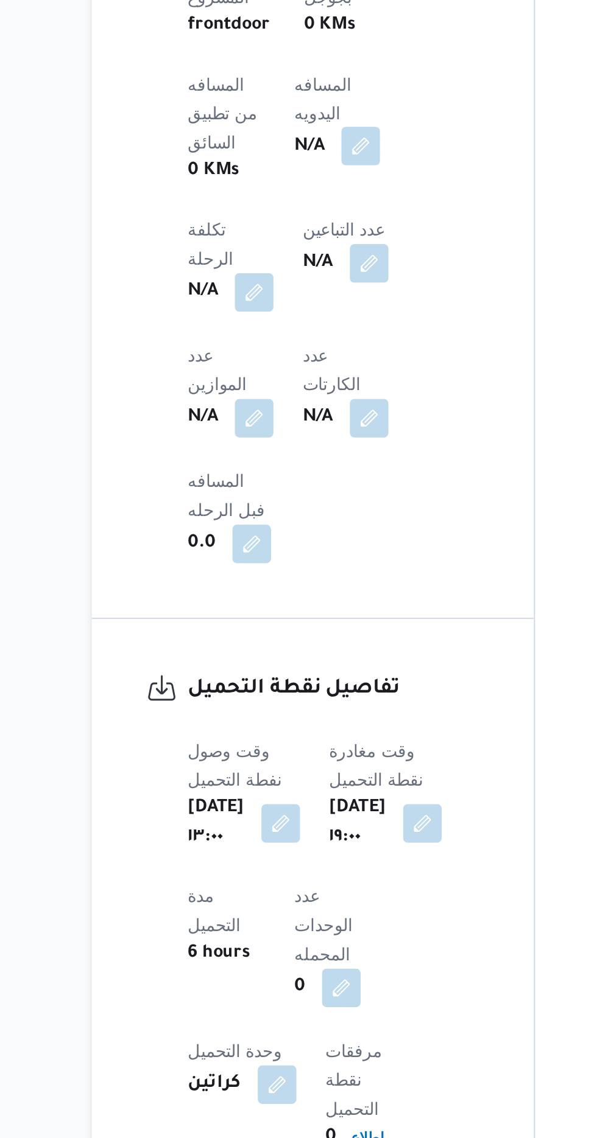
click at [284, 389] on button "button" at bounding box center [293, 398] width 19 height 19
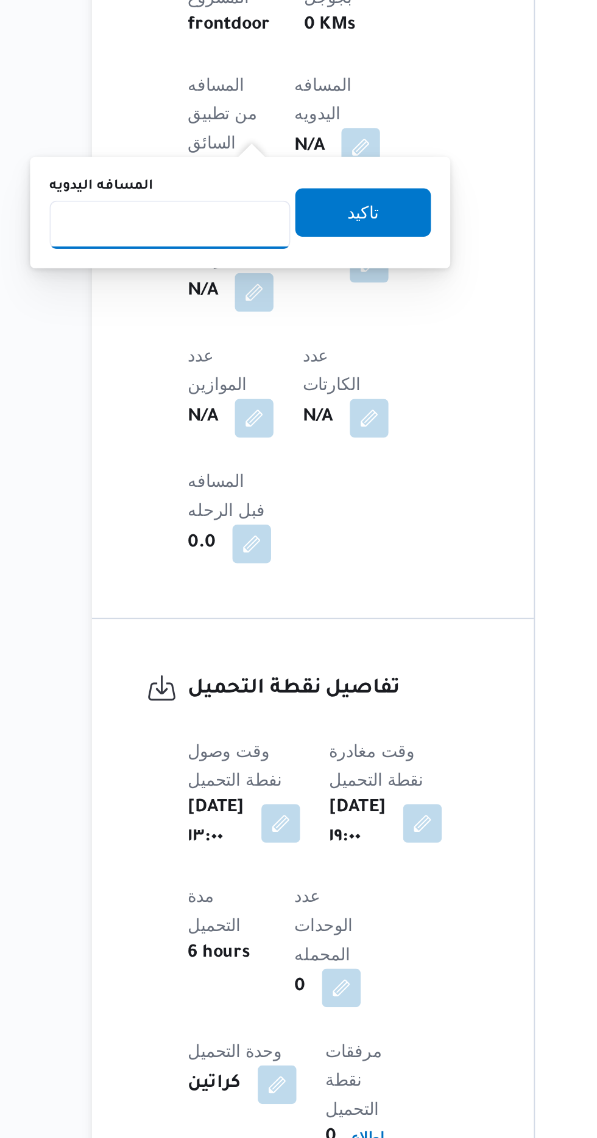
click at [217, 440] on input "المسافه اليدويه" at bounding box center [197, 438] width 121 height 24
type input "240"
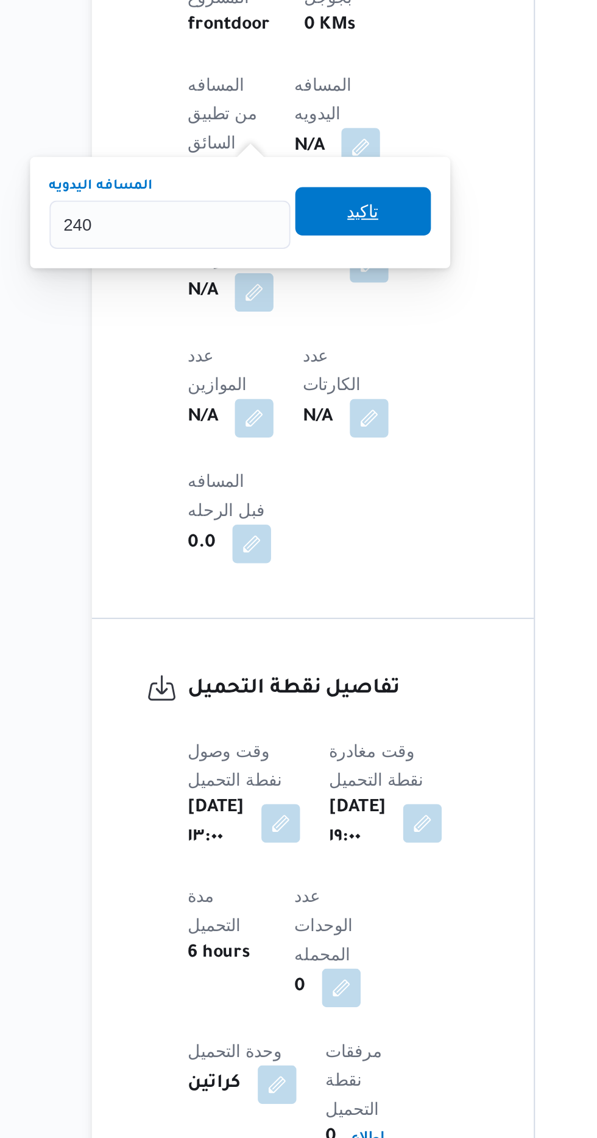
click at [314, 430] on span "تاكيد" at bounding box center [295, 431] width 68 height 24
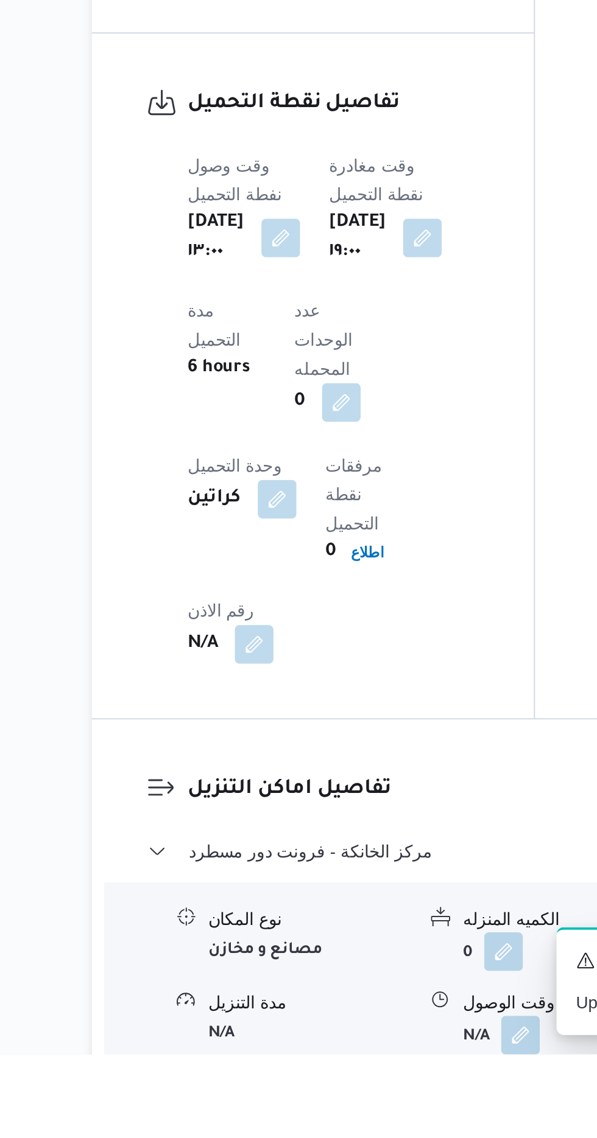
scroll to position [737, 0]
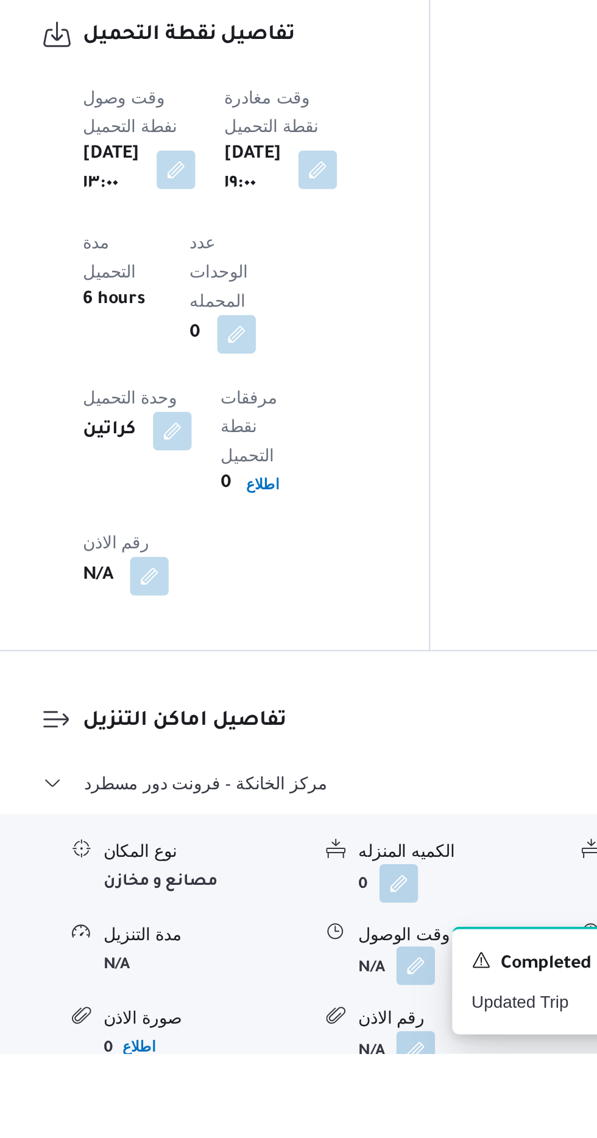
click at [369, 1084] on button "button" at bounding box center [373, 1093] width 19 height 19
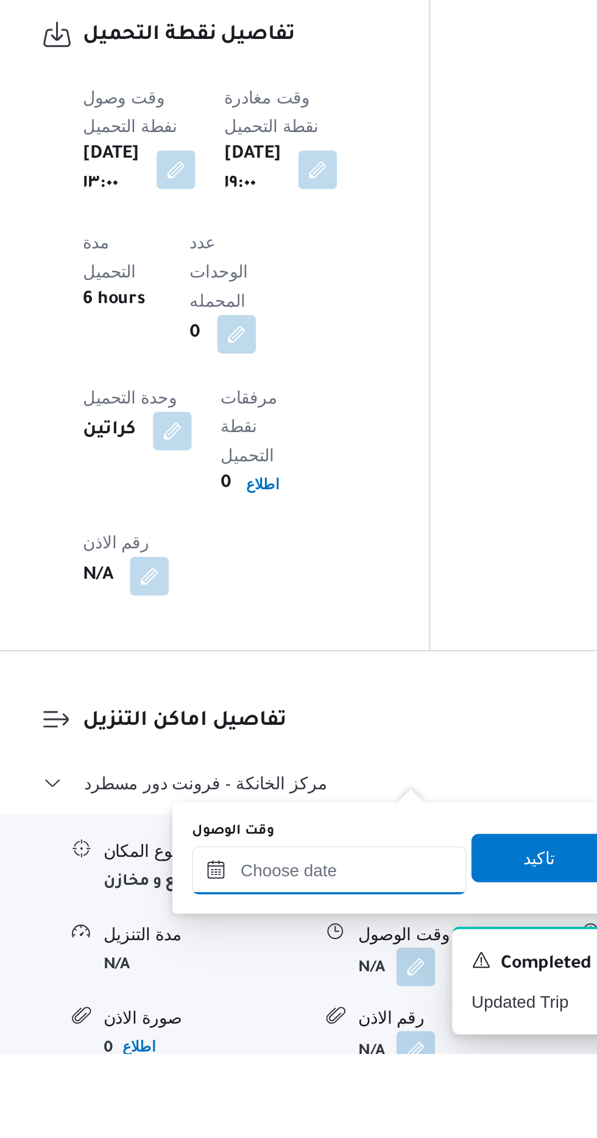
click at [348, 1043] on input "وقت الوصول" at bounding box center [330, 1046] width 138 height 24
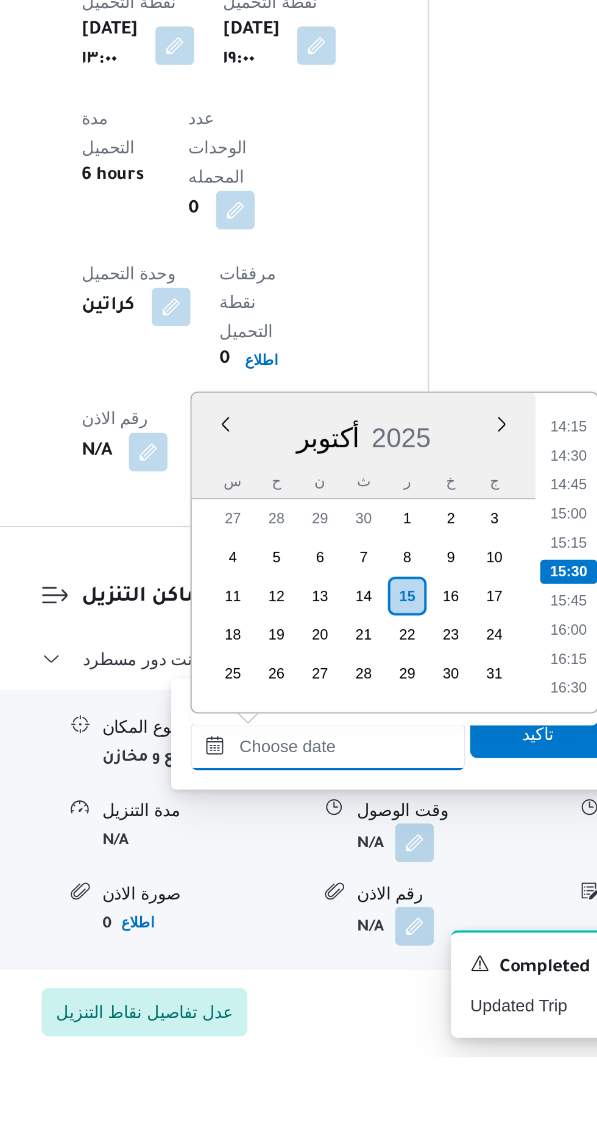
scroll to position [814, 0]
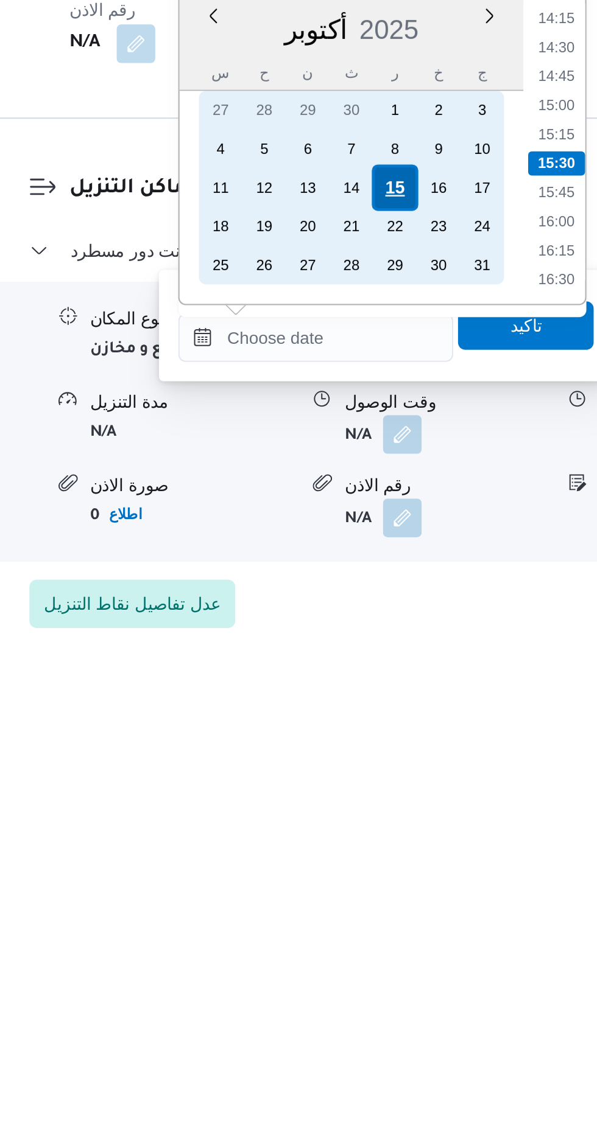
click at [369, 890] on div "15" at bounding box center [370, 893] width 23 height 23
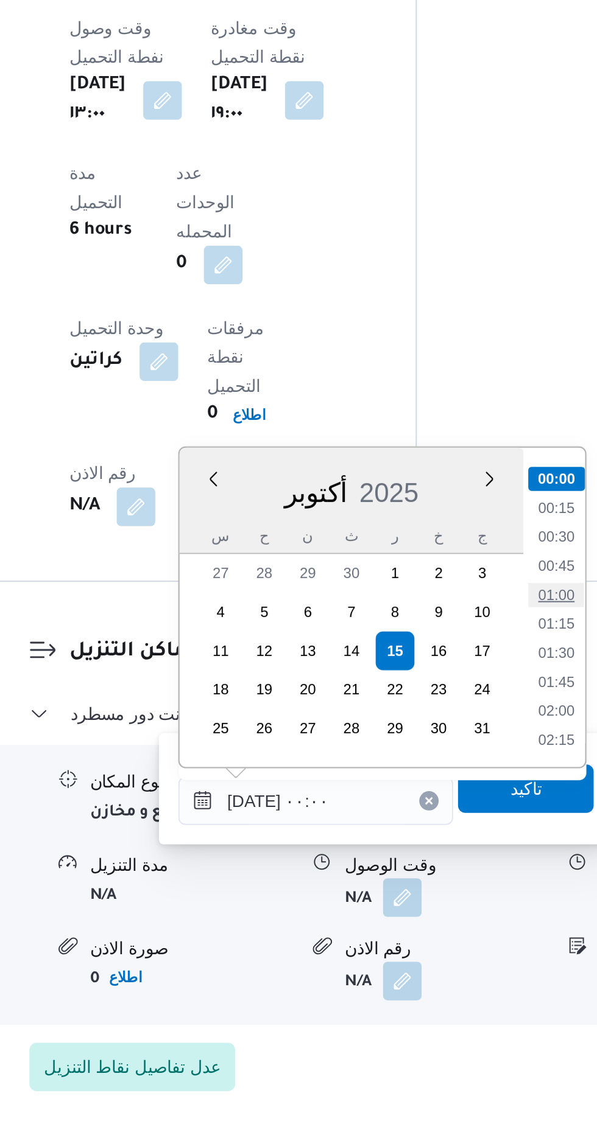
click at [447, 863] on li "01:00" at bounding box center [452, 865] width 28 height 12
type input "[DATE] ٠١:٠٠"
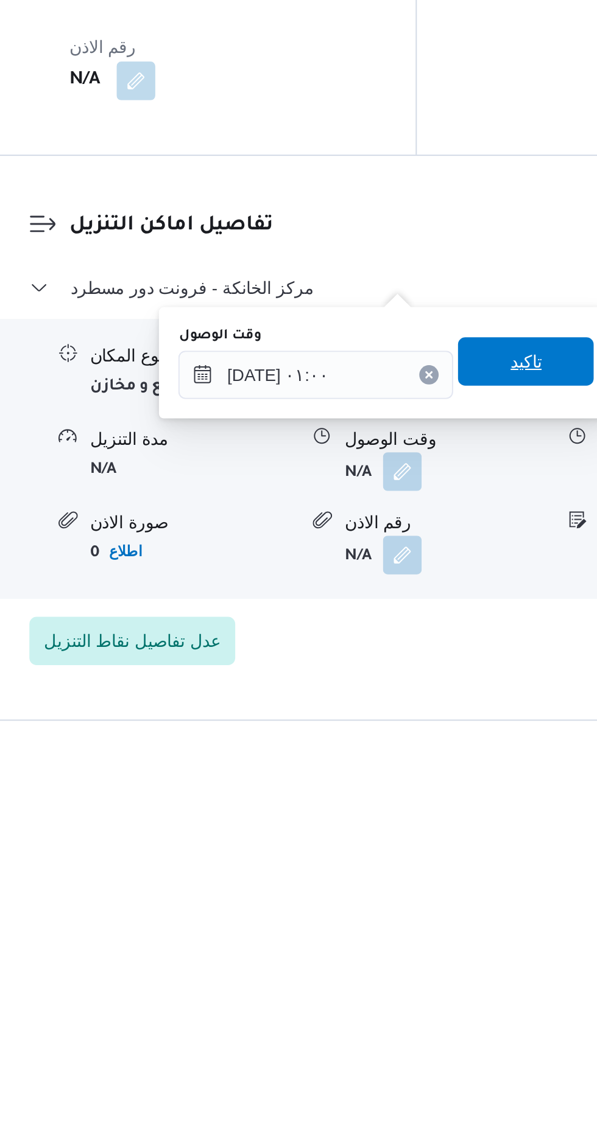
click at [438, 945] on span "تاكيد" at bounding box center [436, 943] width 68 height 24
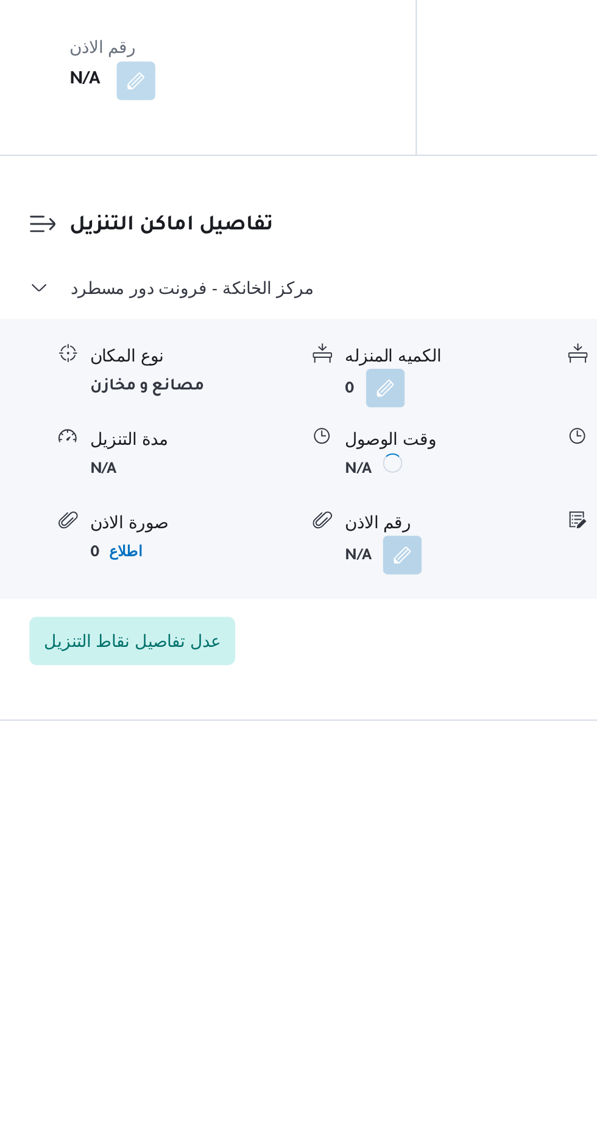
scroll to position [832, 0]
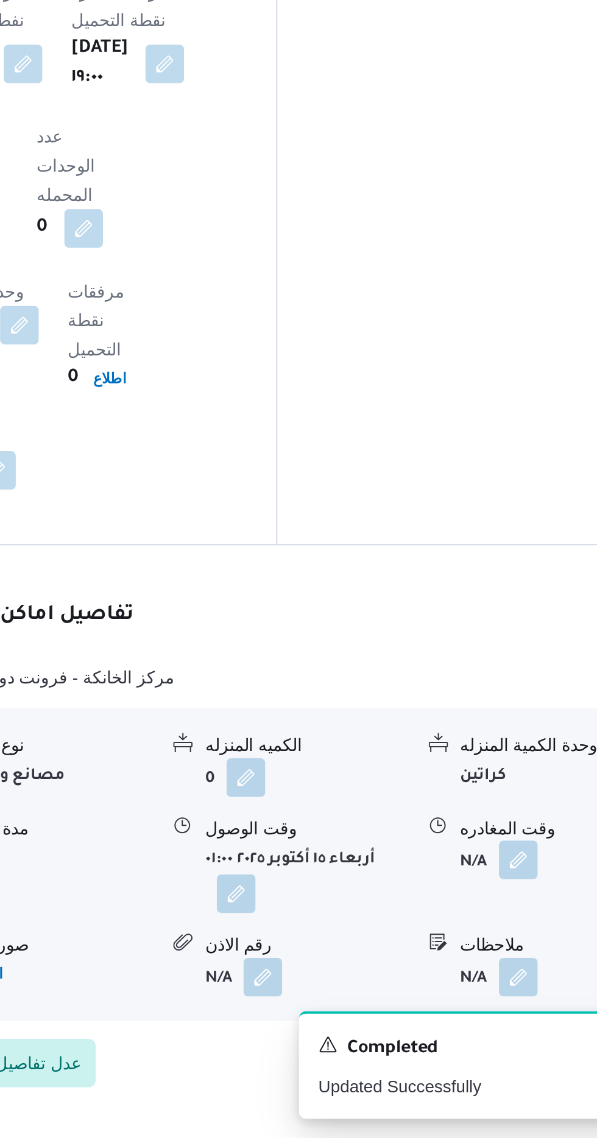
click at [496, 989] on button "button" at bounding box center [502, 998] width 19 height 19
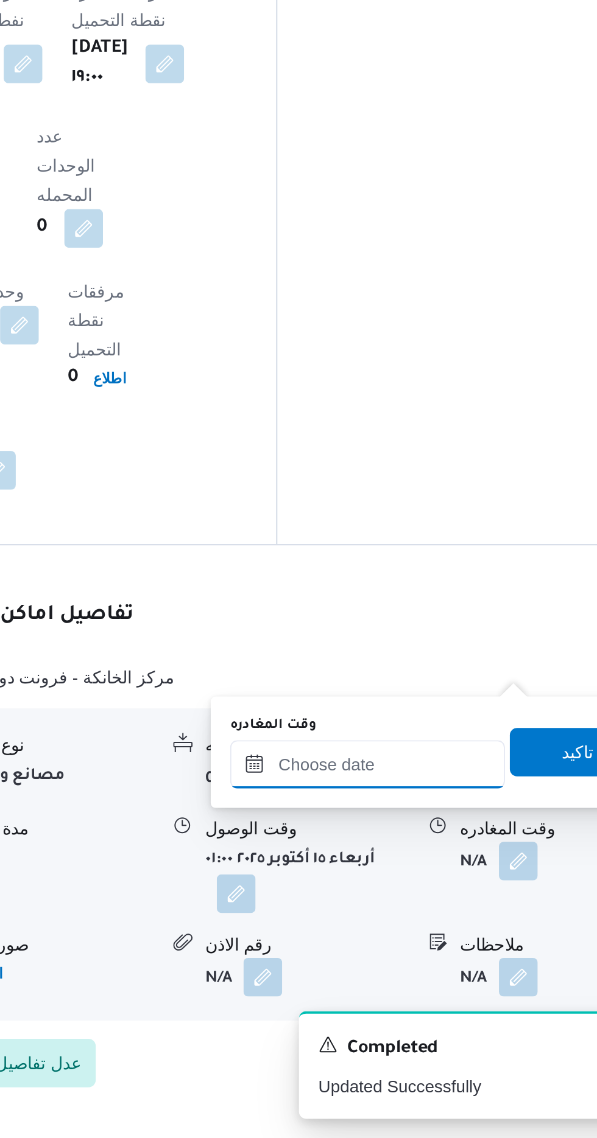
click at [440, 947] on input "وقت المغادره" at bounding box center [426, 950] width 138 height 24
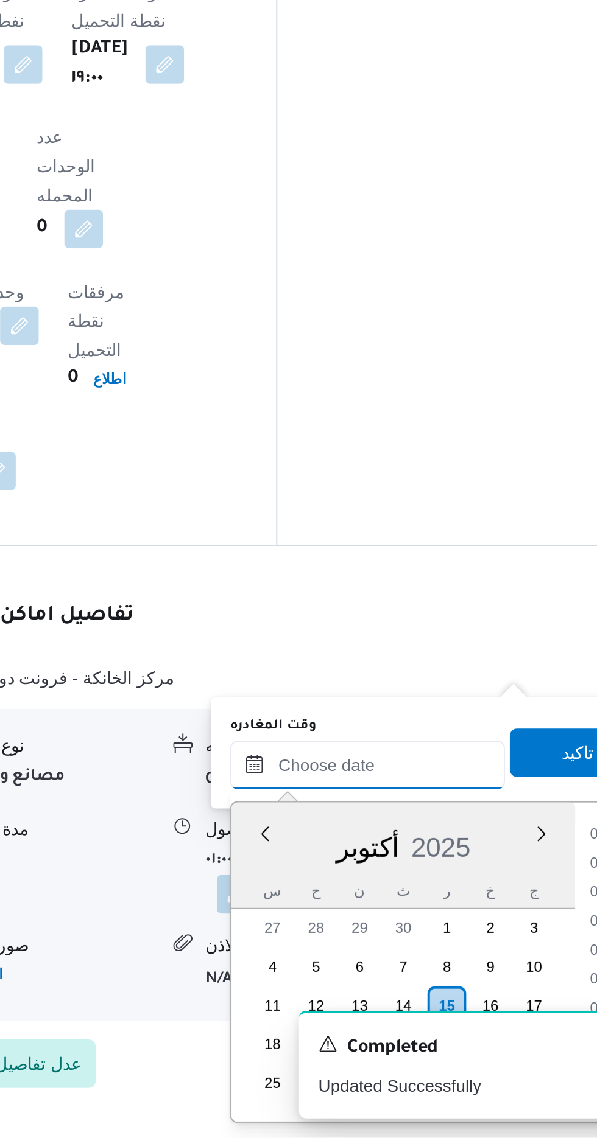
scroll to position [832, 0]
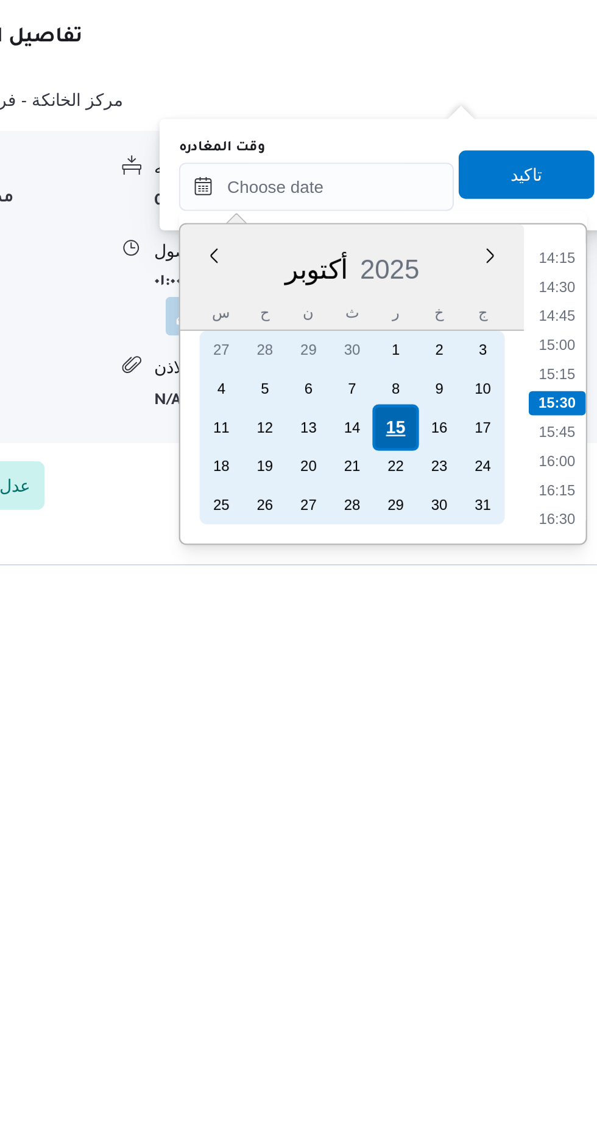
click at [469, 1009] on div "15" at bounding box center [466, 1011] width 23 height 23
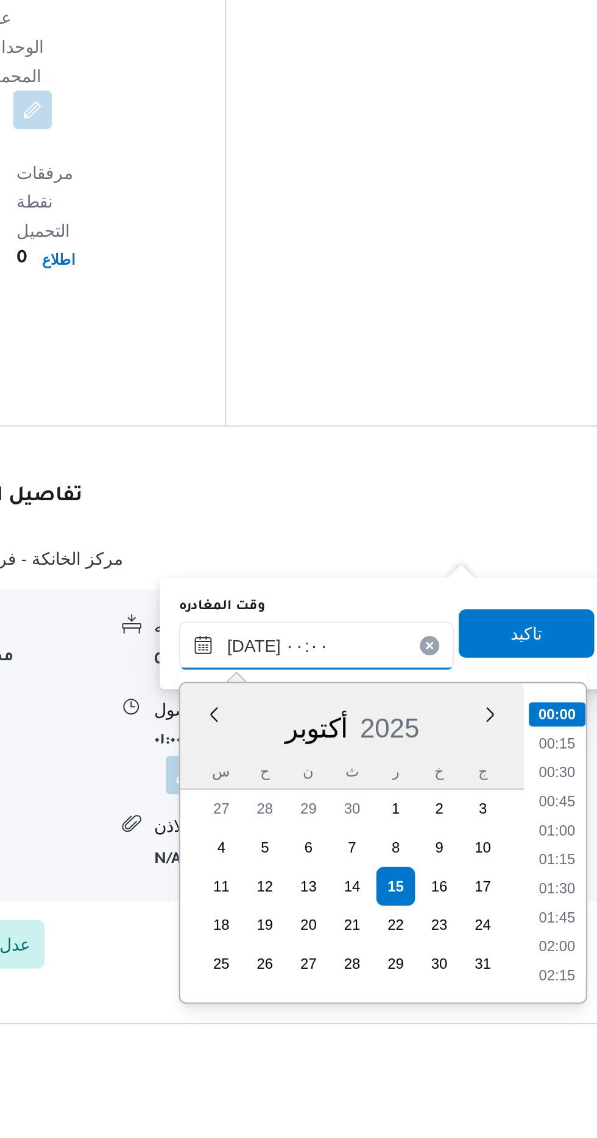
click at [363, 899] on input "[DATE] ٠٠:٠٠" at bounding box center [426, 890] width 138 height 24
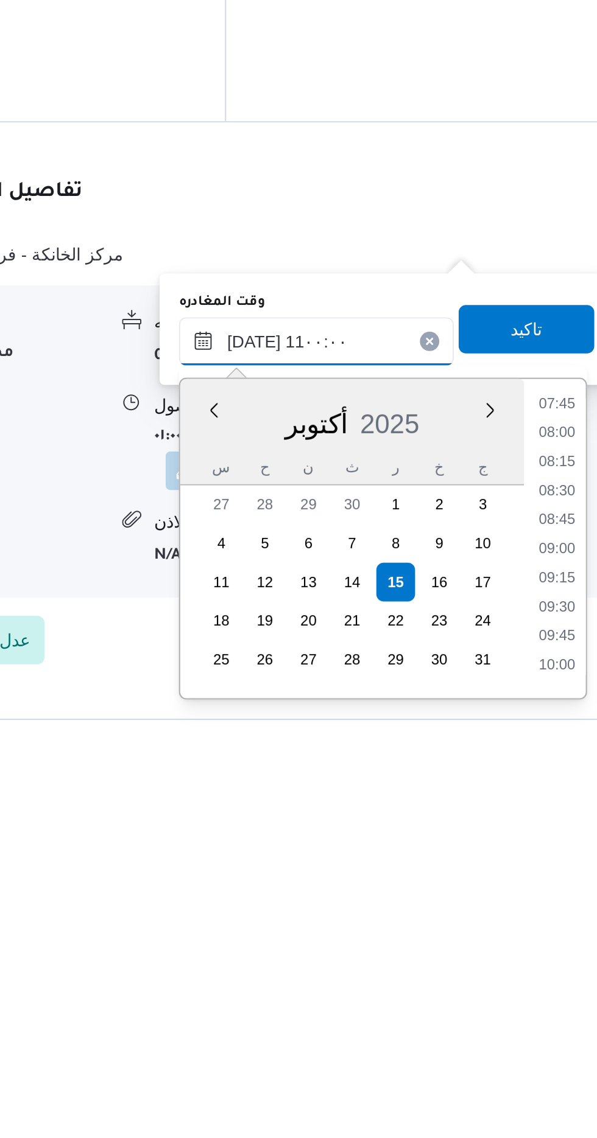
scroll to position [515, 0]
click at [542, 1048] on li "11:00" at bounding box center [547, 1053] width 29 height 12
type input "[DATE] ١١:٠٠"
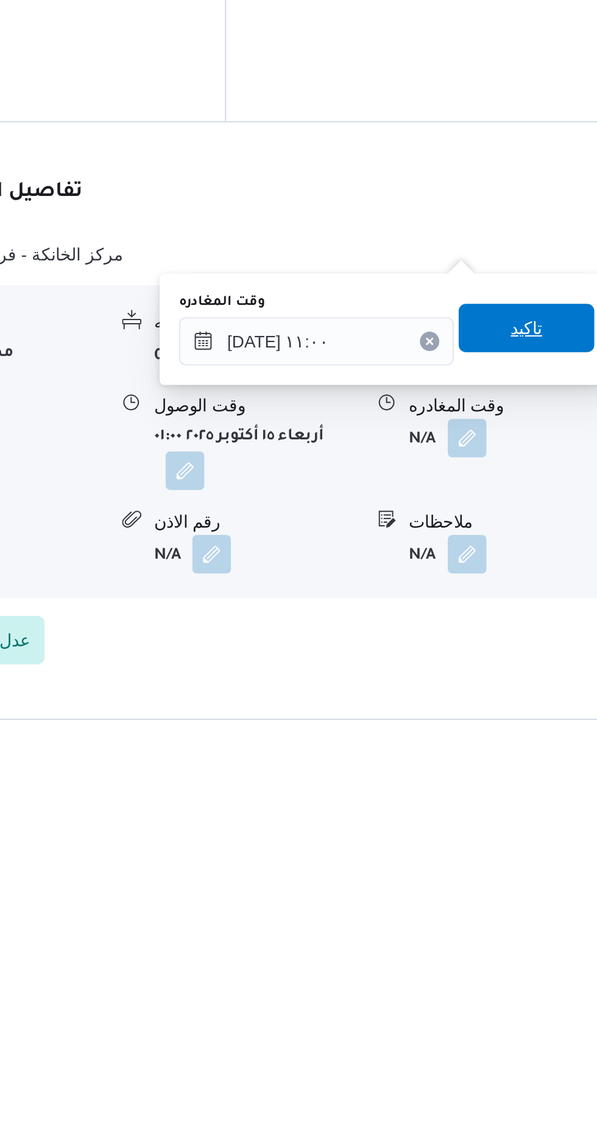
click at [540, 883] on span "تاكيد" at bounding box center [532, 884] width 16 height 15
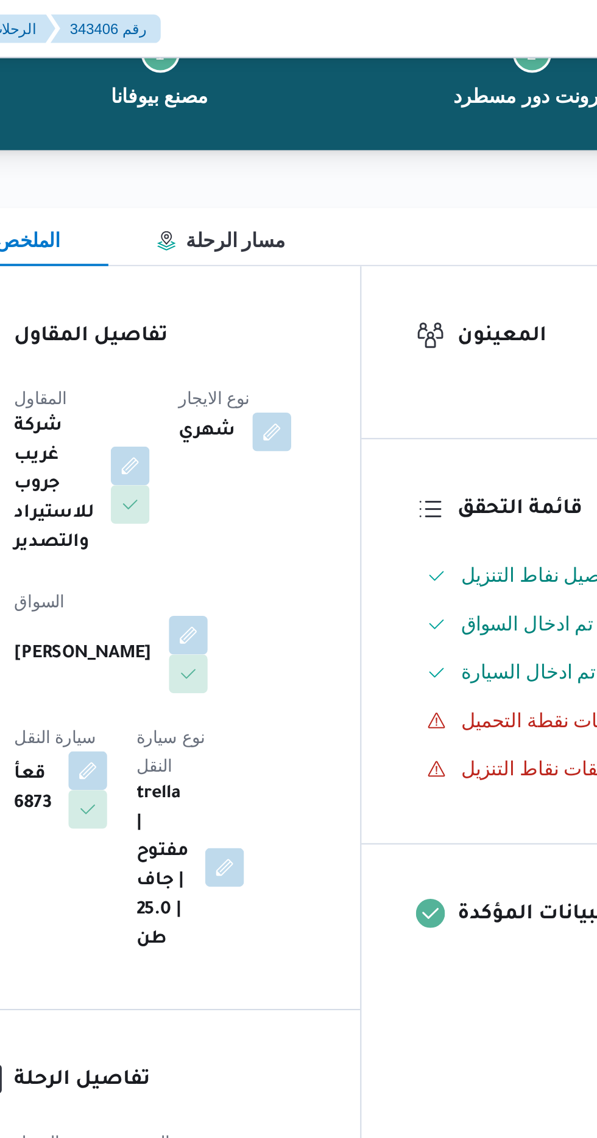
scroll to position [0, 0]
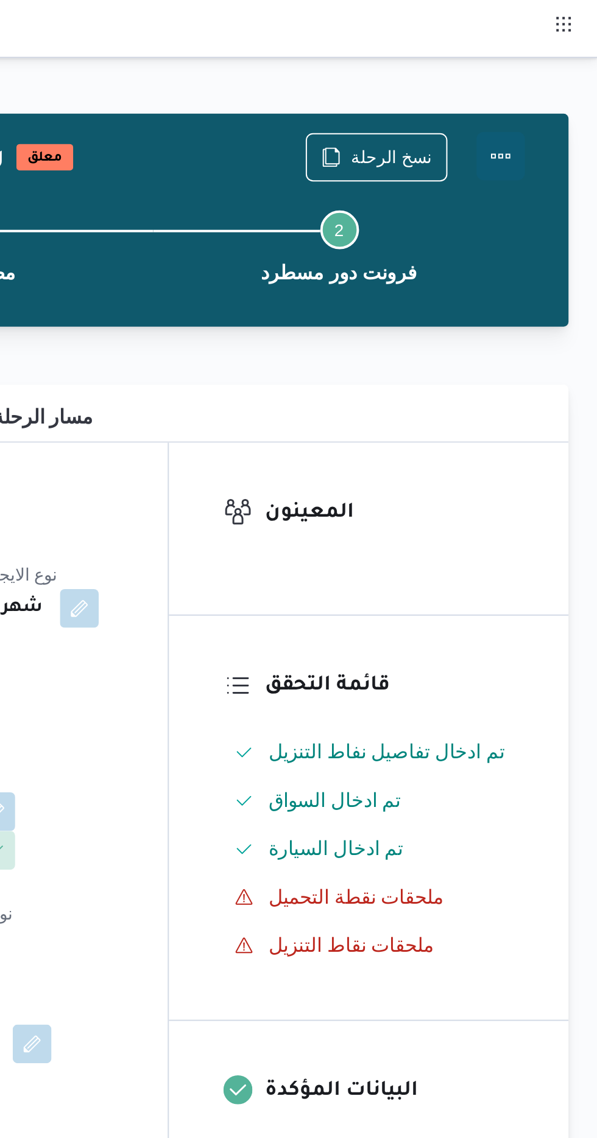
click at [551, 76] on button "Actions" at bounding box center [548, 78] width 24 height 24
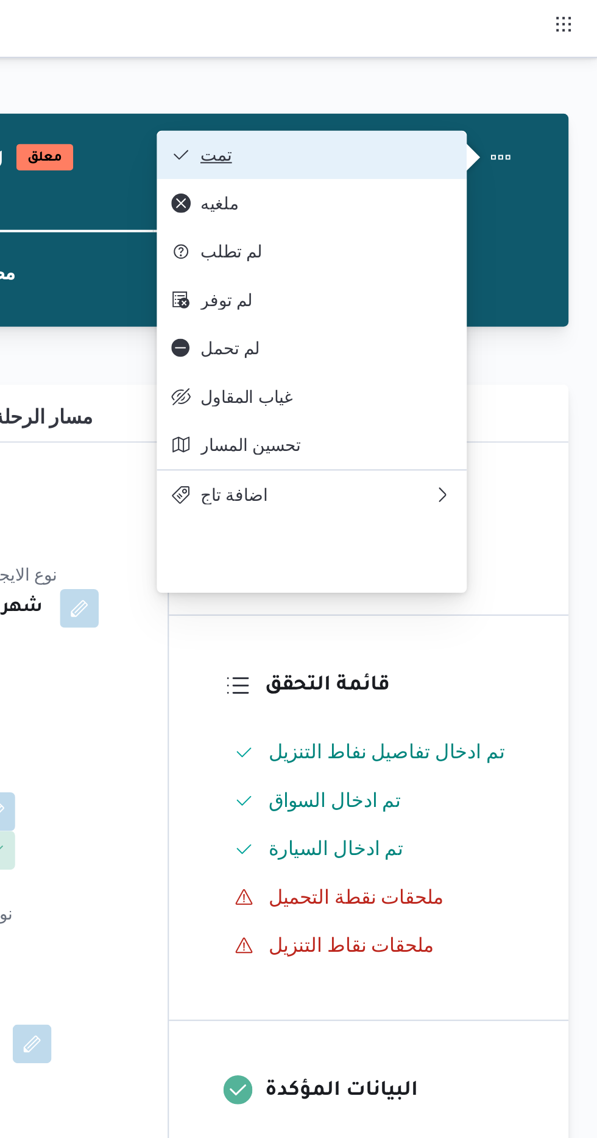
click at [504, 72] on button "تمت" at bounding box center [453, 78] width 156 height 24
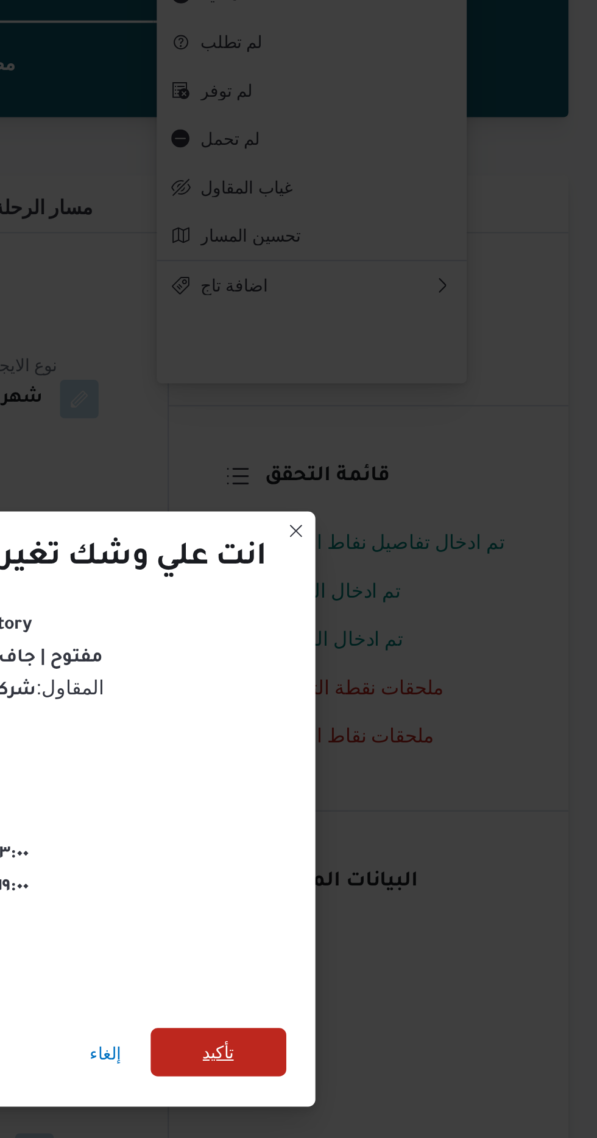
click at [410, 631] on span "تأكيد" at bounding box center [406, 635] width 16 height 15
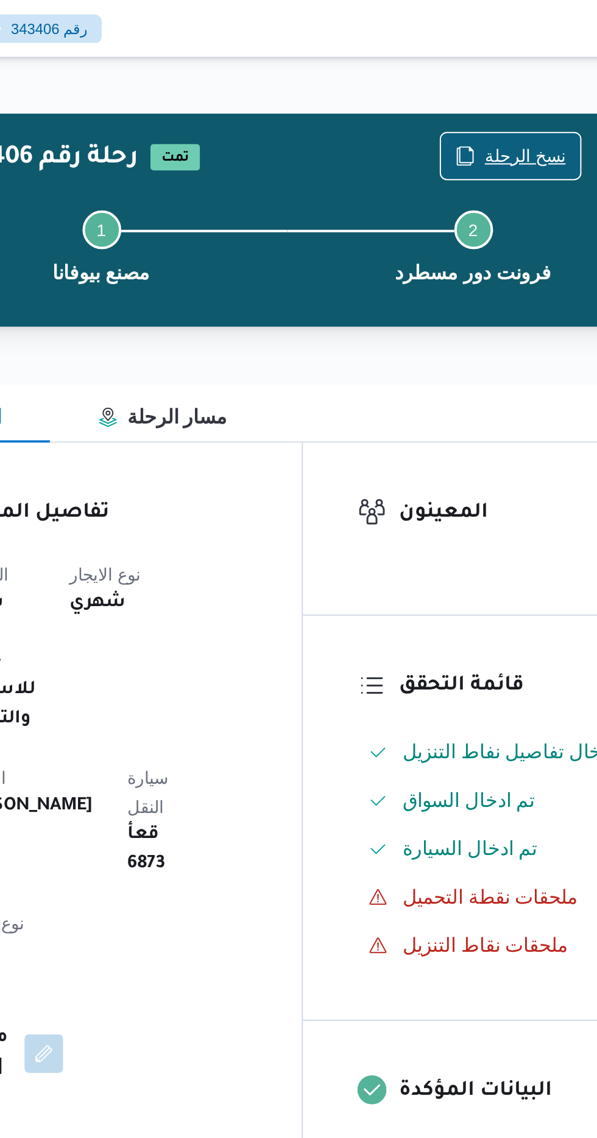
click at [468, 75] on icon "button" at bounding box center [463, 79] width 10 height 10
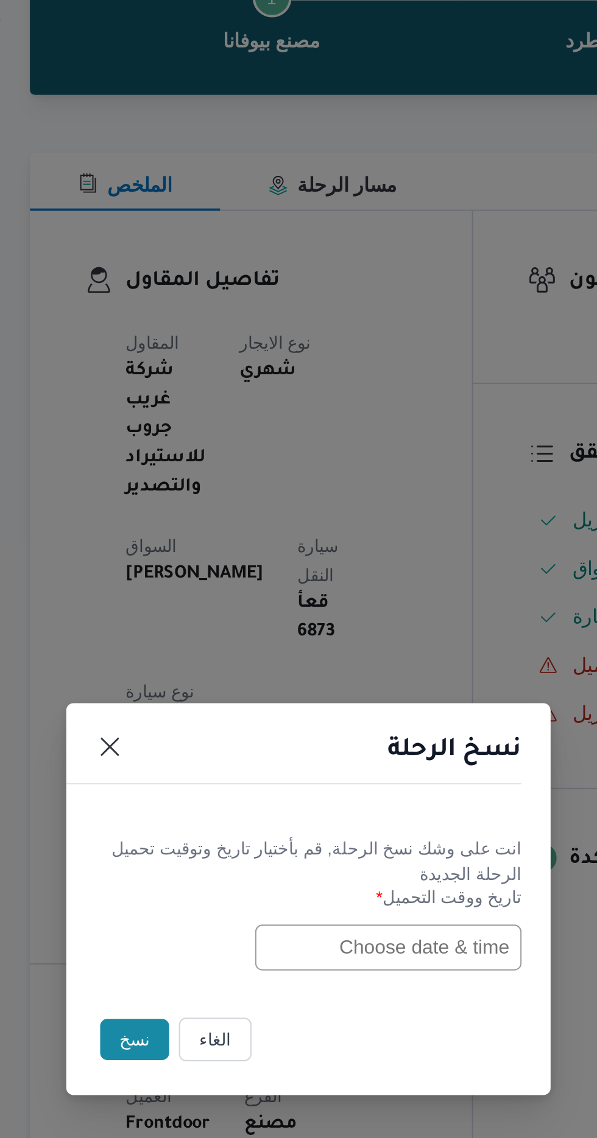
click at [334, 592] on input "text" at bounding box center [339, 593] width 134 height 23
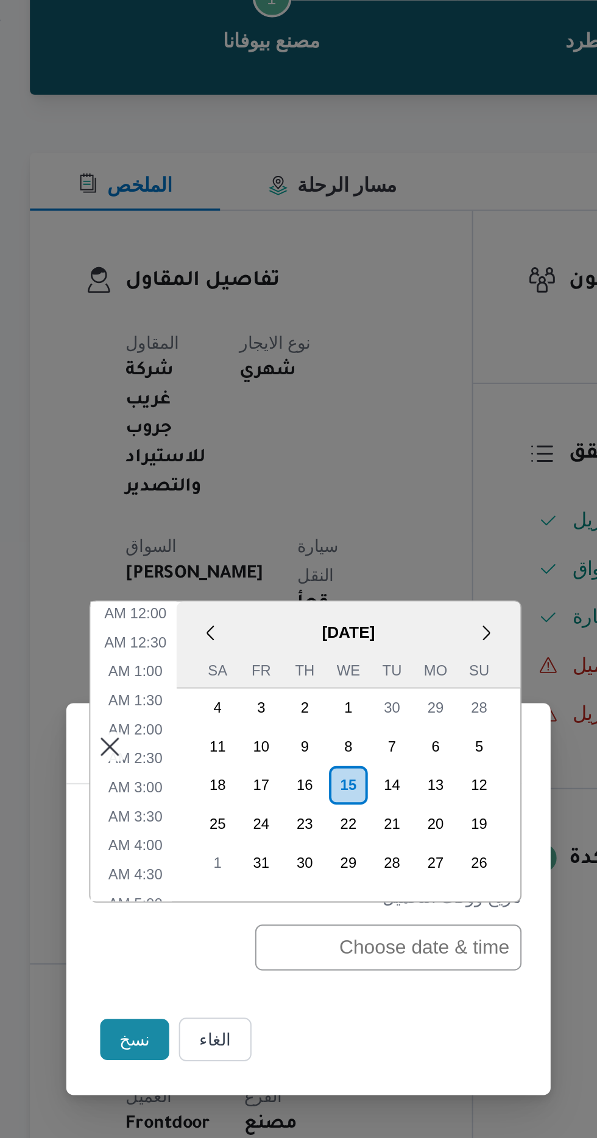
scroll to position [384, 0]
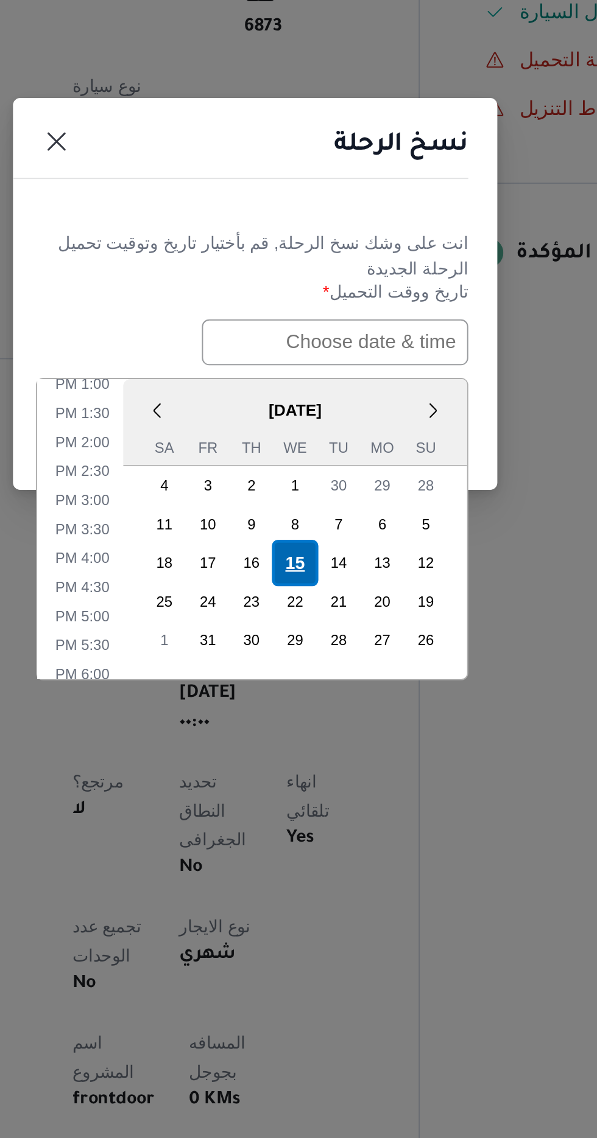
click at [318, 701] on div "15" at bounding box center [318, 704] width 23 height 23
type input "[DATE] 12:00AM"
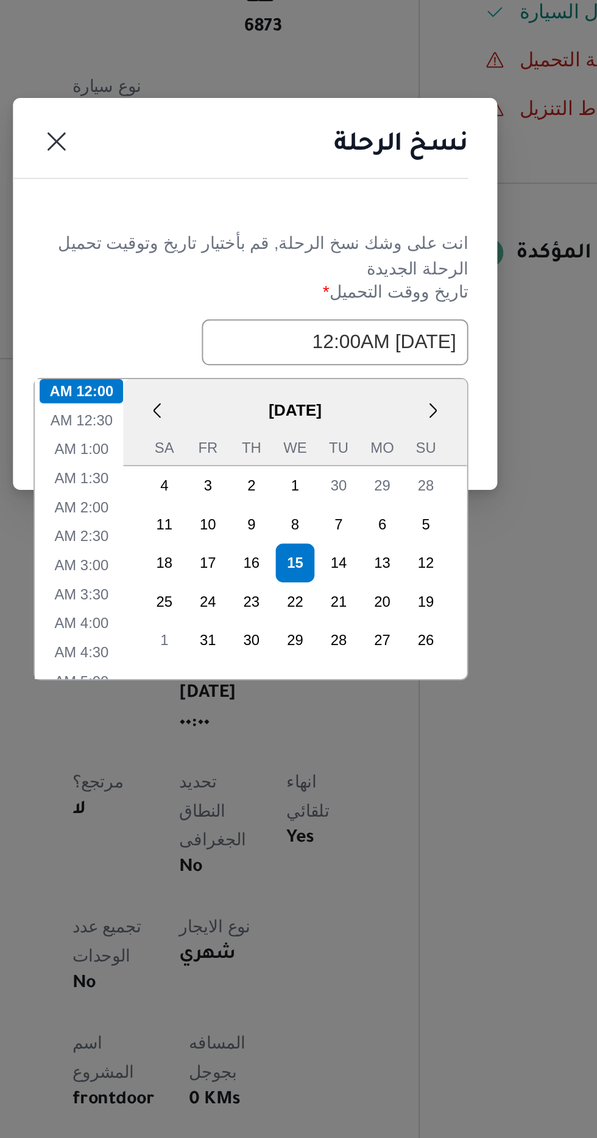
click at [354, 493] on h1 "نسخ الرحلة" at bounding box center [372, 494] width 68 height 19
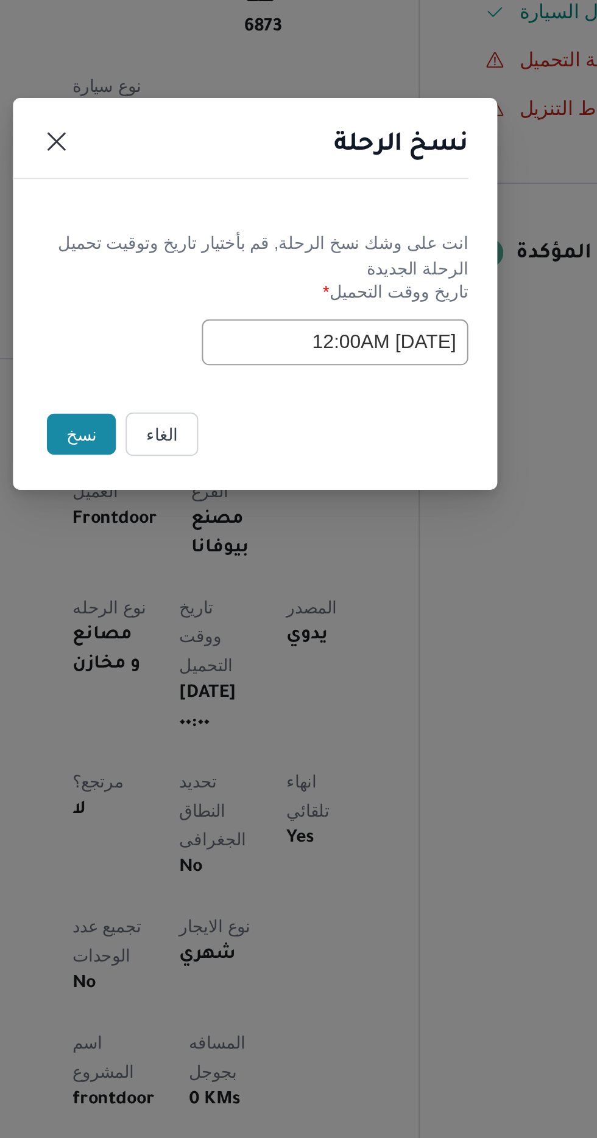
click at [198, 634] on button "نسخ" at bounding box center [211, 639] width 35 height 21
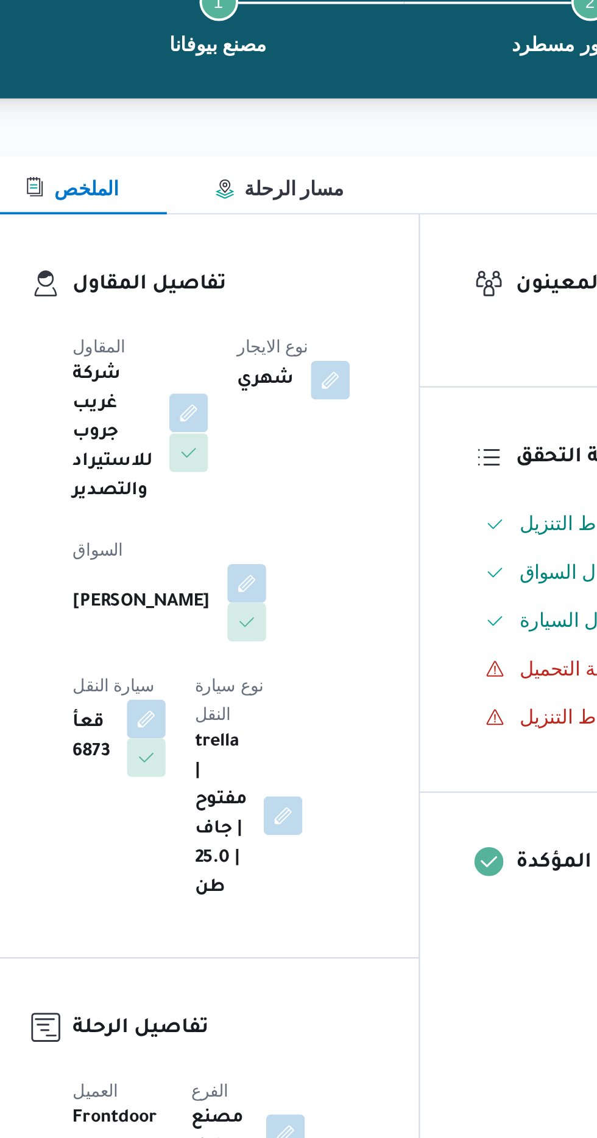
click at [265, 323] on button "button" at bounding box center [264, 322] width 19 height 19
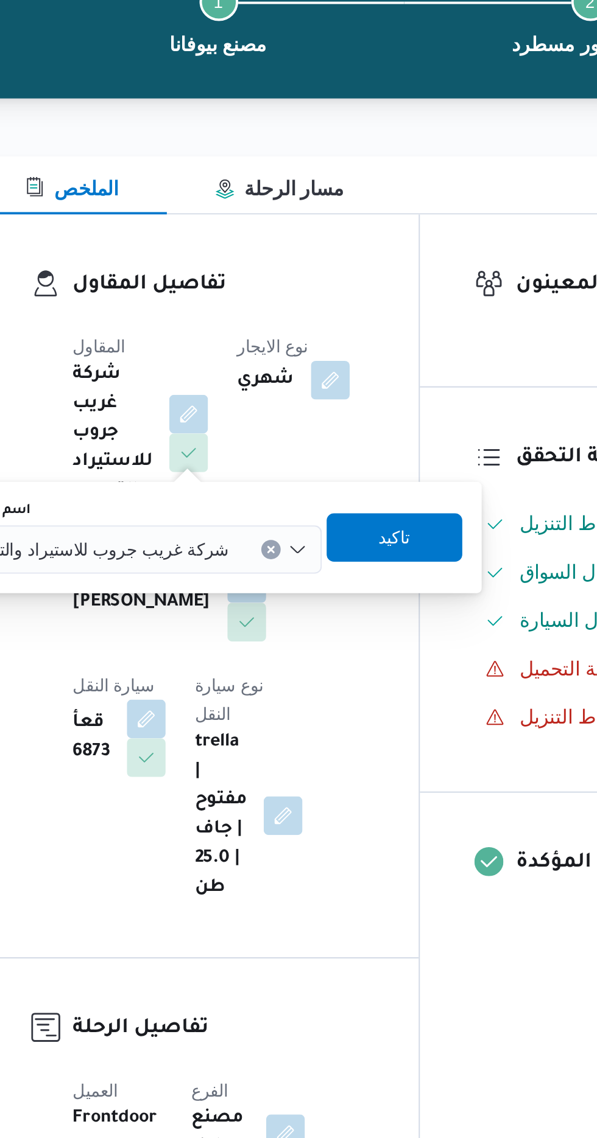
click at [240, 396] on span "شركة غريب جروب للاستيراد والتصدير" at bounding box center [218, 390] width 135 height 13
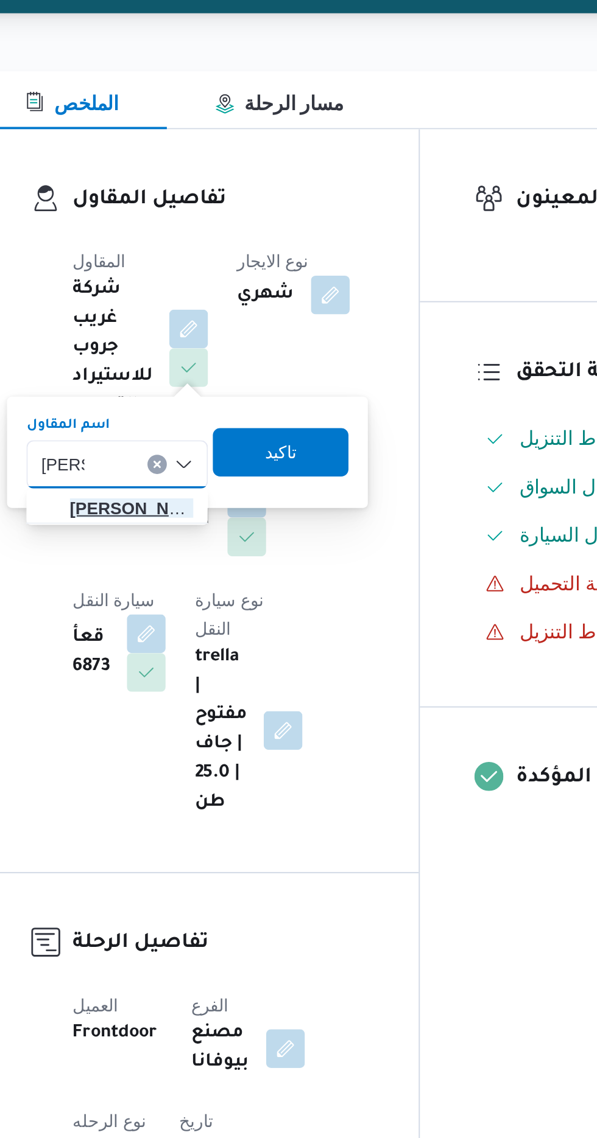
type input "[PERSON_NAME]"
click at [244, 416] on span "هانى م جدى [PERSON_NAME]" at bounding box center [236, 413] width 62 height 15
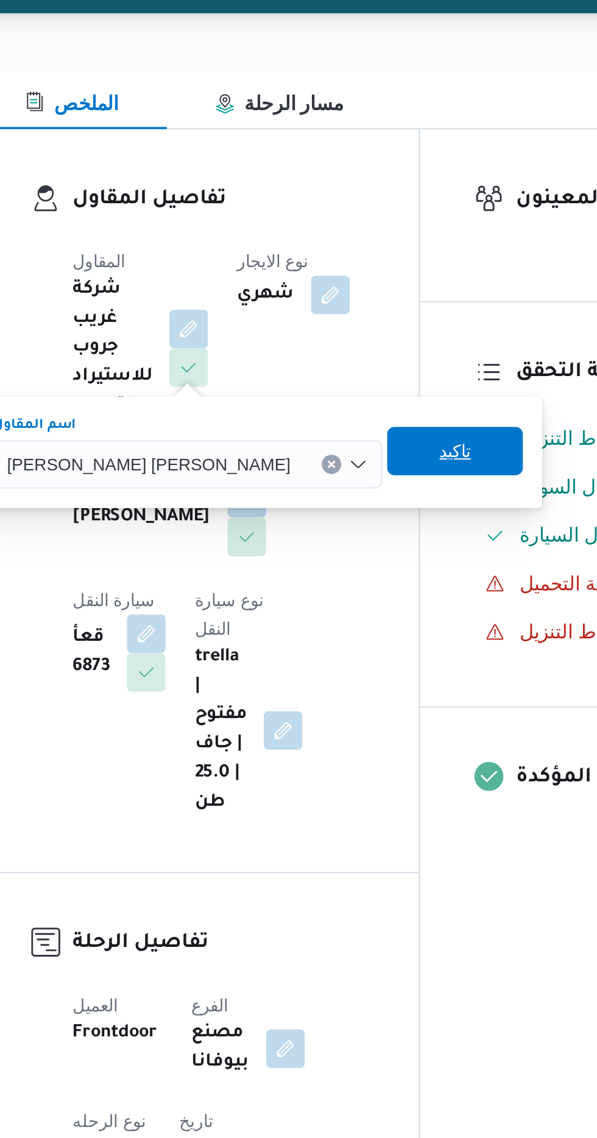
click at [391, 385] on span "تاكيد" at bounding box center [399, 384] width 16 height 15
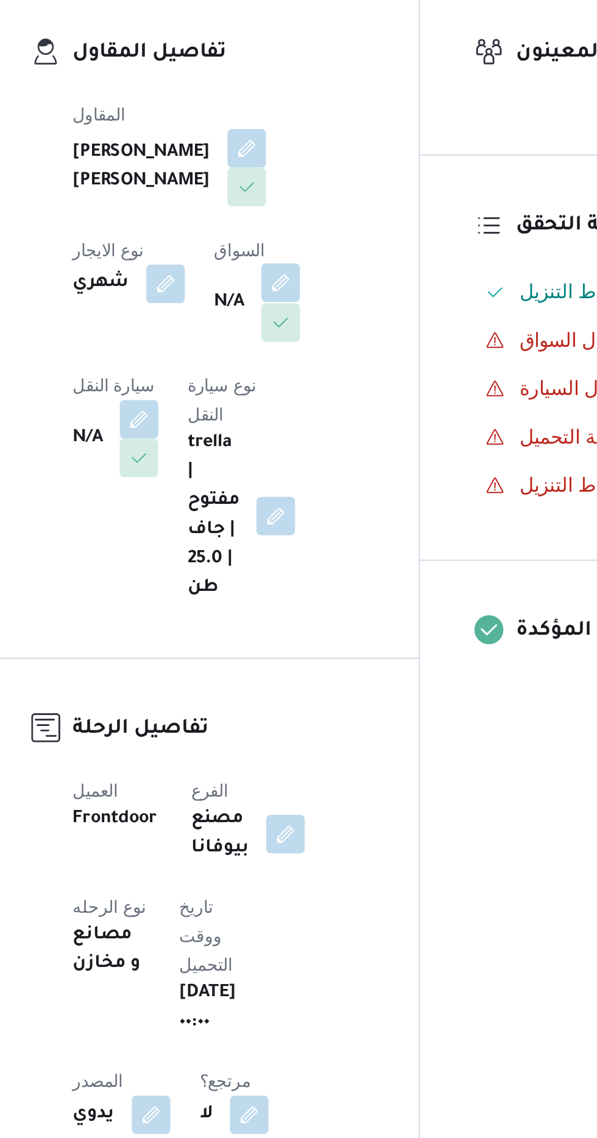
click at [301, 384] on button "button" at bounding box center [310, 373] width 19 height 19
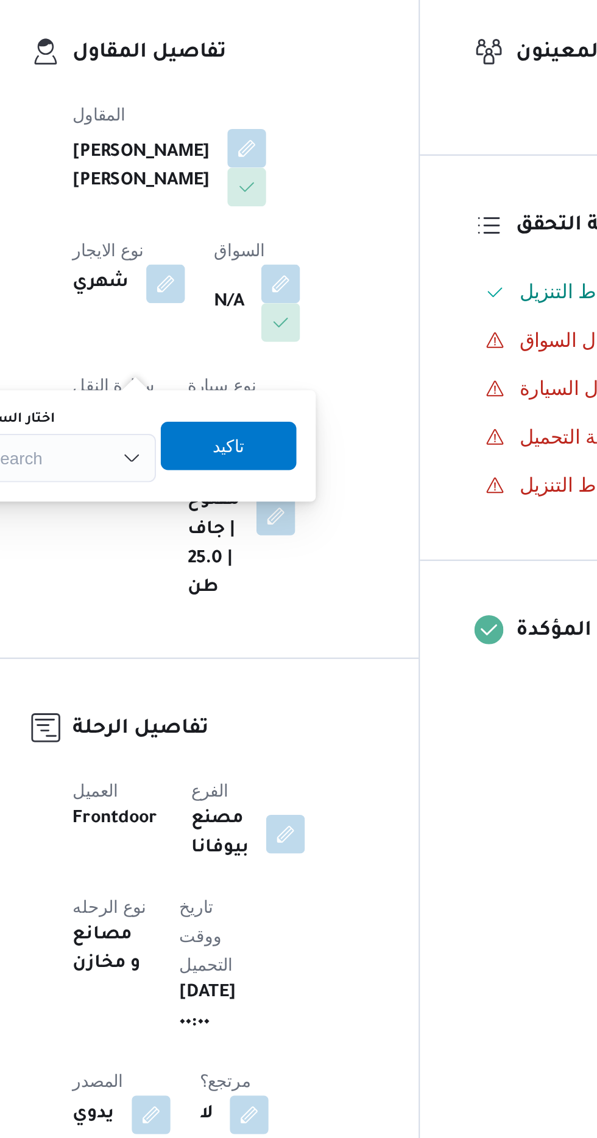
click at [228, 455] on div "Search" at bounding box center [202, 462] width 91 height 24
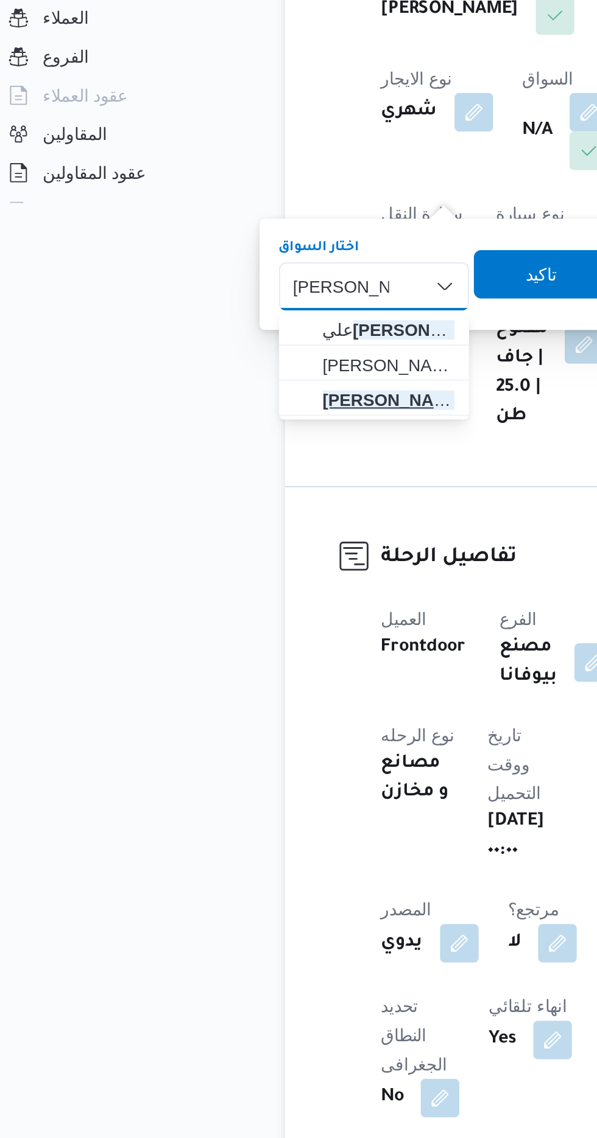
type input "[PERSON_NAME]"
click at [219, 517] on span "[PERSON_NAME] [PERSON_NAME]" at bounding box center [210, 519] width 66 height 15
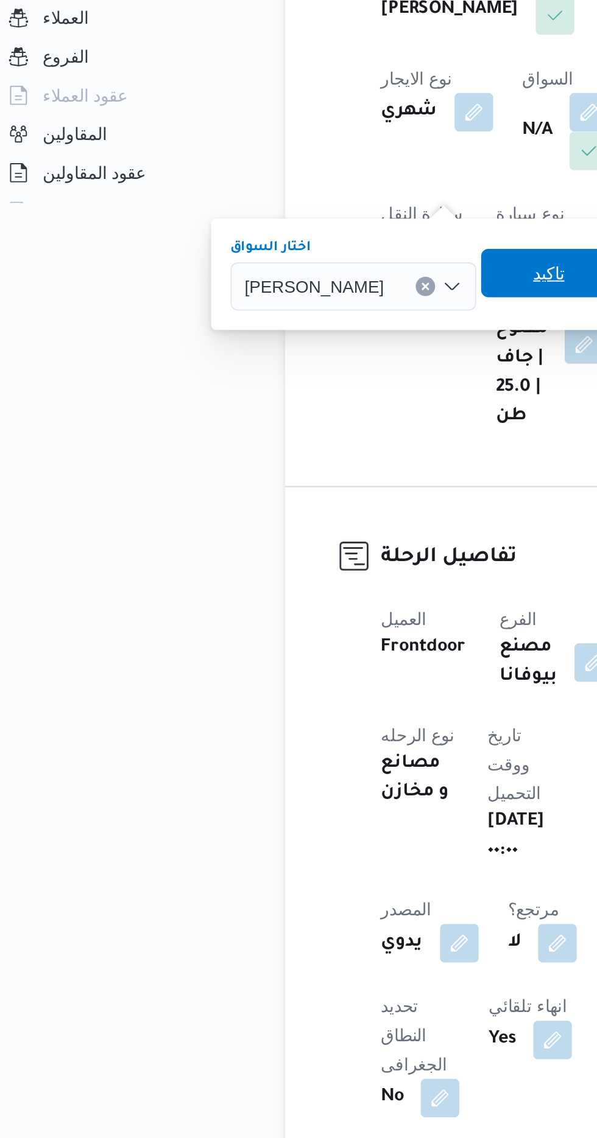
click at [298, 457] on span "تاكيد" at bounding box center [291, 455] width 68 height 24
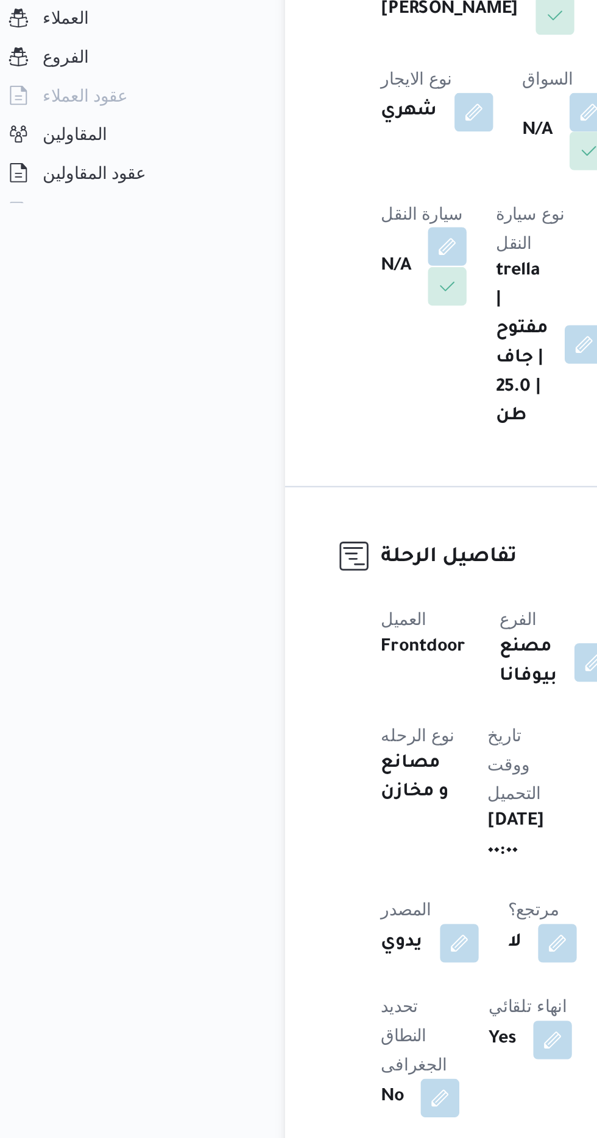
click at [250, 432] on button "button" at bounding box center [239, 441] width 19 height 19
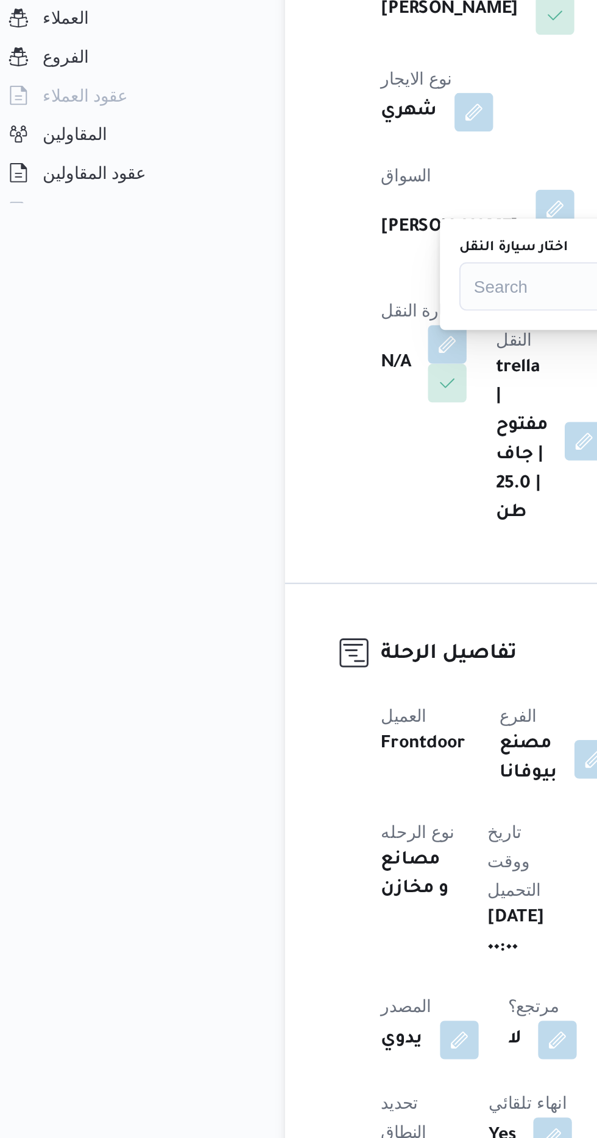
click at [266, 457] on div "Search" at bounding box center [291, 462] width 91 height 24
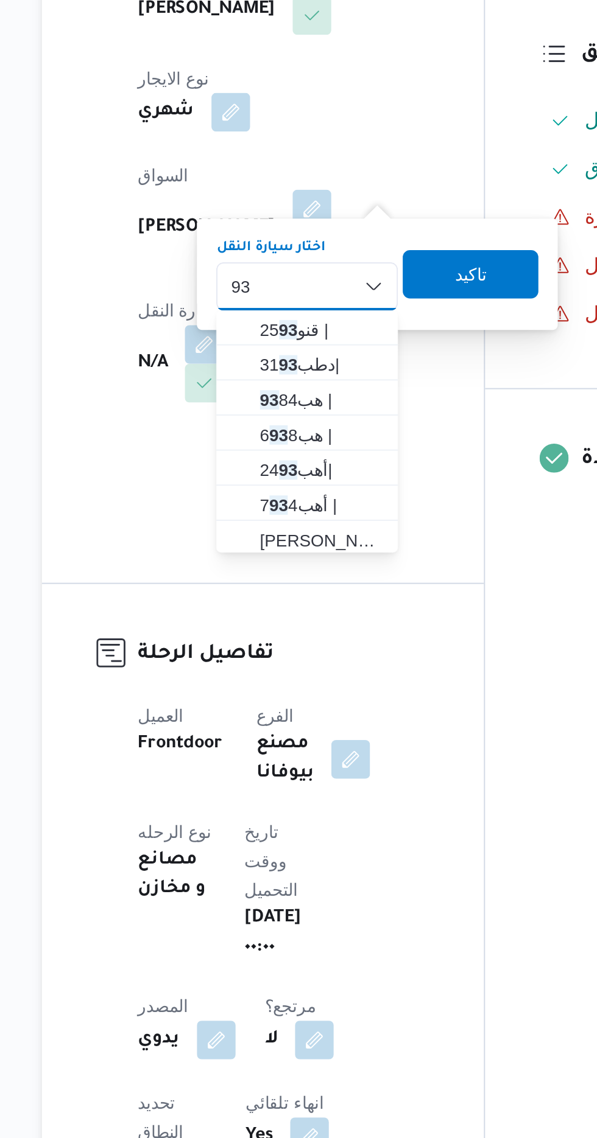
click at [285, 463] on div "93 93 Combo box. Selected. 93. Selected. Combo box input. Search. Type some tex…" at bounding box center [291, 462] width 91 height 24
type input "9"
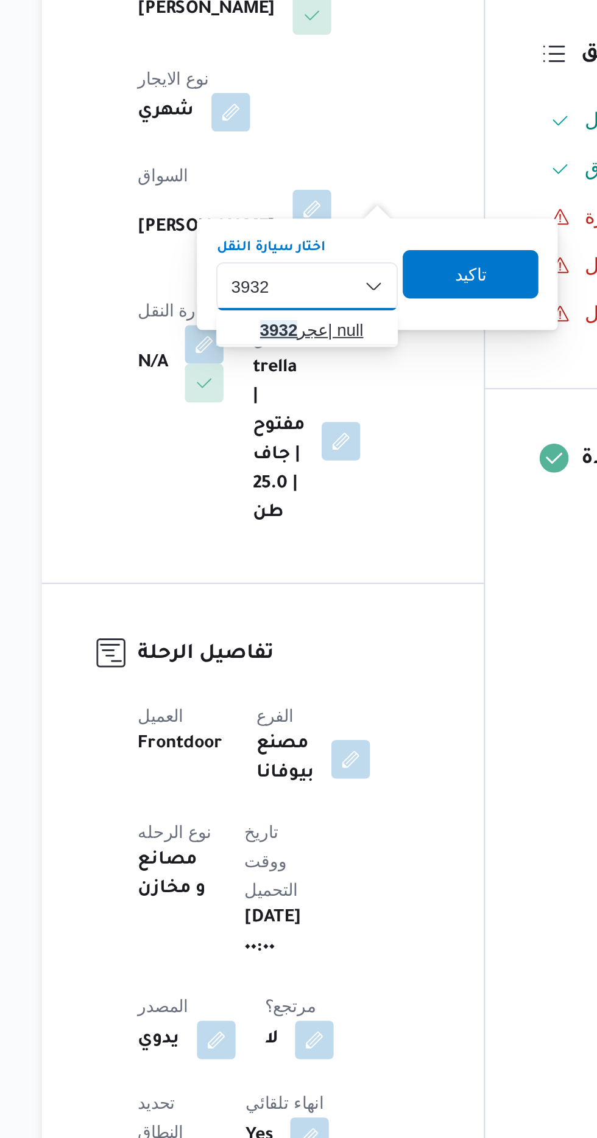
type input "3932"
click at [297, 485] on span "عجر 3932 | null" at bounding box center [299, 484] width 62 height 15
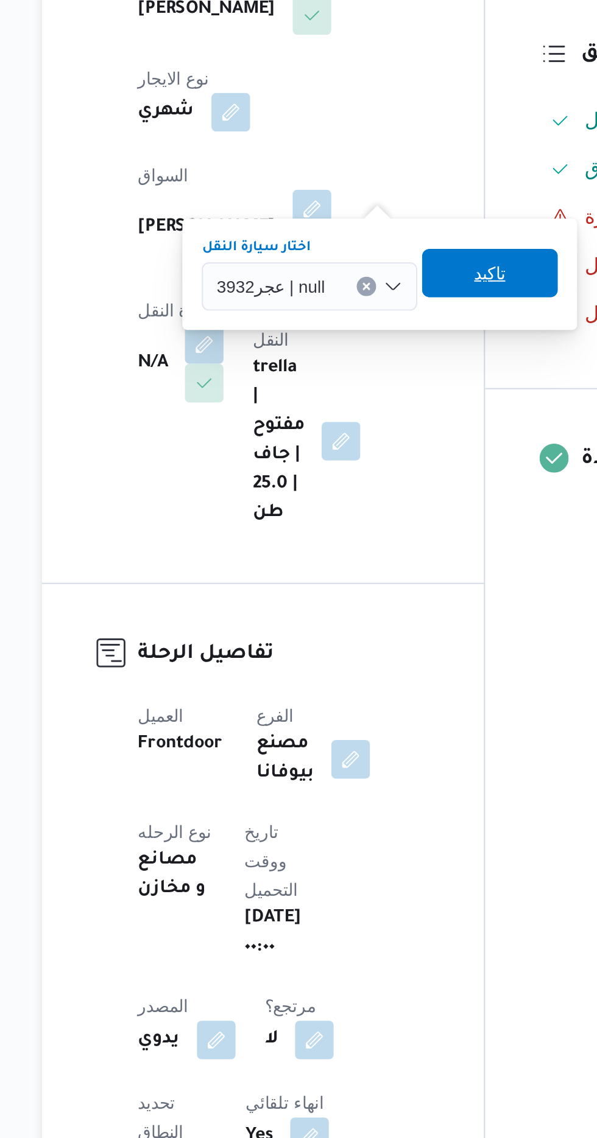
click at [376, 454] on span "تاكيد" at bounding box center [384, 455] width 16 height 15
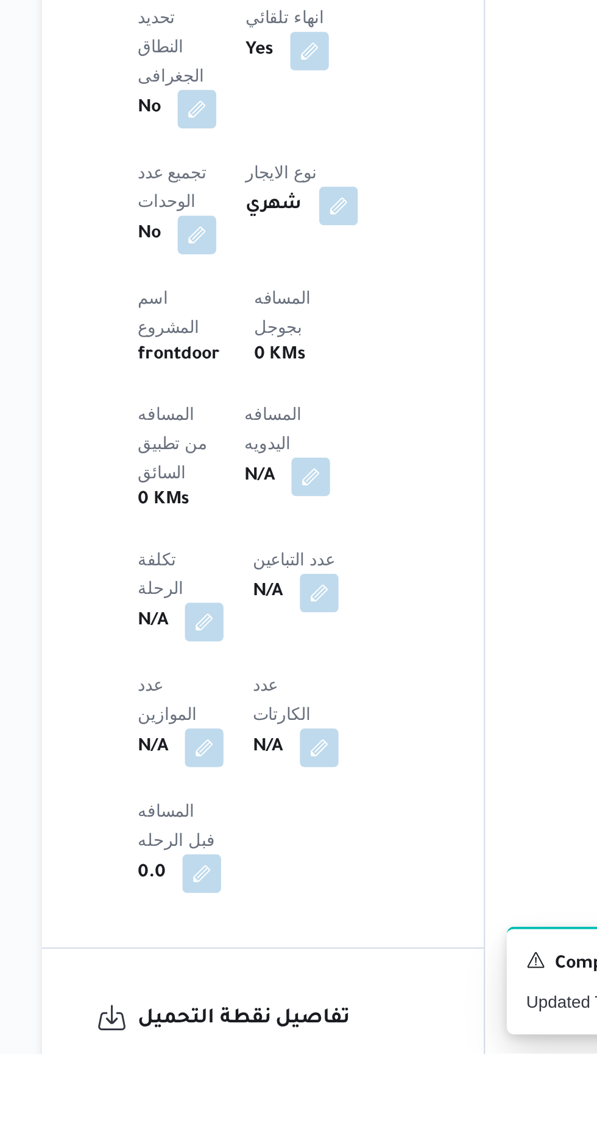
scroll to position [298, 0]
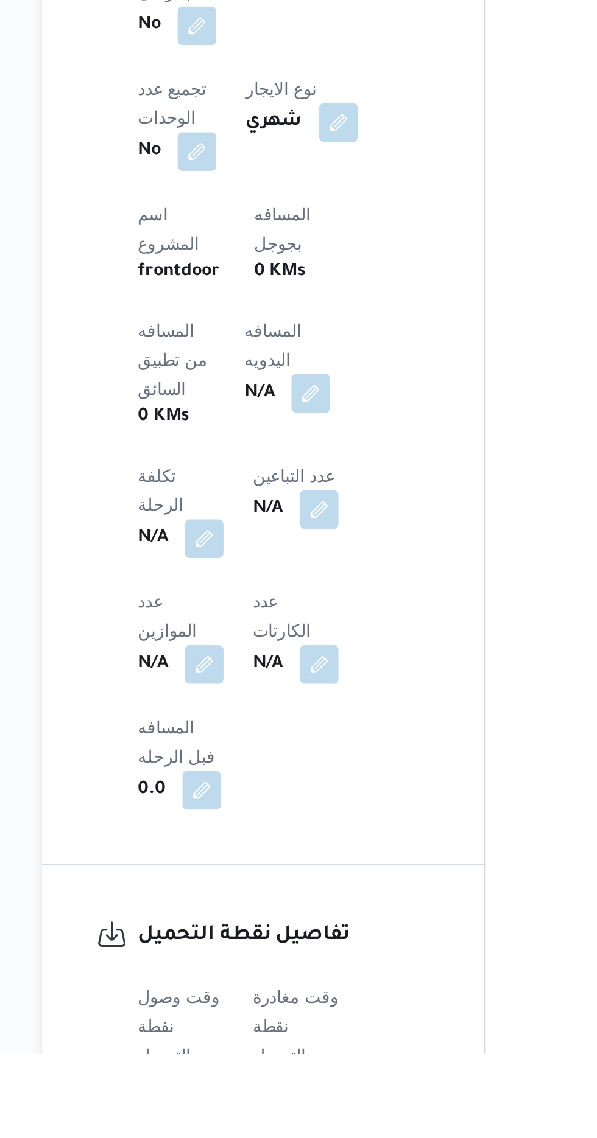
click at [236, 1138] on button "button" at bounding box center [239, 1155] width 19 height 19
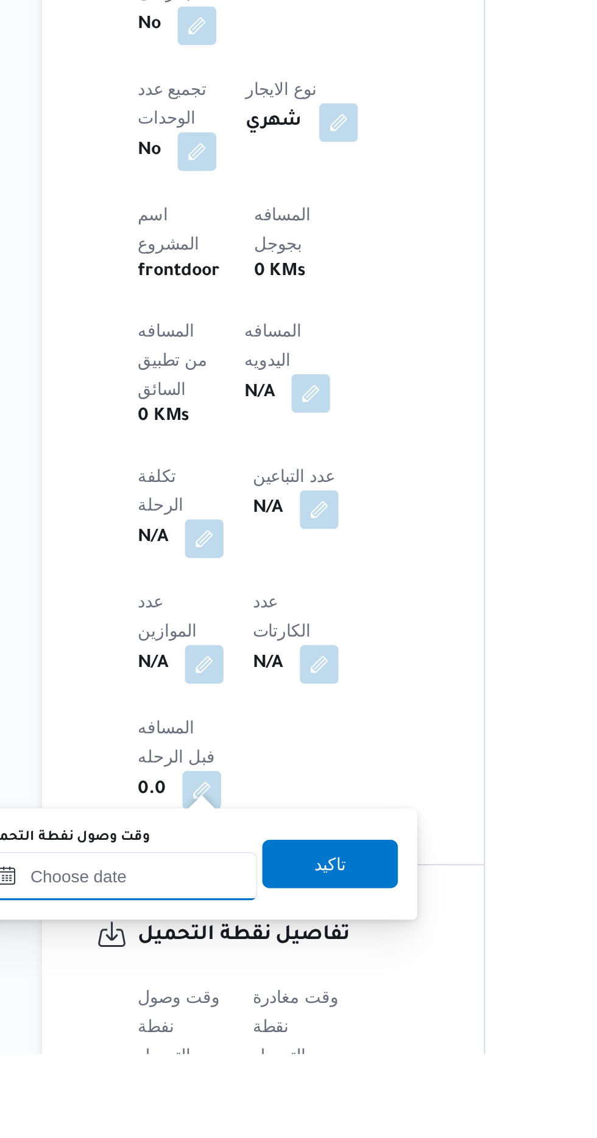
click at [217, 1051] on input "وقت وصول نفطة التحميل" at bounding box center [197, 1049] width 138 height 24
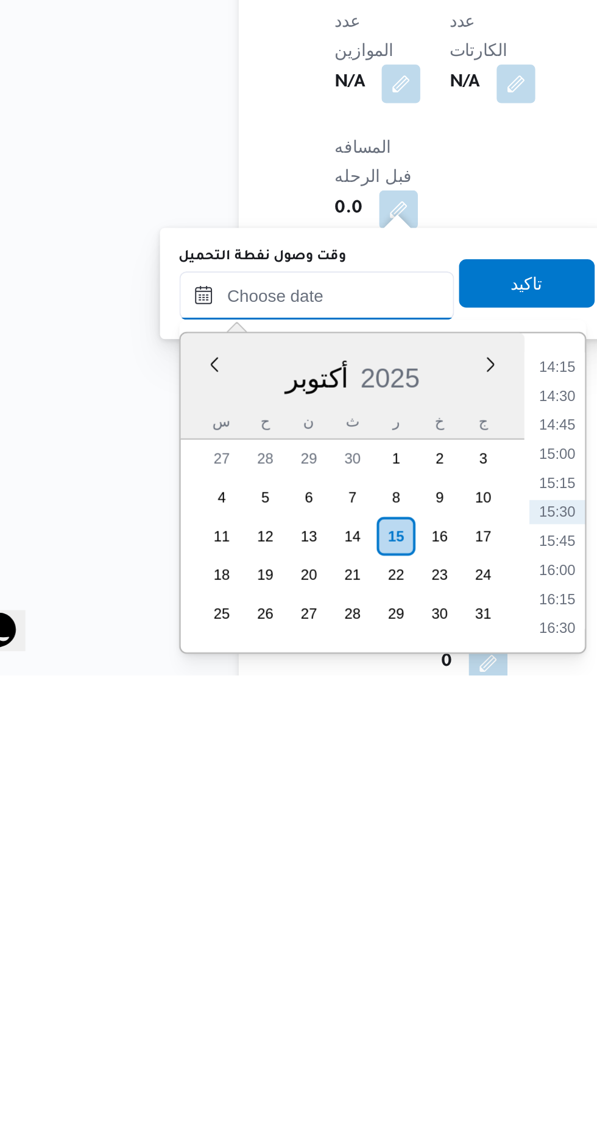
scroll to position [405, 0]
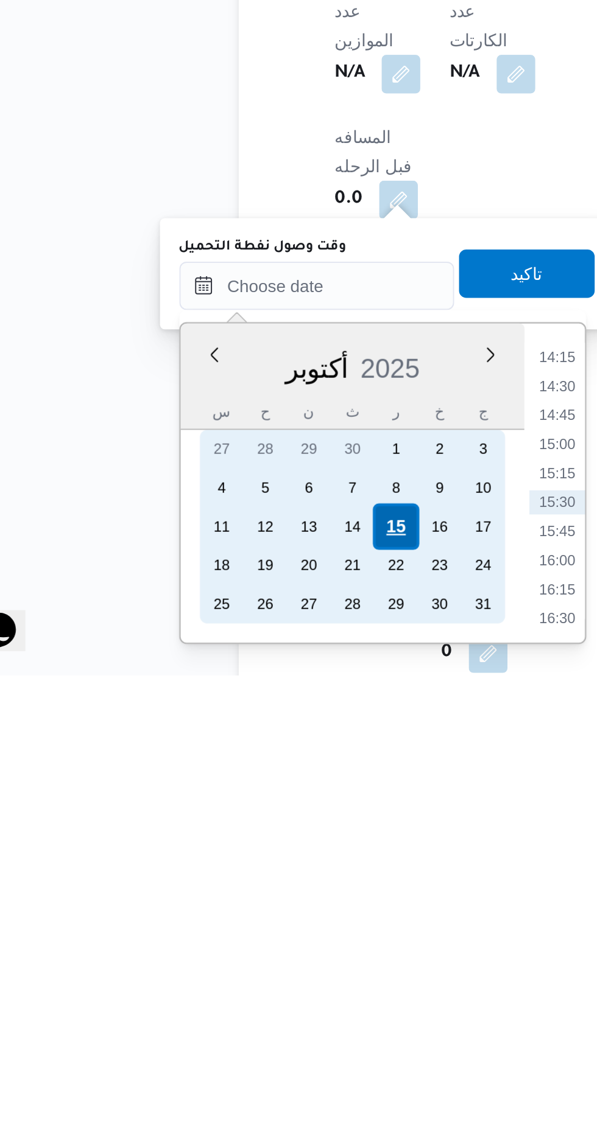
click at [237, 1063] on div "15" at bounding box center [236, 1063] width 23 height 23
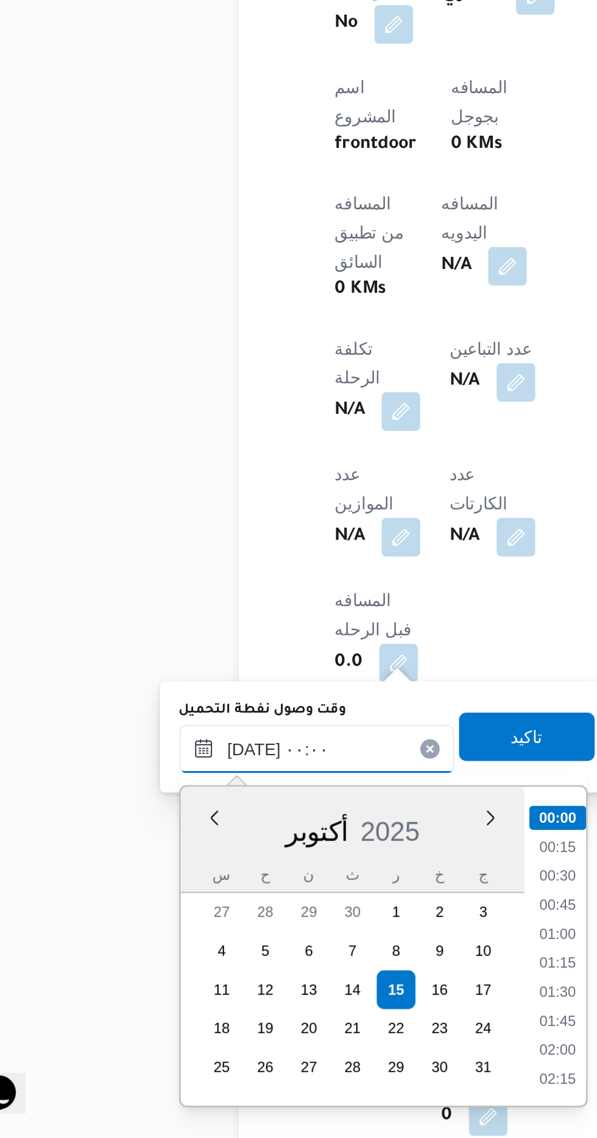
click at [131, 944] on input "[DATE] ٠٠:٠٠" at bounding box center [197, 942] width 138 height 24
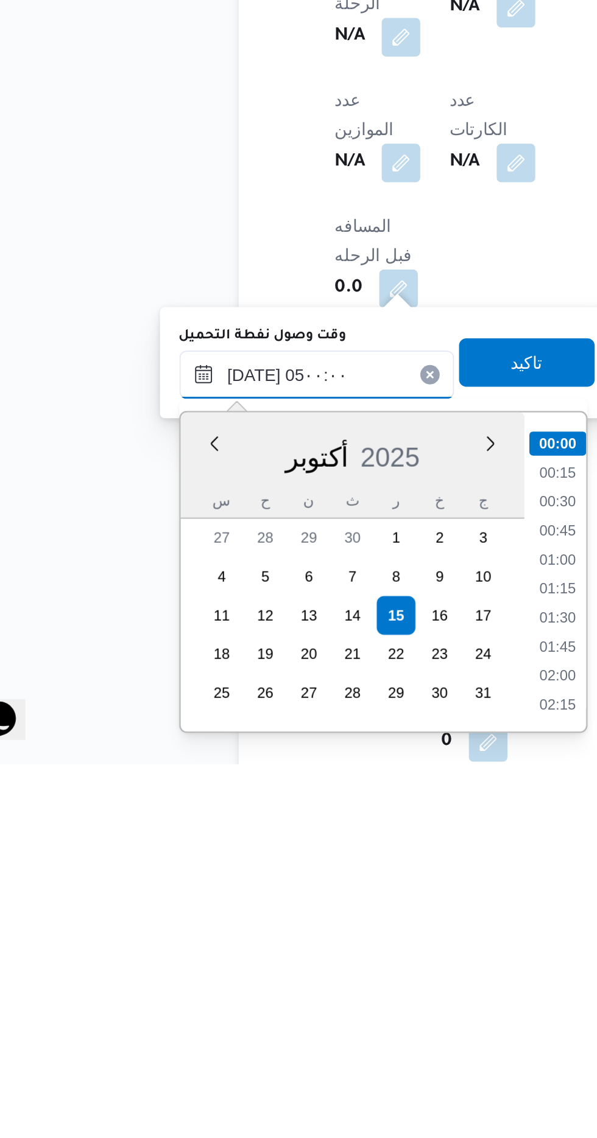
scroll to position [164, 0]
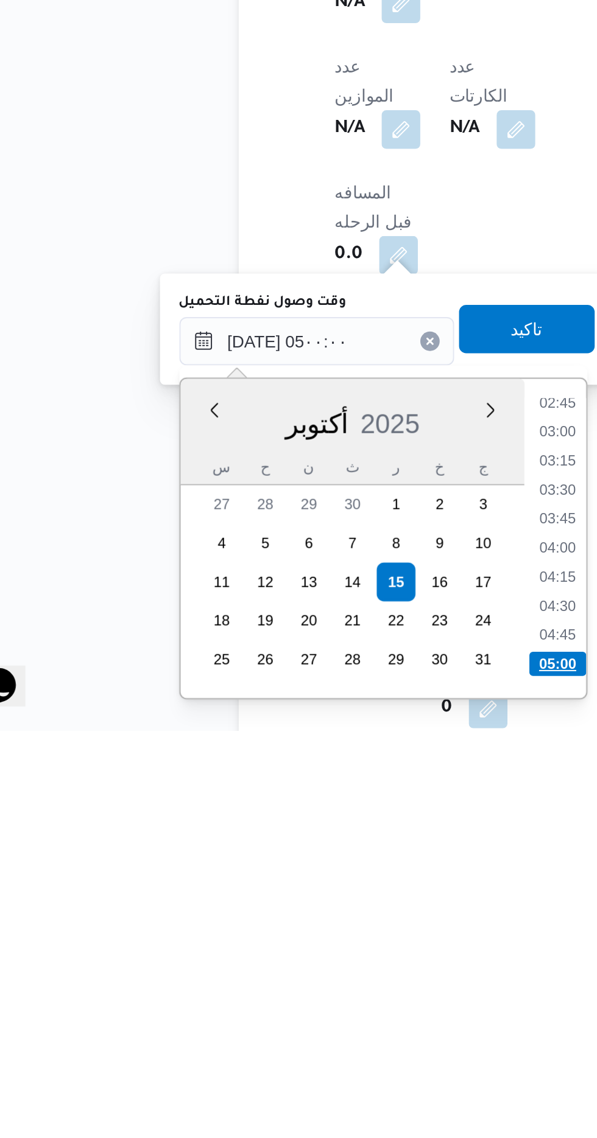
click at [312, 1103] on li "05:00" at bounding box center [318, 1105] width 29 height 12
type input "[DATE] ٠٥:٠٠"
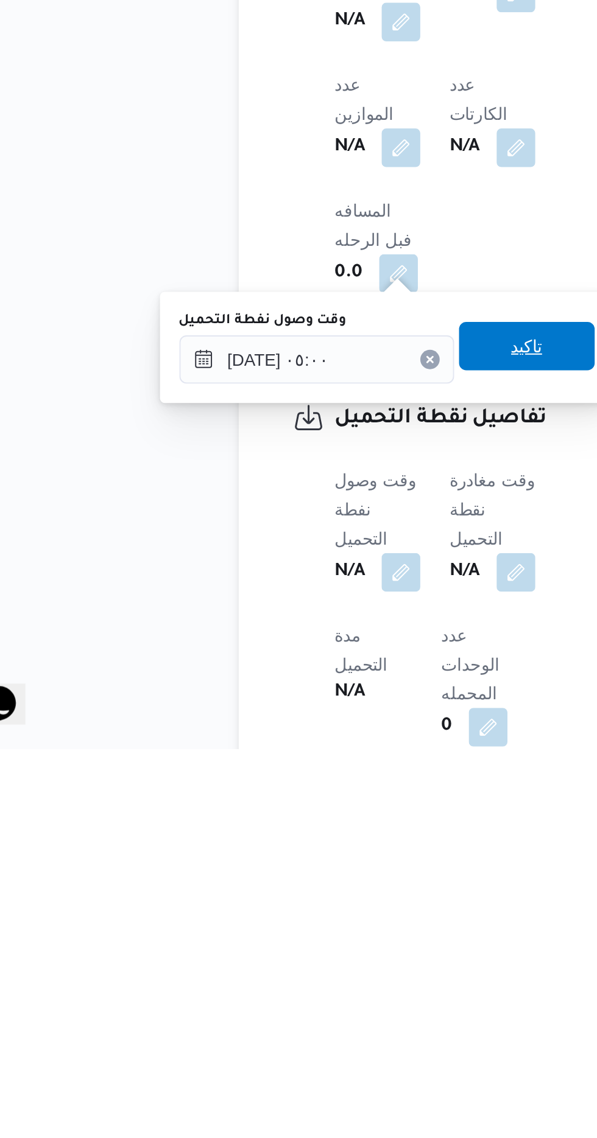
click at [303, 939] on span "تاكيد" at bounding box center [303, 936] width 68 height 24
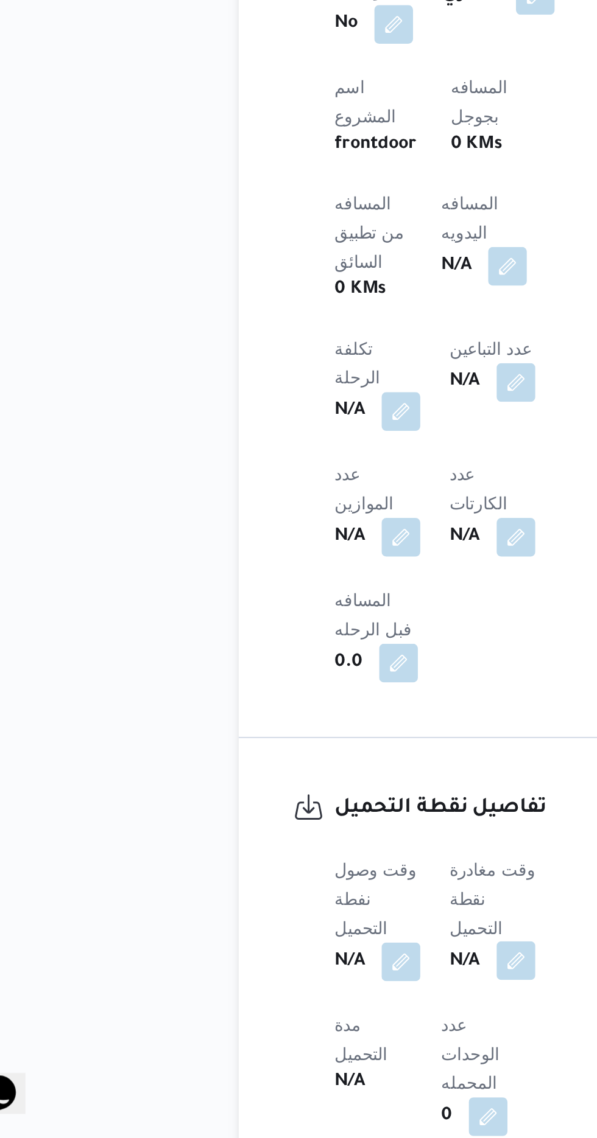
click at [304, 1039] on button "button" at bounding box center [297, 1048] width 19 height 19
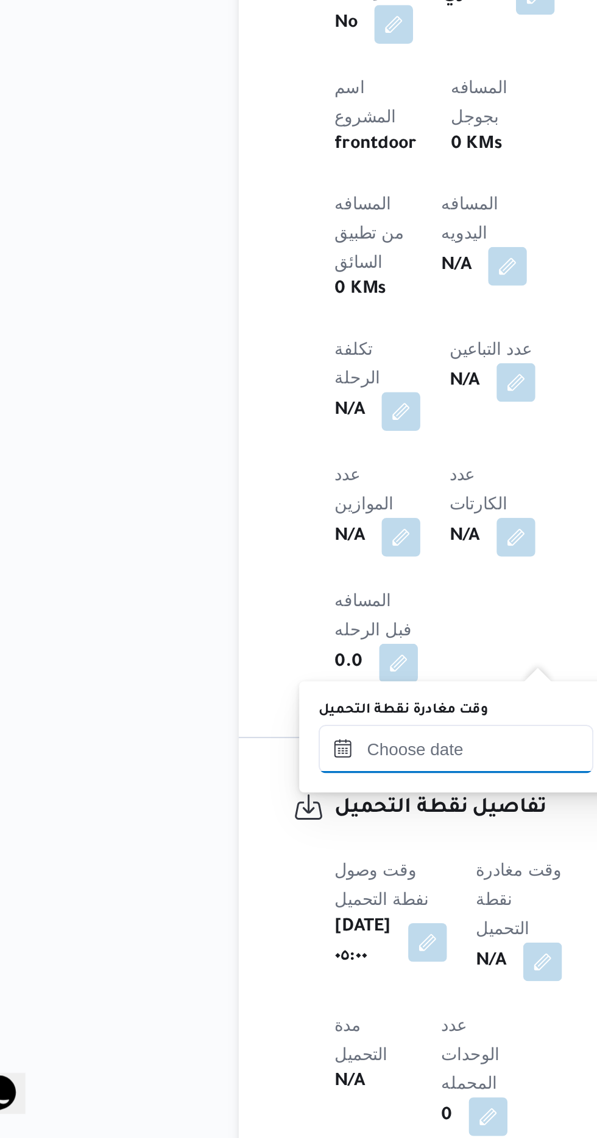
click at [273, 937] on input "وقت مغادرة نقطة التحميل" at bounding box center [267, 942] width 138 height 24
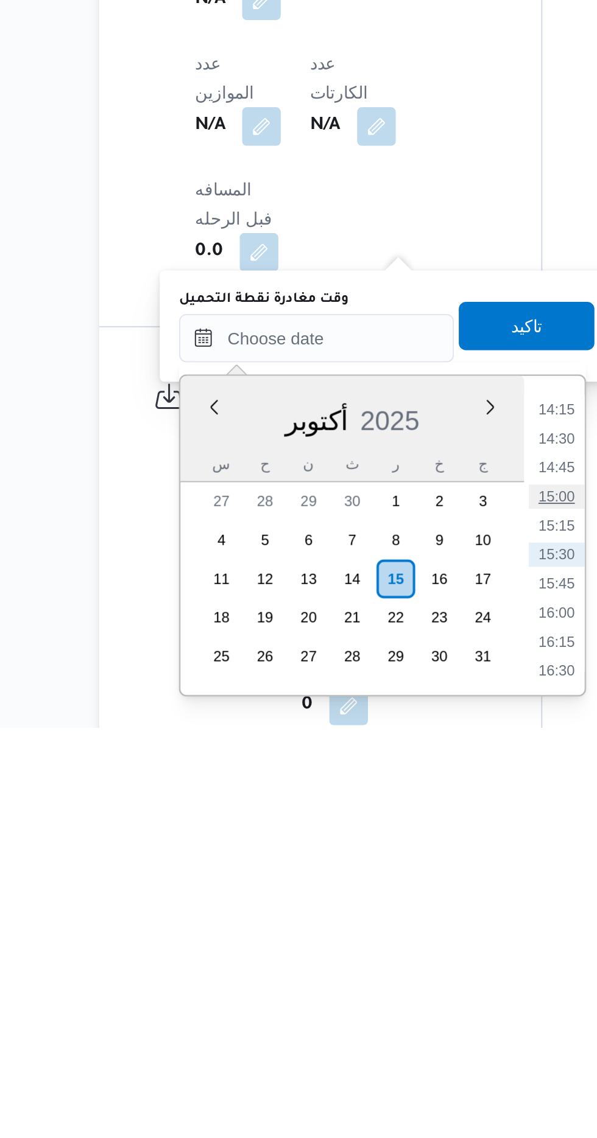
click at [383, 1023] on li "15:00" at bounding box center [388, 1022] width 28 height 12
type input "[DATE] ١٥:٠٠"
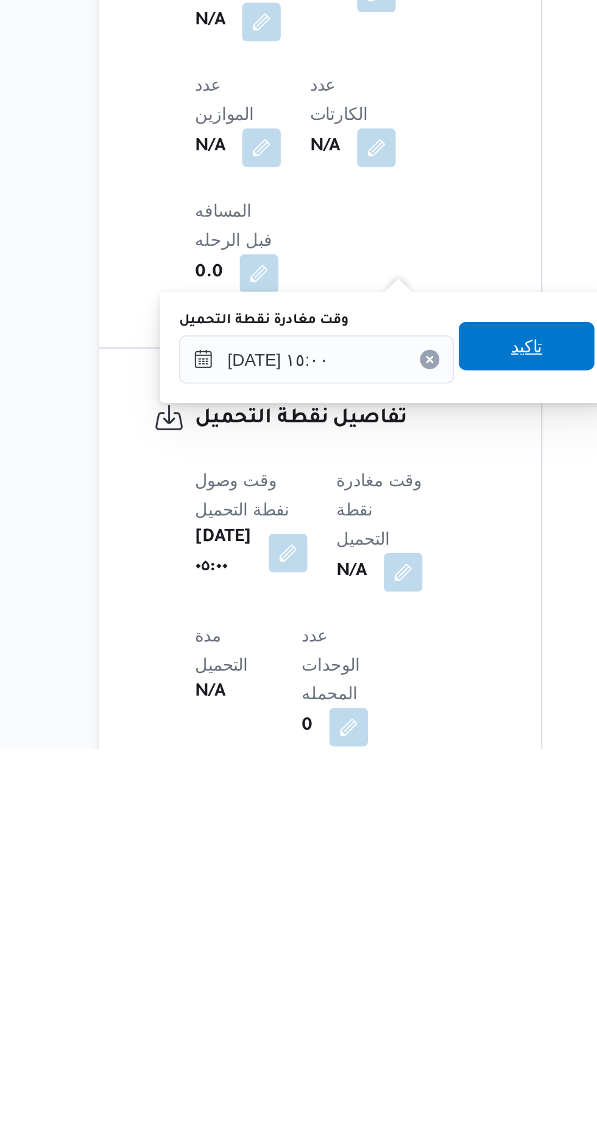
click at [376, 936] on span "تاكيد" at bounding box center [373, 936] width 68 height 24
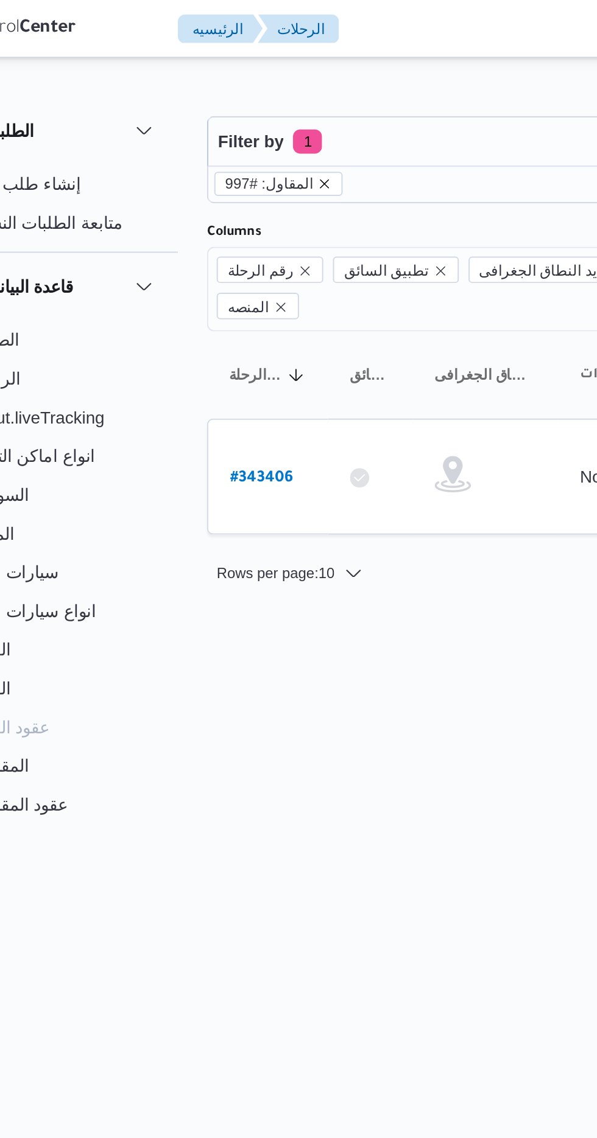
click at [216, 92] on icon "remove selected entity" at bounding box center [218, 92] width 5 height 5
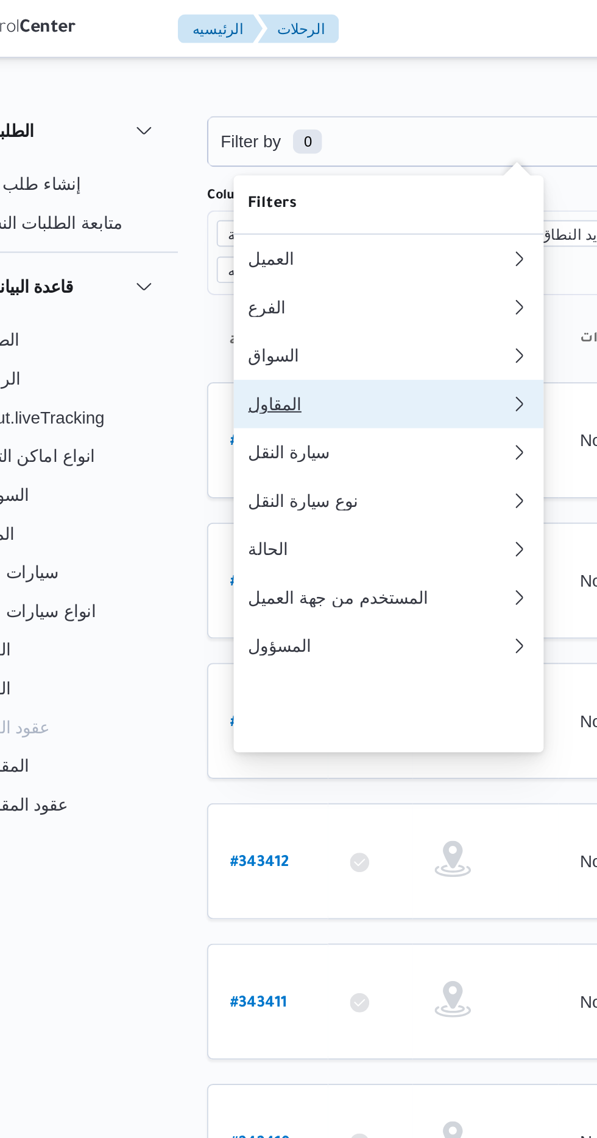
click at [232, 208] on div "المقاول" at bounding box center [242, 203] width 127 height 10
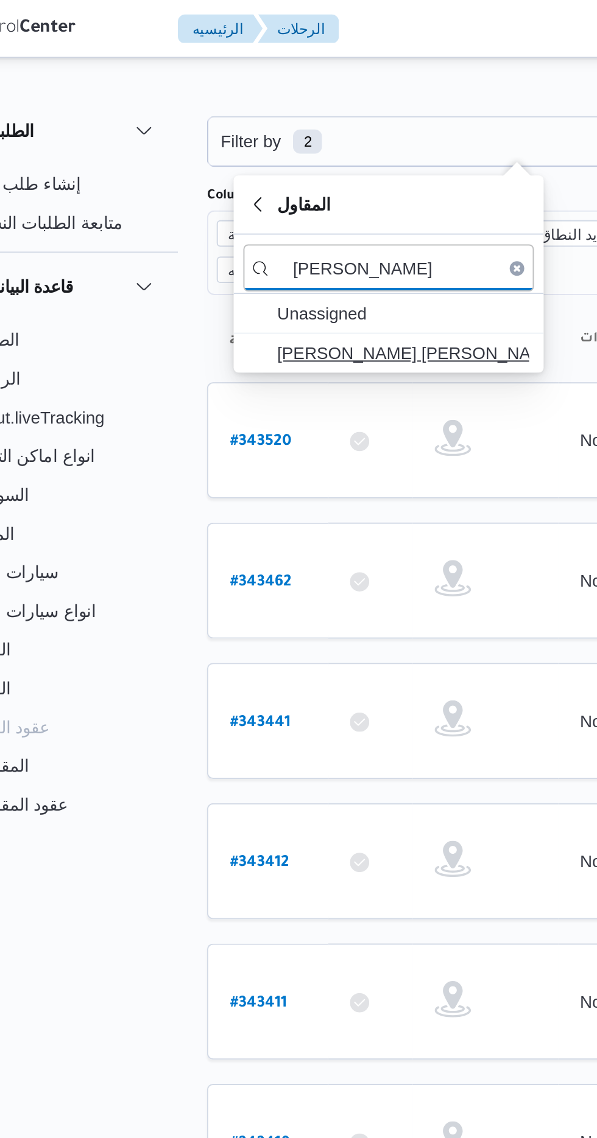
type input "[PERSON_NAME]"
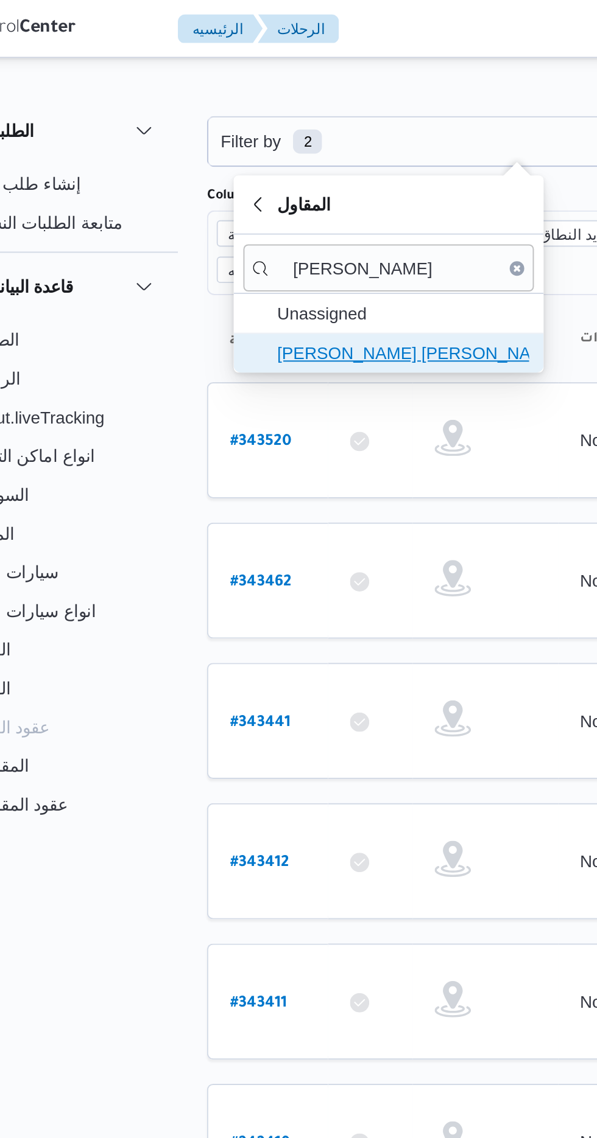
click at [275, 183] on span "[PERSON_NAME] [PERSON_NAME]" at bounding box center [257, 177] width 127 height 15
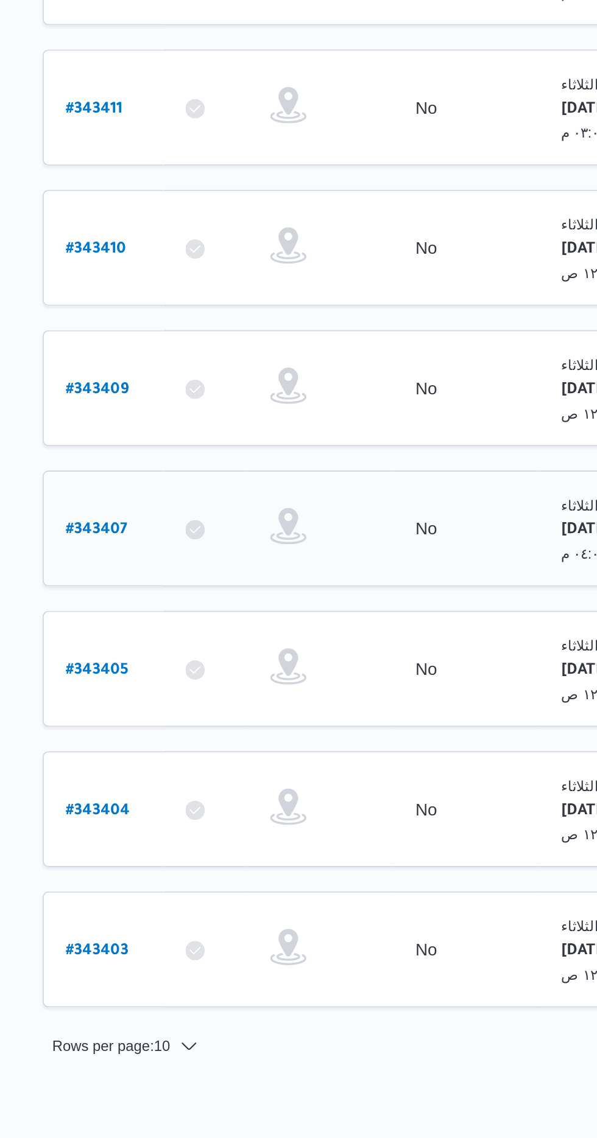
click at [197, 519] on b "# 343407" at bounding box center [185, 523] width 31 height 9
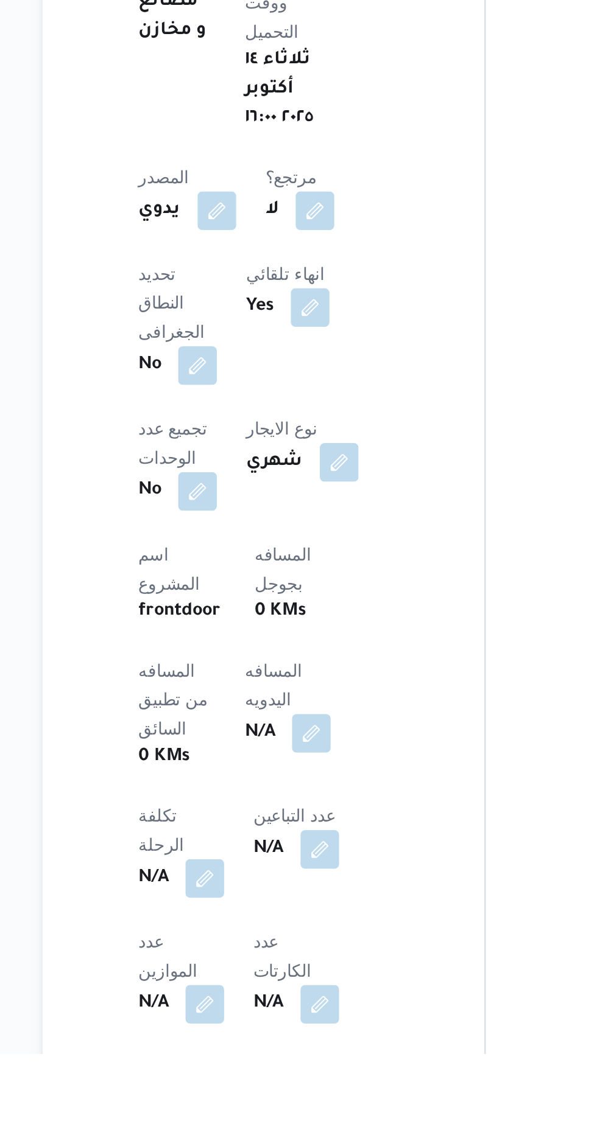
scroll to position [162, 0]
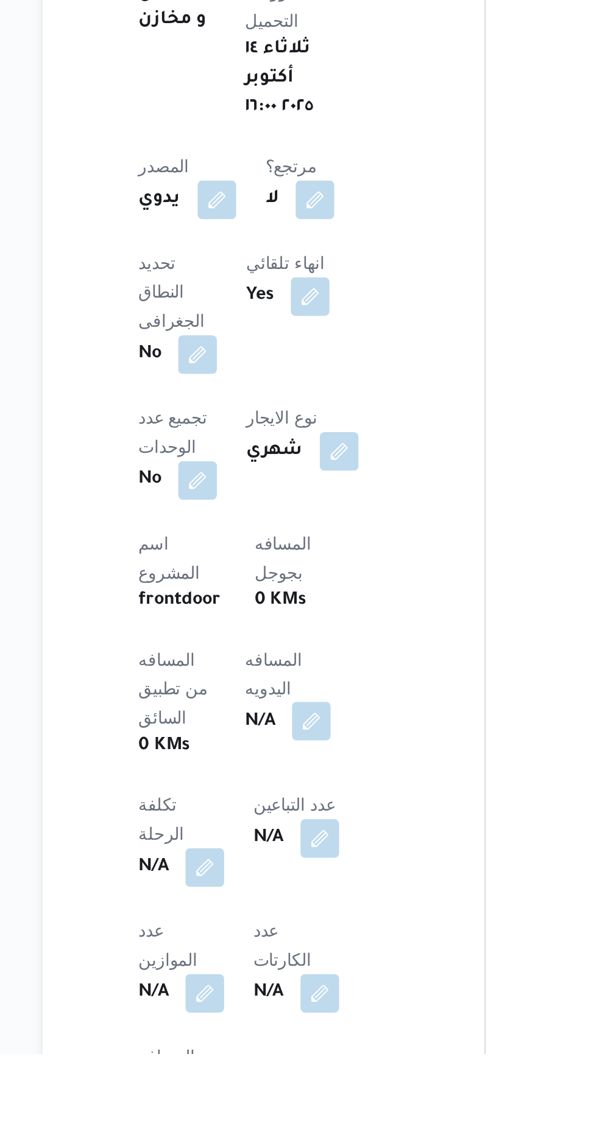
click at [284, 961] on button "button" at bounding box center [293, 970] width 19 height 19
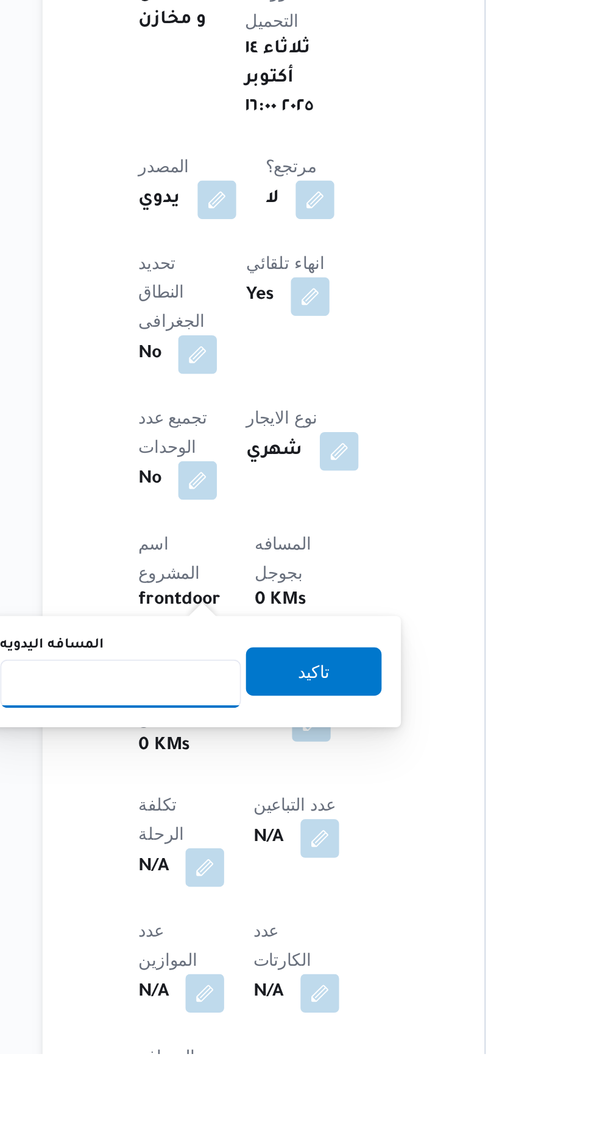
click at [220, 950] on input "المسافه اليدويه" at bounding box center [197, 952] width 121 height 24
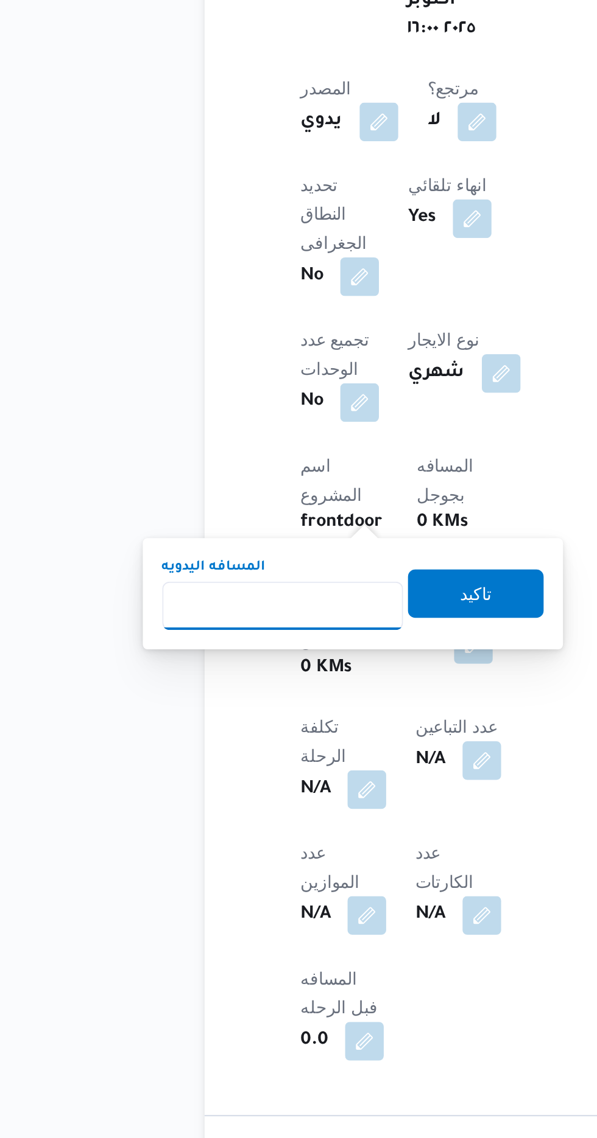
scroll to position [276, 0]
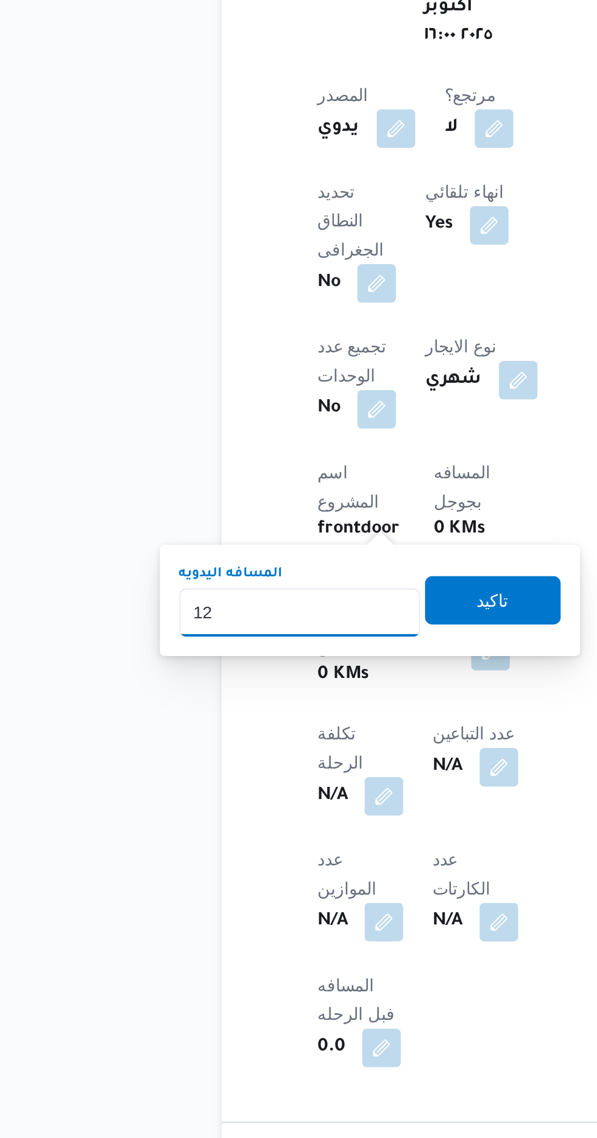
type input "120"
click at [295, 833] on span "تاكيد" at bounding box center [295, 831] width 68 height 24
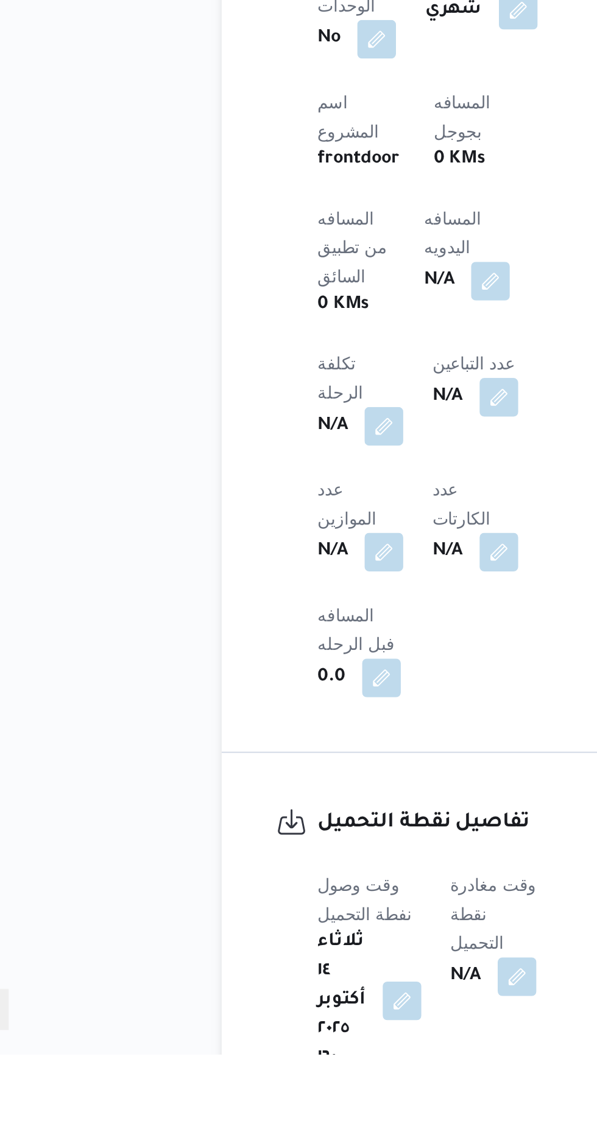
scroll to position [393, 0]
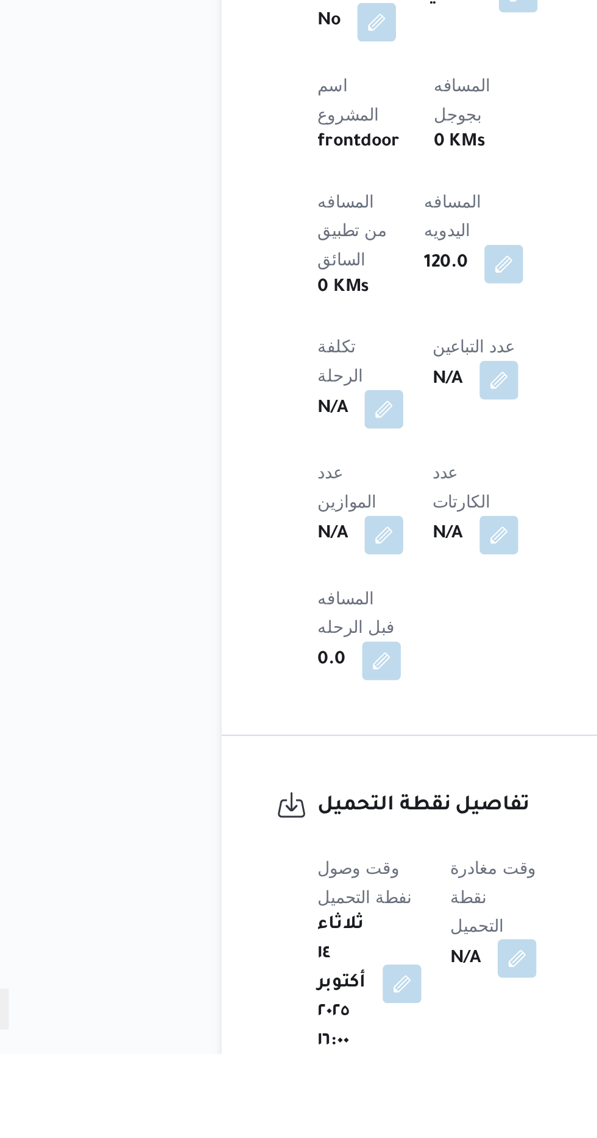
click at [307, 1081] on button "button" at bounding box center [306, 1090] width 19 height 19
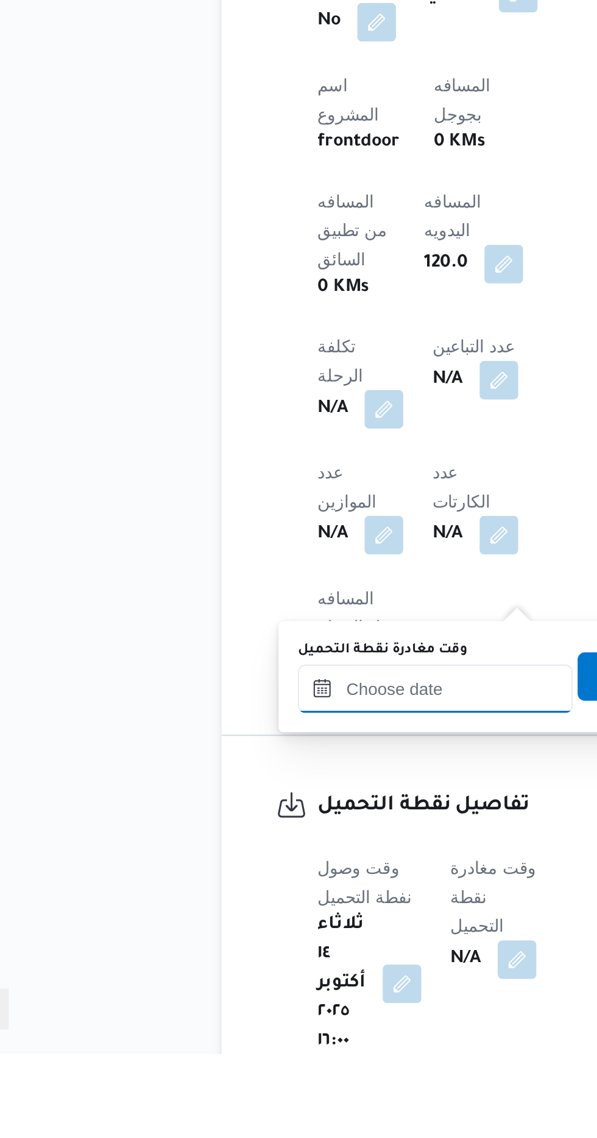
click at [277, 958] on input "وقت مغادرة نقطة التحميل" at bounding box center [266, 954] width 138 height 24
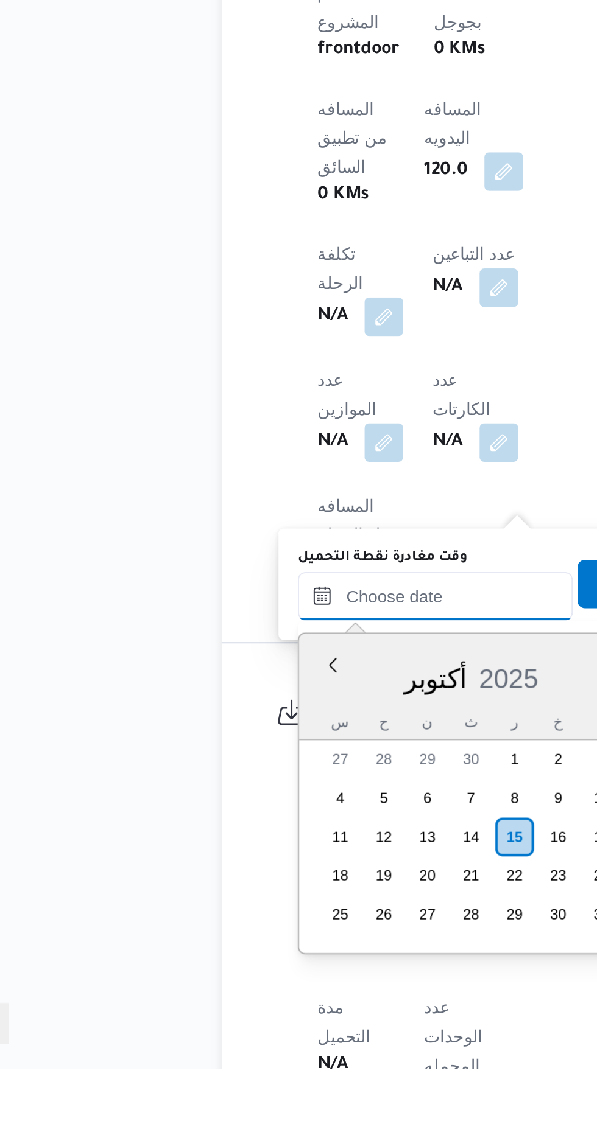
scroll to position [446, 0]
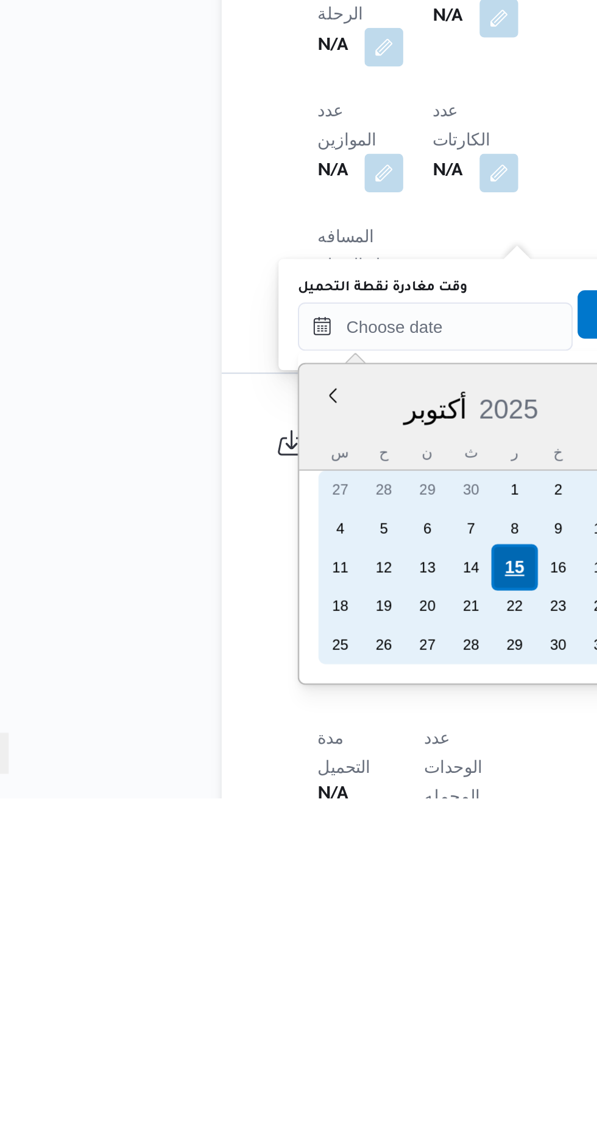
click at [303, 1025] on div "15" at bounding box center [305, 1022] width 23 height 23
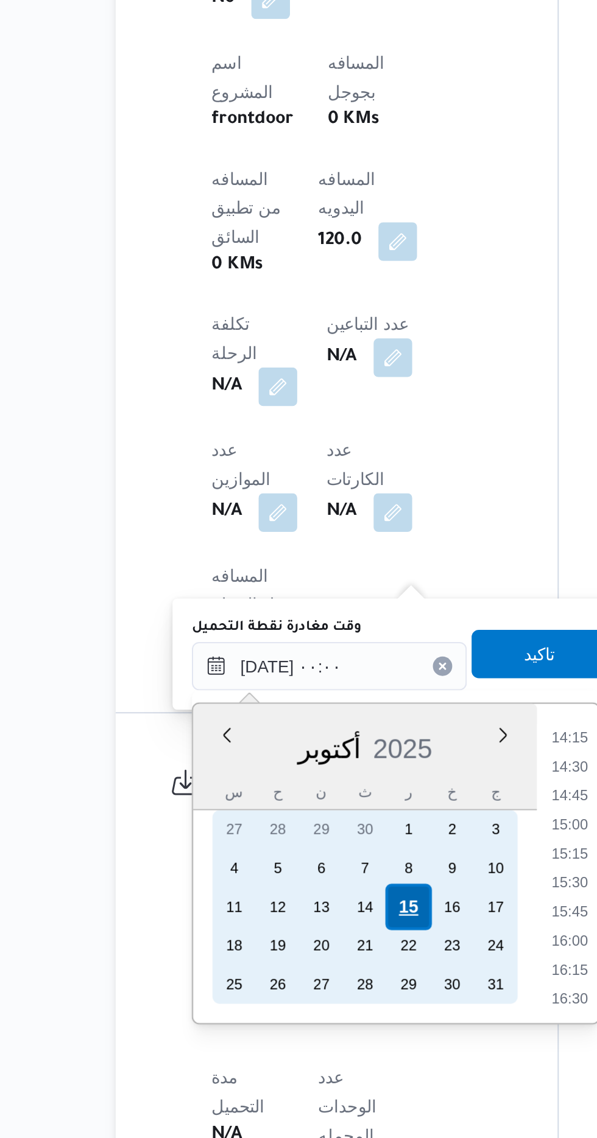
scroll to position [0, 0]
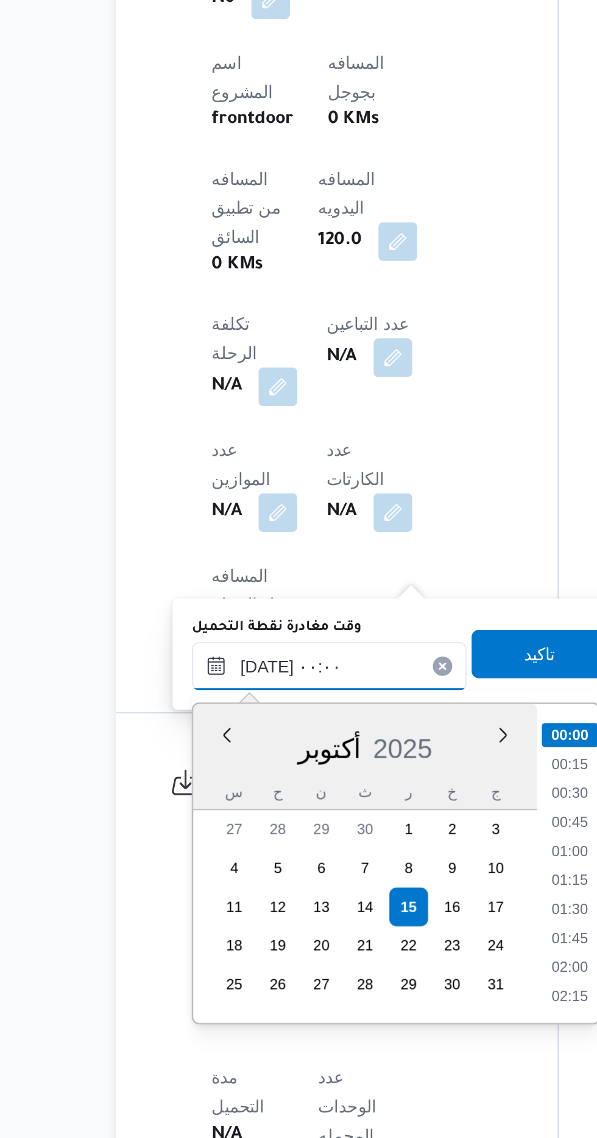
click at [205, 903] on input "[DATE] ٠٠:٠٠" at bounding box center [266, 901] width 138 height 24
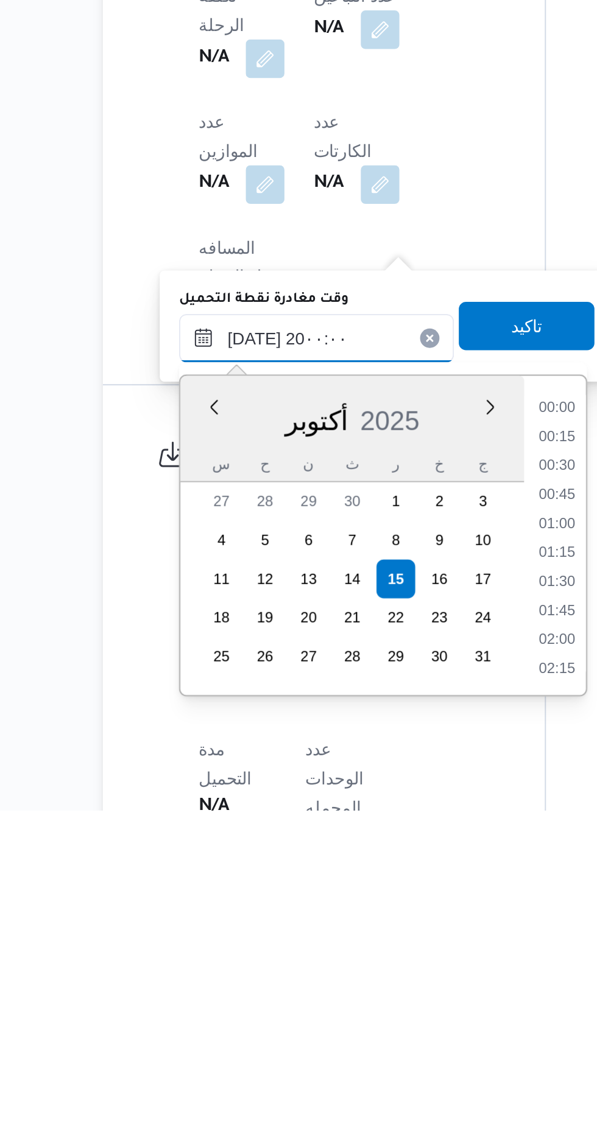
scroll to position [1041, 0]
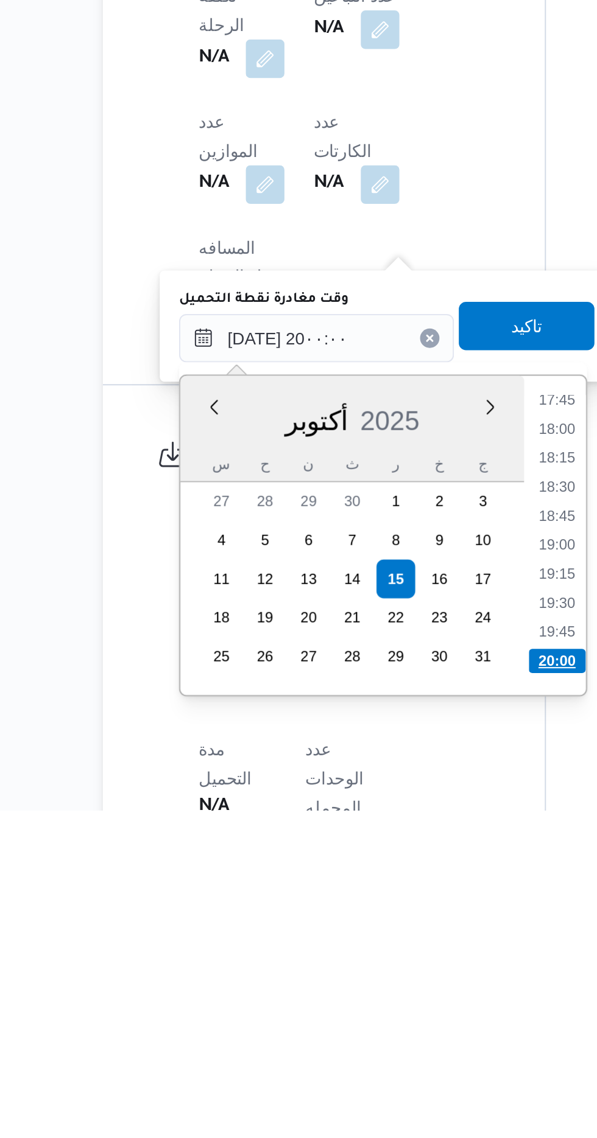
click at [384, 1063] on li "20:00" at bounding box center [387, 1063] width 29 height 12
type input "[DATE] ٢٠:٠٠"
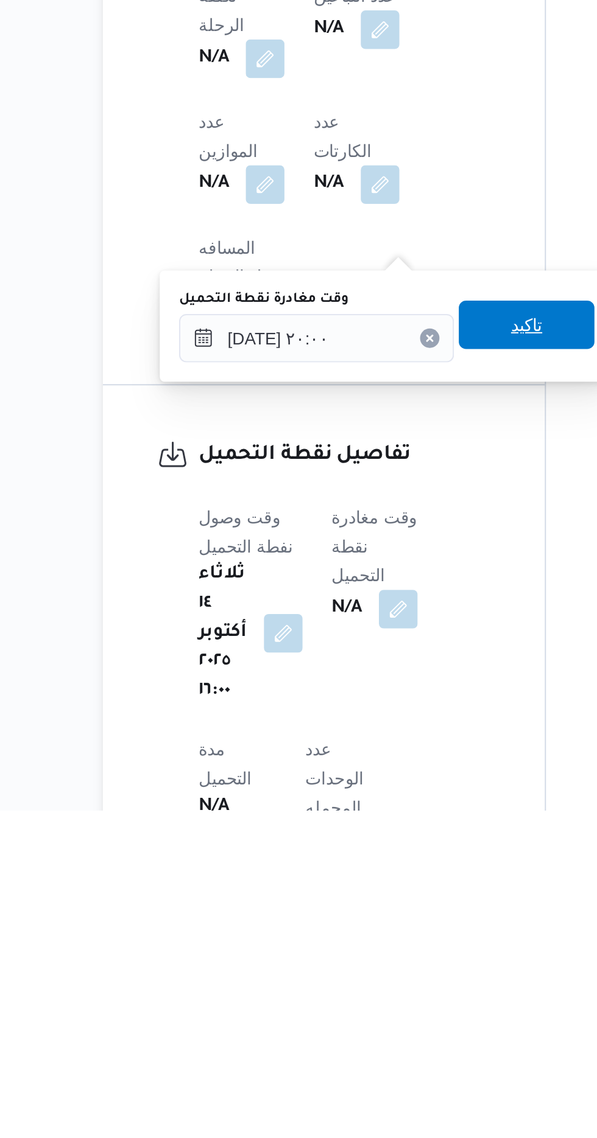
click at [373, 891] on span "تاكيد" at bounding box center [371, 894] width 68 height 24
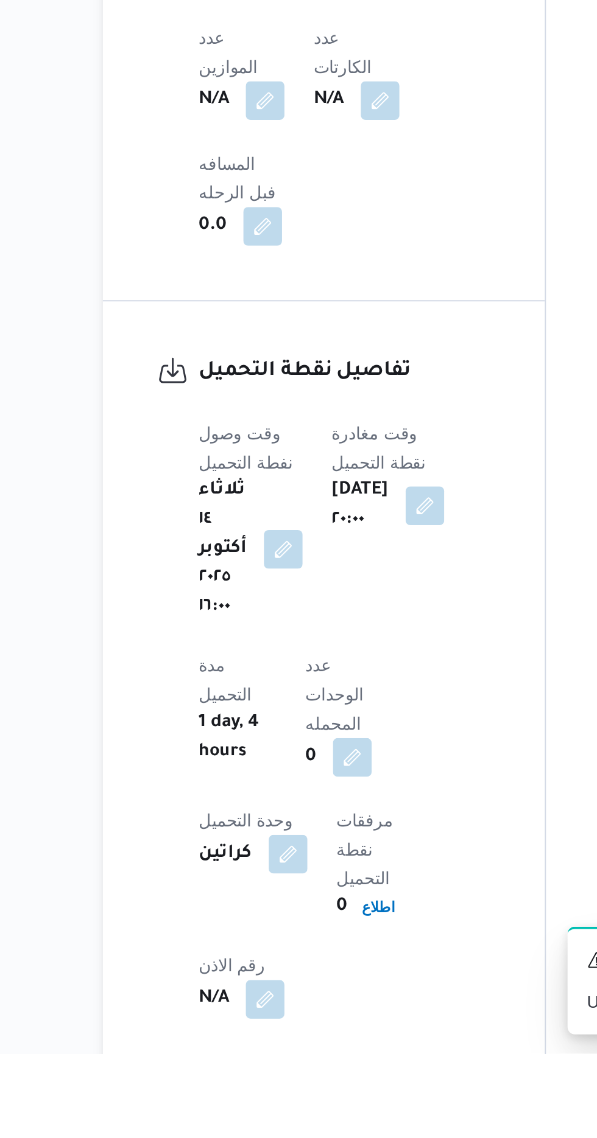
scroll to position [645, 0]
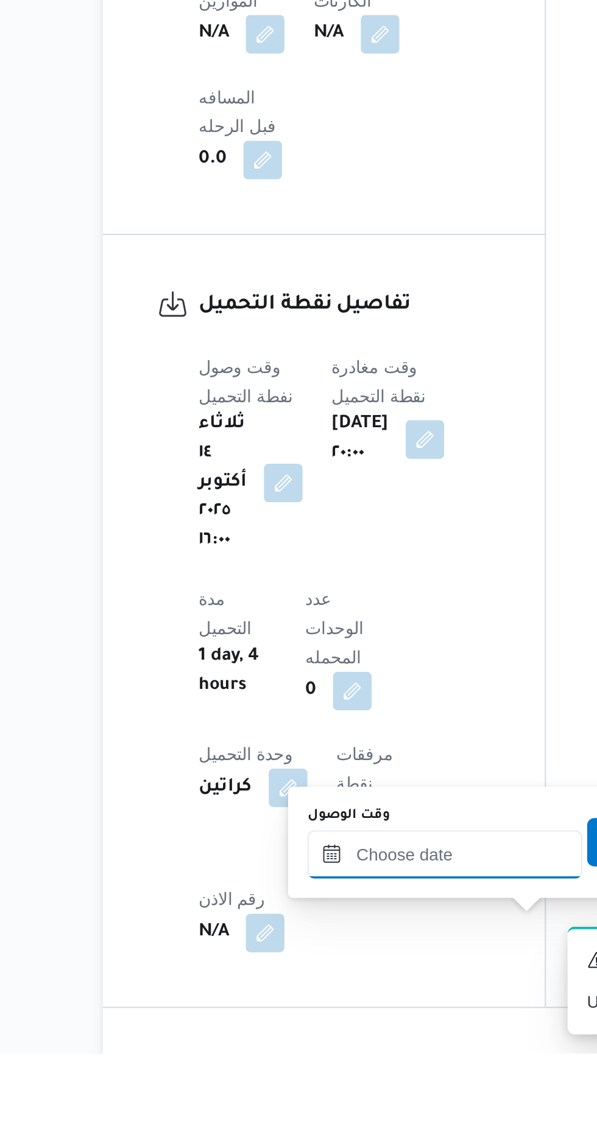
click at [324, 1036] on input "وقت الوصول" at bounding box center [330, 1038] width 138 height 24
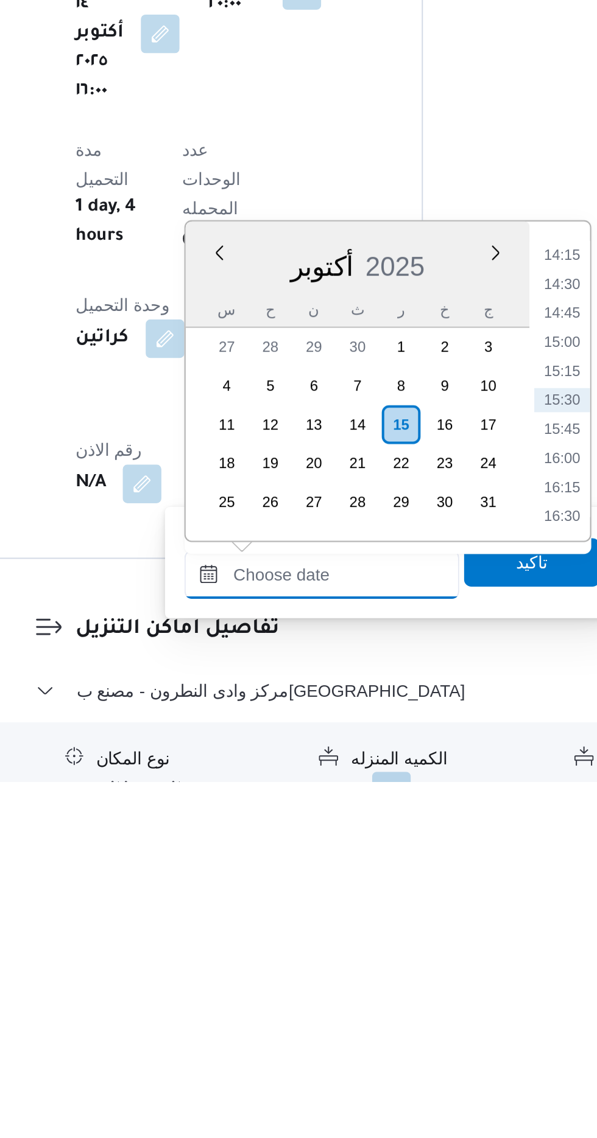
scroll to position [734, 0]
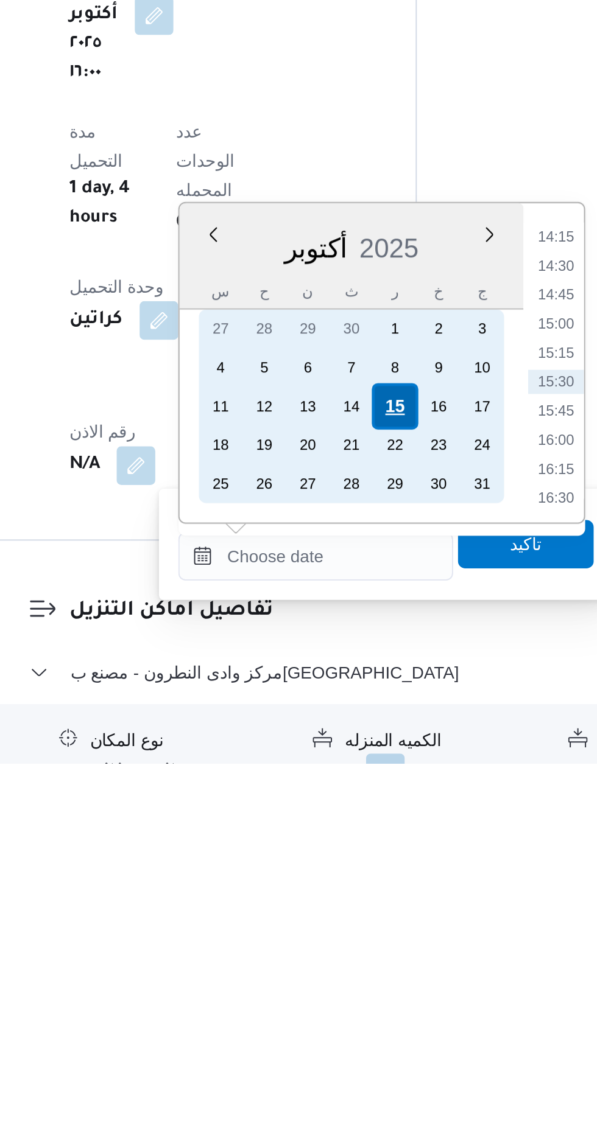
click at [370, 958] on div "15" at bounding box center [370, 958] width 23 height 23
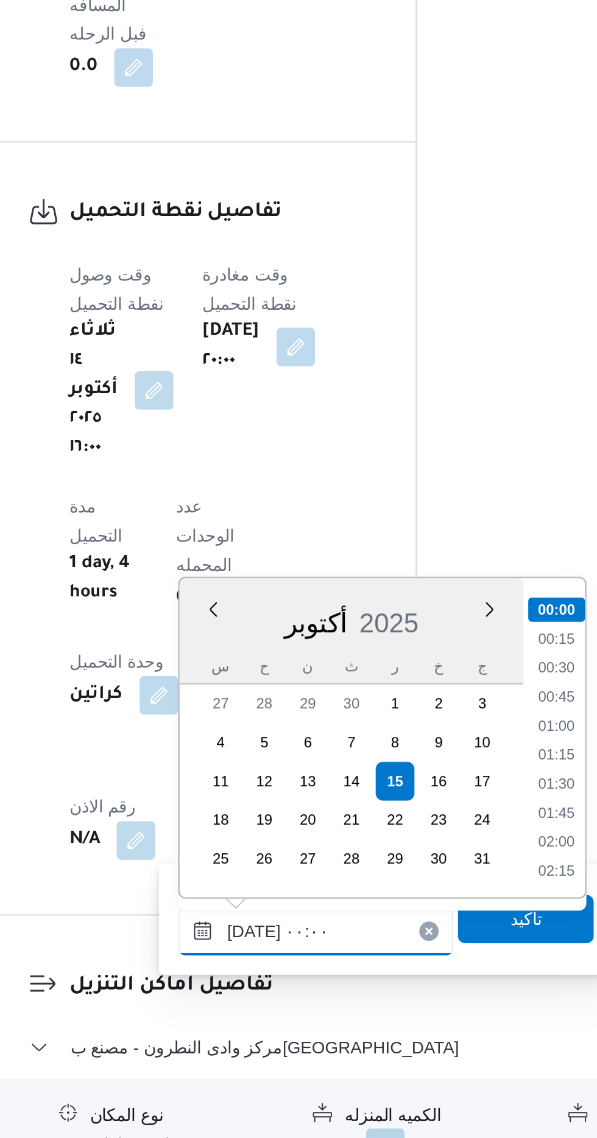
click at [265, 1032] on input "[DATE] ٠٠:٠٠" at bounding box center [330, 1034] width 138 height 24
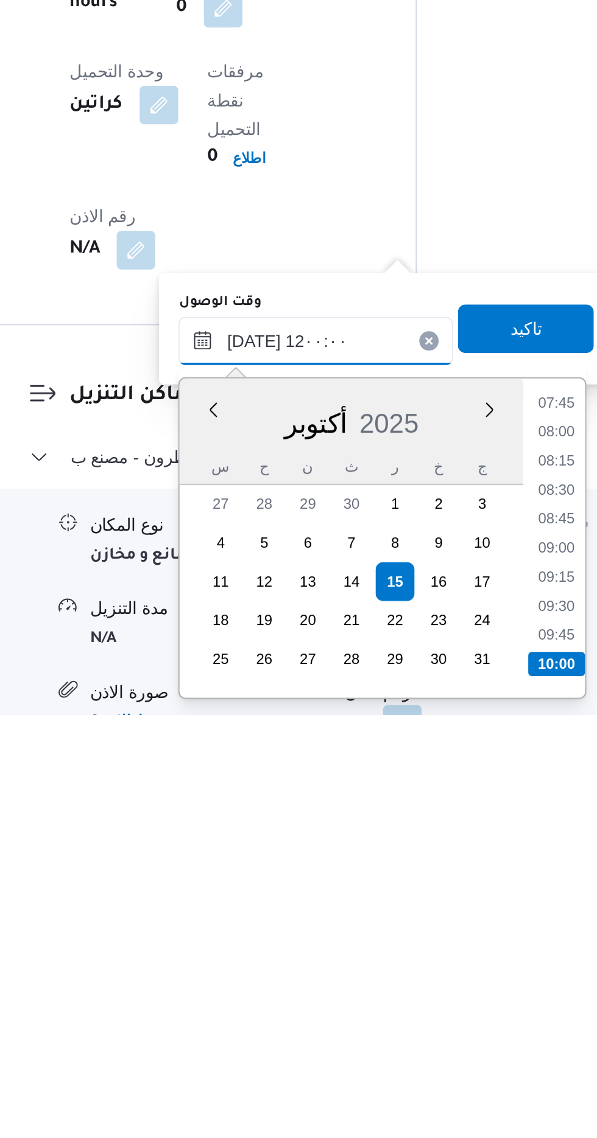
scroll to position [573, 0]
type input "[DATE] 12٠٠:٠٠"
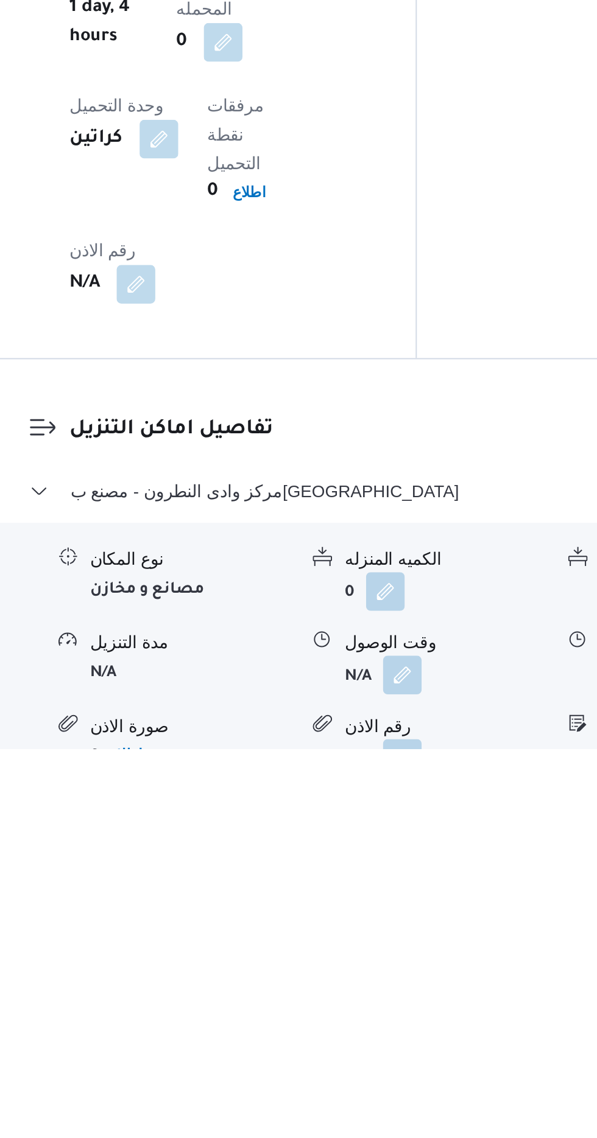
click at [421, 650] on div "المعينون قائمة التحقق تم ادخال تفاصيل نفاط التنزيل تم ادخال السواق تم ادخال الس…" at bounding box center [481, 173] width 201 height 1537
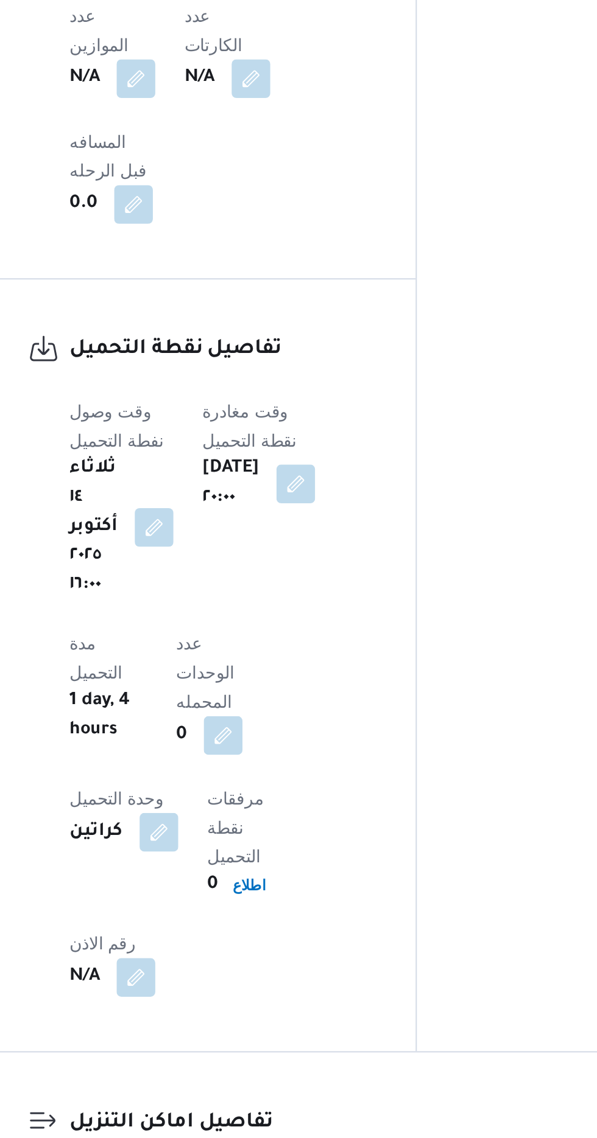
scroll to position [818, 0]
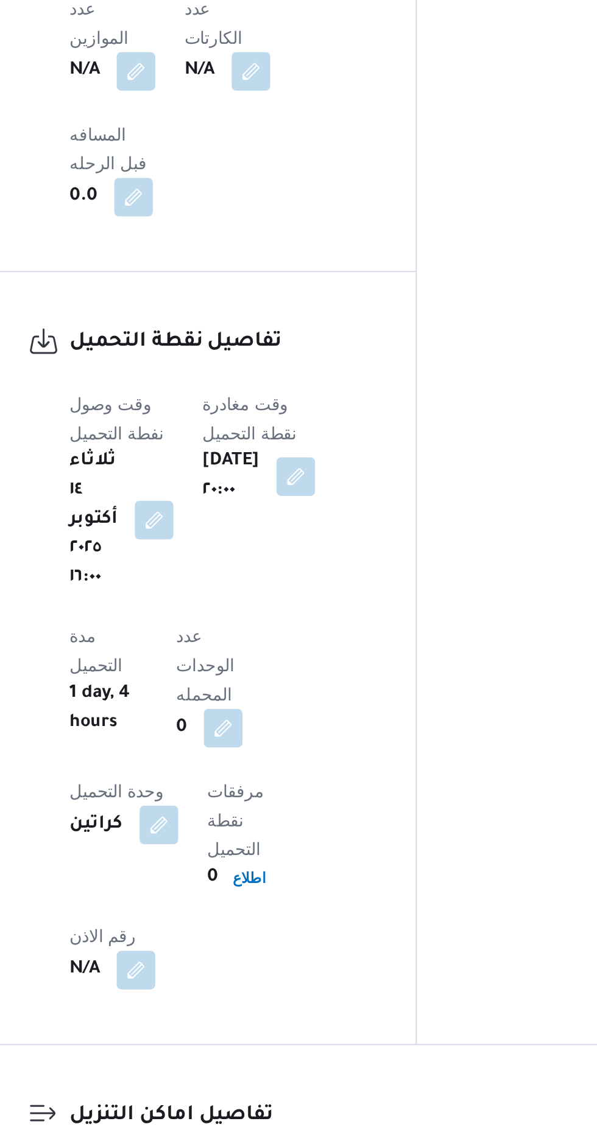
click at [369, 1091] on button "button" at bounding box center [373, 1100] width 19 height 19
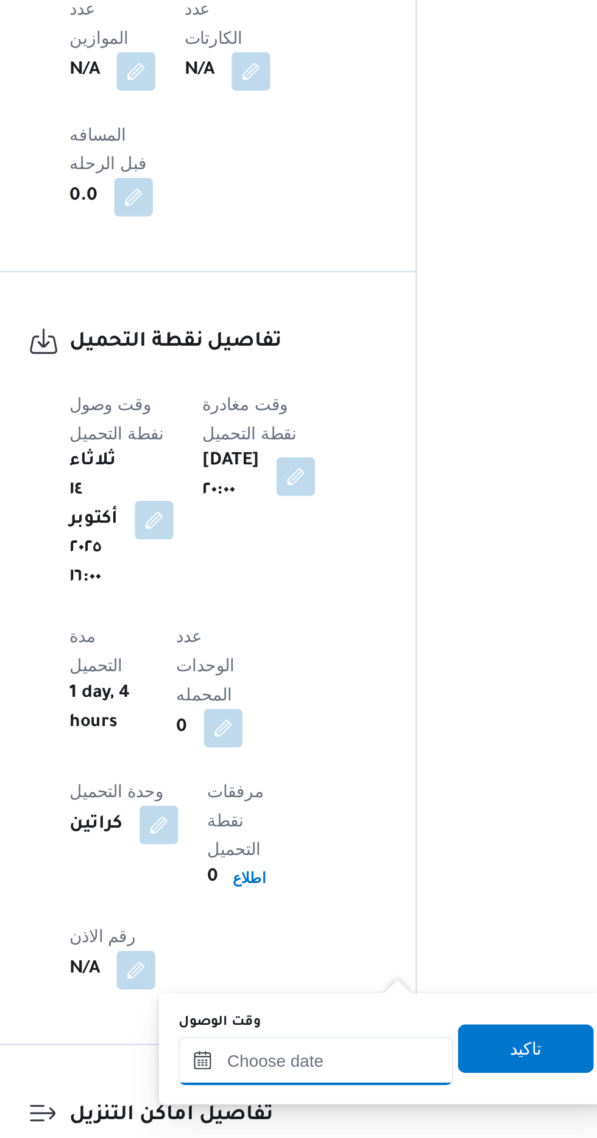
click at [313, 948] on input "وقت الوصول" at bounding box center [330, 950] width 138 height 24
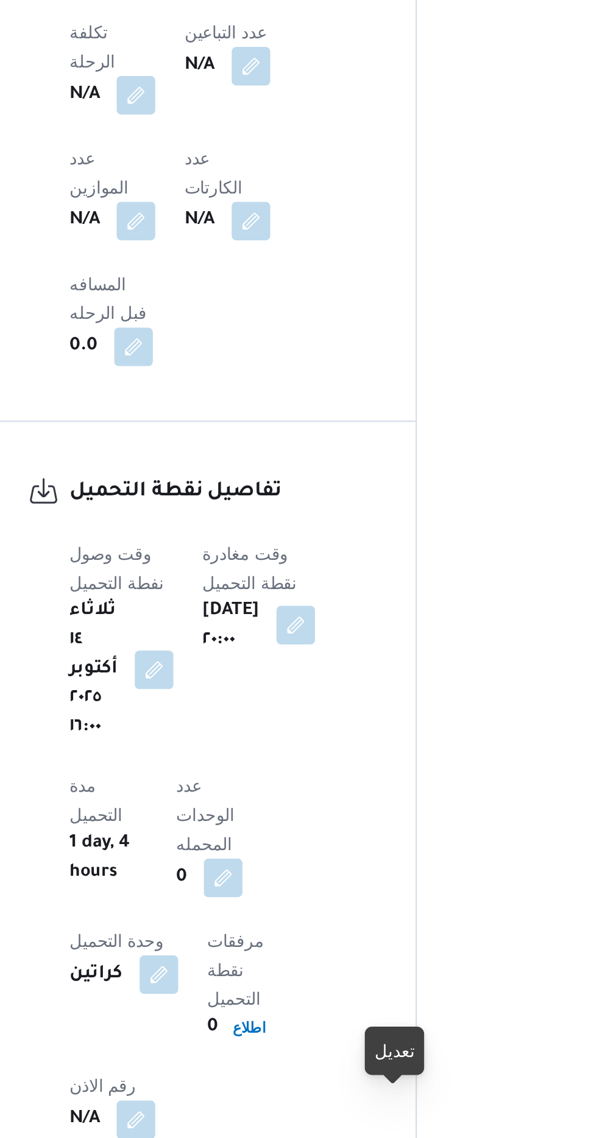
click at [317, 646] on button "button" at bounding box center [319, 655] width 19 height 19
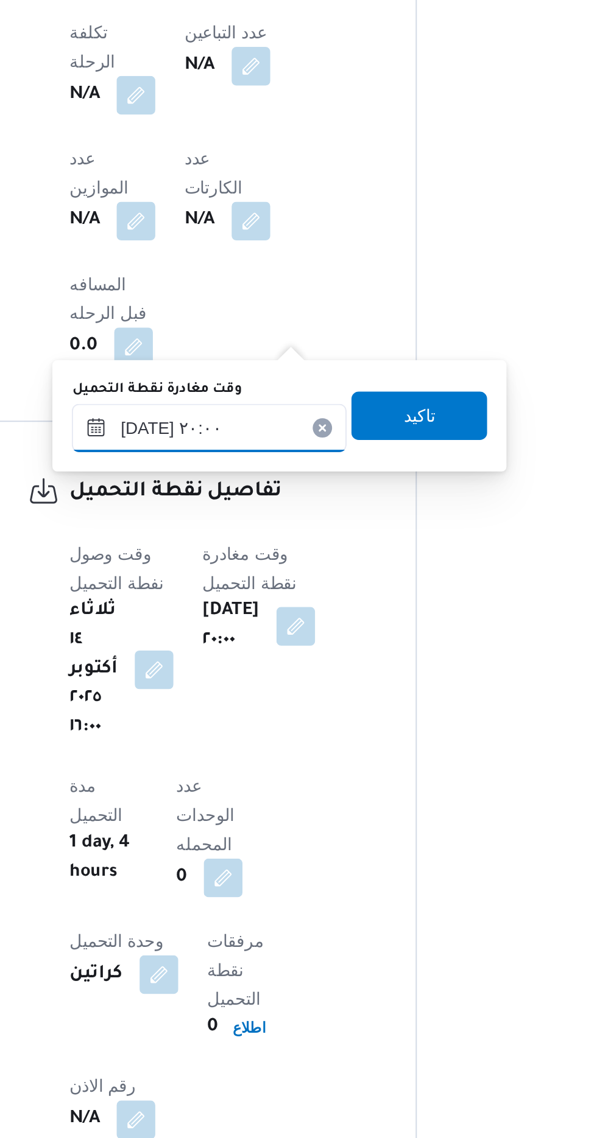
click at [290, 560] on input "[DATE] ٢٠:٠٠" at bounding box center [277, 556] width 138 height 24
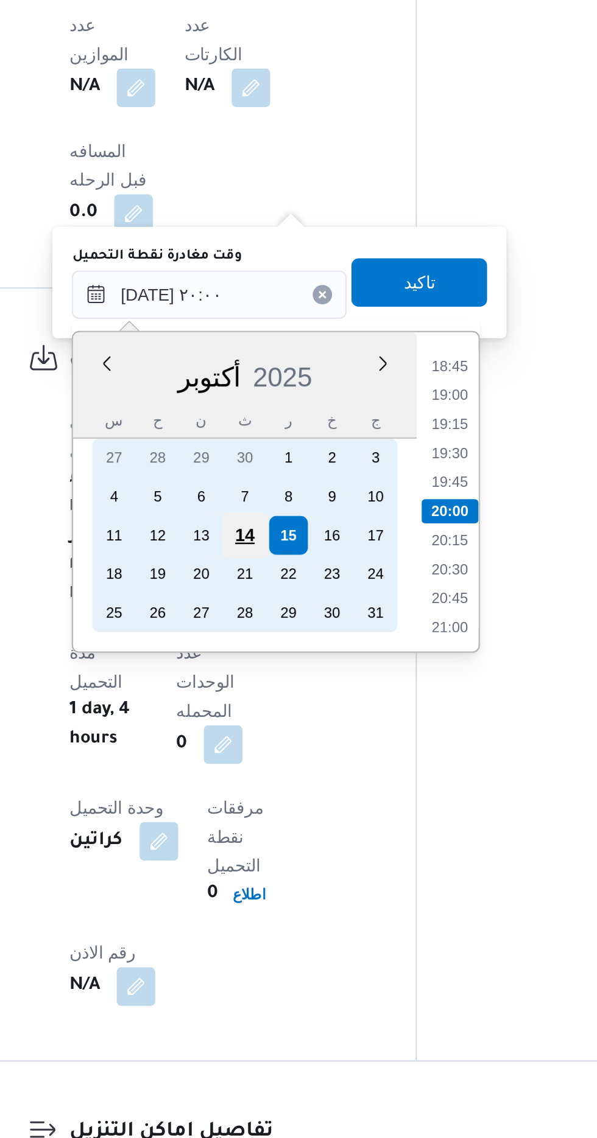
click at [290, 675] on div "14" at bounding box center [294, 677] width 23 height 23
click at [289, 679] on div "14" at bounding box center [294, 677] width 23 height 23
type input "[DATE] ٢٠:٠٠"
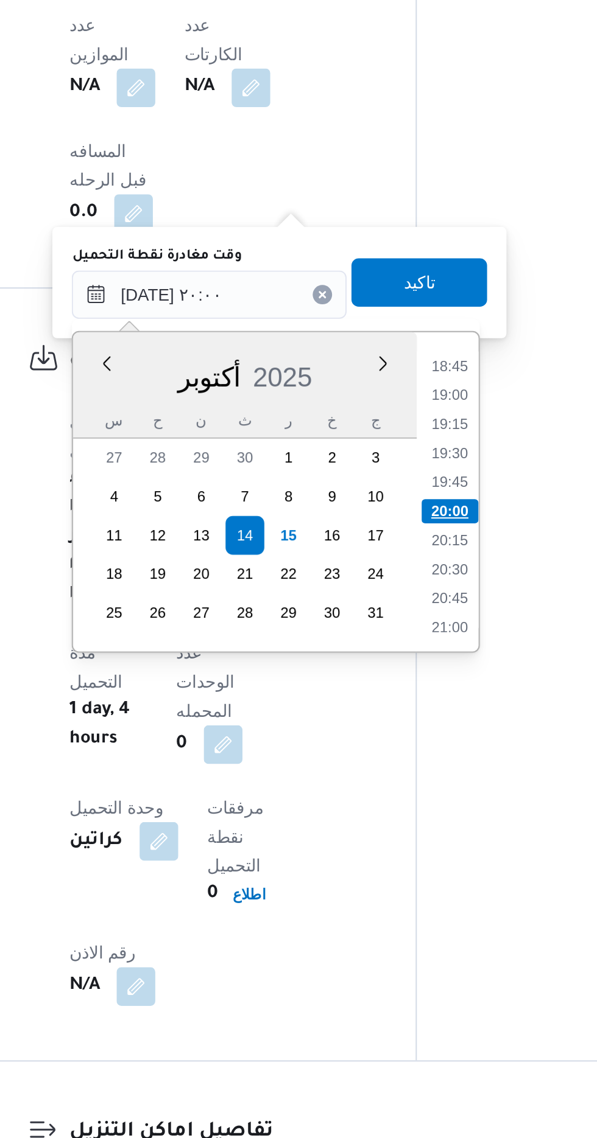
click at [398, 664] on li "20:00" at bounding box center [398, 665] width 29 height 12
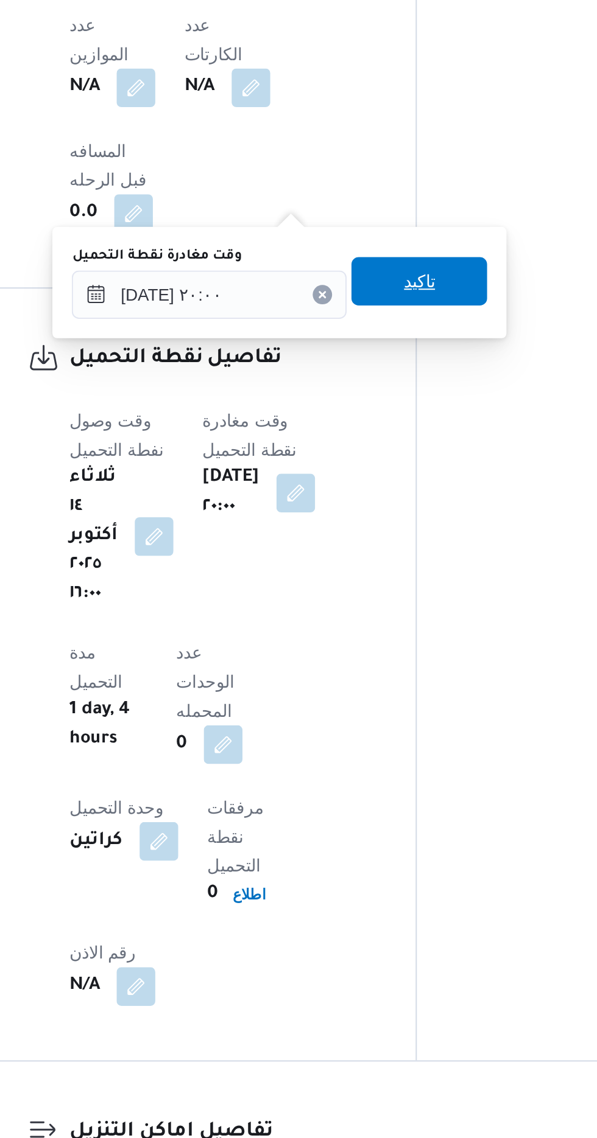
click at [390, 550] on span "تاكيد" at bounding box center [382, 549] width 16 height 15
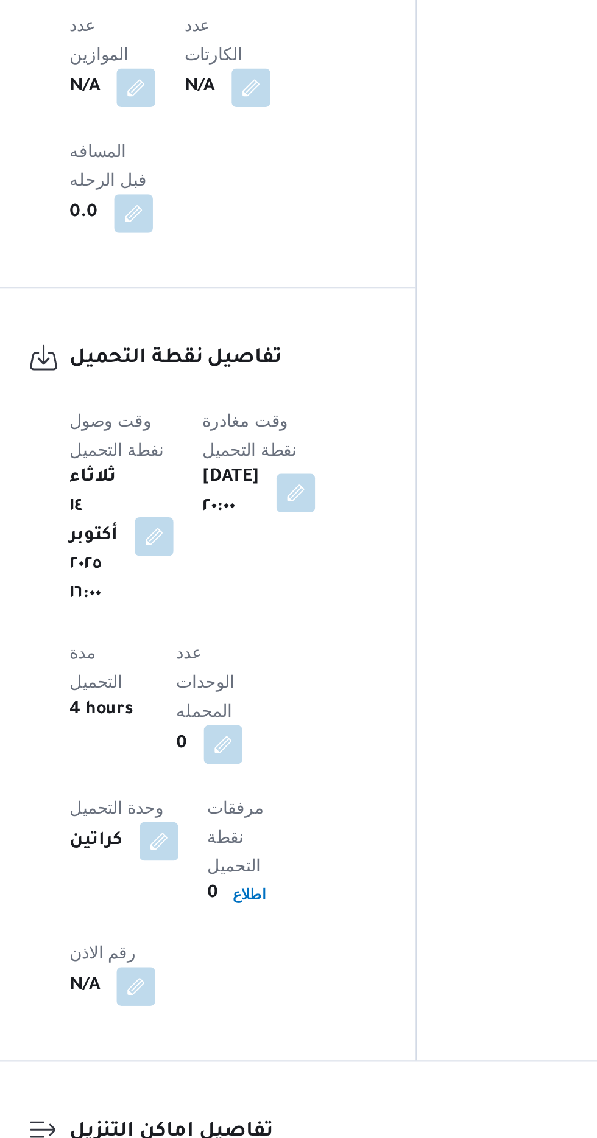
click at [366, 1091] on button "button" at bounding box center [373, 1100] width 19 height 19
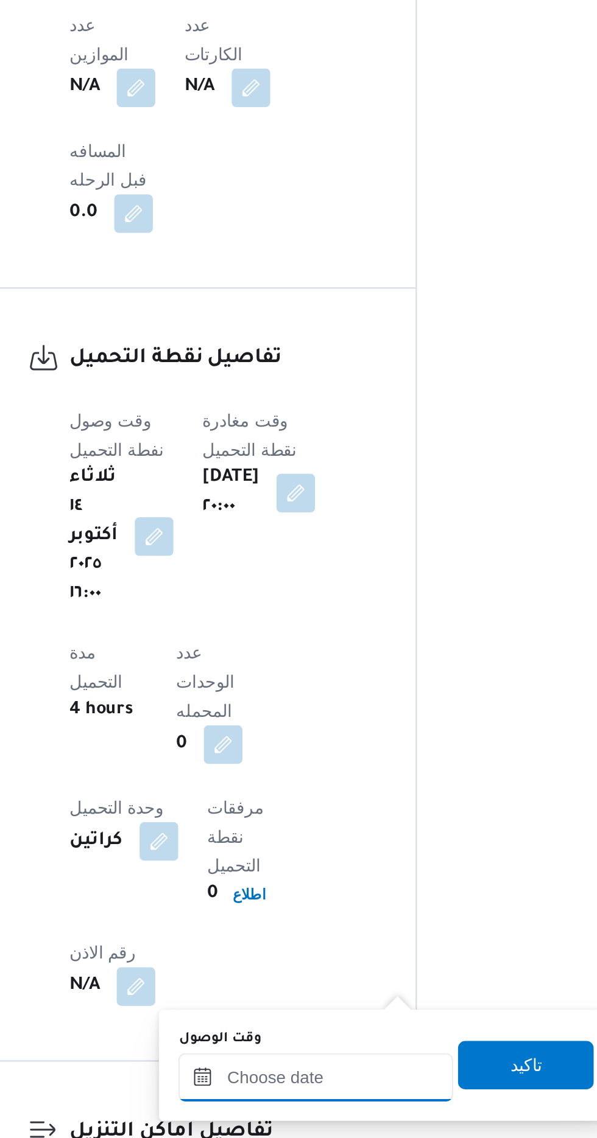
click at [310, 950] on input "وقت الوصول" at bounding box center [330, 950] width 138 height 24
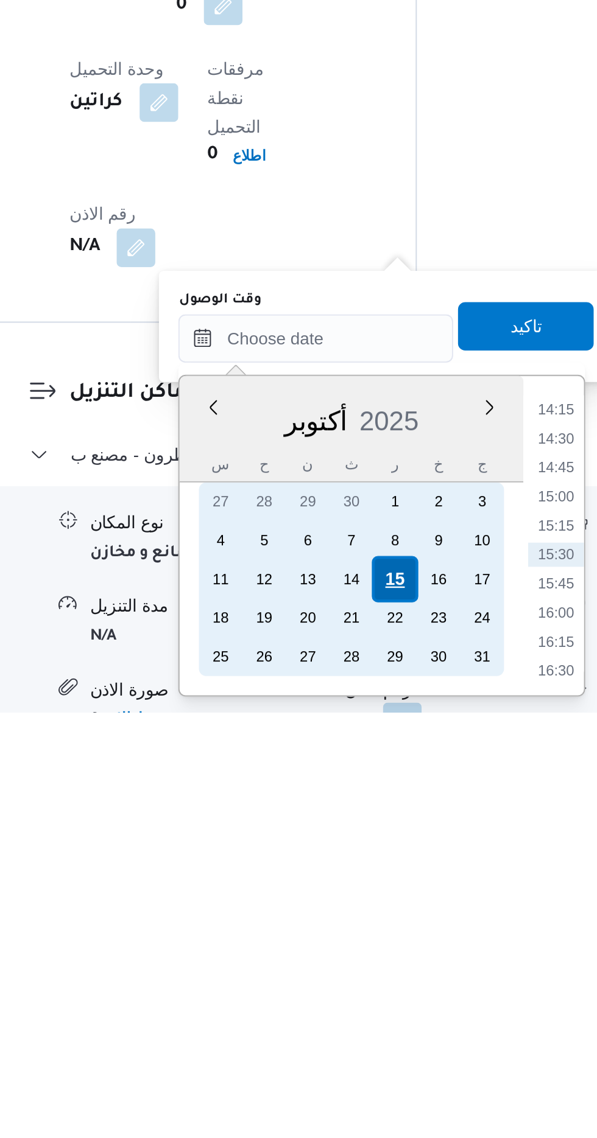
click at [374, 1070] on div "15" at bounding box center [370, 1071] width 23 height 23
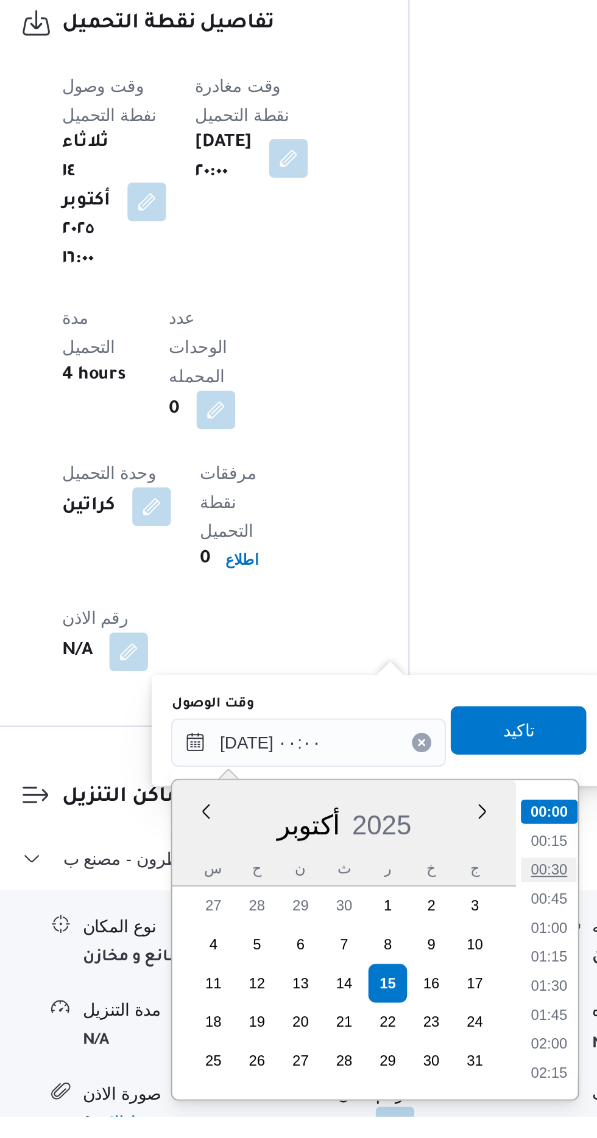
click at [451, 1015] on li "00:30" at bounding box center [452, 1014] width 28 height 12
type input "[DATE] ٠٠:٣٠"
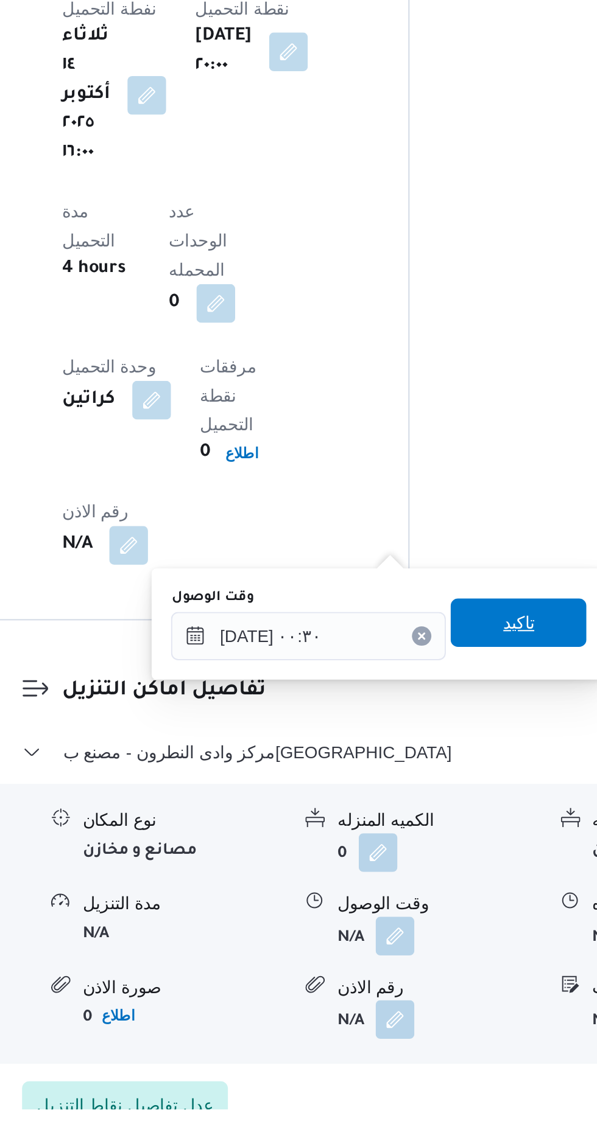
click at [444, 895] on span "تاكيد" at bounding box center [436, 893] width 16 height 15
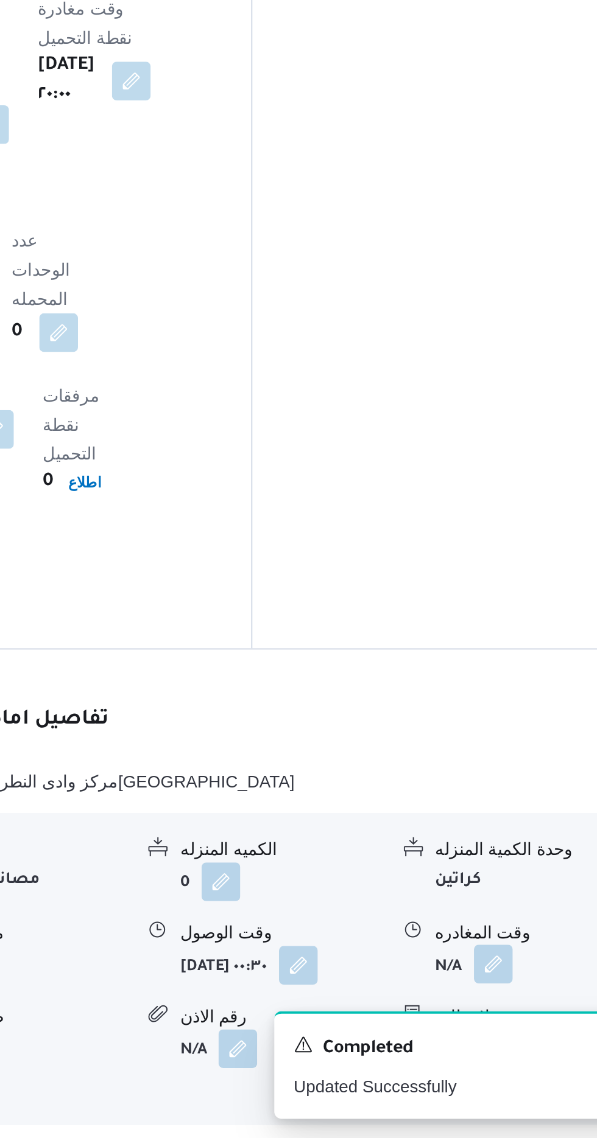
click at [498, 1041] on button "button" at bounding box center [502, 1050] width 19 height 19
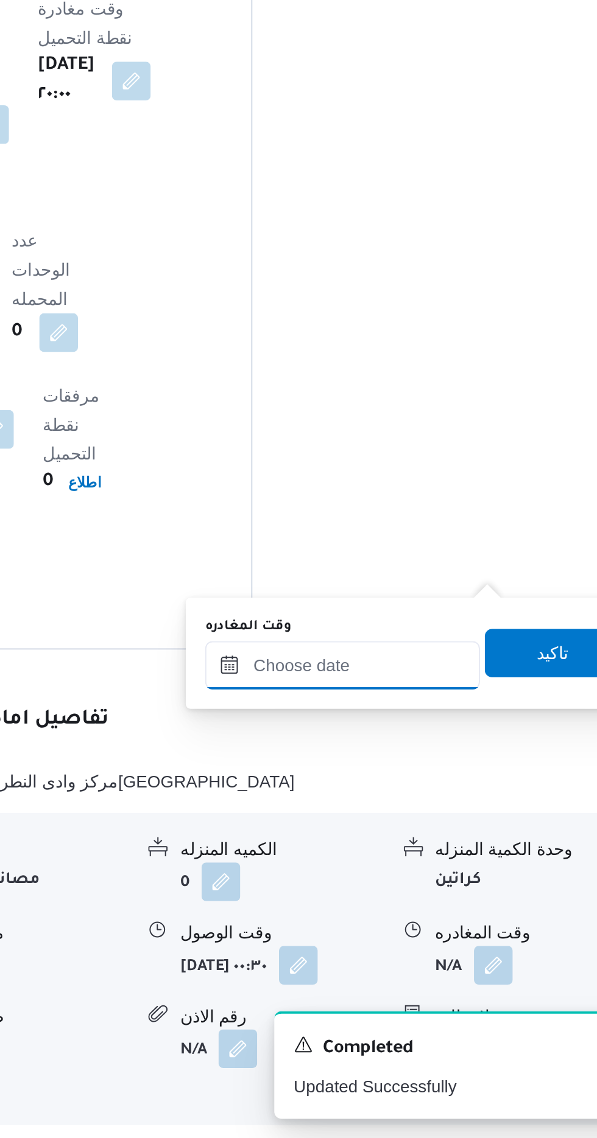
click at [449, 898] on input "وقت المغادره" at bounding box center [426, 900] width 138 height 24
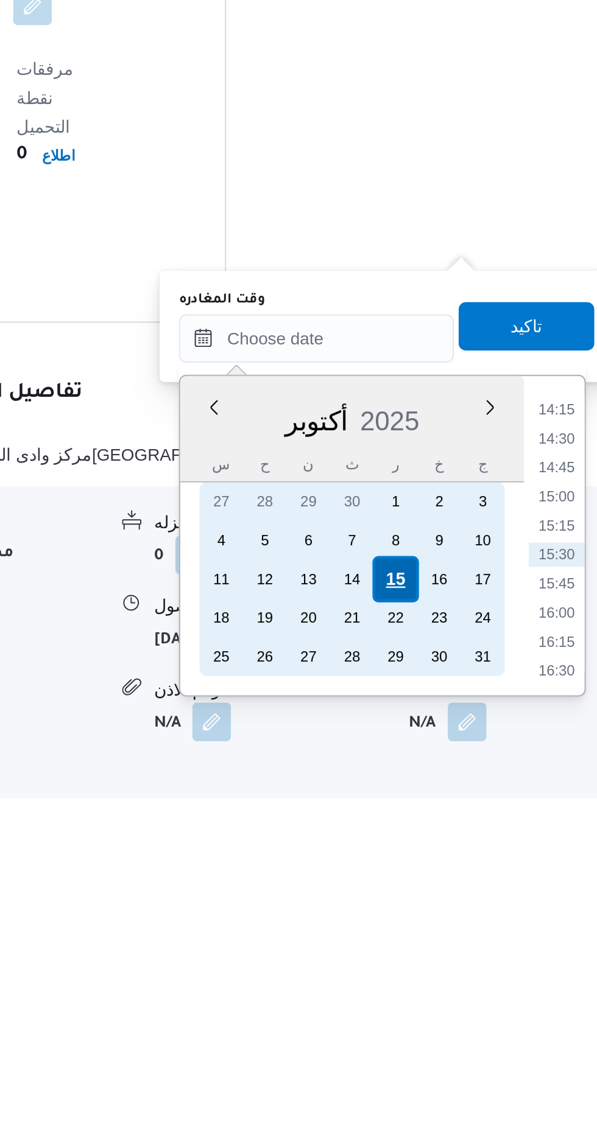
click at [469, 1023] on div "15" at bounding box center [466, 1021] width 23 height 23
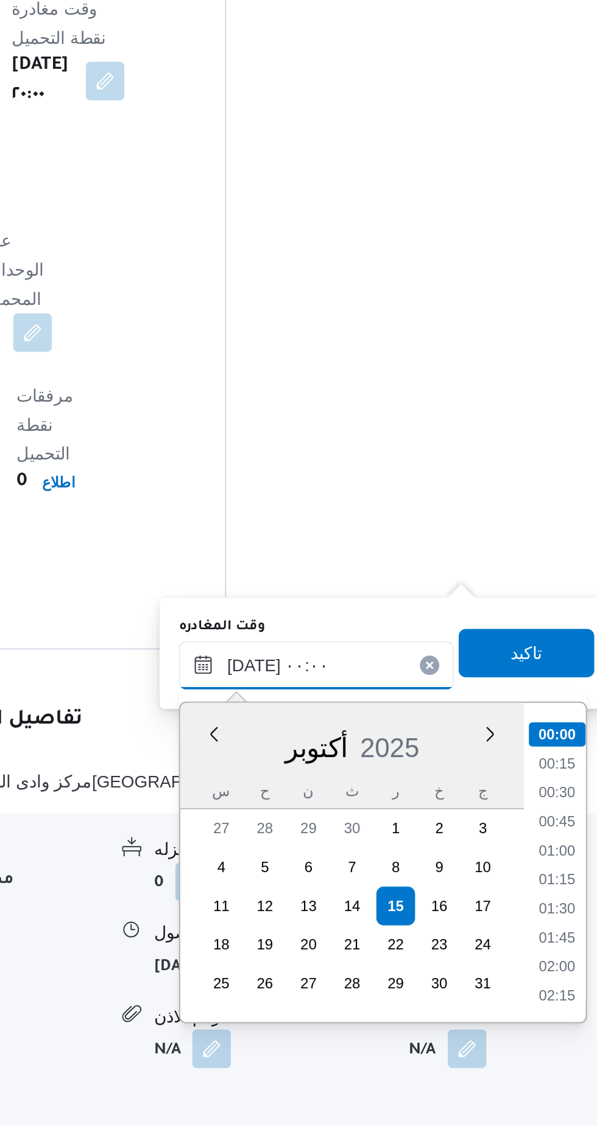
click at [366, 908] on input "[DATE] ٠٠:٠٠" at bounding box center [426, 900] width 138 height 24
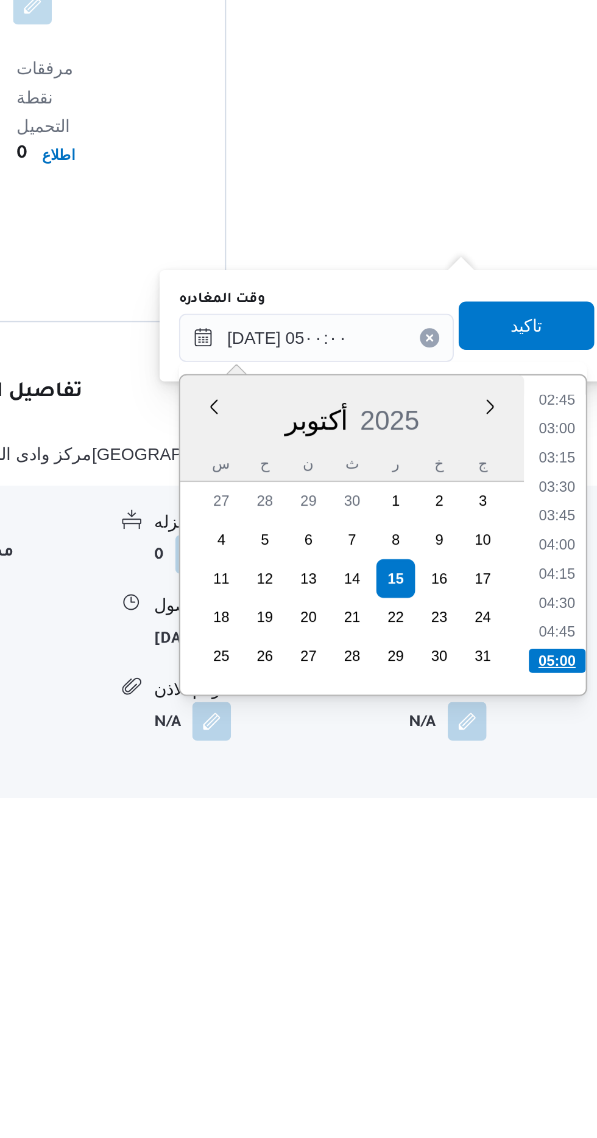
click at [538, 1060] on li "05:00" at bounding box center [547, 1063] width 29 height 12
type input "[DATE] ٠٥:٠٠"
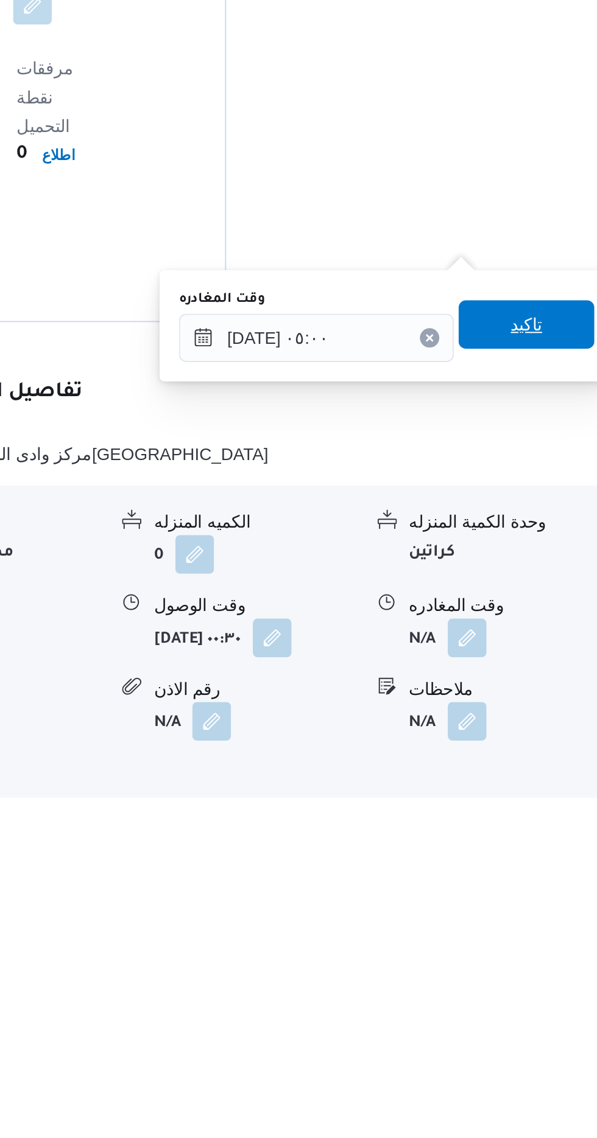
click at [528, 895] on span "تاكيد" at bounding box center [532, 894] width 68 height 24
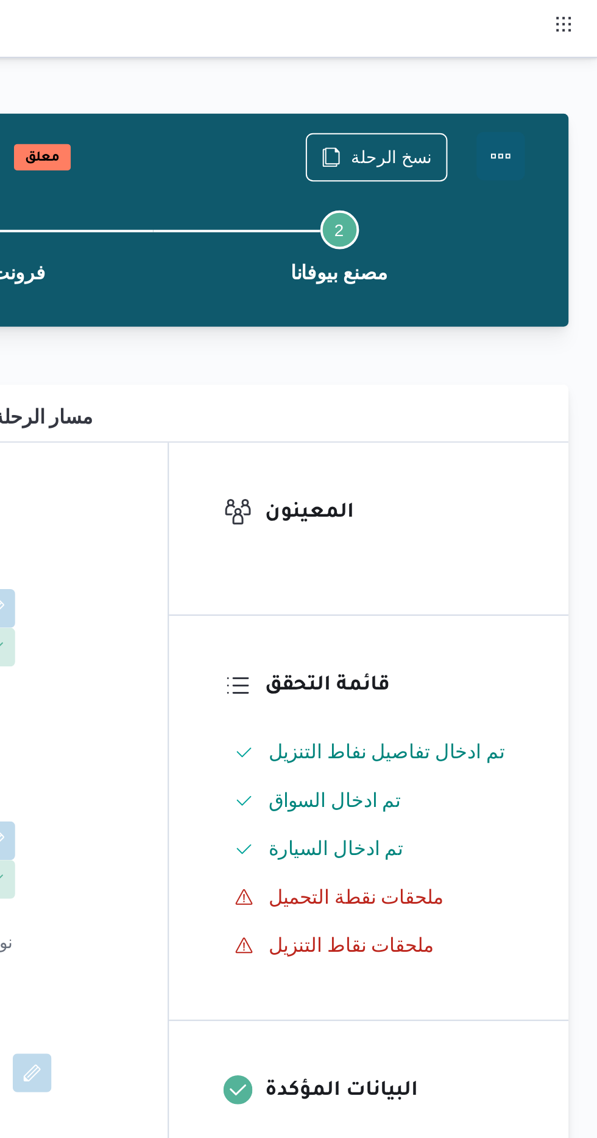
click at [547, 81] on button "Actions" at bounding box center [548, 78] width 24 height 24
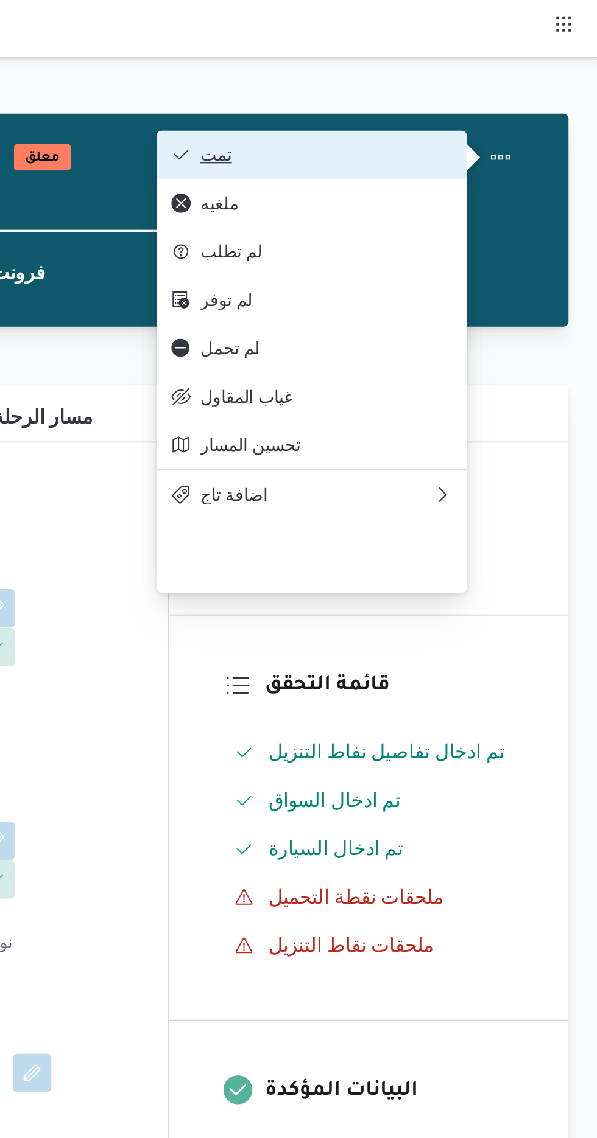
click at [406, 78] on span "تمت" at bounding box center [460, 78] width 127 height 10
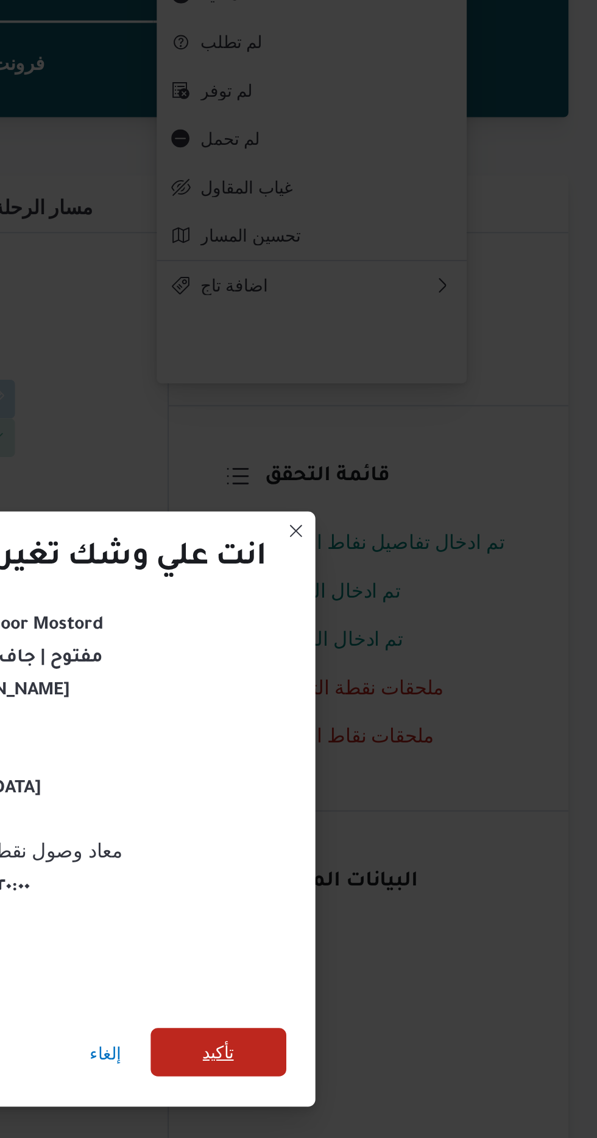
click at [404, 642] on span "تأكيد" at bounding box center [406, 635] width 68 height 24
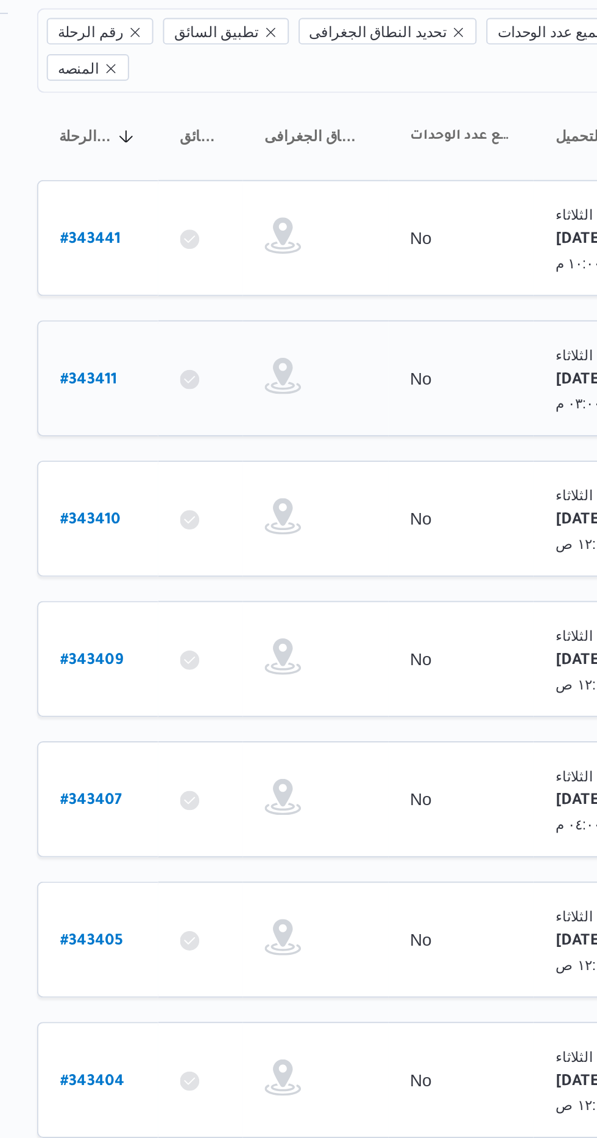
click at [190, 307] on b "# 343411" at bounding box center [184, 311] width 29 height 9
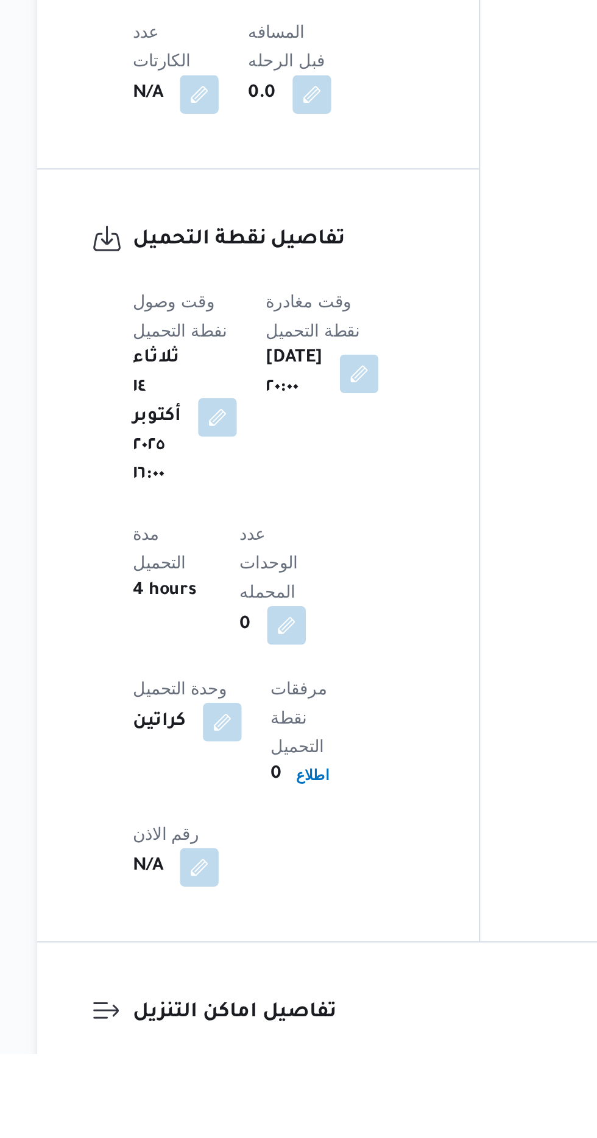
scroll to position [632, 0]
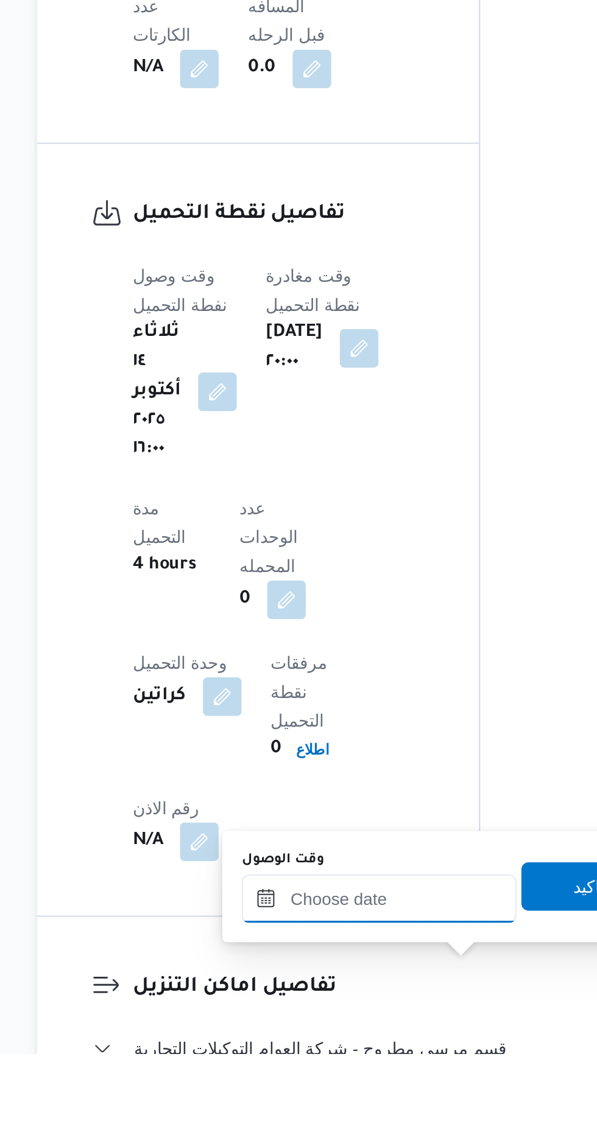
click at [290, 1065] on input "وقت الوصول" at bounding box center [330, 1060] width 138 height 24
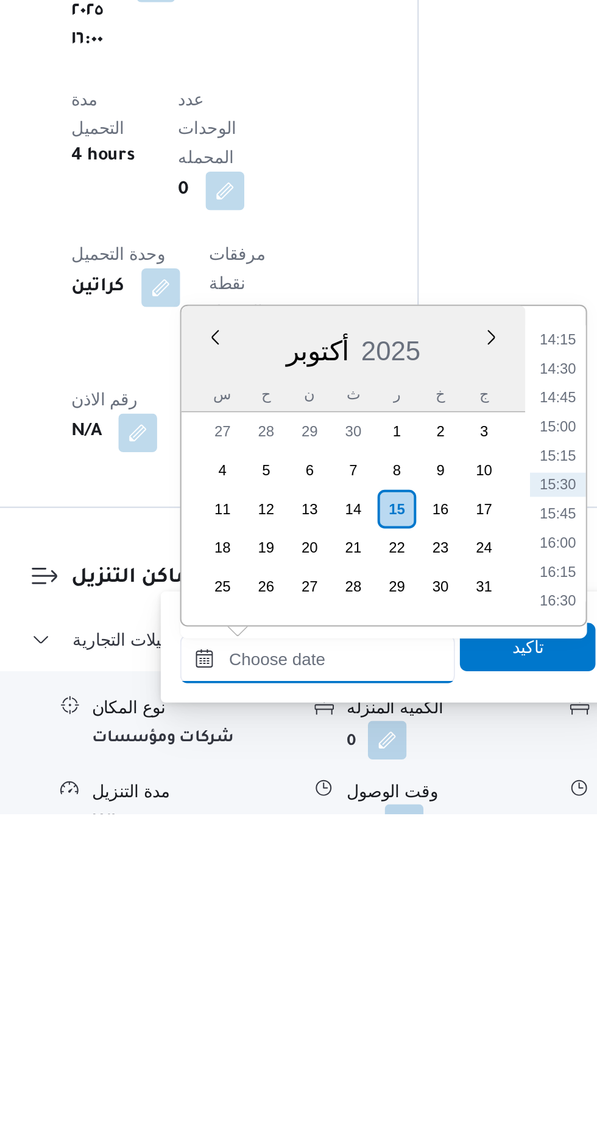
scroll to position [717, 0]
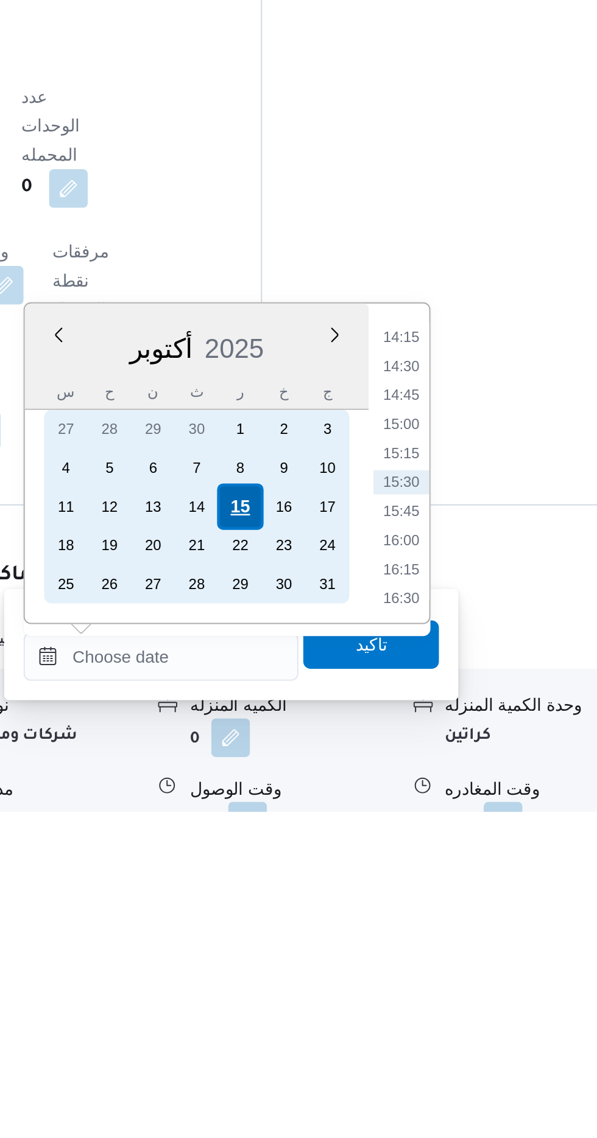
click at [368, 984] on div "15" at bounding box center [370, 984] width 23 height 23
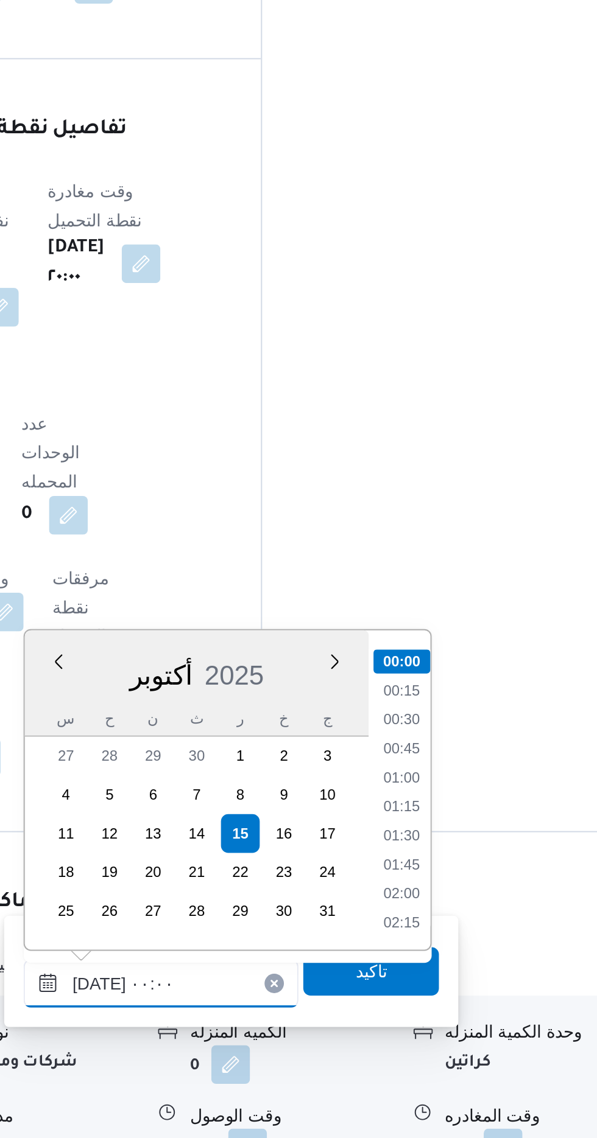
click at [264, 1061] on input "[DATE] ٠٠:٠٠" at bounding box center [330, 1060] width 138 height 24
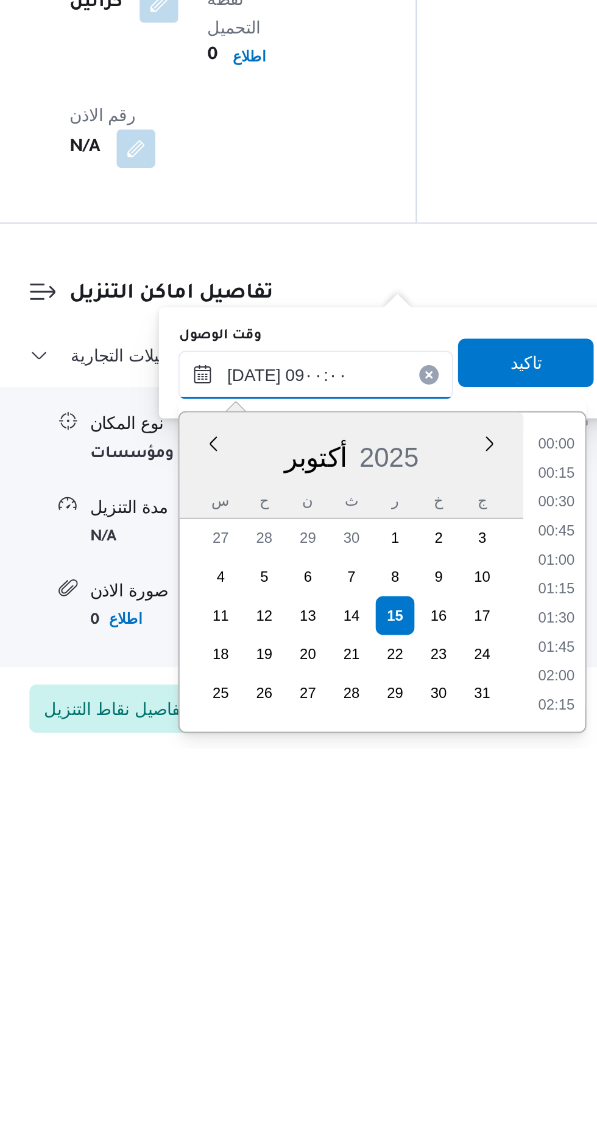
scroll to position [827, 0]
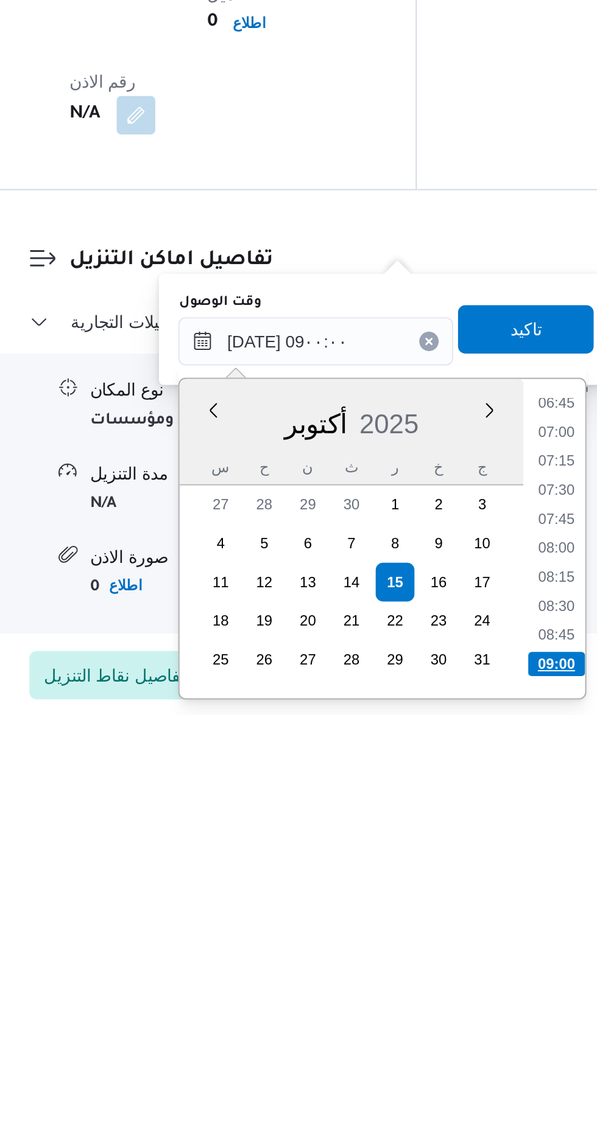
click at [447, 1110] on li "09:00" at bounding box center [451, 1113] width 29 height 12
type input "[DATE] ٠٩:٠٠"
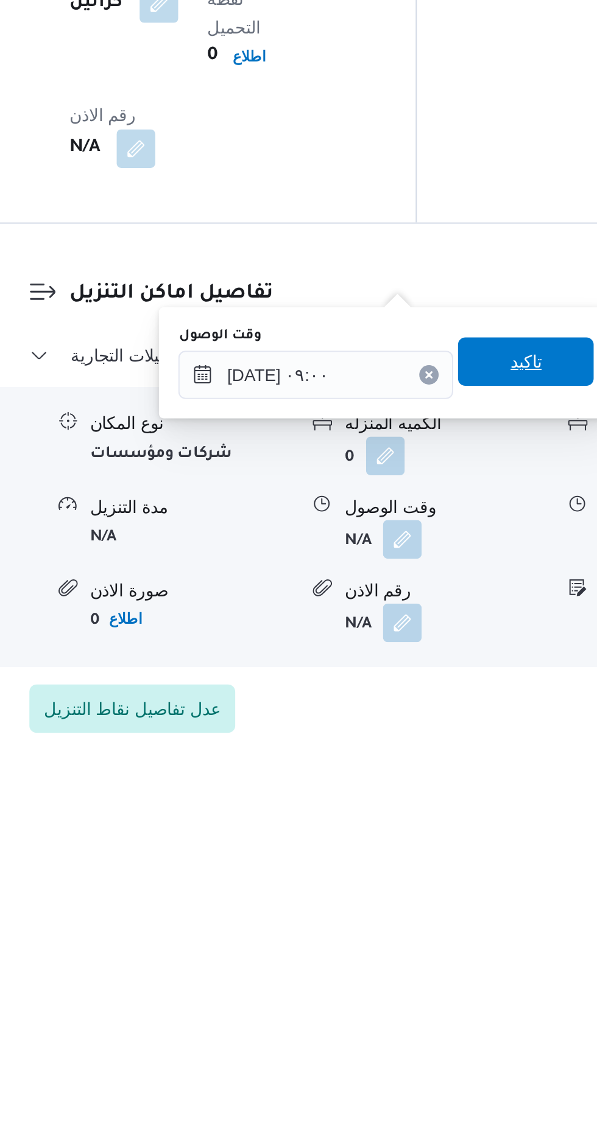
click at [434, 938] on span "تاكيد" at bounding box center [436, 943] width 68 height 24
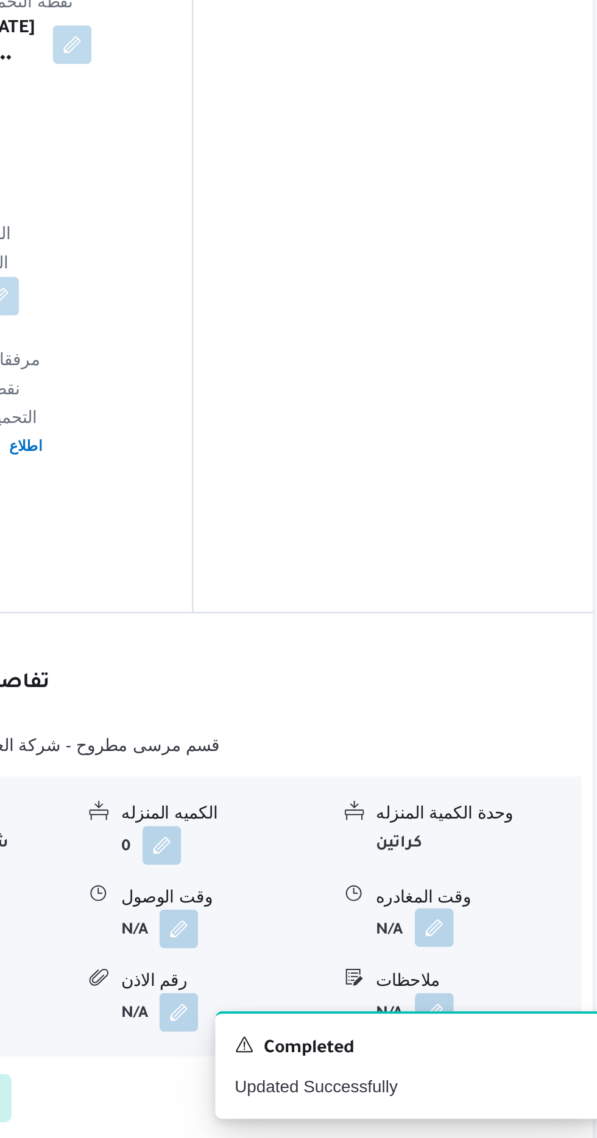
click at [499, 1023] on button "button" at bounding box center [502, 1032] width 19 height 19
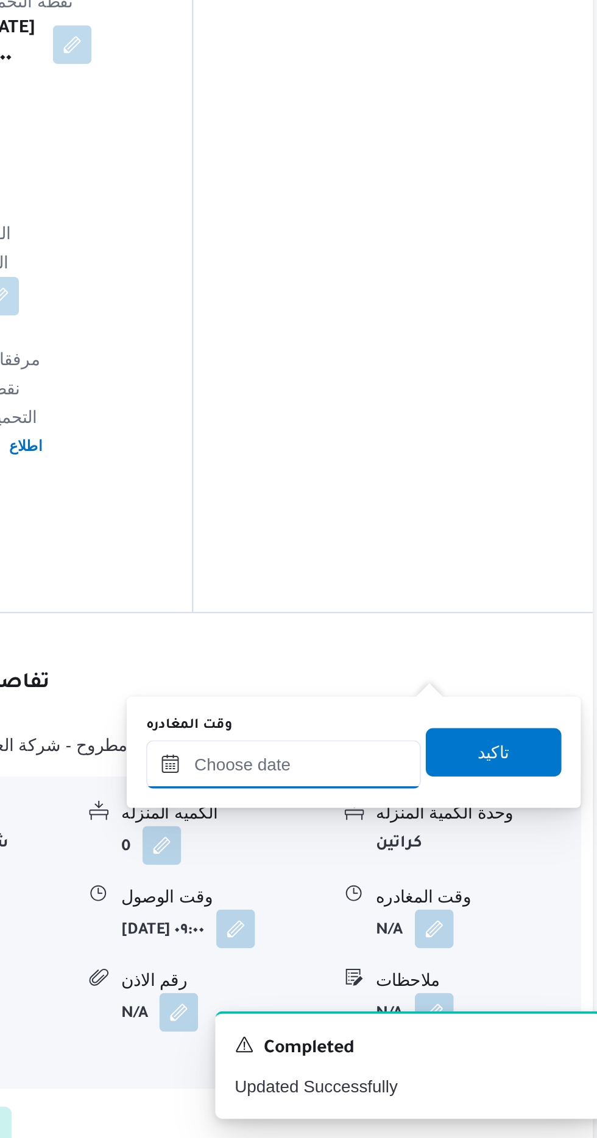
click at [397, 951] on input "وقت المغادره" at bounding box center [426, 950] width 138 height 24
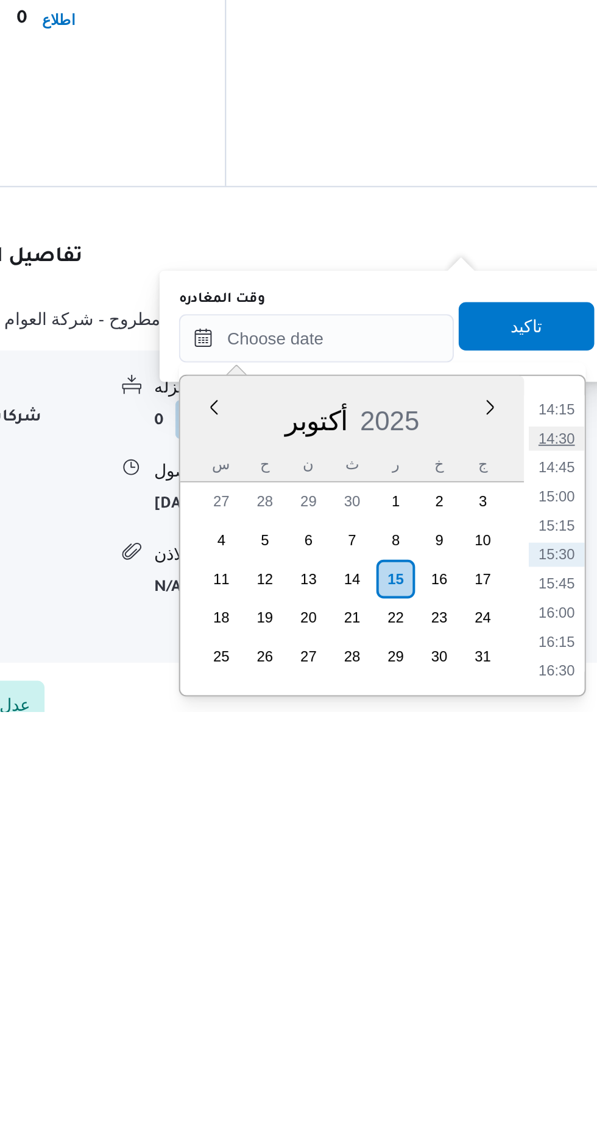
click at [539, 1003] on li "14:30" at bounding box center [547, 1001] width 28 height 12
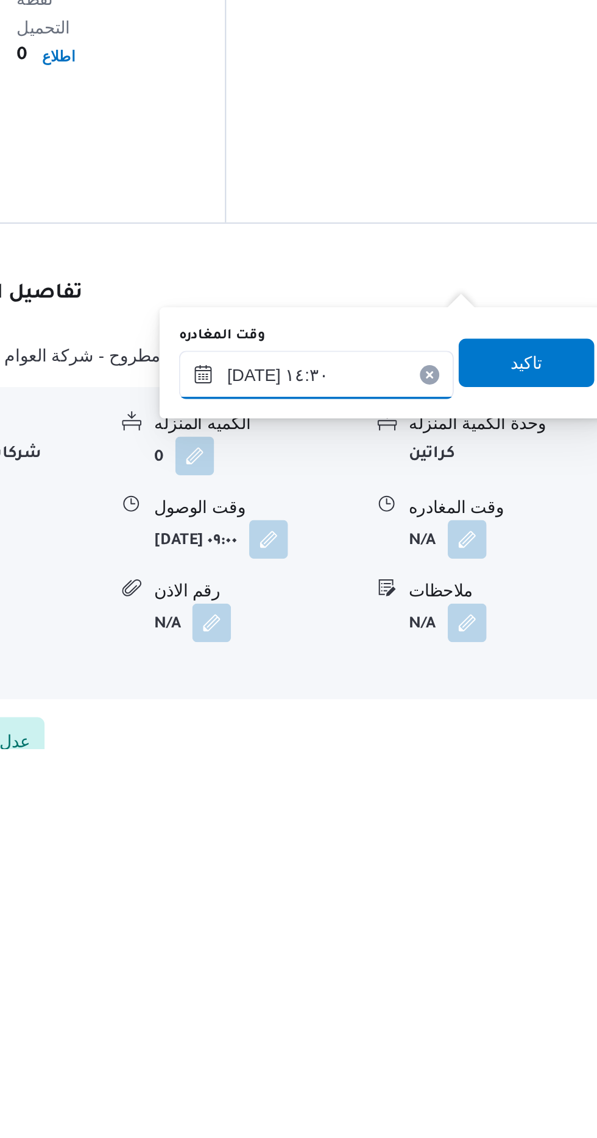
click at [398, 956] on input "[DATE] ١٤:٣٠" at bounding box center [426, 950] width 138 height 24
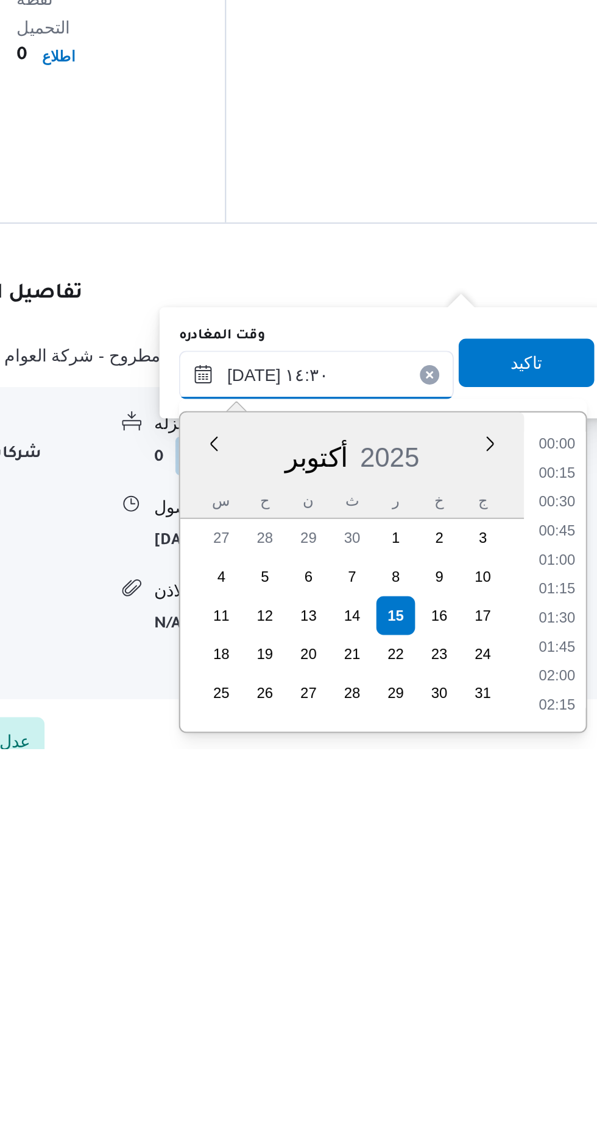
scroll to position [773, 0]
click at [541, 1003] on li "13:30" at bounding box center [547, 1001] width 28 height 12
type input "[DATE] ١٣:٣٠"
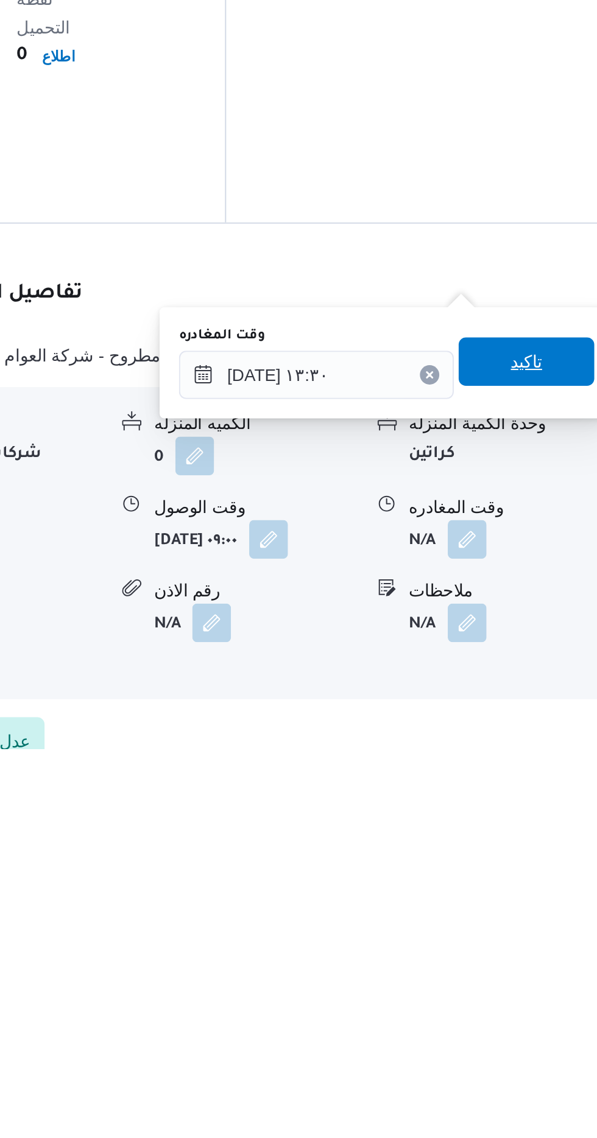
click at [540, 945] on span "تاكيد" at bounding box center [532, 943] width 16 height 15
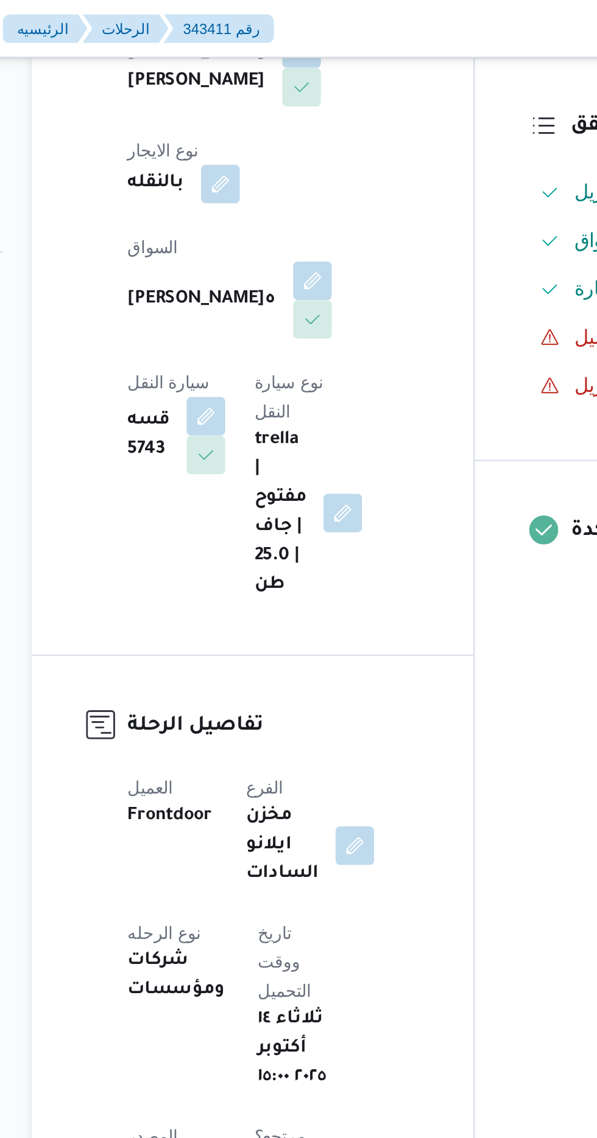
scroll to position [0, 0]
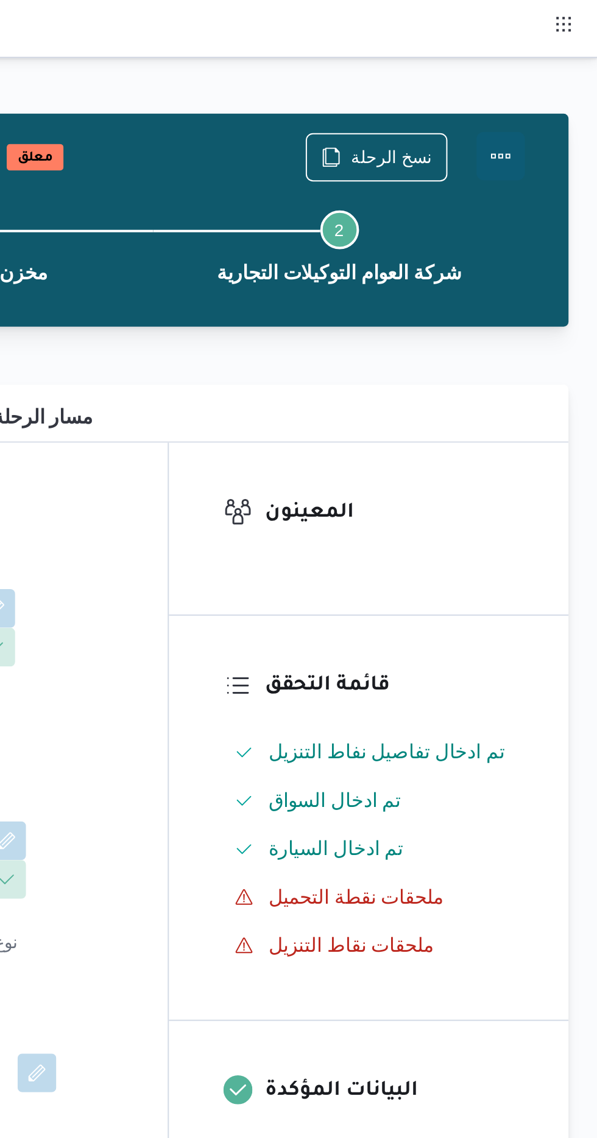
click at [545, 85] on button "Actions" at bounding box center [548, 78] width 24 height 24
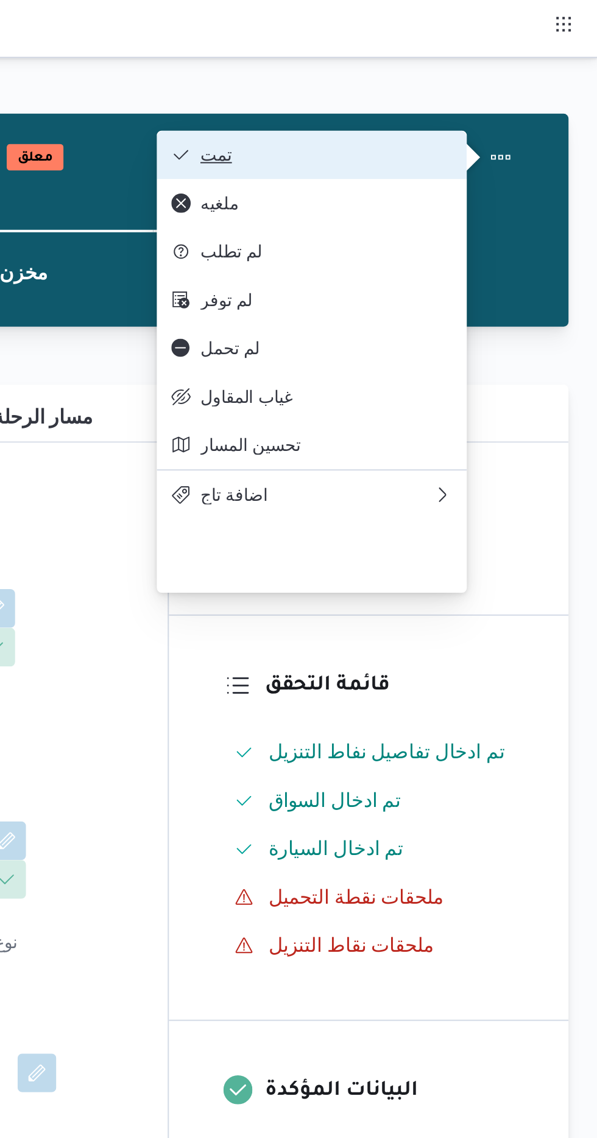
click at [399, 81] on span "تمت" at bounding box center [460, 78] width 127 height 10
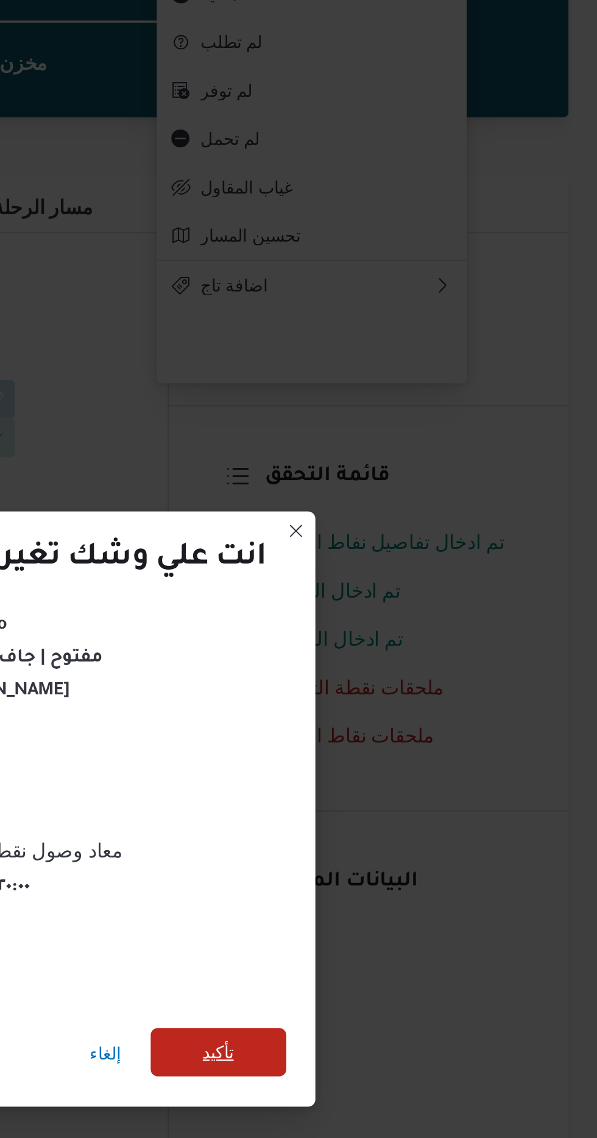
click at [399, 631] on span "تأكيد" at bounding box center [406, 635] width 68 height 24
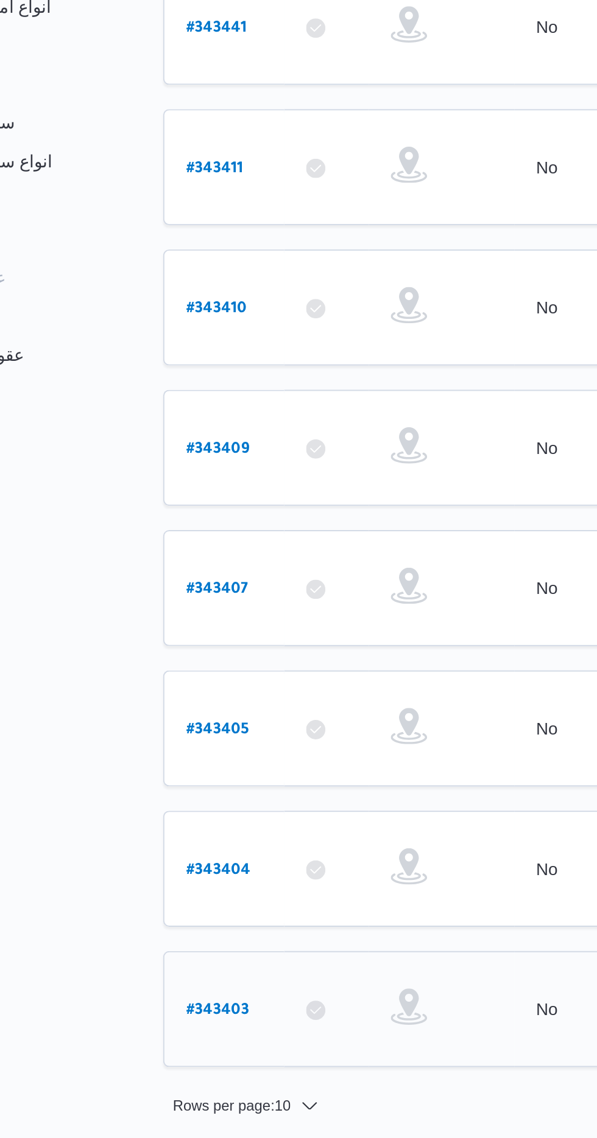
click at [184, 731] on b "# 343403" at bounding box center [186, 735] width 32 height 9
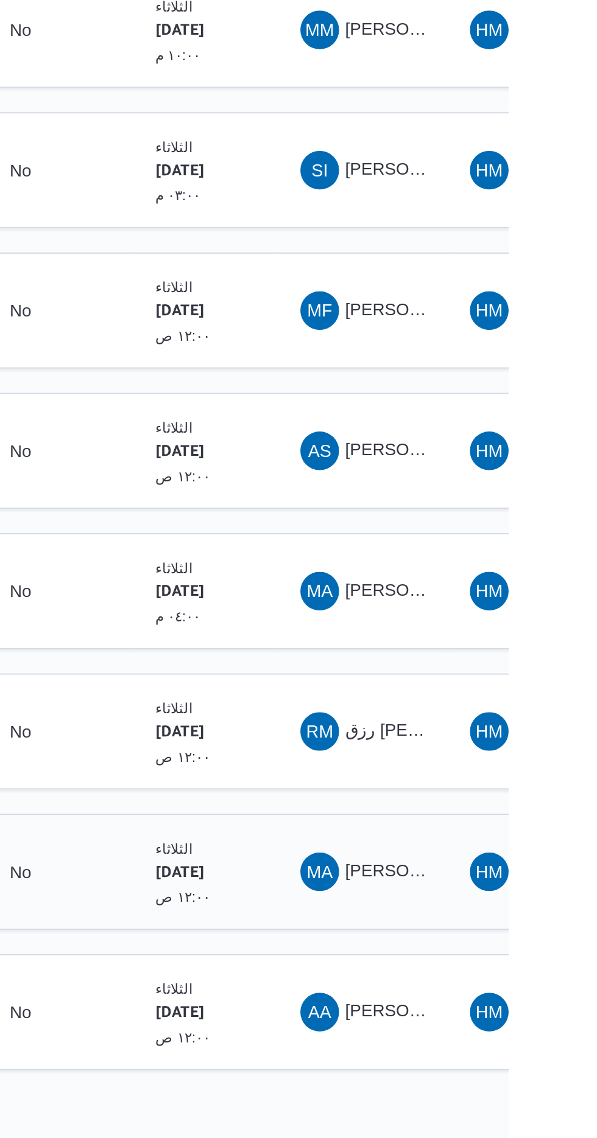
click at [532, 658] on span "[PERSON_NAME]" at bounding box center [549, 663] width 70 height 10
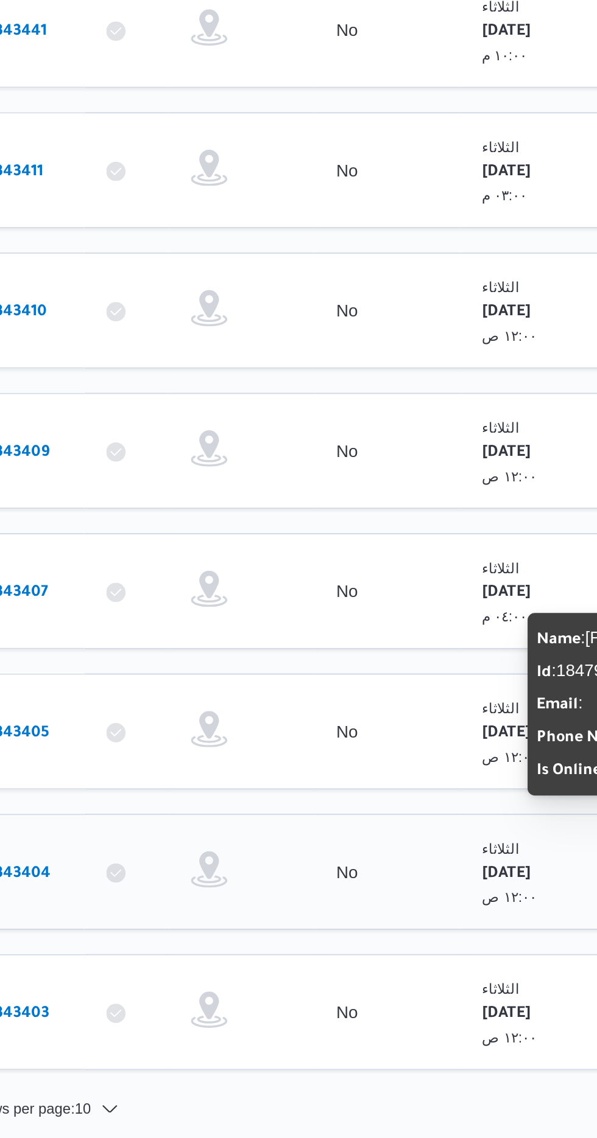
click at [196, 661] on b "# 343404" at bounding box center [186, 665] width 32 height 9
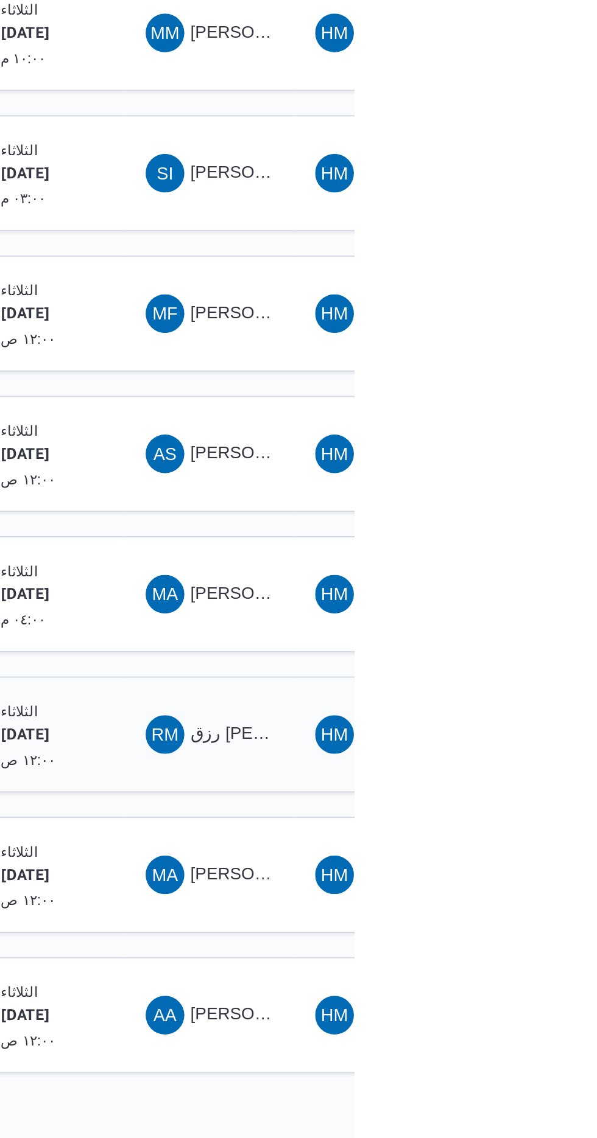
click at [530, 587] on span "رزق [PERSON_NAME] على عمران" at bounding box center [579, 592] width 131 height 10
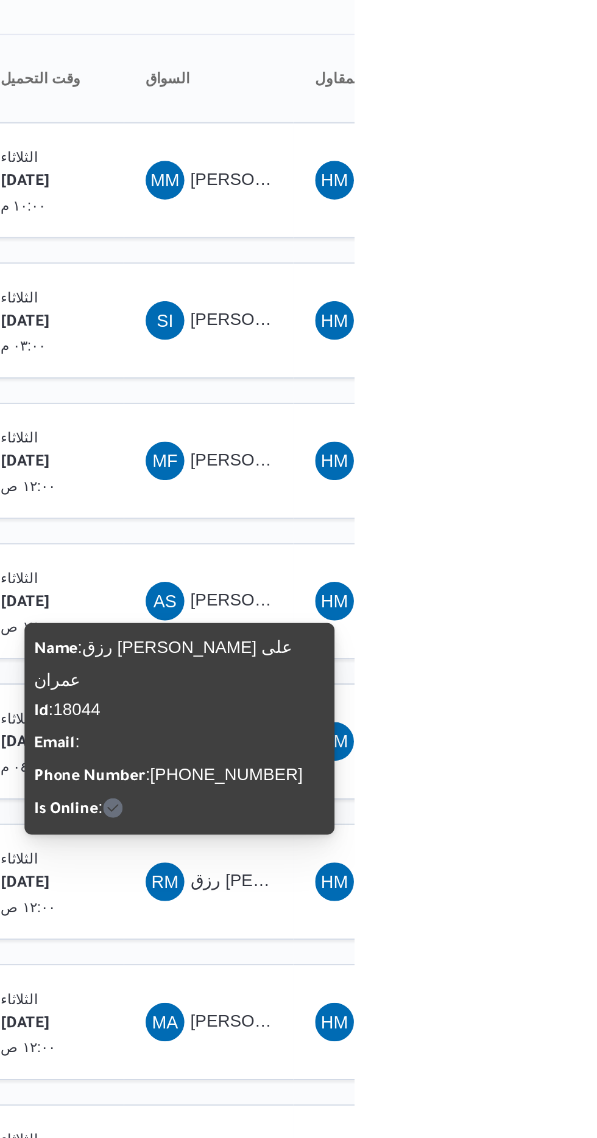
click at [530, 500] on div "Name : [PERSON_NAME] على عمران Id : 18044 Email : Phone Number : [PHONE_NUMBER]…" at bounding box center [509, 516] width 146 height 97
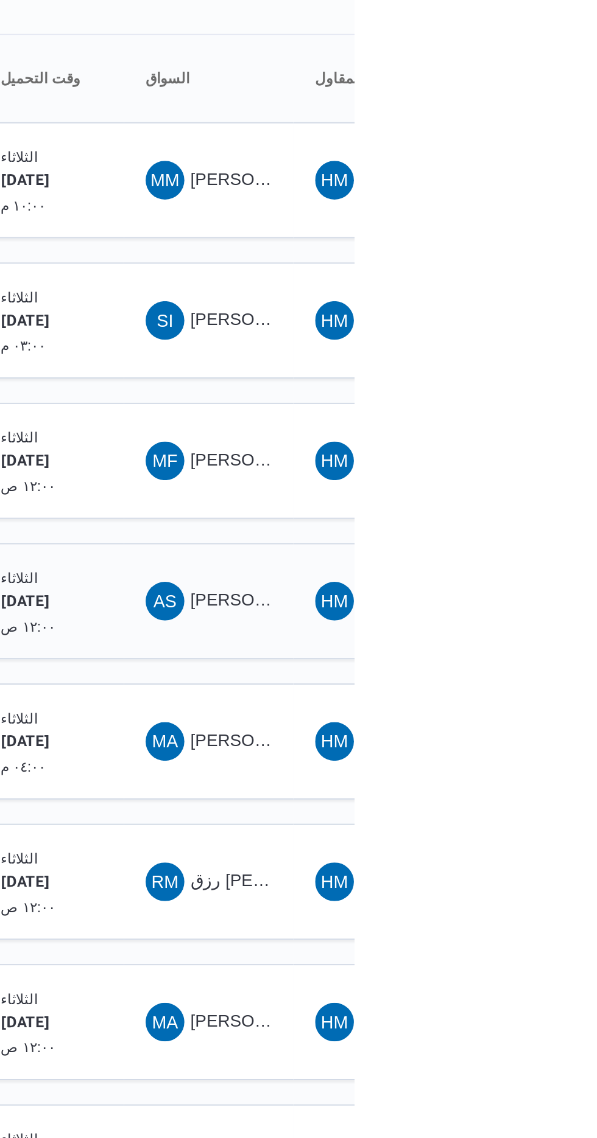
click at [537, 446] on span "[PERSON_NAME] [PERSON_NAME]" at bounding box center [585, 451] width 142 height 10
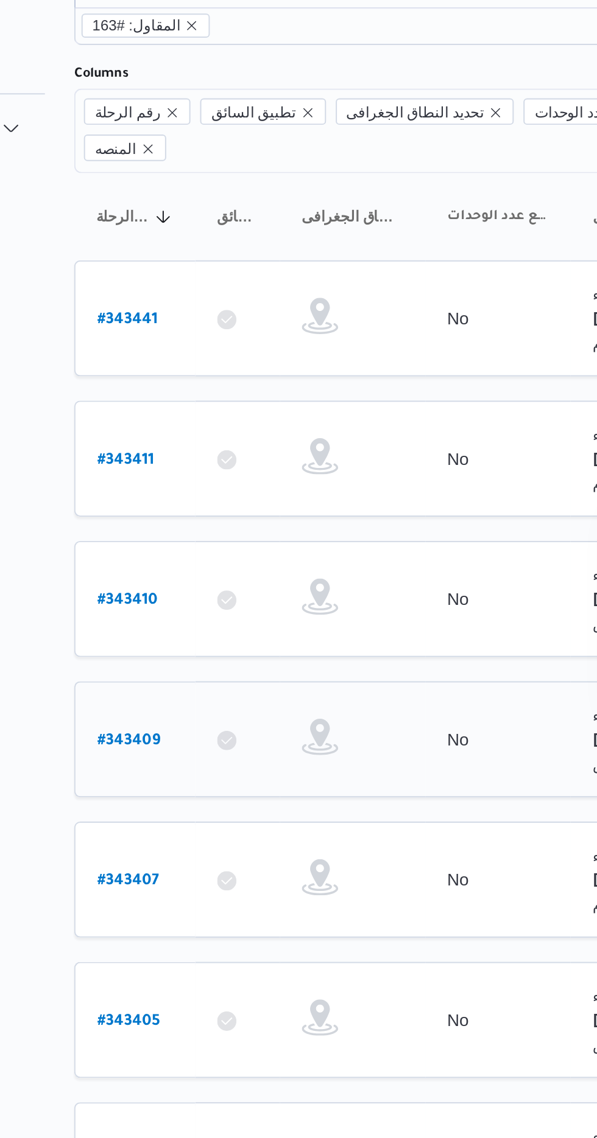
click at [177, 449] on b "# 343409" at bounding box center [186, 453] width 32 height 9
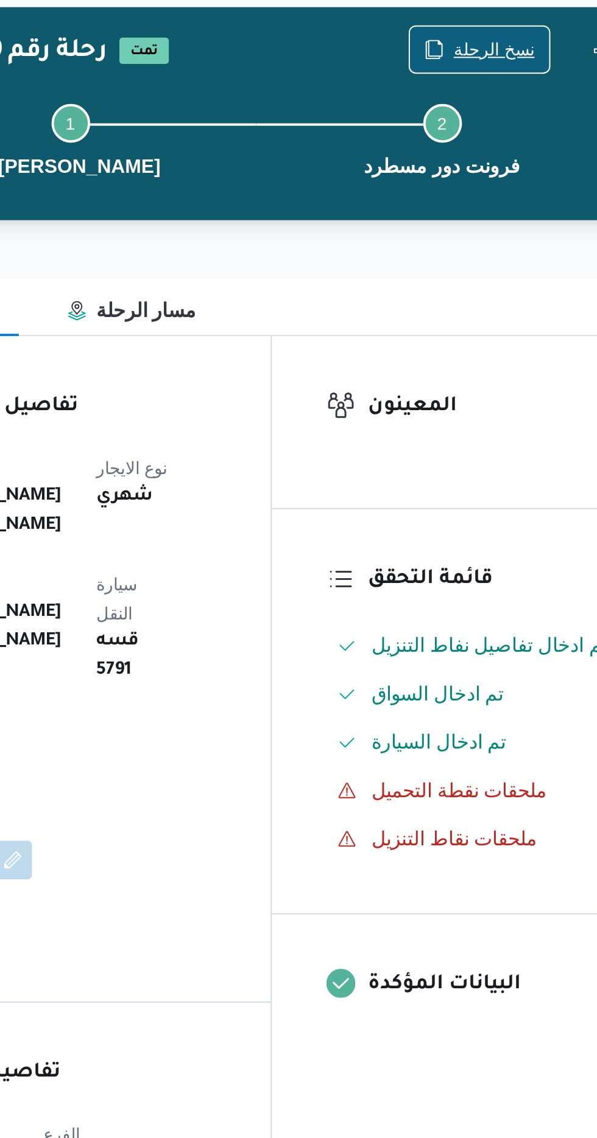
click at [475, 75] on span "نسخ الرحلة" at bounding box center [486, 78] width 70 height 23
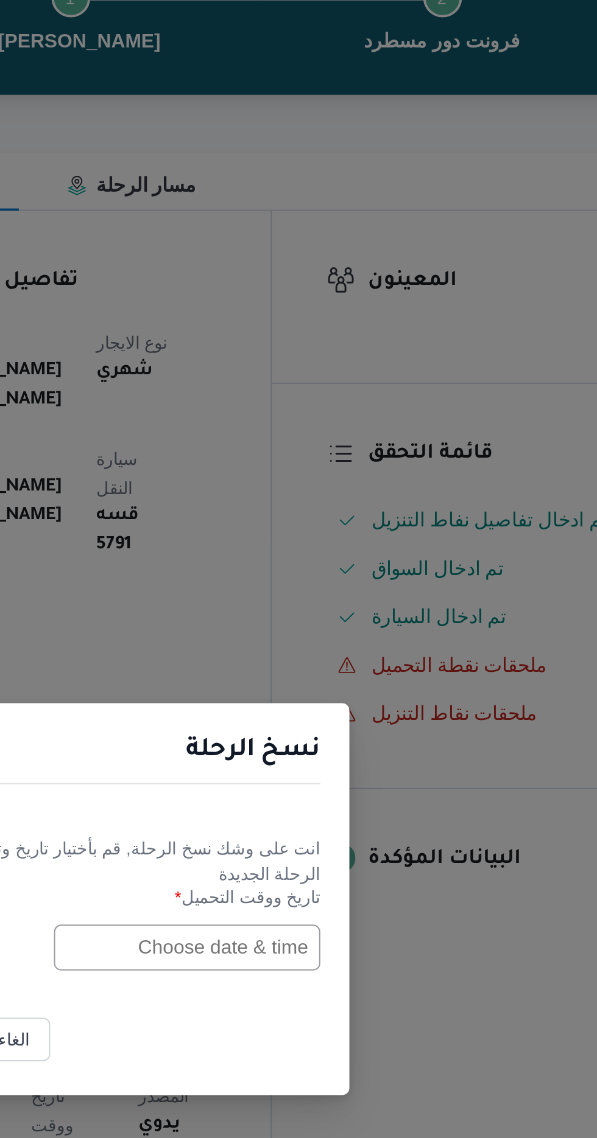
click at [332, 596] on input "text" at bounding box center [339, 593] width 134 height 23
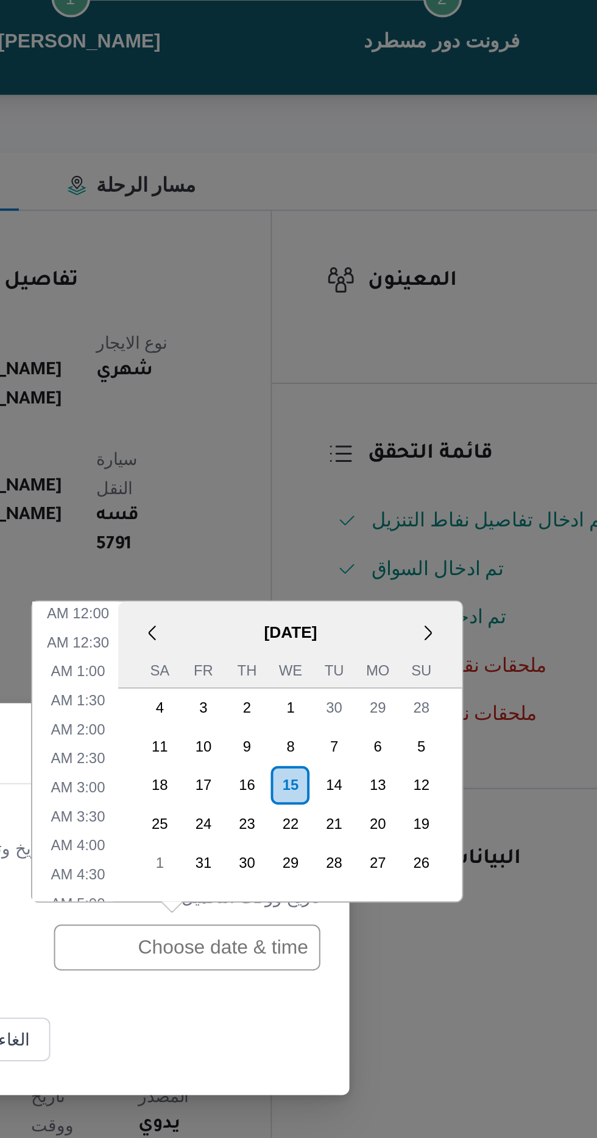
scroll to position [384, 0]
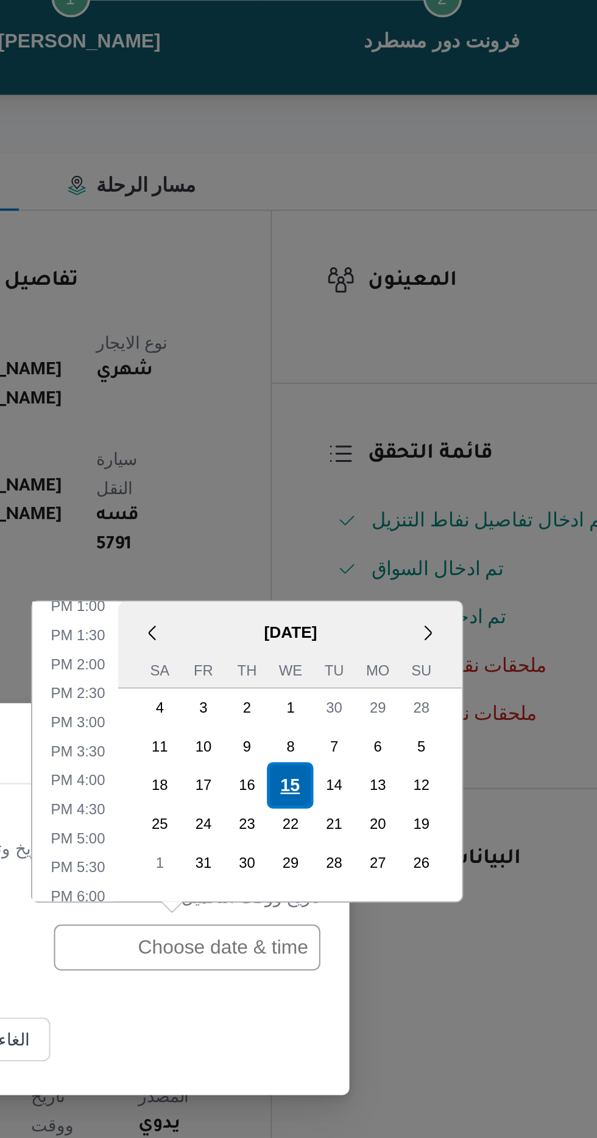
click at [387, 514] on div "15" at bounding box center [390, 511] width 23 height 23
type input "[DATE] 12:00AM"
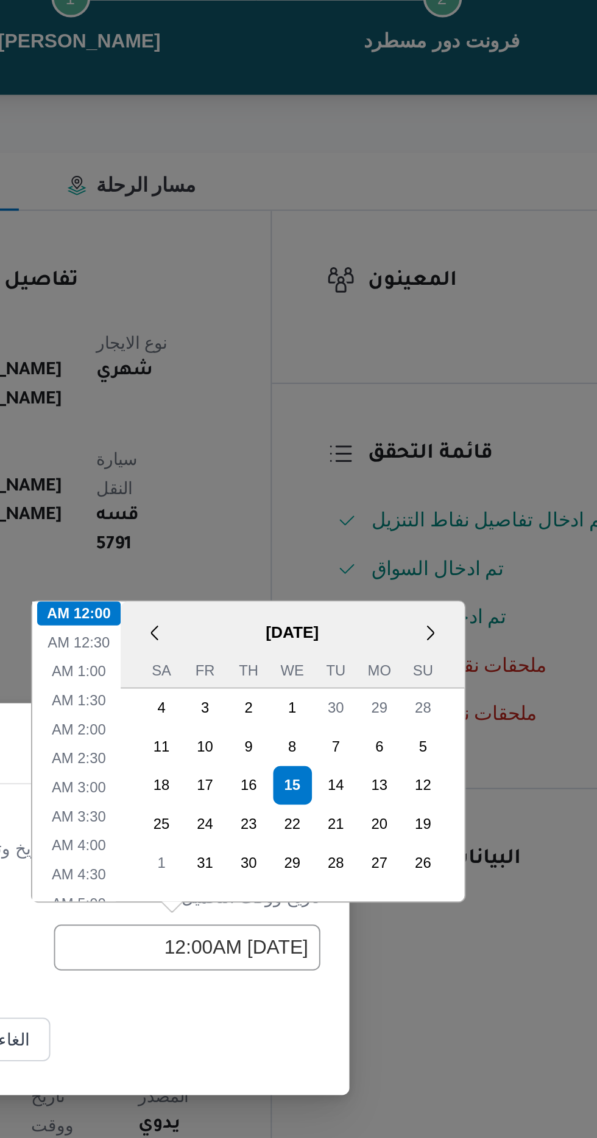
click at [335, 637] on footer "الغاء نسخ" at bounding box center [298, 639] width 214 height 27
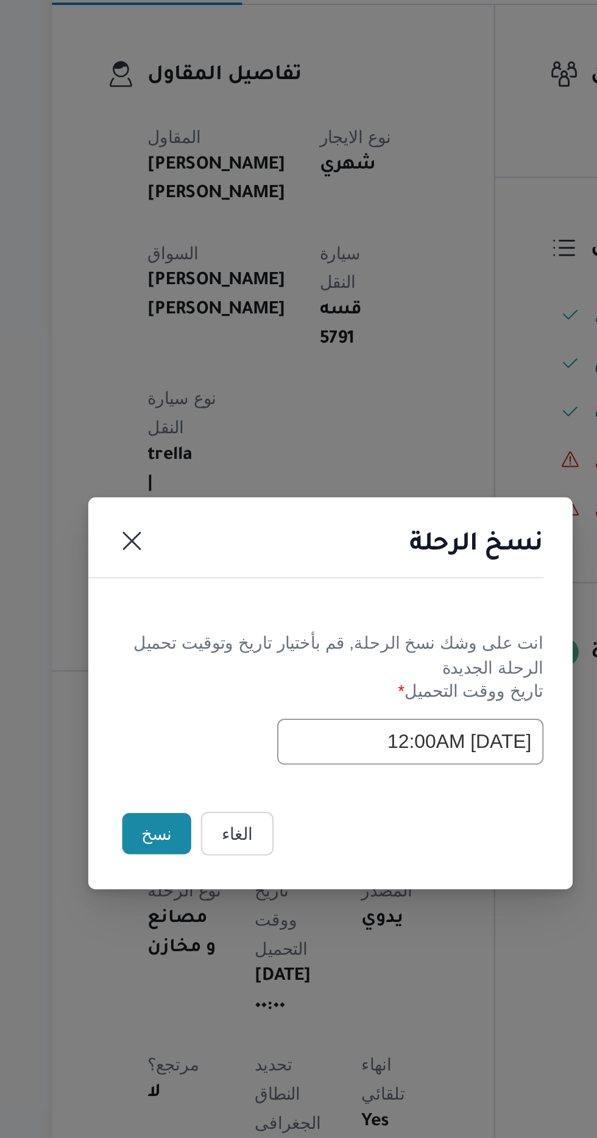
click at [207, 650] on button "نسخ" at bounding box center [211, 639] width 35 height 21
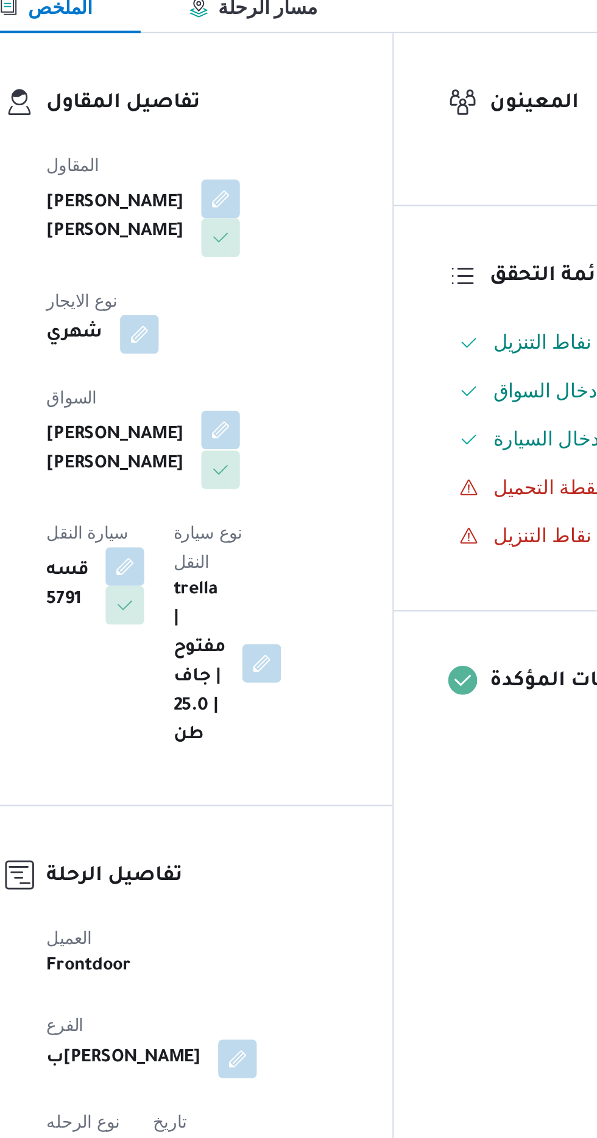
click at [284, 413] on button "button" at bounding box center [293, 422] width 19 height 19
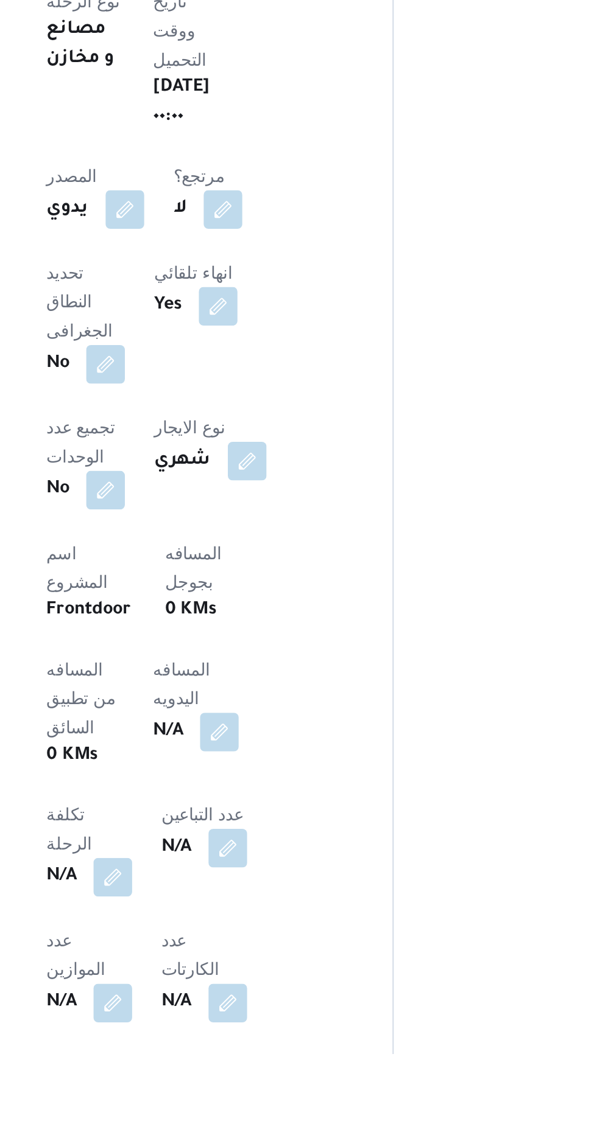
scroll to position [163, 0]
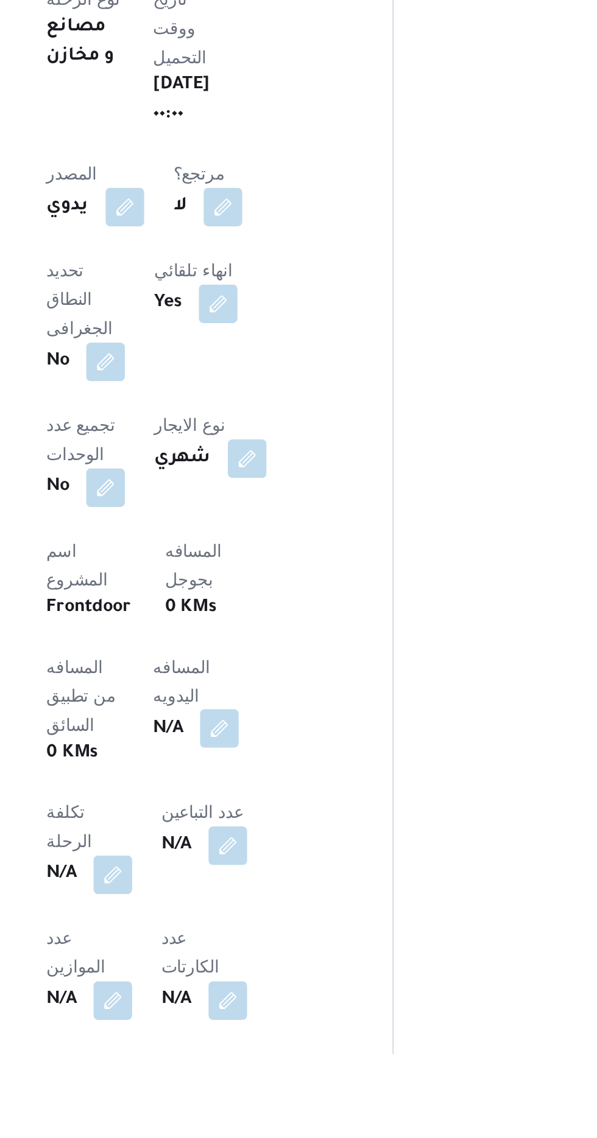
click at [284, 965] on button "button" at bounding box center [293, 974] width 19 height 19
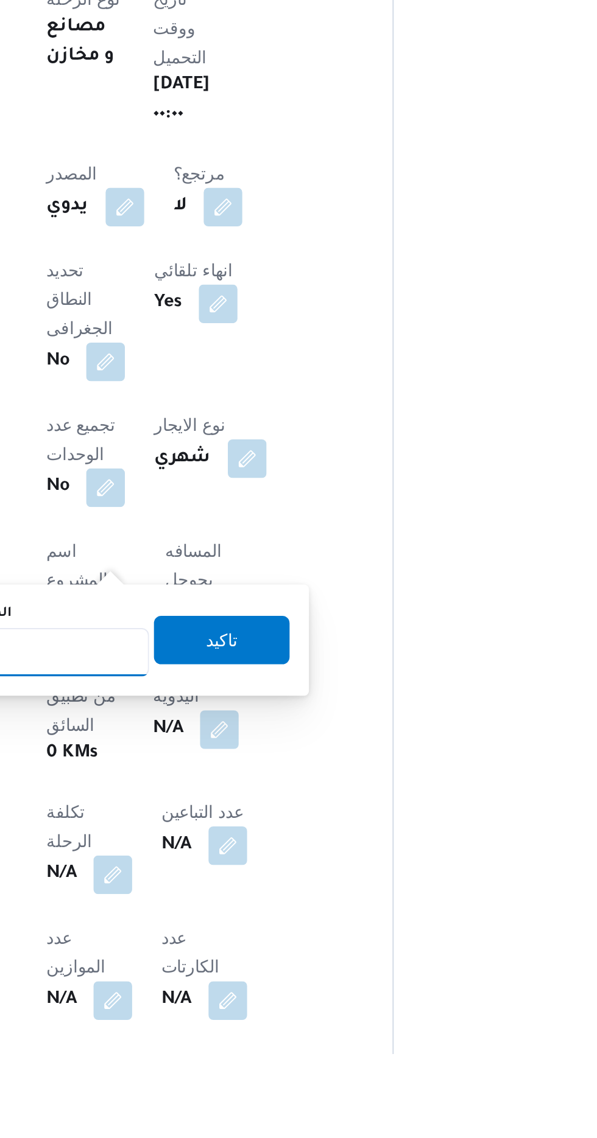
click at [209, 937] on input "المسافه اليدويه" at bounding box center [197, 936] width 121 height 24
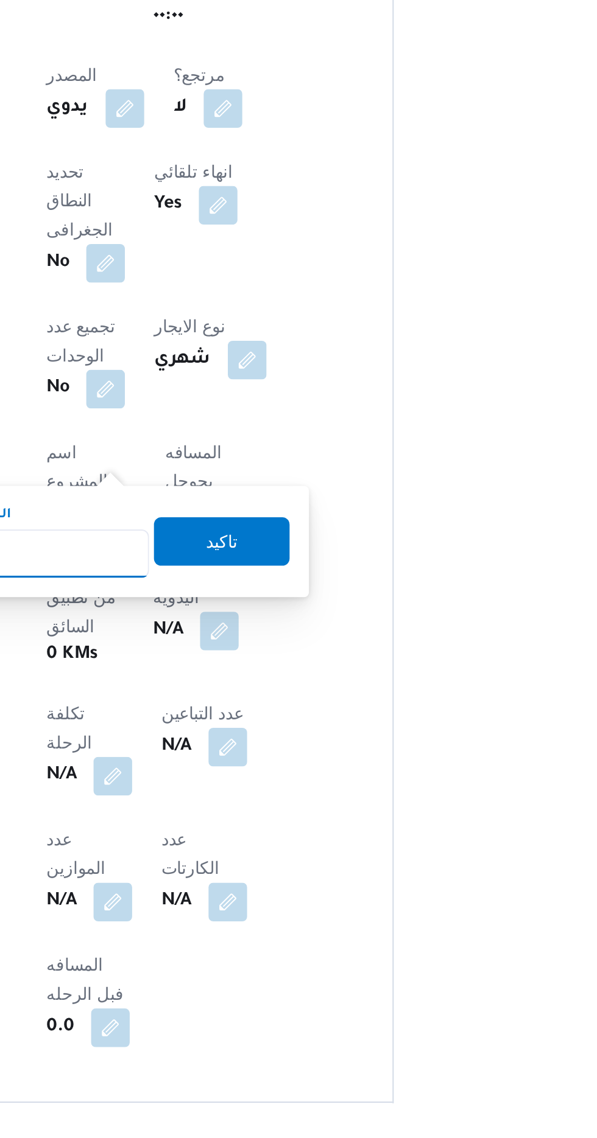
scroll to position [280, 0]
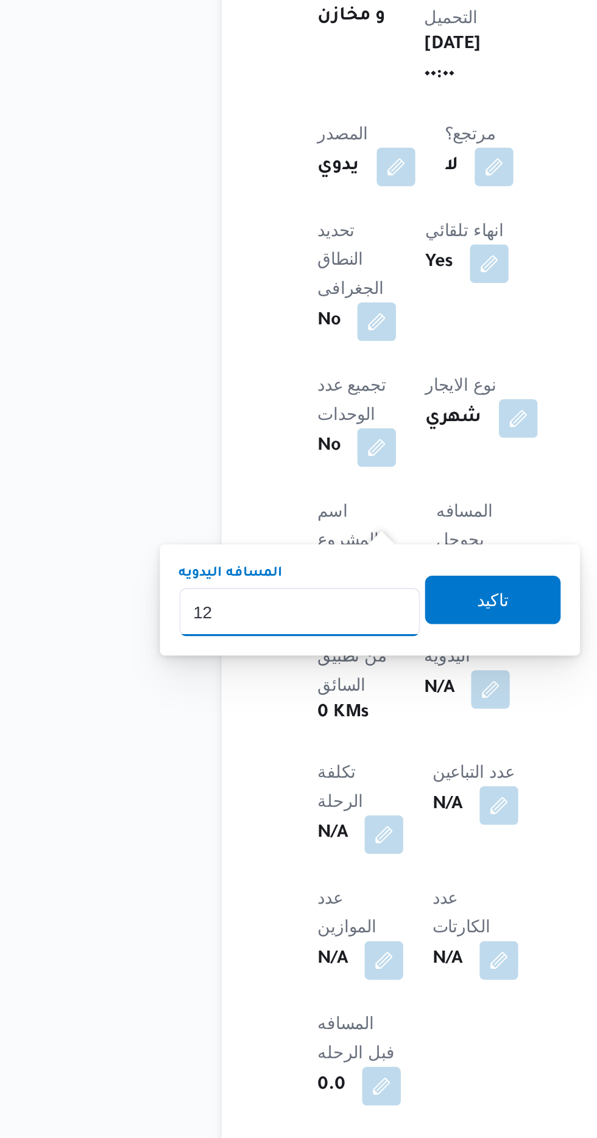
type input "120"
click at [274, 811] on span "تاكيد" at bounding box center [295, 813] width 68 height 24
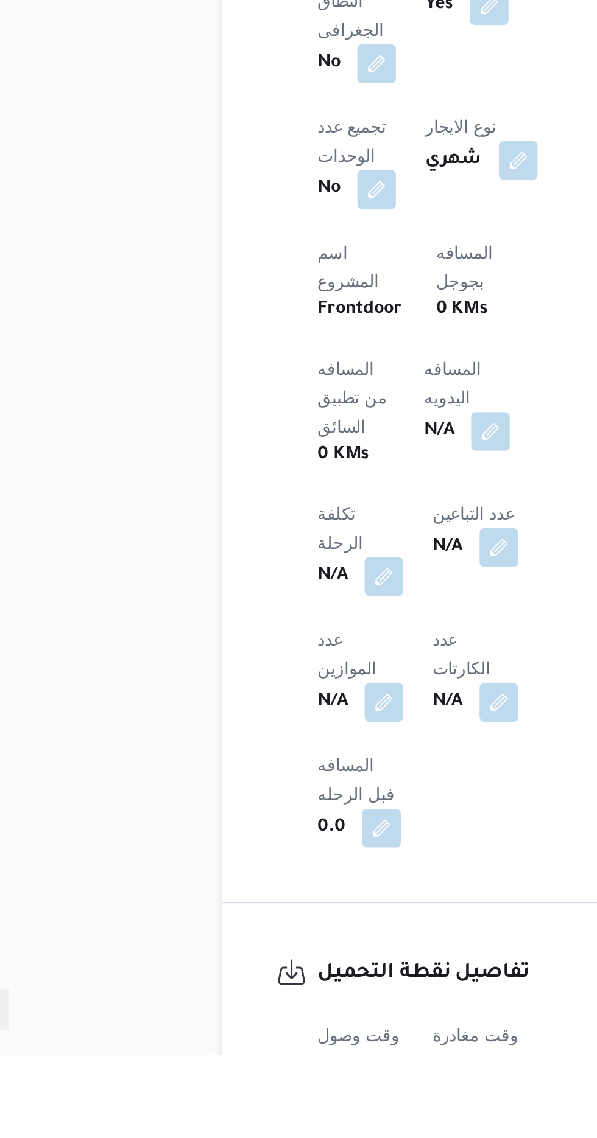
scroll to position [361, 0]
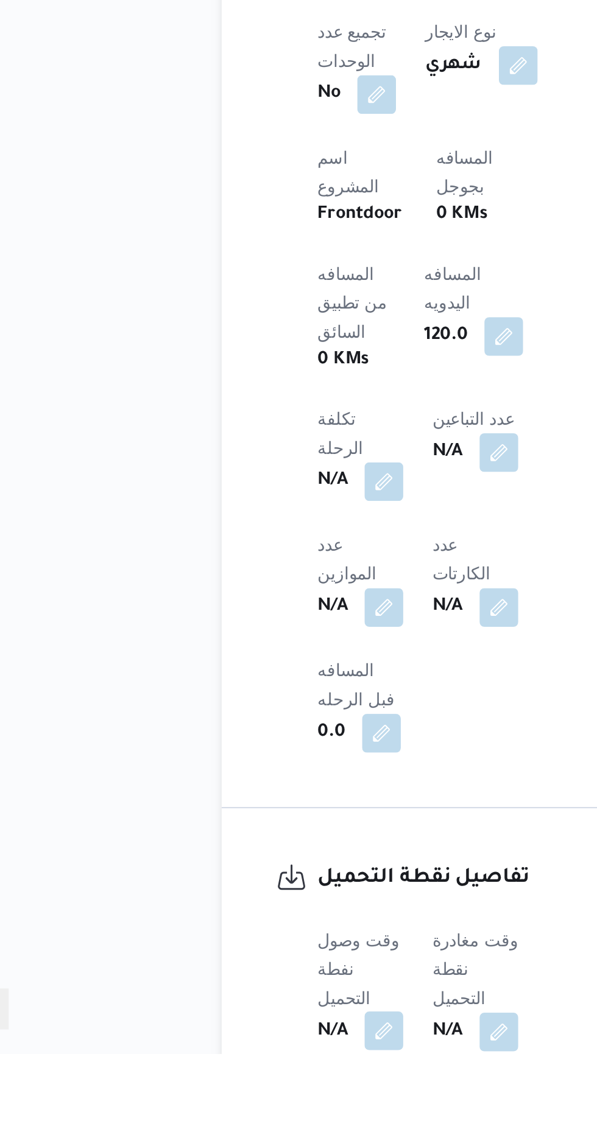
click at [237, 1117] on button "button" at bounding box center [239, 1126] width 19 height 19
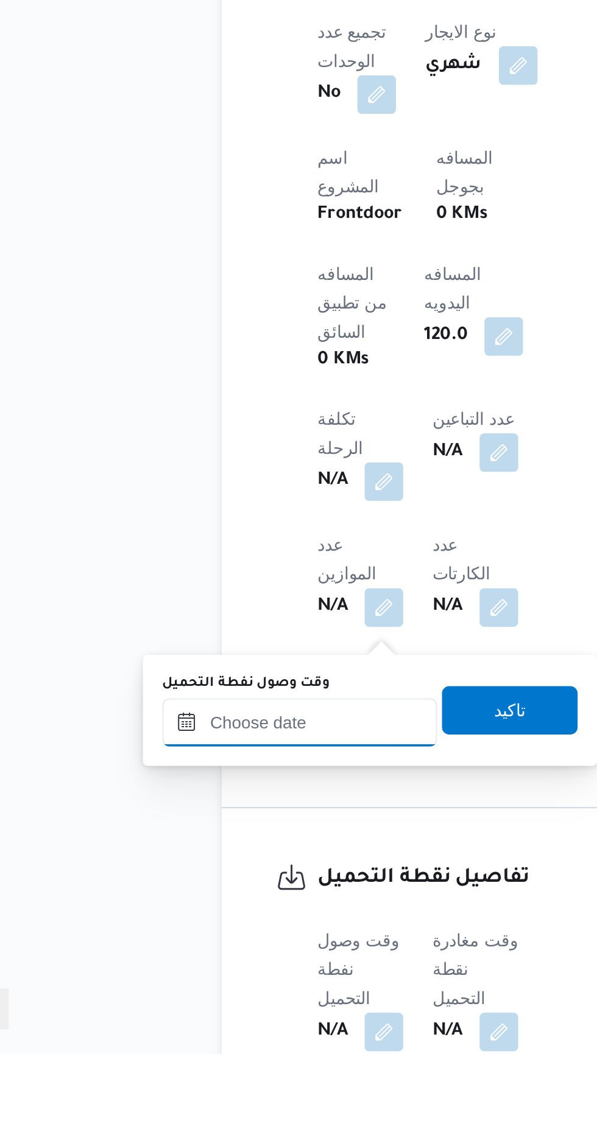
click at [177, 973] on input "وقت وصول نفطة التحميل" at bounding box center [197, 971] width 138 height 24
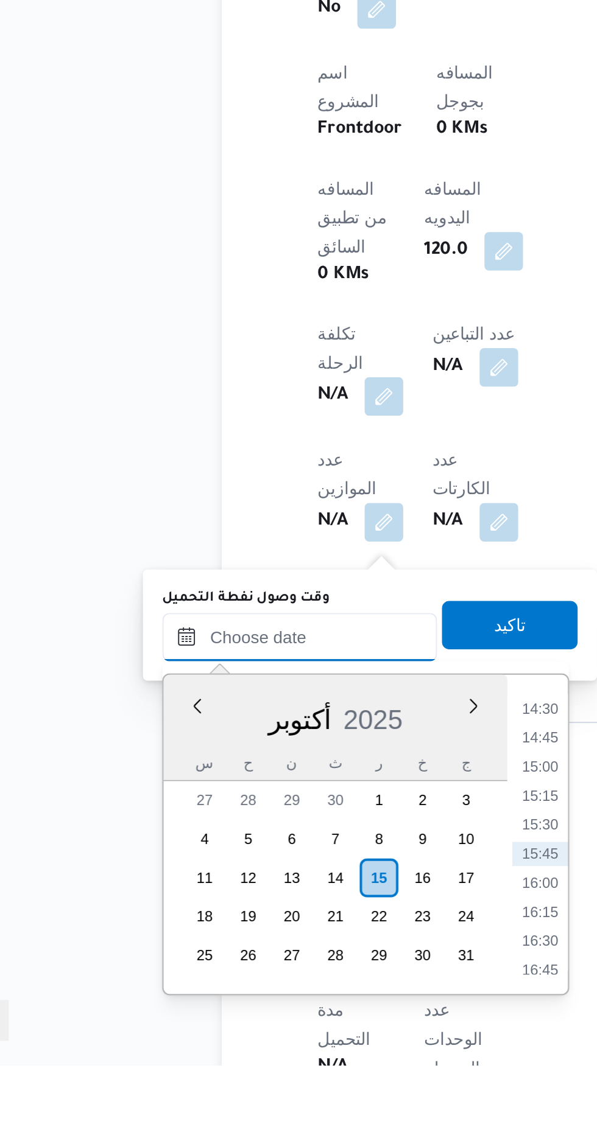
scroll to position [410, 0]
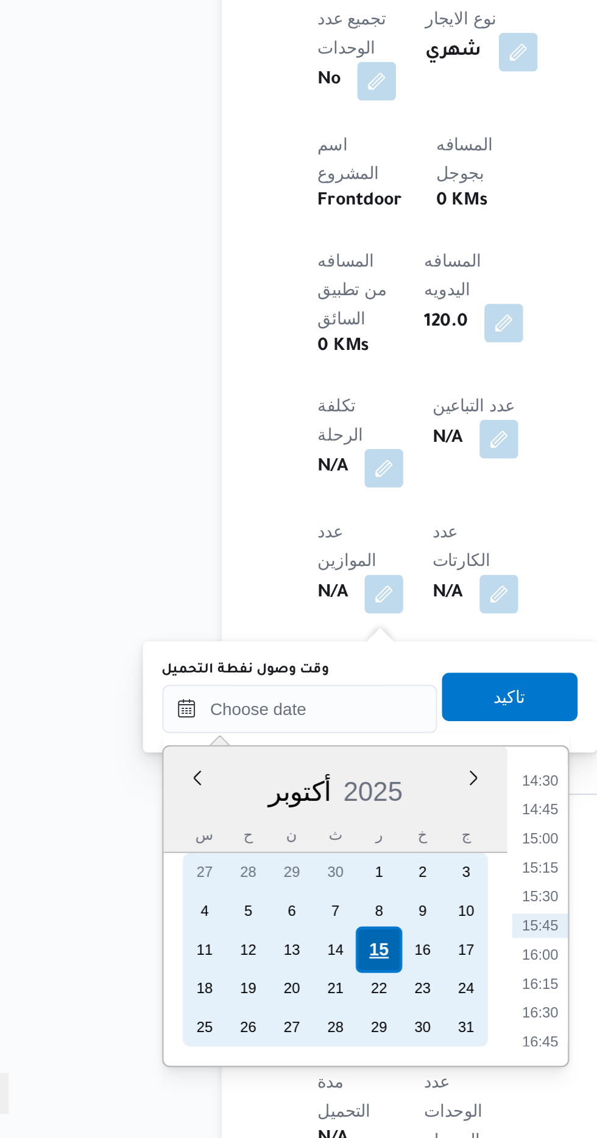
click at [239, 1040] on div "15" at bounding box center [236, 1043] width 23 height 23
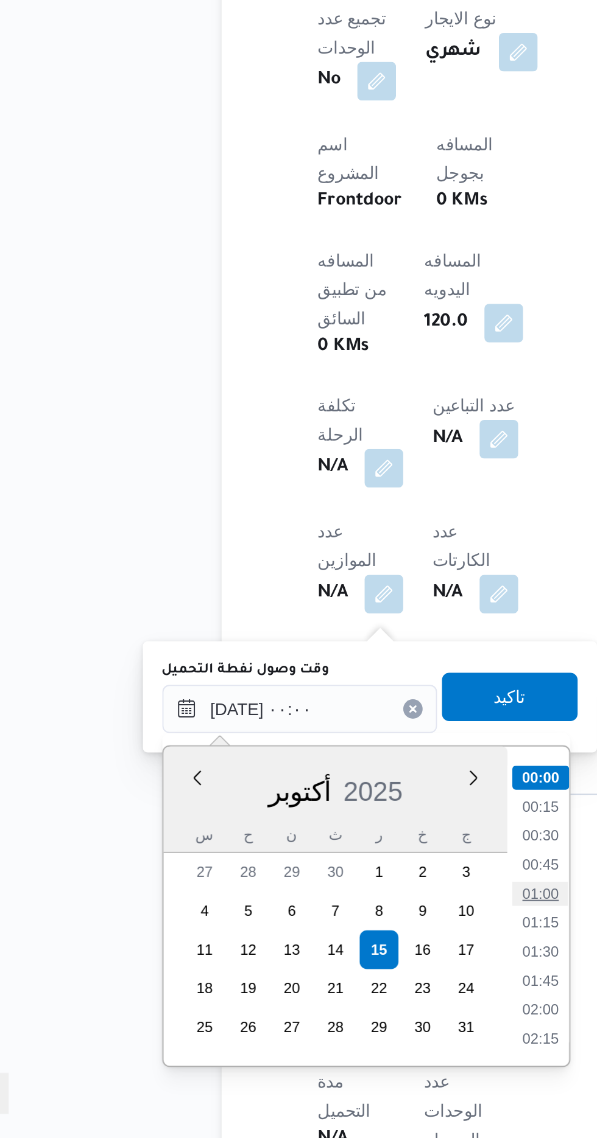
click at [317, 1015] on li "01:00" at bounding box center [318, 1015] width 28 height 12
type input "[DATE] ٠١:٠٠"
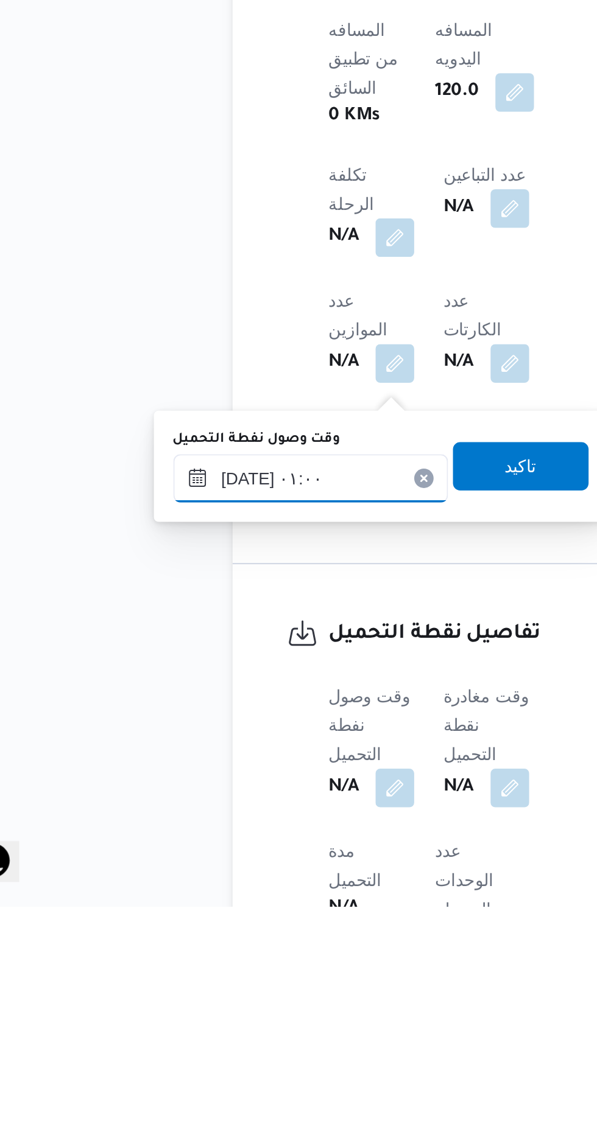
scroll to position [410, 0]
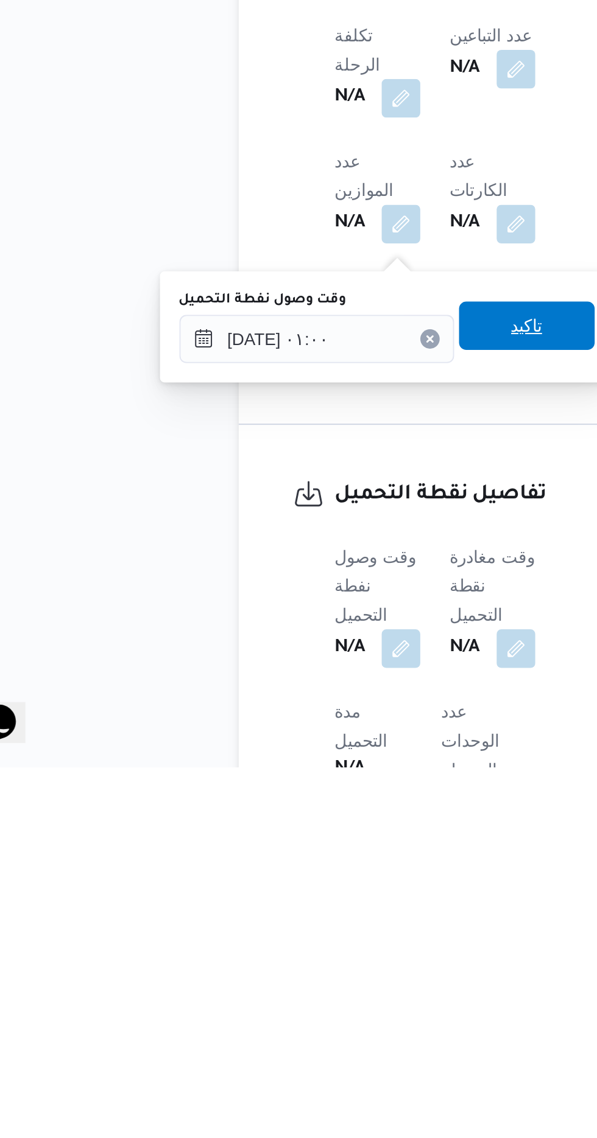
click at [303, 914] on span "تاكيد" at bounding box center [303, 916] width 68 height 24
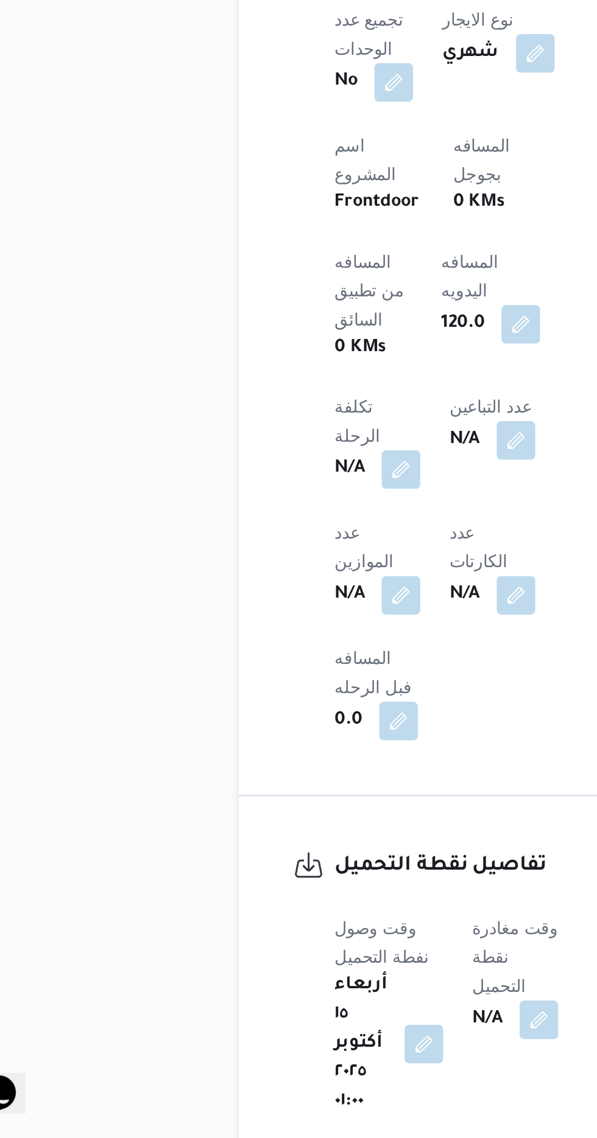
click at [296, 1069] on span at bounding box center [306, 1078] width 26 height 19
click at [301, 1068] on button "button" at bounding box center [309, 1077] width 19 height 19
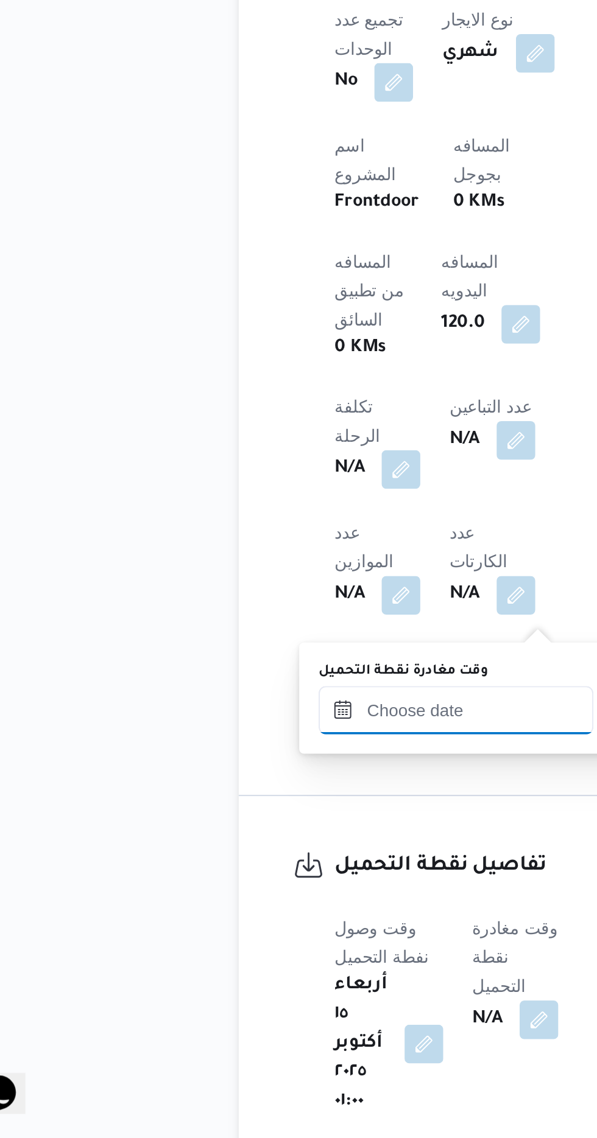
click at [225, 920] on input "وقت مغادرة نقطة التحميل" at bounding box center [267, 923] width 138 height 24
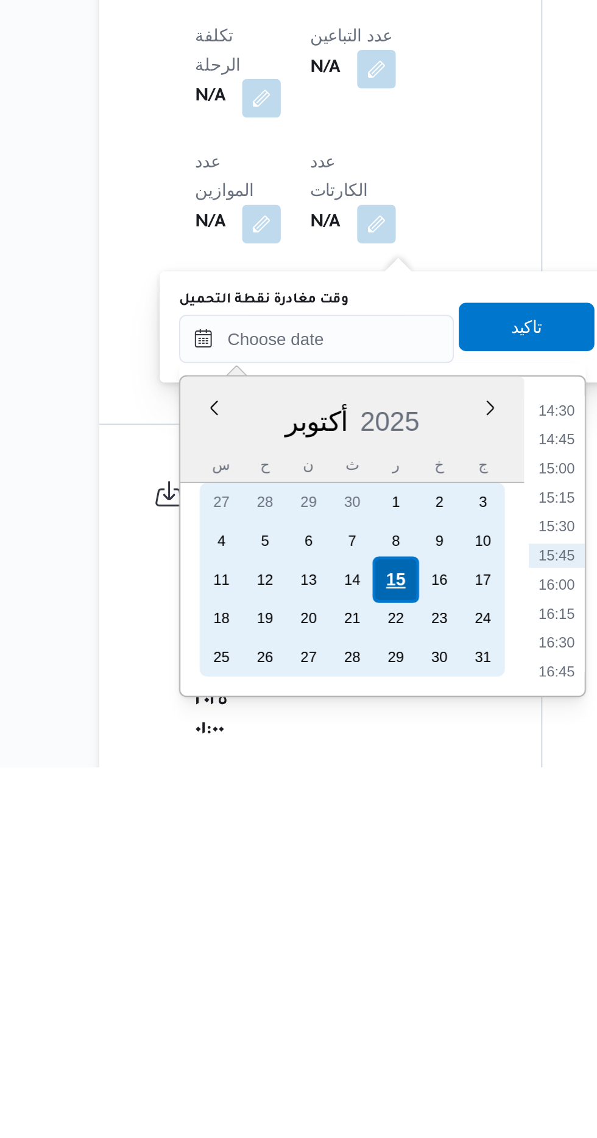
click at [304, 1042] on div "15" at bounding box center [307, 1044] width 23 height 23
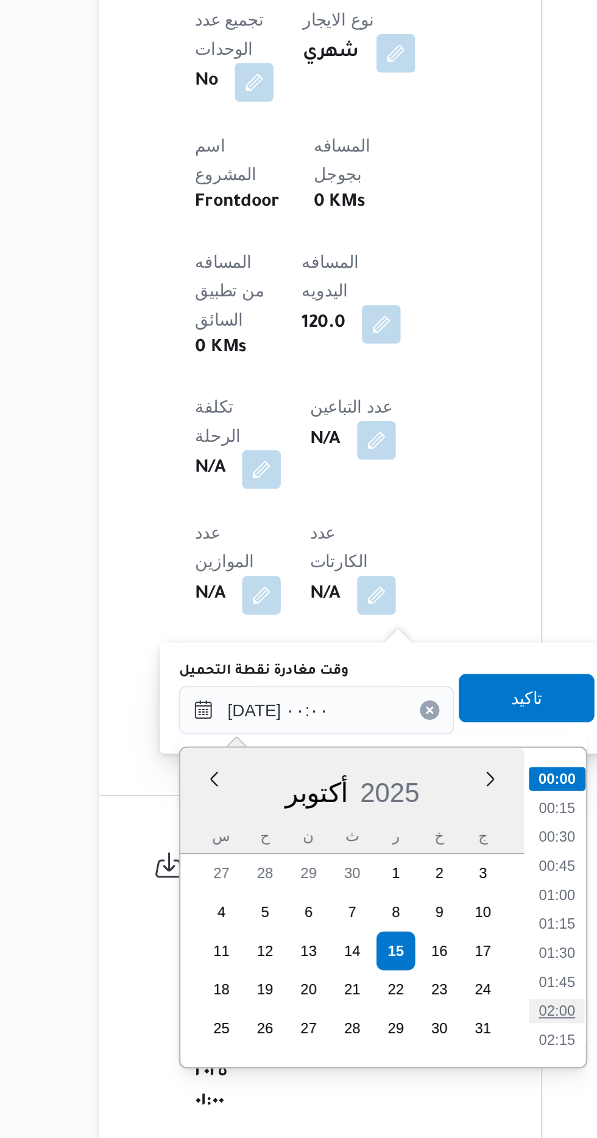
click at [383, 1075] on li "02:00" at bounding box center [388, 1074] width 28 height 12
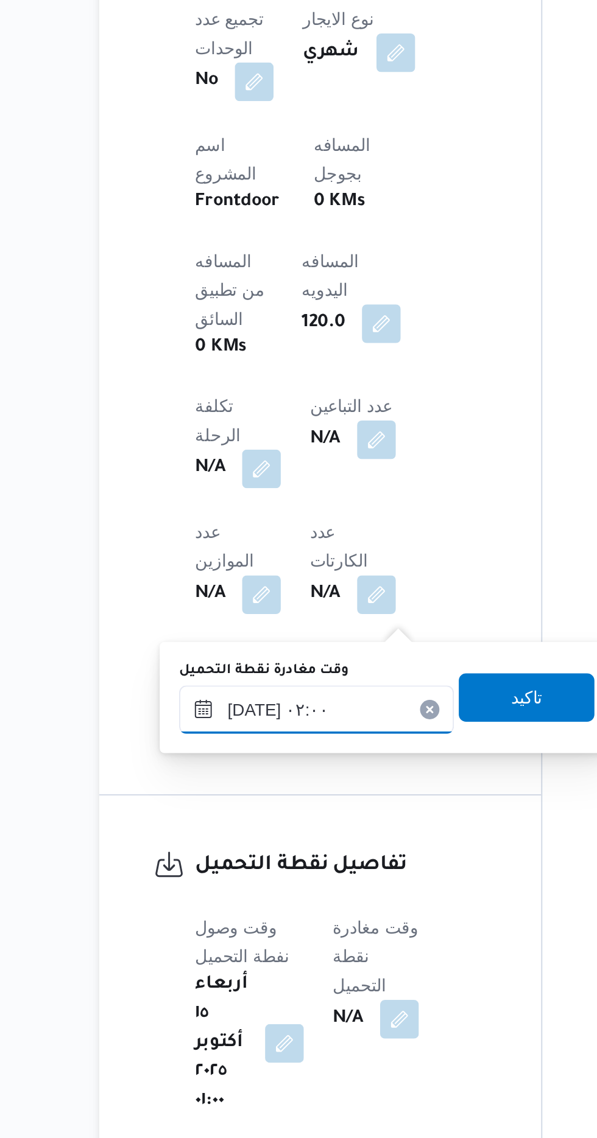
scroll to position [410, 0]
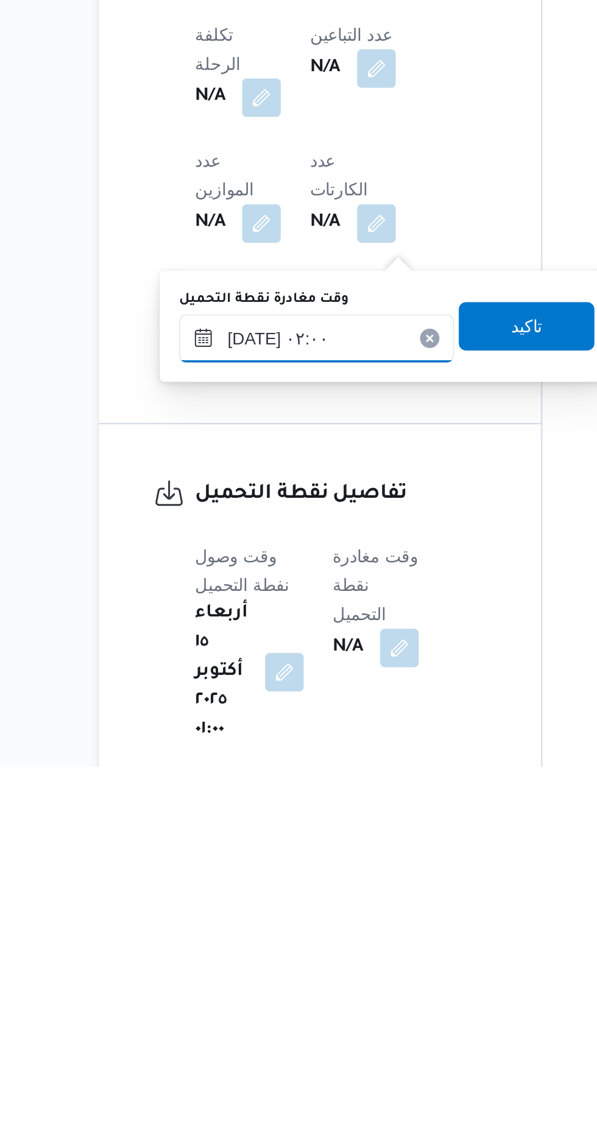
click at [234, 921] on input "[DATE] ٠٢:٠٠" at bounding box center [267, 923] width 138 height 24
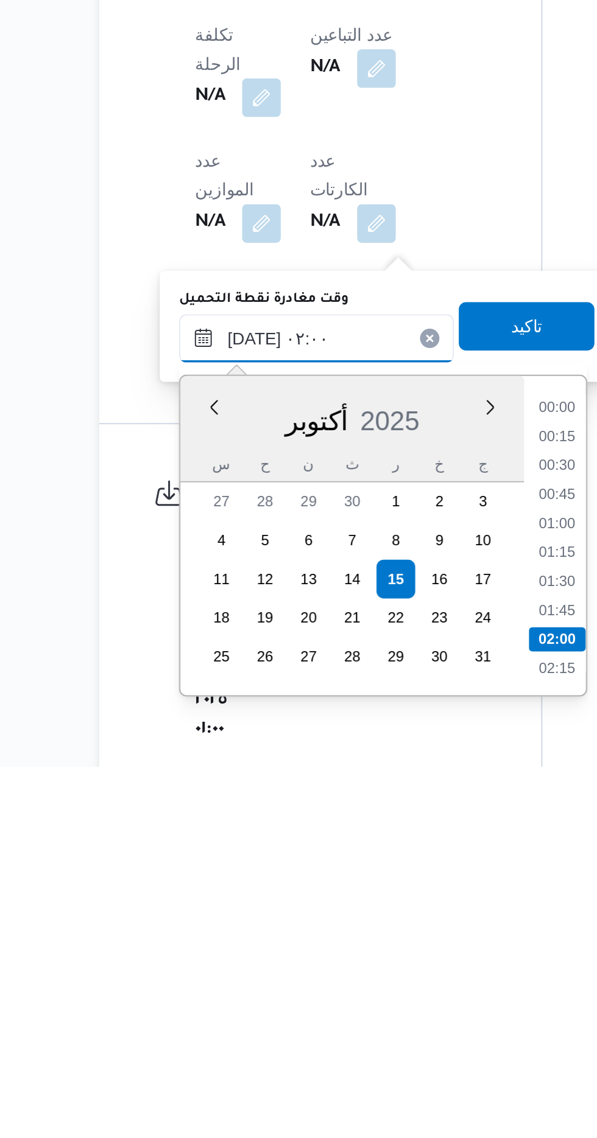
scroll to position [43, 0]
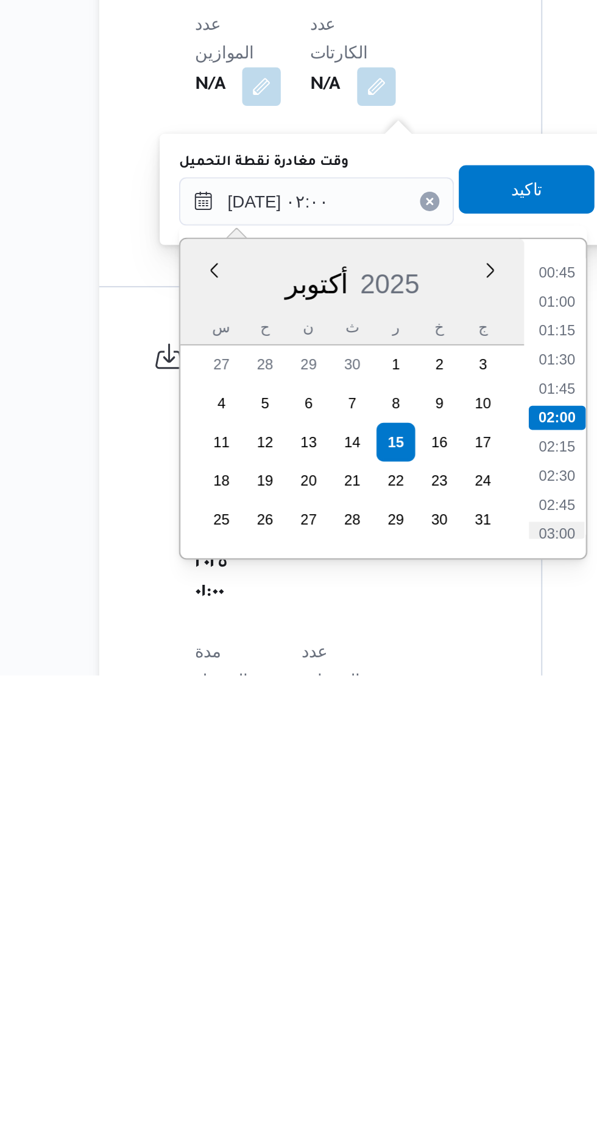
click at [382, 1067] on li "03:00" at bounding box center [388, 1067] width 28 height 12
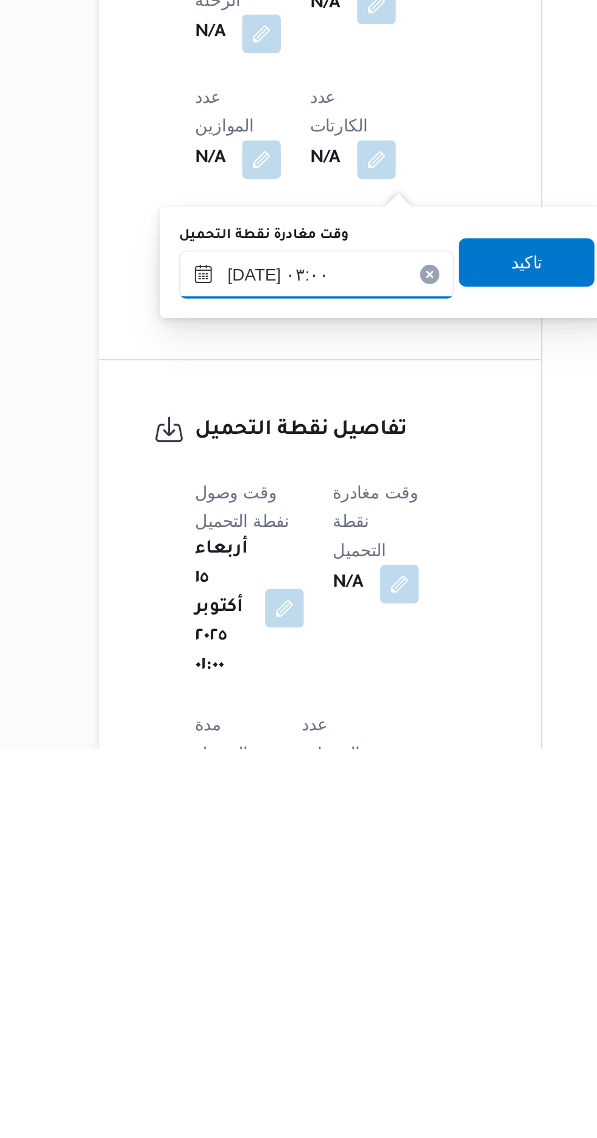
click at [243, 899] on input "[DATE] ٠٣:٠٠" at bounding box center [267, 900] width 138 height 24
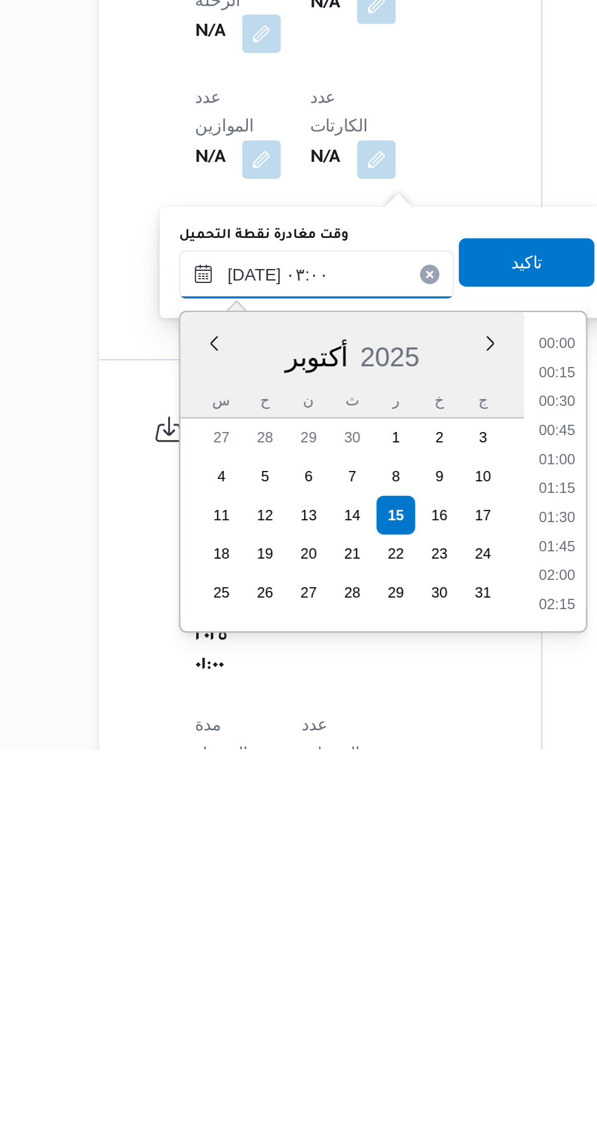
scroll to position [101, 0]
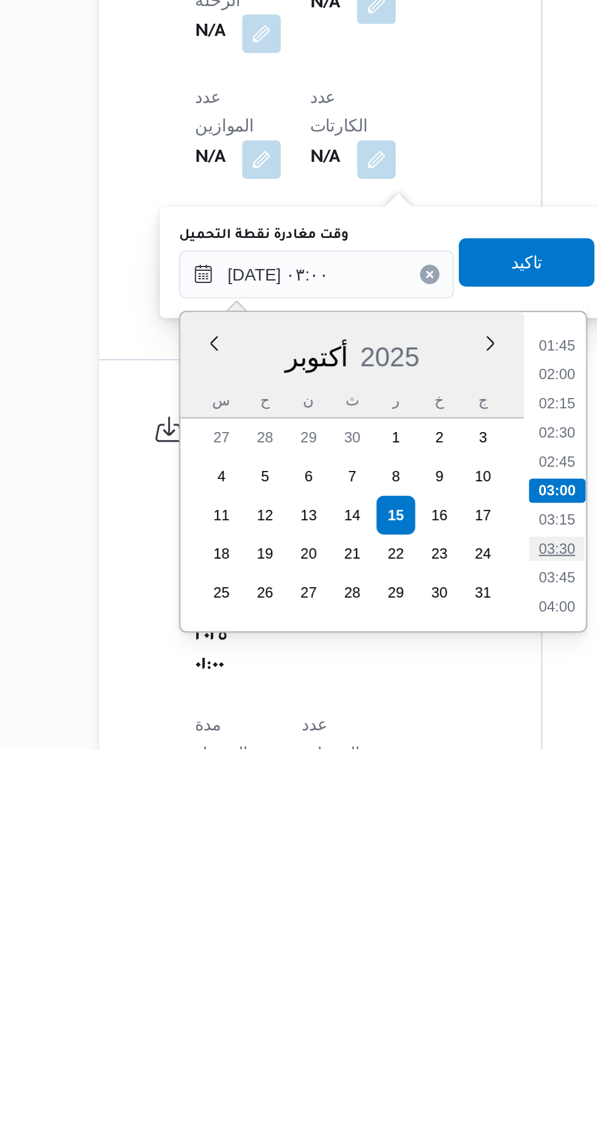
click at [382, 1039] on li "03:30" at bounding box center [388, 1038] width 28 height 12
type input "[DATE] ٠٣:٣٠"
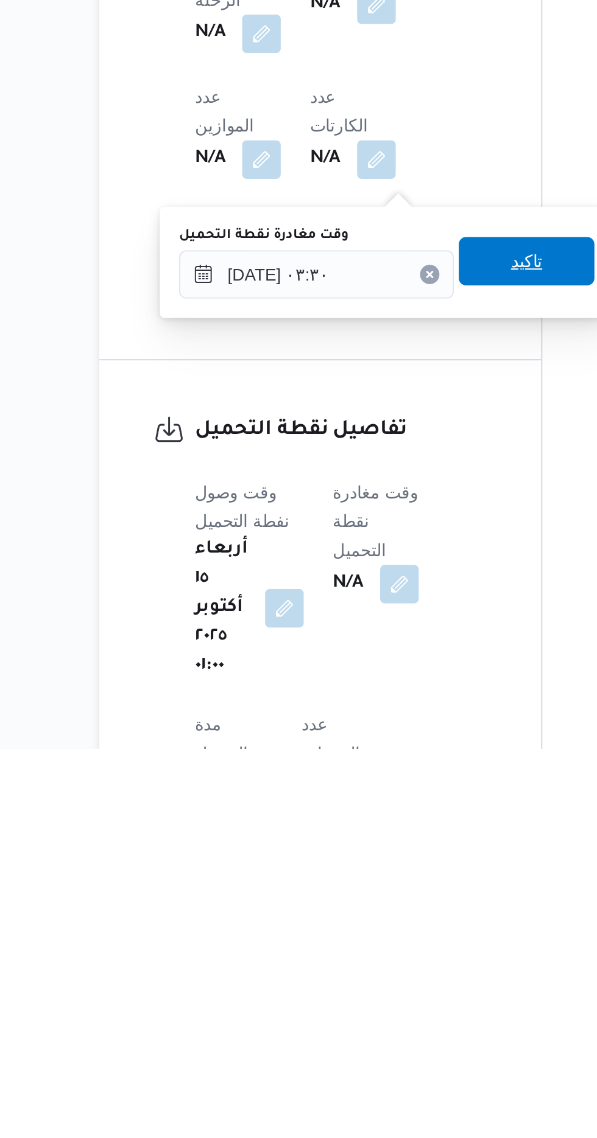
click at [373, 895] on span "تاكيد" at bounding box center [373, 893] width 68 height 24
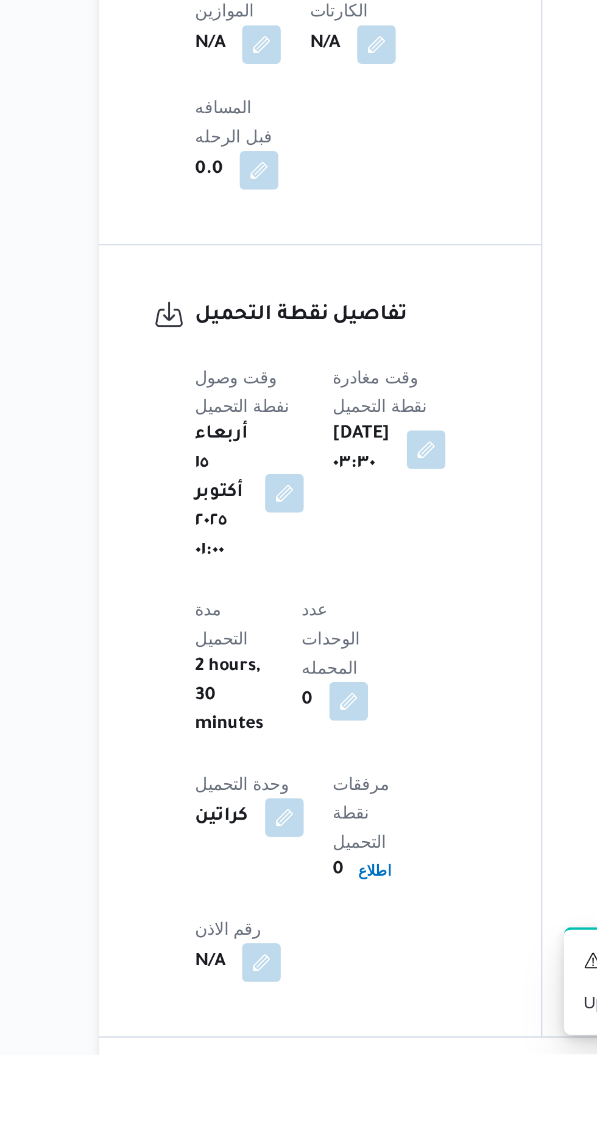
scroll to position [644, 0]
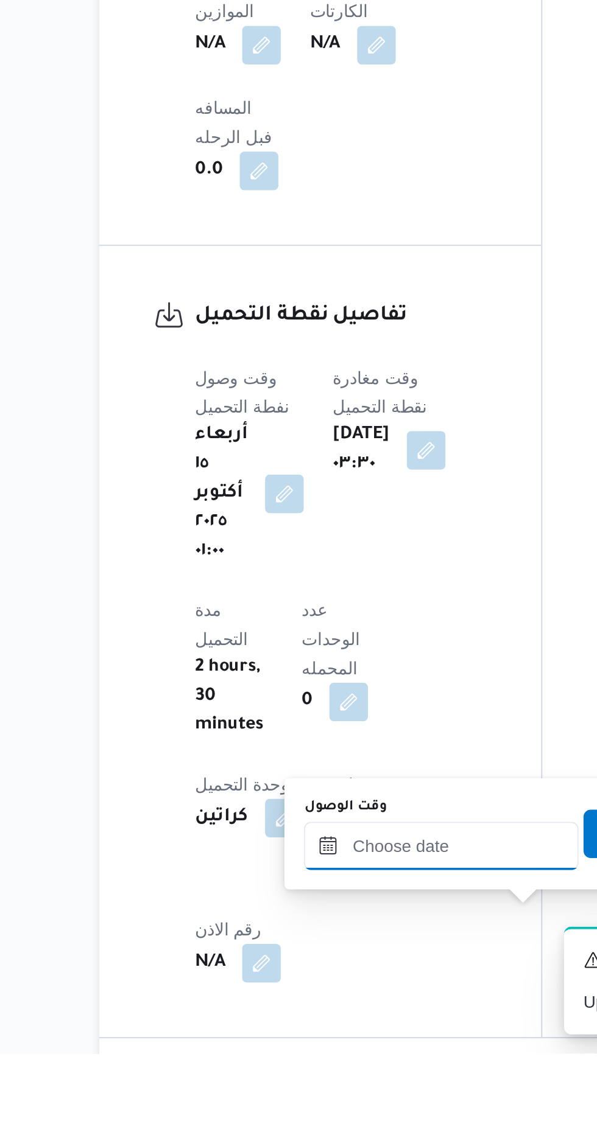
click at [287, 1033] on input "وقت الوصول" at bounding box center [330, 1034] width 138 height 24
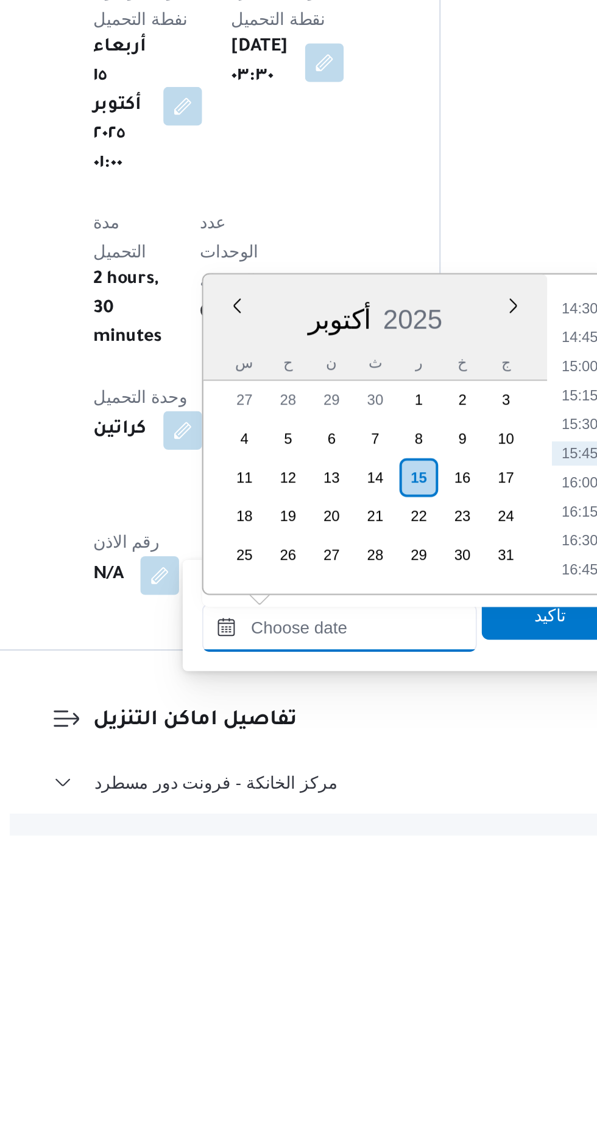
scroll to position [729, 0]
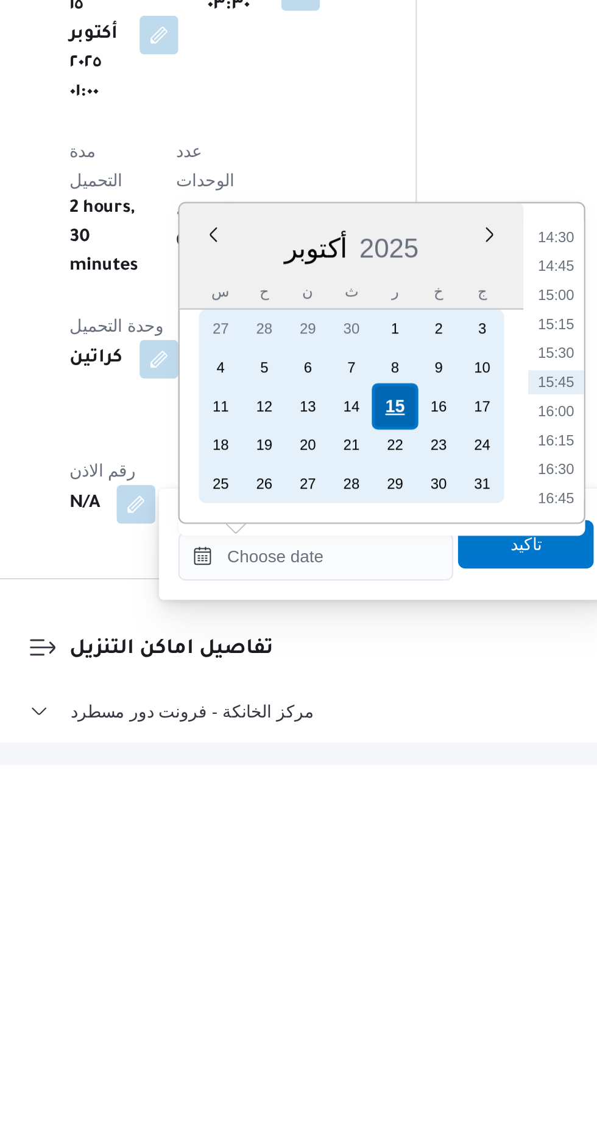
click at [368, 954] on div "15" at bounding box center [370, 958] width 23 height 23
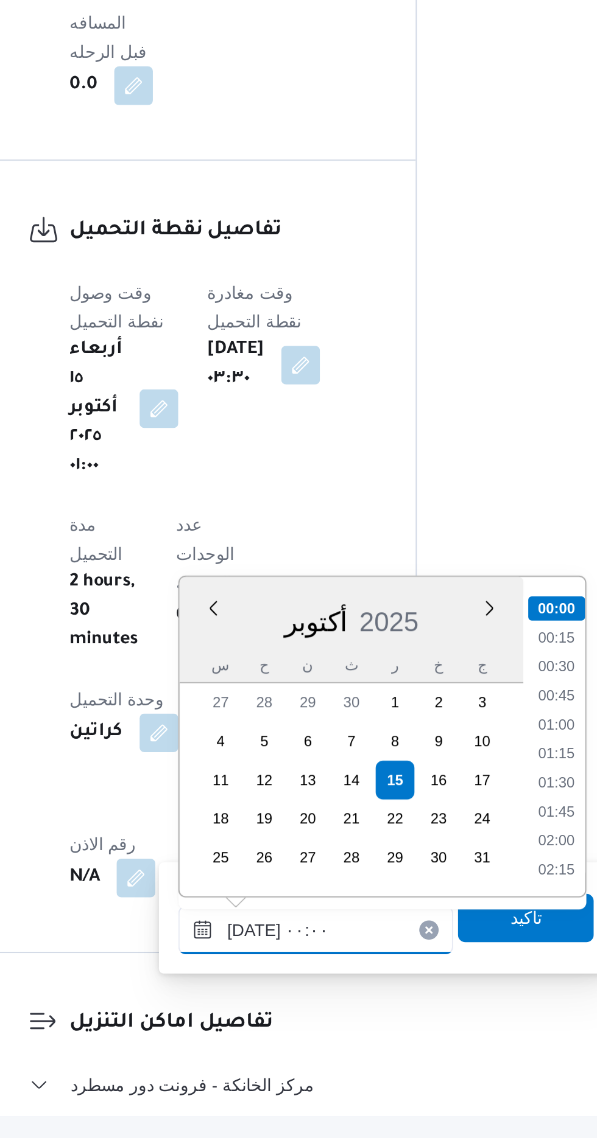
click at [273, 1029] on input "[DATE] ٠٠:٠٠" at bounding box center [330, 1034] width 138 height 24
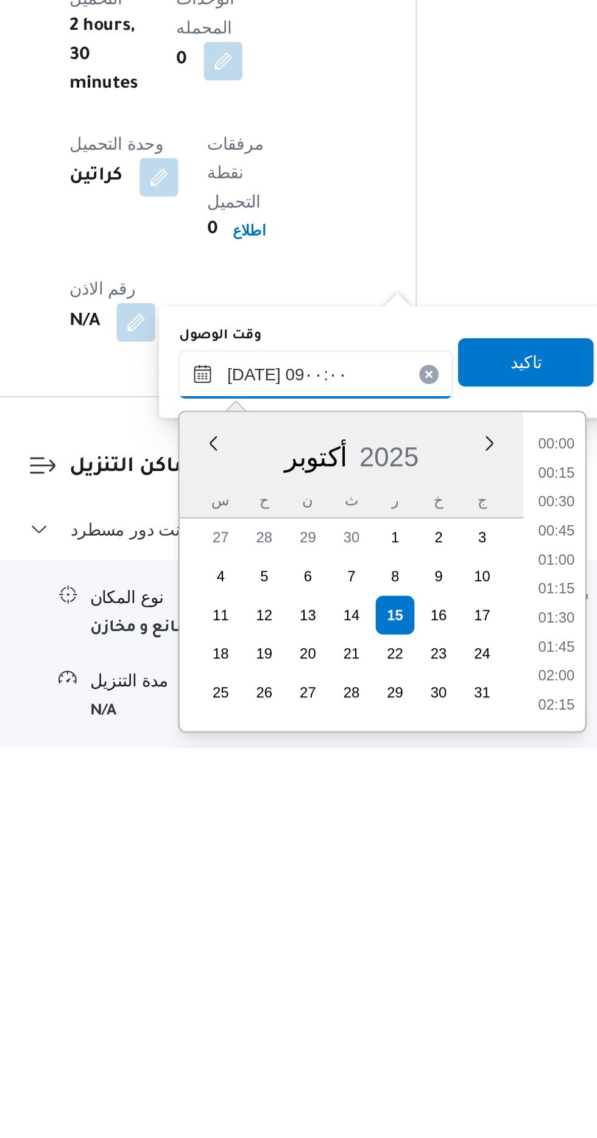
scroll to position [398, 0]
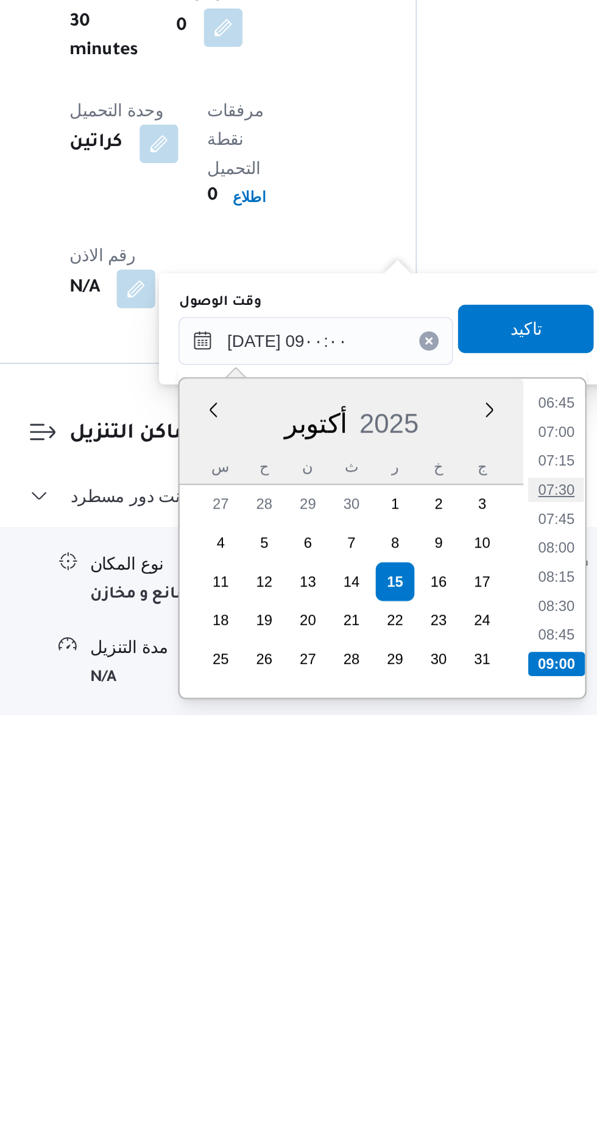
click at [444, 1028] on li "07:30" at bounding box center [452, 1025] width 28 height 12
type input "[DATE] ٠٧:٣٠"
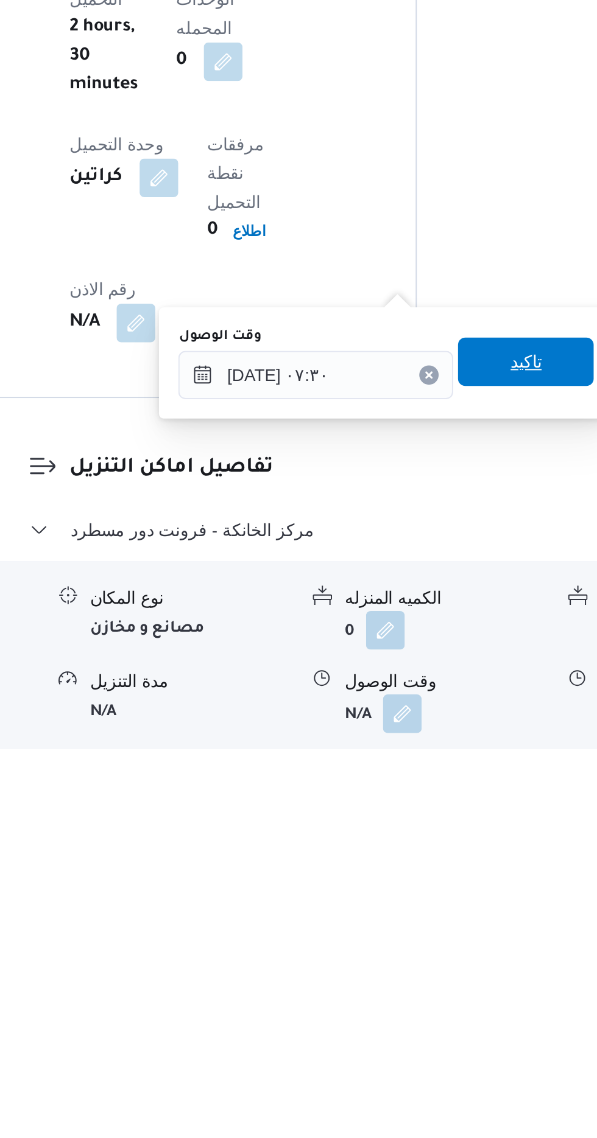
click at [432, 944] on span "تاكيد" at bounding box center [436, 943] width 68 height 24
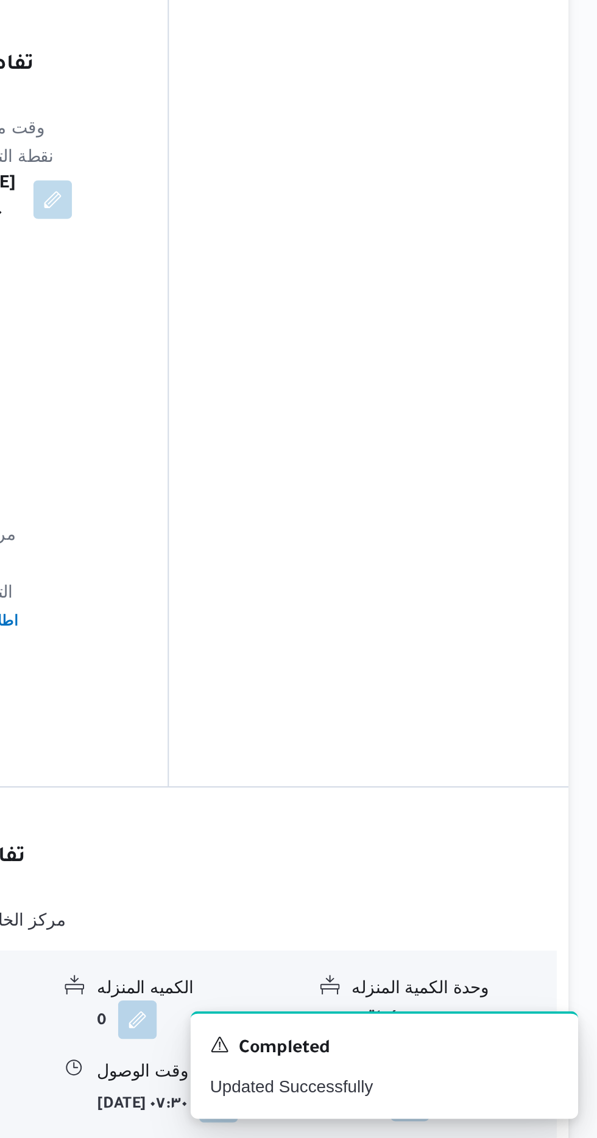
click at [505, 1110] on button "button" at bounding box center [502, 1119] width 19 height 19
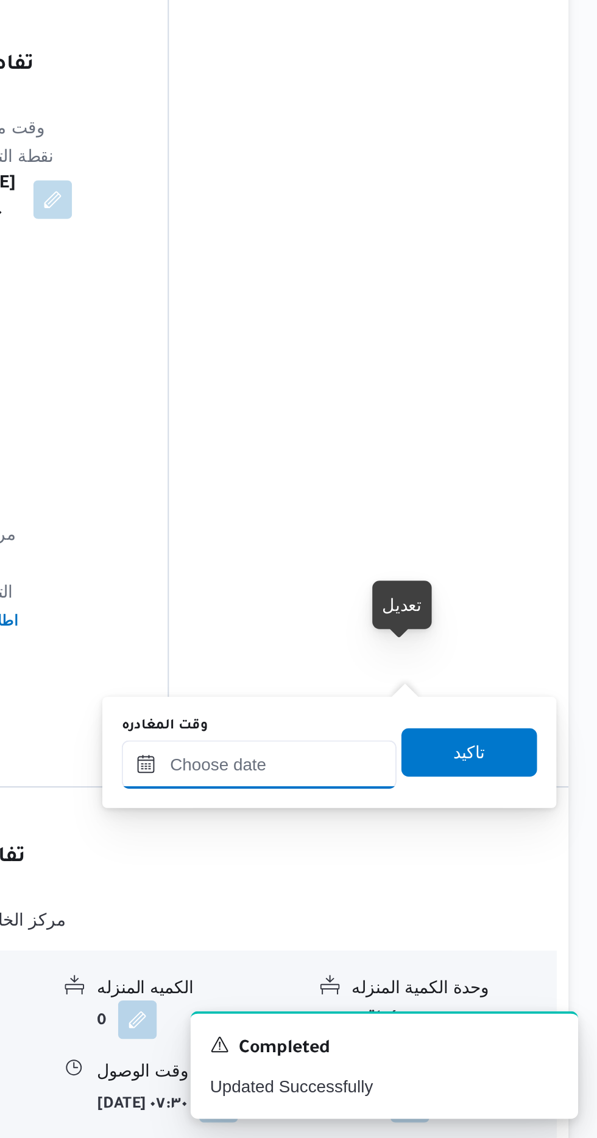
click at [414, 945] on input "وقت المغادره" at bounding box center [426, 950] width 138 height 24
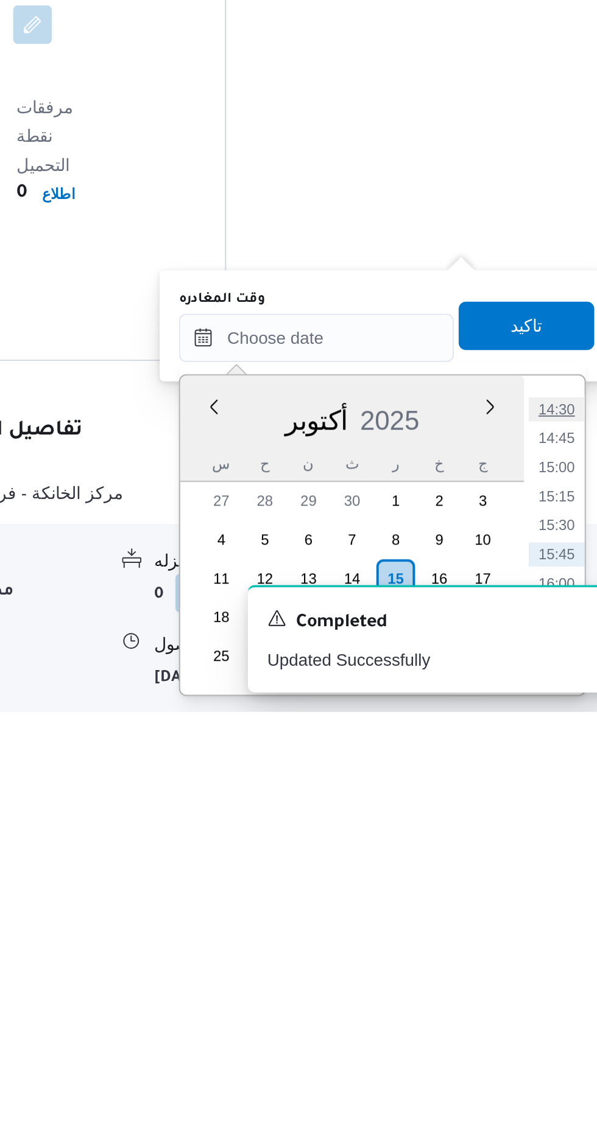
click at [540, 984] on li "14:30" at bounding box center [547, 986] width 28 height 12
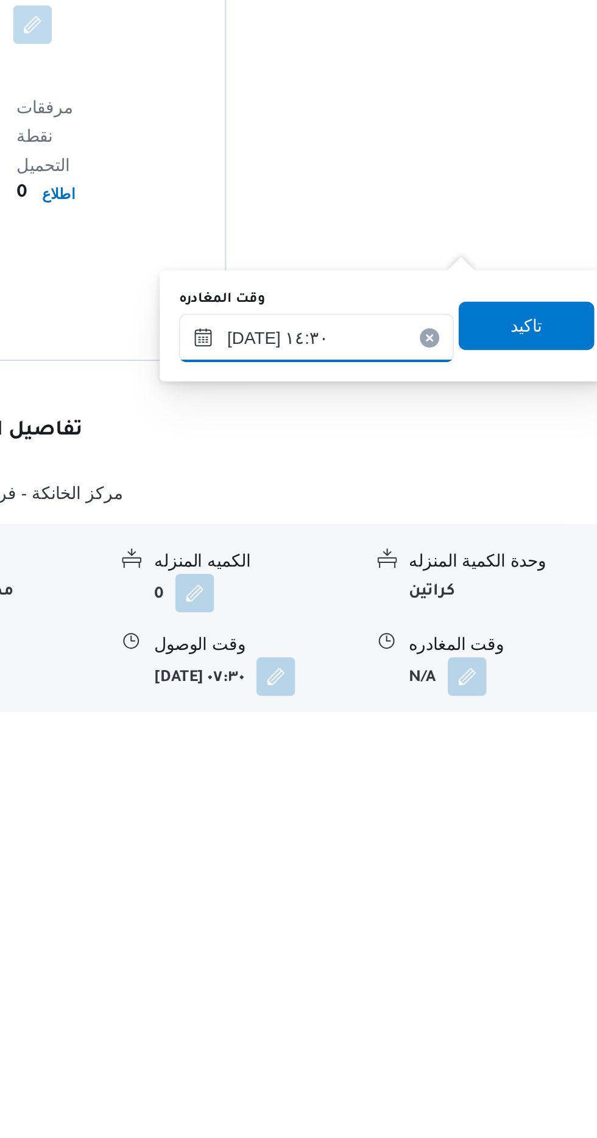
type input "[DATE] ١٤:٣٠"
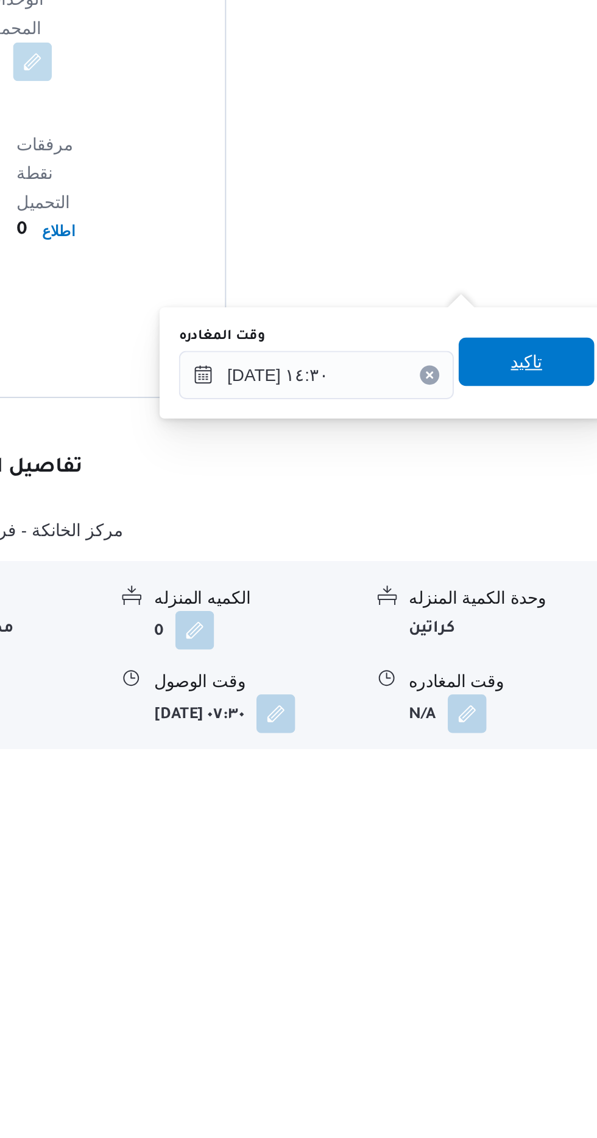
click at [531, 943] on span "تاكيد" at bounding box center [532, 943] width 68 height 24
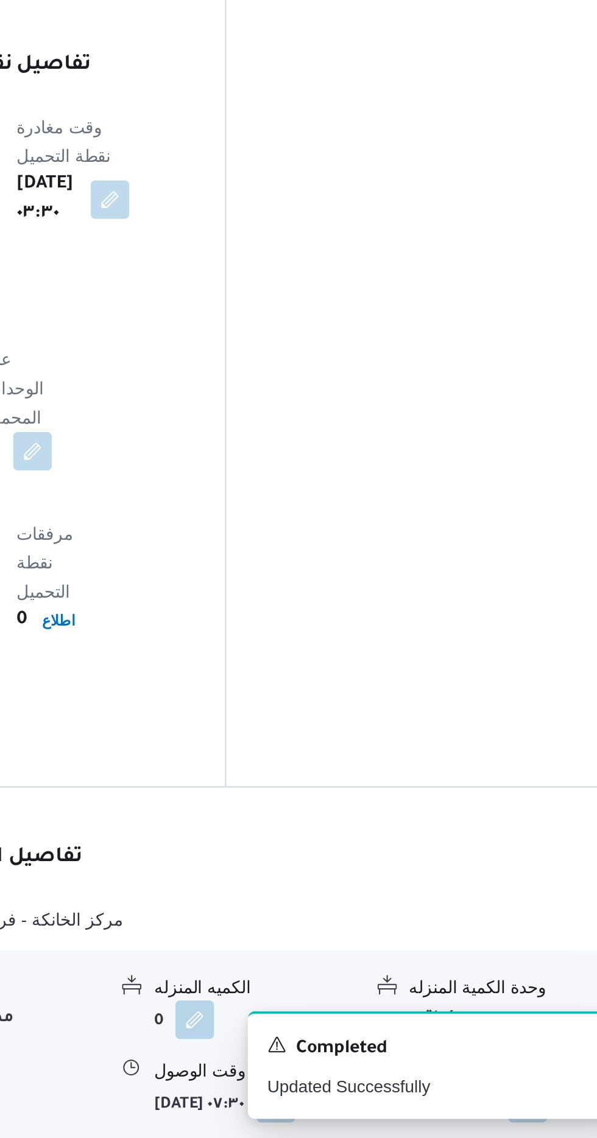
click at [500, 1111] on form "[DATE] ١٤:٣٠" at bounding box center [524, 1120] width 102 height 19
click at [523, 1110] on button "button" at bounding box center [532, 1119] width 19 height 19
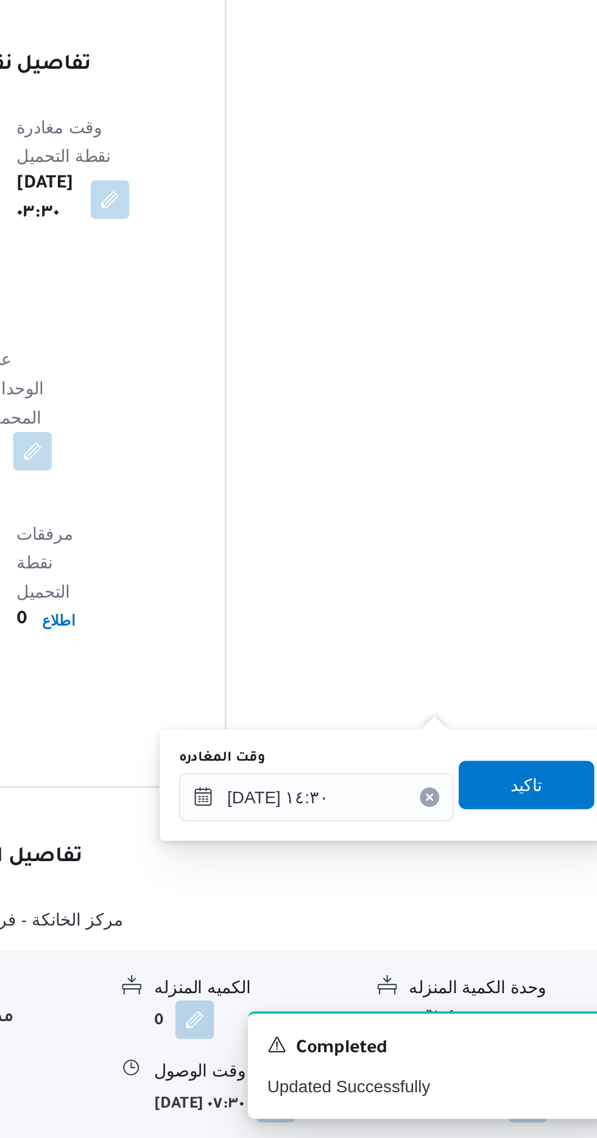
click at [395, 948] on label "وقت المغادره" at bounding box center [378, 947] width 43 height 10
click at [395, 955] on input "[DATE] ١٤:٣٠" at bounding box center [426, 967] width 138 height 24
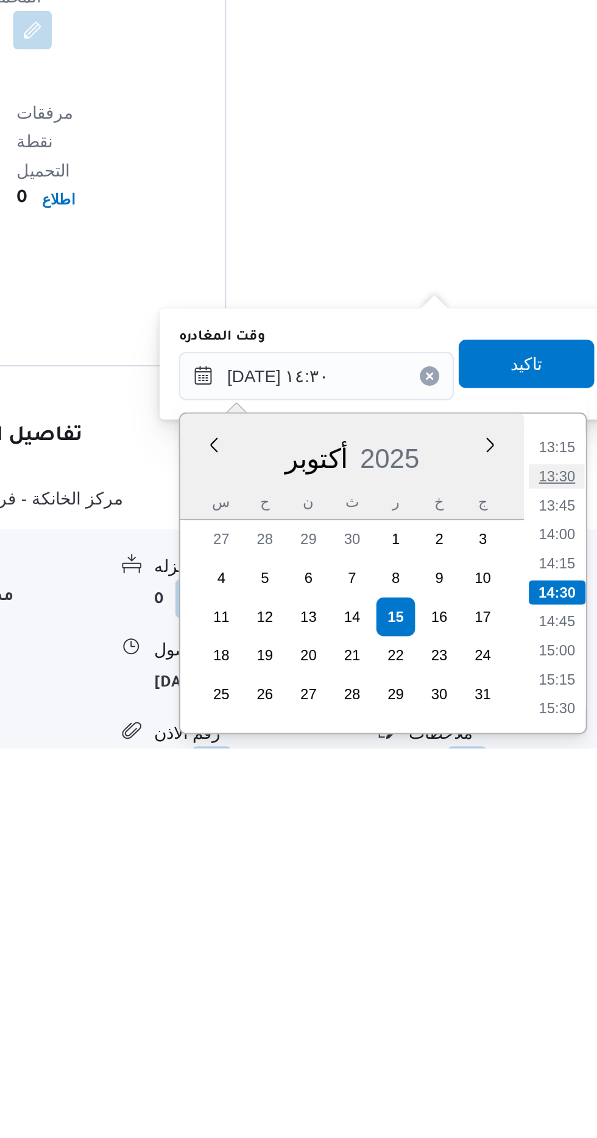
click at [542, 1000] on li "13:30" at bounding box center [547, 1001] width 28 height 12
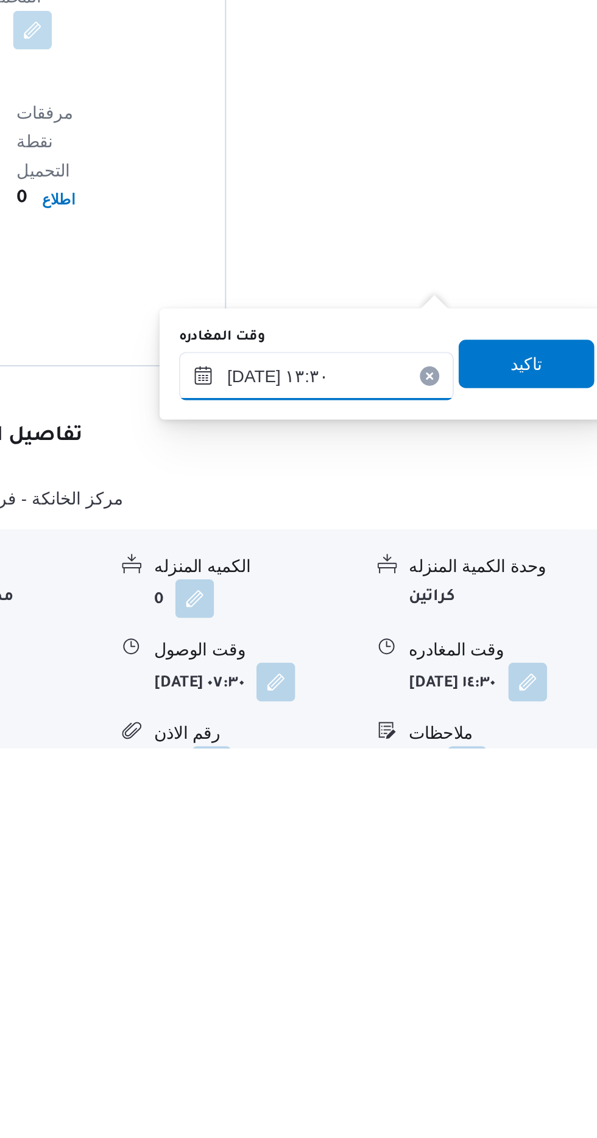
click at [388, 952] on input "[DATE] ١٣:٣٠" at bounding box center [426, 951] width 138 height 24
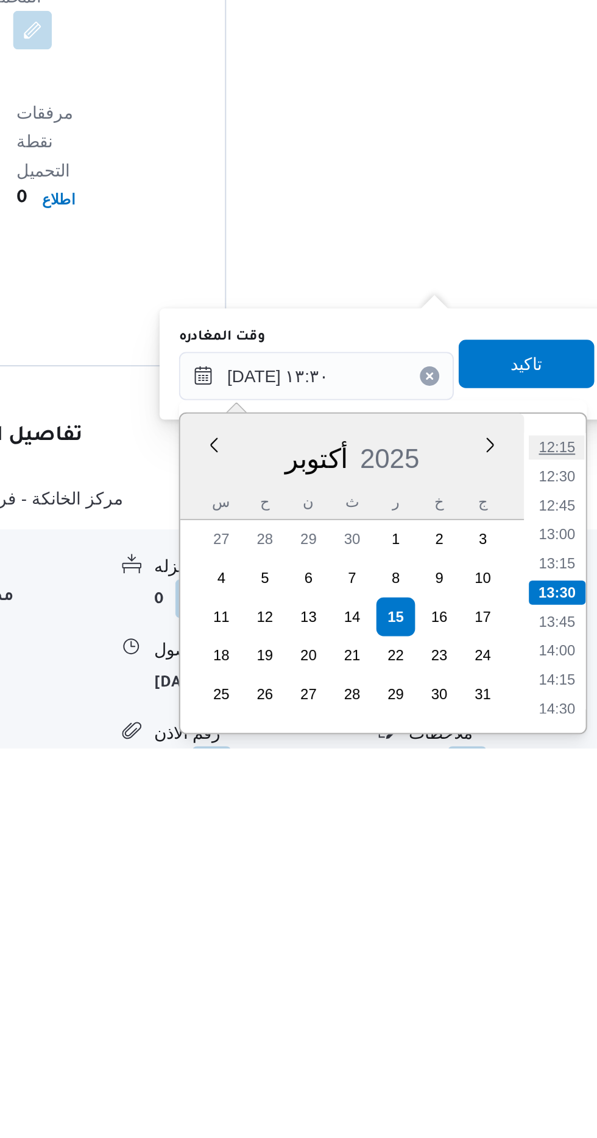
click at [533, 987] on li "12:15" at bounding box center [547, 987] width 28 height 12
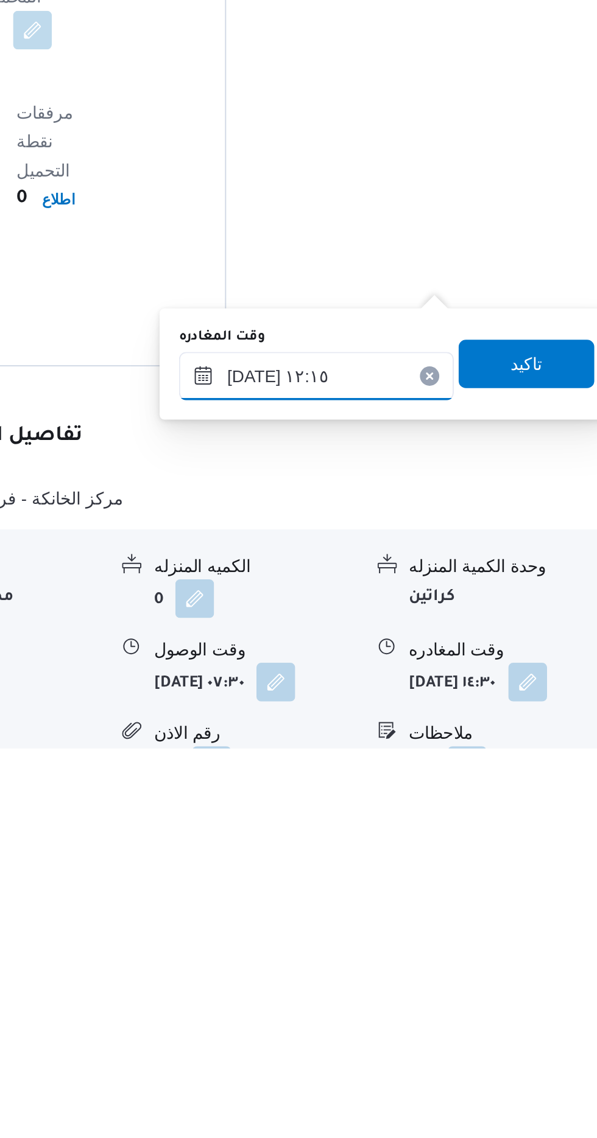
click at [418, 946] on input "[DATE] ١٢:١٥" at bounding box center [426, 951] width 138 height 24
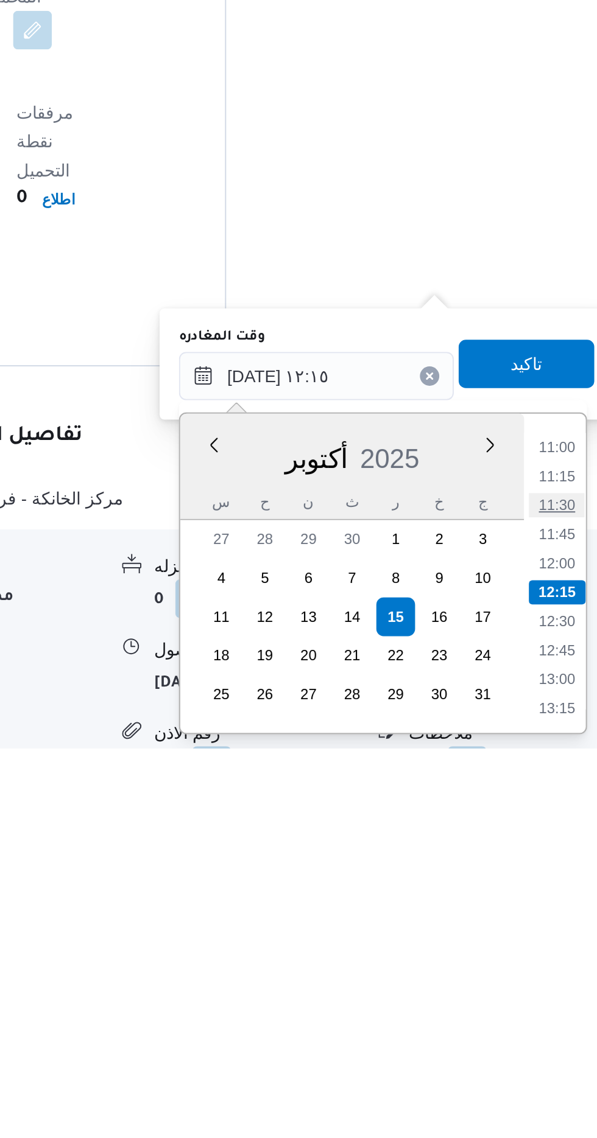
click at [544, 1019] on li "11:30" at bounding box center [547, 1016] width 28 height 12
type input "[DATE] ١١:٣٠"
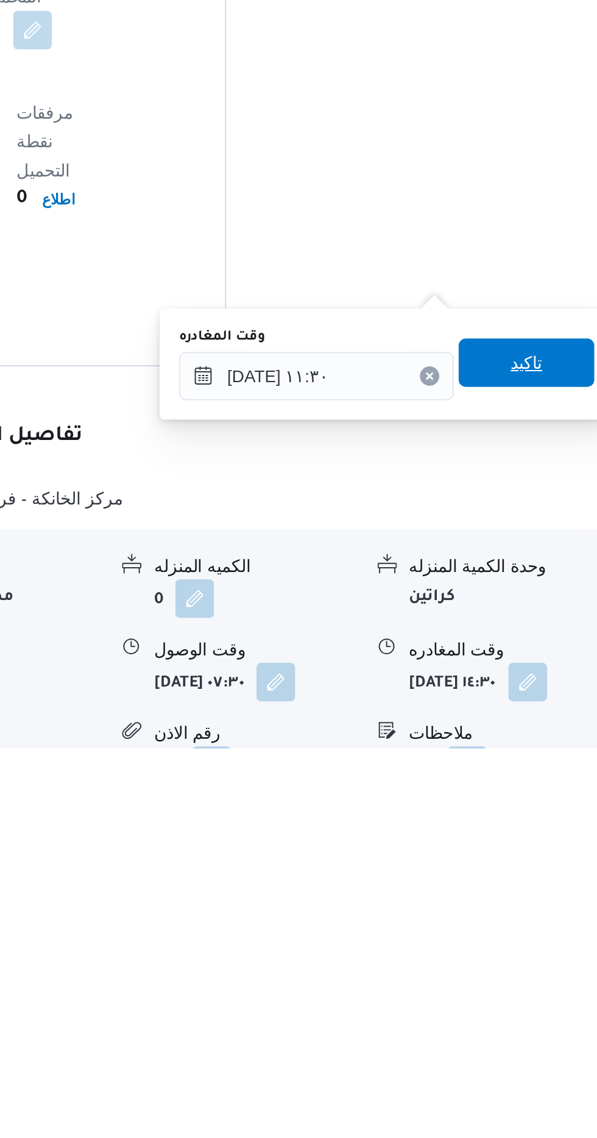
click at [533, 944] on span "تاكيد" at bounding box center [532, 944] width 68 height 24
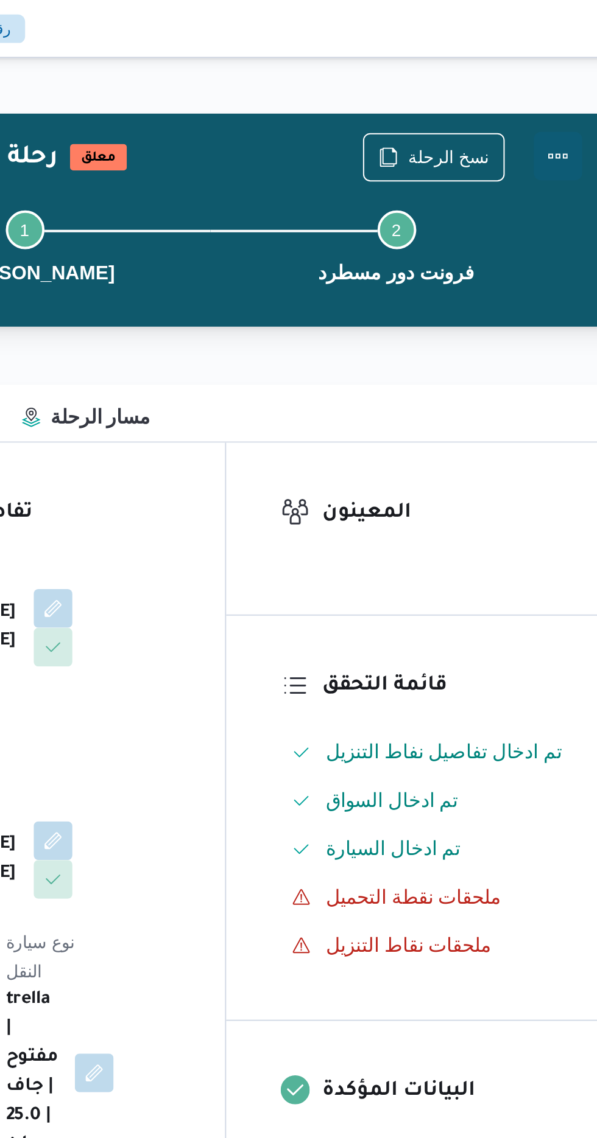
click at [551, 78] on button "Actions" at bounding box center [548, 78] width 24 height 24
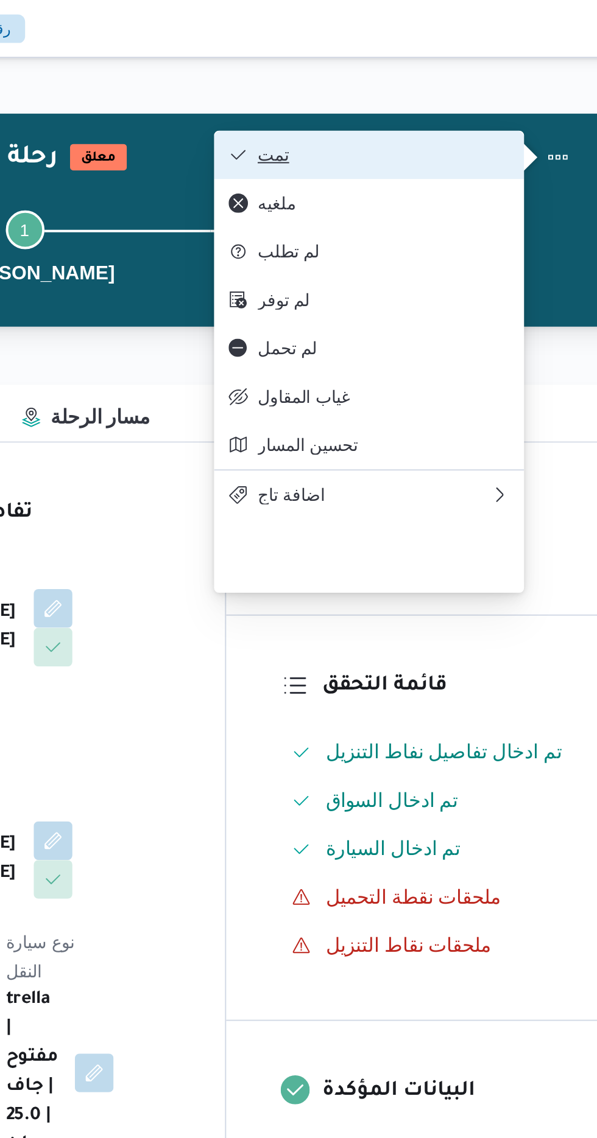
click at [399, 82] on span "تمت" at bounding box center [460, 78] width 127 height 10
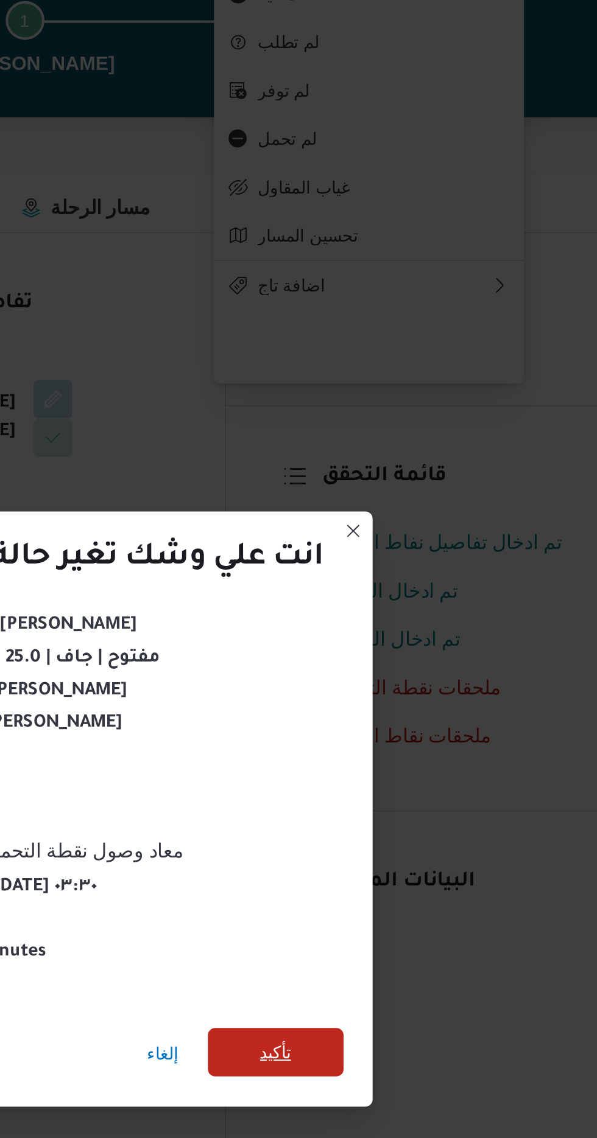
click at [402, 623] on span "تأكيد" at bounding box center [406, 635] width 68 height 24
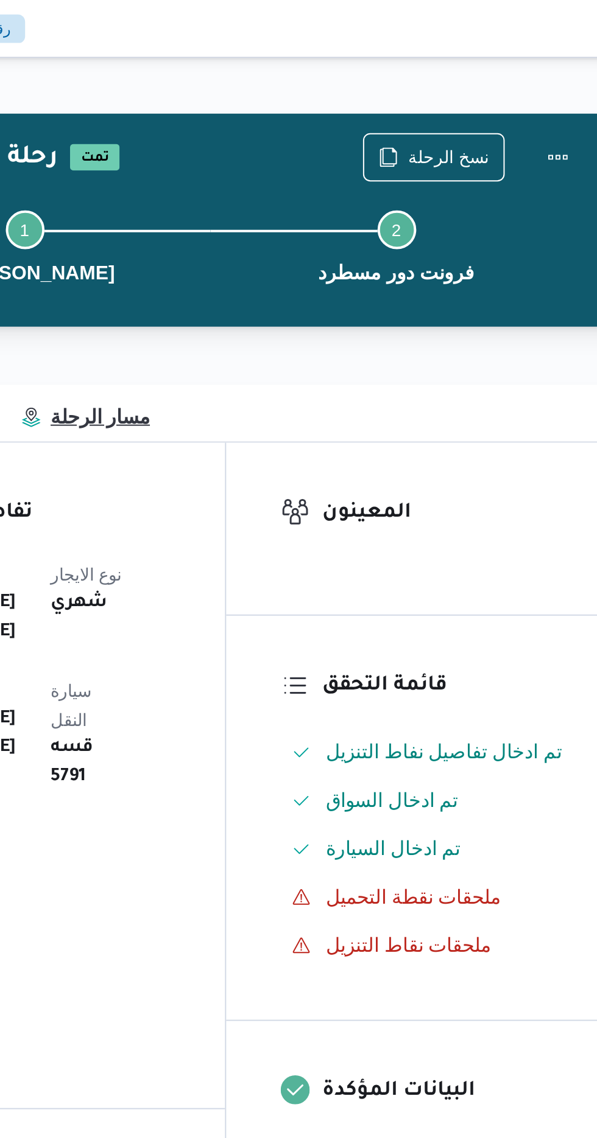
click at [338, 217] on button "مسار الرحلة" at bounding box center [310, 208] width 113 height 29
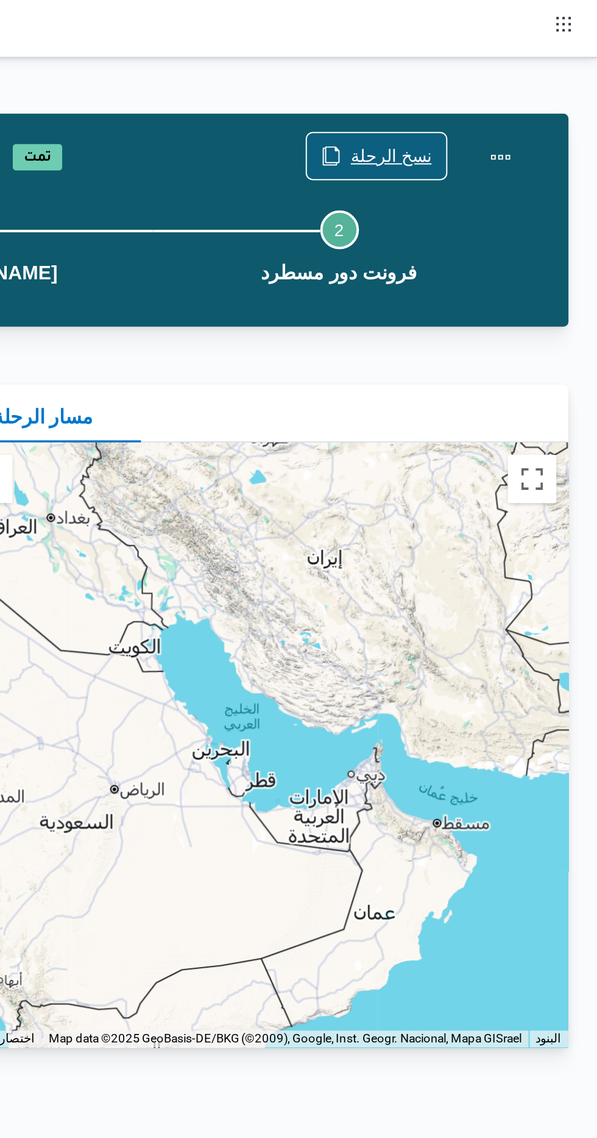
click at [488, 69] on span "نسخ الرحلة" at bounding box center [486, 78] width 70 height 23
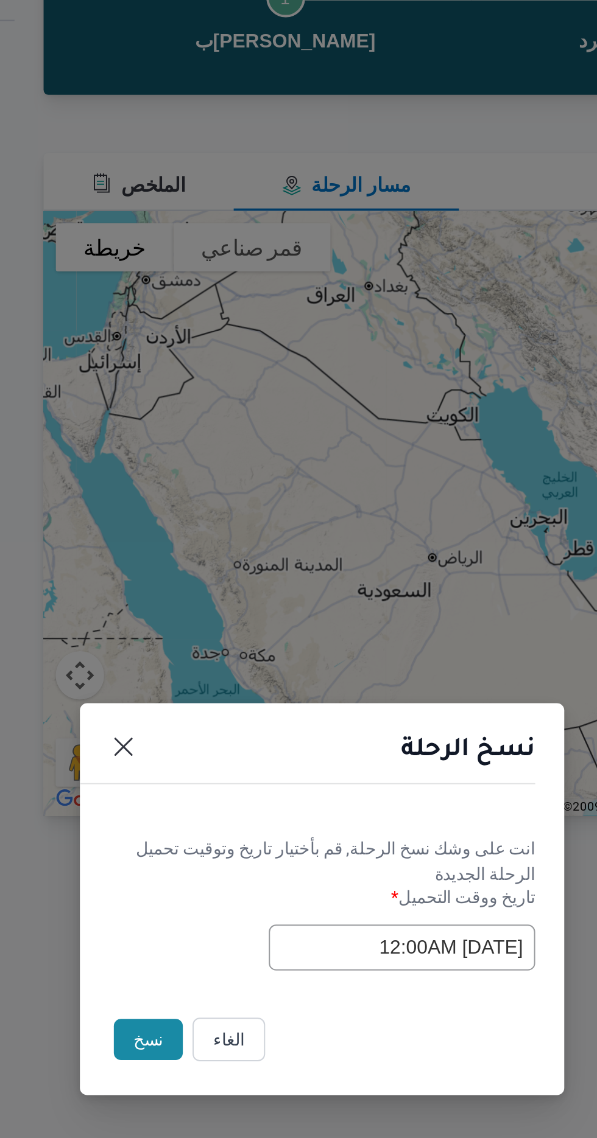
click at [203, 637] on button "نسخ" at bounding box center [211, 639] width 35 height 21
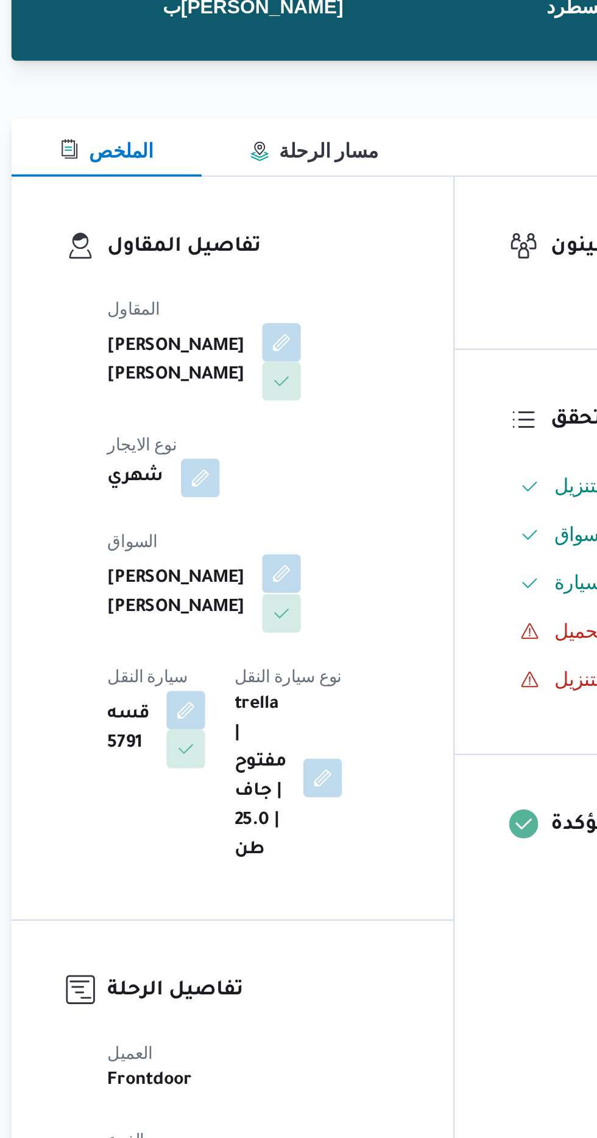
click at [284, 413] on button "button" at bounding box center [293, 422] width 19 height 19
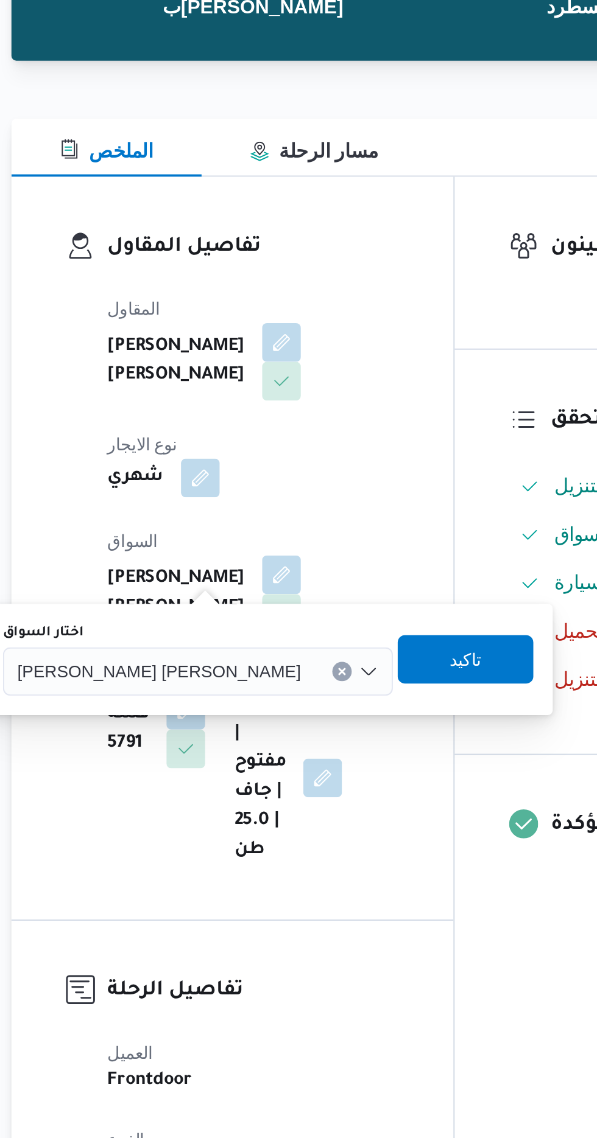
click at [222, 475] on span "[PERSON_NAME] [PERSON_NAME]" at bounding box center [232, 471] width 142 height 13
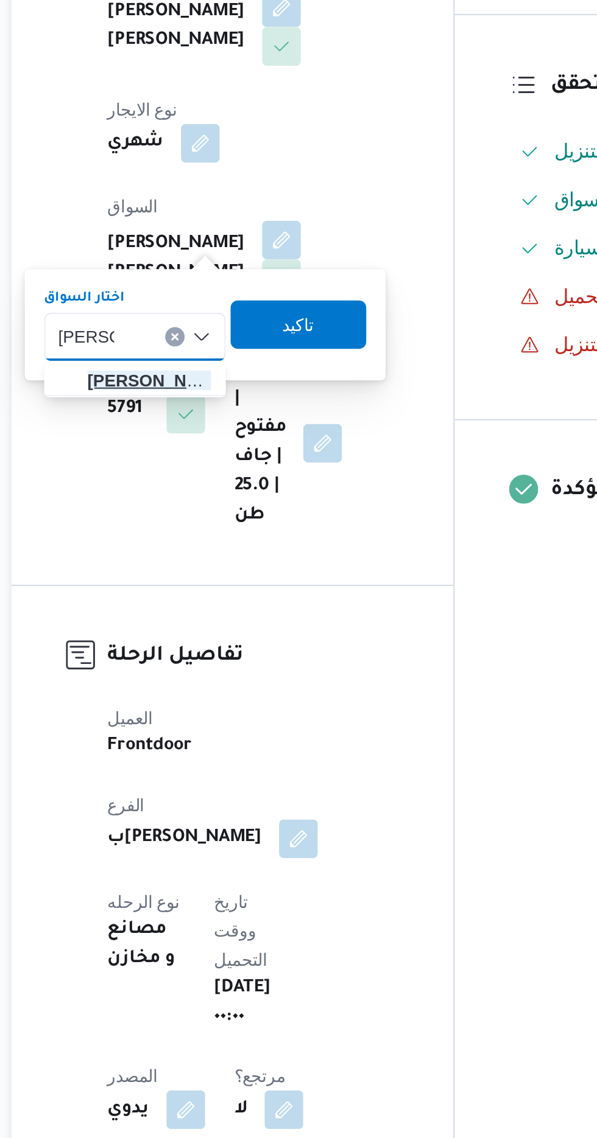
type input "[PERSON_NAME]"
click at [215, 492] on span "[PERSON_NAME] اد [PERSON_NAME]" at bounding box center [228, 493] width 62 height 15
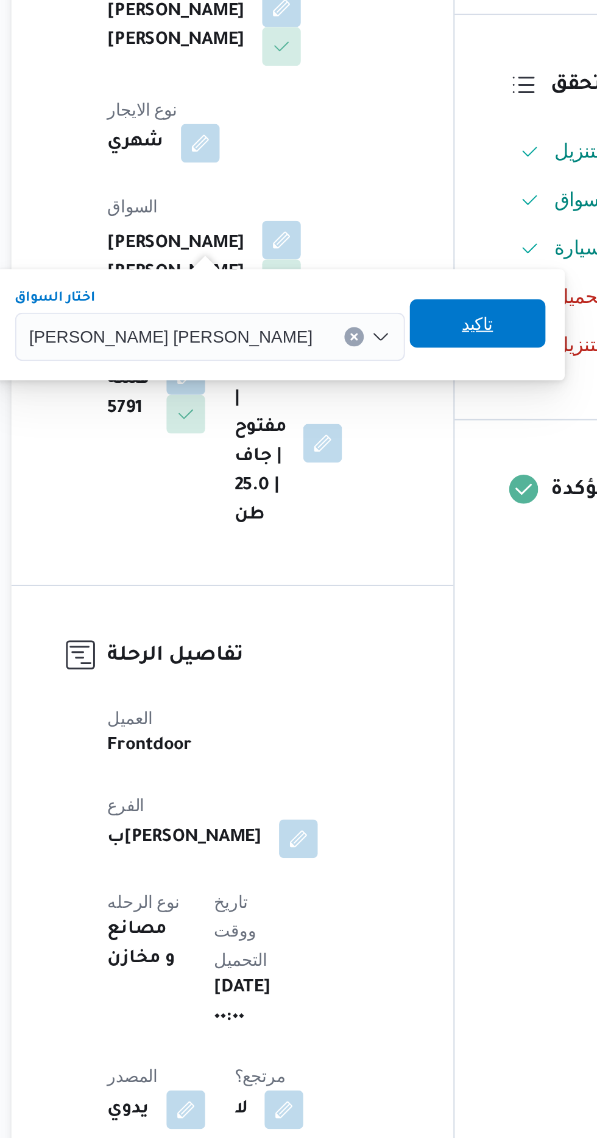
click at [385, 471] on span "تاكيد" at bounding box center [393, 465] width 16 height 15
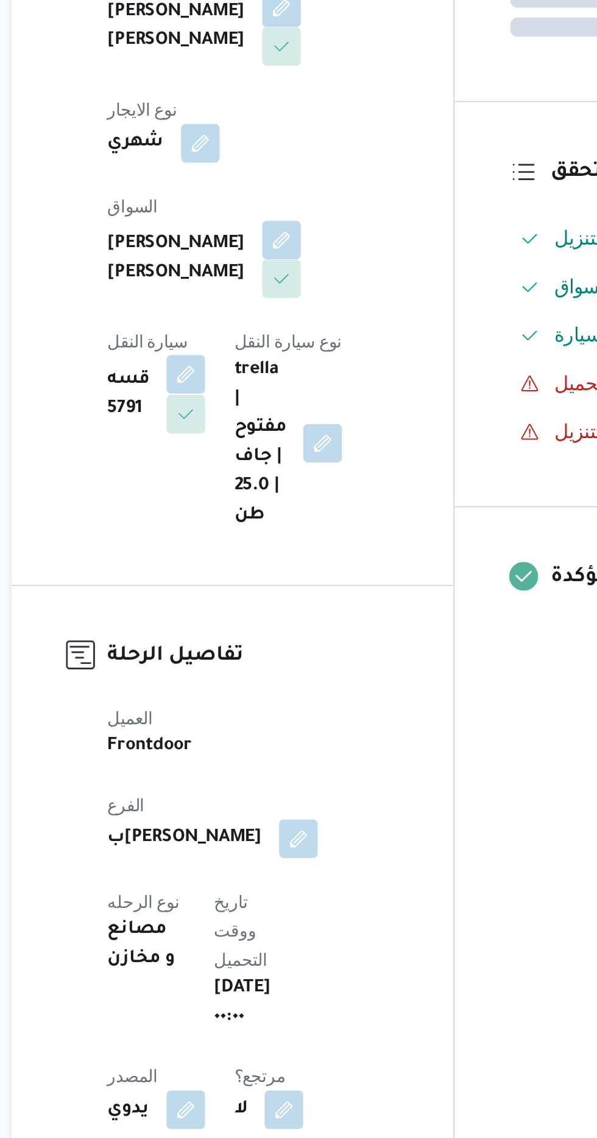
click at [256, 481] on button "button" at bounding box center [245, 490] width 19 height 19
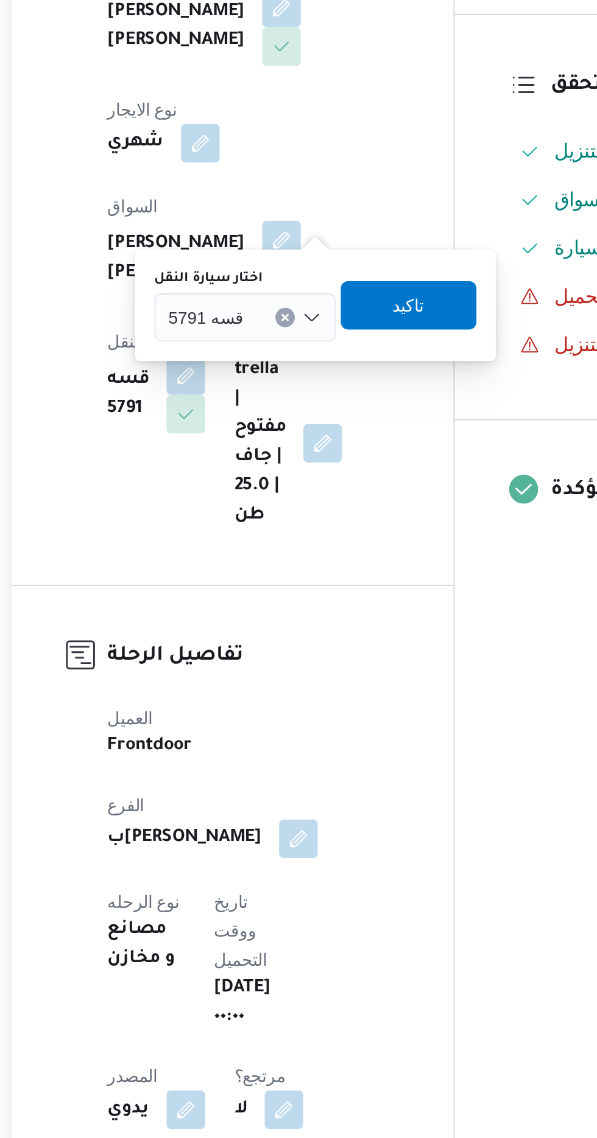
click at [261, 463] on span "قسه 5791" at bounding box center [256, 461] width 38 height 13
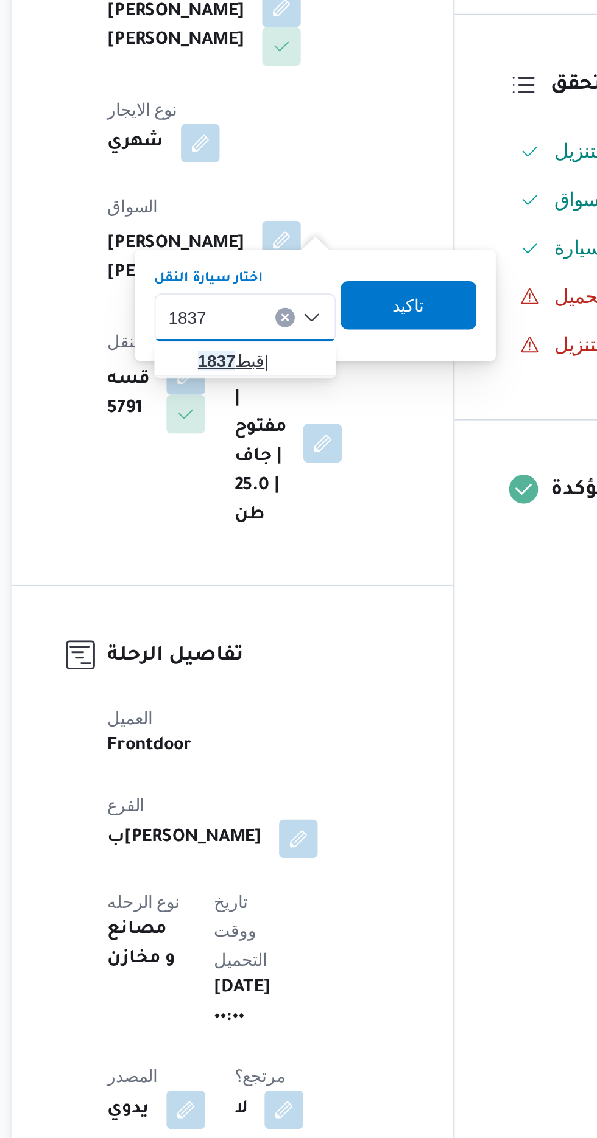
type input "1837"
click at [256, 480] on mark "1837" at bounding box center [261, 484] width 19 height 10
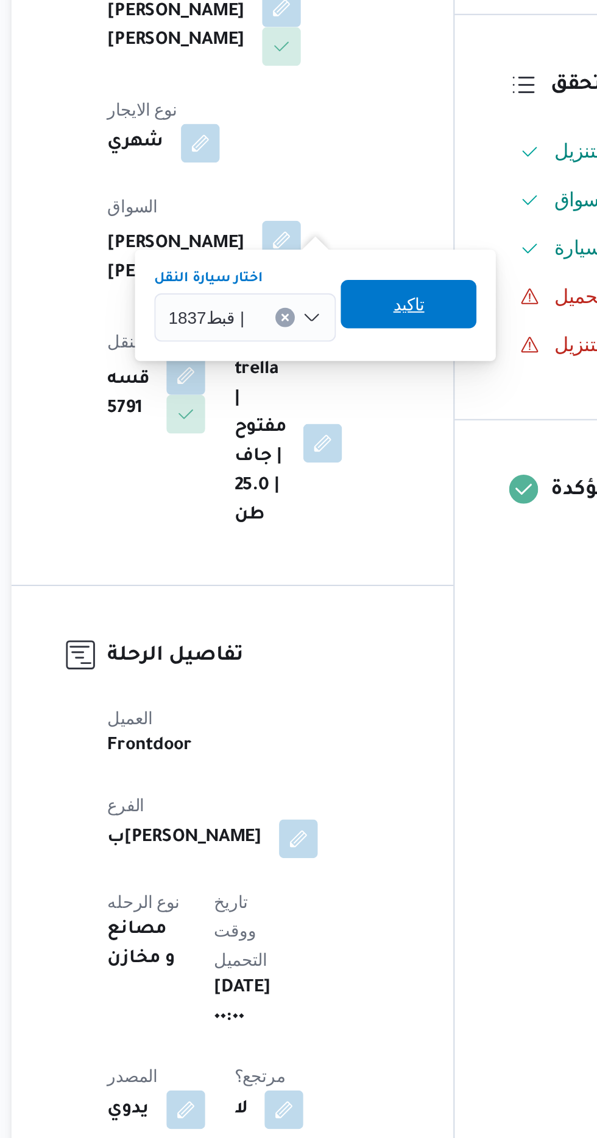
click at [351, 458] on span "تاكيد" at bounding box center [358, 455] width 16 height 15
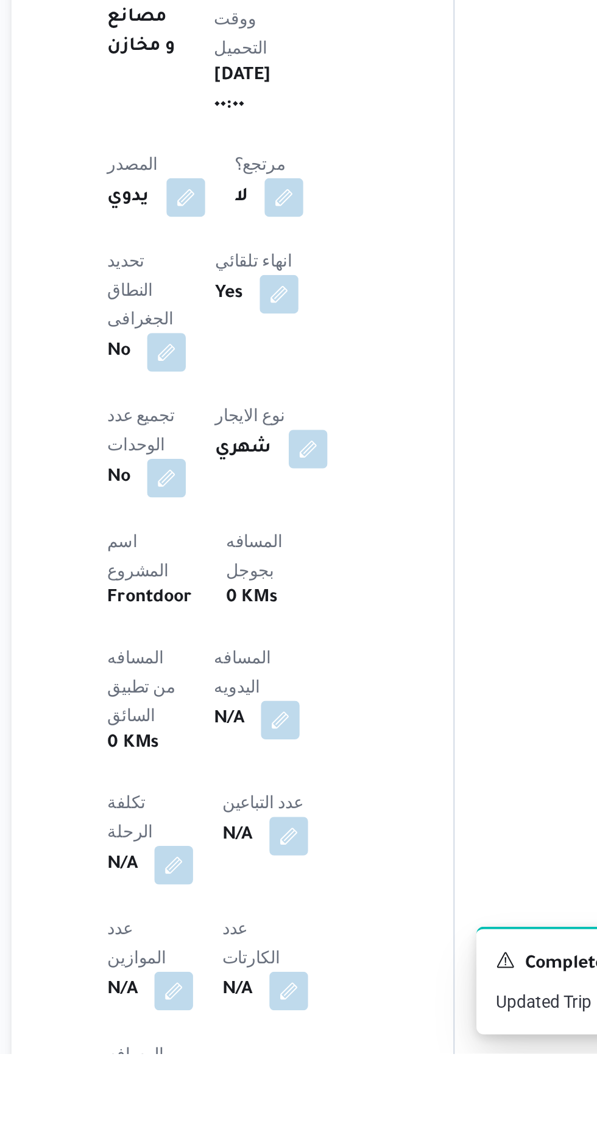
scroll to position [165, 0]
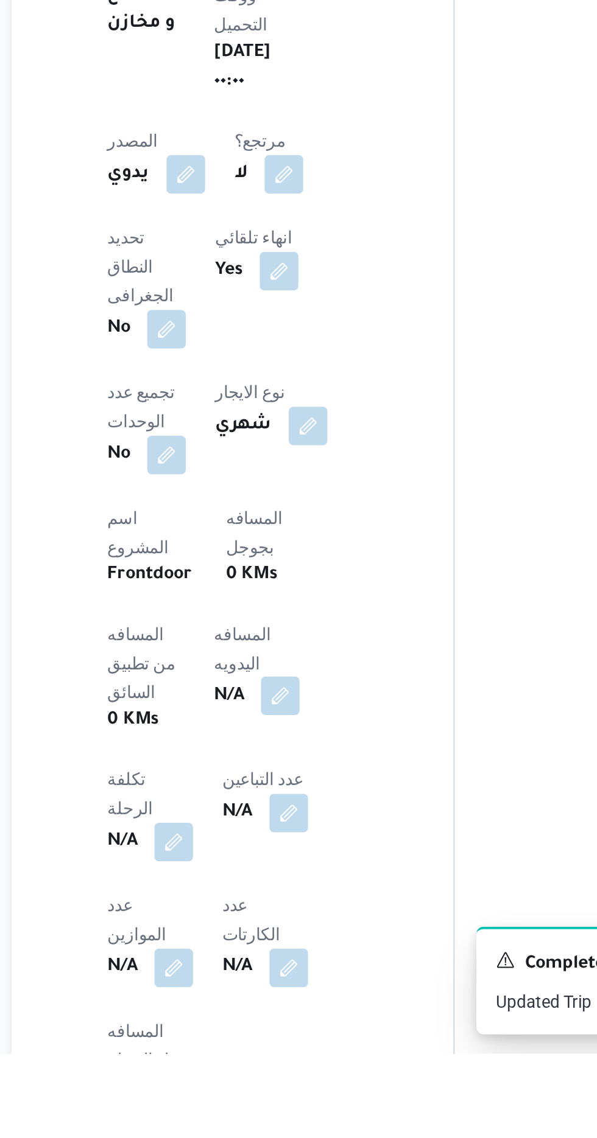
click at [284, 948] on button "button" at bounding box center [293, 957] width 19 height 19
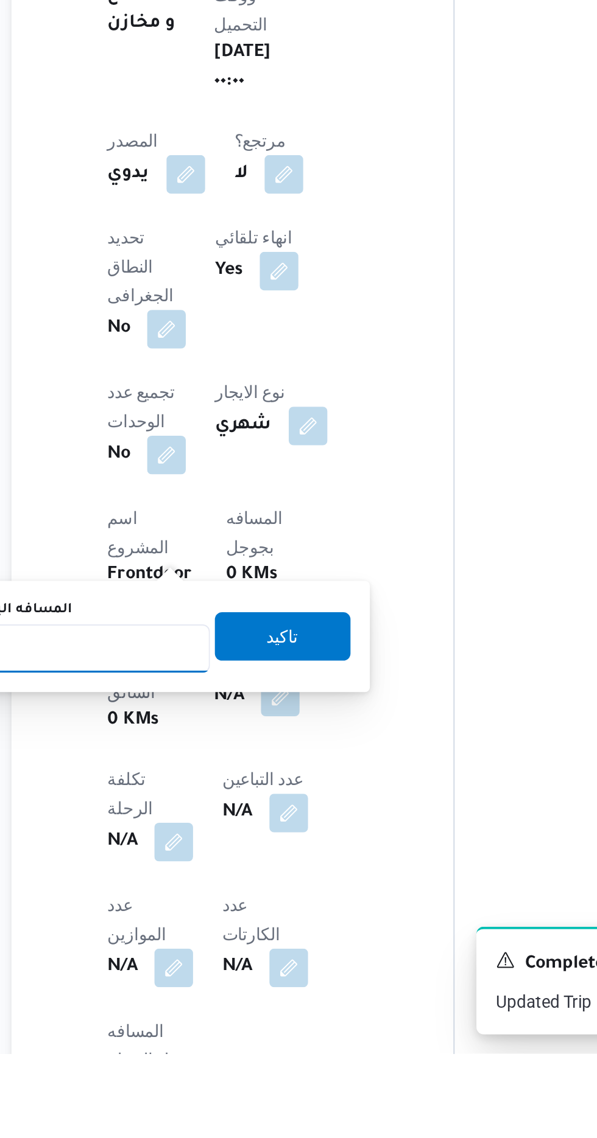
click at [209, 930] on input "المسافه اليدويه" at bounding box center [197, 934] width 121 height 24
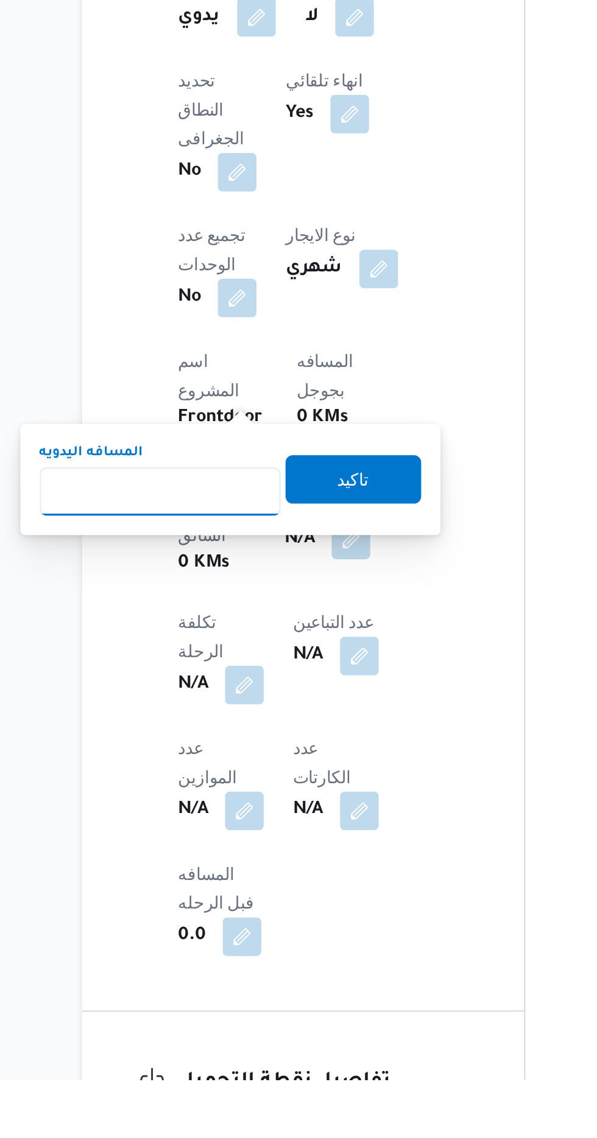
scroll to position [257, 0]
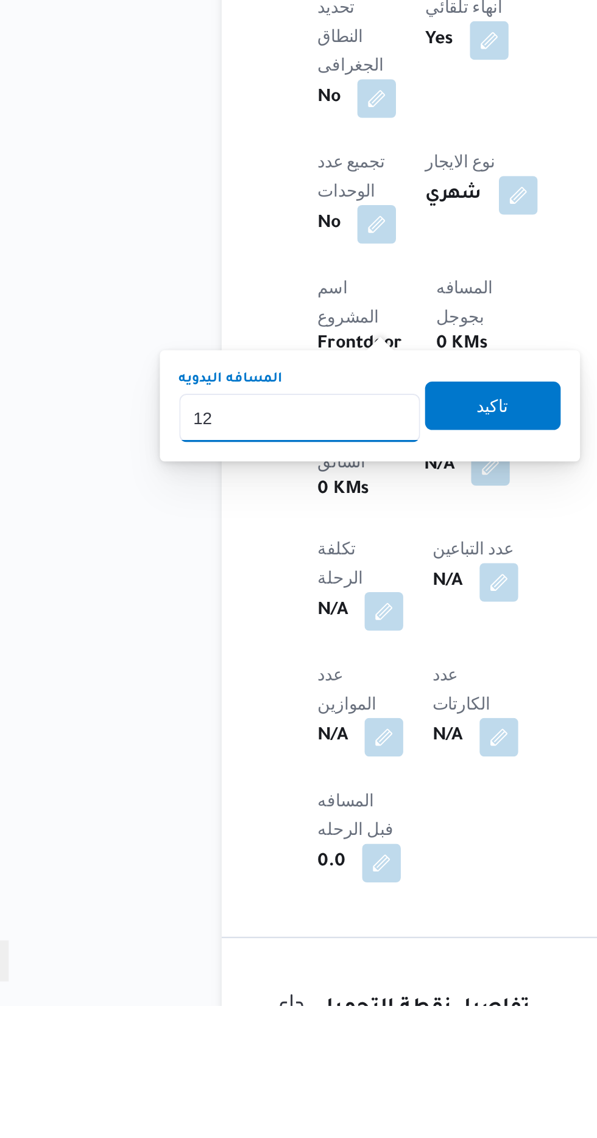
type input "120"
click at [282, 841] on span "تاكيد" at bounding box center [295, 836] width 68 height 24
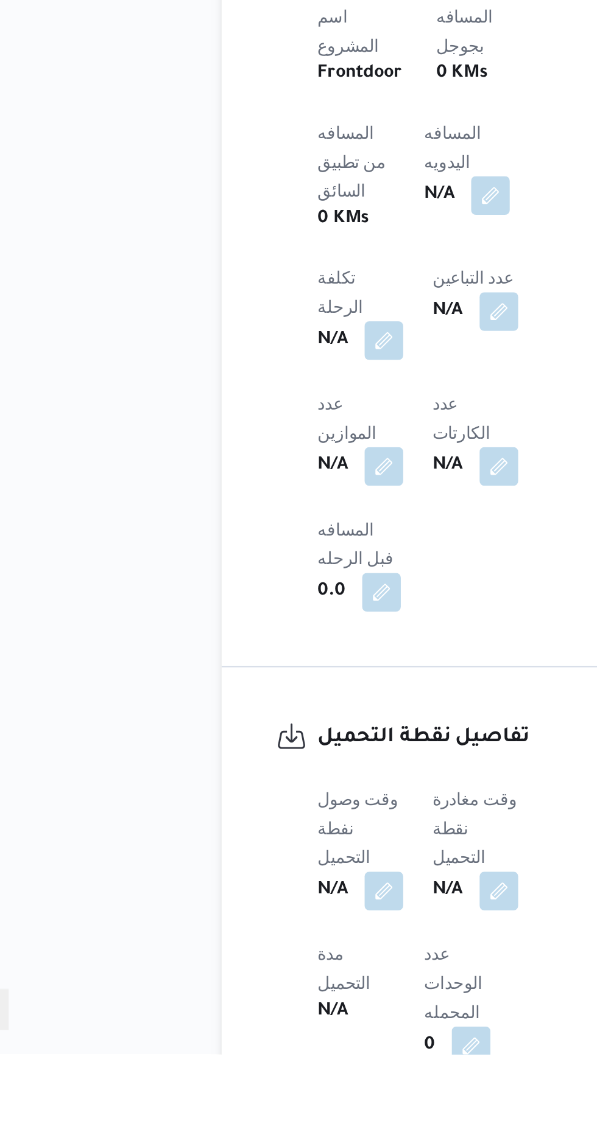
scroll to position [440, 0]
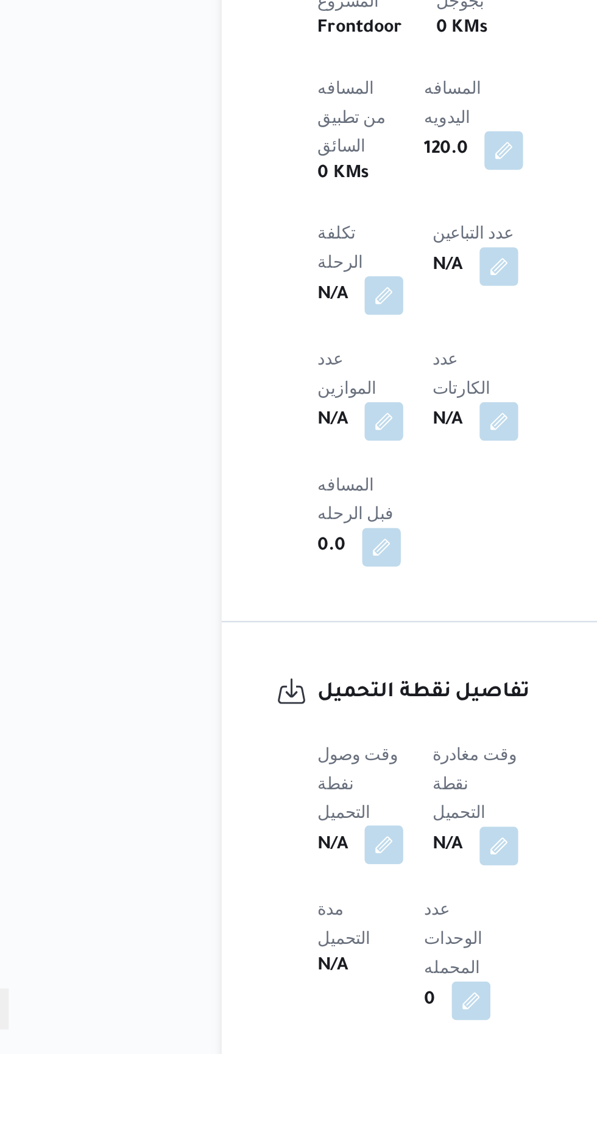
click at [233, 1023] on button "button" at bounding box center [239, 1032] width 19 height 19
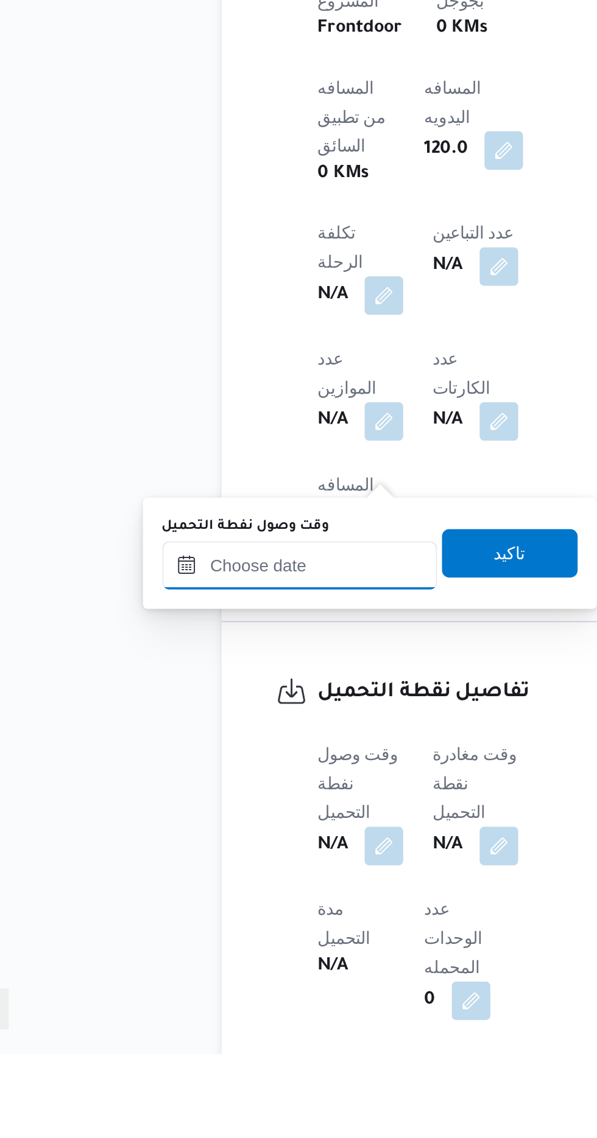
click at [176, 891] on input "وقت وصول نفطة التحميل" at bounding box center [197, 892] width 138 height 24
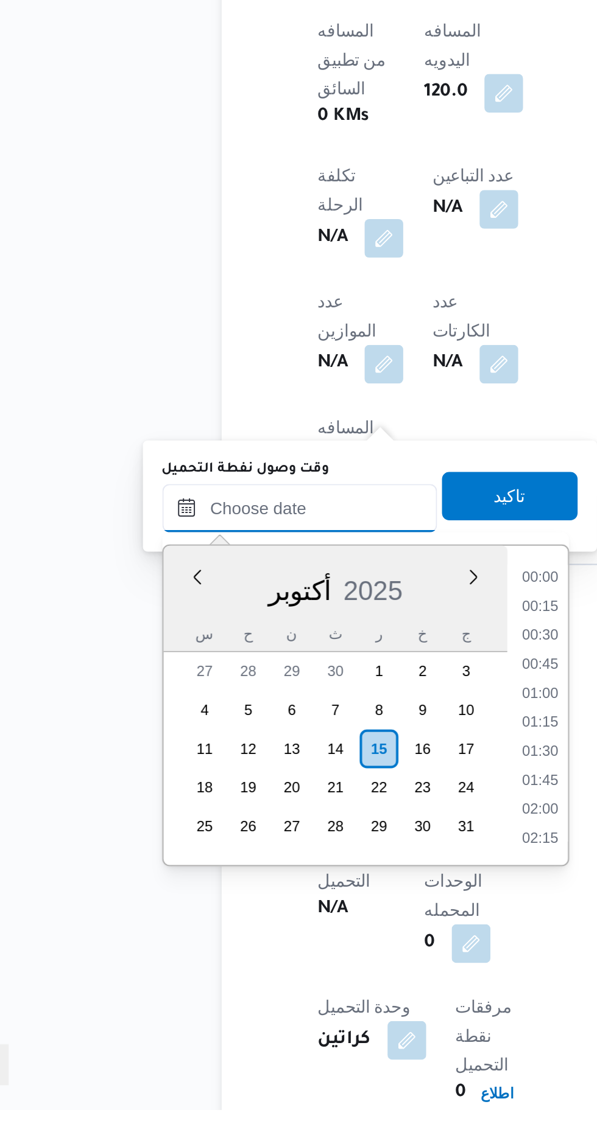
scroll to position [846, 0]
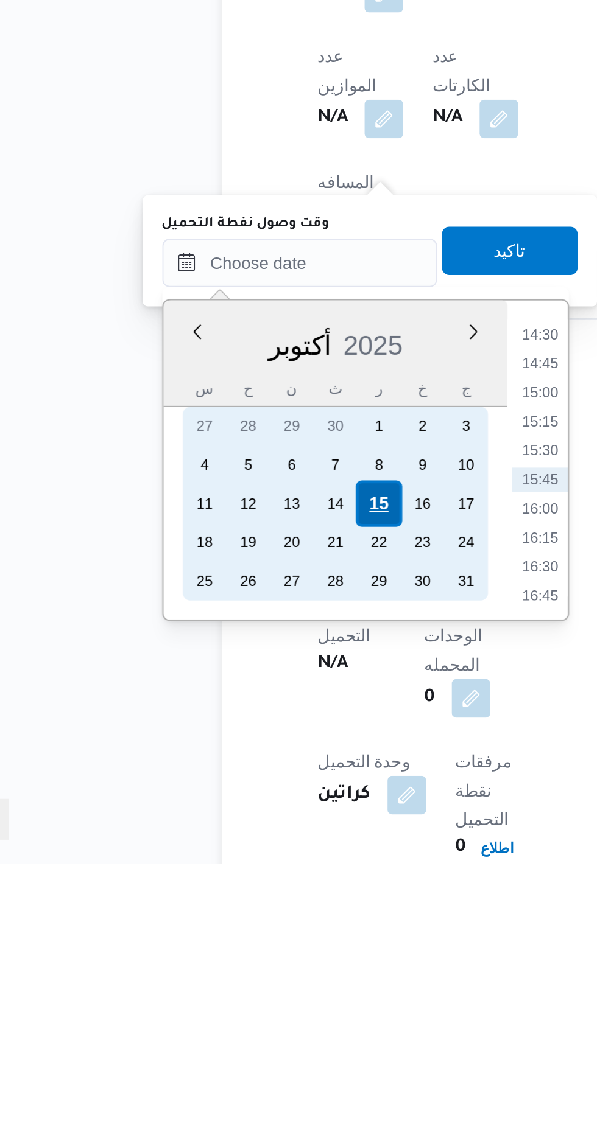
click at [230, 955] on div "15" at bounding box center [236, 956] width 23 height 23
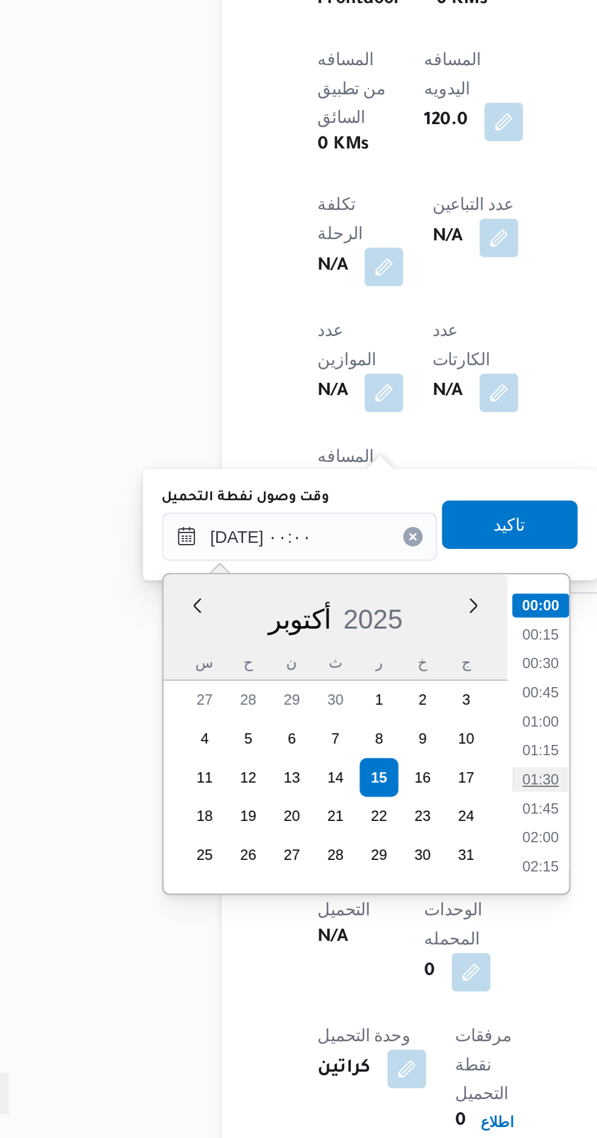
click at [313, 960] on li "01:30" at bounding box center [318, 958] width 28 height 12
type input "[DATE] ٠١:٣٠"
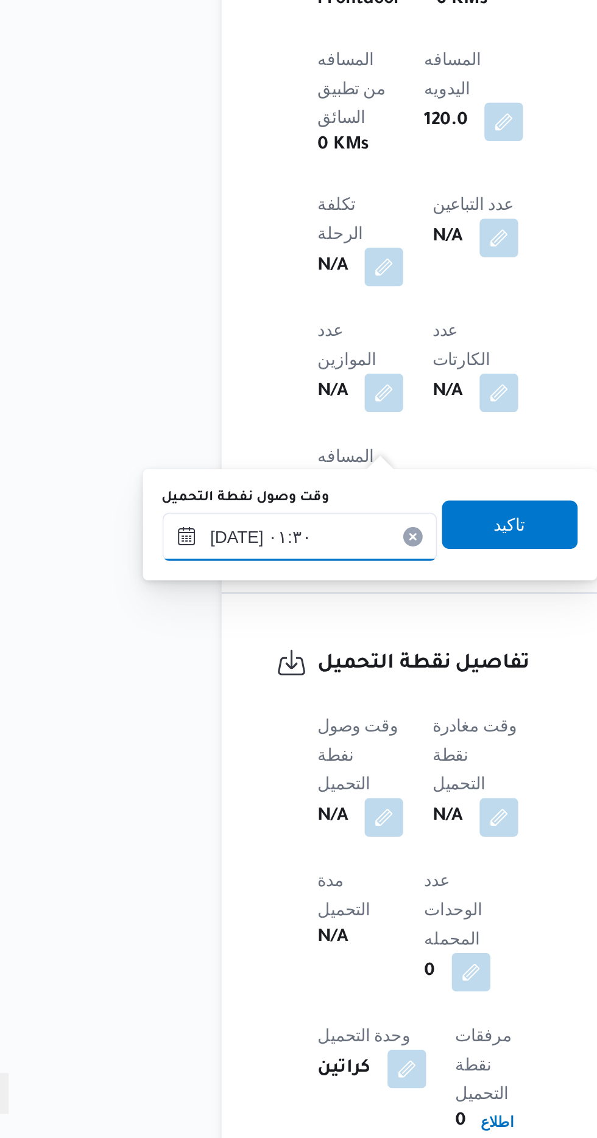
scroll to position [496, 0]
click at [303, 826] on span "تاكيد" at bounding box center [303, 830] width 68 height 24
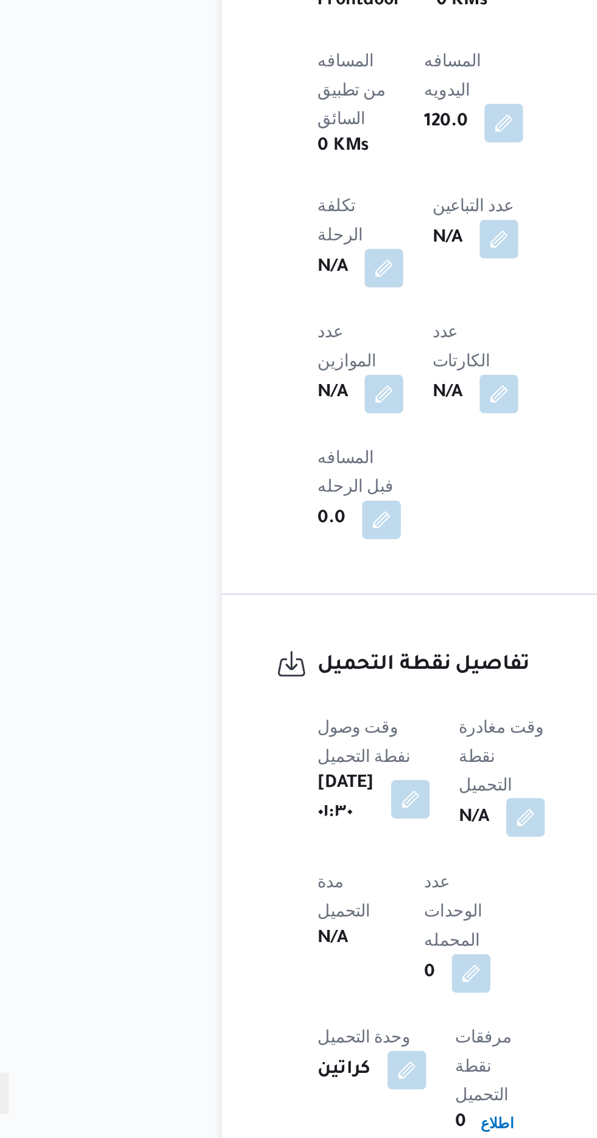
click at [303, 967] on button "button" at bounding box center [310, 976] width 19 height 19
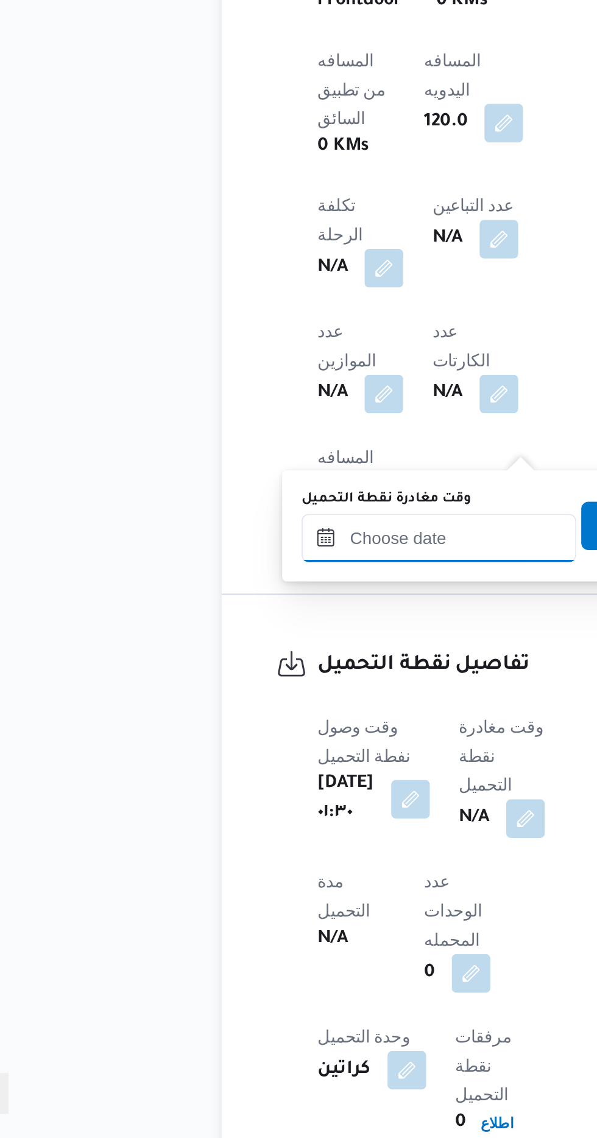
click at [228, 833] on input "وقت مغادرة نقطة التحميل" at bounding box center [267, 836] width 138 height 24
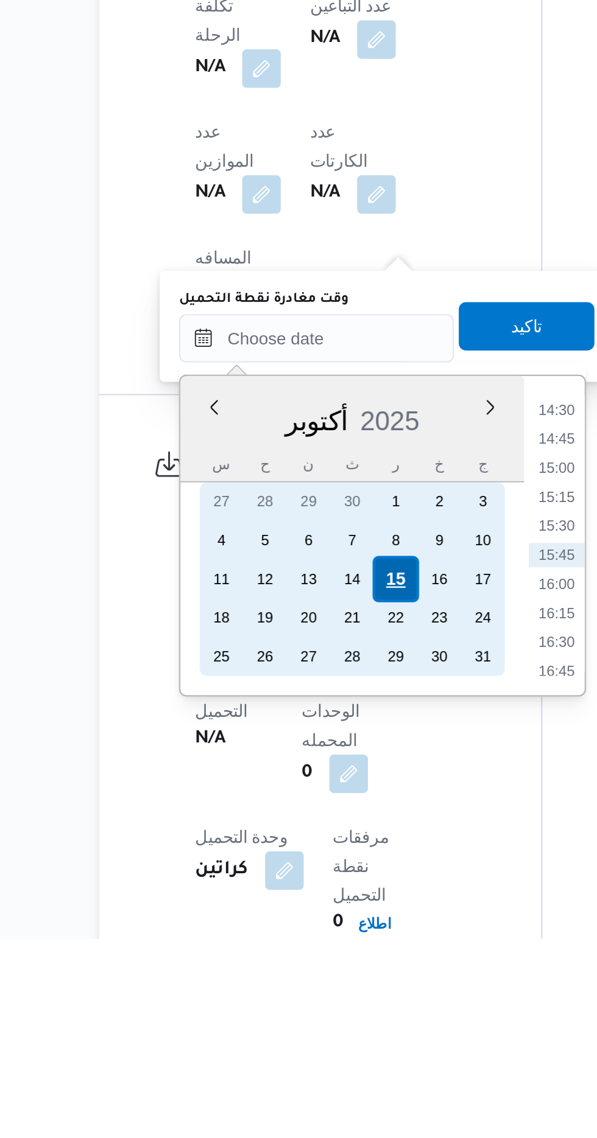
click at [306, 956] on div "15" at bounding box center [307, 957] width 23 height 23
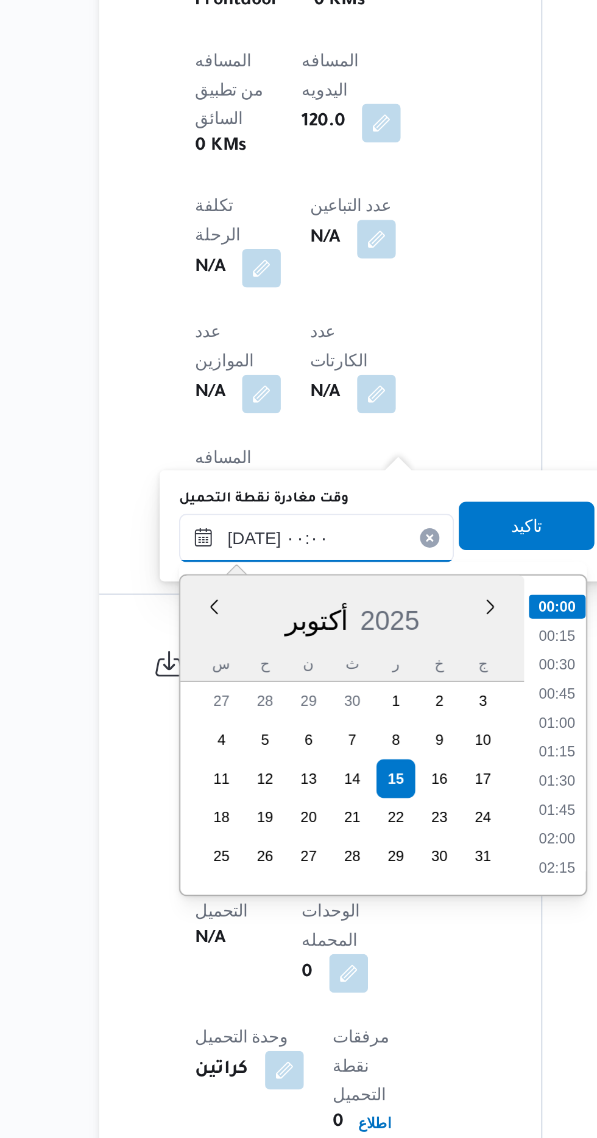
click at [210, 838] on input "[DATE] ٠٠:٠٠" at bounding box center [267, 836] width 138 height 24
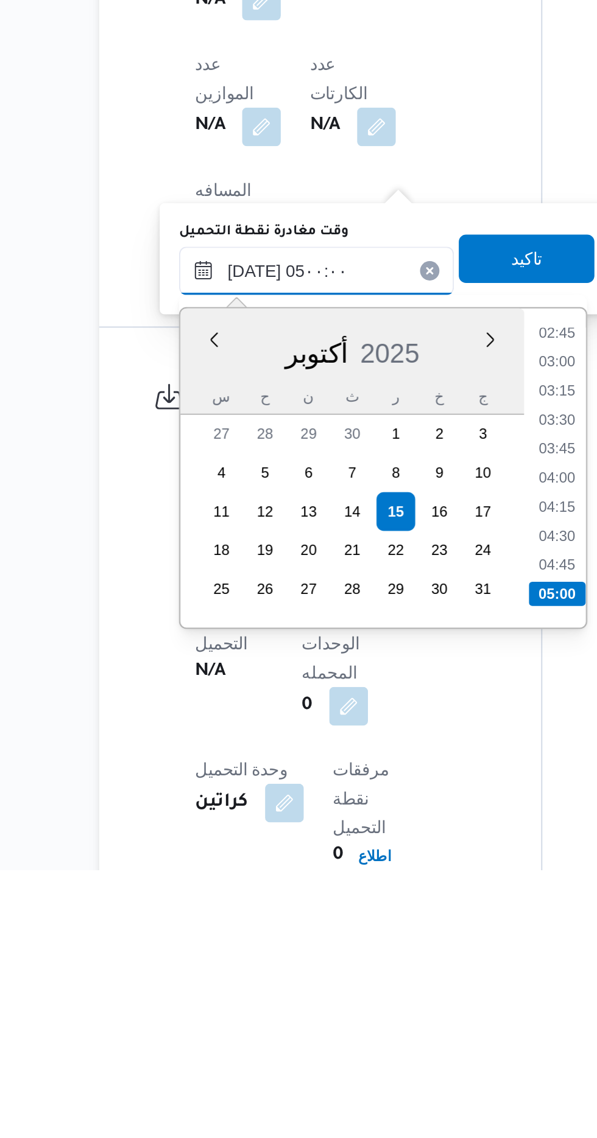
scroll to position [496, 0]
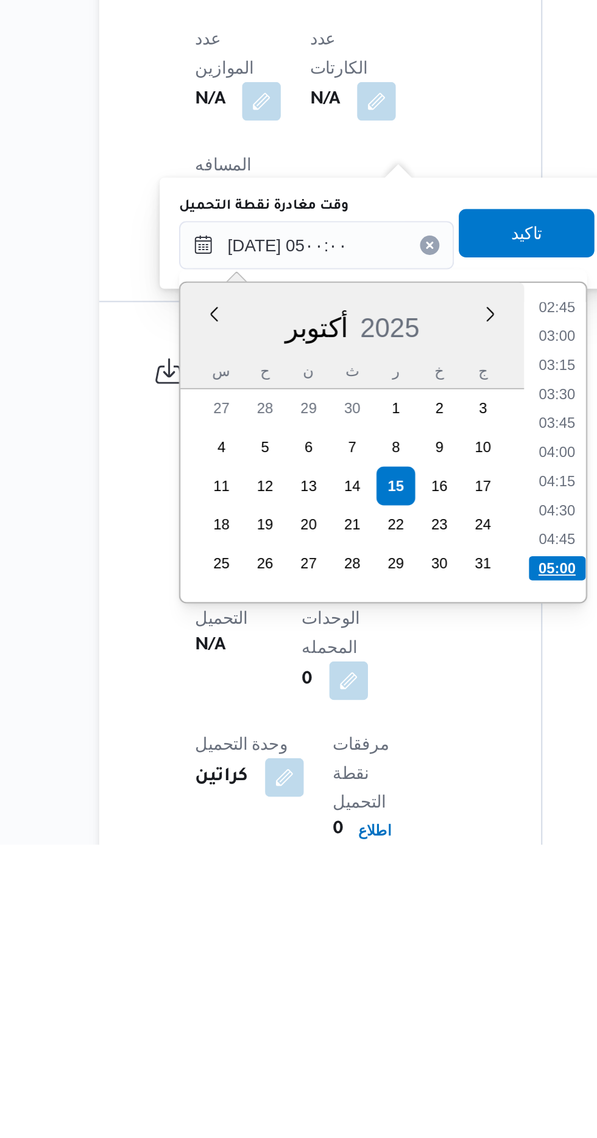
click at [390, 999] on li "05:00" at bounding box center [388, 1000] width 29 height 12
type input "[DATE] ٠٥:٠٠"
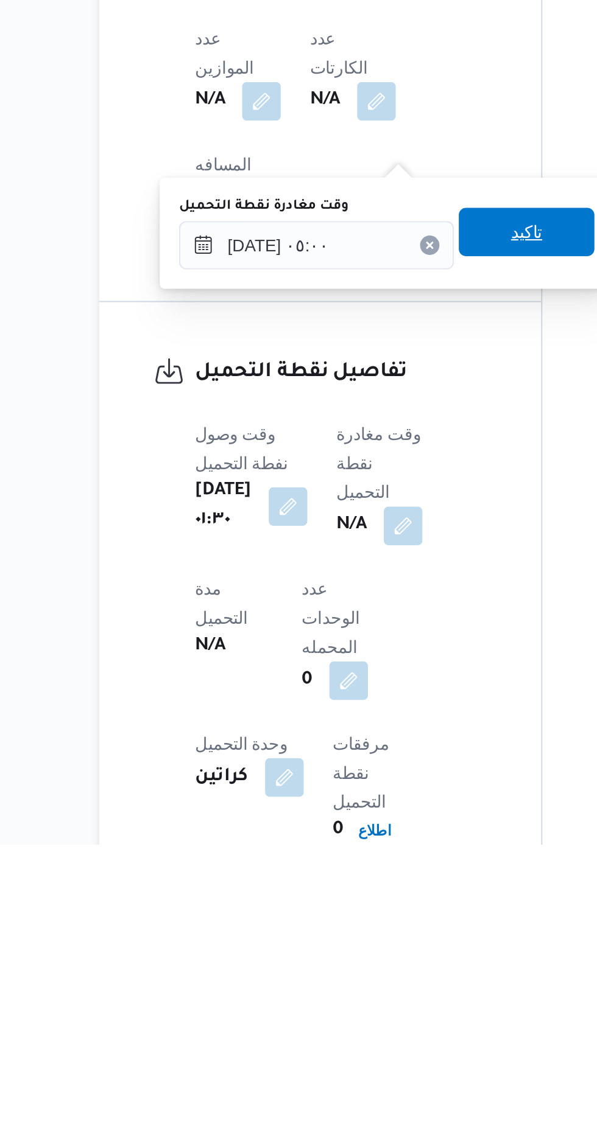
click at [360, 833] on span "تاكيد" at bounding box center [373, 830] width 68 height 24
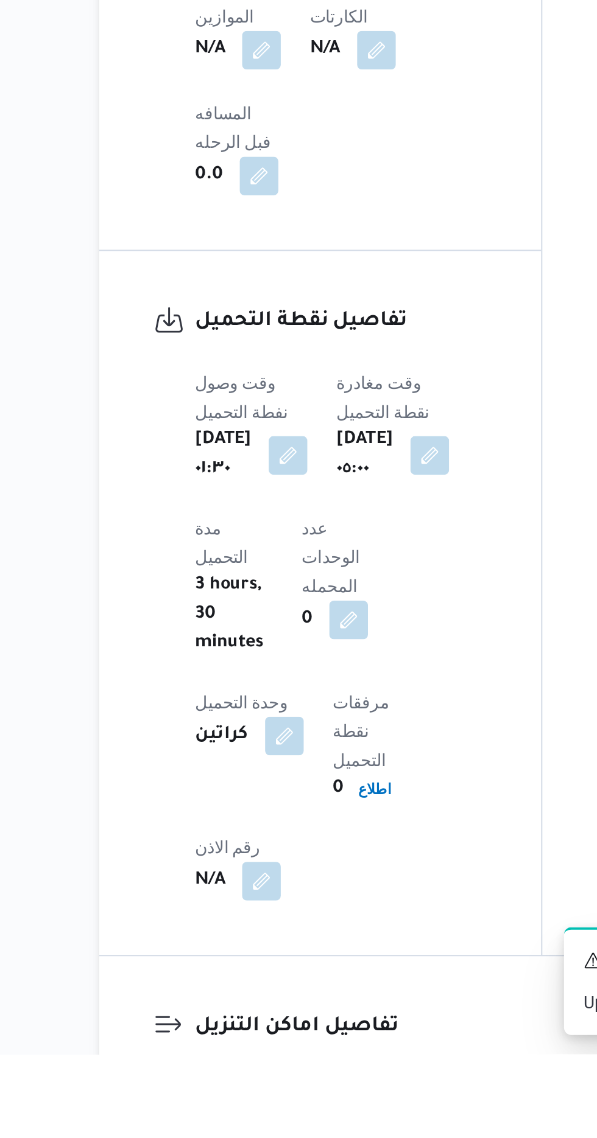
scroll to position [664, 0]
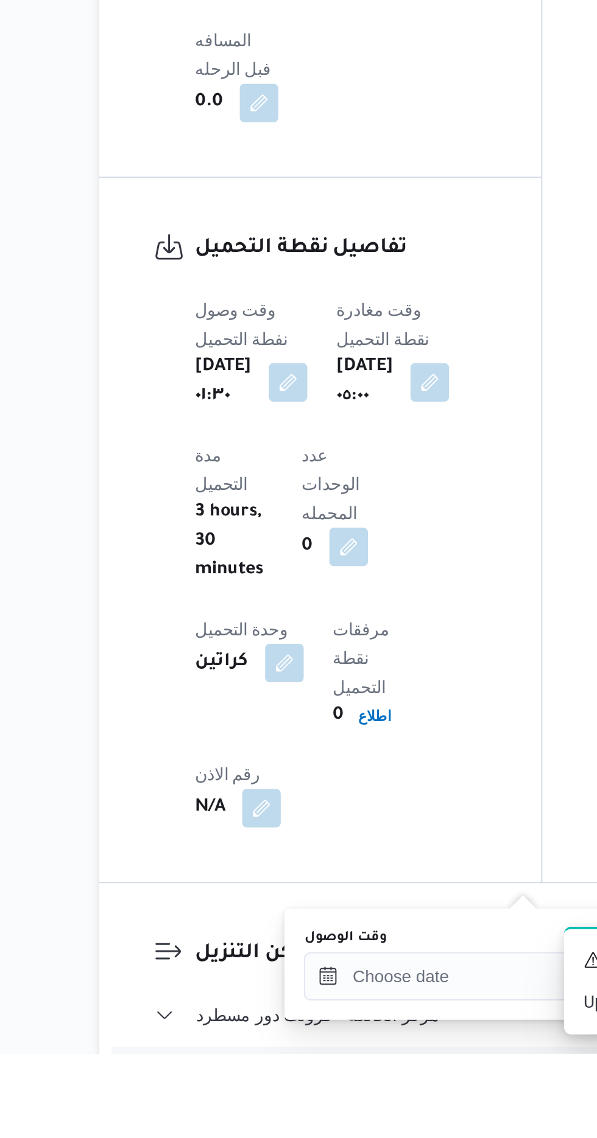
click at [272, 1082] on label "وقت الوصول" at bounding box center [281, 1080] width 41 height 10
click at [272, 1087] on input "وقت الوصول" at bounding box center [330, 1099] width 138 height 24
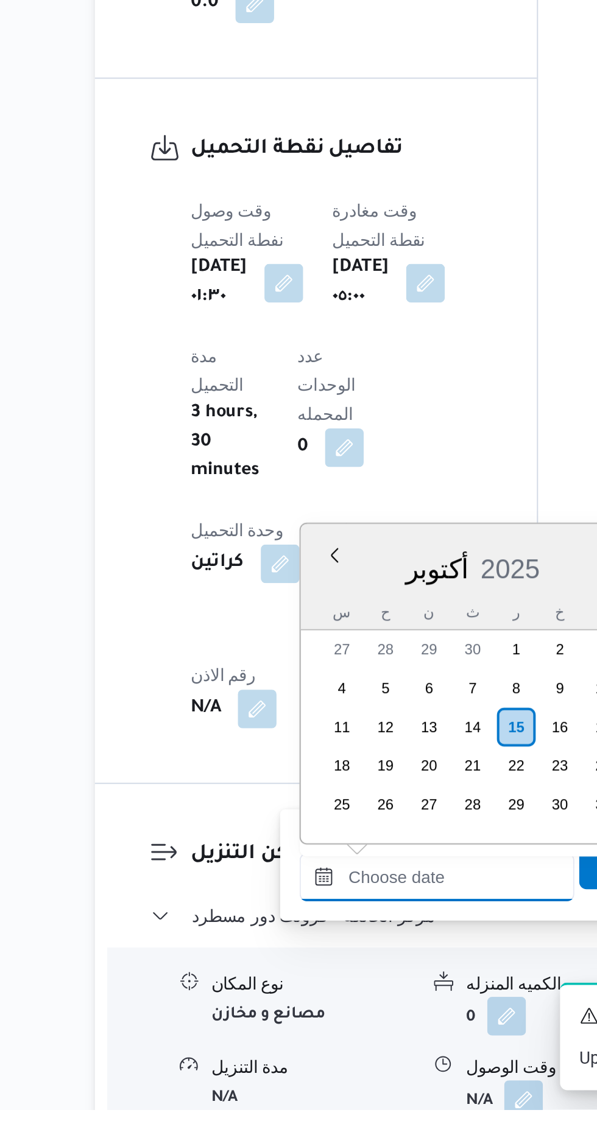
scroll to position [846, 0]
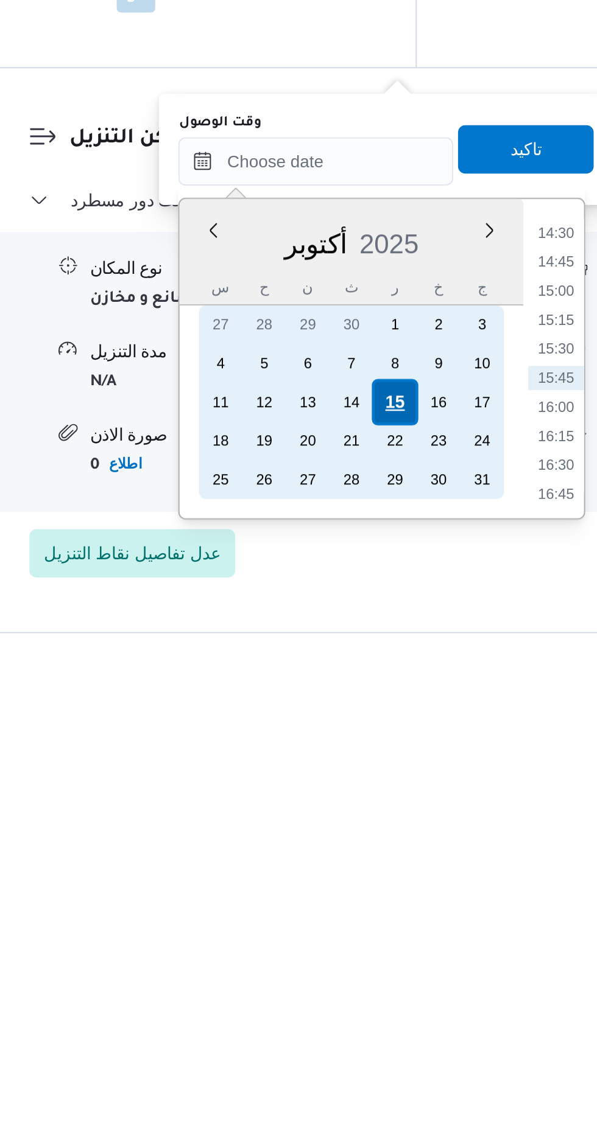
click at [368, 1001] on div "15" at bounding box center [370, 1000] width 23 height 23
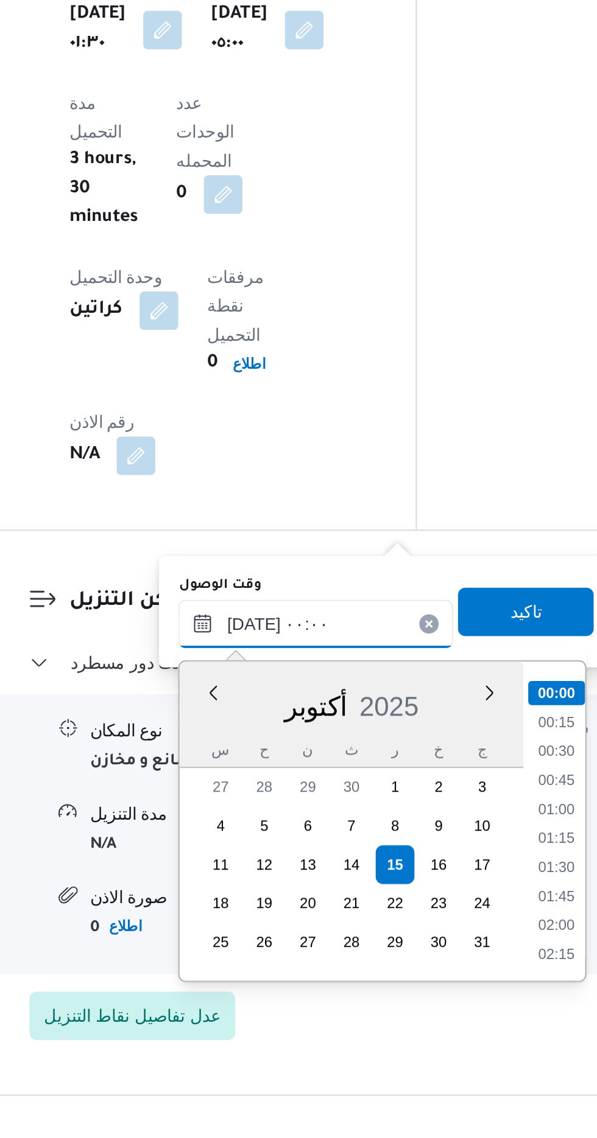
click at [264, 880] on input "[DATE] ٠٠:٠٠" at bounding box center [330, 880] width 138 height 24
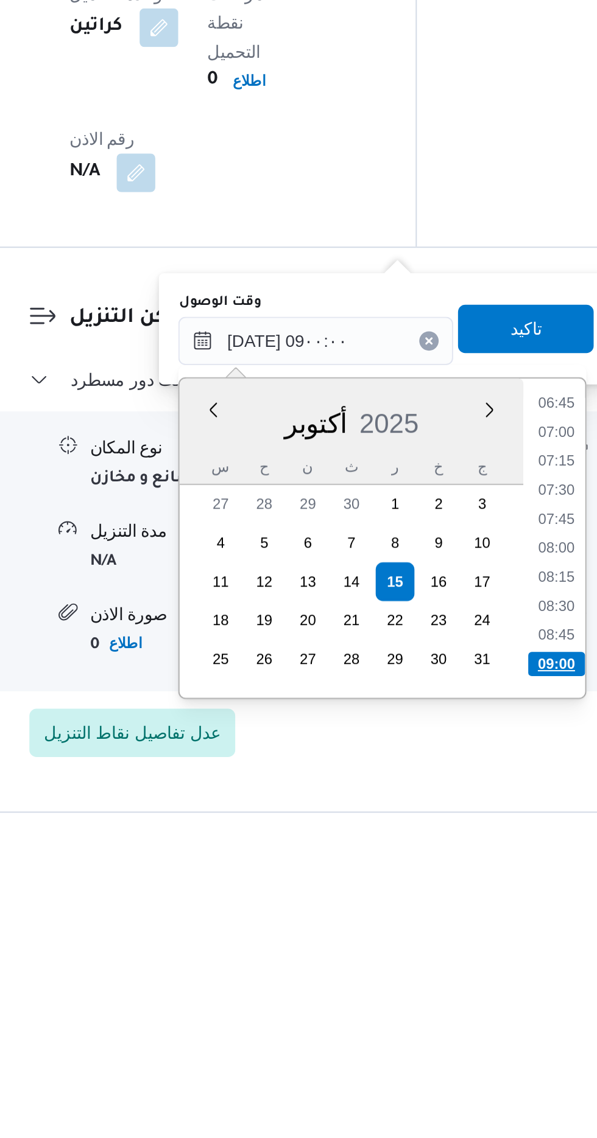
click at [443, 1039] on li "09:00" at bounding box center [451, 1042] width 29 height 12
type input "[DATE] ٠٩:٠٠"
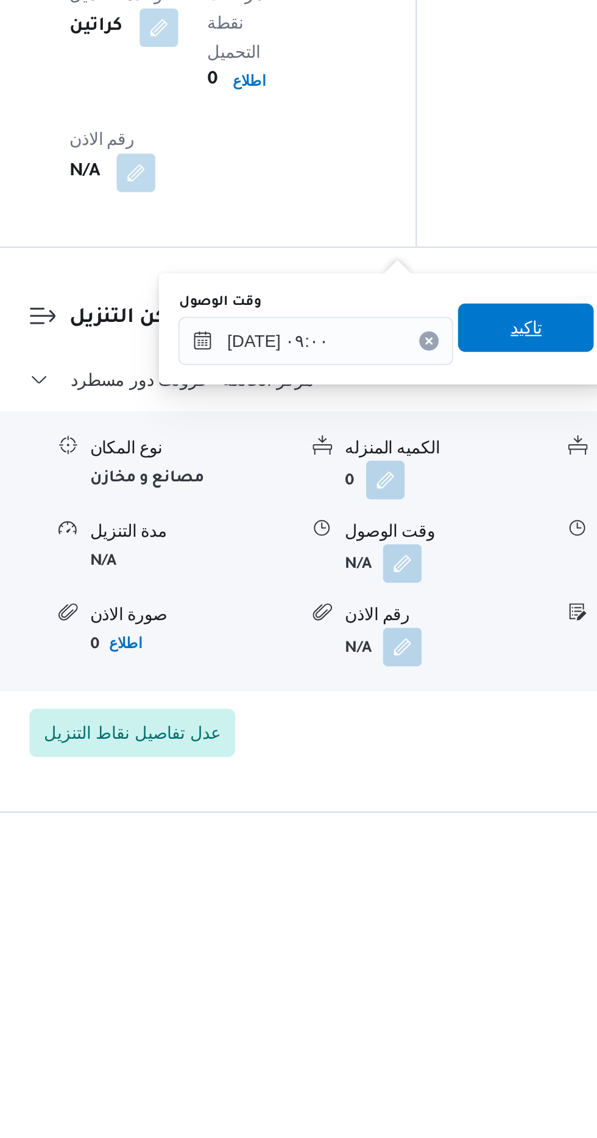
click at [427, 873] on span "تاكيد" at bounding box center [436, 873] width 68 height 24
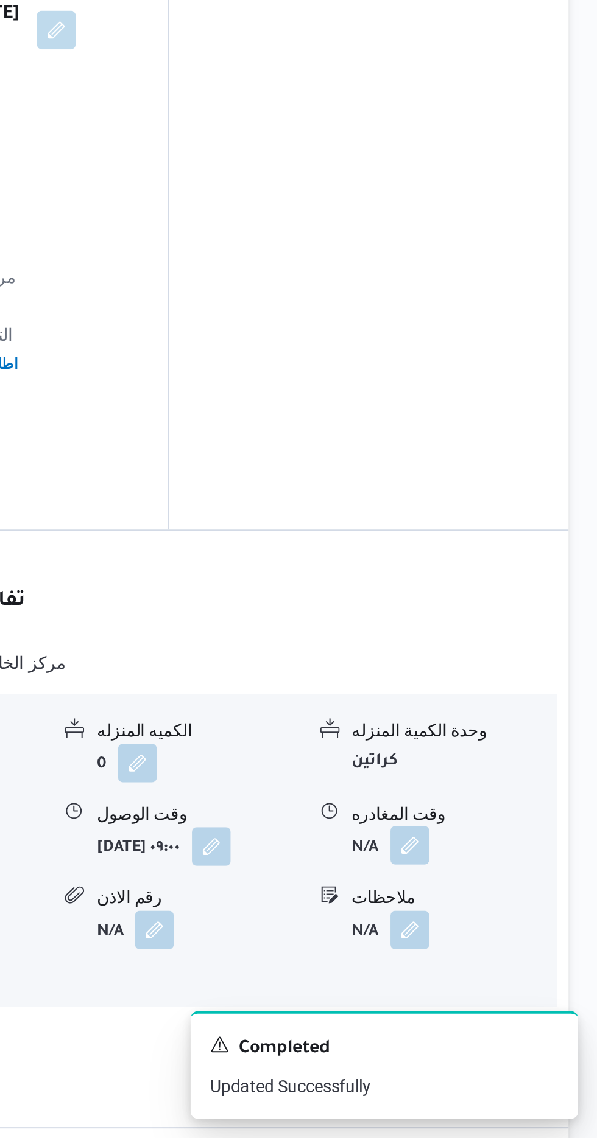
click at [497, 981] on button "button" at bounding box center [502, 990] width 19 height 19
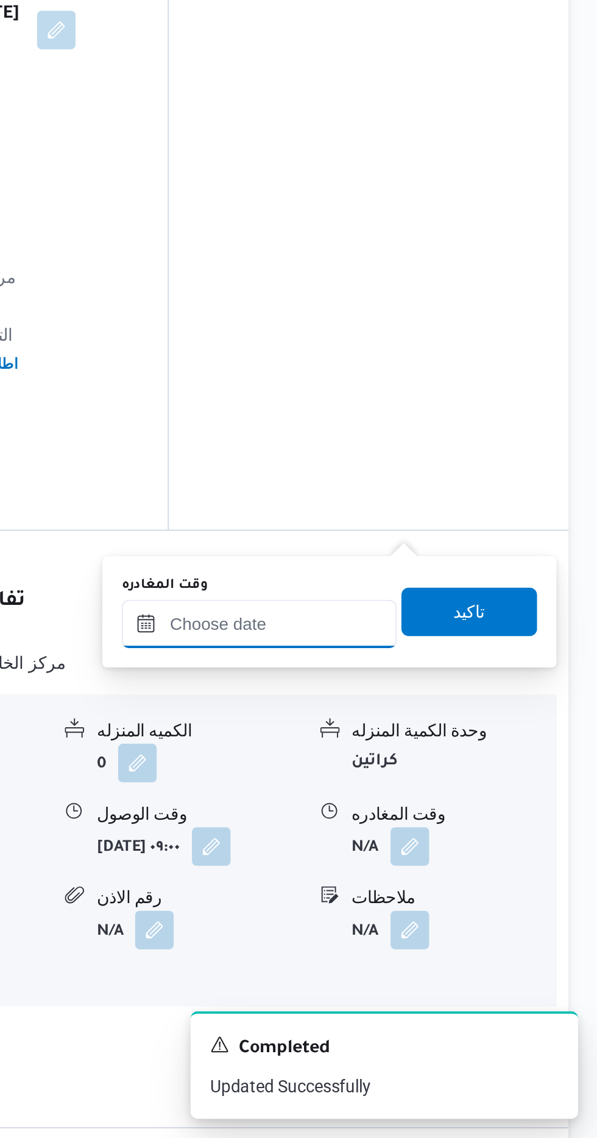
click at [412, 883] on input "وقت المغادره" at bounding box center [426, 880] width 138 height 24
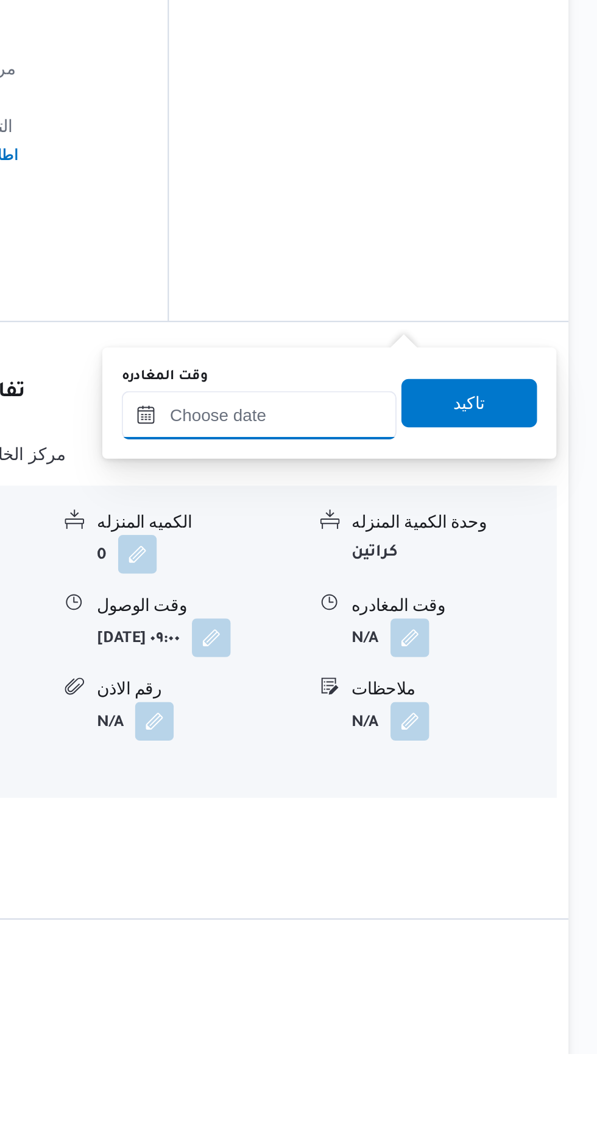
click at [425, 815] on input "وقت المغادره" at bounding box center [426, 817] width 138 height 24
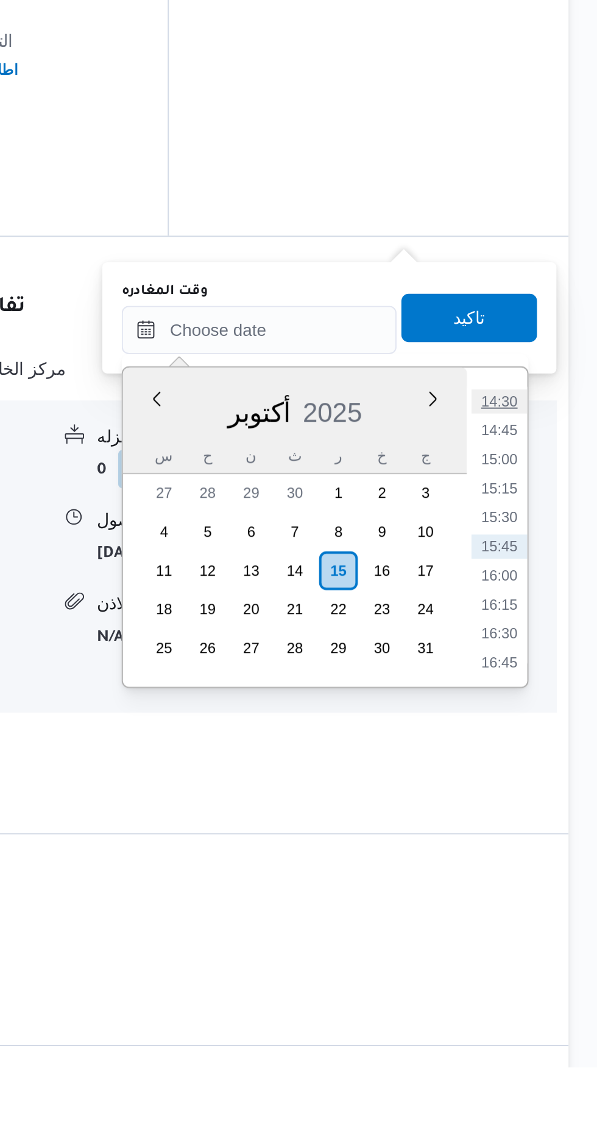
click at [538, 805] on li "14:30" at bounding box center [547, 804] width 28 height 12
type input "[DATE] ١٤:٣٠"
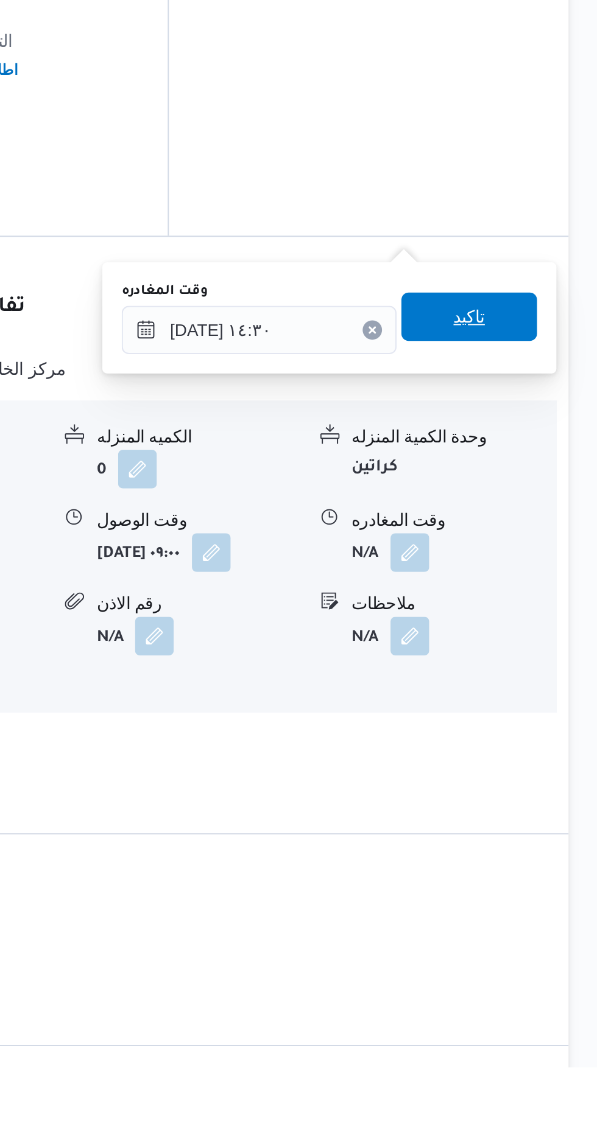
click at [530, 761] on span "تاكيد" at bounding box center [532, 761] width 68 height 24
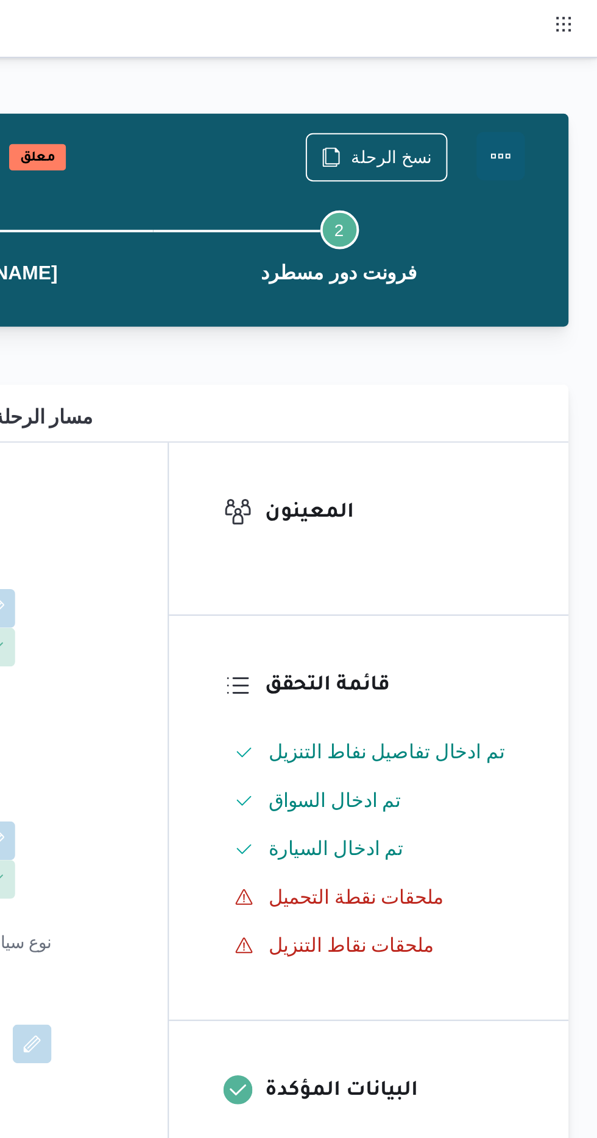
click at [543, 79] on button "Actions" at bounding box center [548, 78] width 24 height 24
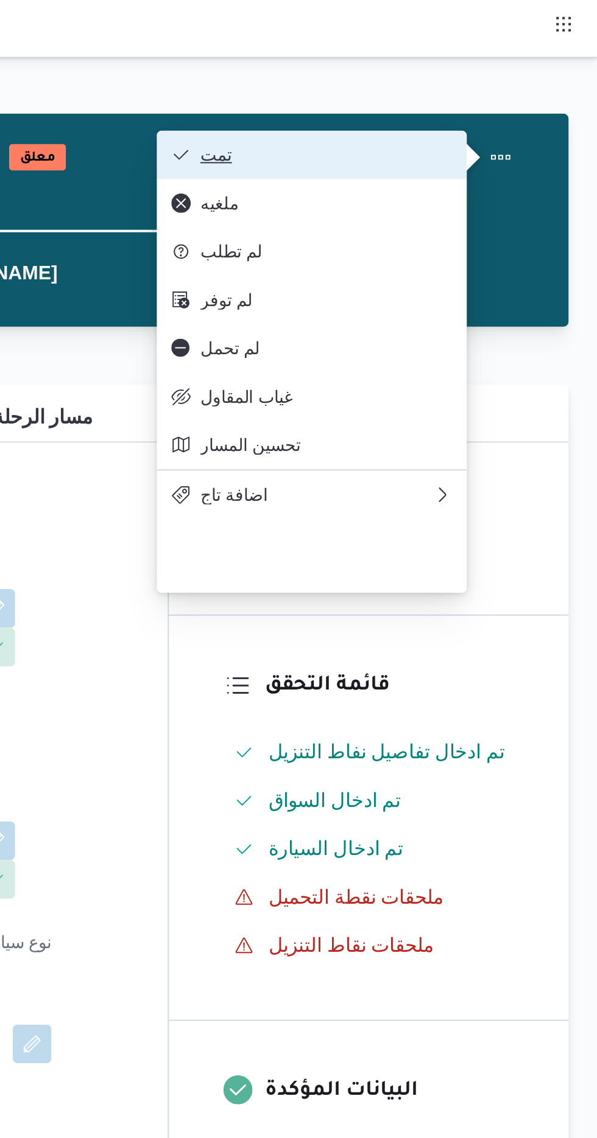
click at [417, 77] on span "تمت" at bounding box center [460, 78] width 127 height 10
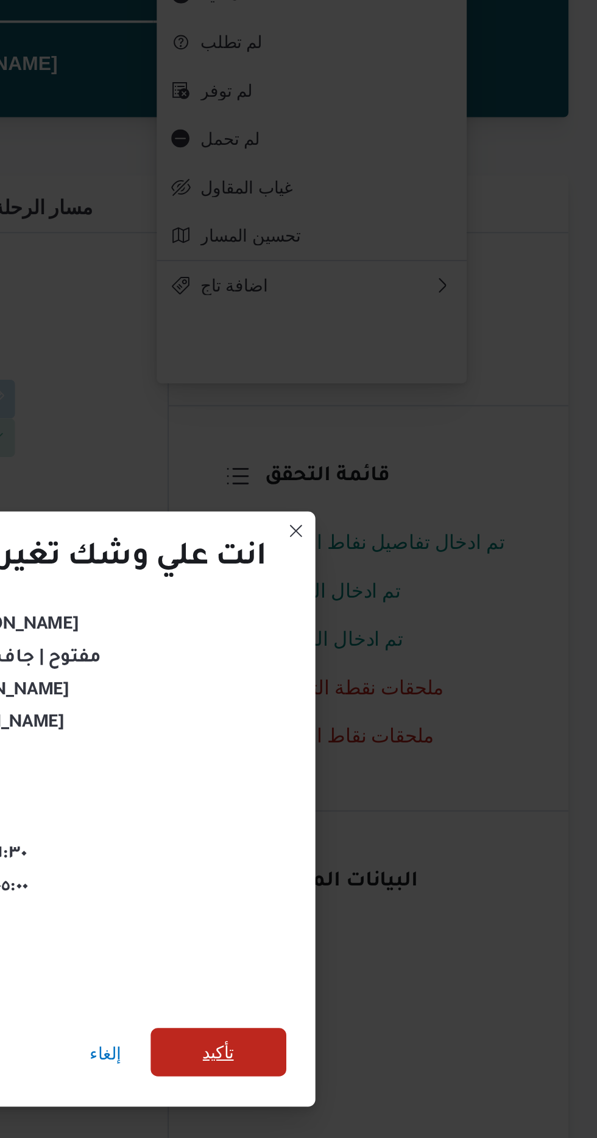
click at [396, 629] on span "تأكيد" at bounding box center [406, 635] width 68 height 24
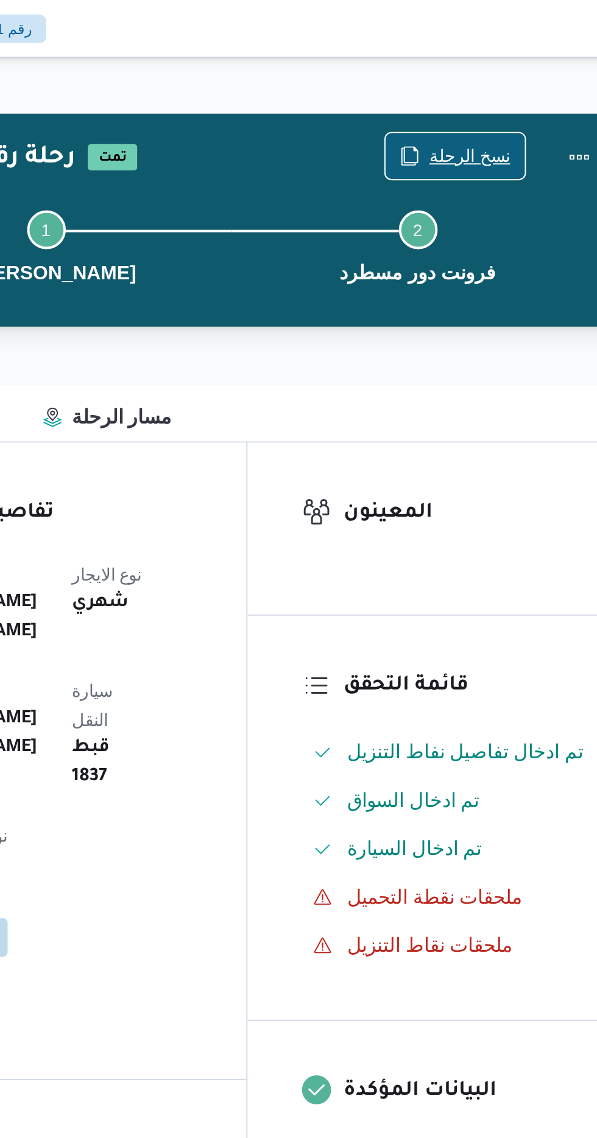
click at [479, 74] on span "نسخ الرحلة" at bounding box center [492, 78] width 41 height 15
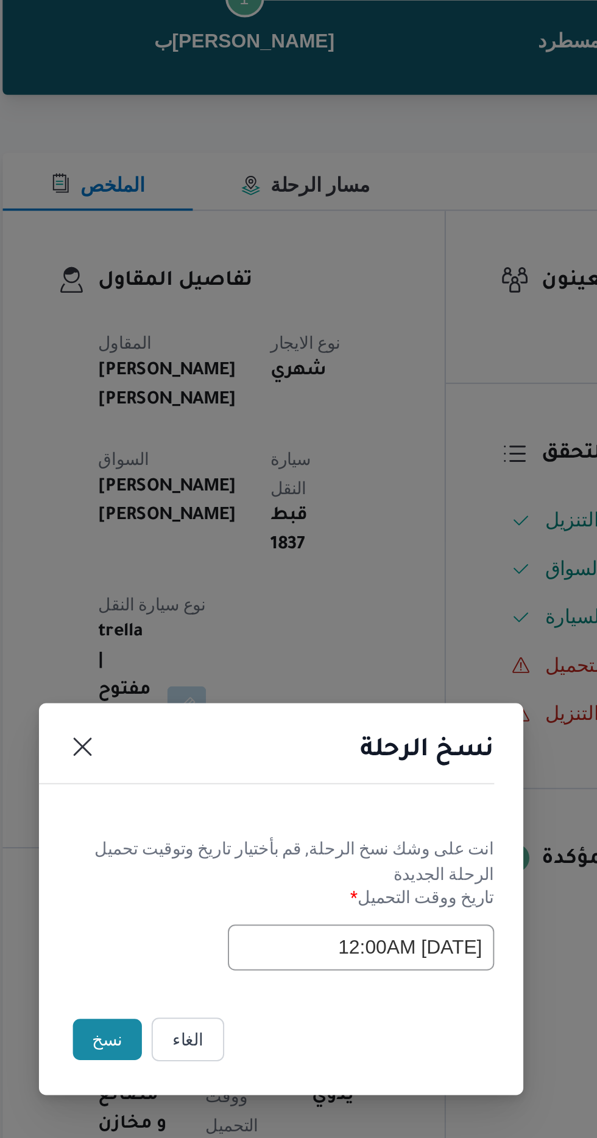
click at [198, 640] on button "نسخ" at bounding box center [211, 639] width 35 height 21
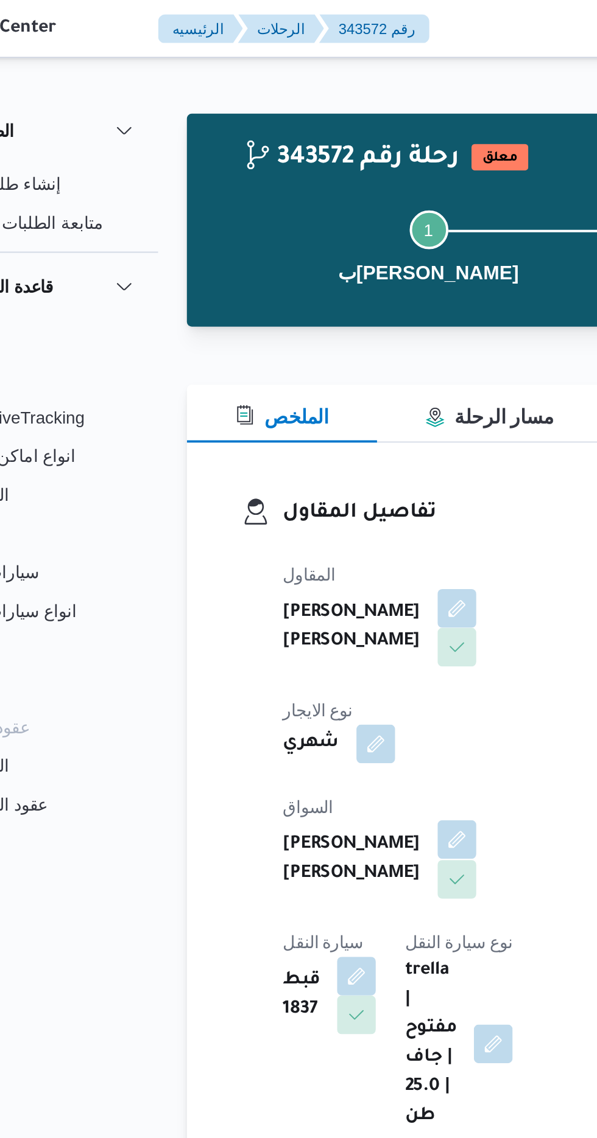
click at [284, 413] on button "button" at bounding box center [293, 422] width 19 height 19
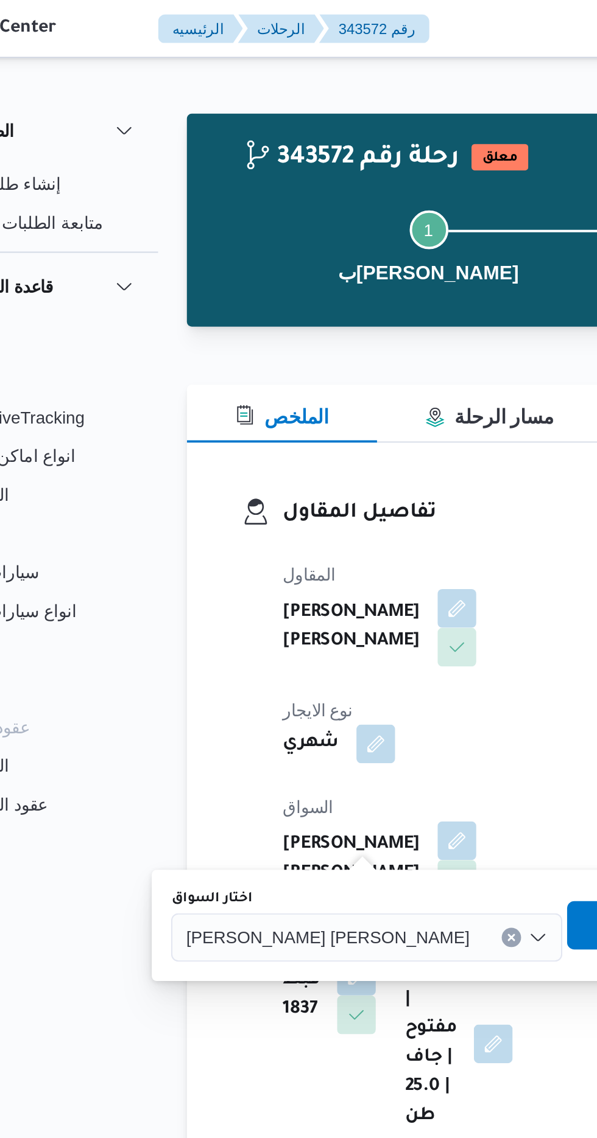
click at [194, 477] on span "[PERSON_NAME] [PERSON_NAME]" at bounding box center [229, 471] width 142 height 13
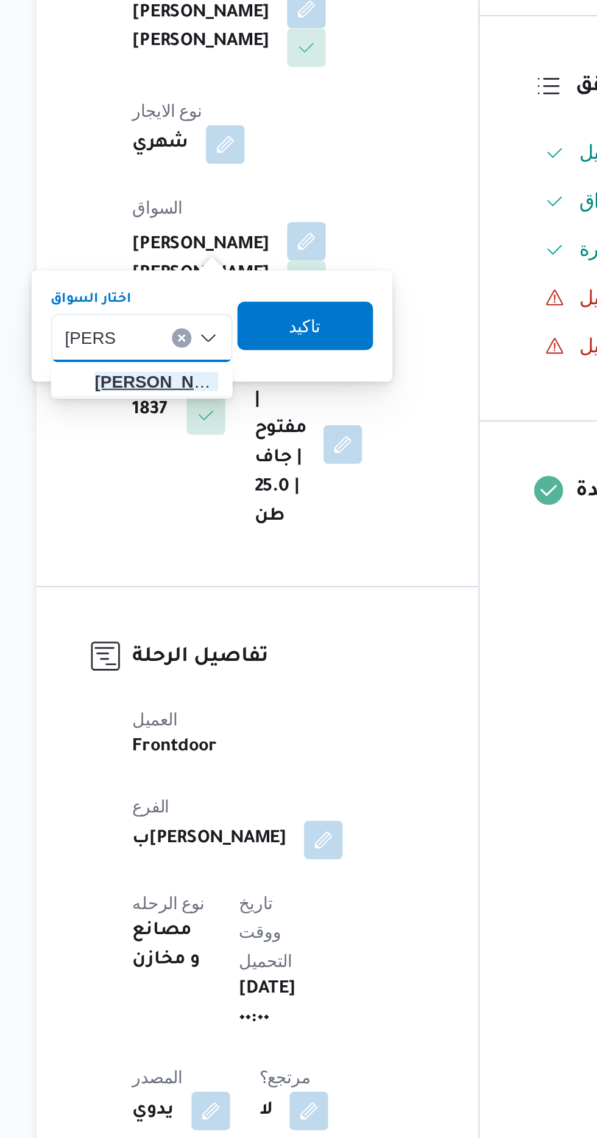
type input "[PERSON_NAME]"
click at [208, 494] on span "[PERSON_NAME] [PERSON_NAME] [PERSON_NAME]" at bounding box center [219, 493] width 62 height 15
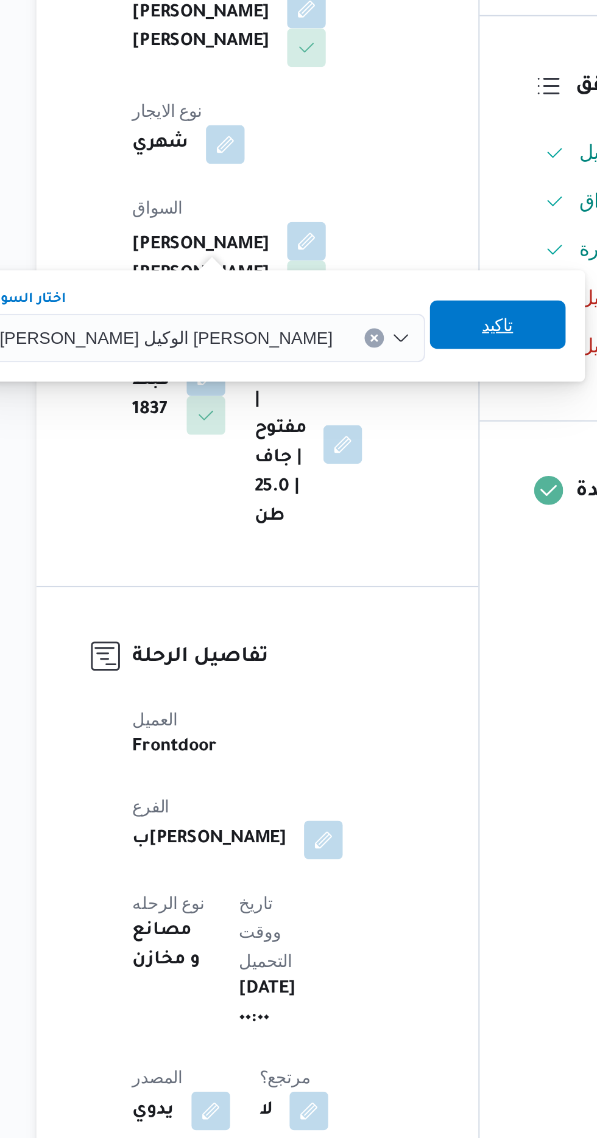
click at [382, 471] on span "تاكيد" at bounding box center [390, 465] width 16 height 15
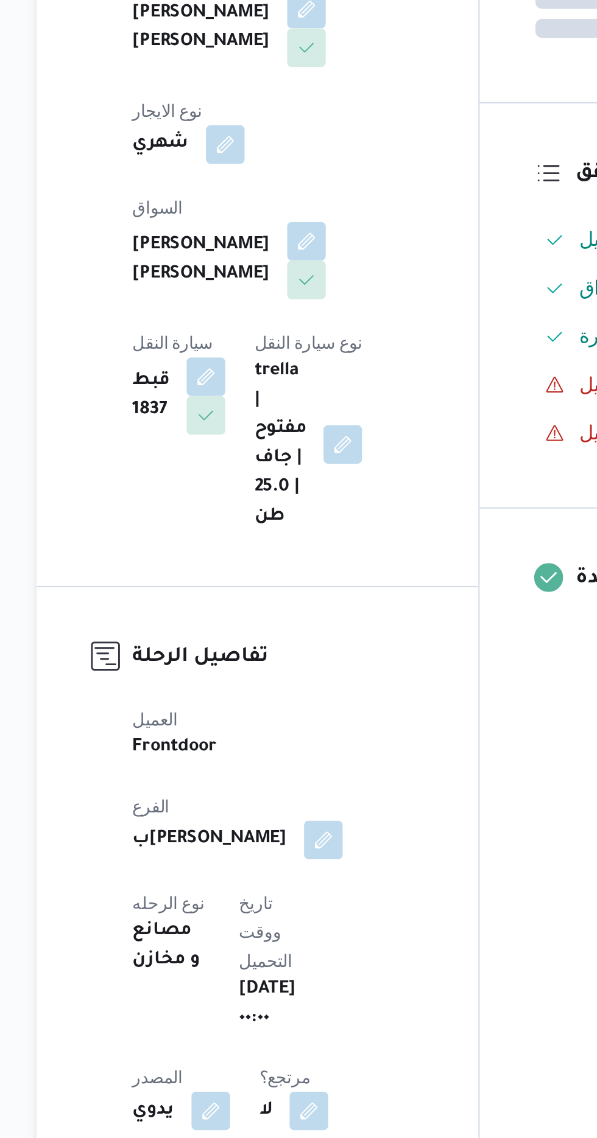
click at [254, 480] on div "قبط 1837" at bounding box center [229, 500] width 49 height 41
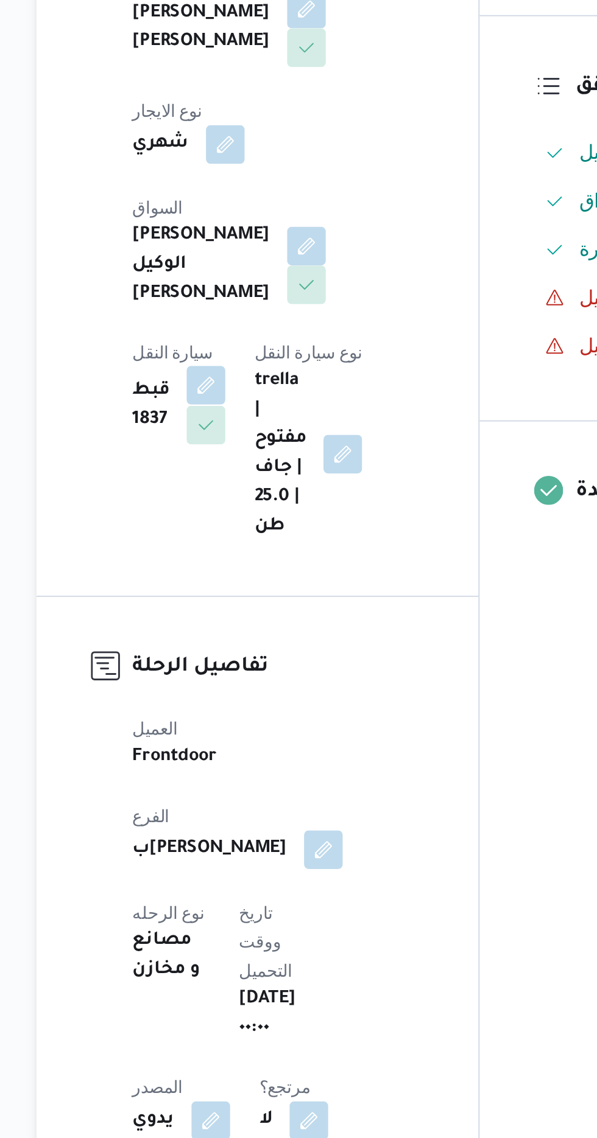
click at [253, 486] on button "button" at bounding box center [243, 495] width 19 height 19
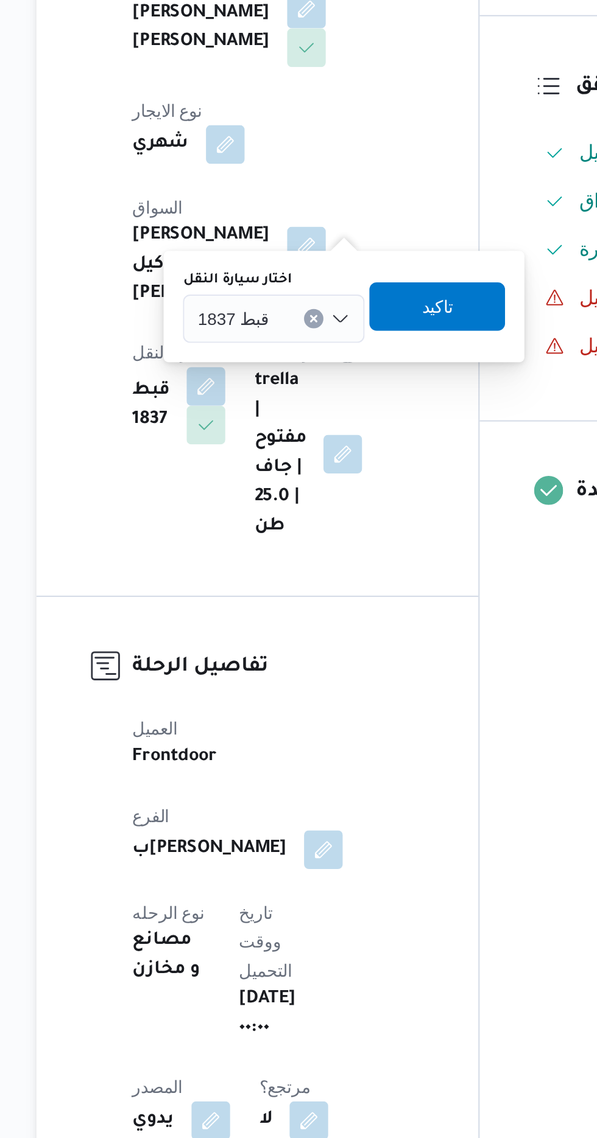
click at [255, 469] on div "قبط 1837" at bounding box center [277, 462] width 91 height 24
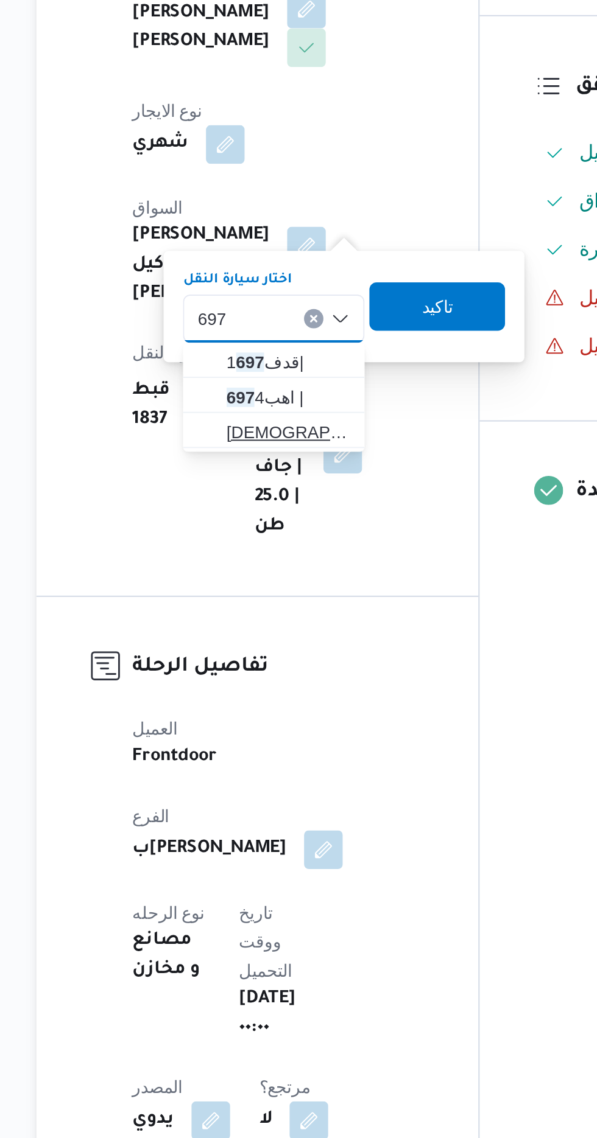
type input "697"
click at [268, 517] on span "[DEMOGRAPHIC_DATA] 697 4 |" at bounding box center [285, 519] width 62 height 15
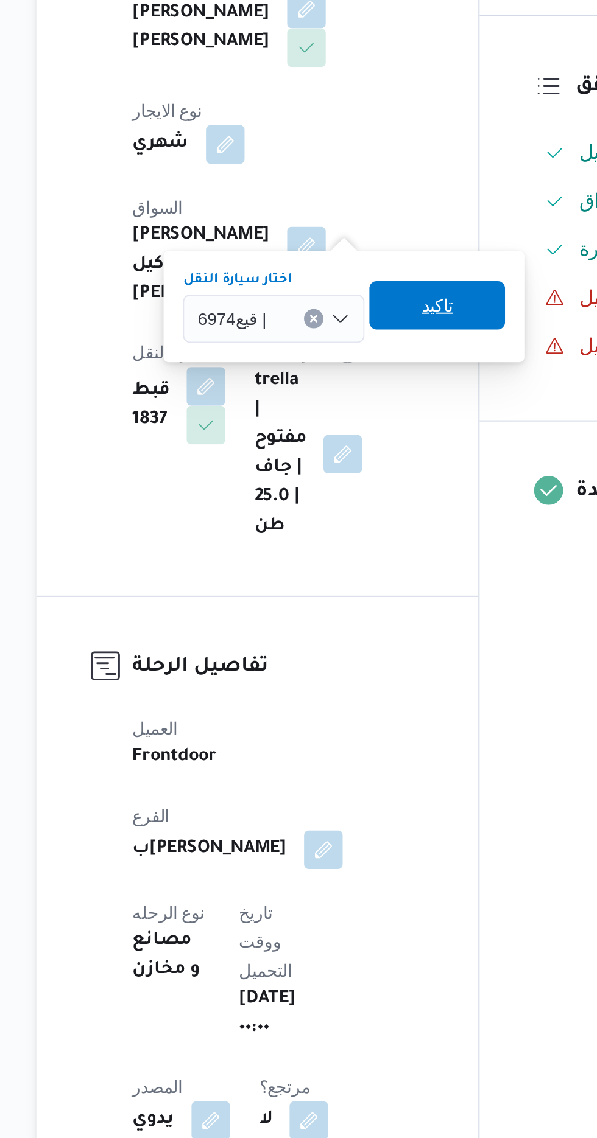
click at [348, 455] on span "تاكيد" at bounding box center [360, 455] width 68 height 24
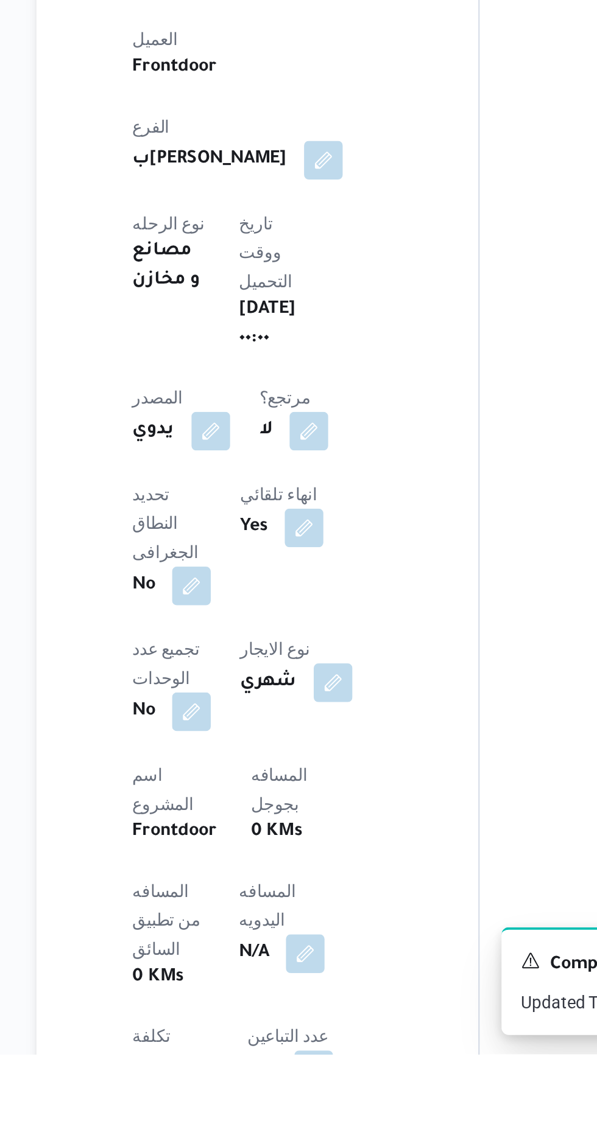
scroll to position [43, 0]
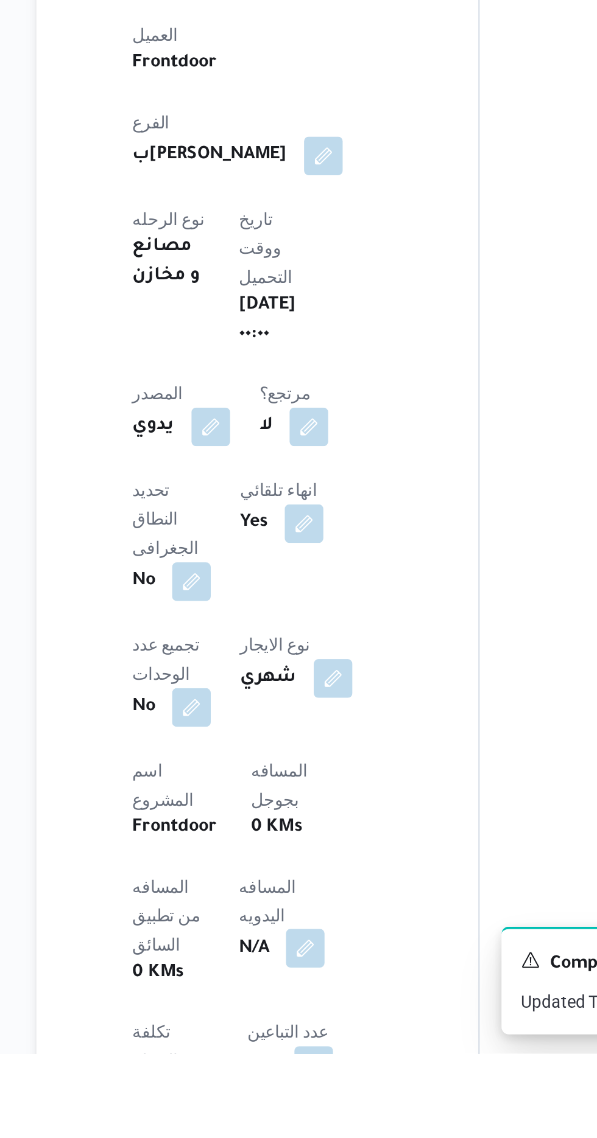
click at [284, 1076] on button "button" at bounding box center [293, 1085] width 19 height 19
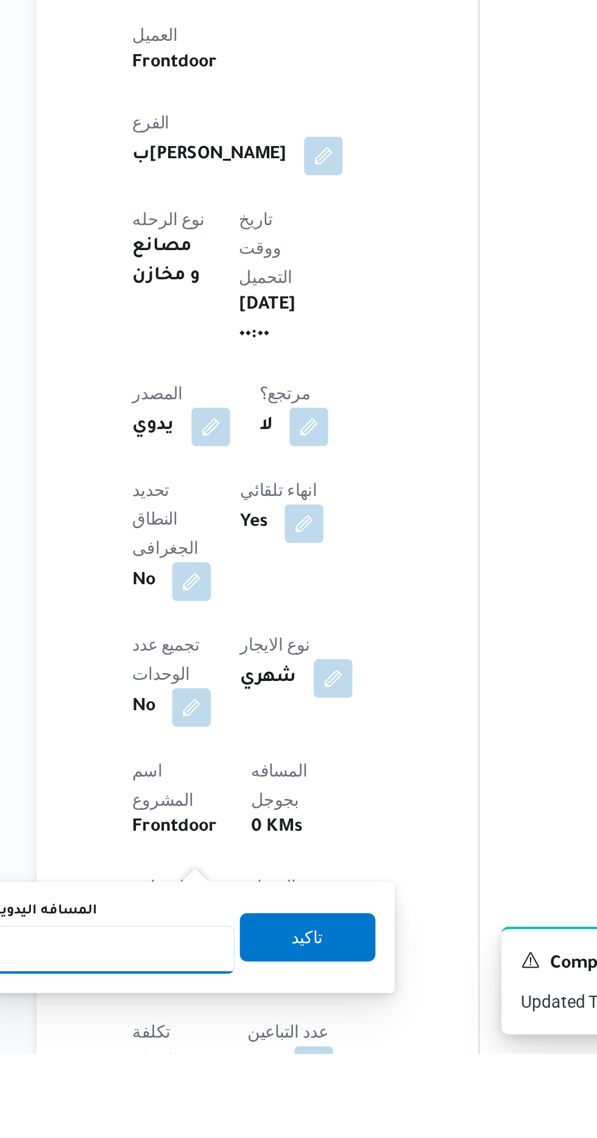
click at [203, 1089] on input "المسافه اليدويه" at bounding box center [197, 1086] width 121 height 24
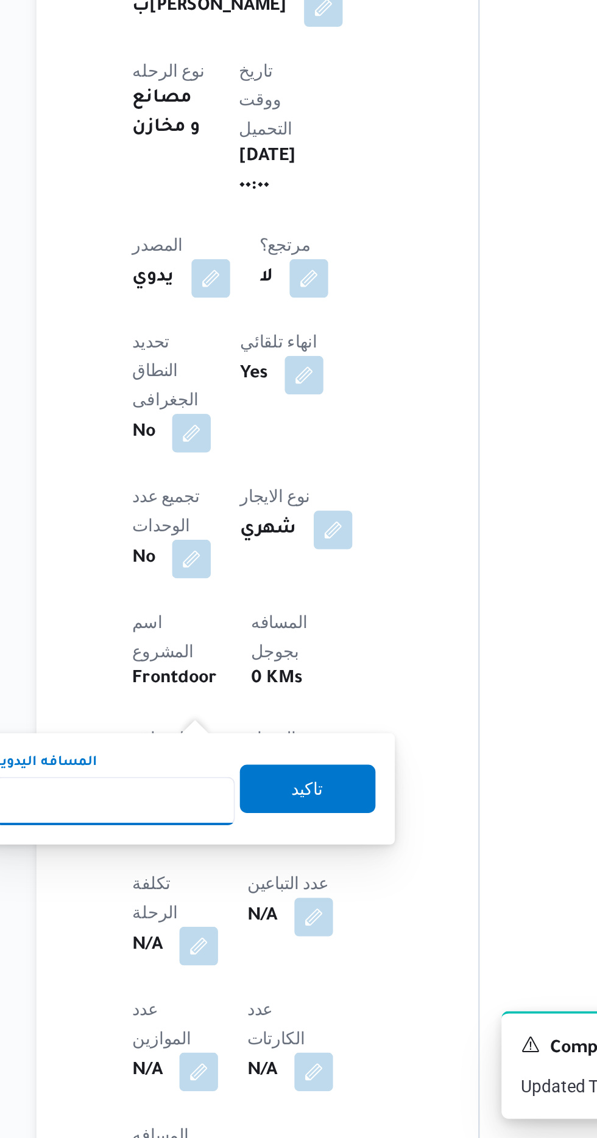
scroll to position [160, 0]
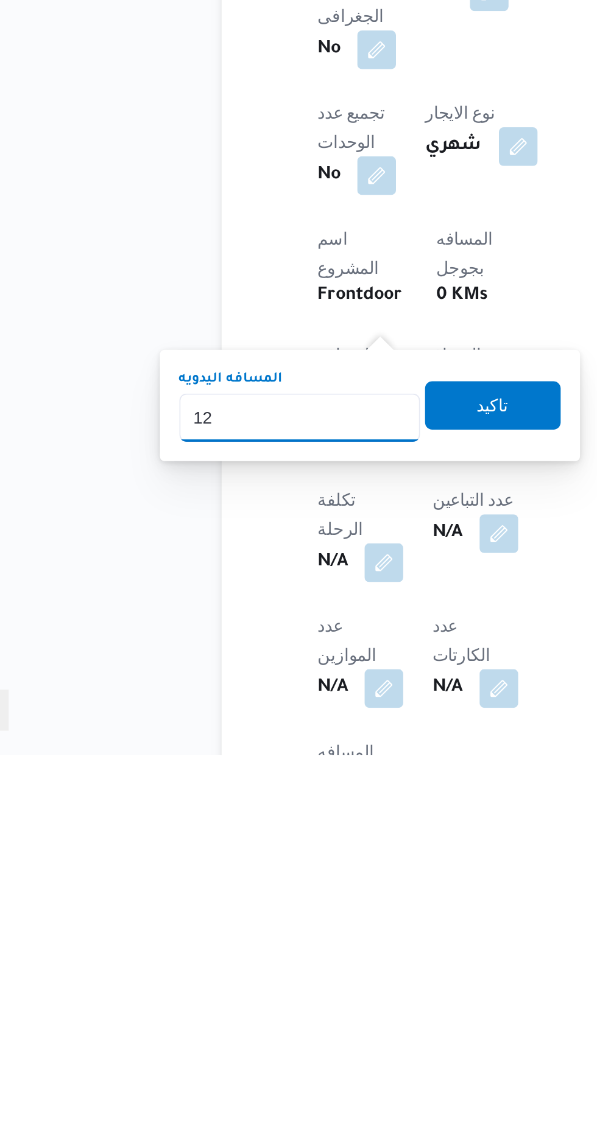
type input "120"
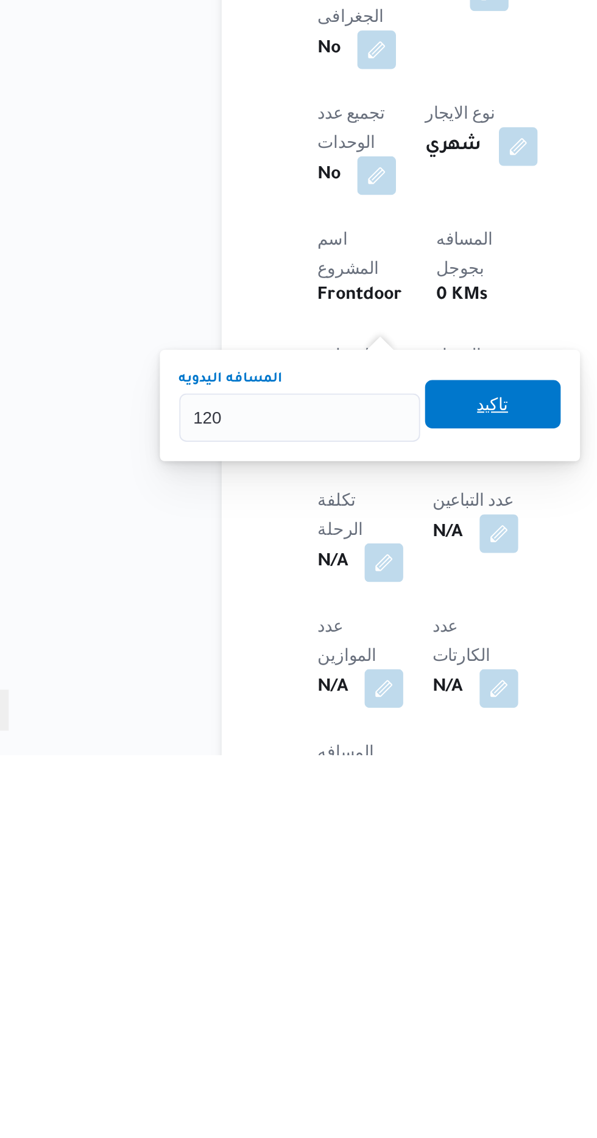
click at [273, 972] on span "تاكيد" at bounding box center [295, 962] width 68 height 24
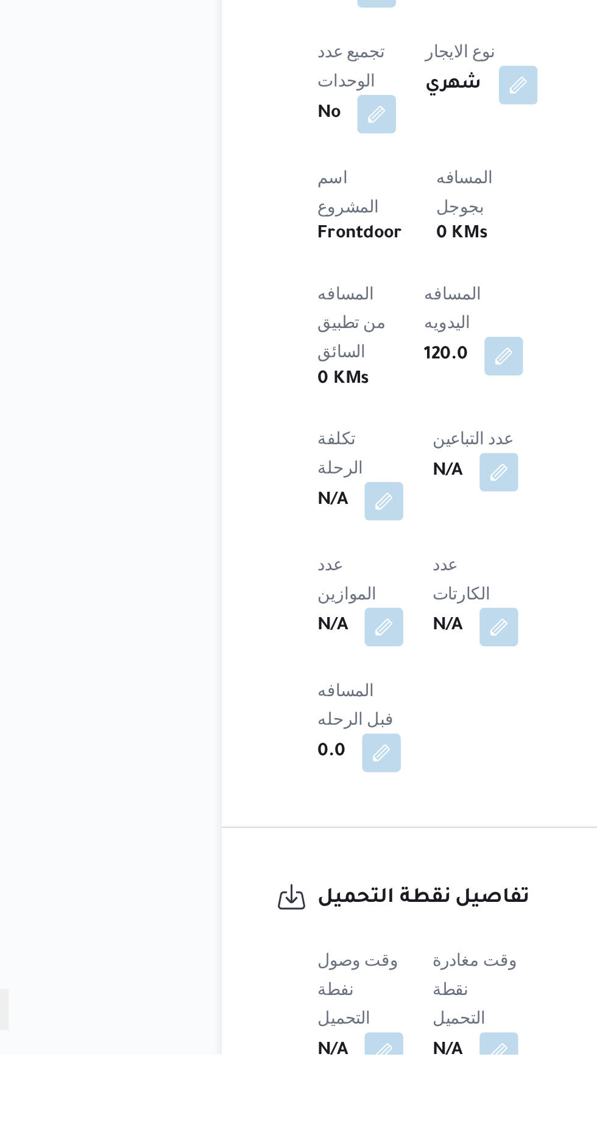
scroll to position [342, 0]
click at [233, 1126] on button "button" at bounding box center [239, 1135] width 19 height 19
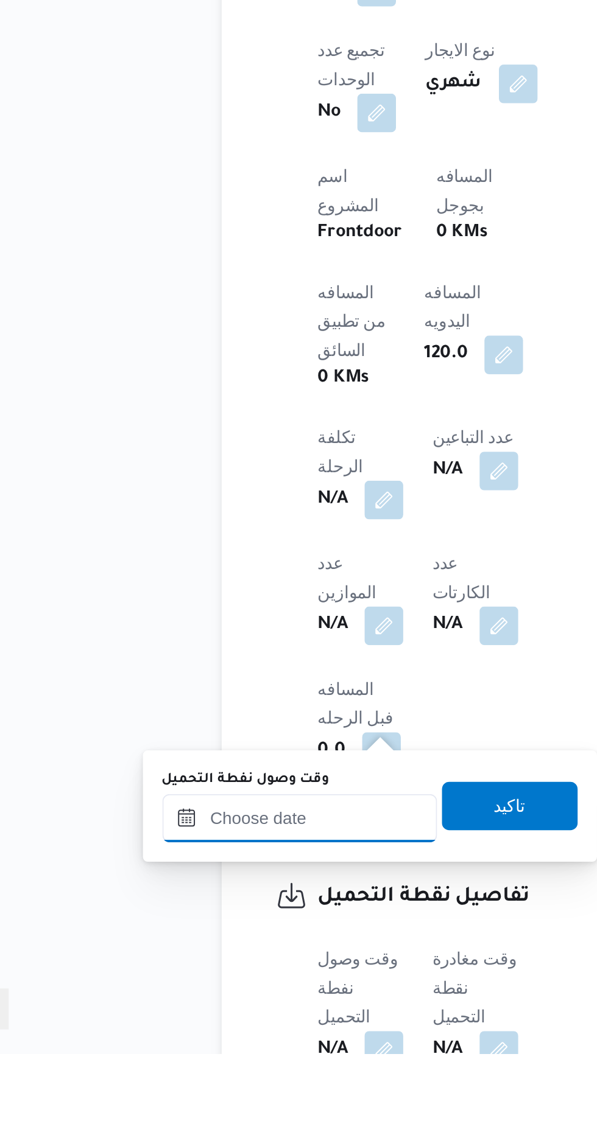
click at [178, 1019] on input "وقت وصول نفطة التحميل" at bounding box center [197, 1020] width 138 height 24
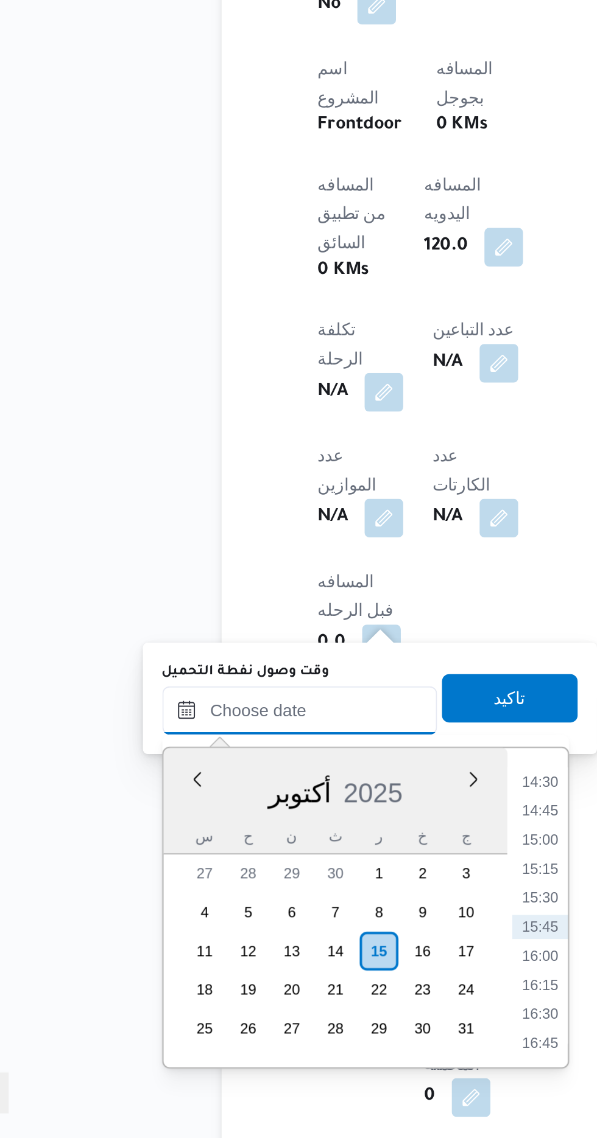
scroll to position [438, 0]
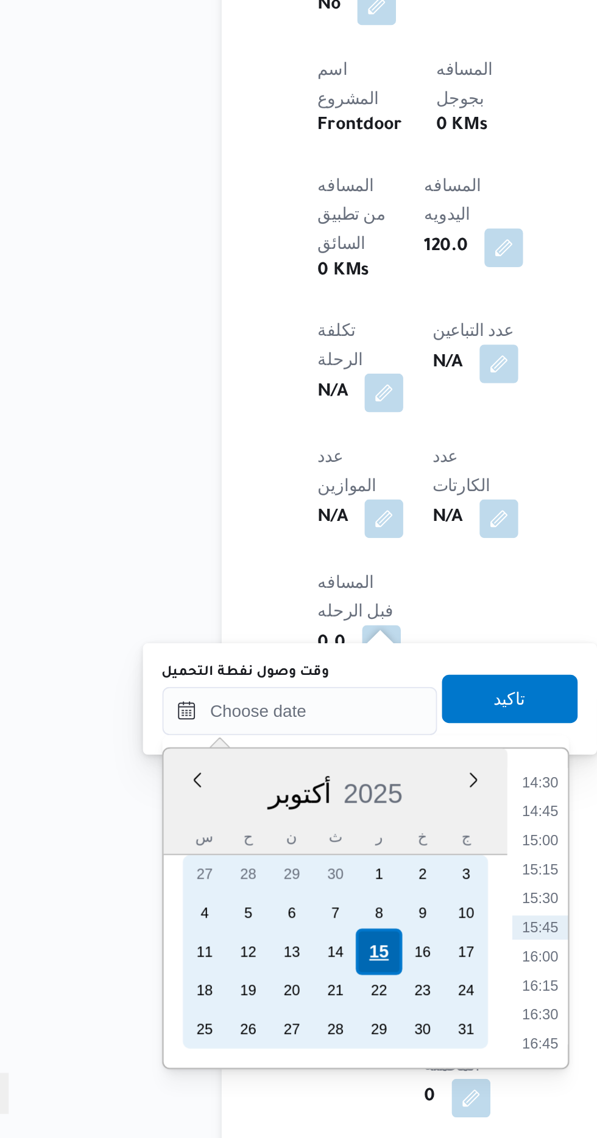
click at [233, 1046] on div "15" at bounding box center [236, 1044] width 23 height 23
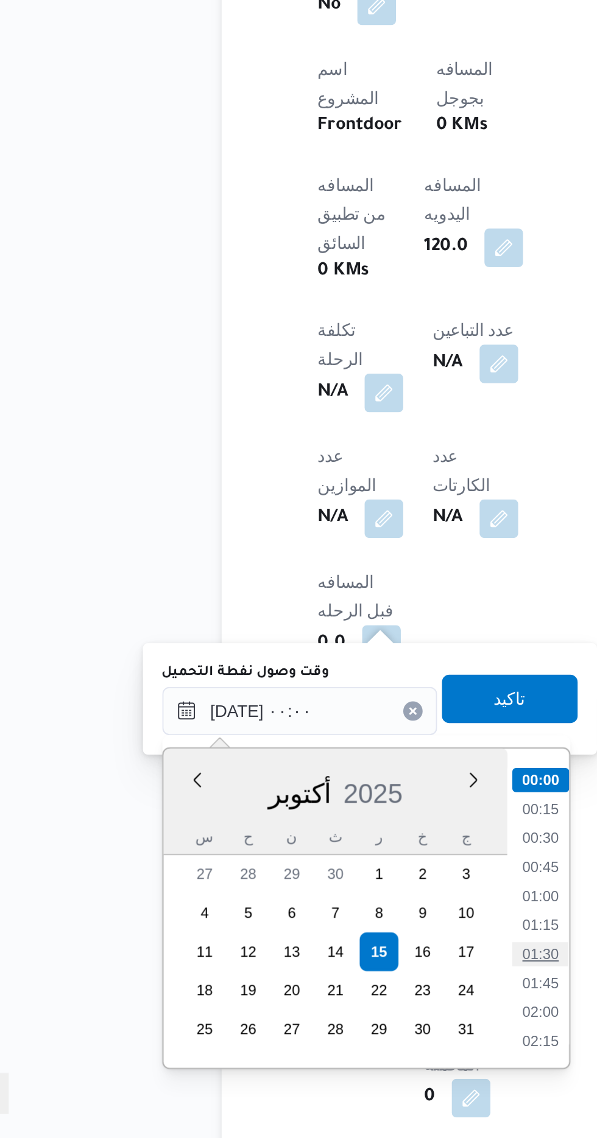
click at [311, 1050] on li "01:30" at bounding box center [318, 1046] width 28 height 12
type input "[DATE] ٠١:٣٠"
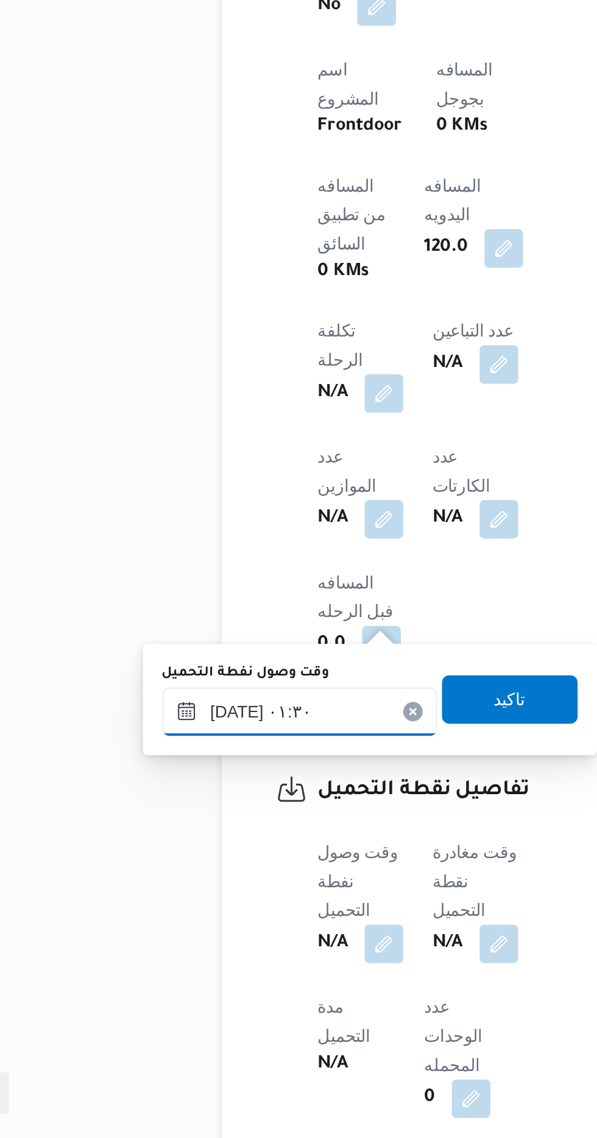
scroll to position [438, 0]
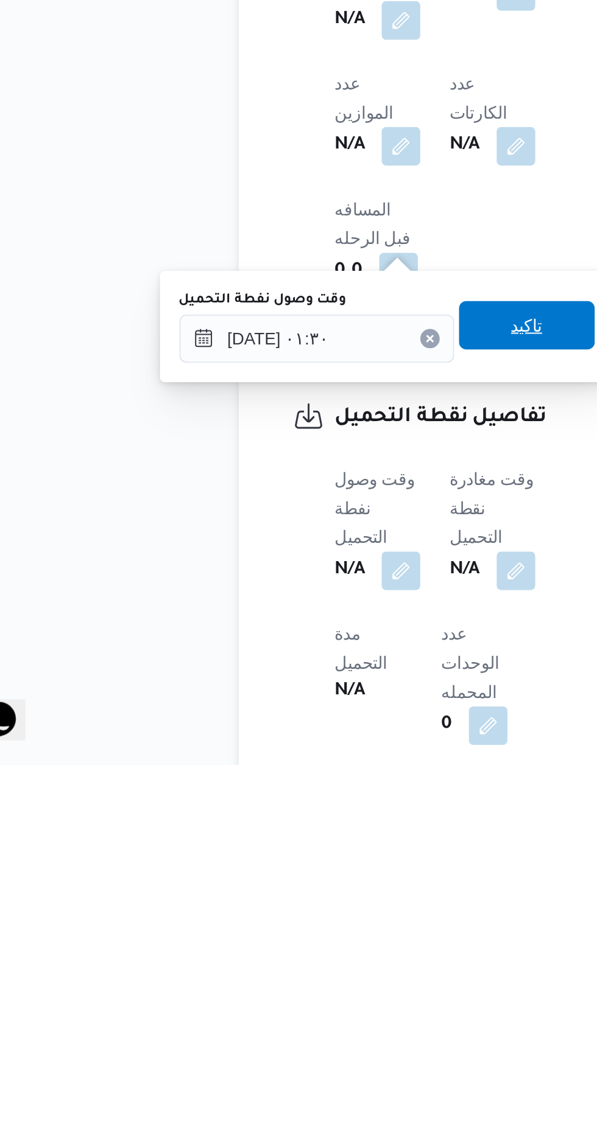
click at [300, 919] on span "تاكيد" at bounding box center [303, 917] width 68 height 24
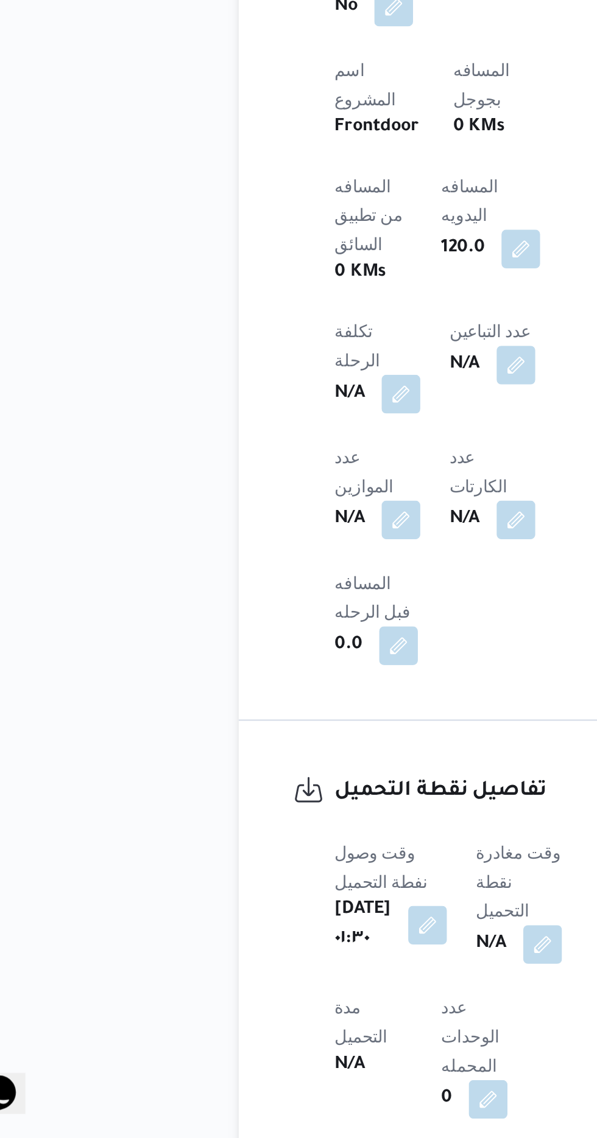
click at [293, 1030] on div "N/A" at bounding box center [299, 1041] width 46 height 22
click at [307, 1031] on button "button" at bounding box center [310, 1040] width 19 height 19
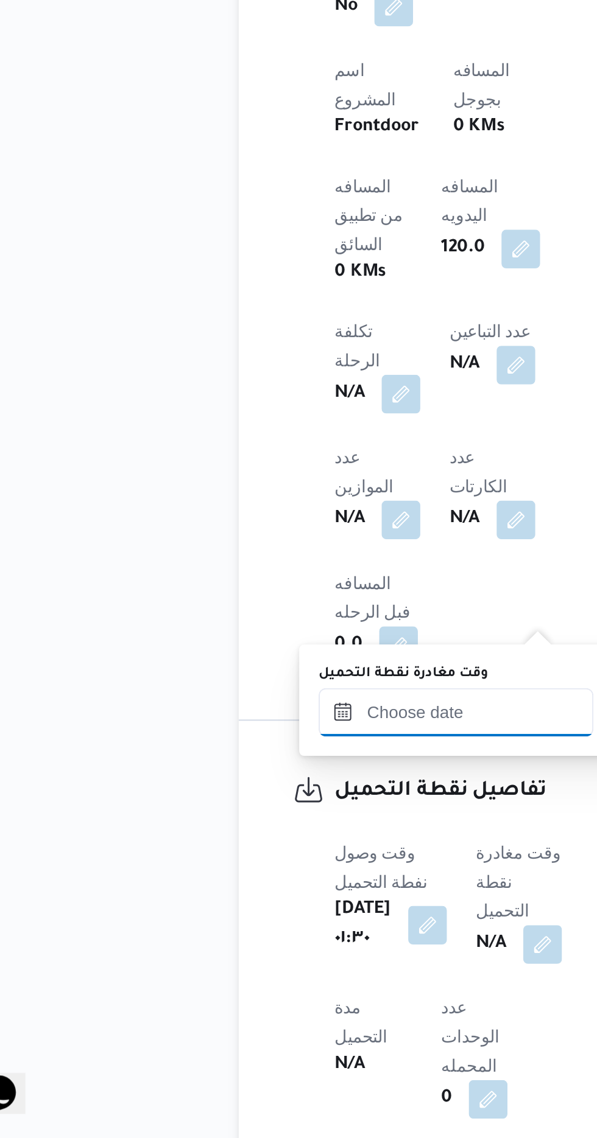
click at [225, 924] on input "وقت مغادرة نقطة التحميل" at bounding box center [267, 924] width 138 height 24
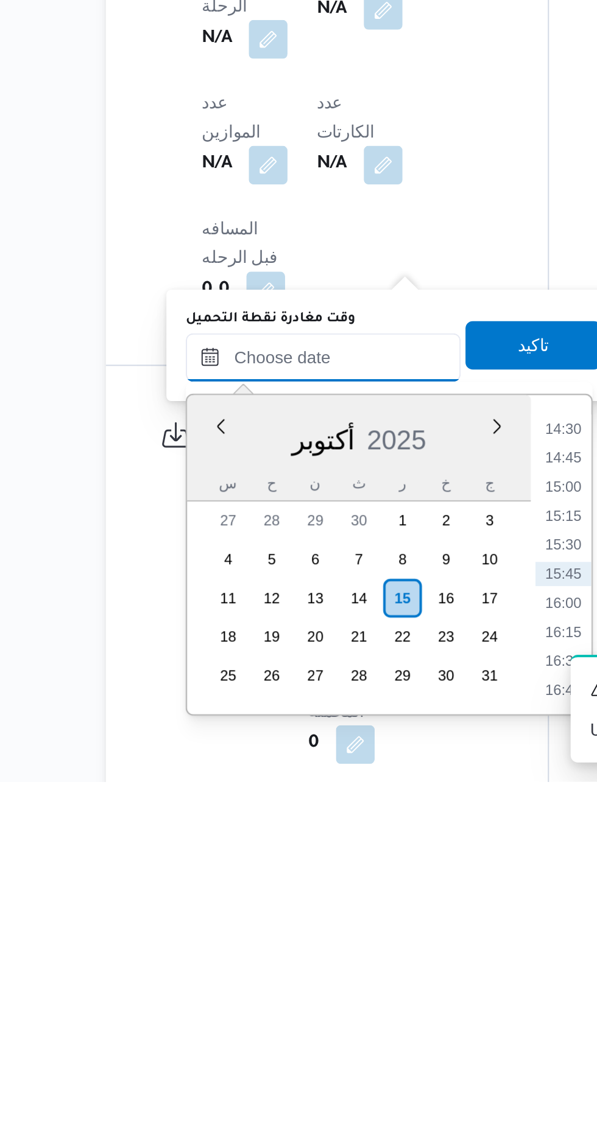
scroll to position [437, 0]
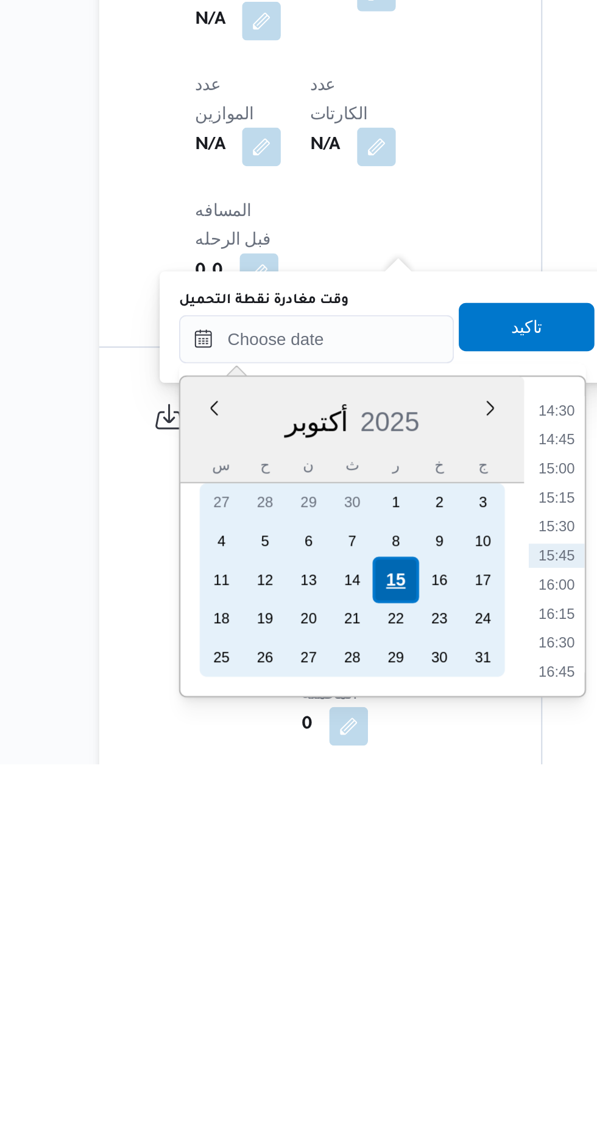
click at [307, 1045] on div "15" at bounding box center [307, 1045] width 23 height 23
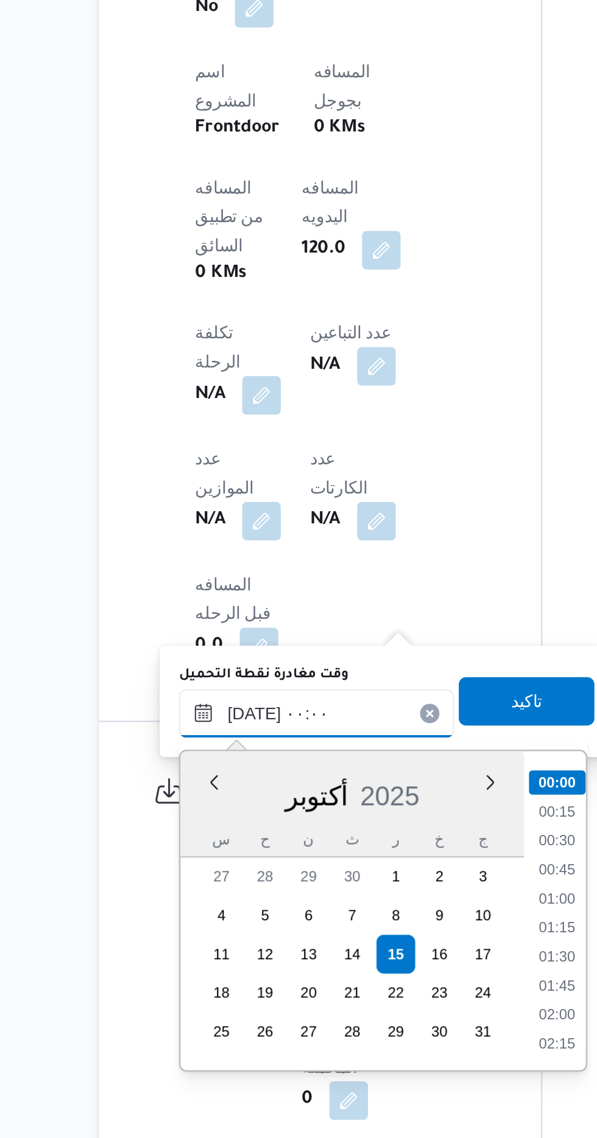
click at [212, 925] on input "[DATE] ٠٠:٠٠" at bounding box center [267, 925] width 138 height 24
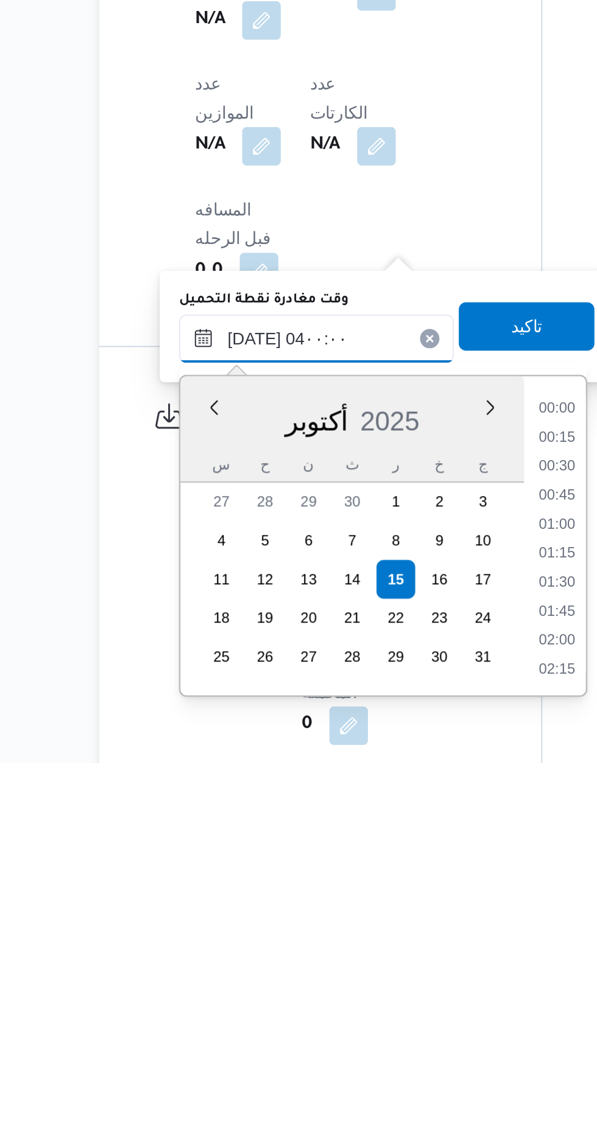
scroll to position [106, 0]
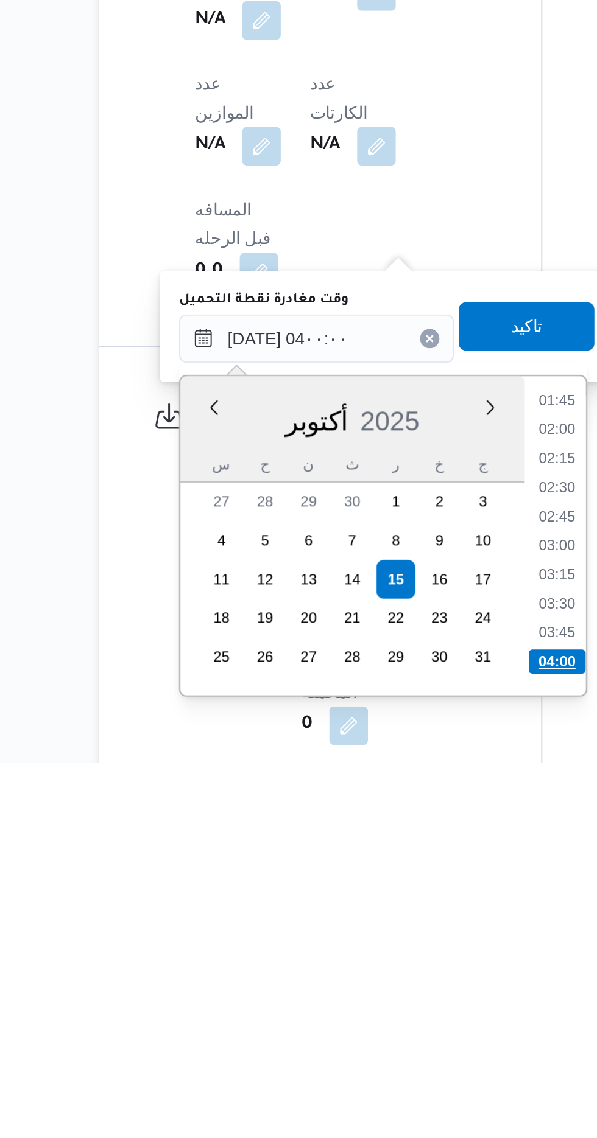
click at [382, 1087] on li "04:00" at bounding box center [388, 1087] width 29 height 12
type input "[DATE] ٠٤:٠٠"
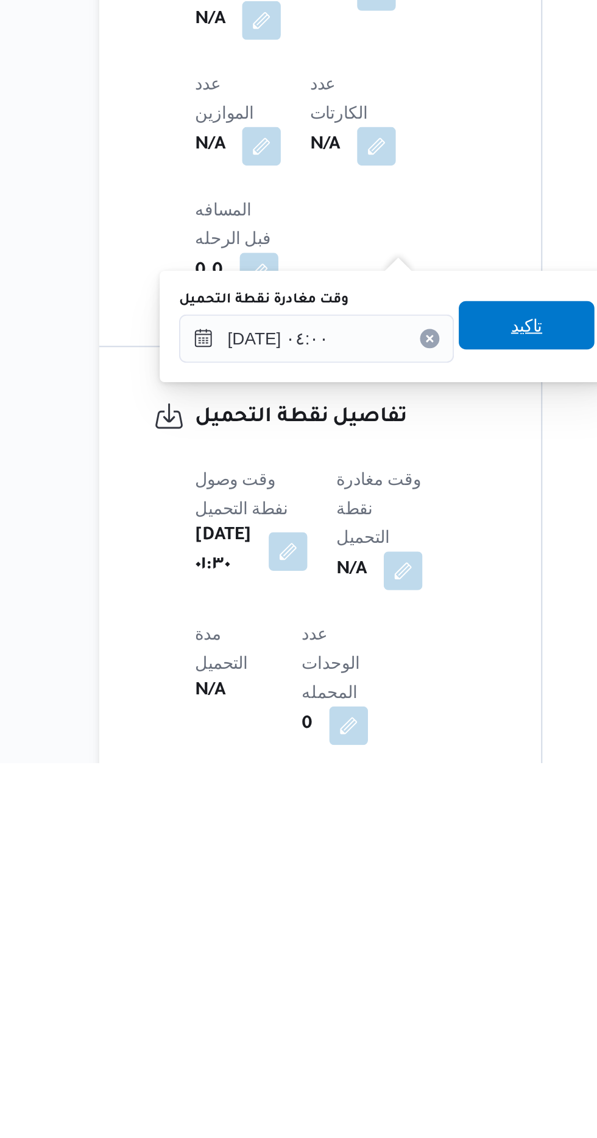
click at [364, 924] on span "تاكيد" at bounding box center [373, 918] width 68 height 24
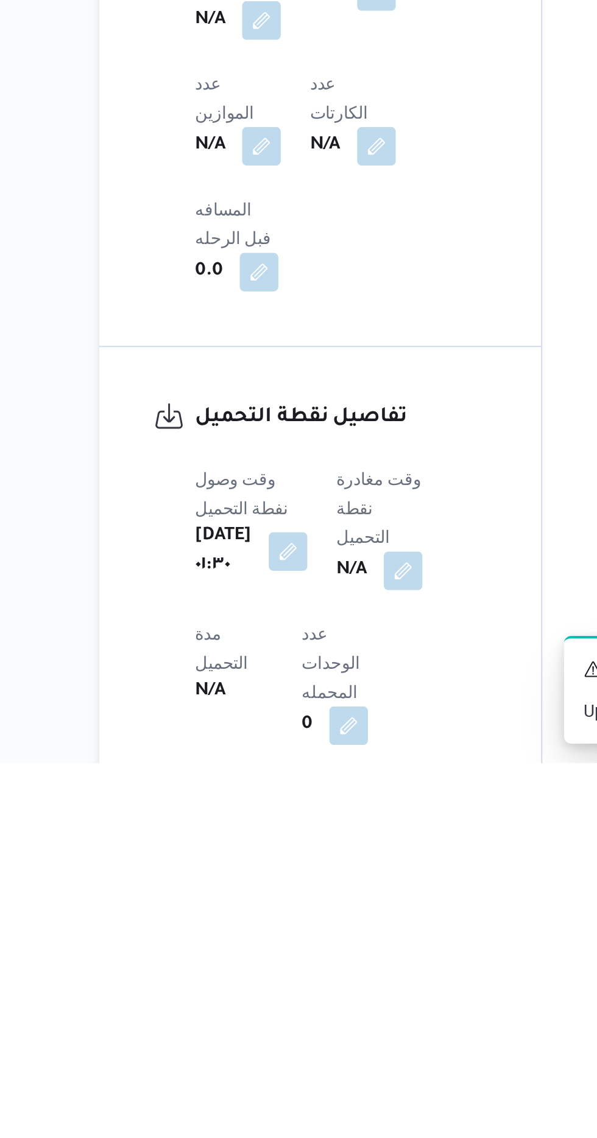
scroll to position [437, 0]
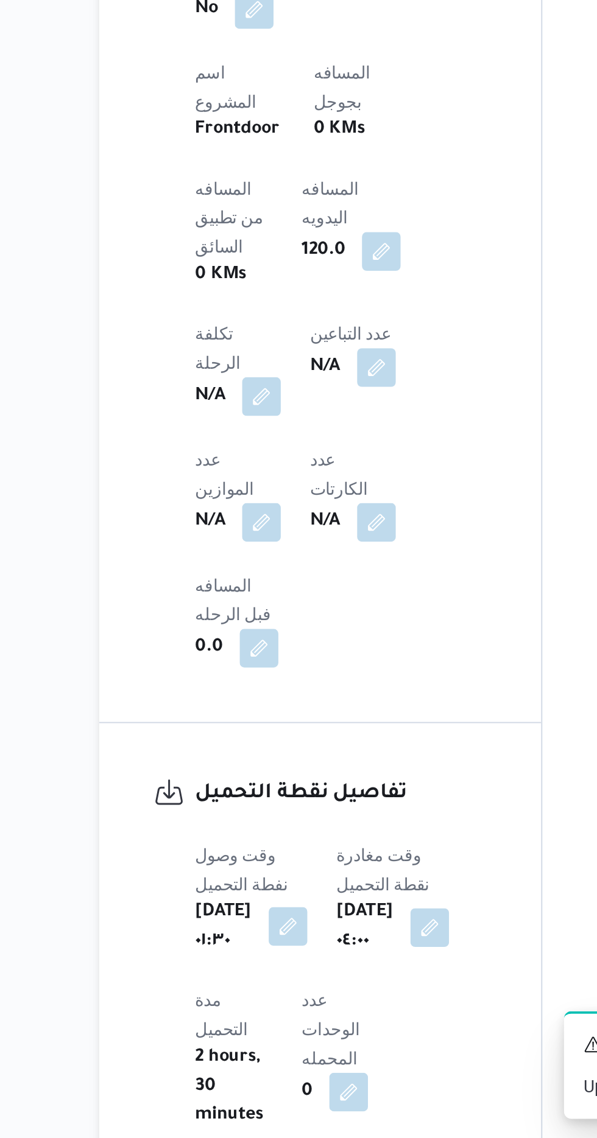
click at [244, 1022] on button "button" at bounding box center [253, 1031] width 19 height 19
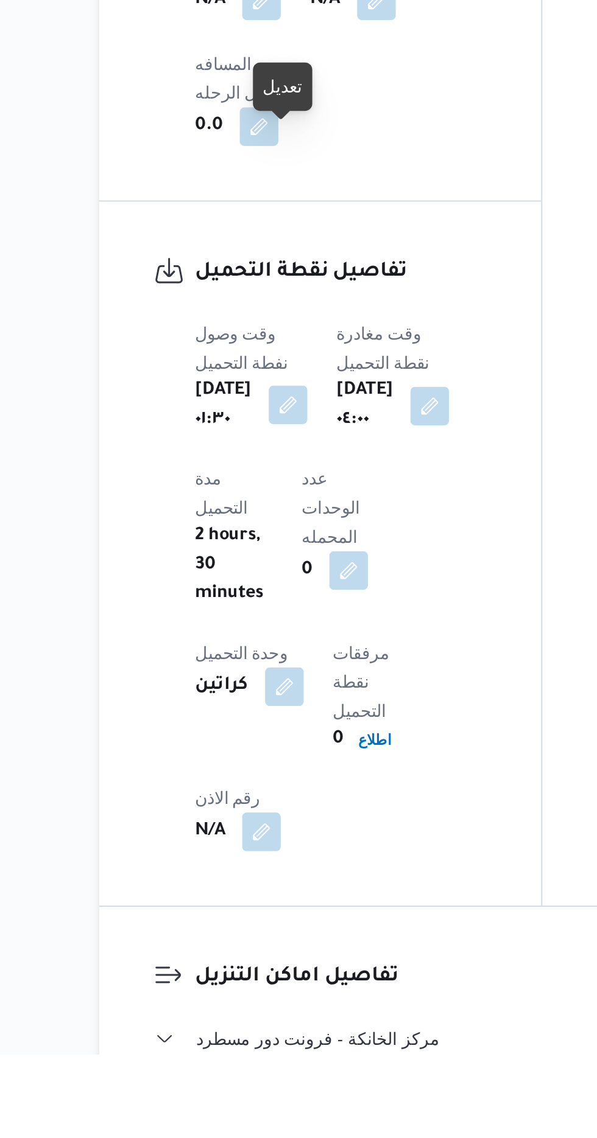
scroll to position [659, 0]
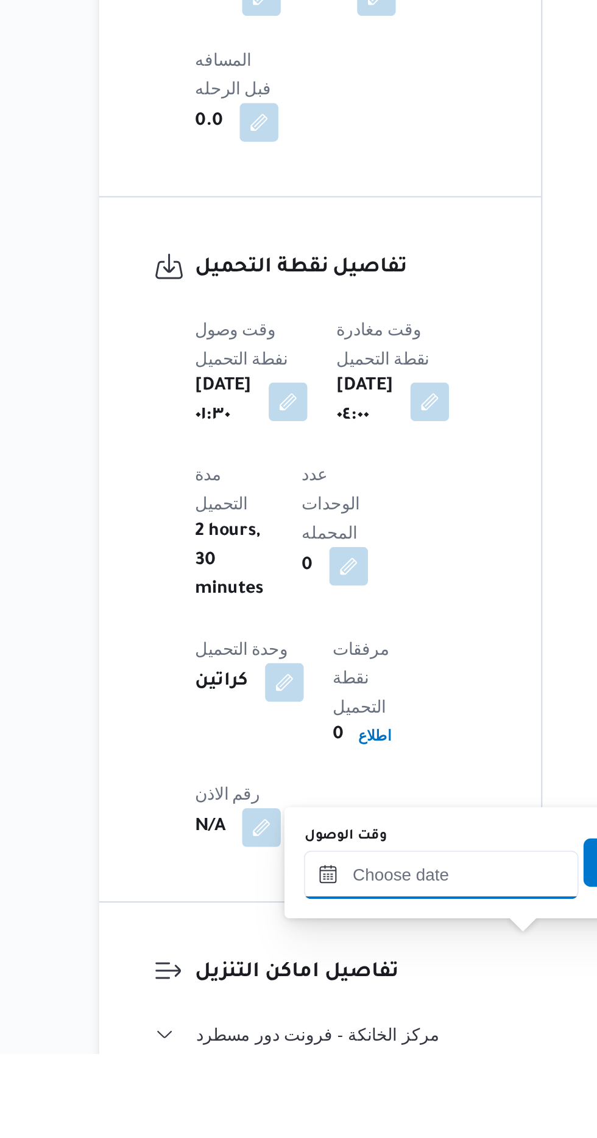
click at [288, 1048] on input "وقت الوصول" at bounding box center [330, 1048] width 138 height 24
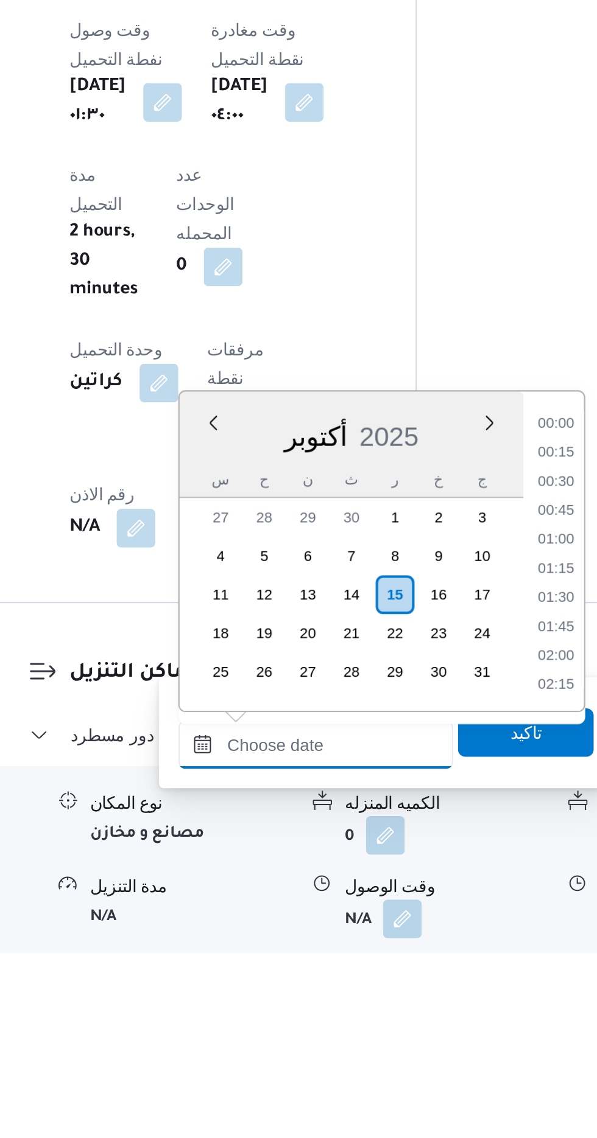
scroll to position [846, 0]
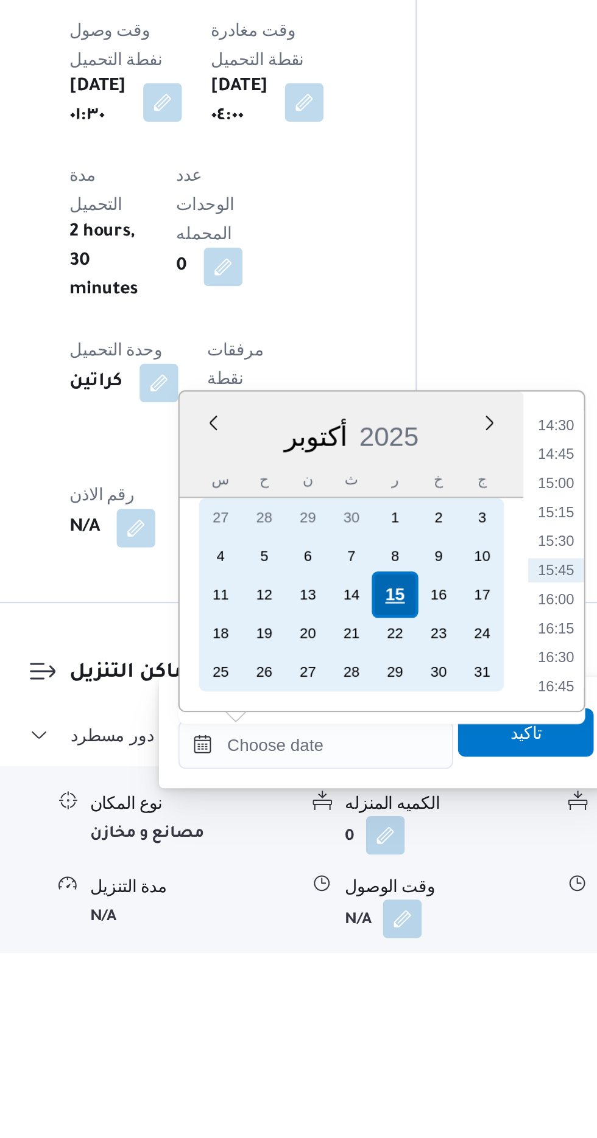
click at [369, 957] on div "15" at bounding box center [370, 958] width 23 height 23
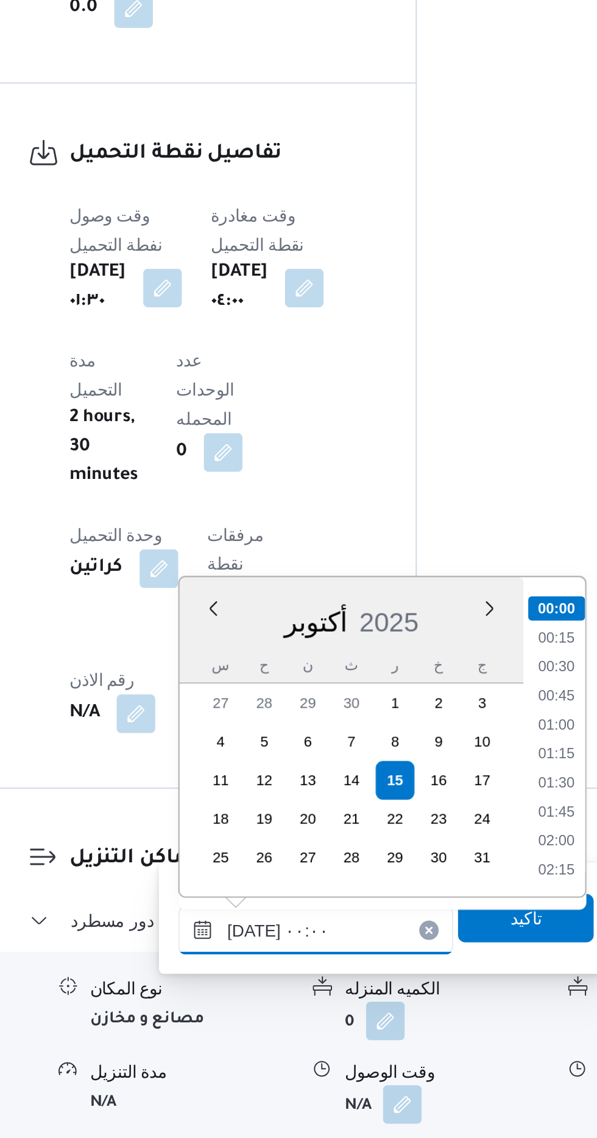
click at [286, 1034] on input "[DATE] ٠٠:٠٠" at bounding box center [330, 1034] width 138 height 24
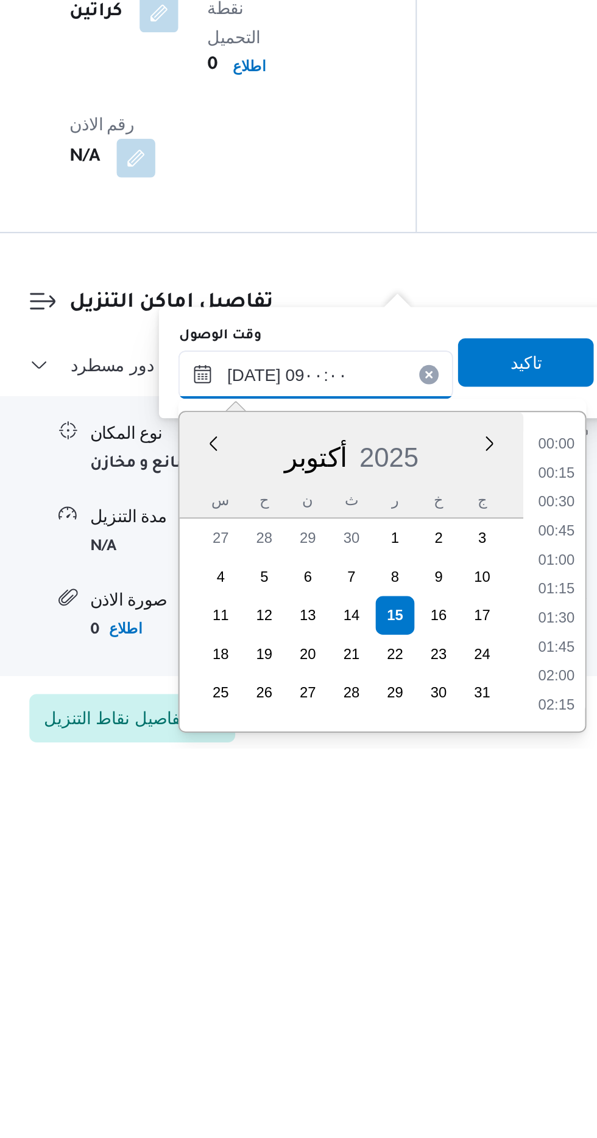
scroll to position [398, 0]
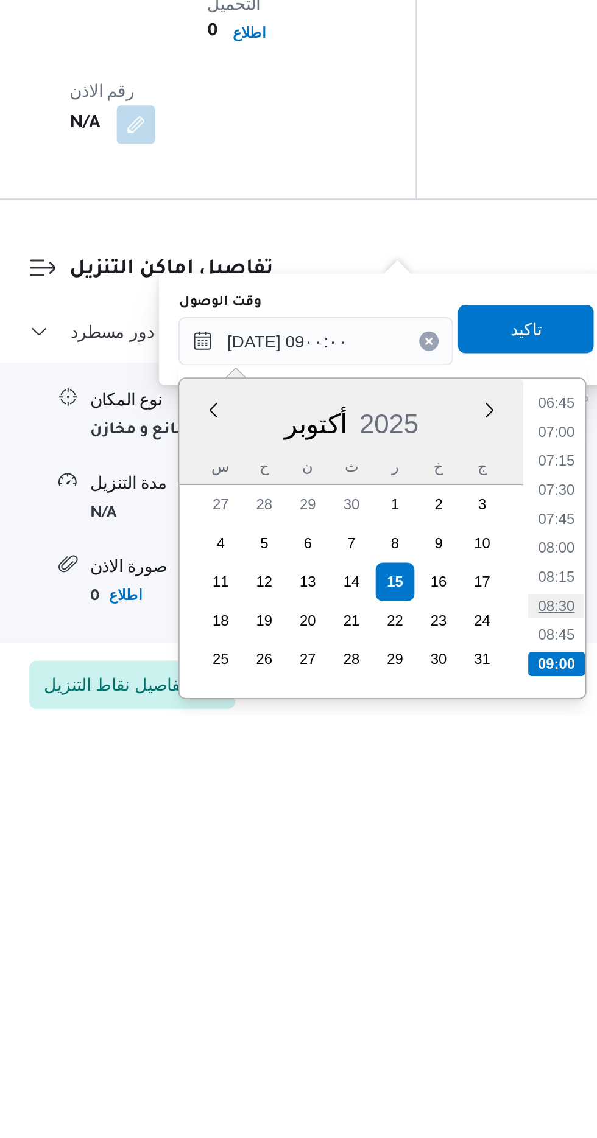
click at [443, 1087] on li "08:30" at bounding box center [452, 1084] width 28 height 12
type input "[DATE] ٠٨:٣٠"
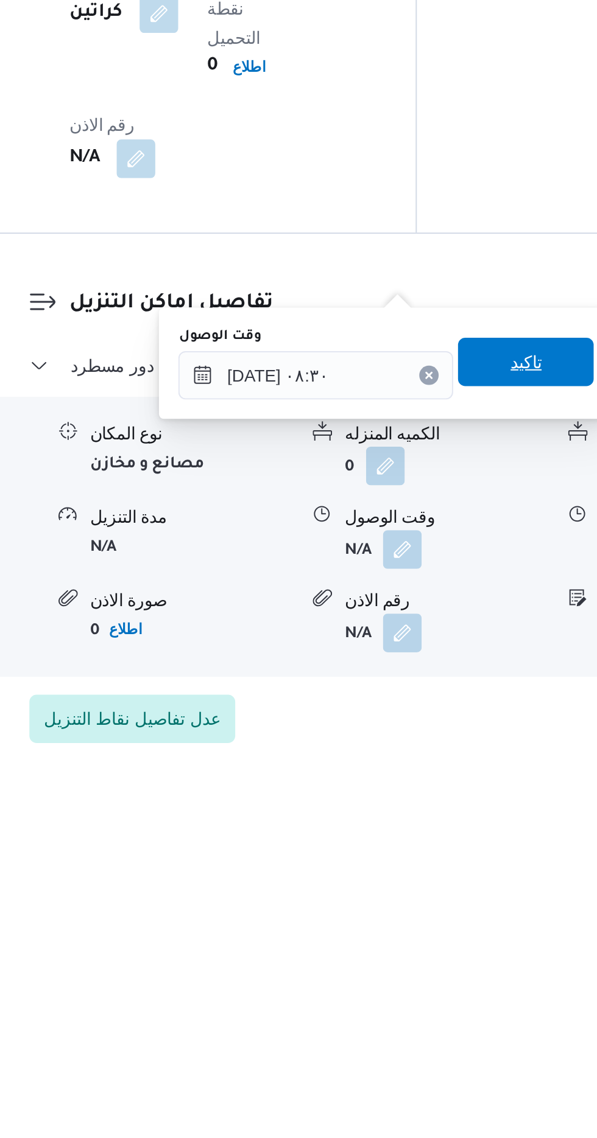
click at [432, 948] on span "تاكيد" at bounding box center [436, 943] width 68 height 24
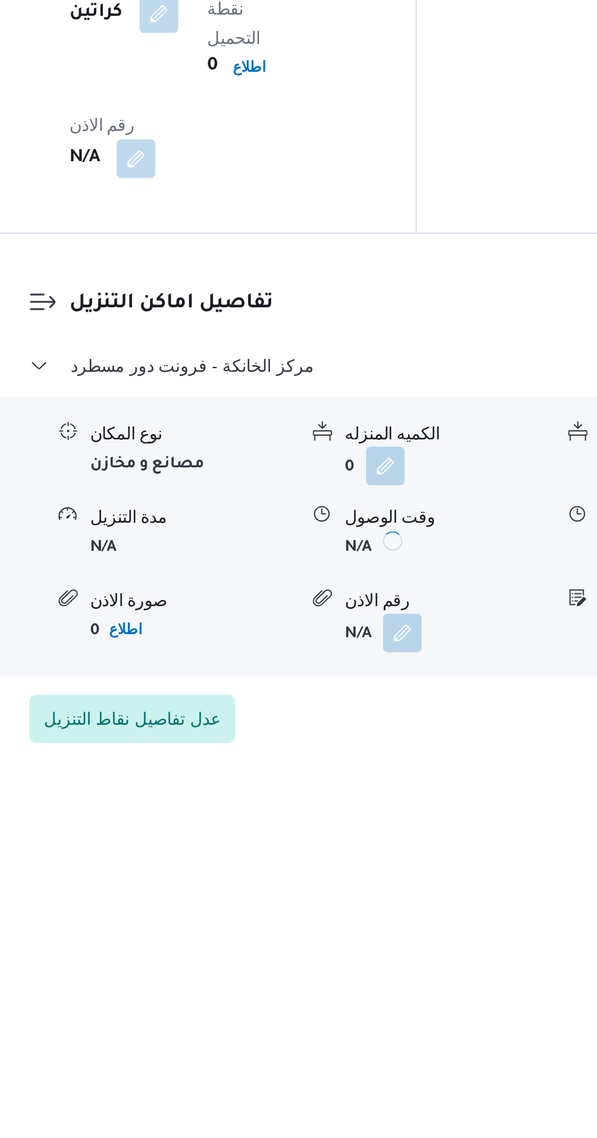
scroll to position [842, 0]
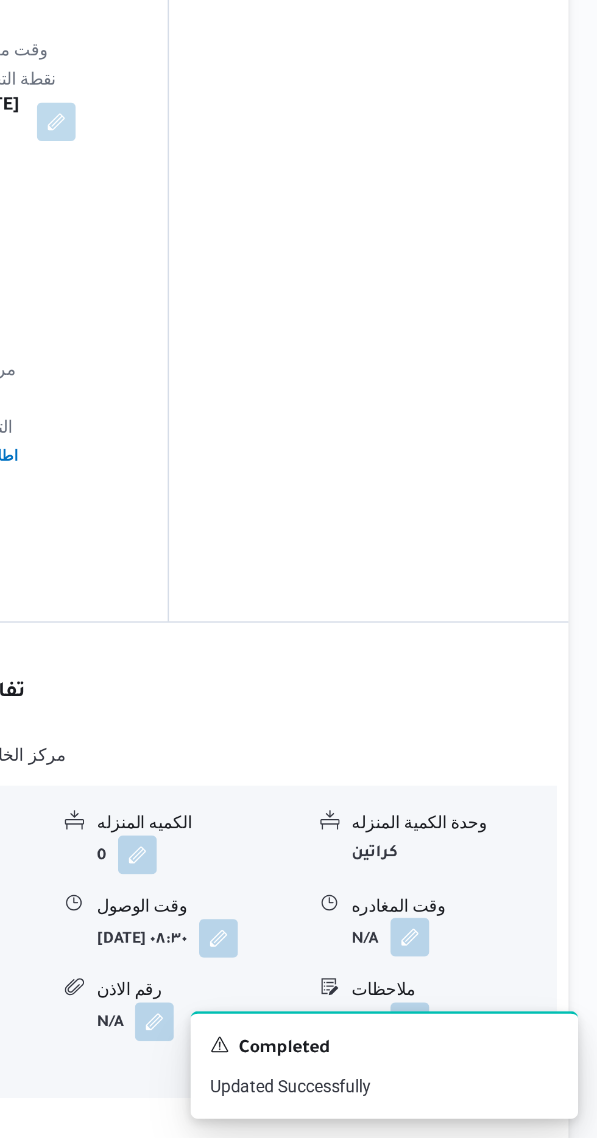
click at [502, 1028] on button "button" at bounding box center [502, 1037] width 19 height 19
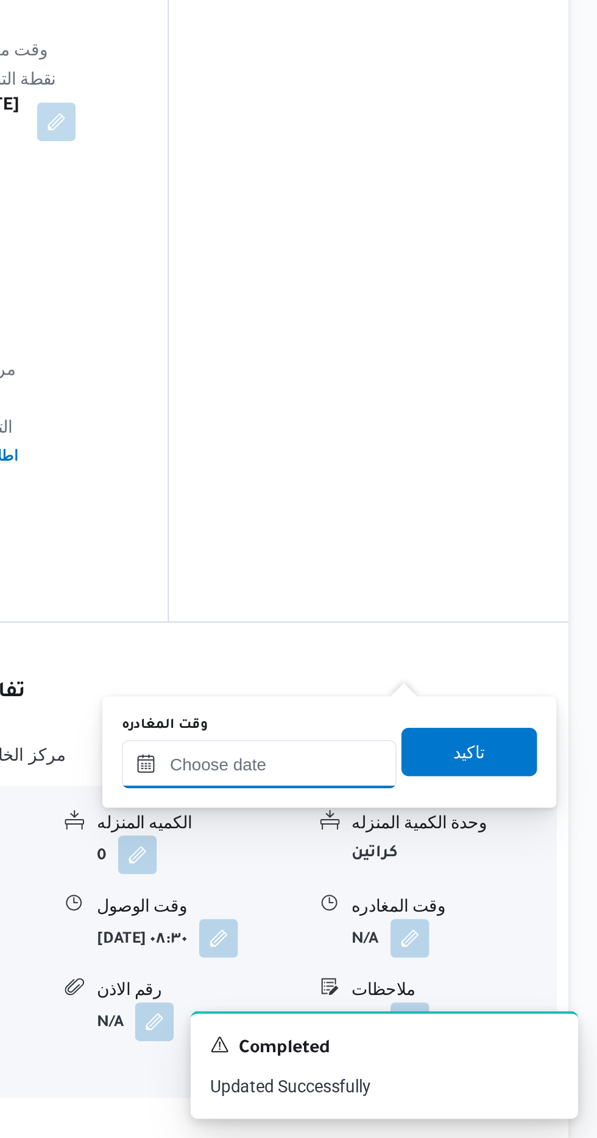
click at [409, 949] on input "وقت المغادره" at bounding box center [426, 950] width 138 height 24
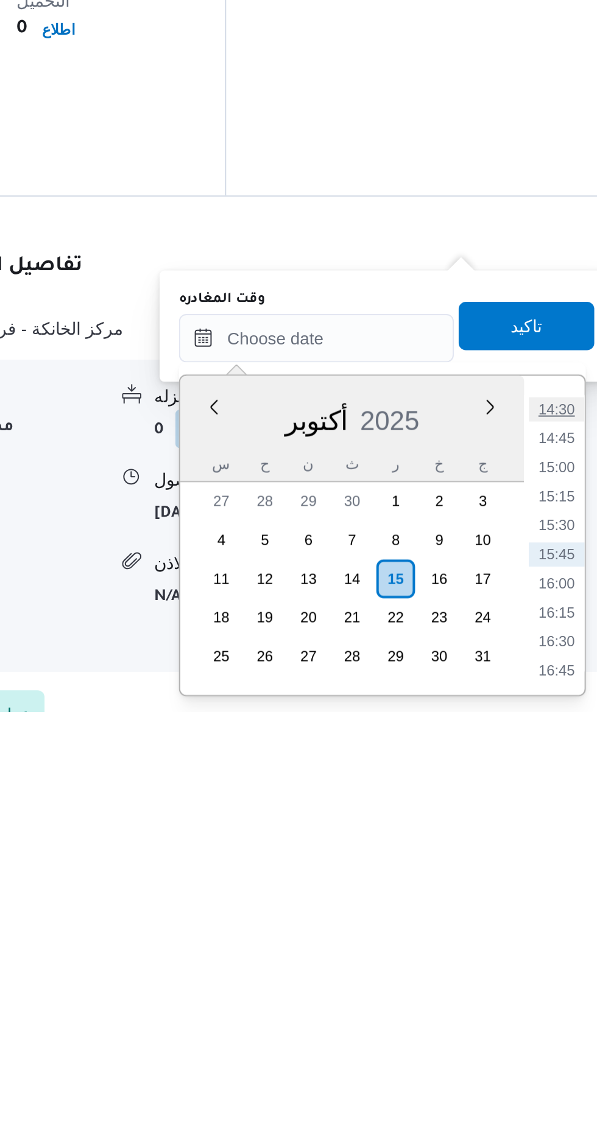
click at [547, 986] on li "14:30" at bounding box center [547, 986] width 28 height 12
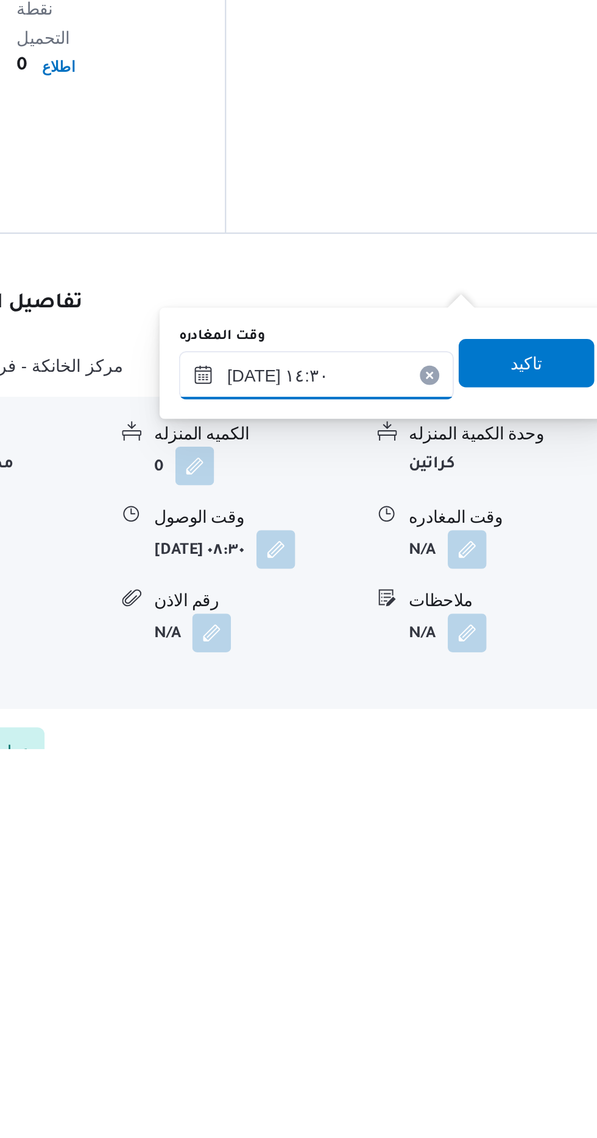
click at [415, 951] on input "[DATE] ١٤:٣٠" at bounding box center [426, 950] width 138 height 24
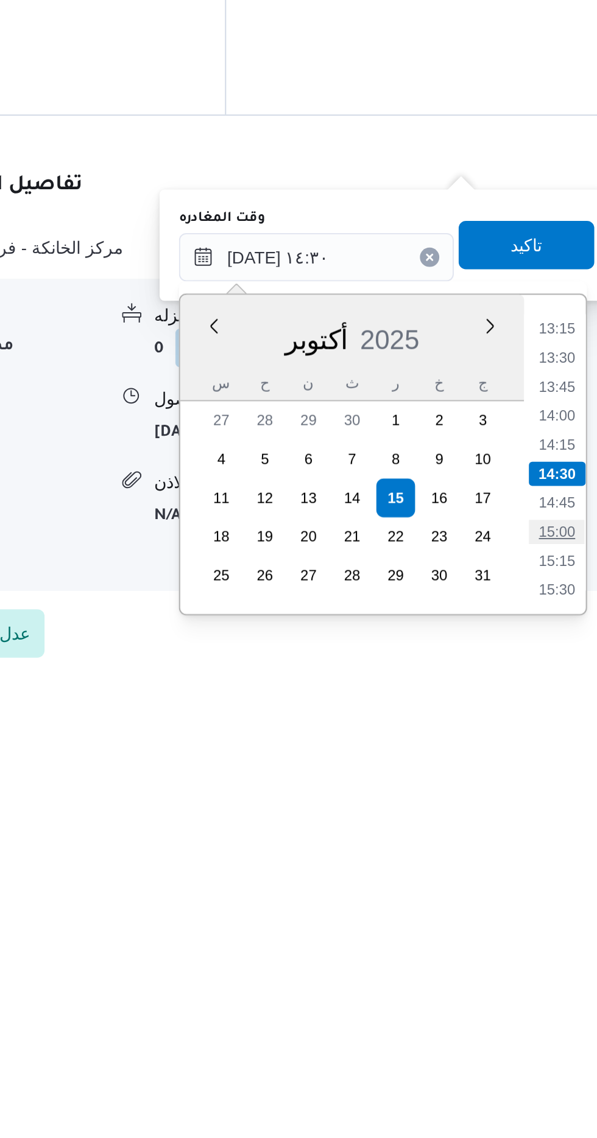
click at [541, 1064] on li "15:00" at bounding box center [547, 1066] width 28 height 12
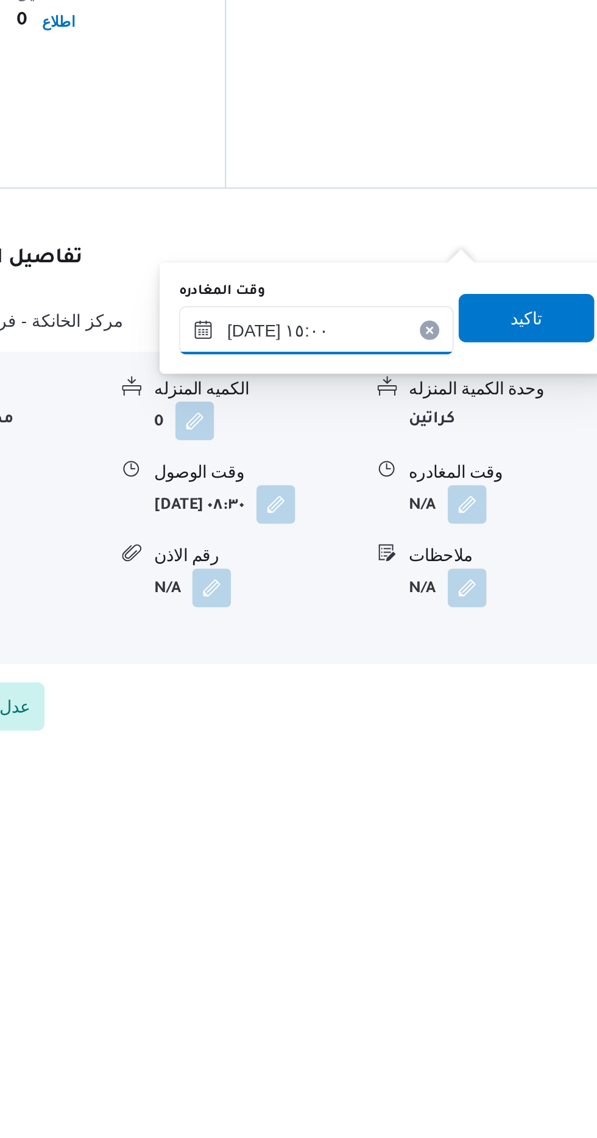
click at [413, 924] on input "[DATE] ١٥:٠٠" at bounding box center [426, 928] width 138 height 24
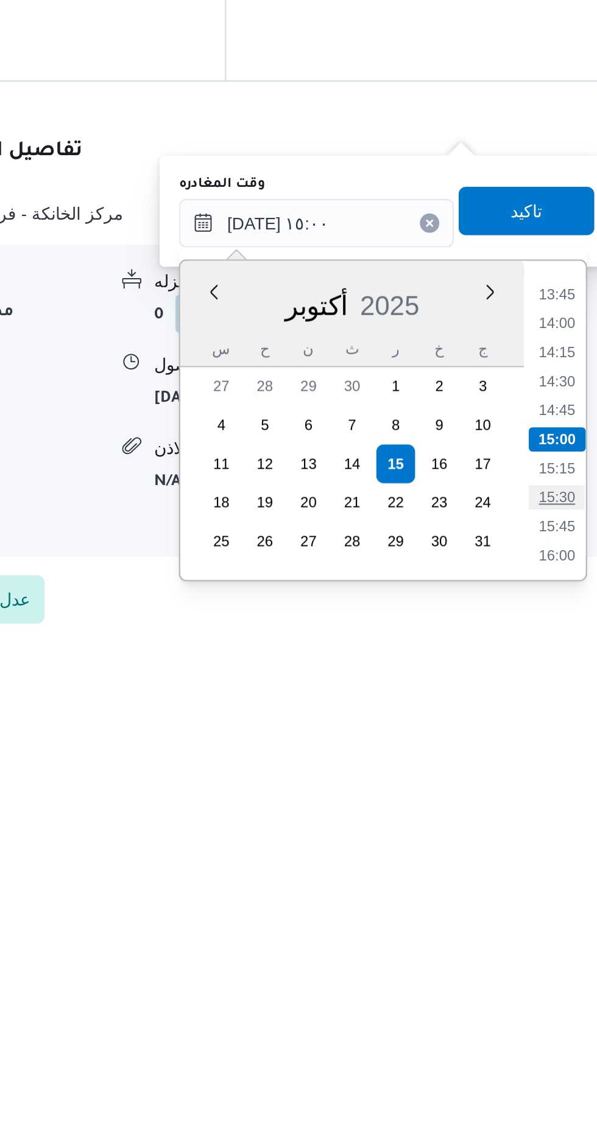
click at [539, 1048] on li "15:30" at bounding box center [547, 1049] width 28 height 12
type input "[DATE] ١٥:٣٠"
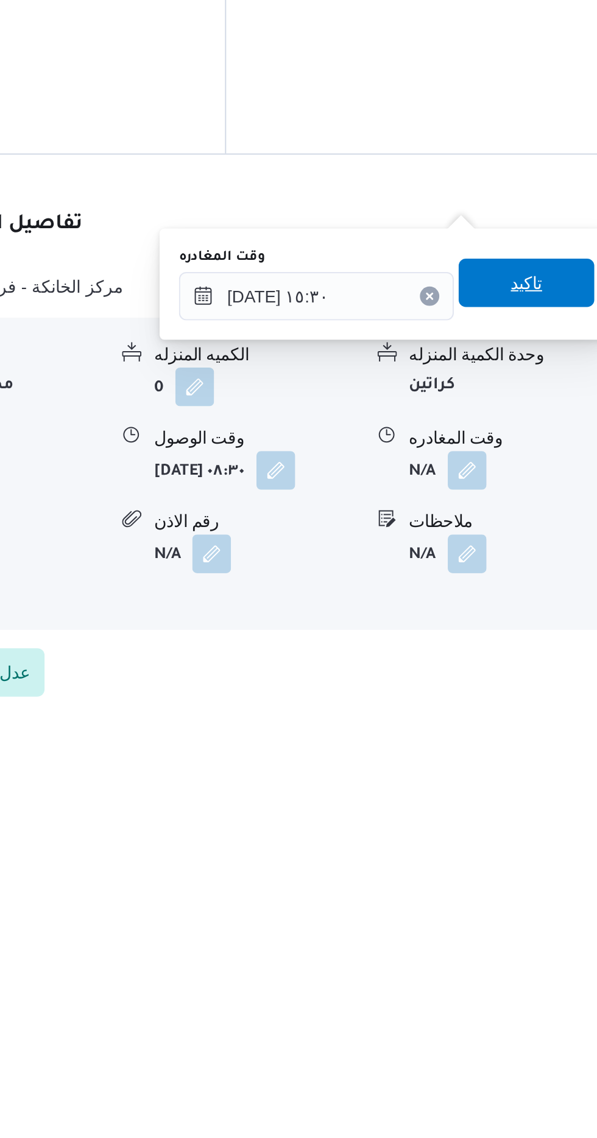
click at [532, 902] on span "تاكيد" at bounding box center [532, 904] width 68 height 24
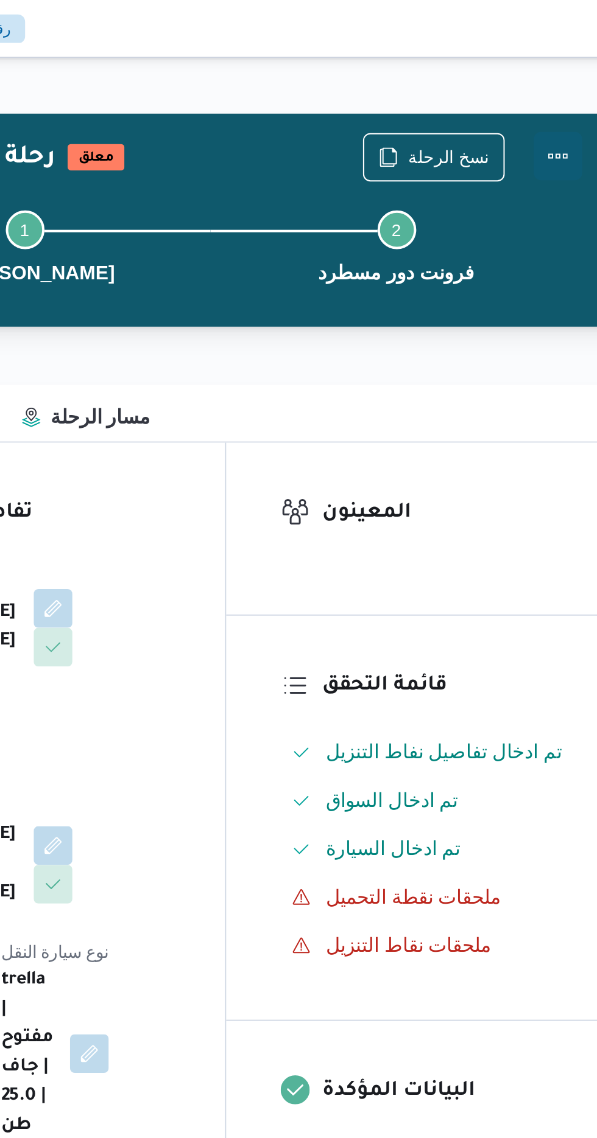
click at [543, 81] on button "Actions" at bounding box center [548, 78] width 24 height 24
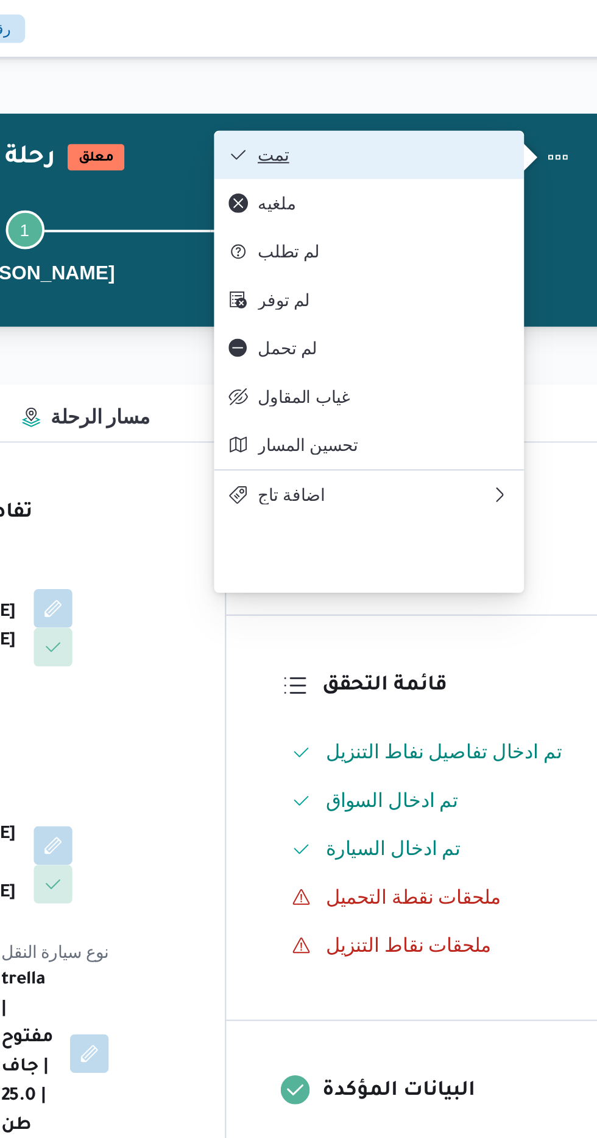
click at [405, 80] on span "تمت" at bounding box center [460, 78] width 127 height 10
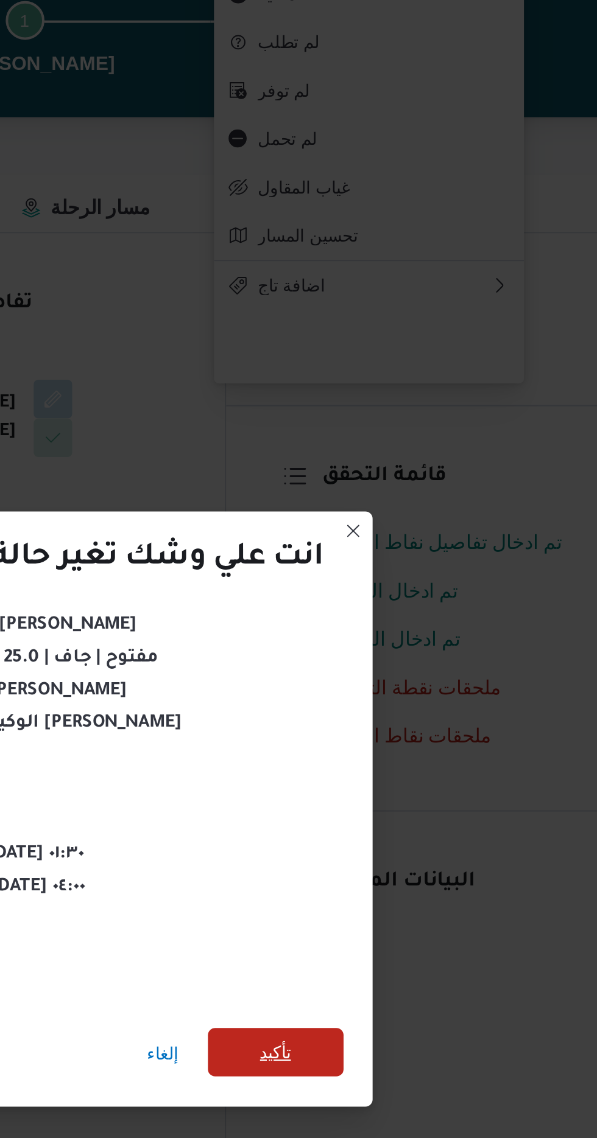
click at [407, 631] on span "تأكيد" at bounding box center [406, 635] width 16 height 15
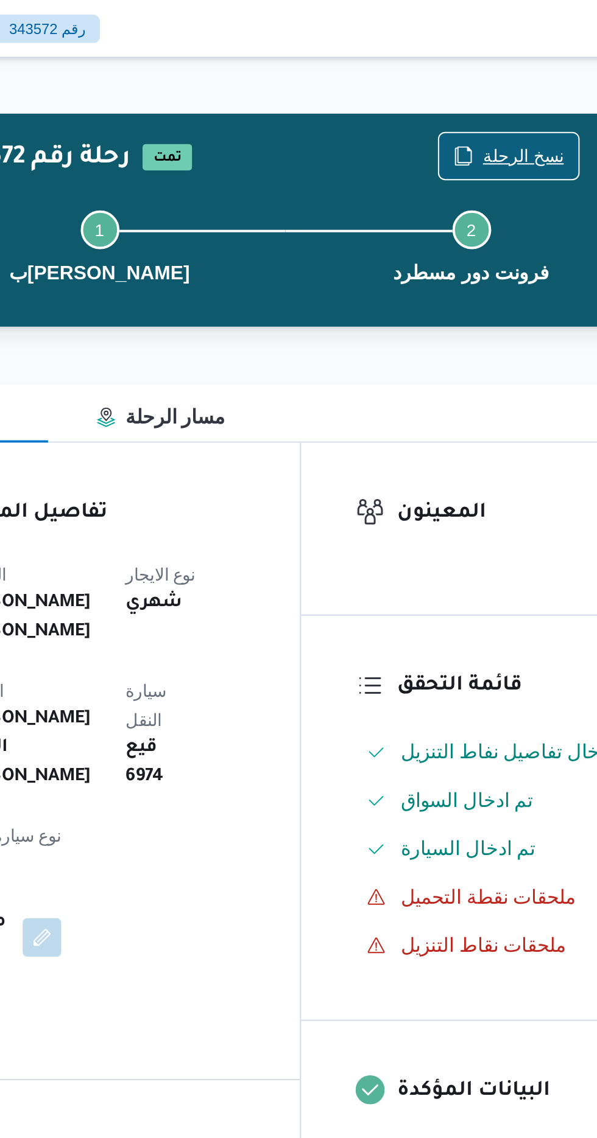
click at [483, 80] on span "نسخ الرحلة" at bounding box center [492, 78] width 41 height 15
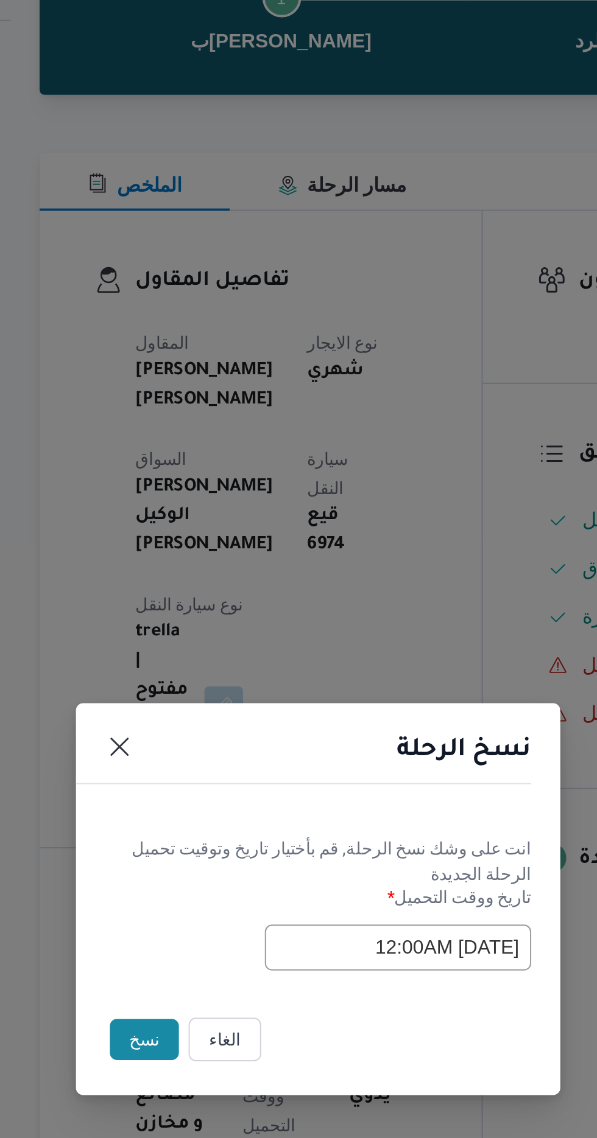
click at [196, 642] on button "نسخ" at bounding box center [211, 639] width 35 height 21
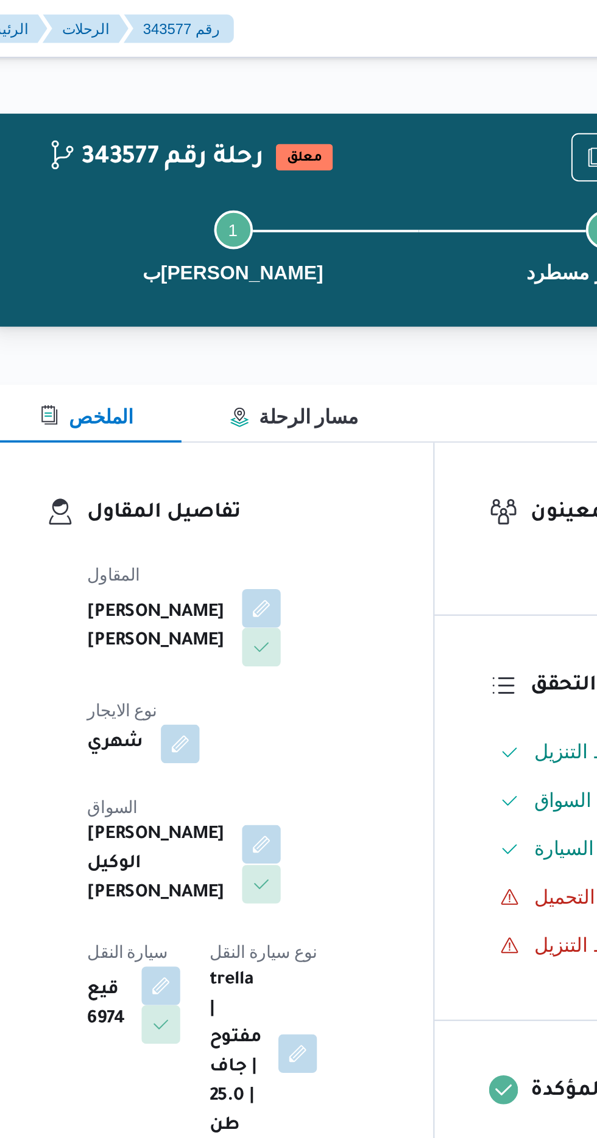
click at [284, 415] on button "button" at bounding box center [293, 424] width 19 height 19
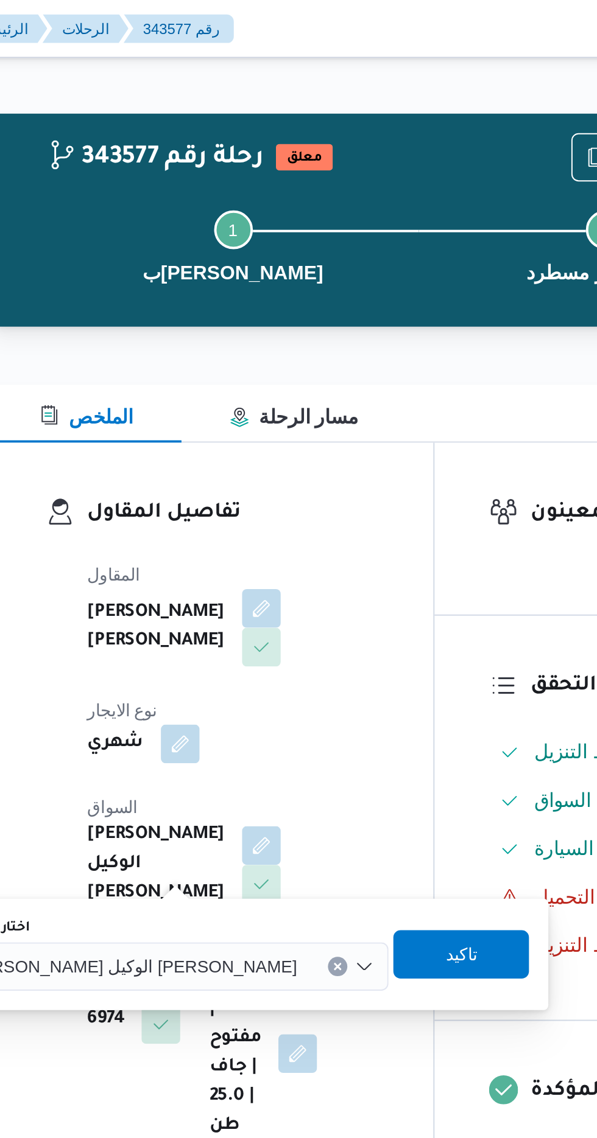
click at [222, 491] on span "[PERSON_NAME] الوكيل [PERSON_NAME]" at bounding box center [227, 485] width 167 height 13
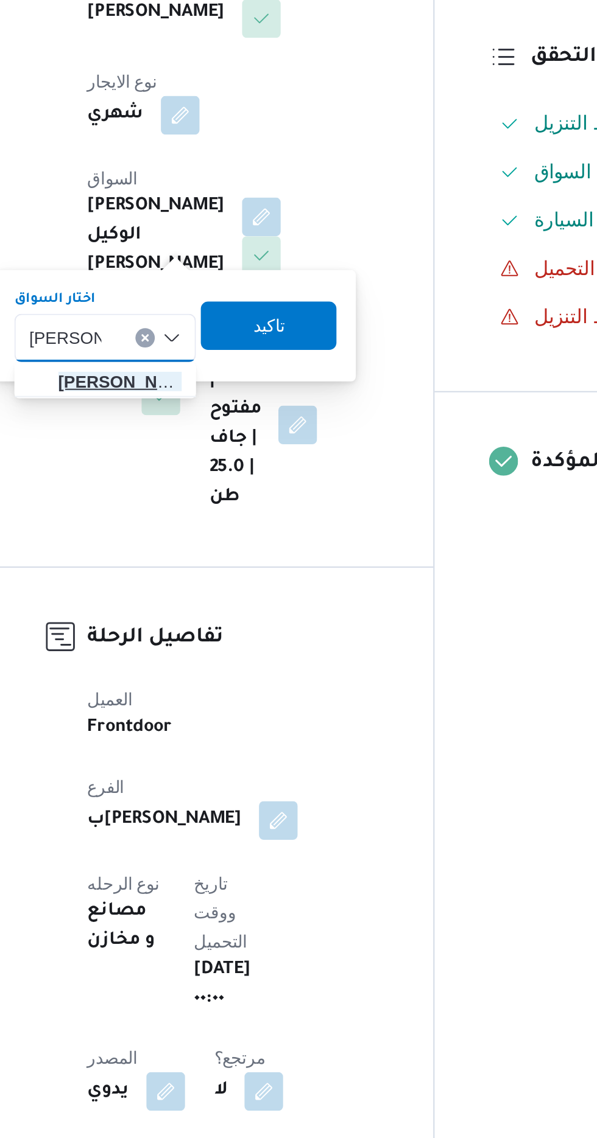
type input "[PERSON_NAME]"
click at [212, 507] on span "[PERSON_NAME] ان [PERSON_NAME]" at bounding box center [223, 508] width 62 height 15
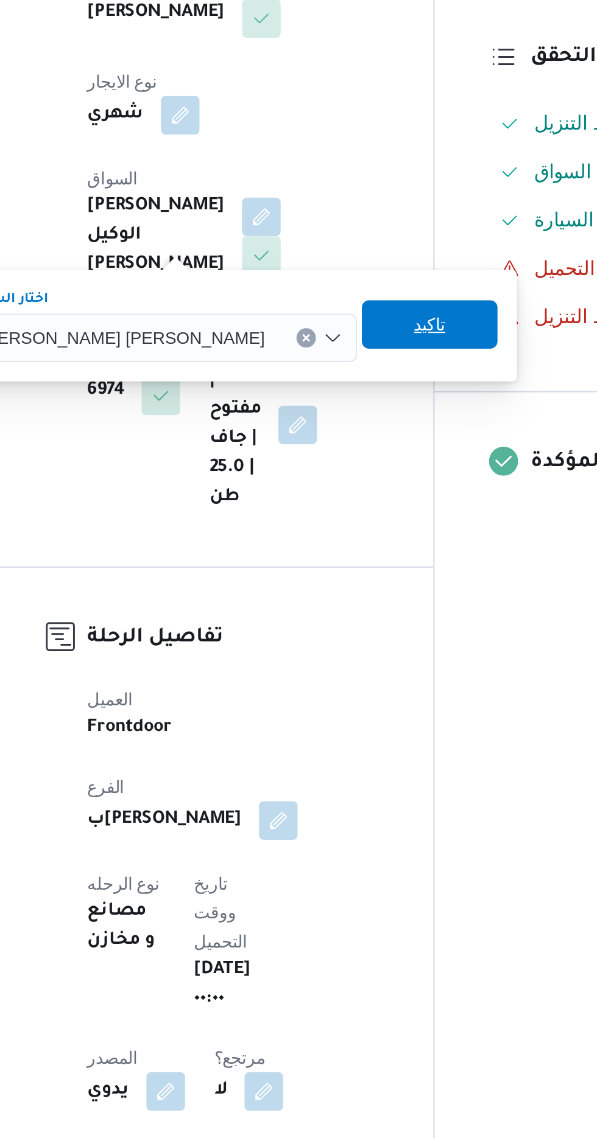
click at [371, 482] on span "تاكيد" at bounding box center [379, 479] width 16 height 15
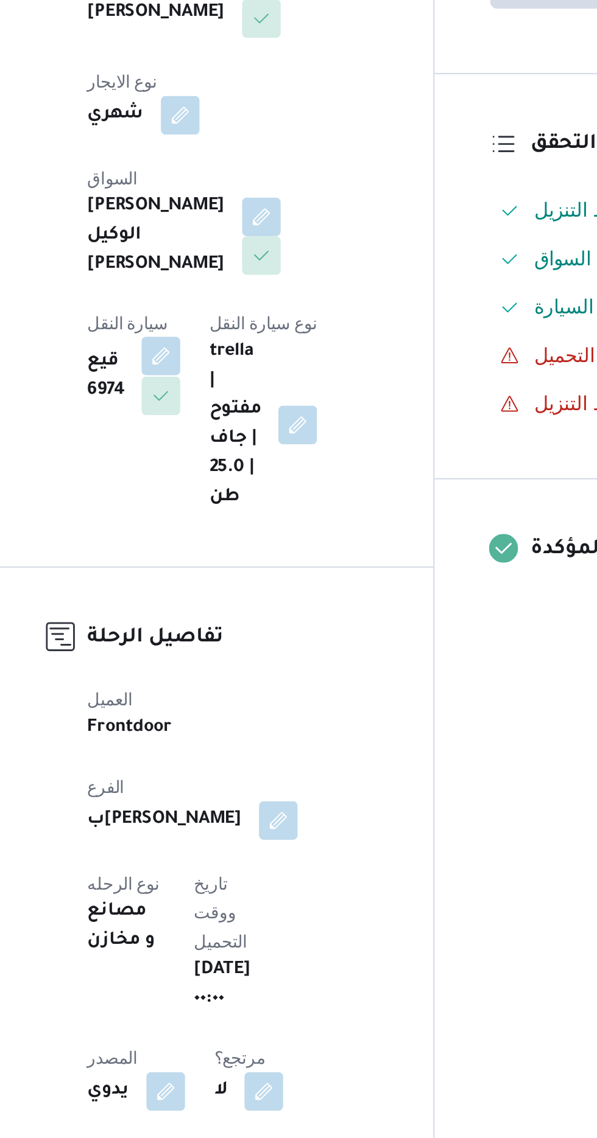
click at [253, 486] on button "button" at bounding box center [243, 495] width 19 height 19
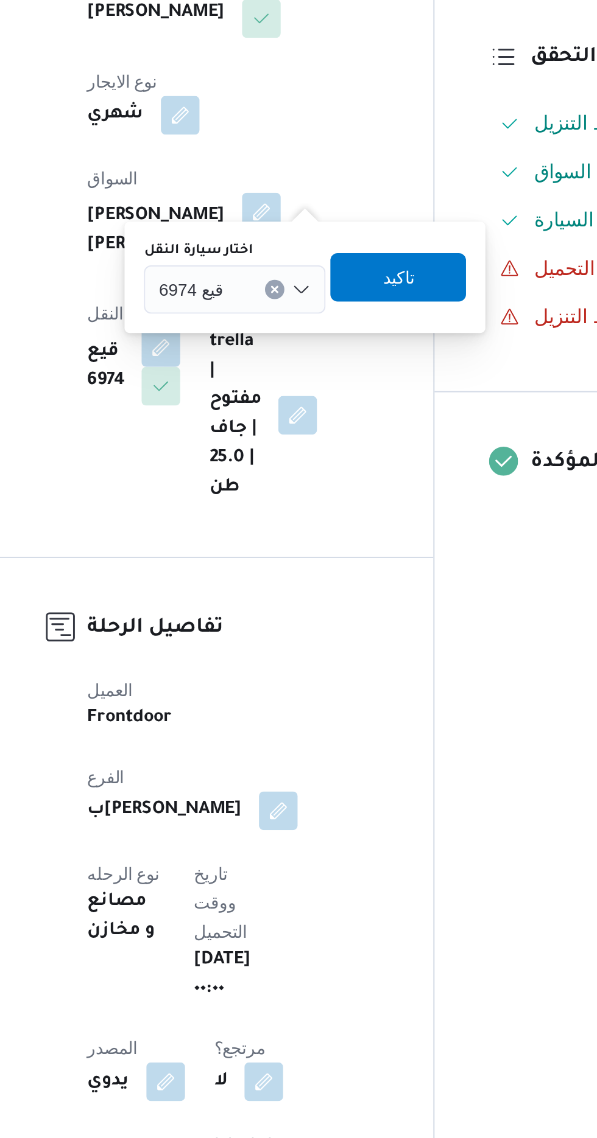
click at [261, 461] on span "قيع 6974" at bounding box center [258, 461] width 32 height 13
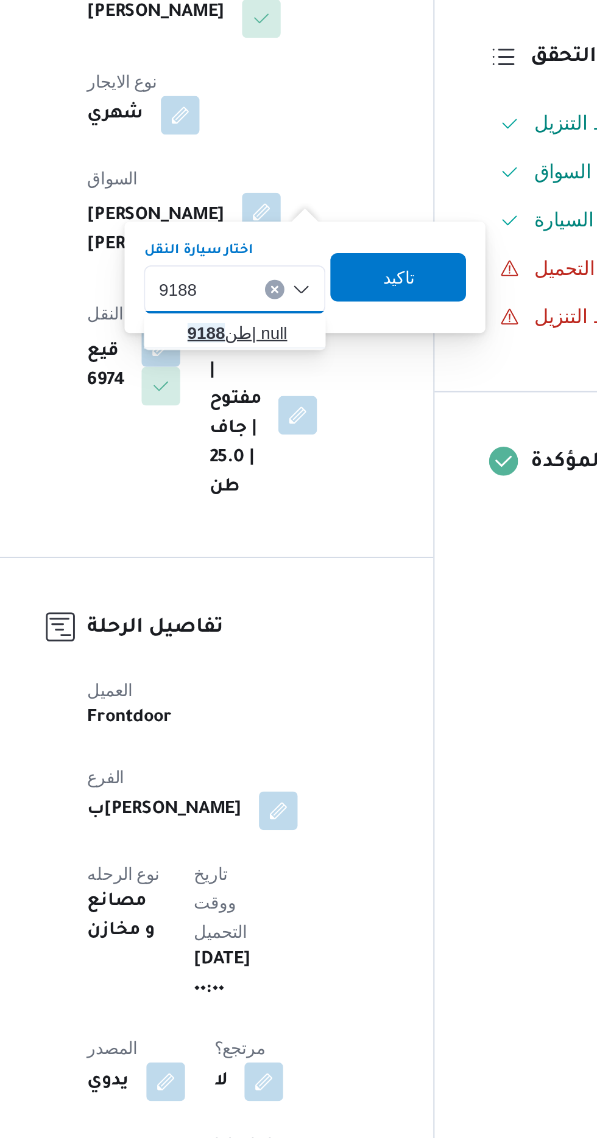
type input "9188"
click at [264, 480] on mark "9188" at bounding box center [266, 484] width 19 height 10
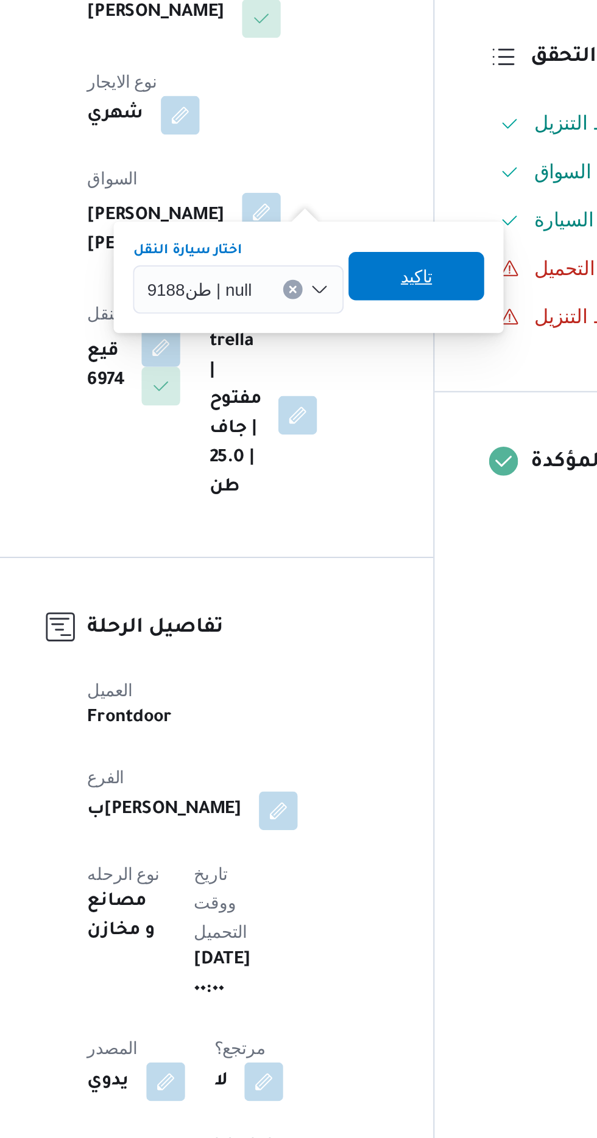
click at [367, 456] on span "تاكيد" at bounding box center [372, 455] width 16 height 15
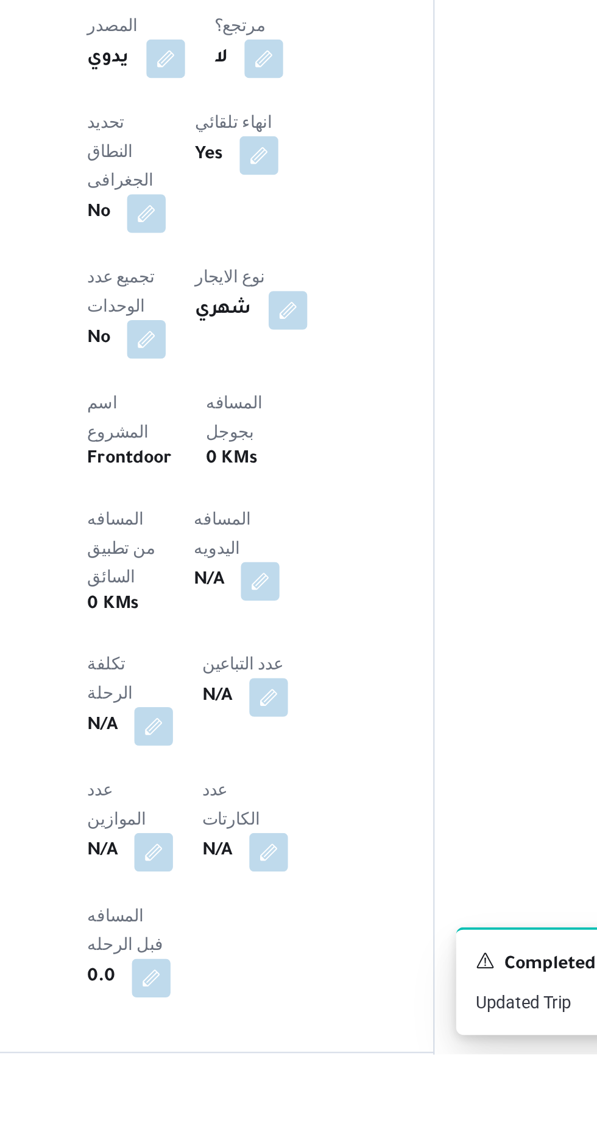
scroll to position [225, 0]
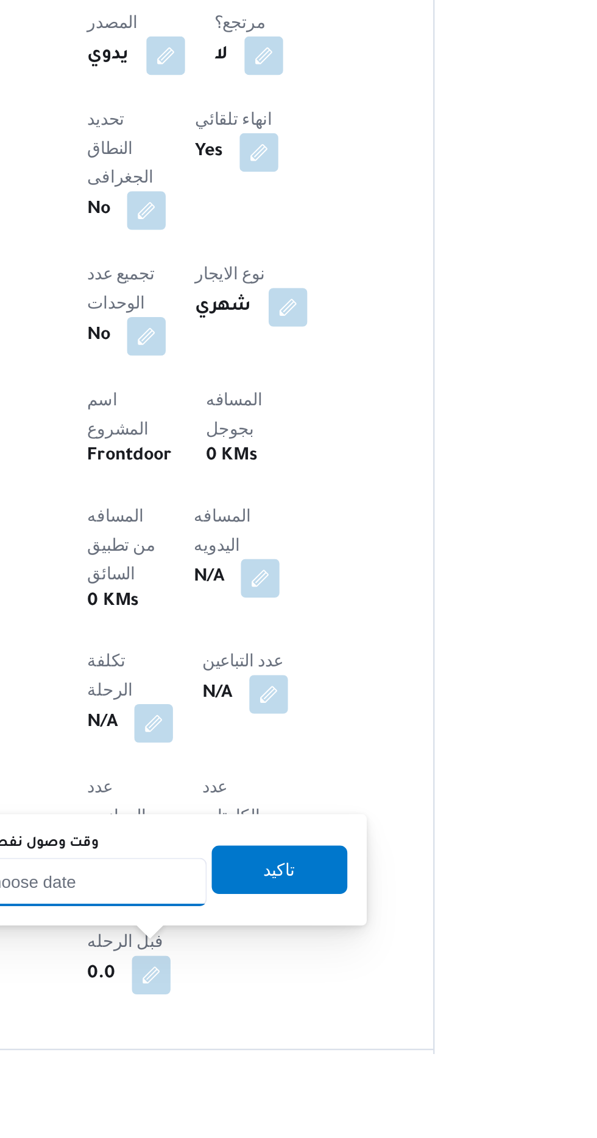
click at [216, 1055] on input "وقت وصول نفطة التحميل" at bounding box center [197, 1052] width 138 height 24
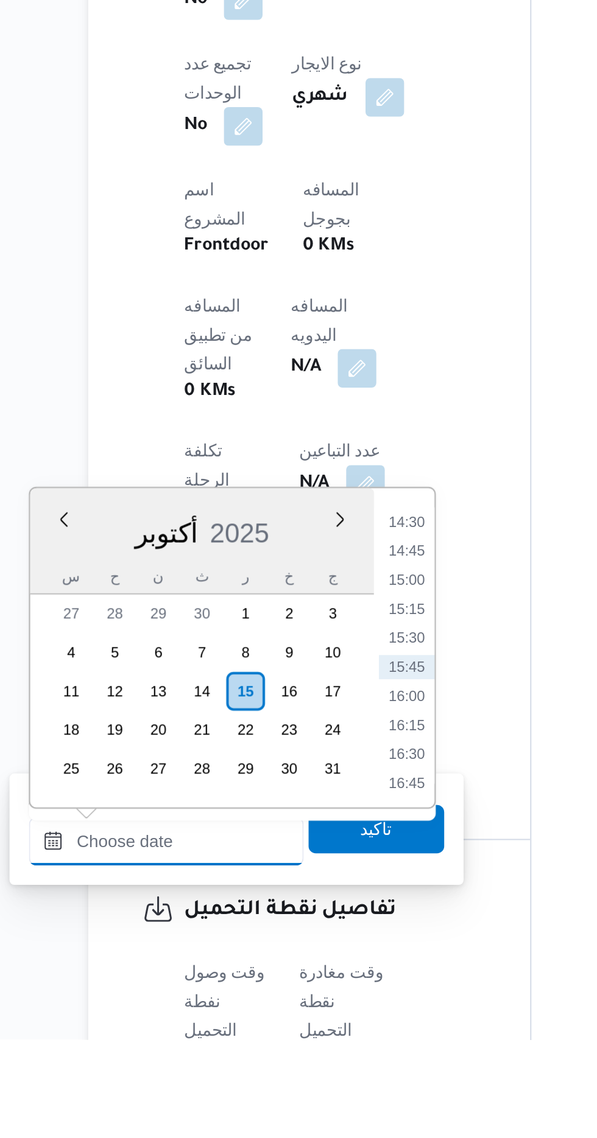
scroll to position [381, 0]
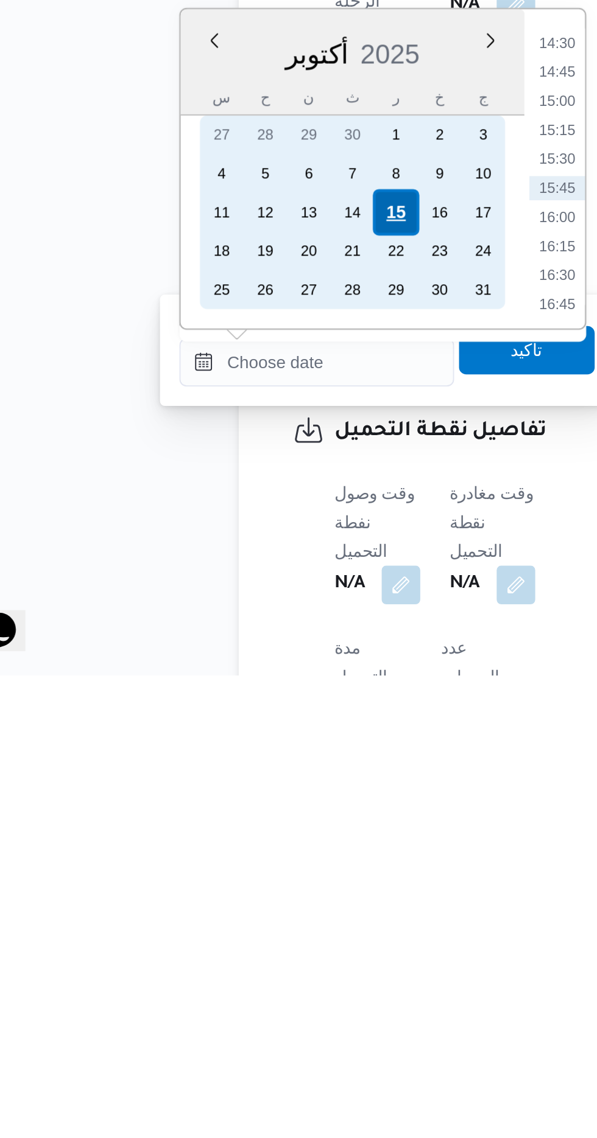
click at [234, 904] on div "15" at bounding box center [236, 905] width 23 height 23
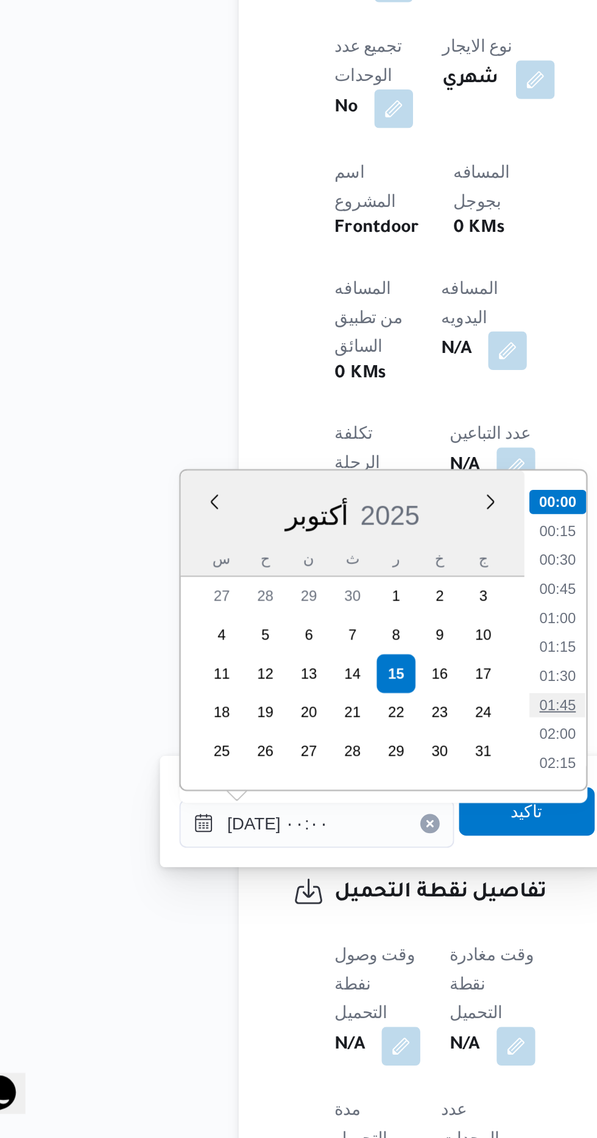
click at [315, 923] on li "01:45" at bounding box center [318, 920] width 28 height 12
type input "[DATE] ٠١:٤٥"
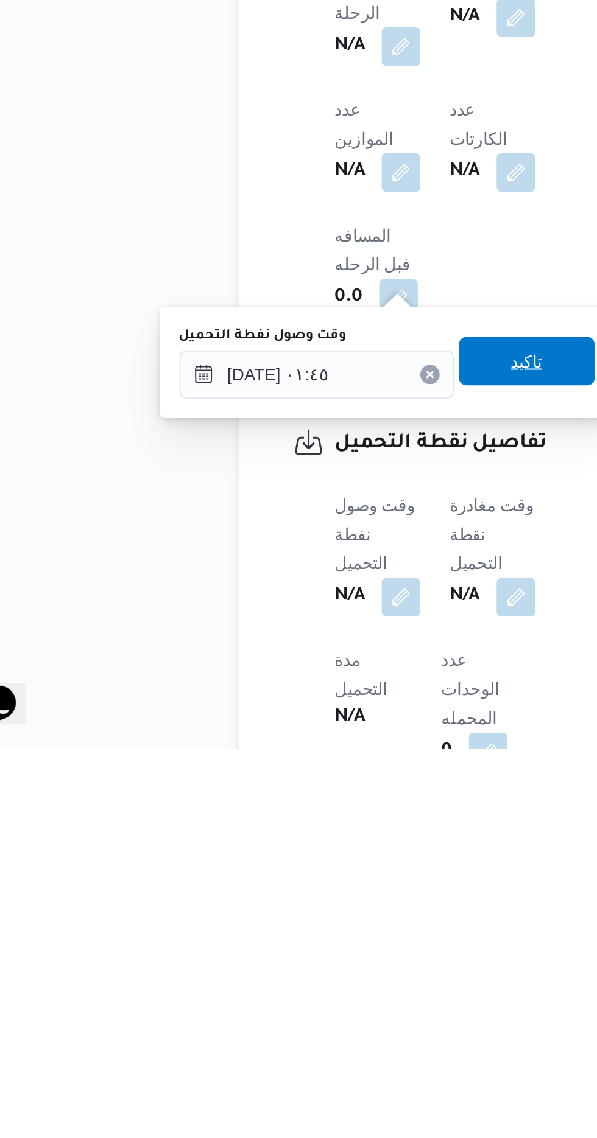
click at [304, 949] on span "تاكيد" at bounding box center [303, 943] width 68 height 24
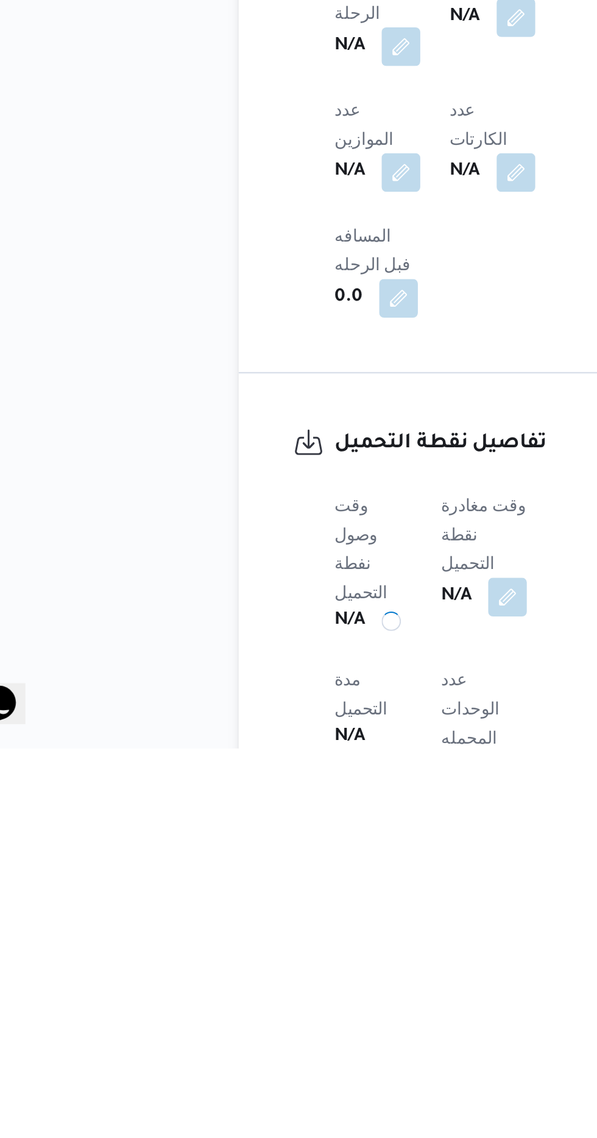
scroll to position [412, 0]
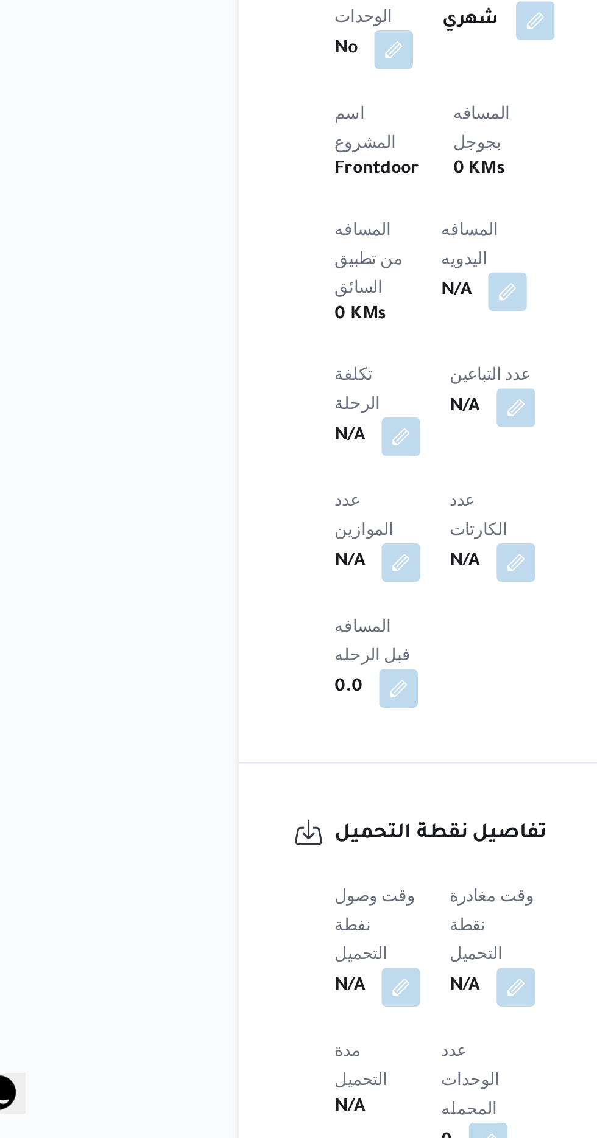
click at [297, 1053] on span at bounding box center [295, 1062] width 26 height 19
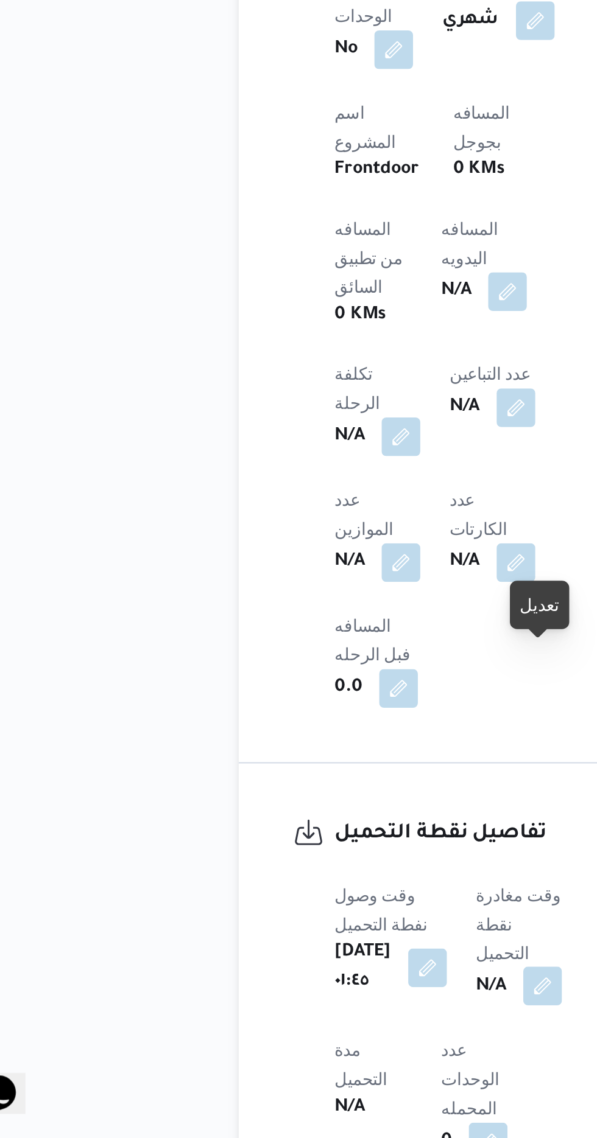
click at [310, 1052] on button "button" at bounding box center [310, 1061] width 19 height 19
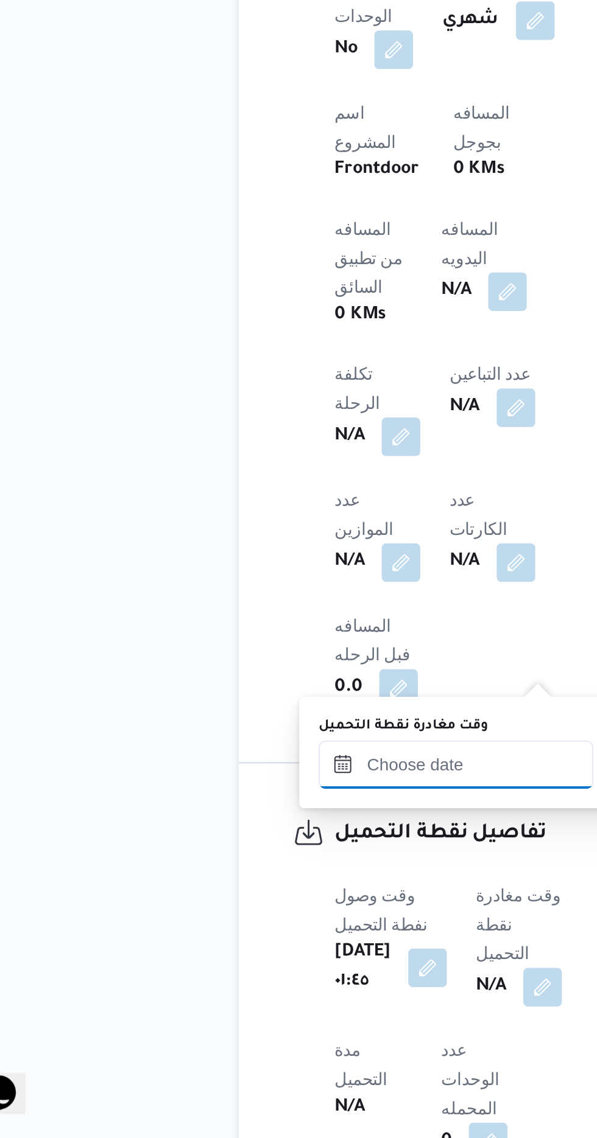
click at [234, 953] on input "وقت مغادرة نقطة التحميل" at bounding box center [267, 950] width 138 height 24
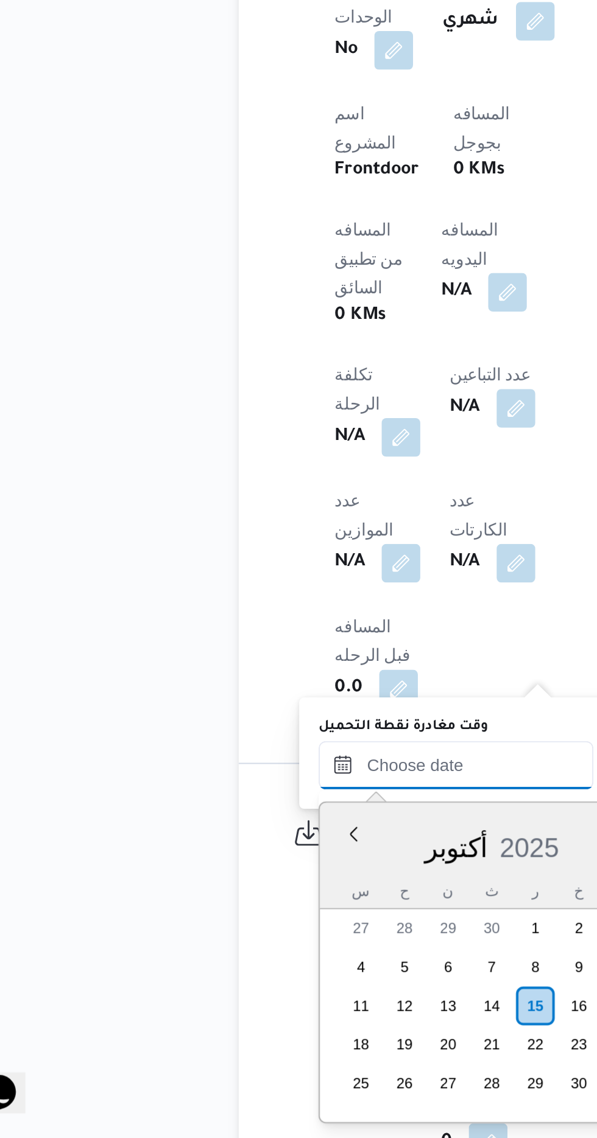
scroll to position [846, 0]
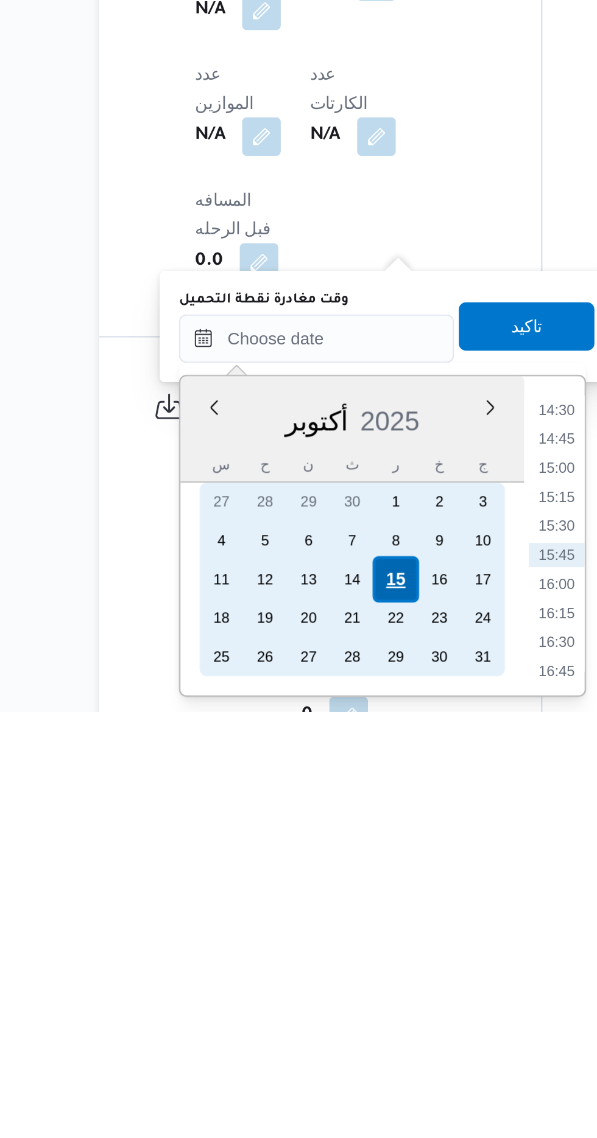
click at [305, 1071] on div "15" at bounding box center [307, 1072] width 23 height 23
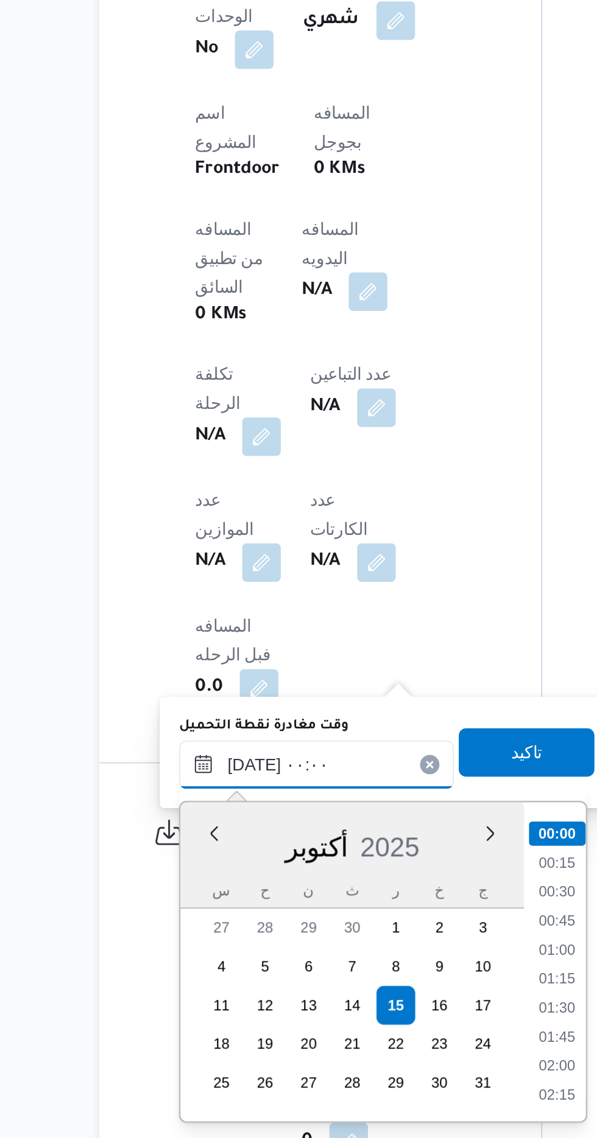
click at [208, 947] on input "[DATE] ٠٠:٠٠" at bounding box center [267, 950] width 138 height 24
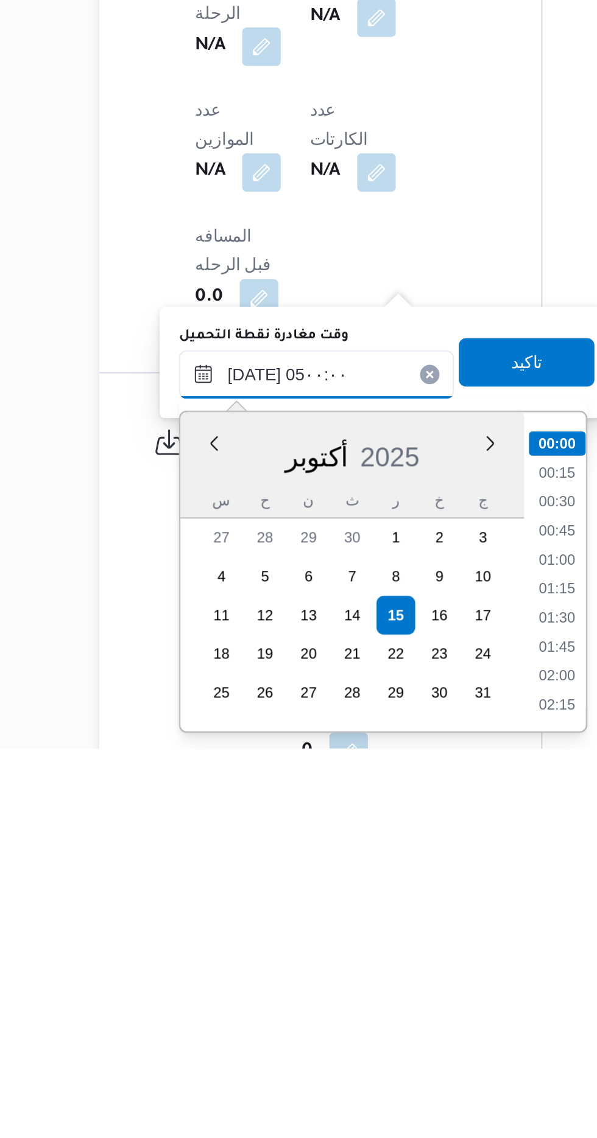
scroll to position [164, 0]
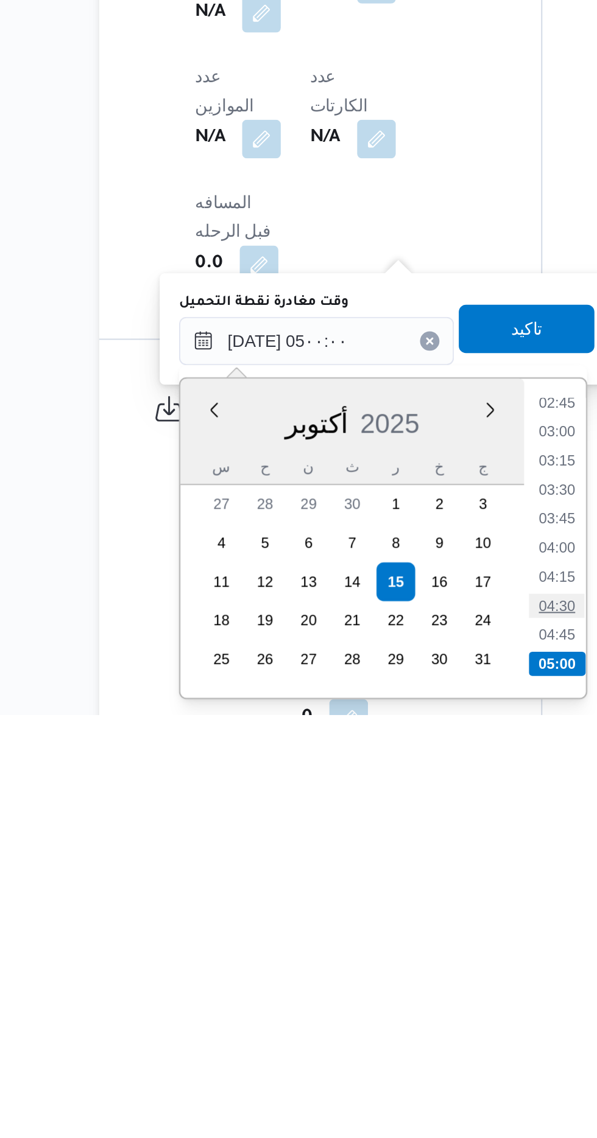
click at [382, 1087] on li "04:30" at bounding box center [388, 1084] width 28 height 12
type input "[DATE] ٠٤:٣٠"
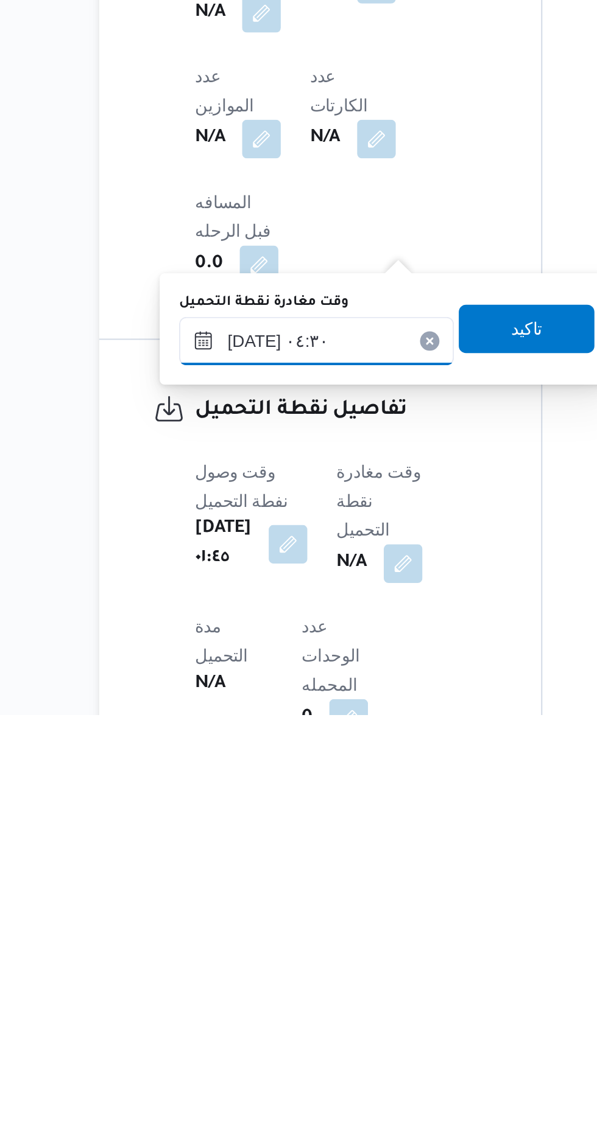
scroll to position [412, 0]
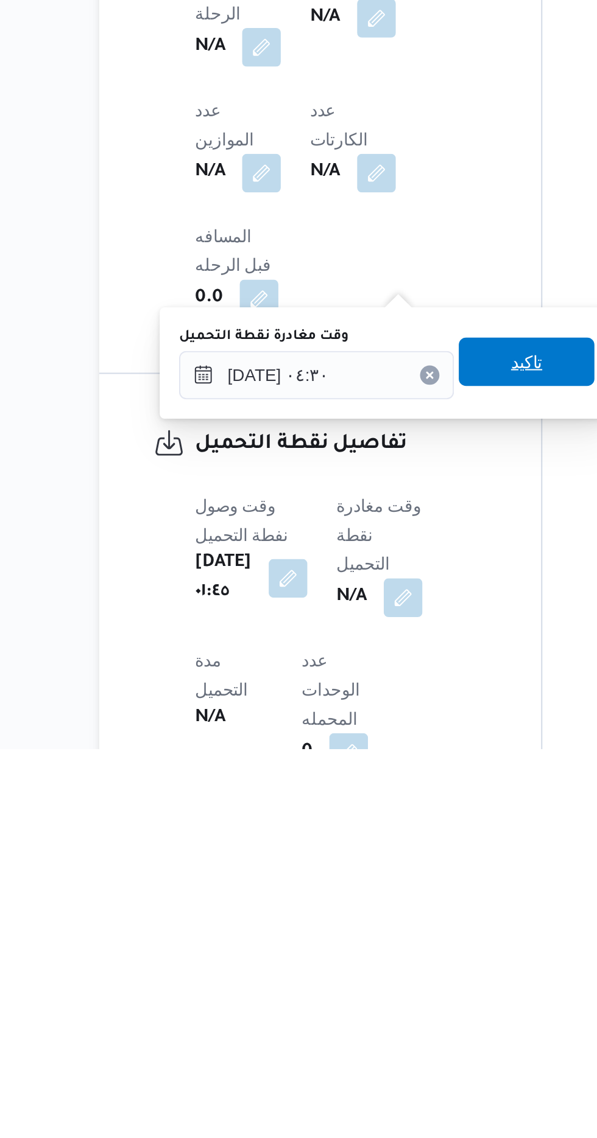
click at [370, 938] on span "تاكيد" at bounding box center [373, 943] width 68 height 24
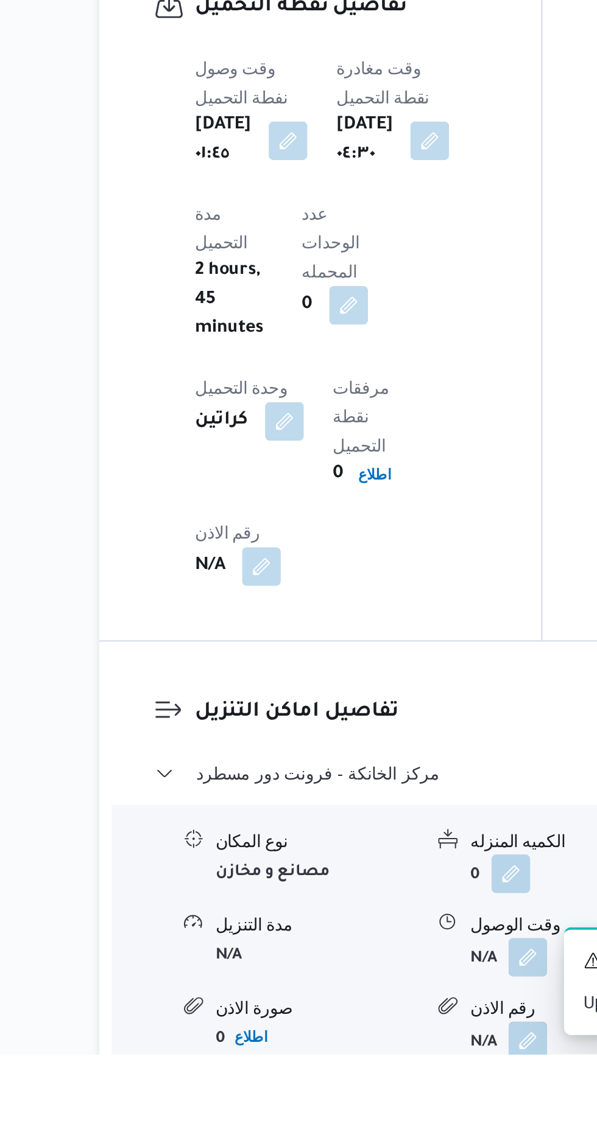
scroll to position [785, 0]
click at [365, 1079] on button "button" at bounding box center [373, 1088] width 19 height 19
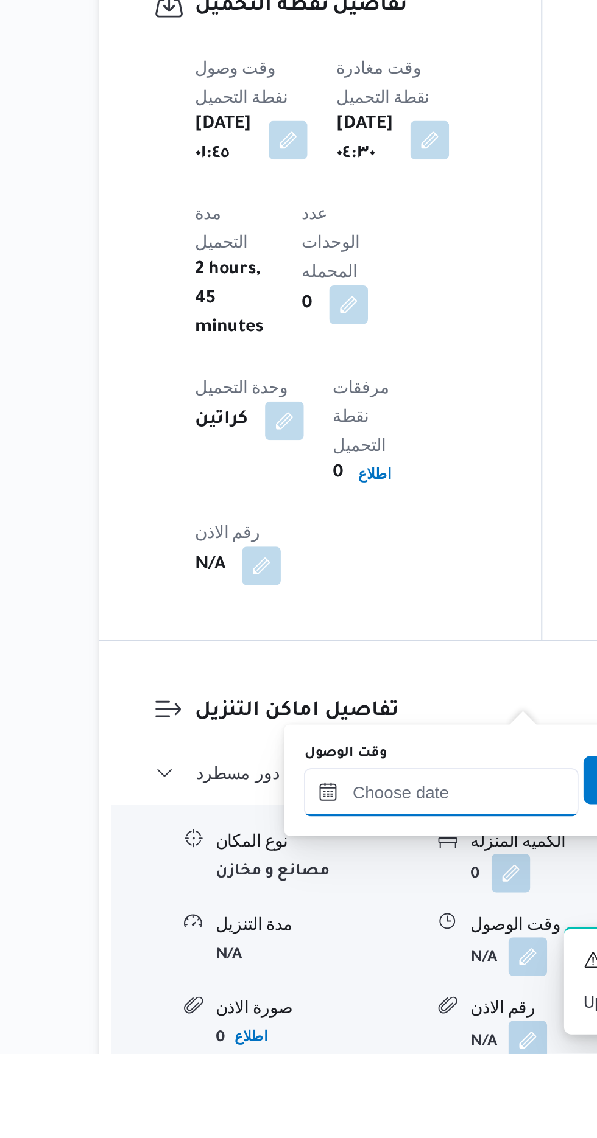
click at [294, 1002] on input "وقت الوصول" at bounding box center [330, 1007] width 138 height 24
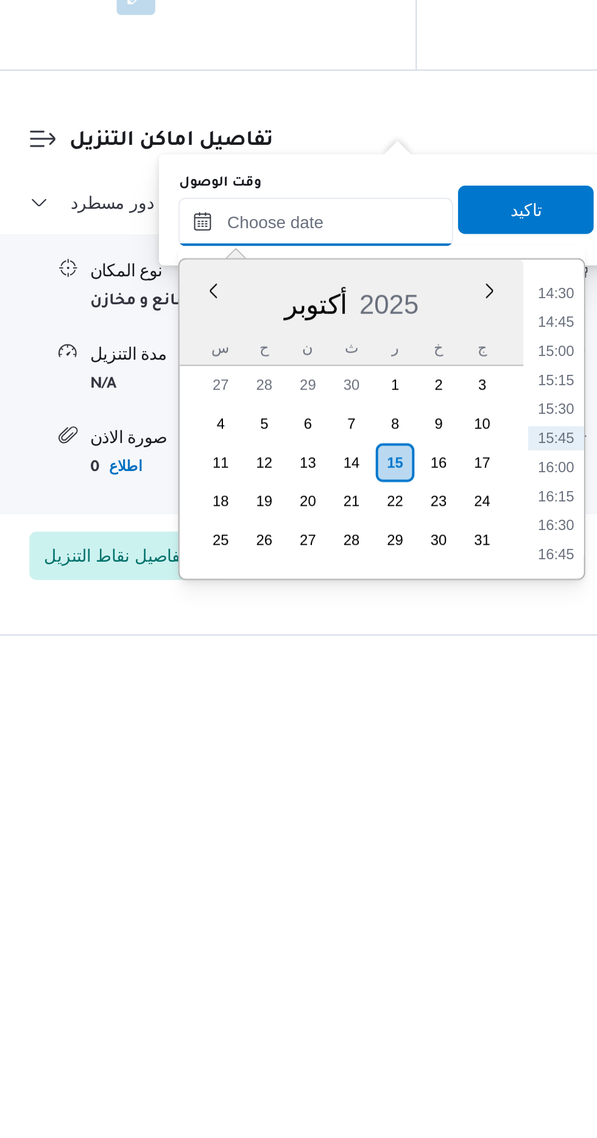
scroll to position [885, 0]
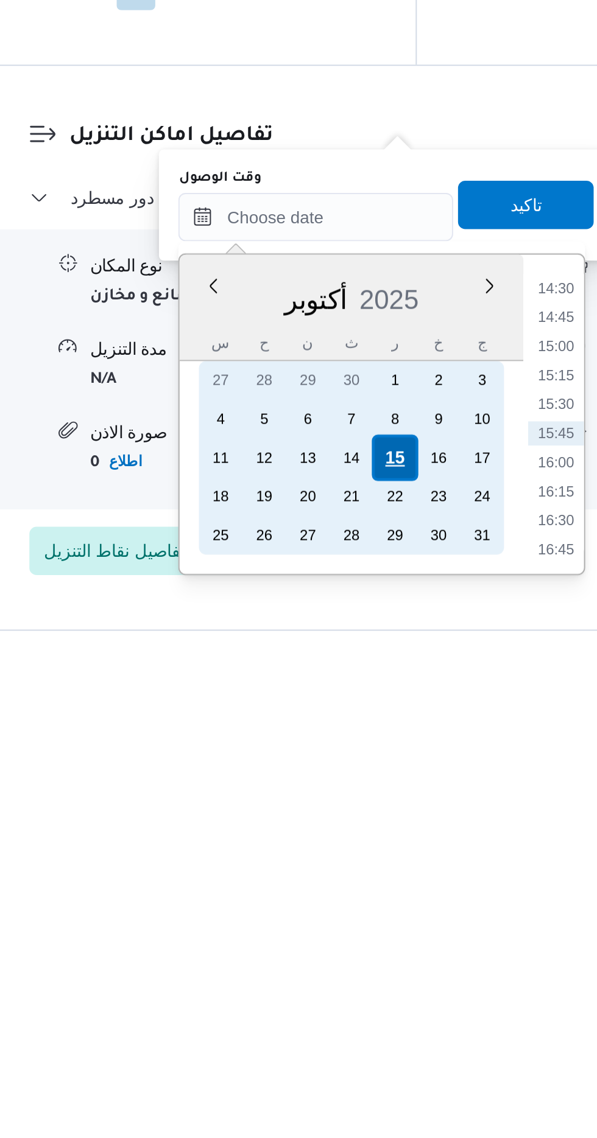
click at [366, 1026] on div "15" at bounding box center [370, 1028] width 23 height 23
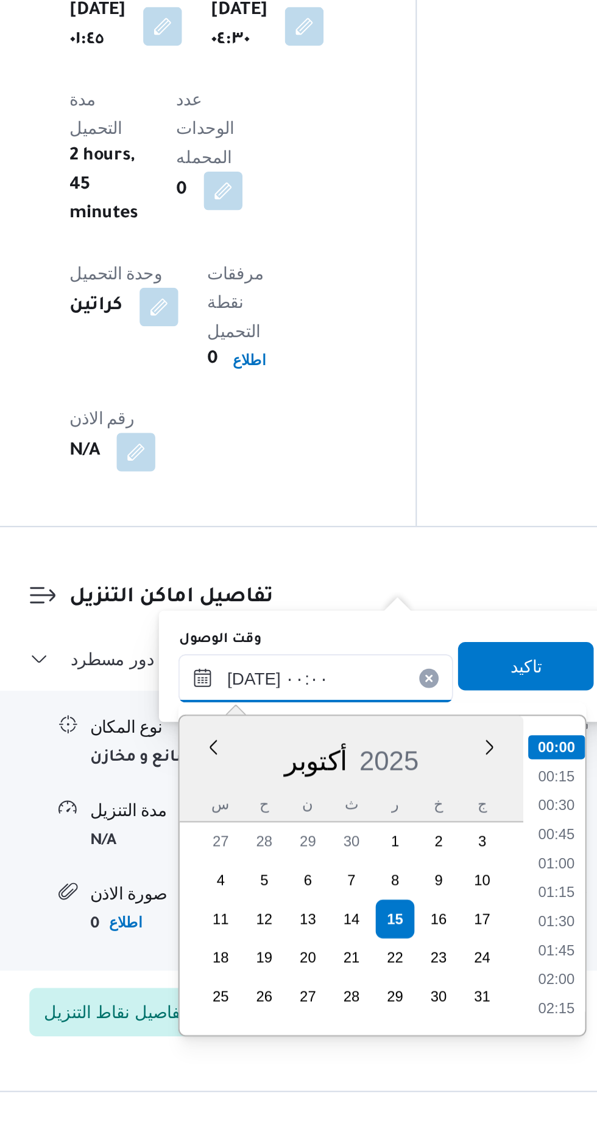
click at [268, 911] on input "[DATE] ٠٠:٠٠" at bounding box center [330, 907] width 138 height 24
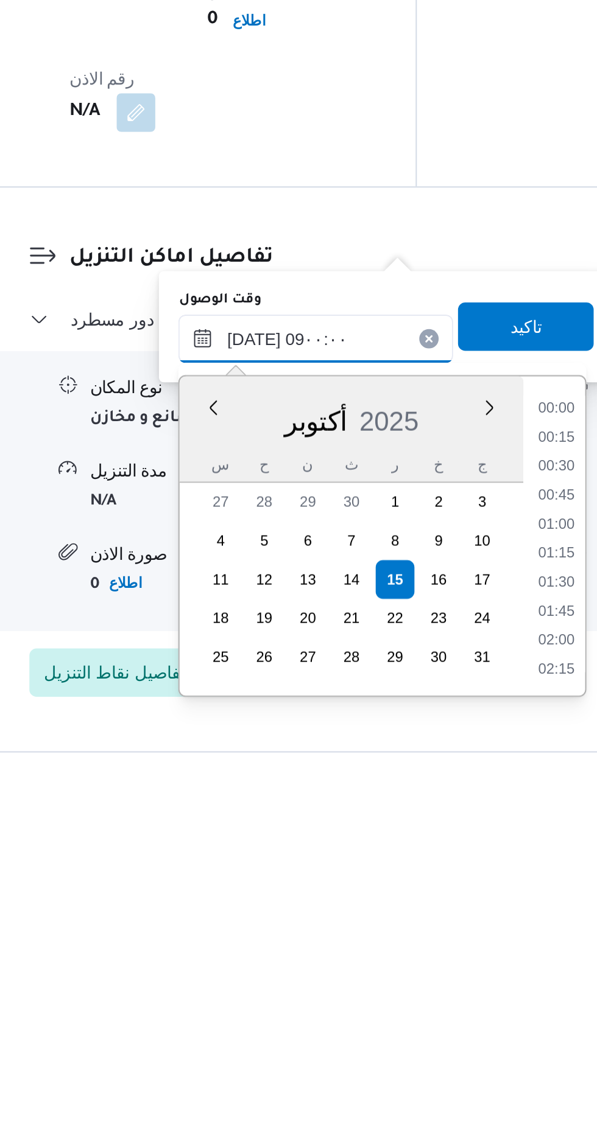
scroll to position [398, 0]
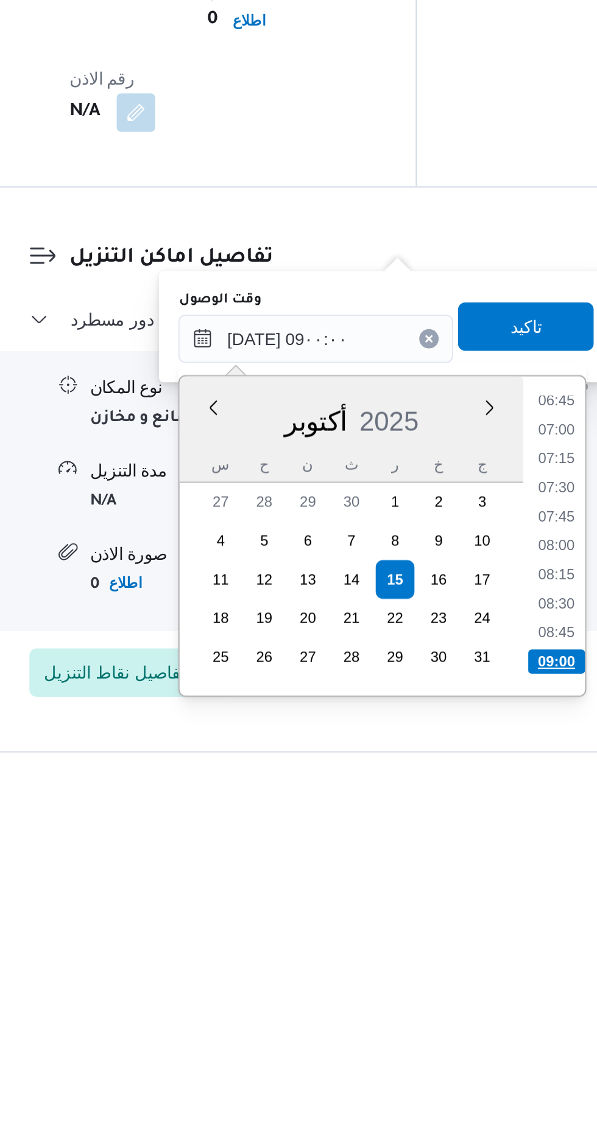
click at [443, 1070] on li "09:00" at bounding box center [451, 1070] width 29 height 12
type input "[DATE] ٠٩:٠٠"
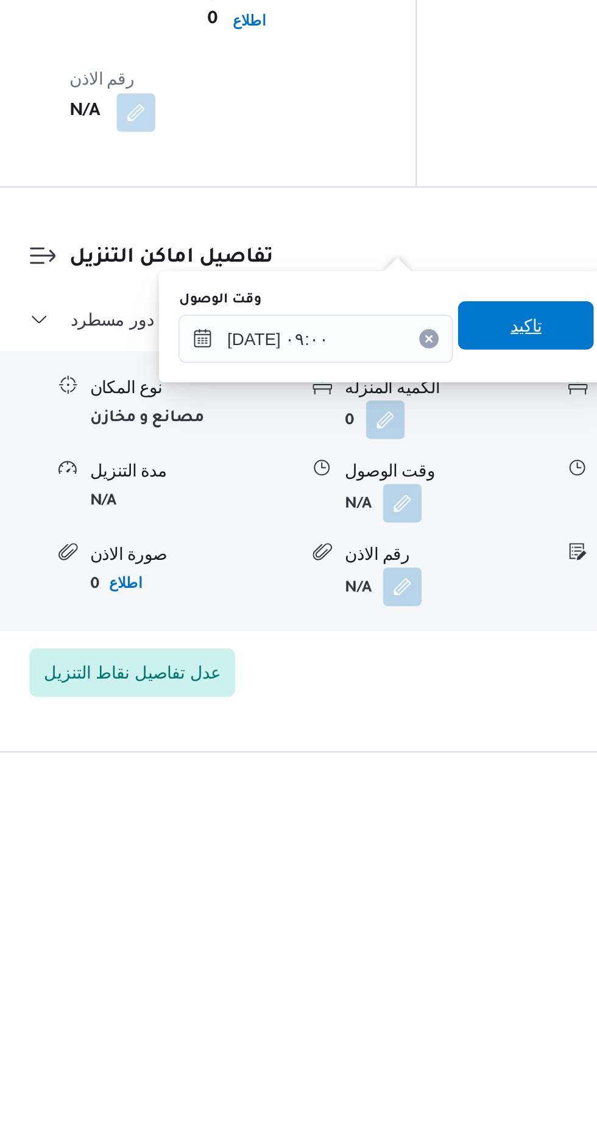
click at [429, 901] on span "تاكيد" at bounding box center [436, 901] width 68 height 24
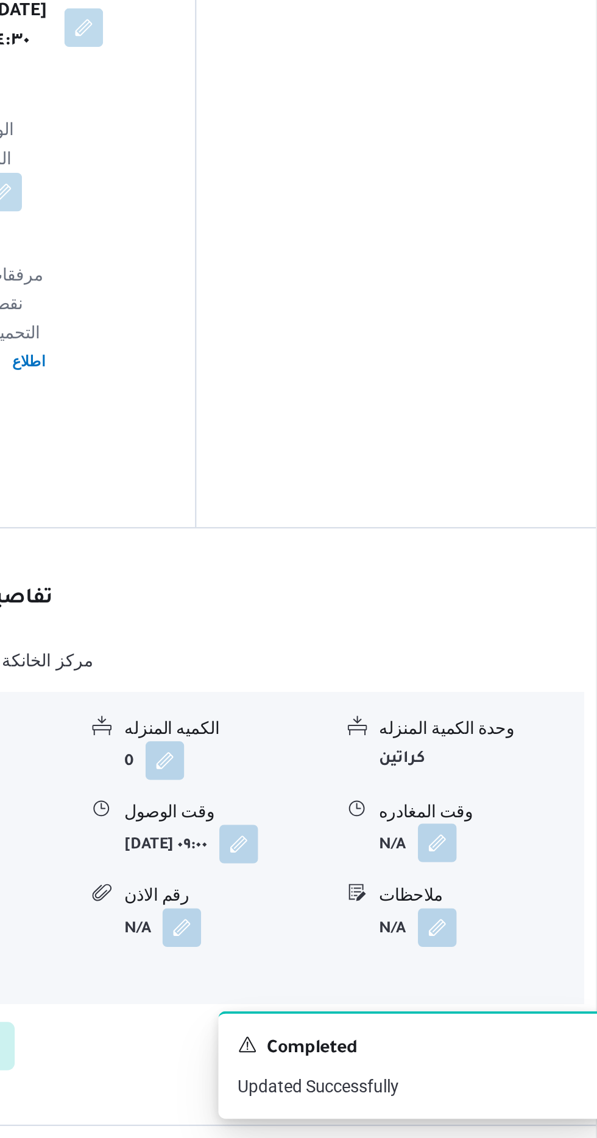
click at [497, 980] on button "button" at bounding box center [502, 989] width 19 height 19
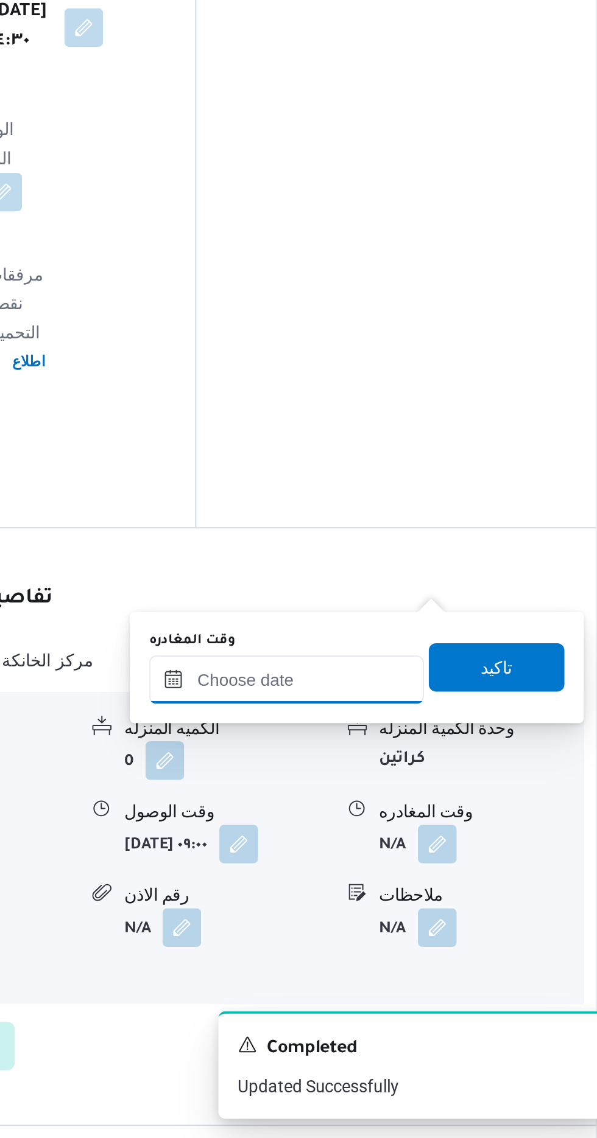
click at [404, 905] on input "وقت المغادره" at bounding box center [426, 908] width 138 height 24
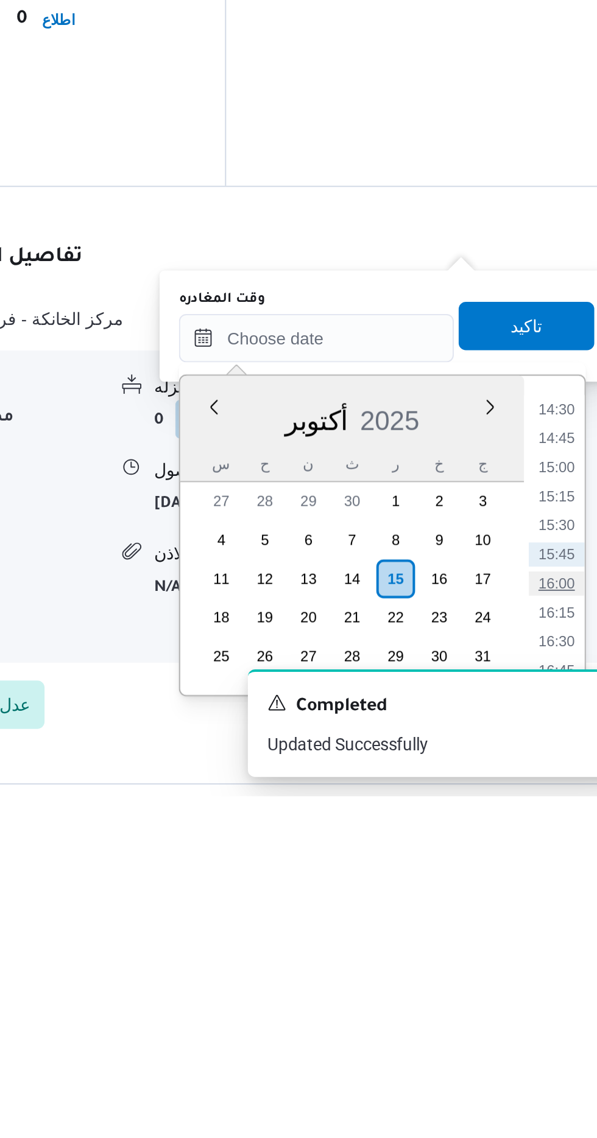
click at [553, 1033] on li "16:00" at bounding box center [547, 1031] width 28 height 12
type input "[DATE] ١٦:٠٠"
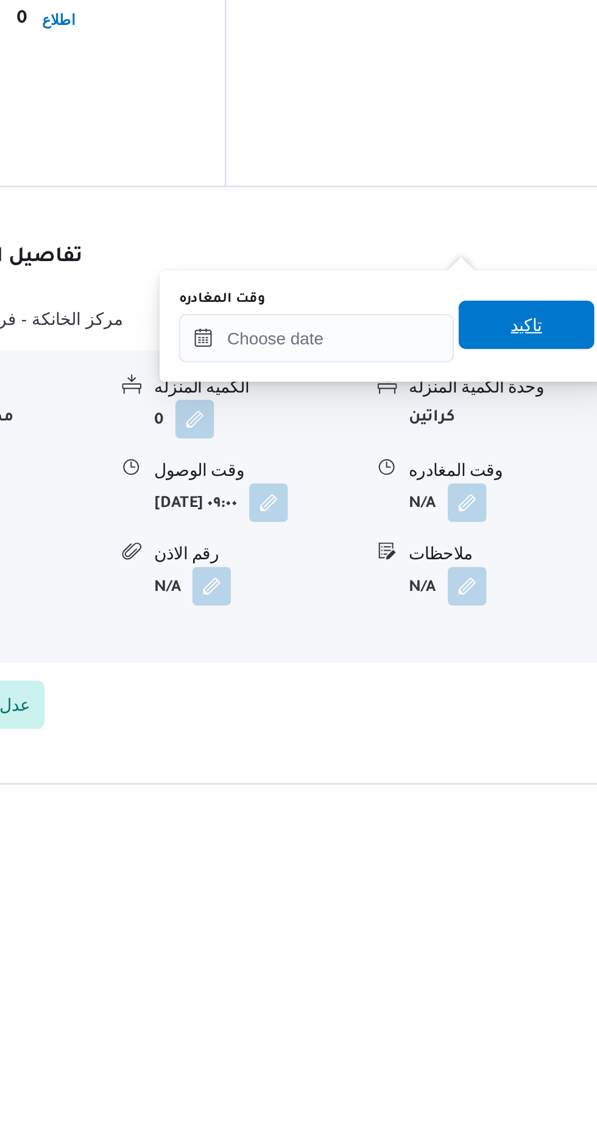
click at [530, 903] on span "تاكيد" at bounding box center [532, 901] width 68 height 24
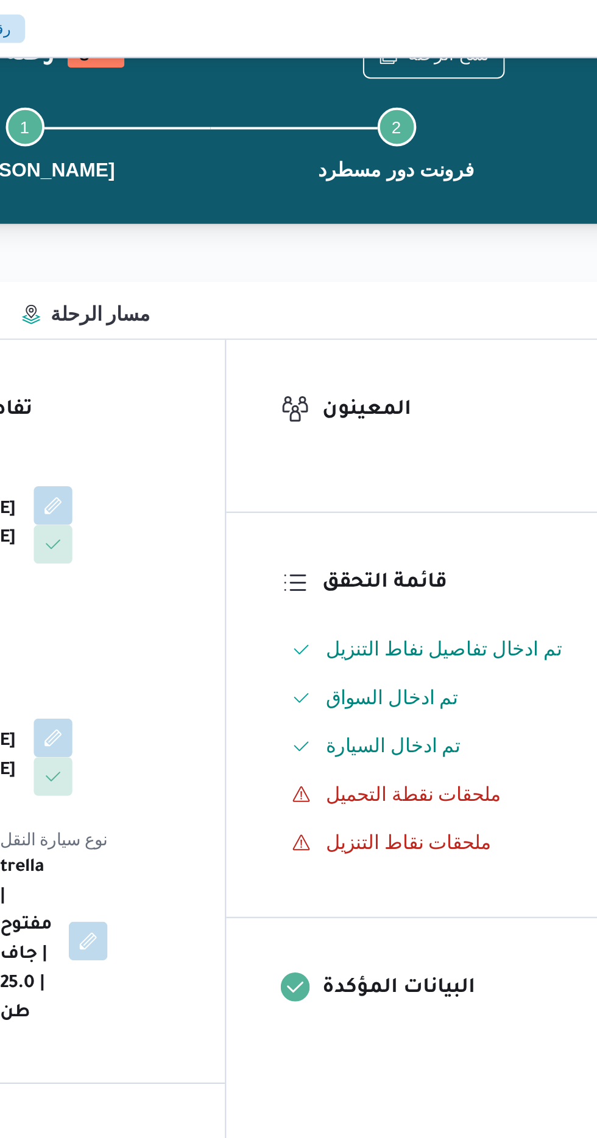
scroll to position [1, 0]
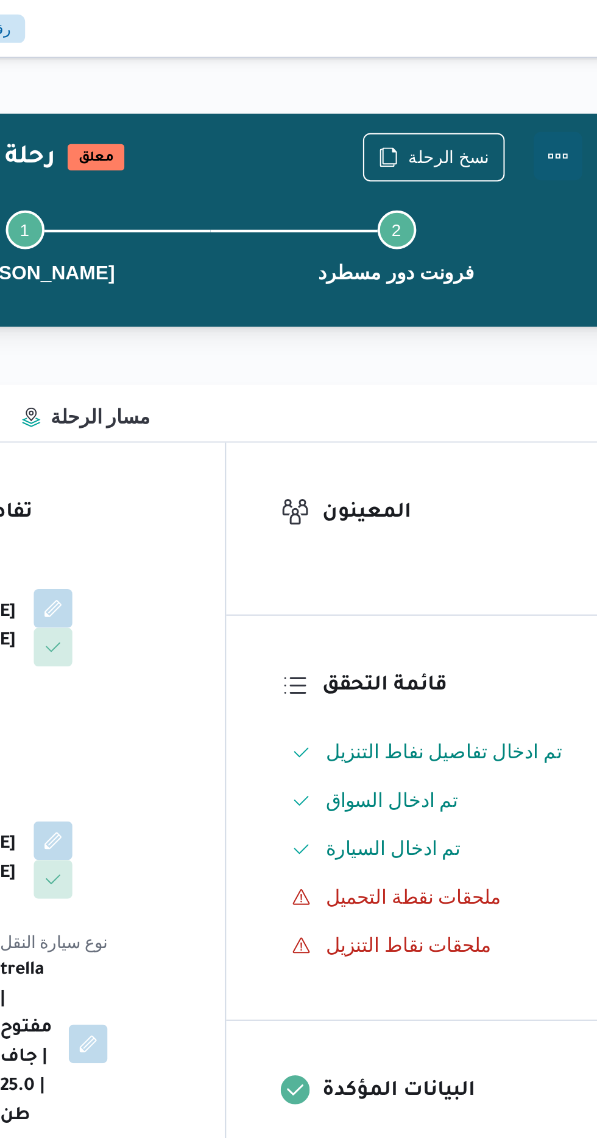
click at [556, 81] on button "Actions" at bounding box center [548, 78] width 24 height 24
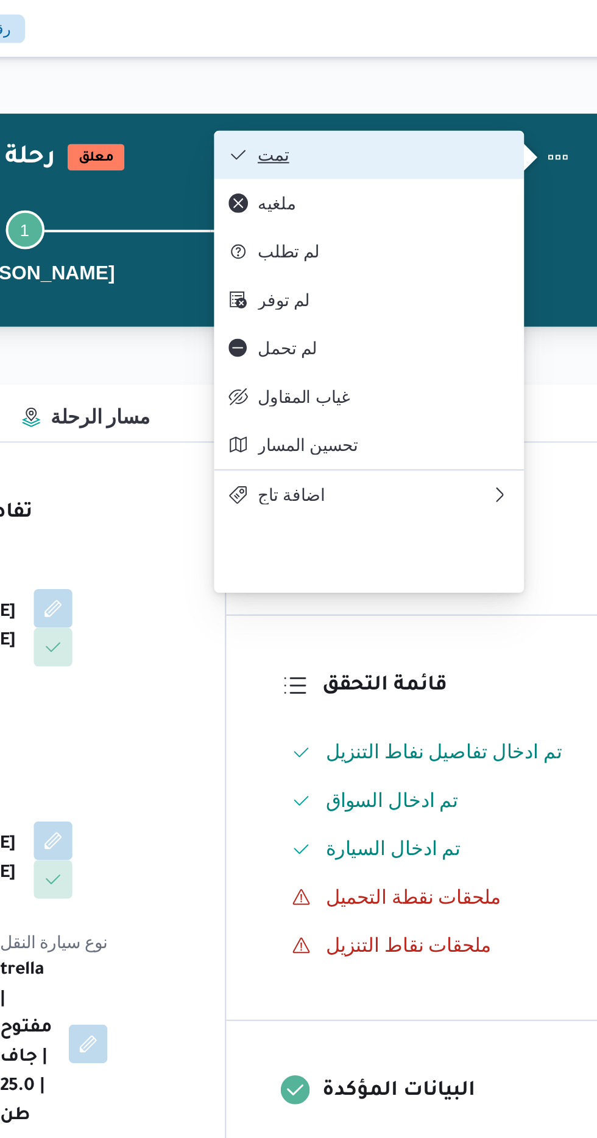
click at [399, 78] on span "تمت" at bounding box center [460, 78] width 127 height 10
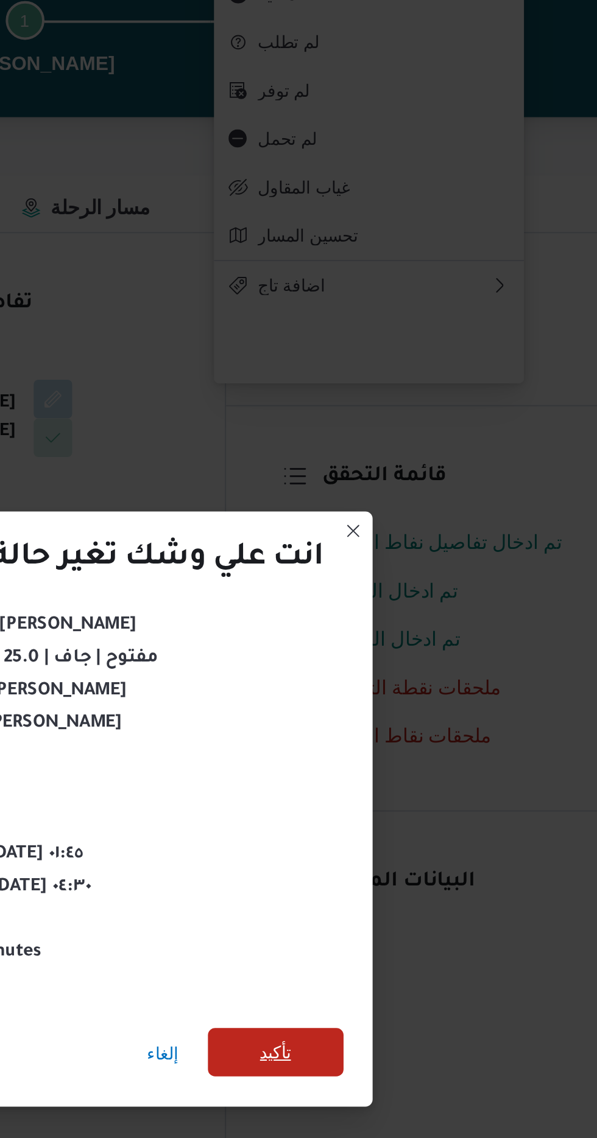
click at [399, 636] on span "تأكيد" at bounding box center [406, 635] width 68 height 24
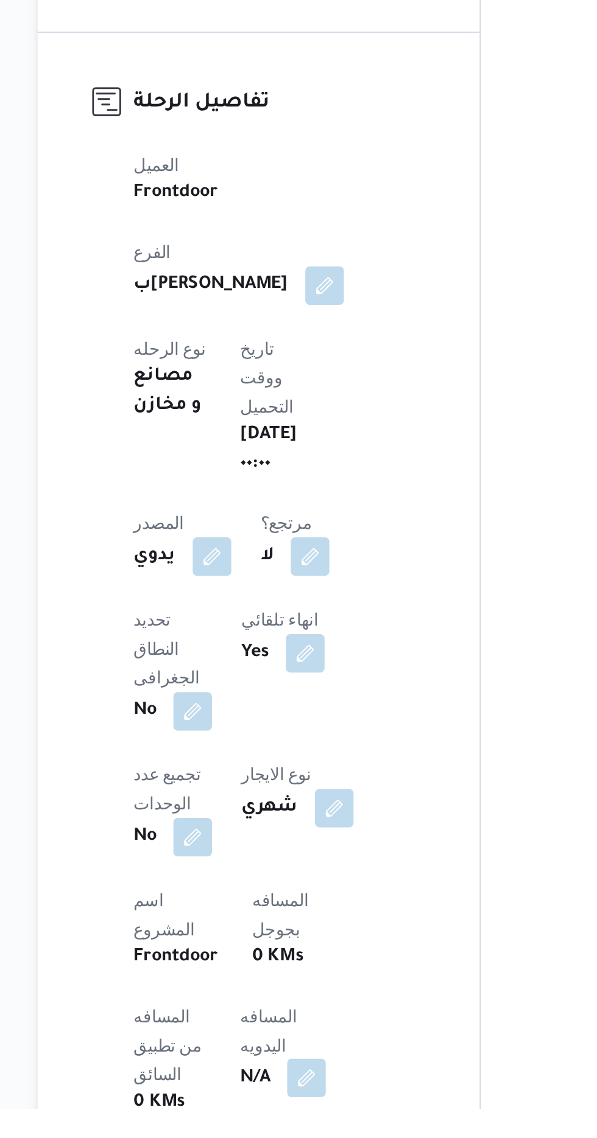
click at [284, 1113] on button "button" at bounding box center [293, 1122] width 19 height 19
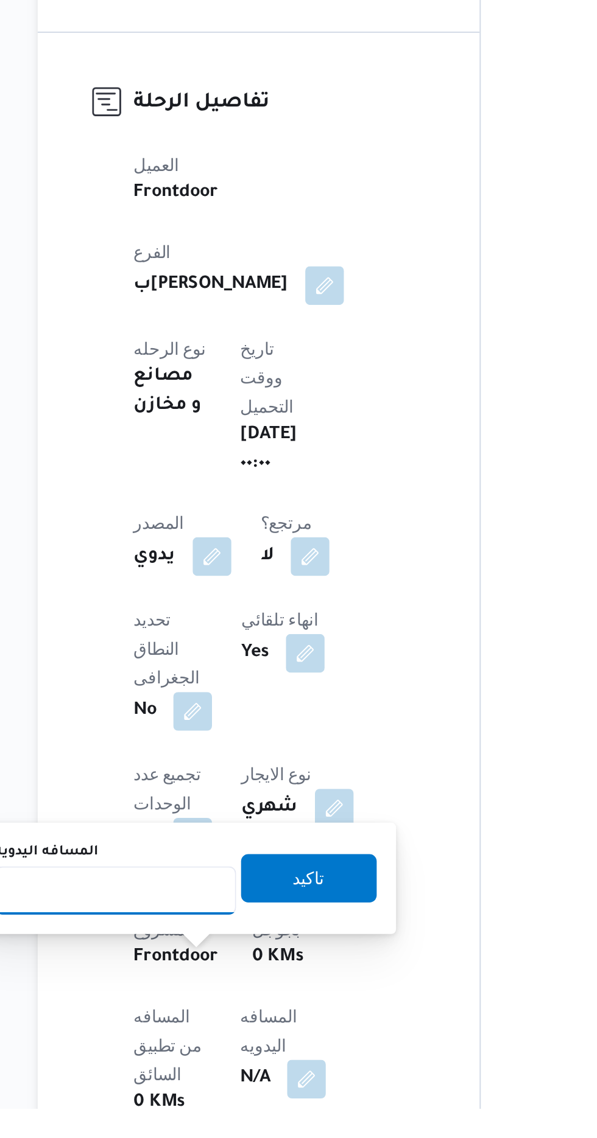
click at [200, 1031] on input "المسافه اليدويه" at bounding box center [197, 1029] width 121 height 24
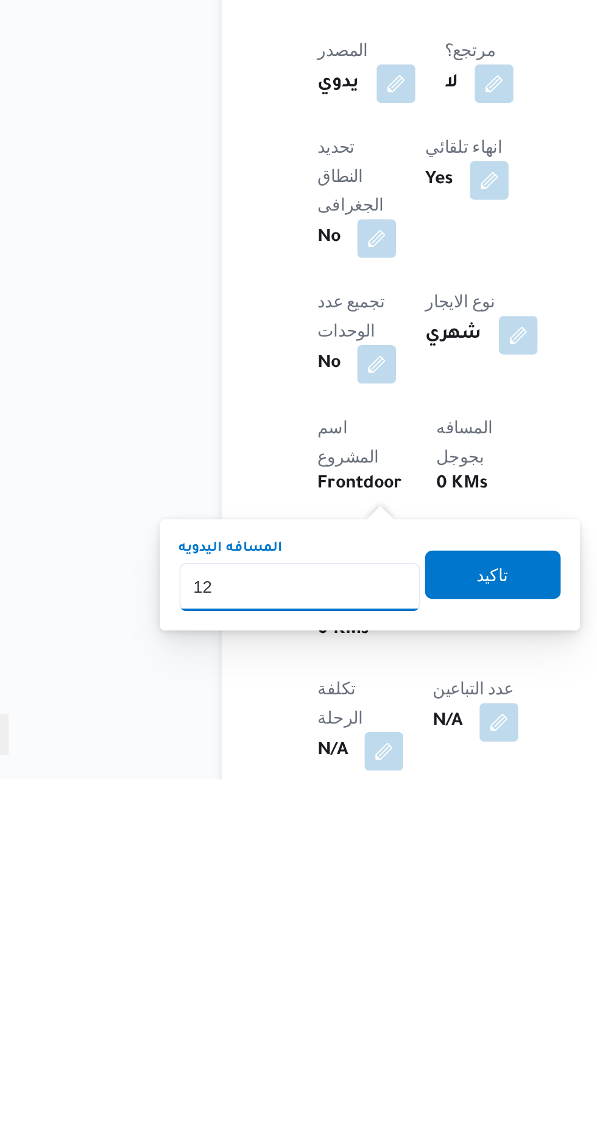
type input "120"
click at [287, 1043] on span "تاكيد" at bounding box center [295, 1035] width 68 height 24
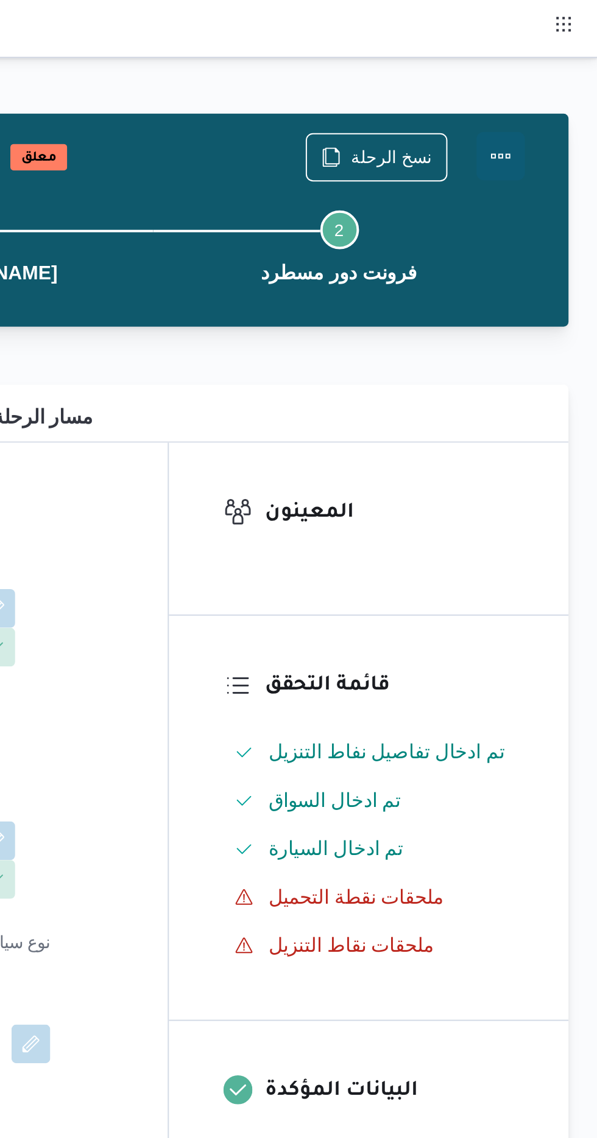
click at [549, 71] on button "Actions" at bounding box center [548, 78] width 24 height 24
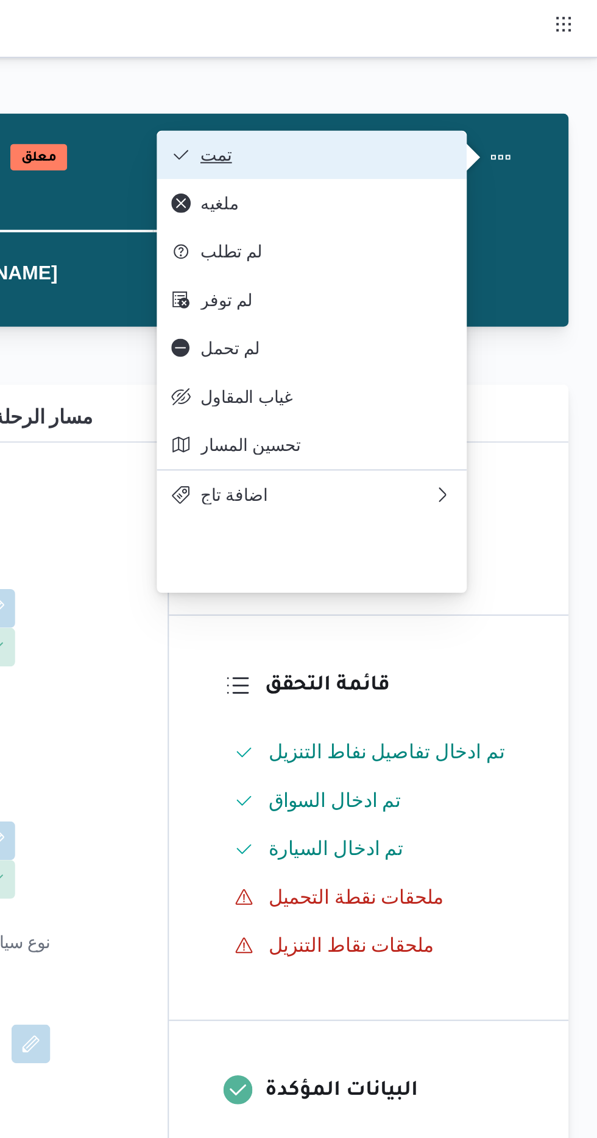
click at [395, 82] on span "تمت" at bounding box center [452, 78] width 141 height 10
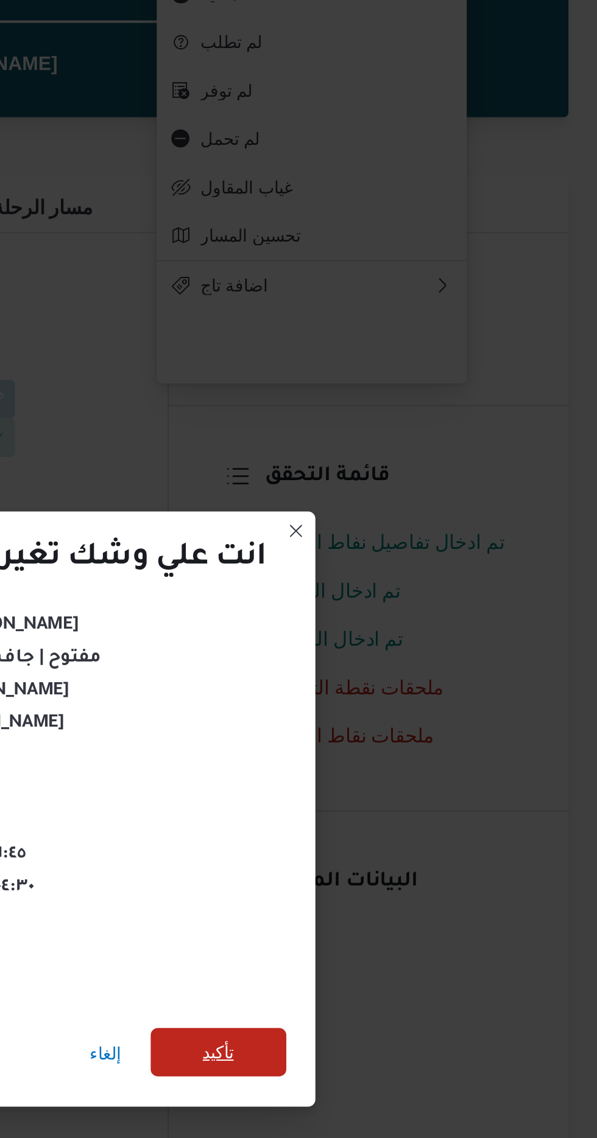
click at [409, 631] on span "تأكيد" at bounding box center [406, 635] width 16 height 15
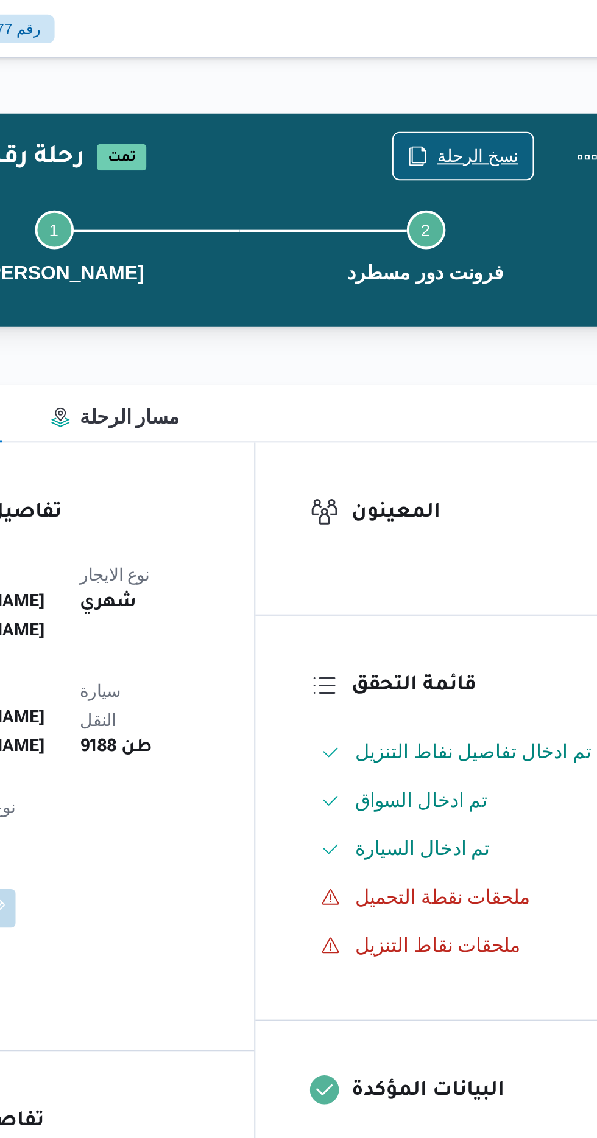
click at [476, 74] on span "نسخ الرحلة" at bounding box center [486, 78] width 70 height 23
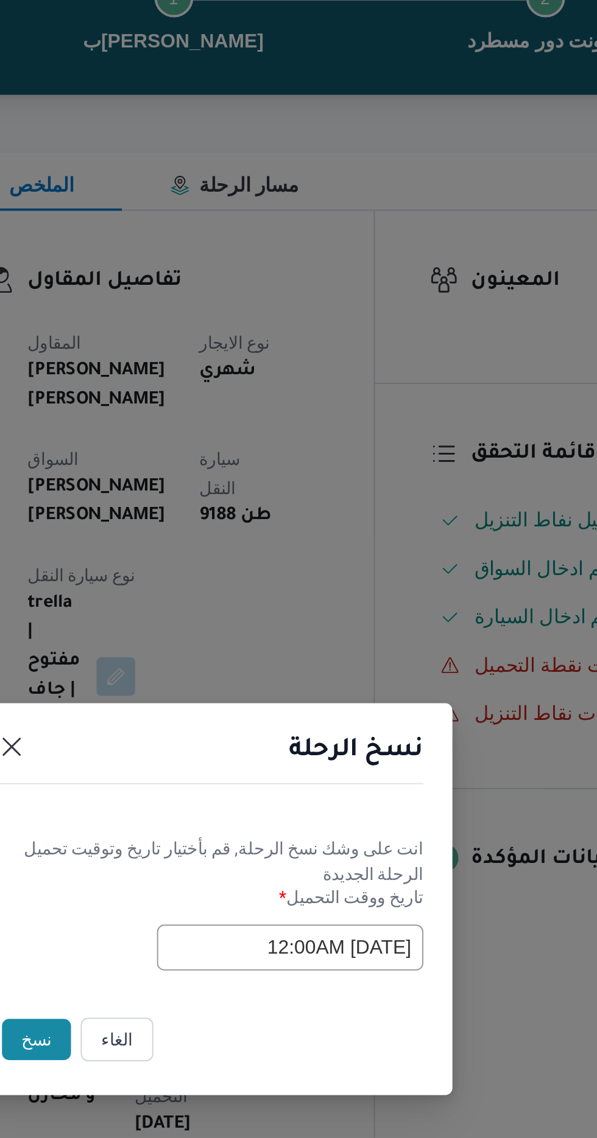
click at [210, 637] on button "نسخ" at bounding box center [211, 639] width 35 height 21
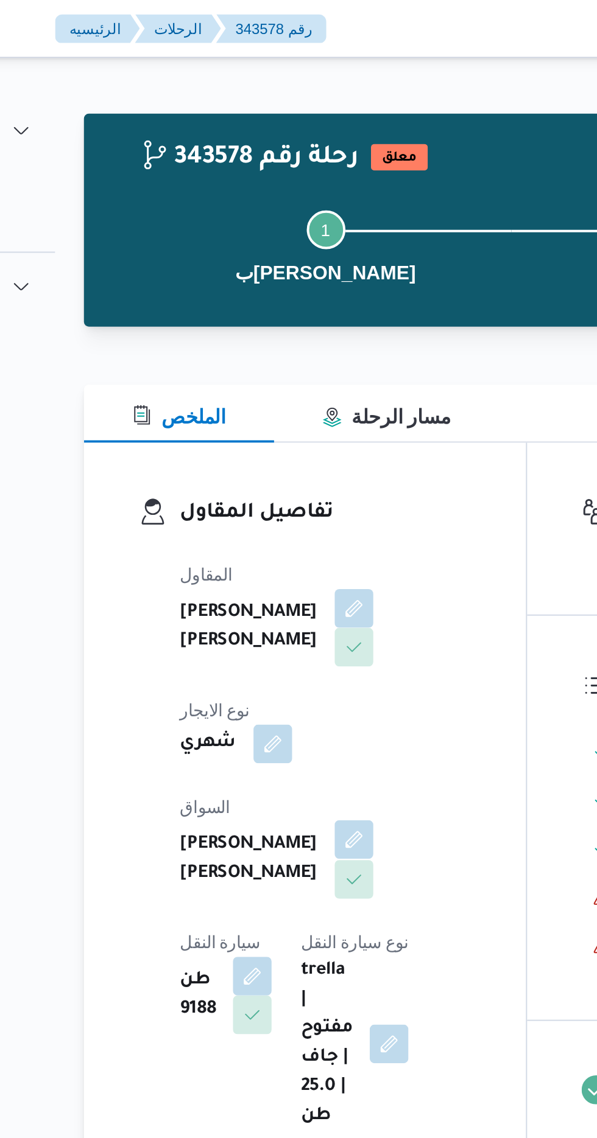
click at [284, 413] on button "button" at bounding box center [293, 422] width 19 height 19
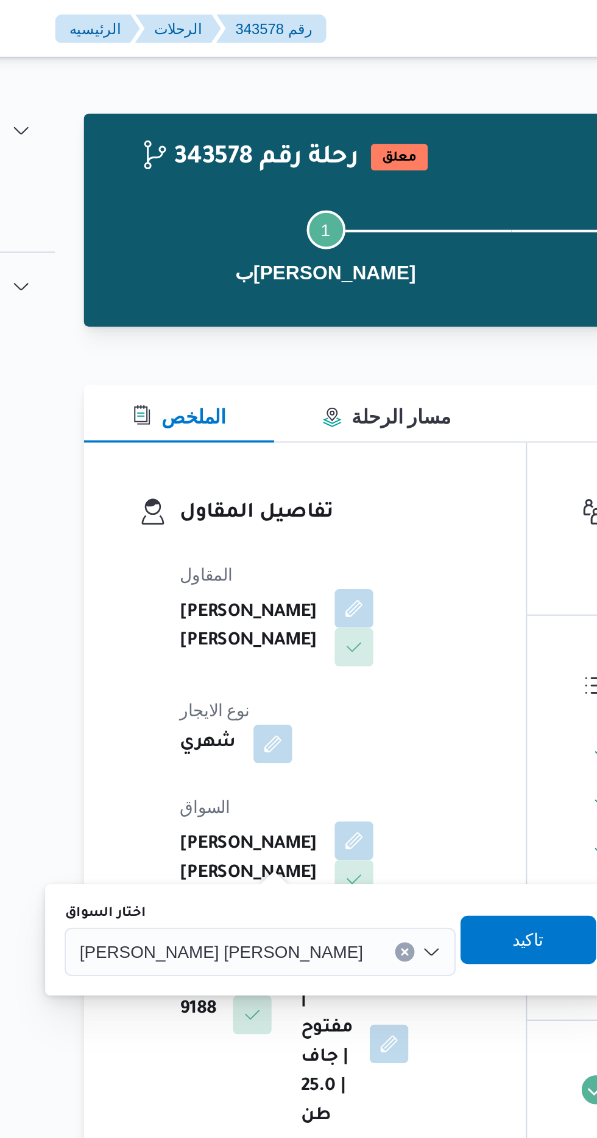
click at [203, 479] on span "[PERSON_NAME] [PERSON_NAME]" at bounding box center [227, 478] width 142 height 13
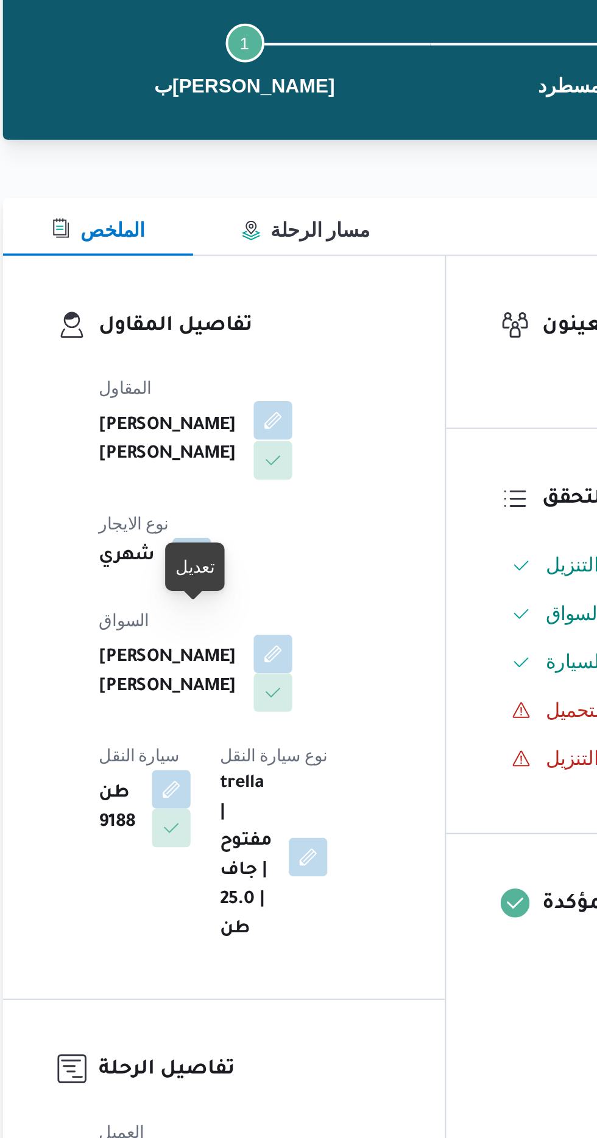
click at [284, 315] on button "button" at bounding box center [293, 305] width 19 height 19
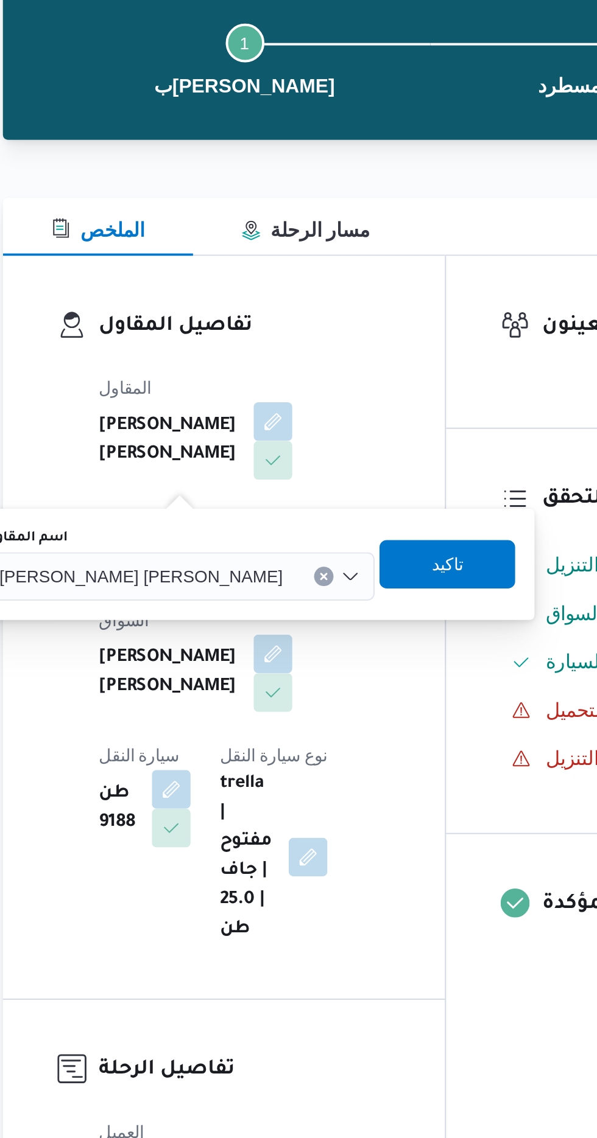
click at [217, 389] on span "[PERSON_NAME] [PERSON_NAME]" at bounding box center [227, 383] width 142 height 13
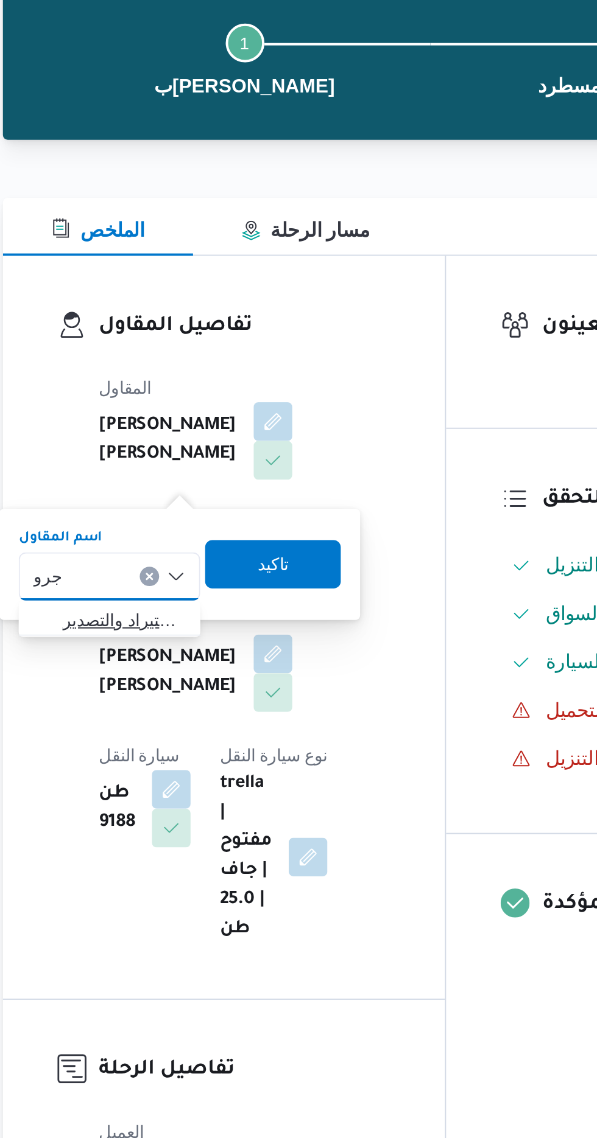
type input "جرو"
click at [225, 414] on span "شركة غريب جرو ب للاستيراد والتصدير" at bounding box center [212, 405] width 82 height 19
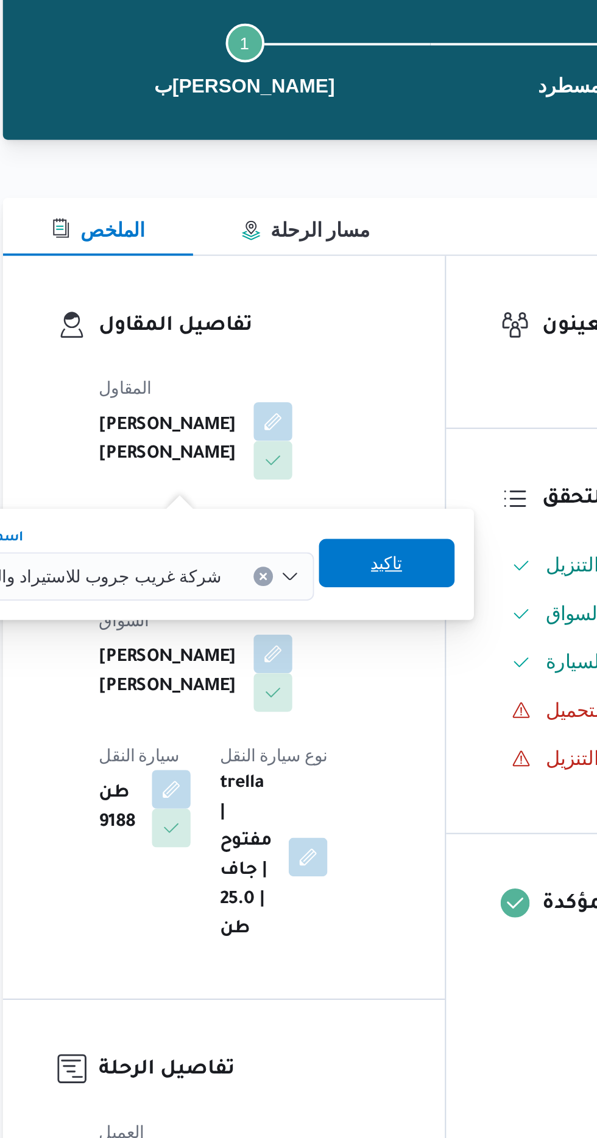
click at [317, 380] on span "تاكيد" at bounding box center [351, 377] width 68 height 24
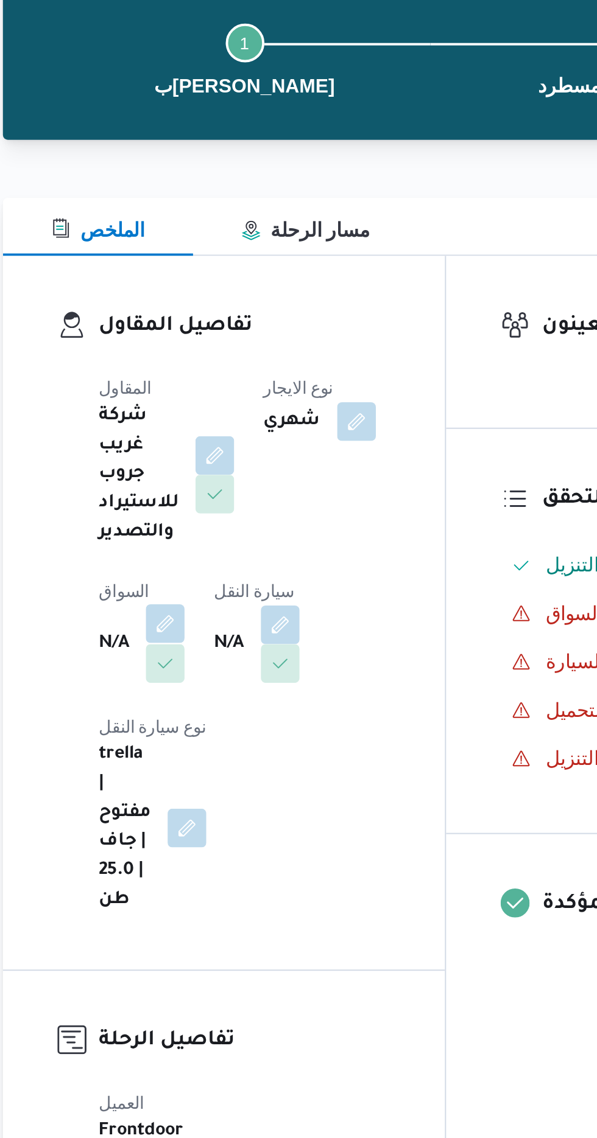
click at [242, 408] on button "button" at bounding box center [239, 407] width 19 height 19
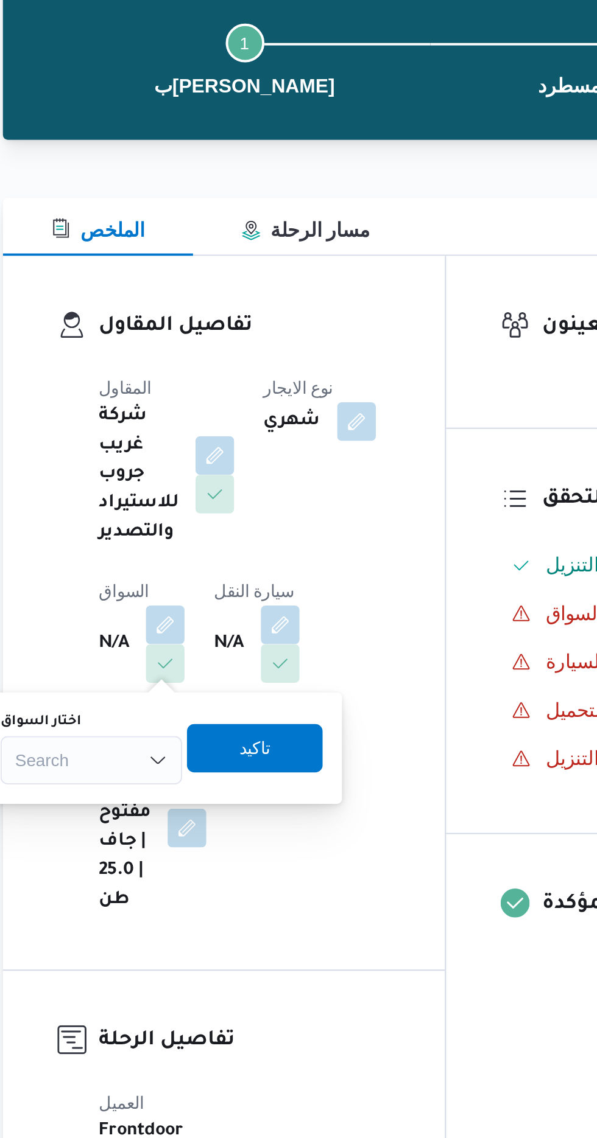
click at [209, 476] on div "Search" at bounding box center [202, 477] width 91 height 24
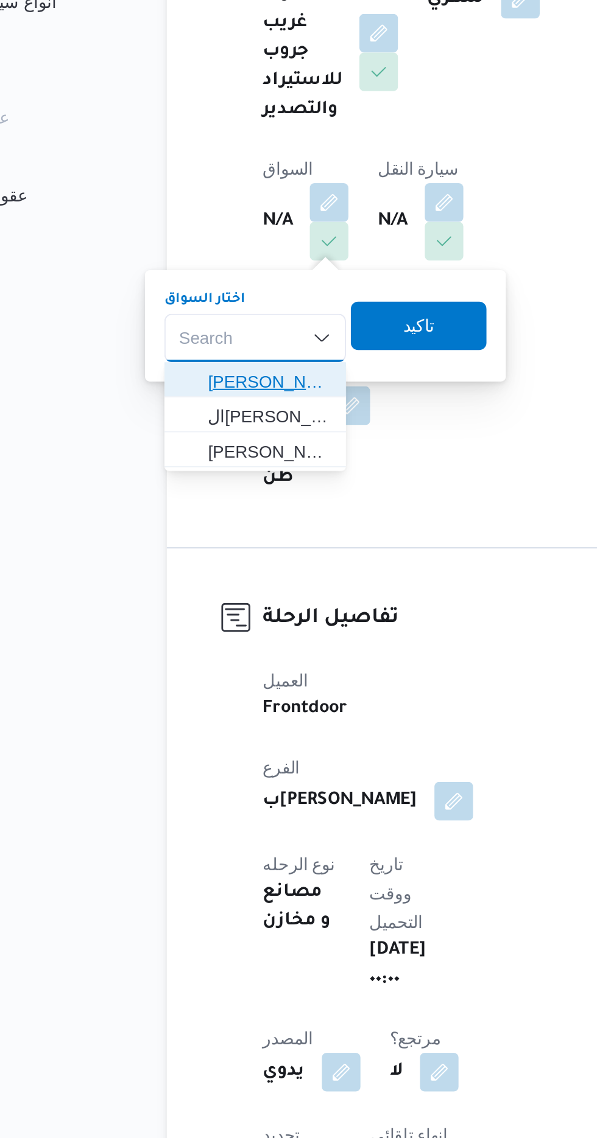
click at [198, 496] on span "[PERSON_NAME]" at bounding box center [210, 498] width 62 height 15
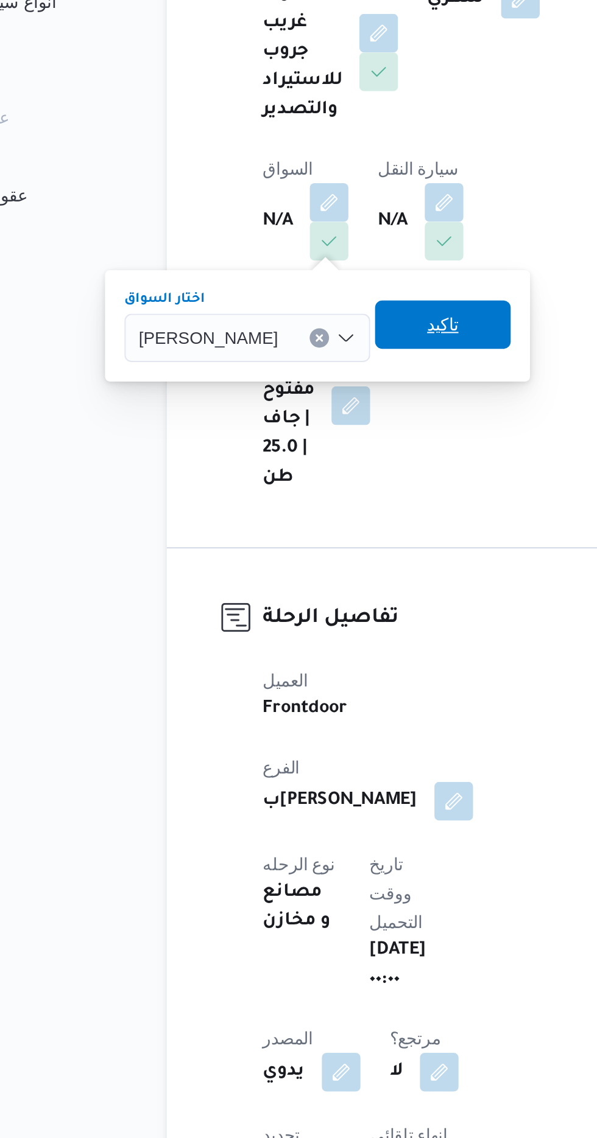
click at [279, 474] on span "تاكيد" at bounding box center [297, 470] width 68 height 24
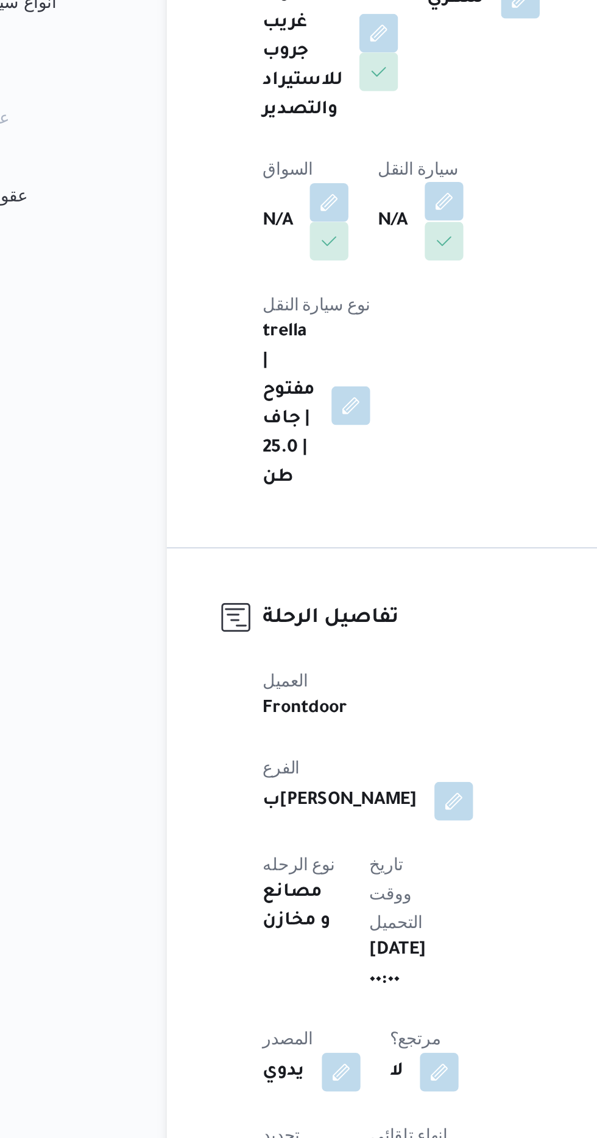
click at [307, 408] on button "button" at bounding box center [297, 407] width 19 height 19
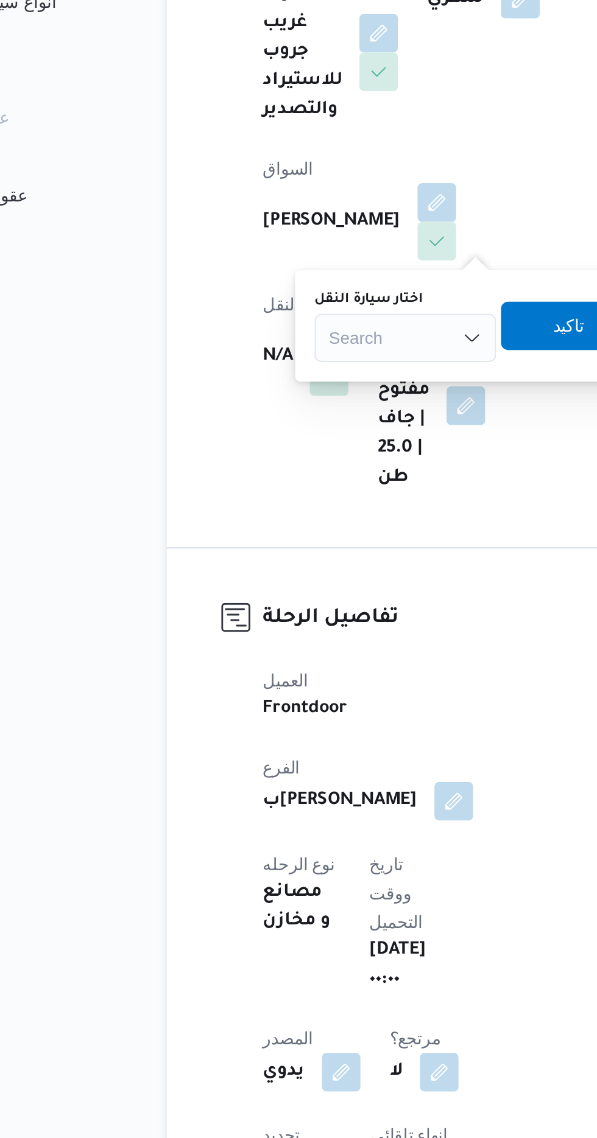
click at [240, 475] on input "اختار سيارة النقل" at bounding box center [240, 476] width 1 height 15
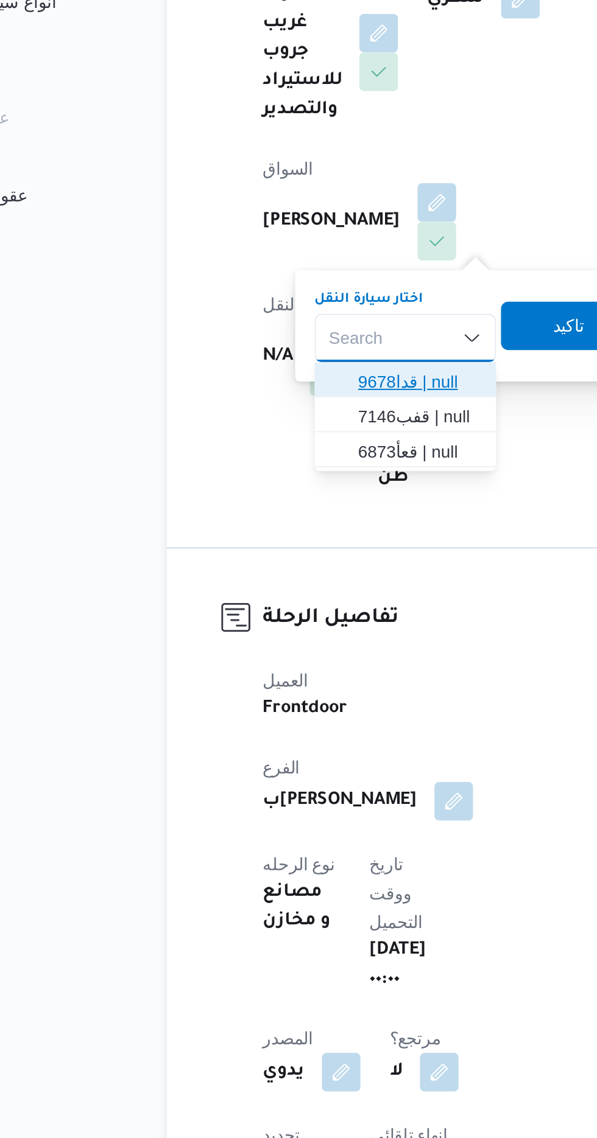
click at [258, 496] on span "قدا9678 | null" at bounding box center [285, 498] width 62 height 15
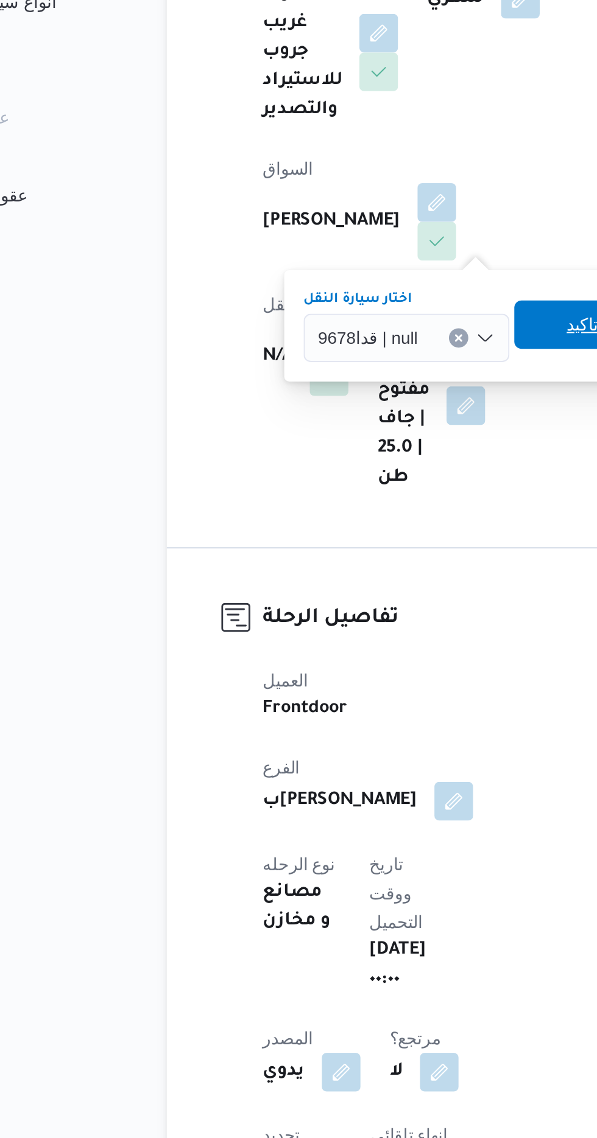
click at [345, 476] on span "تاكيد" at bounding box center [367, 470] width 68 height 24
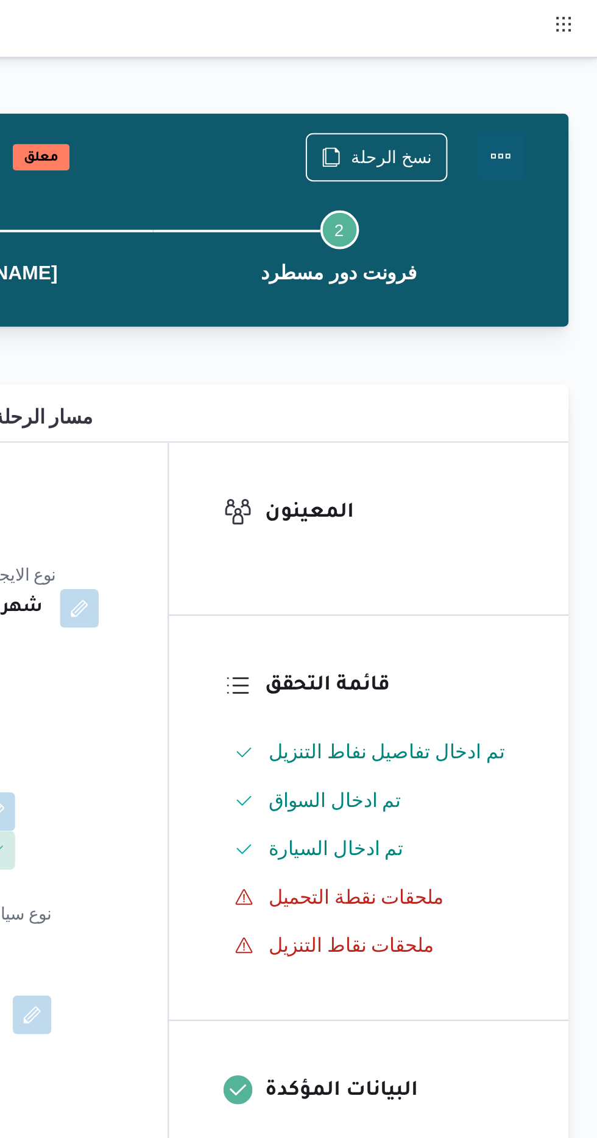
click at [551, 74] on button "Actions" at bounding box center [548, 78] width 24 height 24
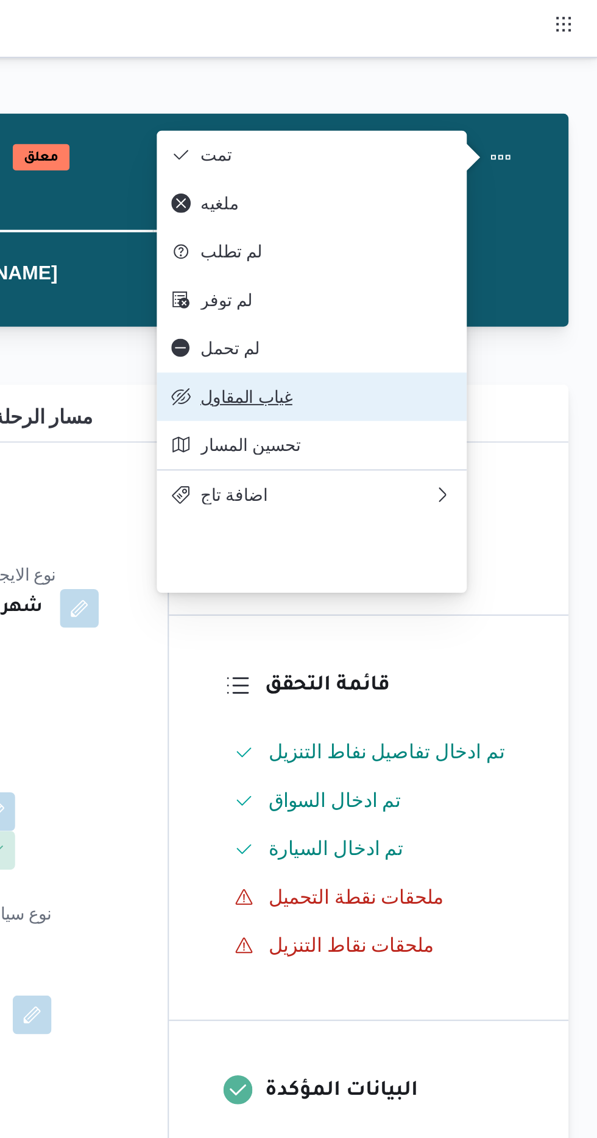
click at [405, 205] on span "غياب المقاول" at bounding box center [460, 200] width 127 height 10
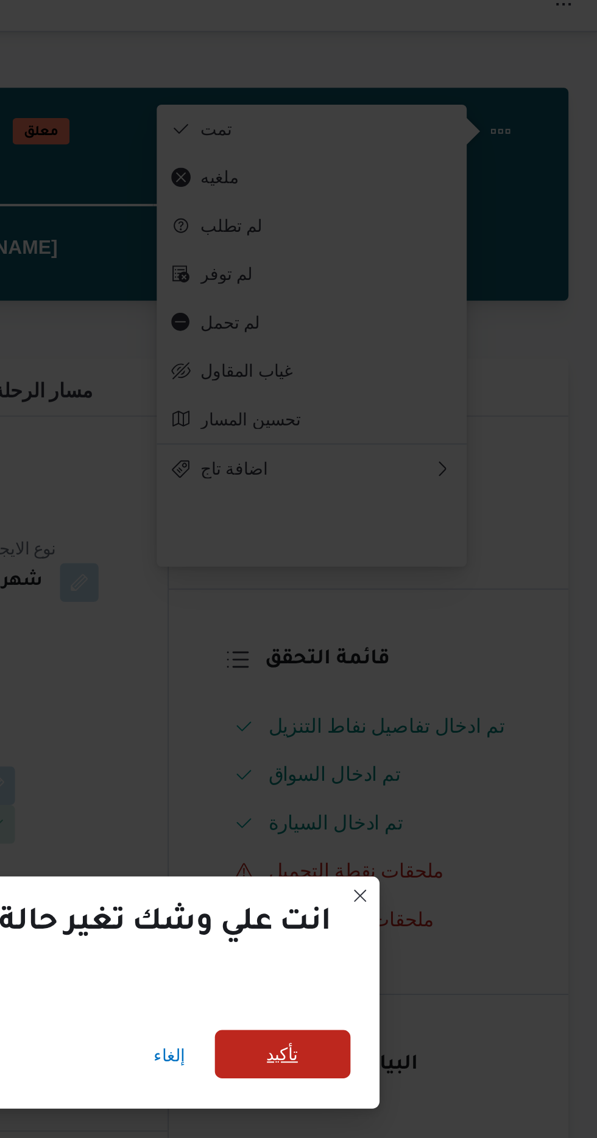
click at [435, 539] on span "تأكيد" at bounding box center [438, 543] width 16 height 15
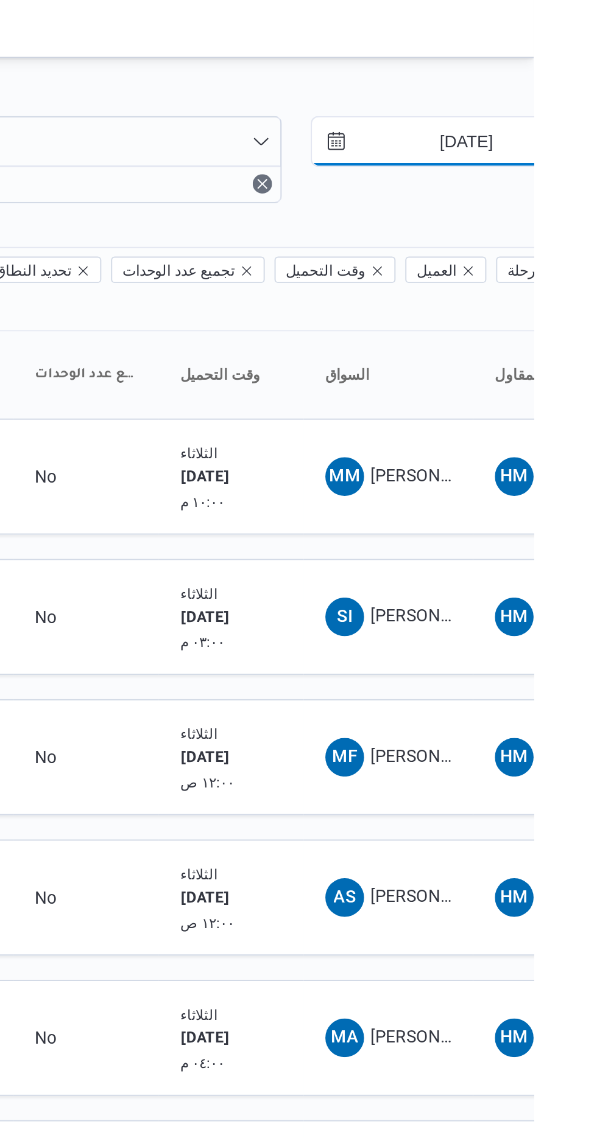
click at [538, 69] on input "[DATE]" at bounding box center [554, 71] width 138 height 24
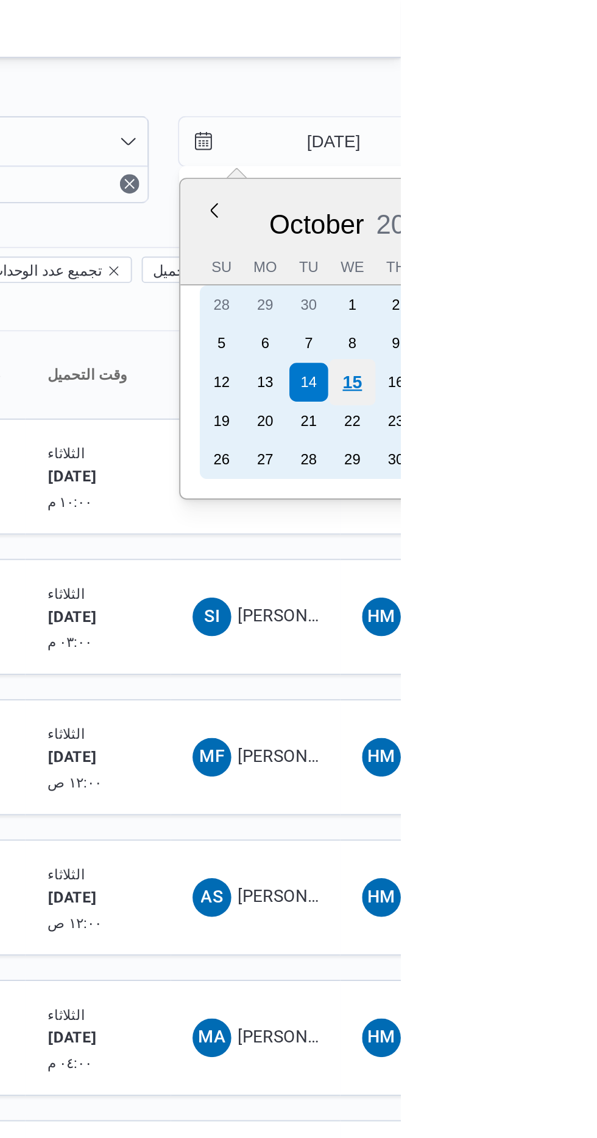
click at [563, 186] on div "15" at bounding box center [572, 192] width 23 height 23
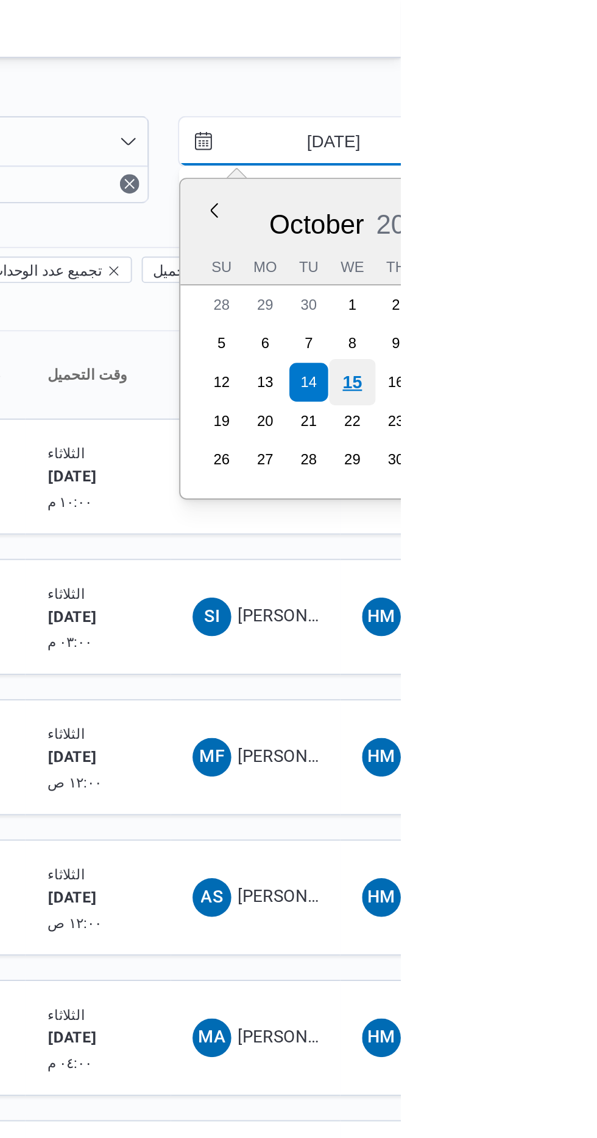
type input "[DATE]"
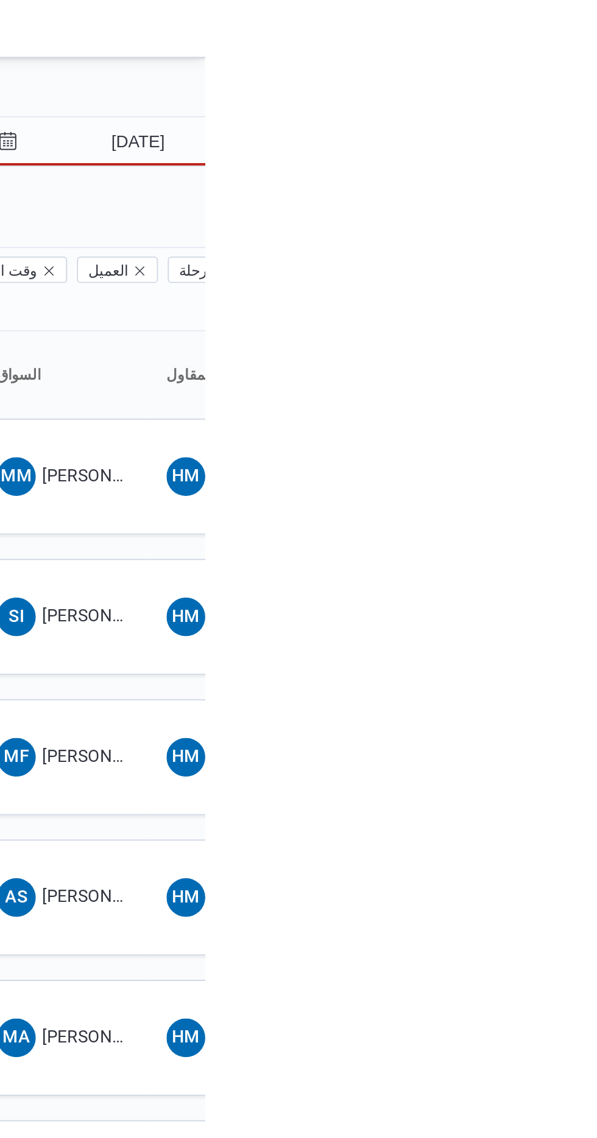
type input "[DATE]"
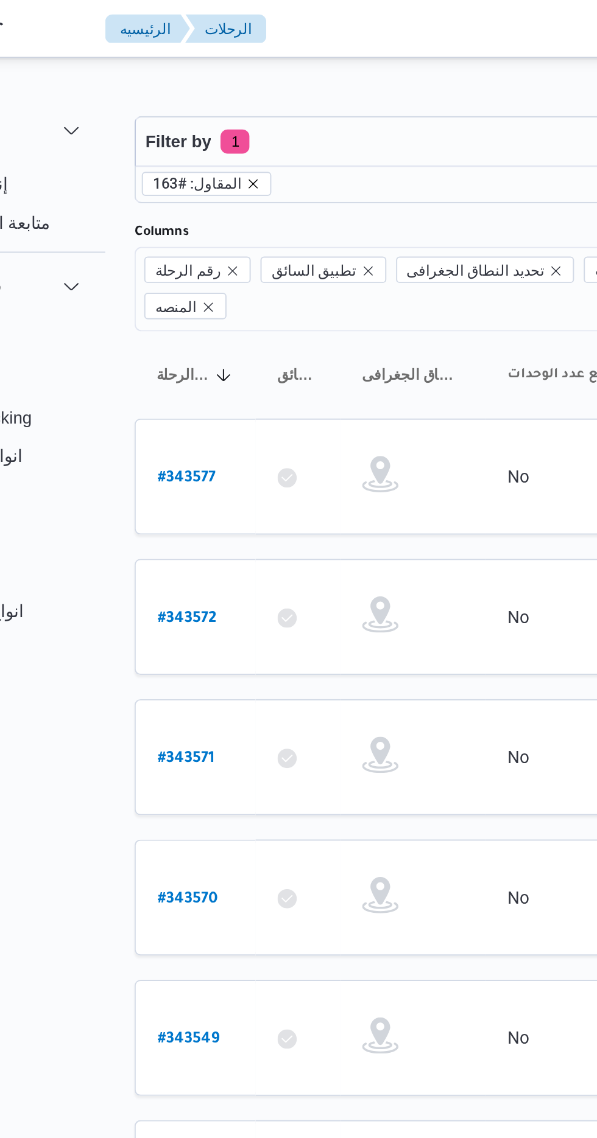
click at [214, 93] on icon "remove selected entity" at bounding box center [217, 92] width 7 height 7
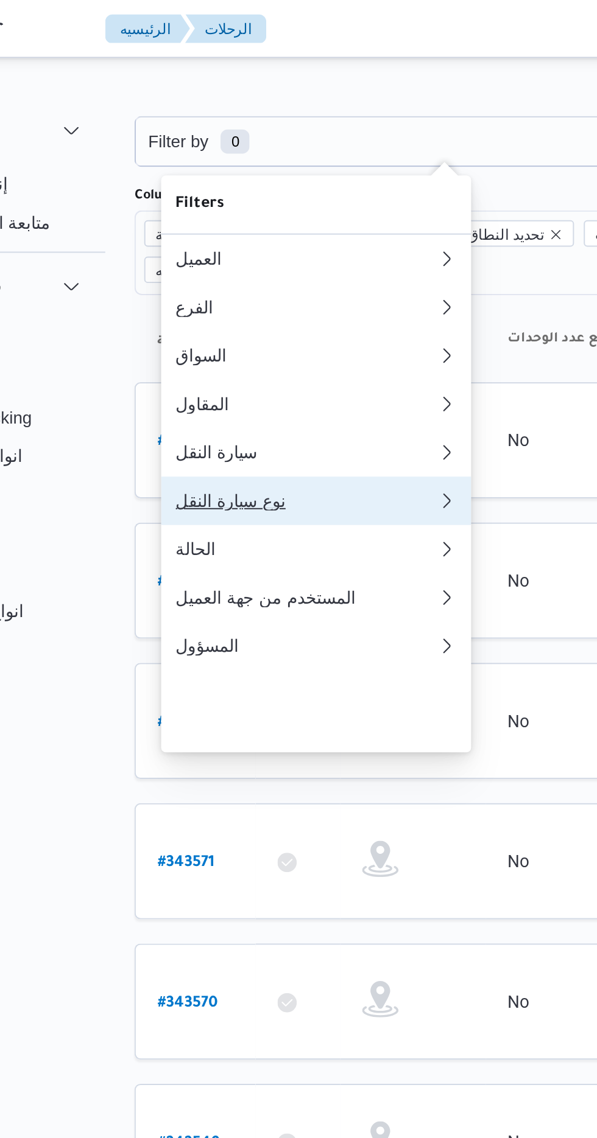
click at [201, 257] on div "نوع سيارة النقل" at bounding box center [244, 252] width 131 height 10
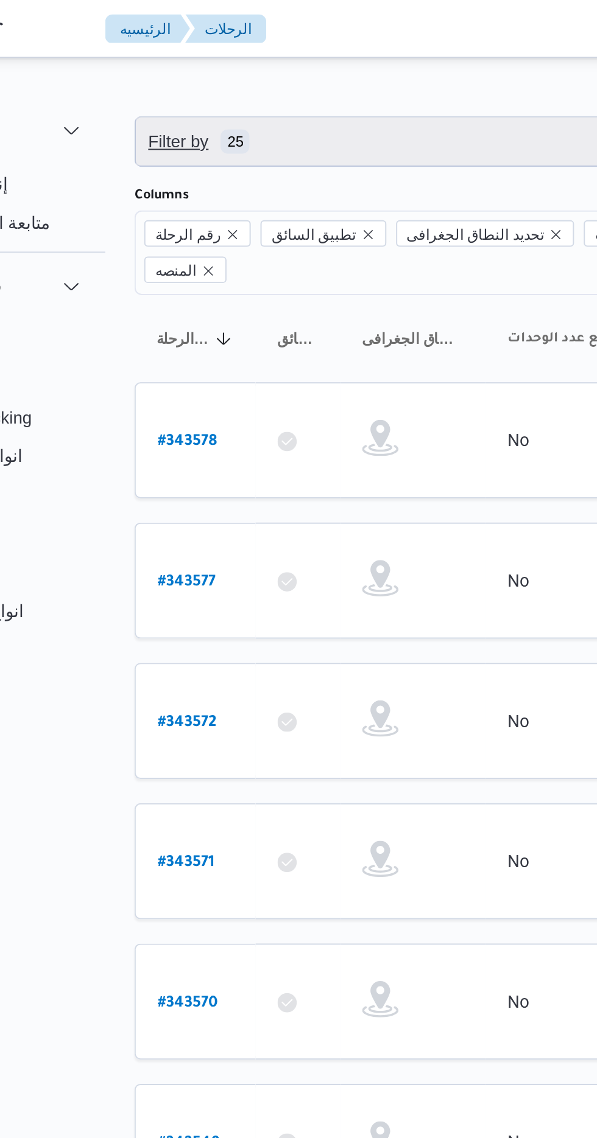
click at [214, 69] on span "Filter by 25" at bounding box center [314, 71] width 310 height 24
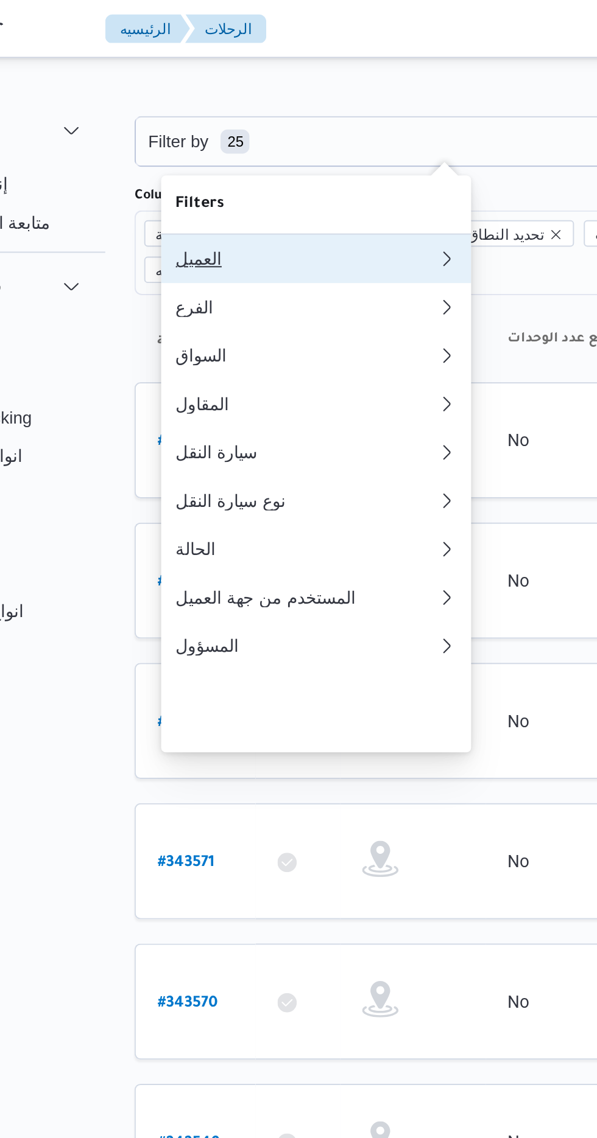
click at [204, 128] on div "العميل" at bounding box center [244, 130] width 131 height 10
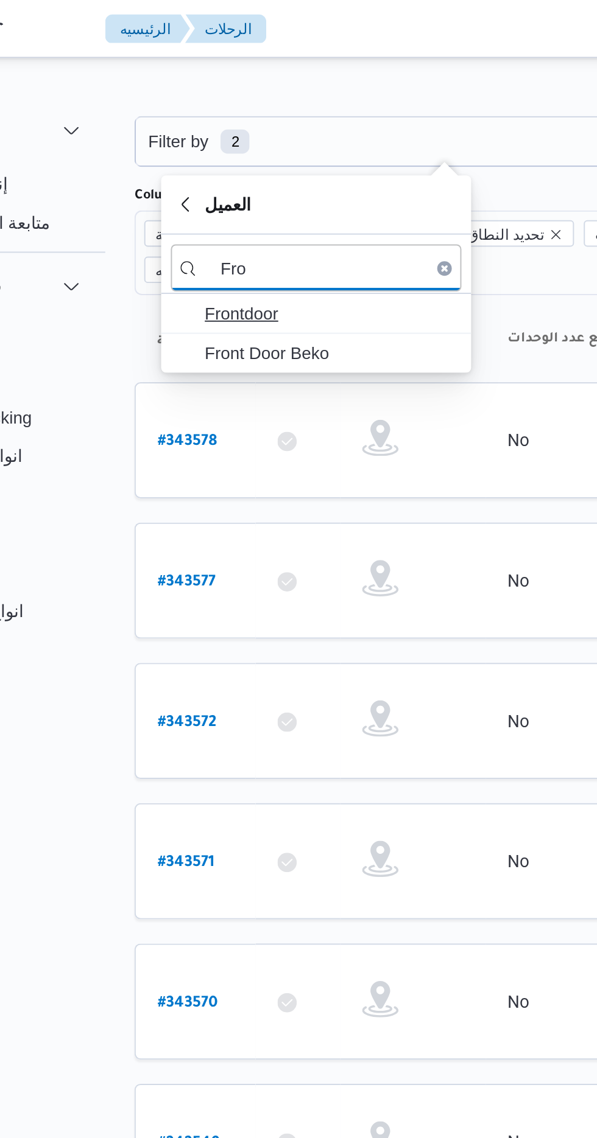
type input "Fro"
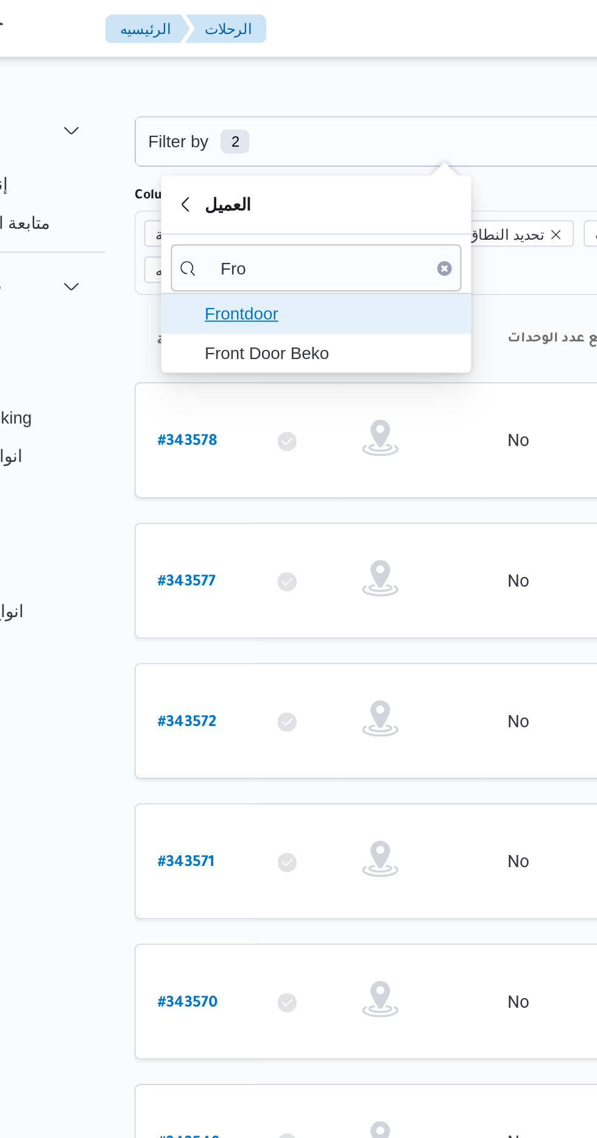
click at [211, 154] on span "Frontdoor" at bounding box center [257, 157] width 127 height 15
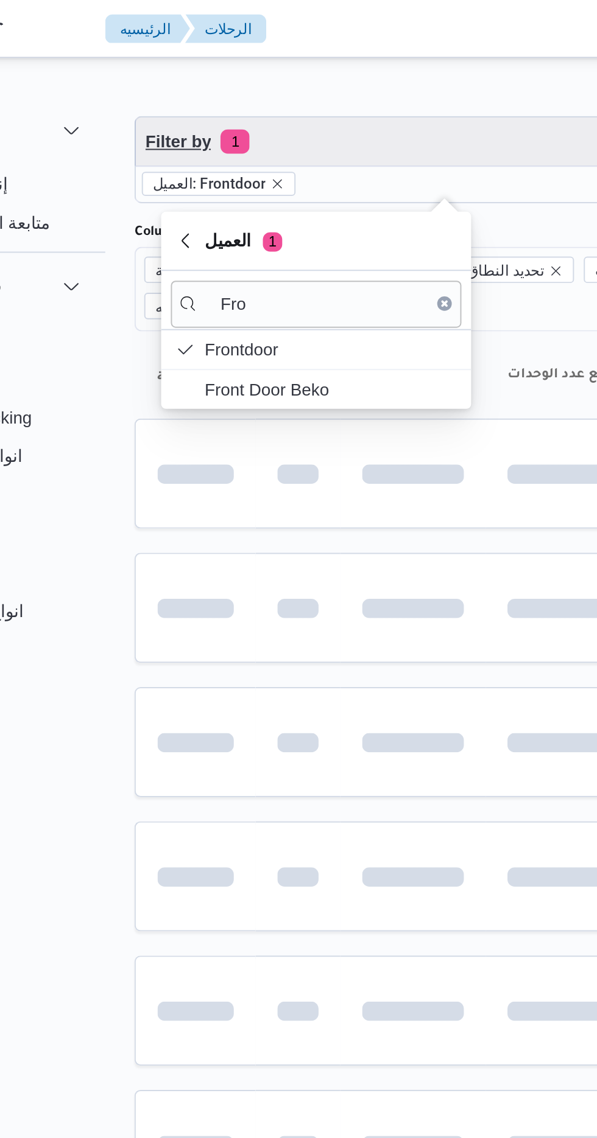
click at [220, 69] on span "Filter by 1" at bounding box center [314, 71] width 310 height 24
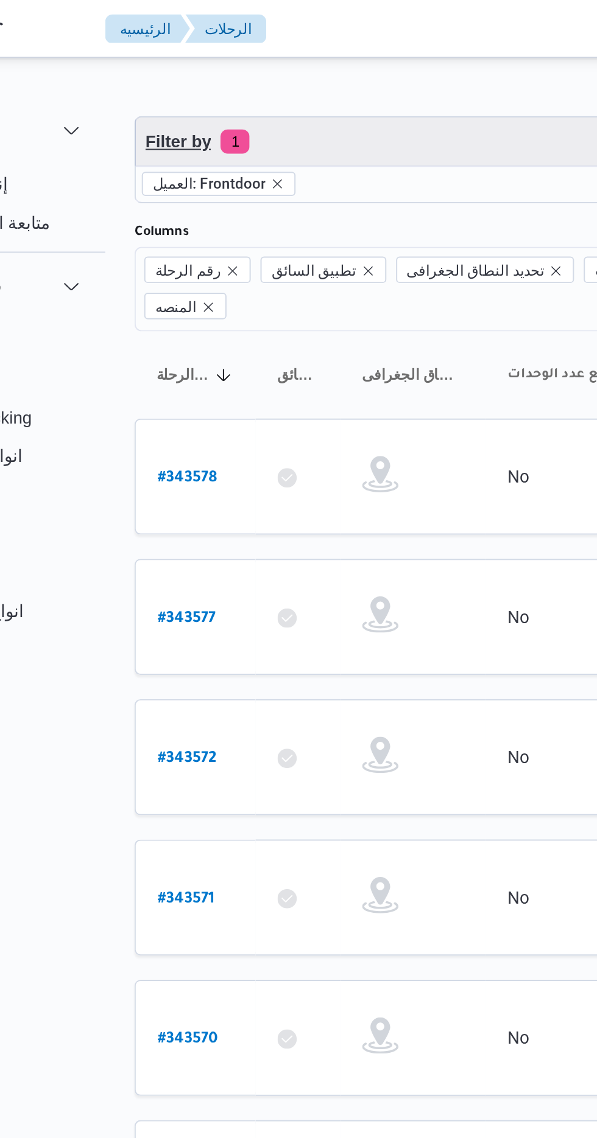
click at [220, 70] on span "Filter by 1" at bounding box center [314, 71] width 310 height 24
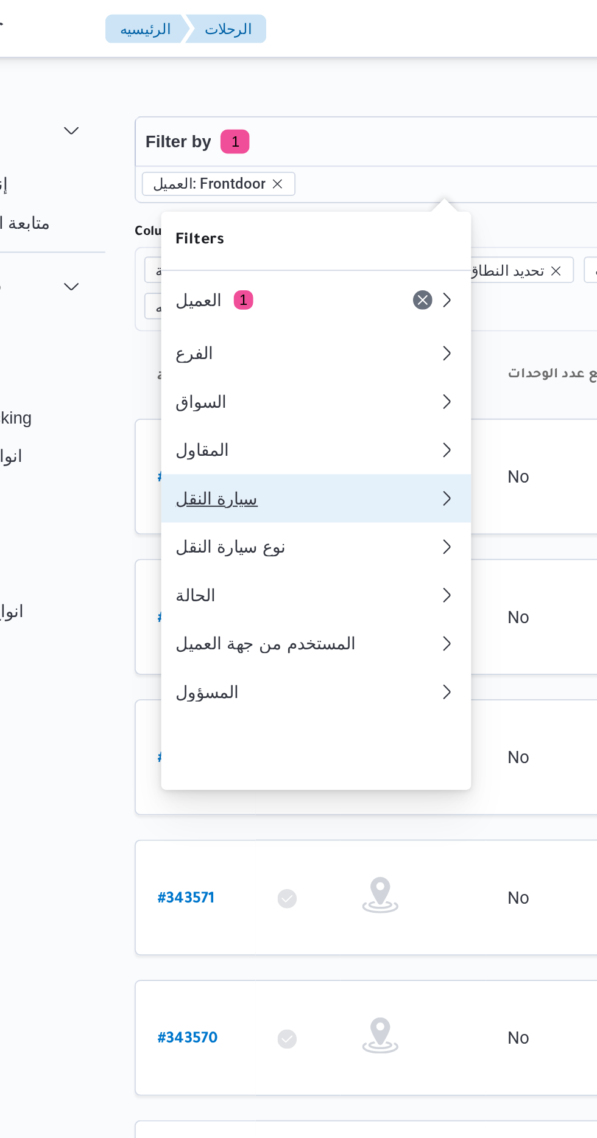
click at [202, 256] on div "سيارة النقل" at bounding box center [244, 251] width 131 height 10
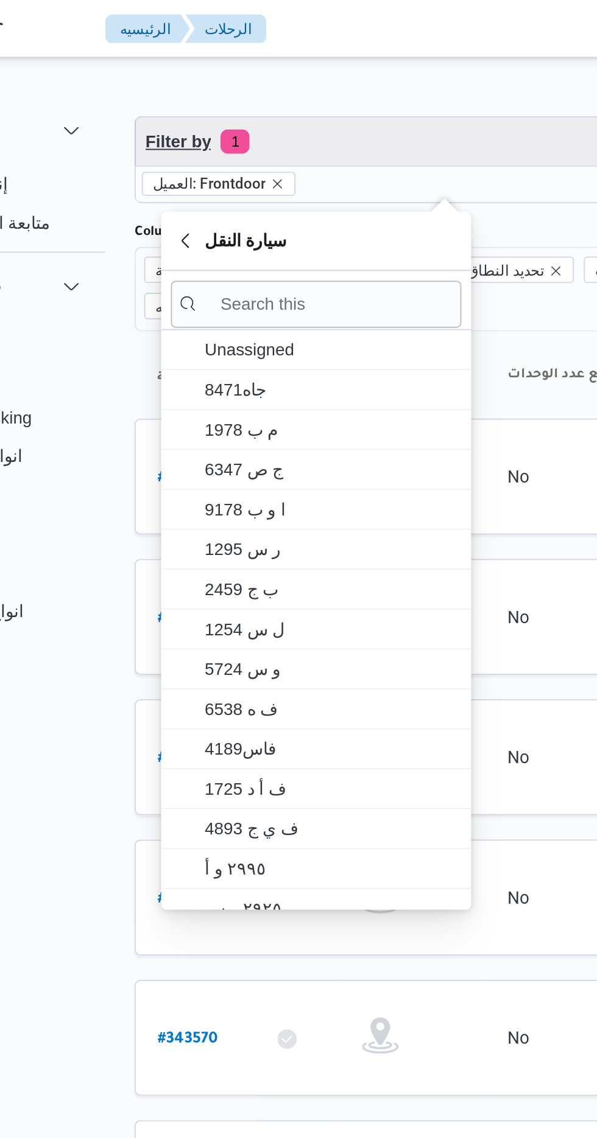
click at [215, 75] on span "Filter by 1" at bounding box center [314, 71] width 310 height 24
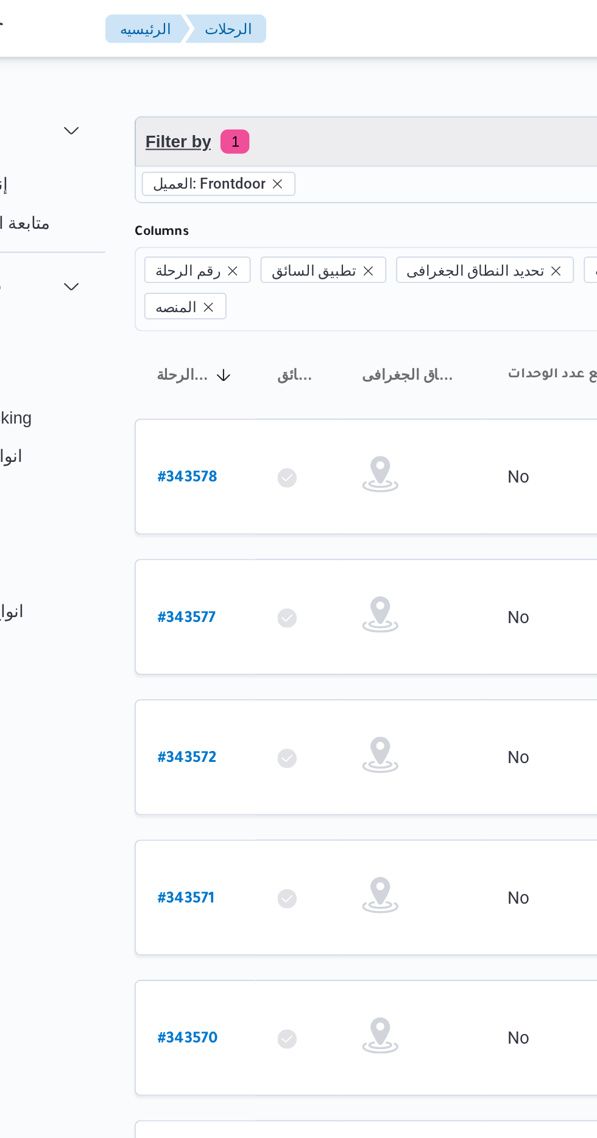
click at [207, 72] on span "1" at bounding box center [209, 71] width 15 height 12
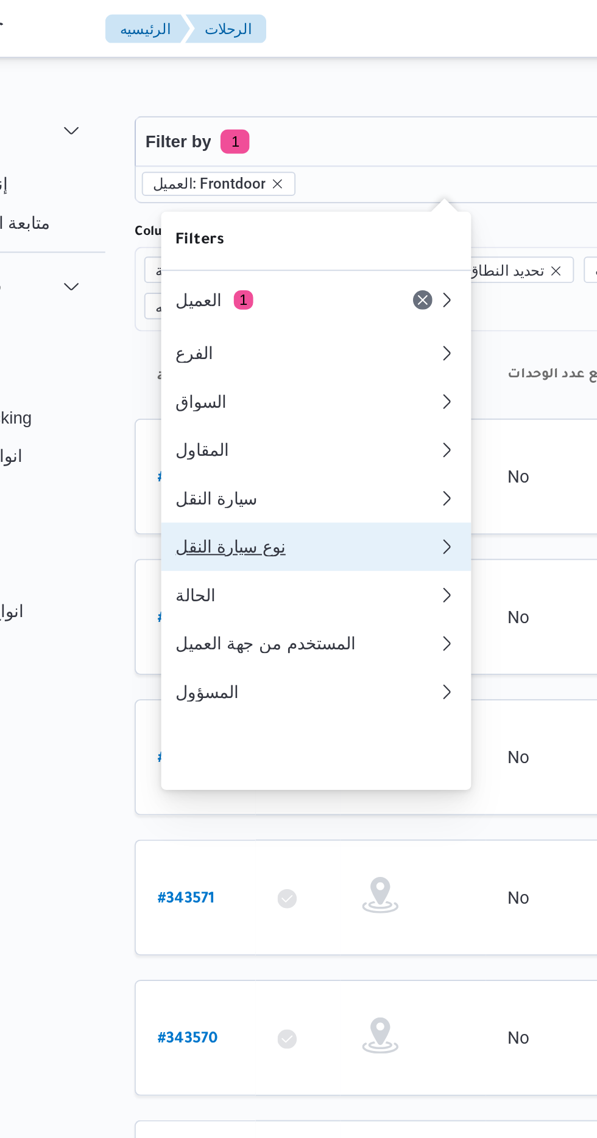
click at [195, 280] on div "نوع سيارة النقل" at bounding box center [244, 275] width 131 height 10
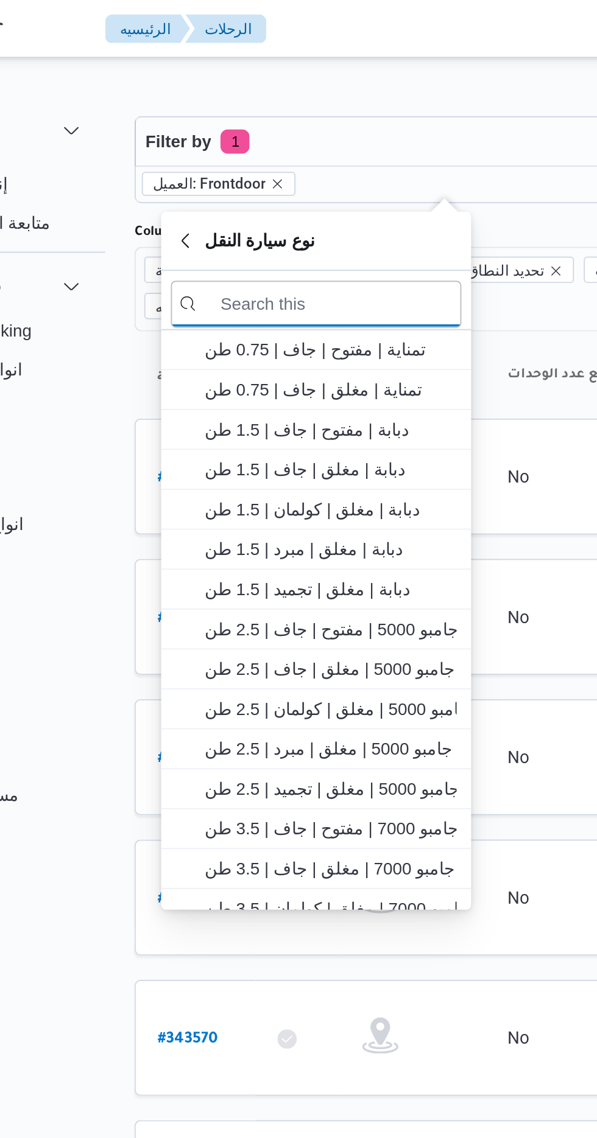
scroll to position [130, 0]
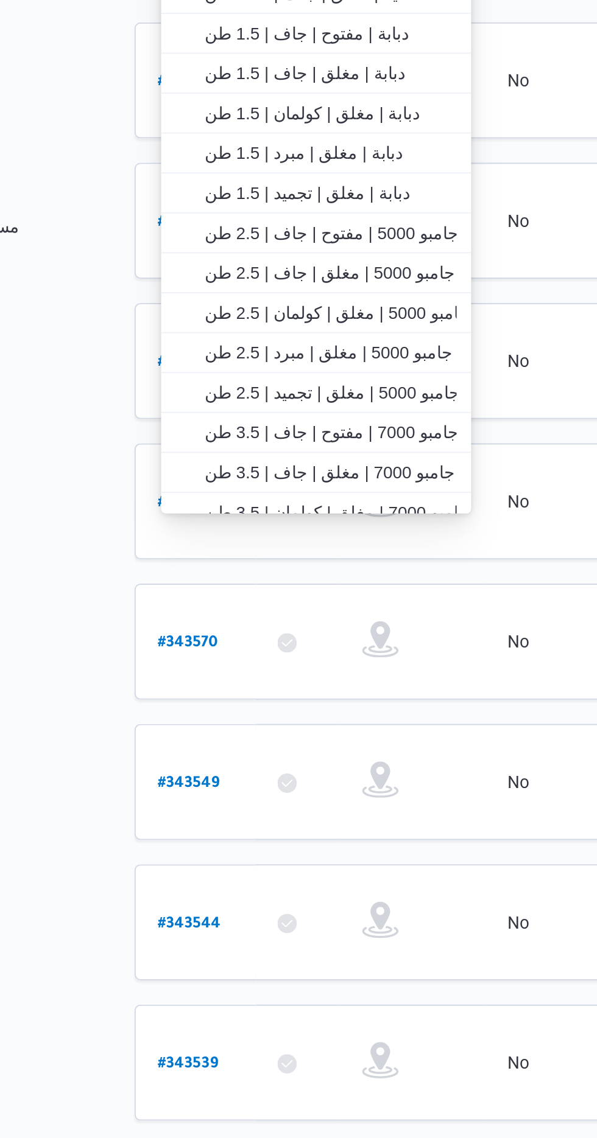
type input "تريلا"
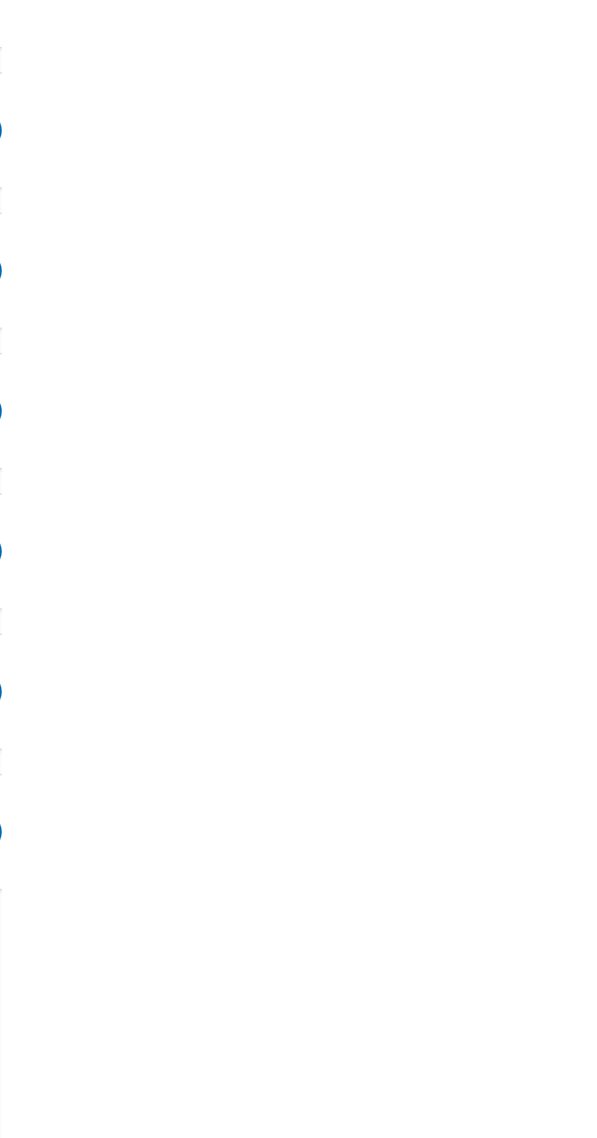
scroll to position [0, 0]
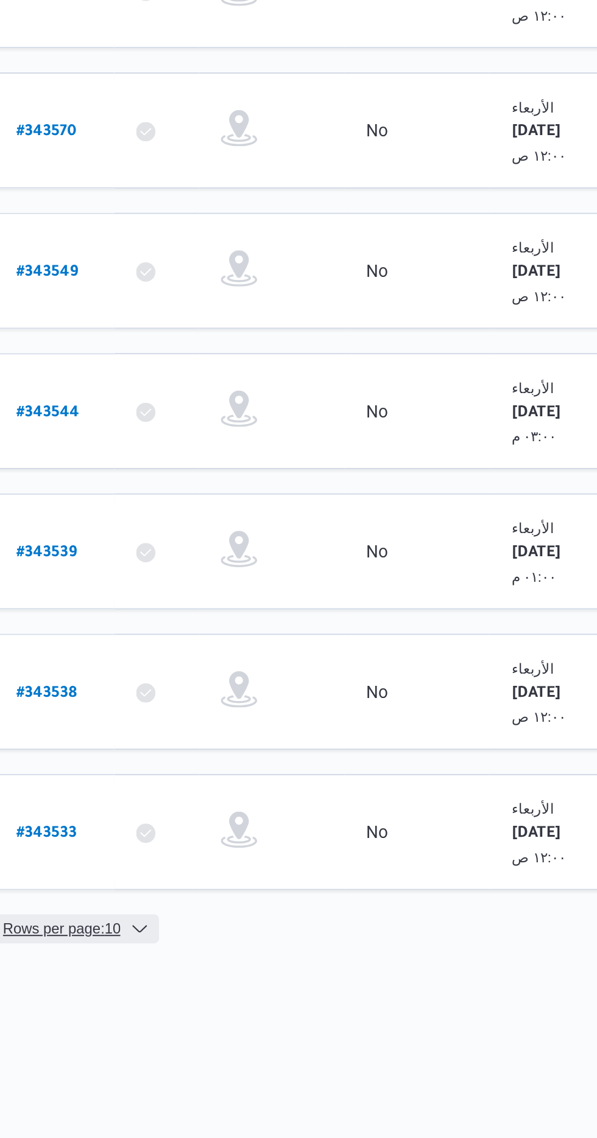
click at [200, 917] on span "Rows per page : 10" at bounding box center [192, 924] width 59 height 15
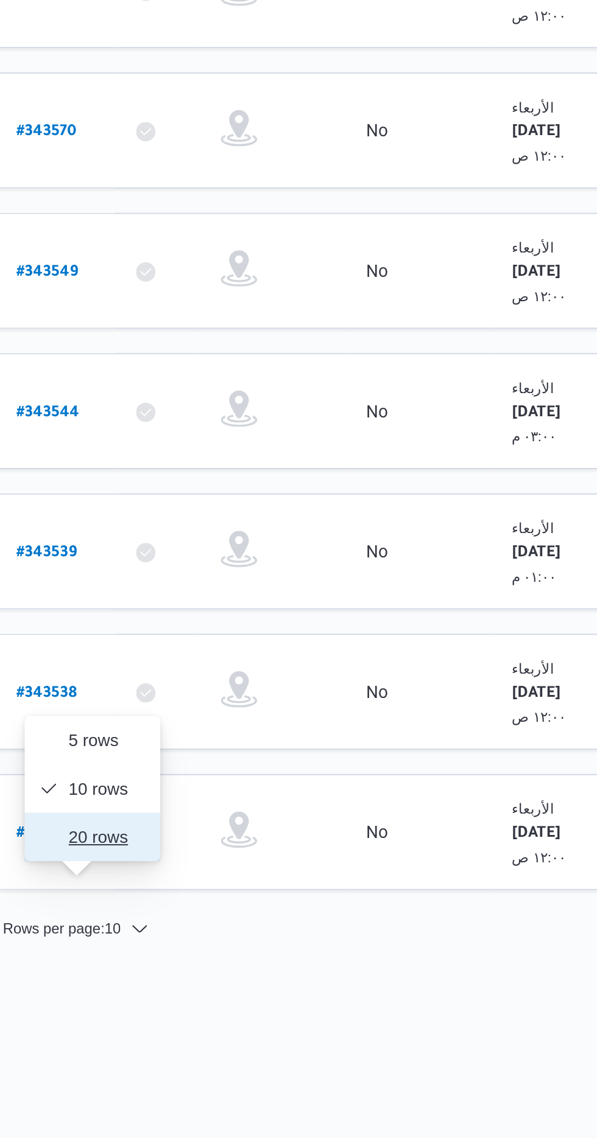
click at [208, 877] on span "20 rows" at bounding box center [215, 878] width 39 height 10
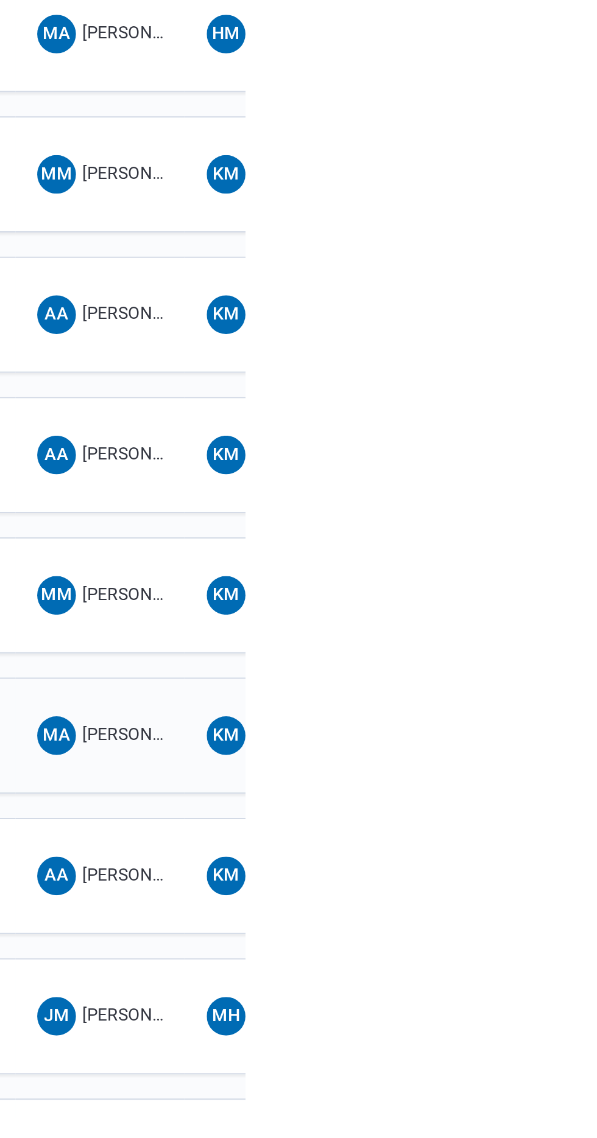
click at [533, 941] on span "[PERSON_NAME]" at bounding box center [546, 946] width 65 height 10
